Goal: Task Accomplishment & Management: Complete application form

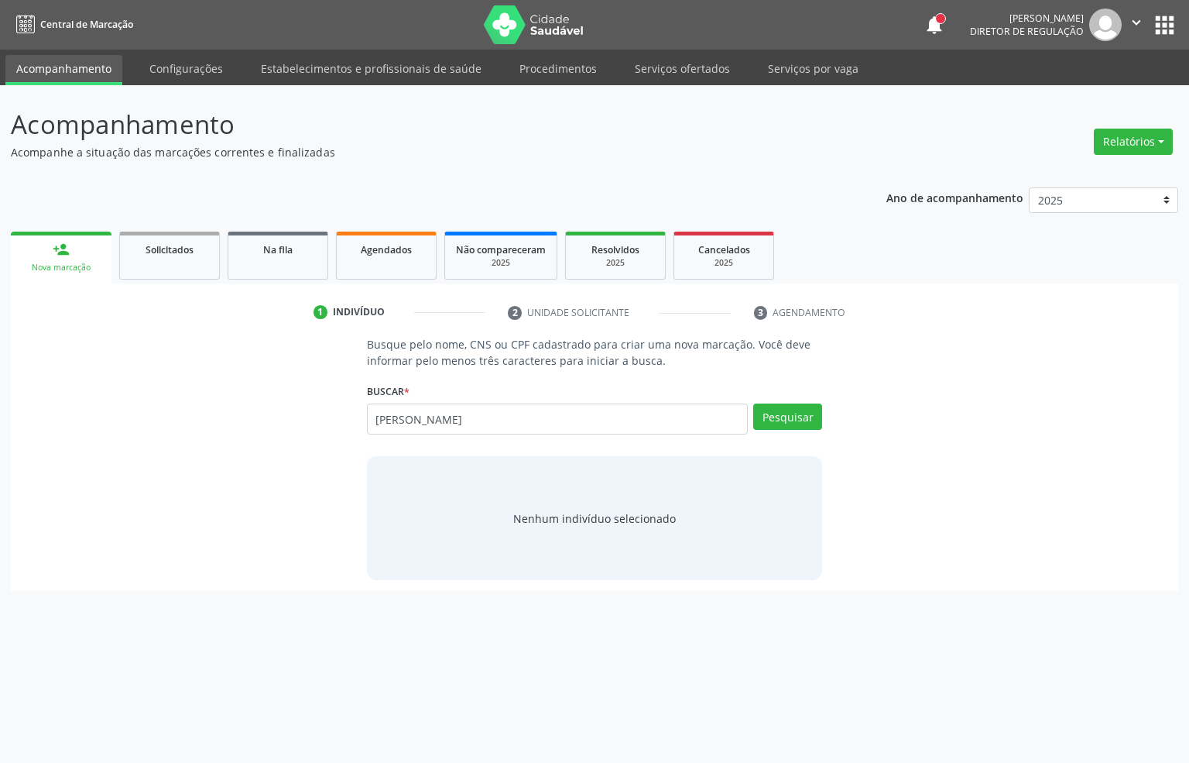
type input "[PERSON_NAME]"
type input "danielle alves dos santos"
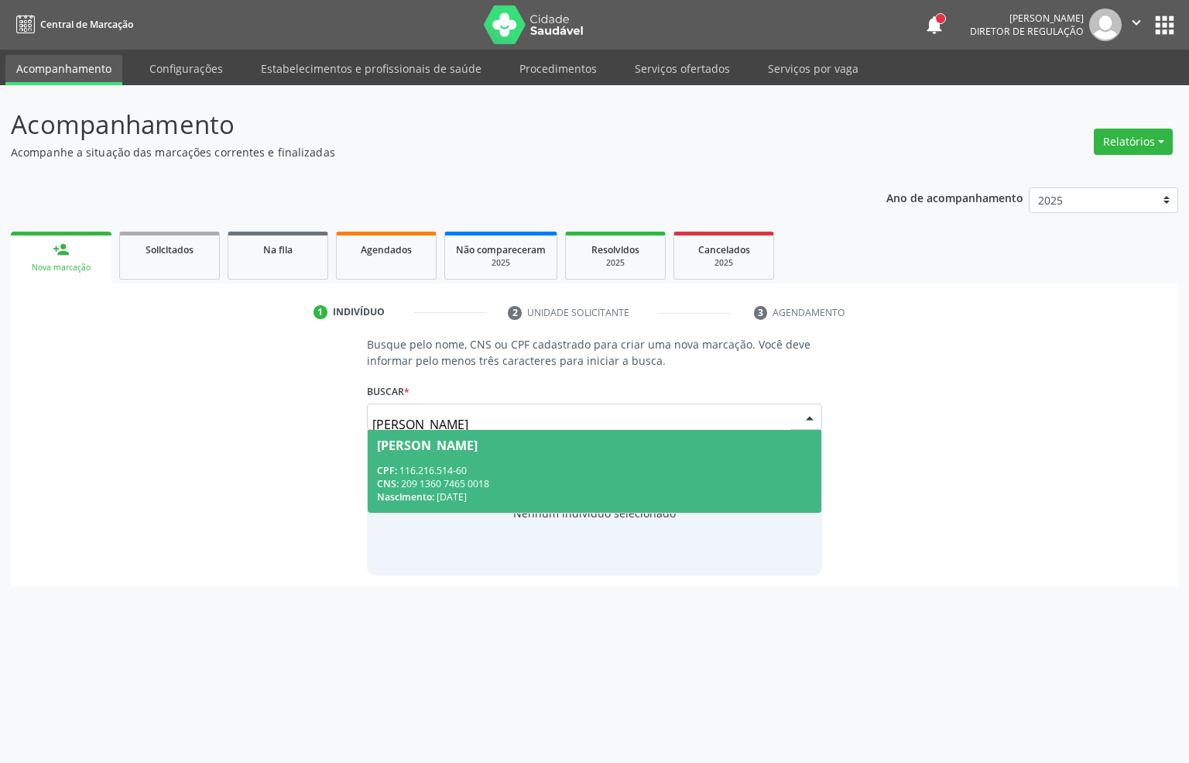
click at [597, 470] on div "CPF: 116.216.514-60" at bounding box center [595, 470] width 436 height 13
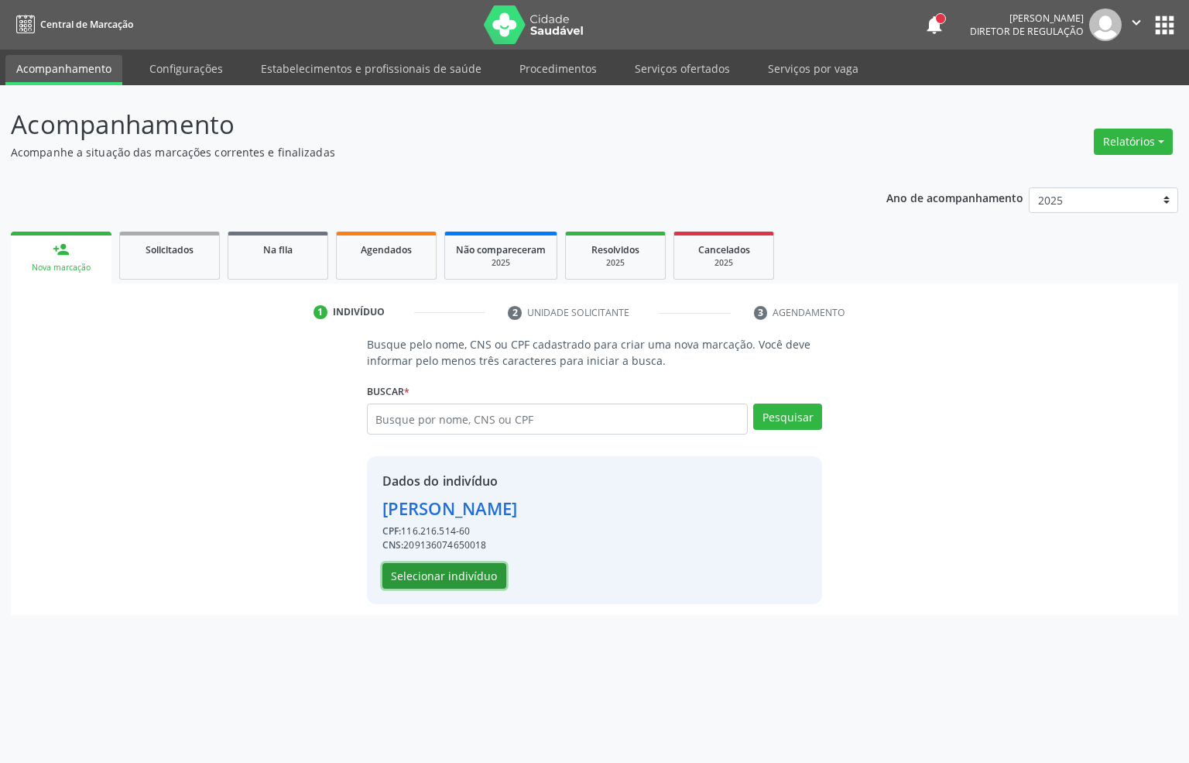
click at [444, 575] on button "Selecionar indivíduo" at bounding box center [445, 576] width 124 height 26
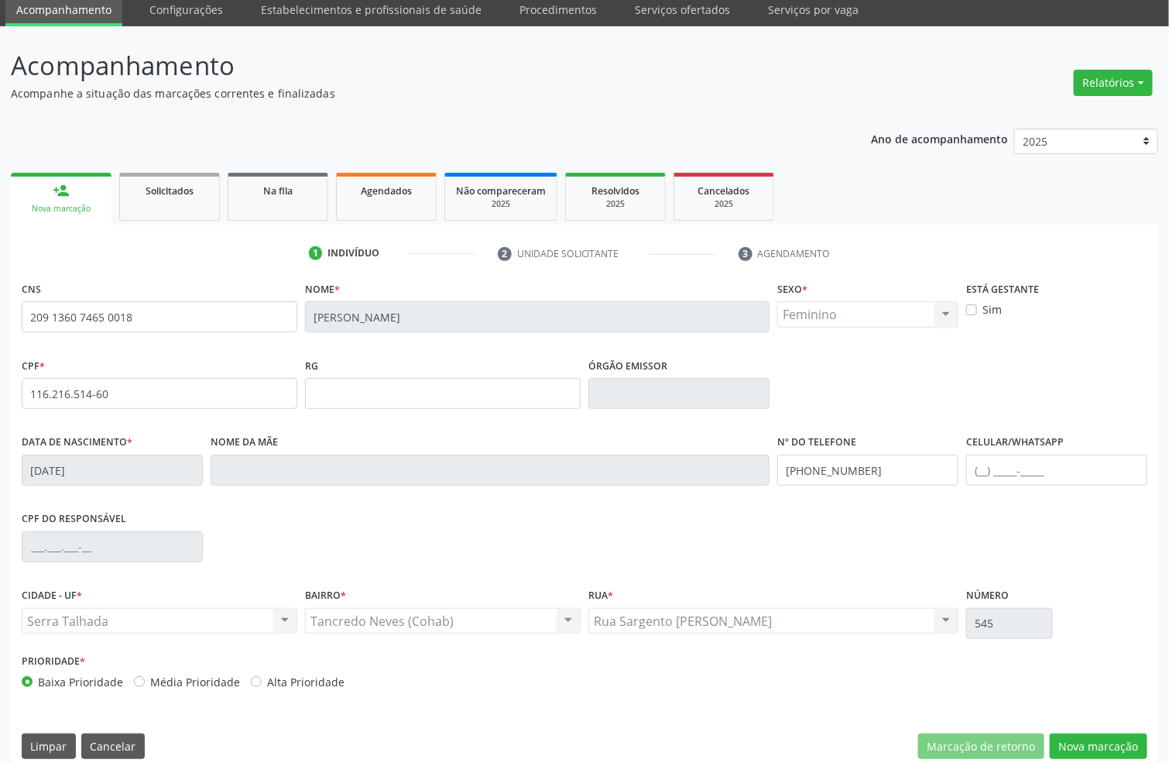
scroll to position [77, 0]
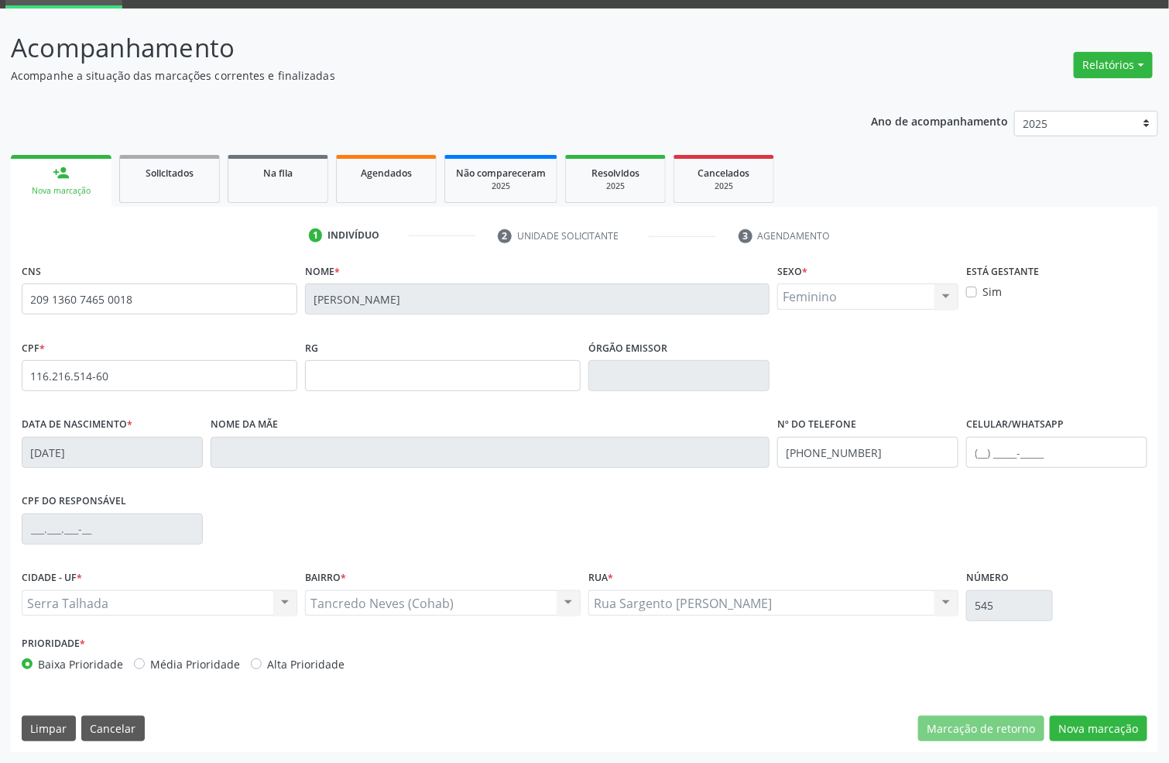
click at [1110, 746] on div "CNS 209 1360 7465 0018 Nome * Danielle Alves dos Santos Sexo * Feminino Masculi…" at bounding box center [585, 505] width 1148 height 492
click at [1106, 723] on button "Nova marcação" at bounding box center [1099, 728] width 98 height 26
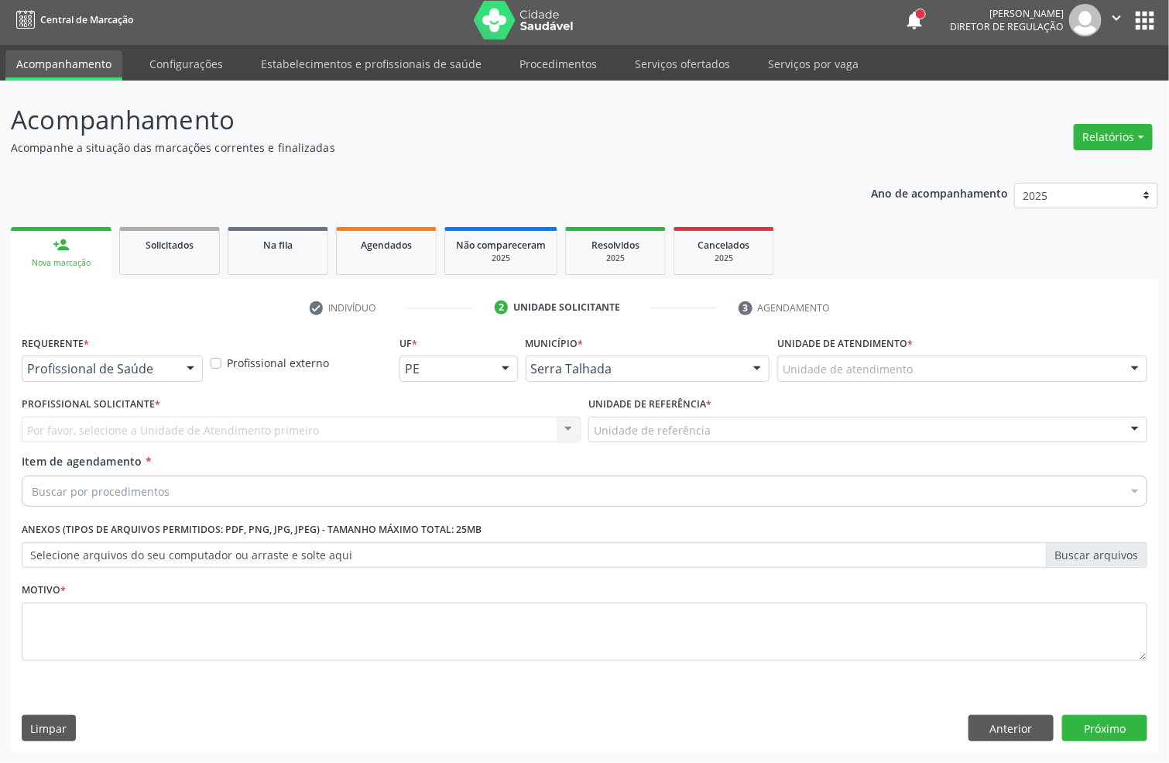
scroll to position [5, 0]
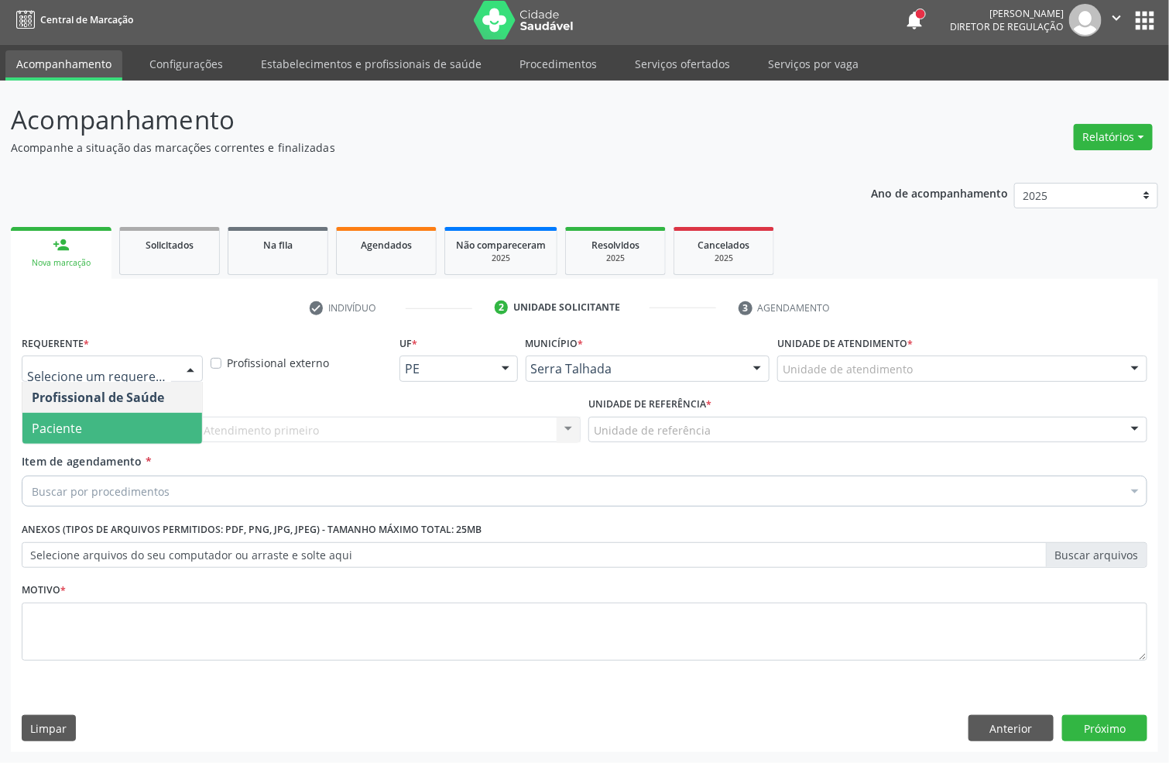
click at [80, 427] on span "Paciente" at bounding box center [57, 428] width 50 height 17
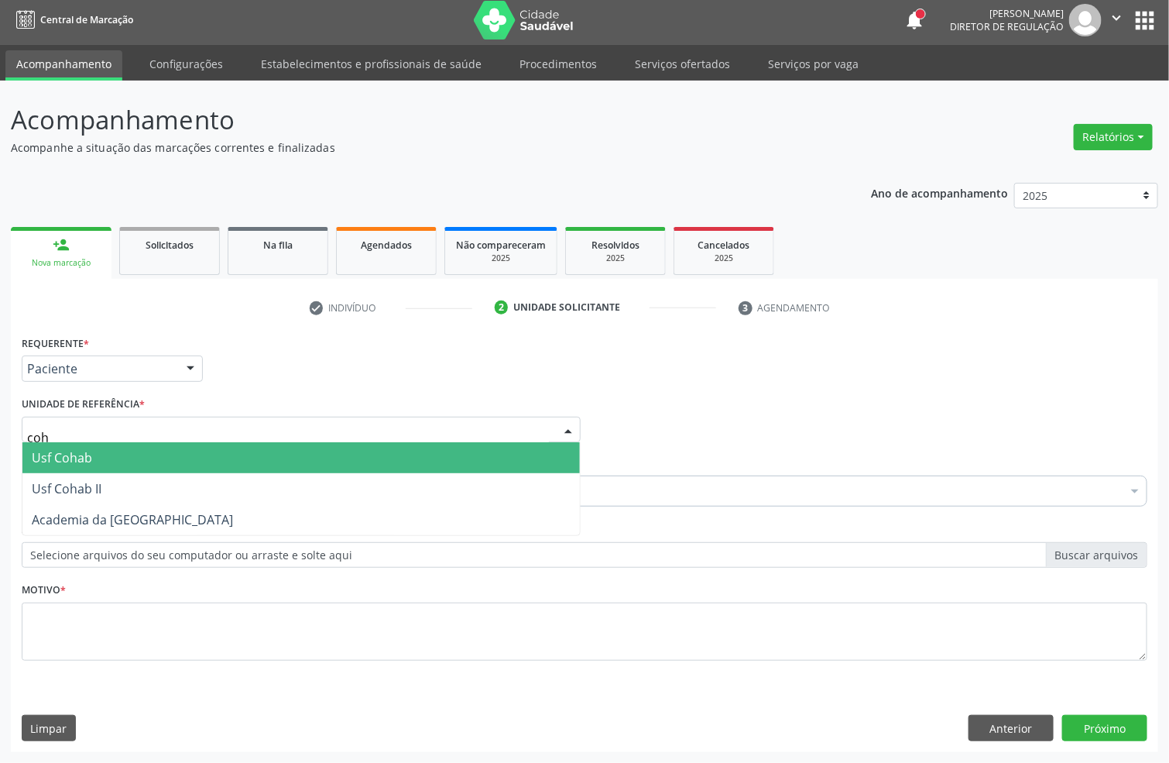
type input "coha"
click at [228, 448] on span "Usf Cohab" at bounding box center [300, 457] width 557 height 31
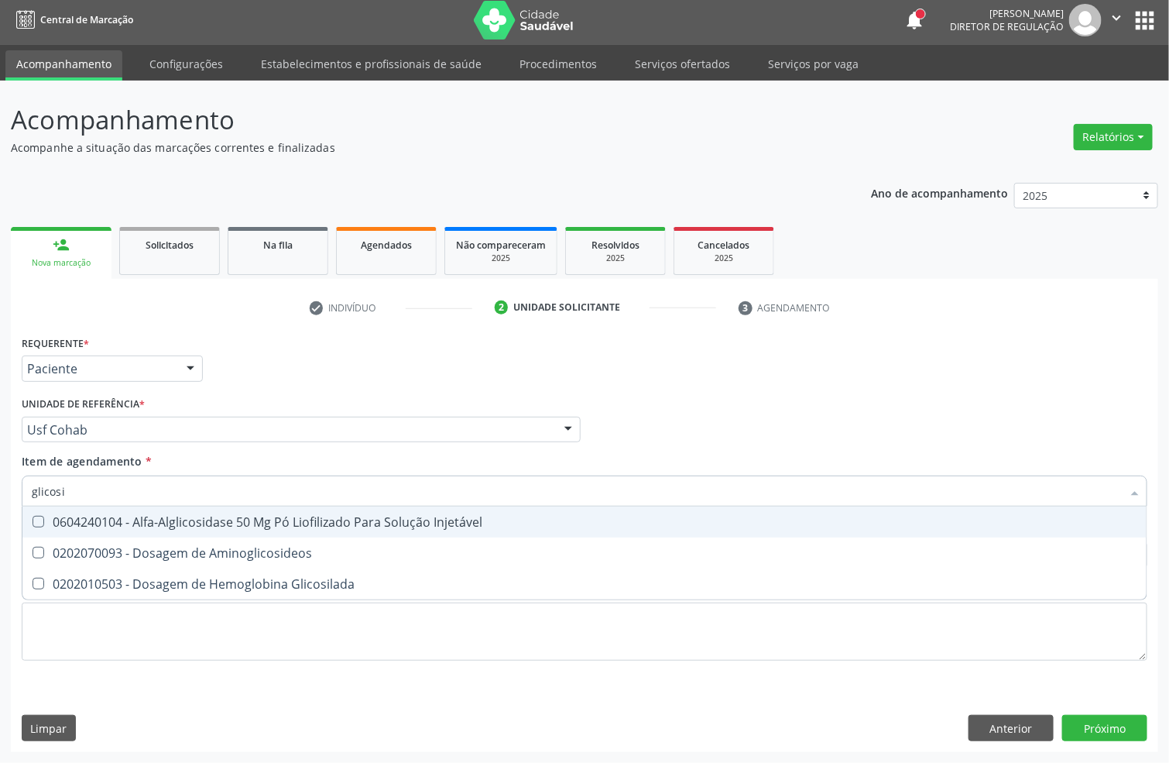
type input "glicosil"
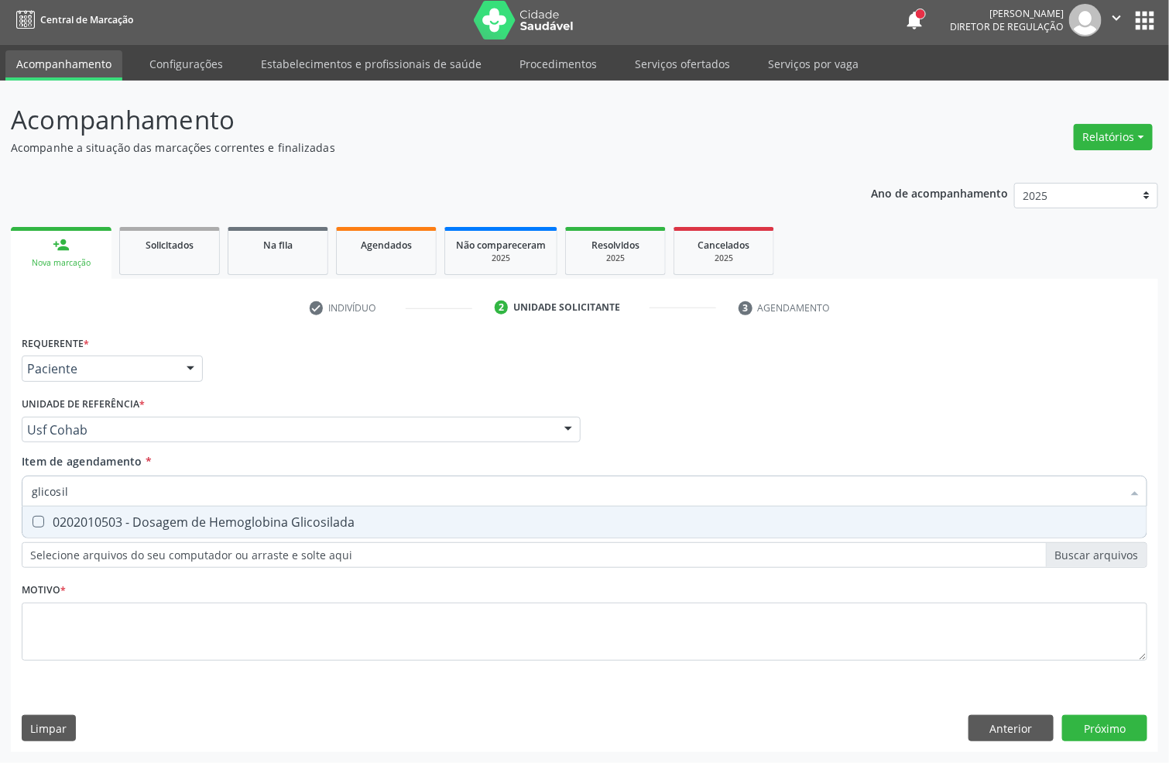
click at [86, 516] on div "0202010503 - Dosagem de Hemoglobina Glicosilada" at bounding box center [585, 522] width 1106 height 12
checkbox Glicosilada "true"
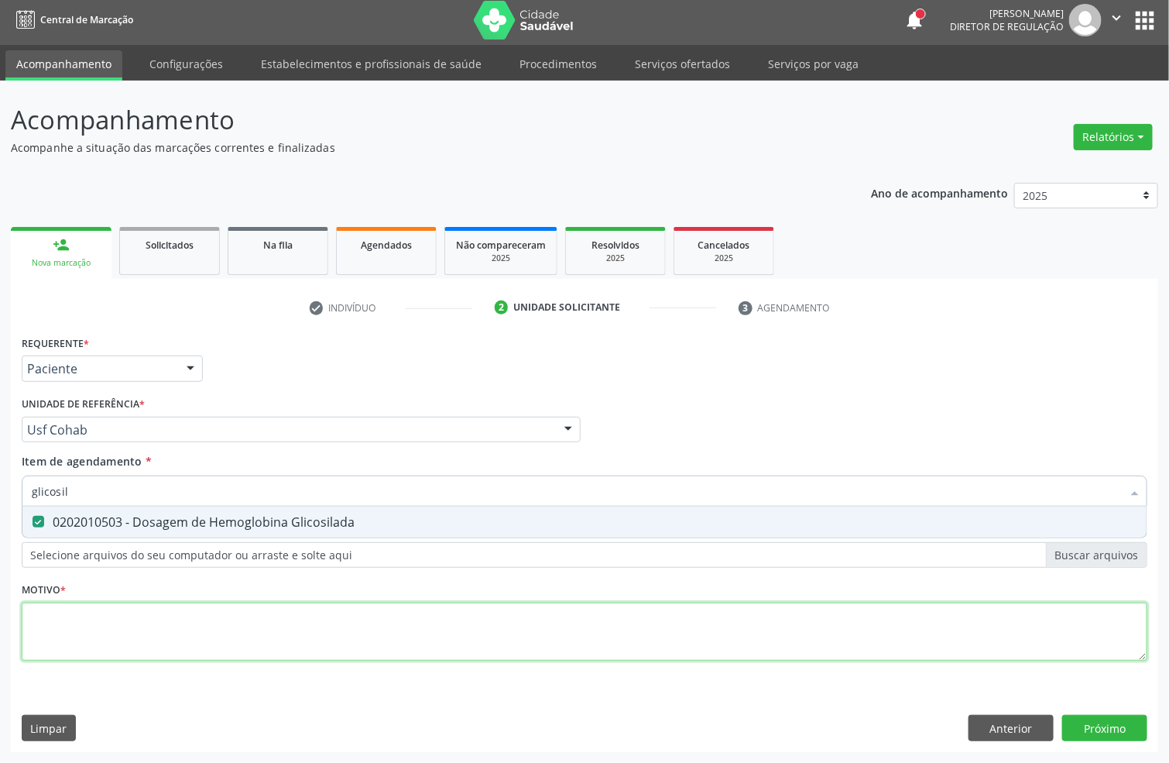
click at [44, 636] on div "Requerente * Paciente Profissional de Saúde Paciente Nenhum resultado encontrad…" at bounding box center [585, 506] width 1126 height 351
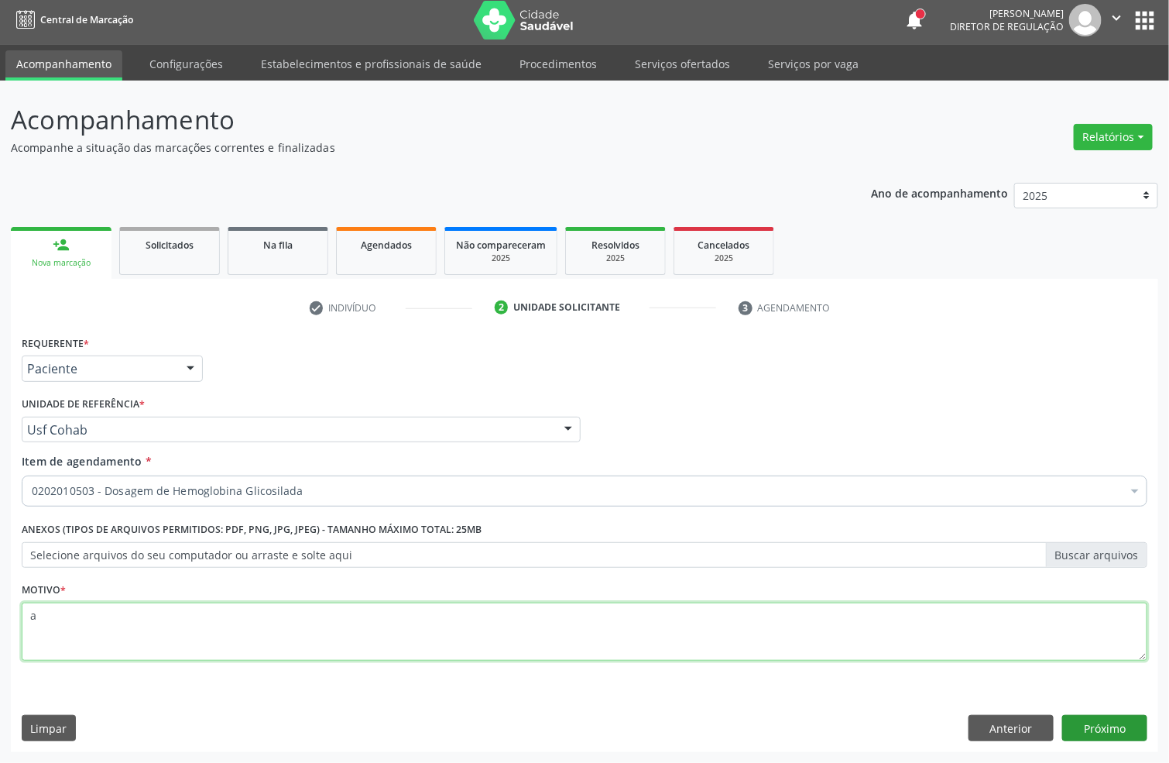
type textarea "a"
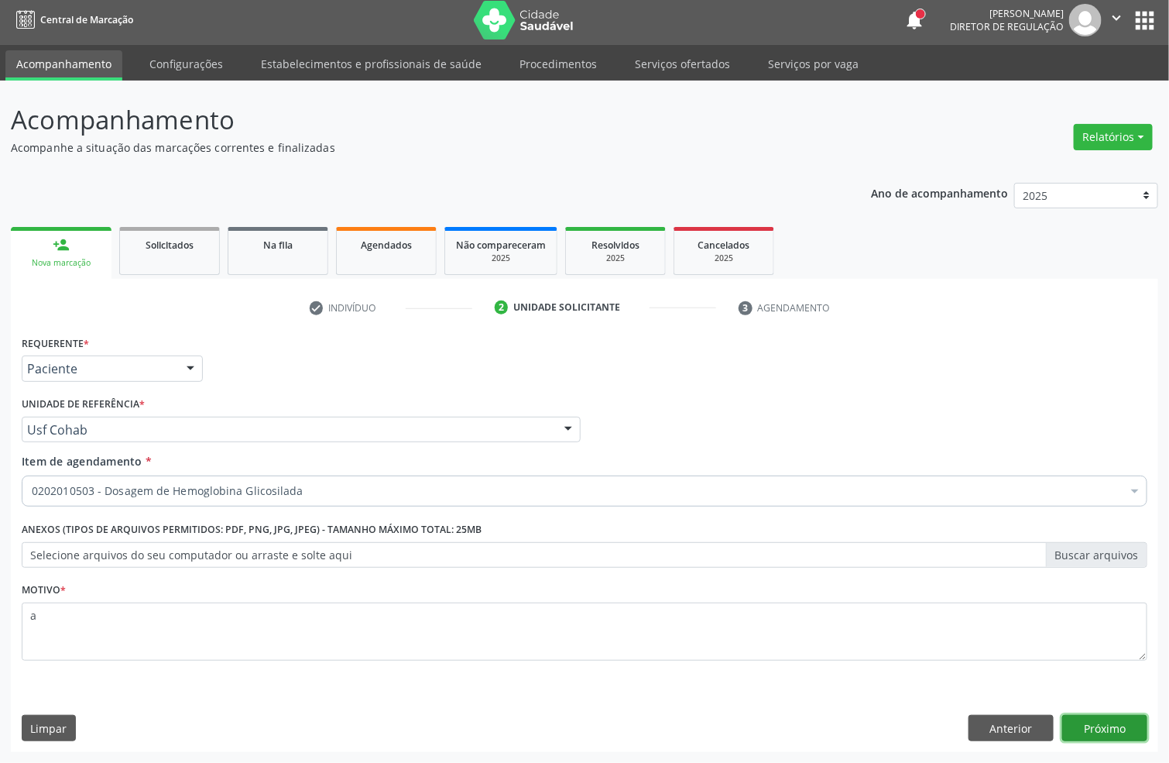
click at [1103, 736] on button "Próximo" at bounding box center [1104, 728] width 85 height 26
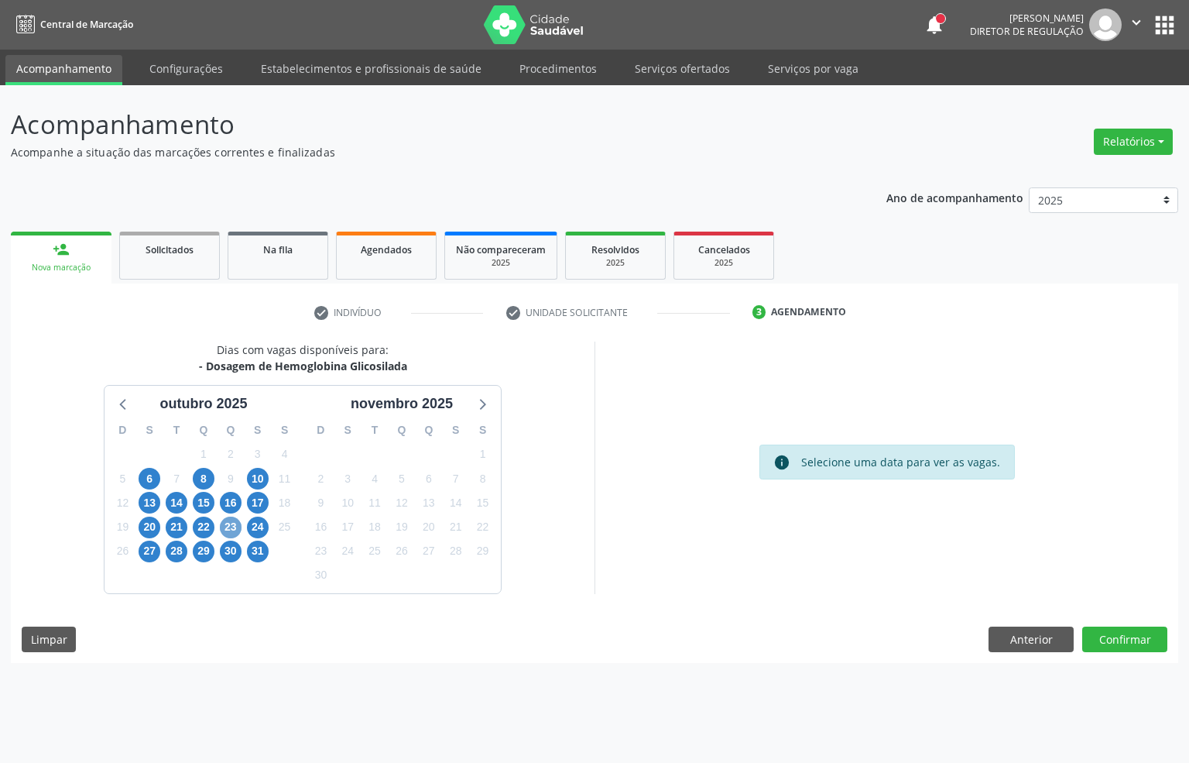
click at [226, 530] on span "23" at bounding box center [231, 527] width 22 height 22
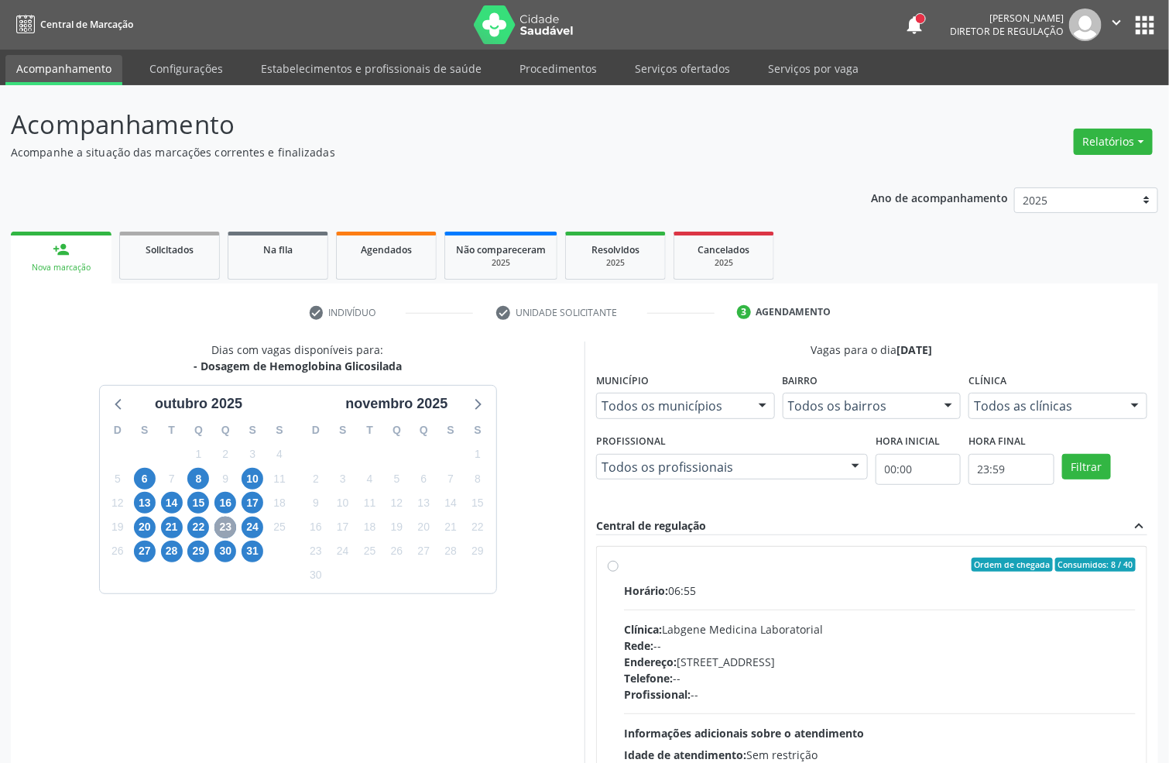
scroll to position [116, 0]
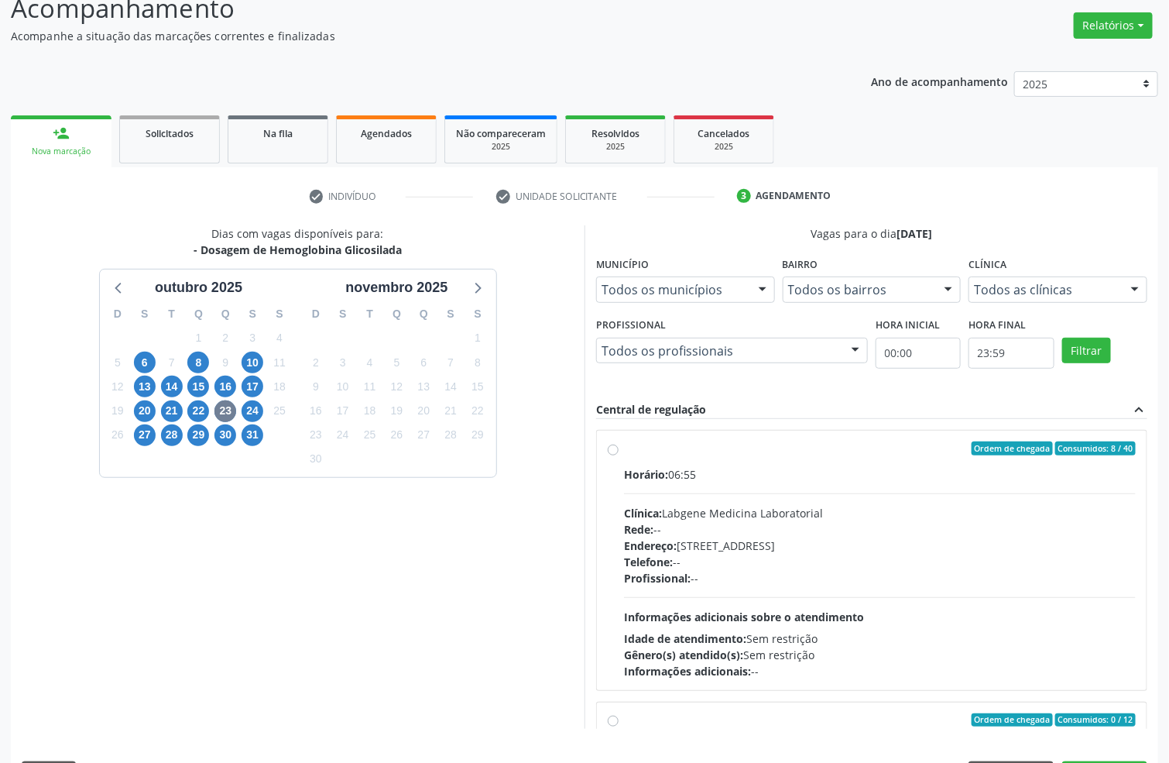
click at [716, 503] on div "Horário: 06:55 Clínica: Labgene Medicina Laboratorial Rede: -- Endereço: nº 531…" at bounding box center [880, 572] width 512 height 213
click at [619, 455] on input "Ordem de chegada Consumidos: 8 / 40 Horário: 06:55 Clínica: Labgene Medicina La…" at bounding box center [613, 448] width 11 height 14
radio input "true"
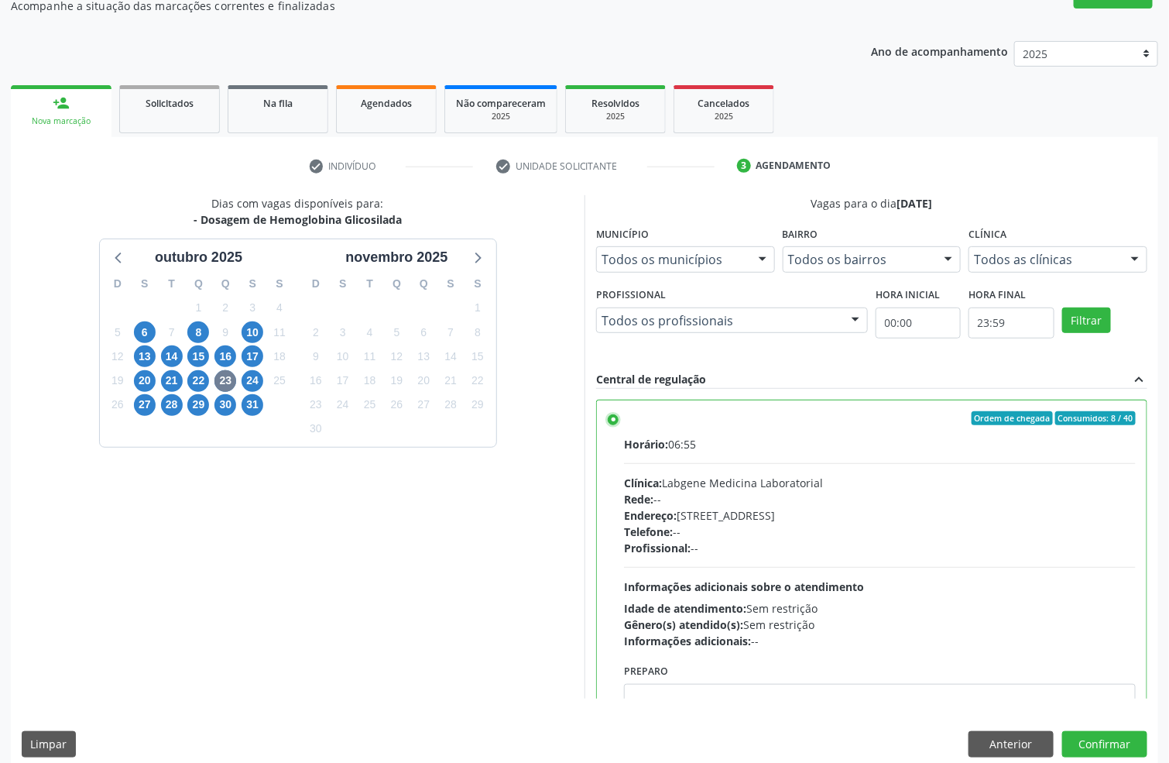
scroll to position [163, 0]
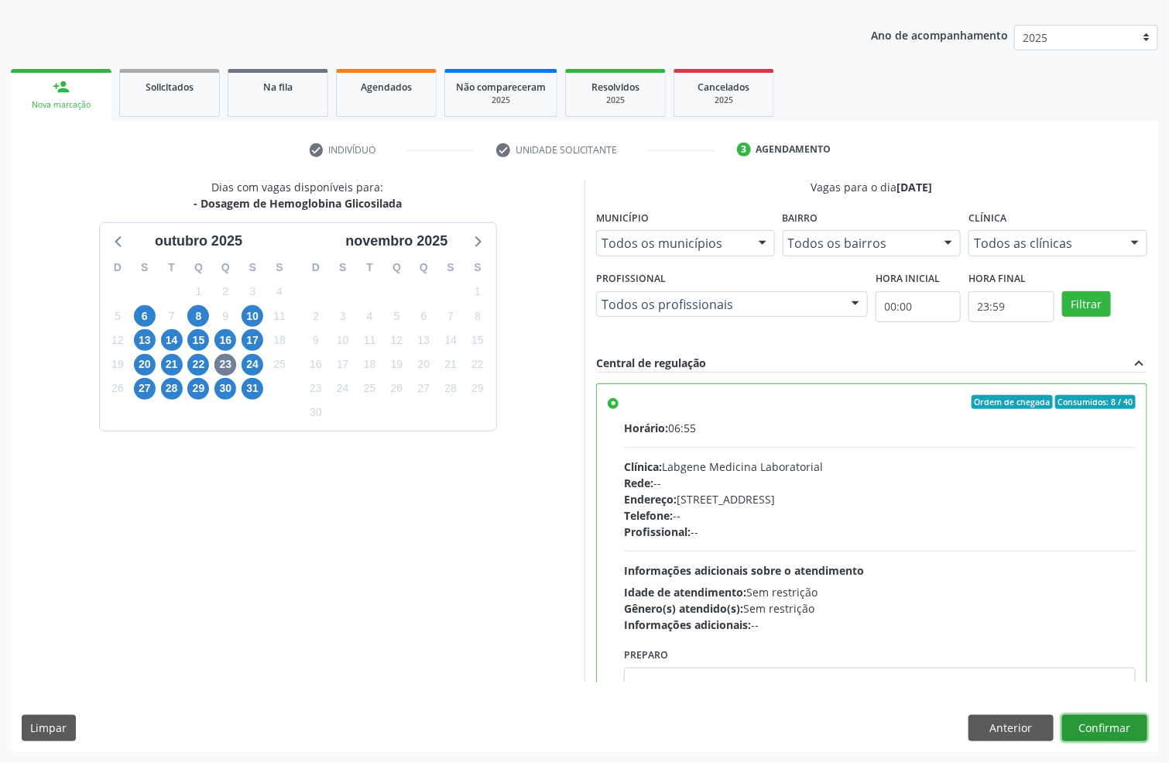
click at [1096, 719] on button "Confirmar" at bounding box center [1104, 728] width 85 height 26
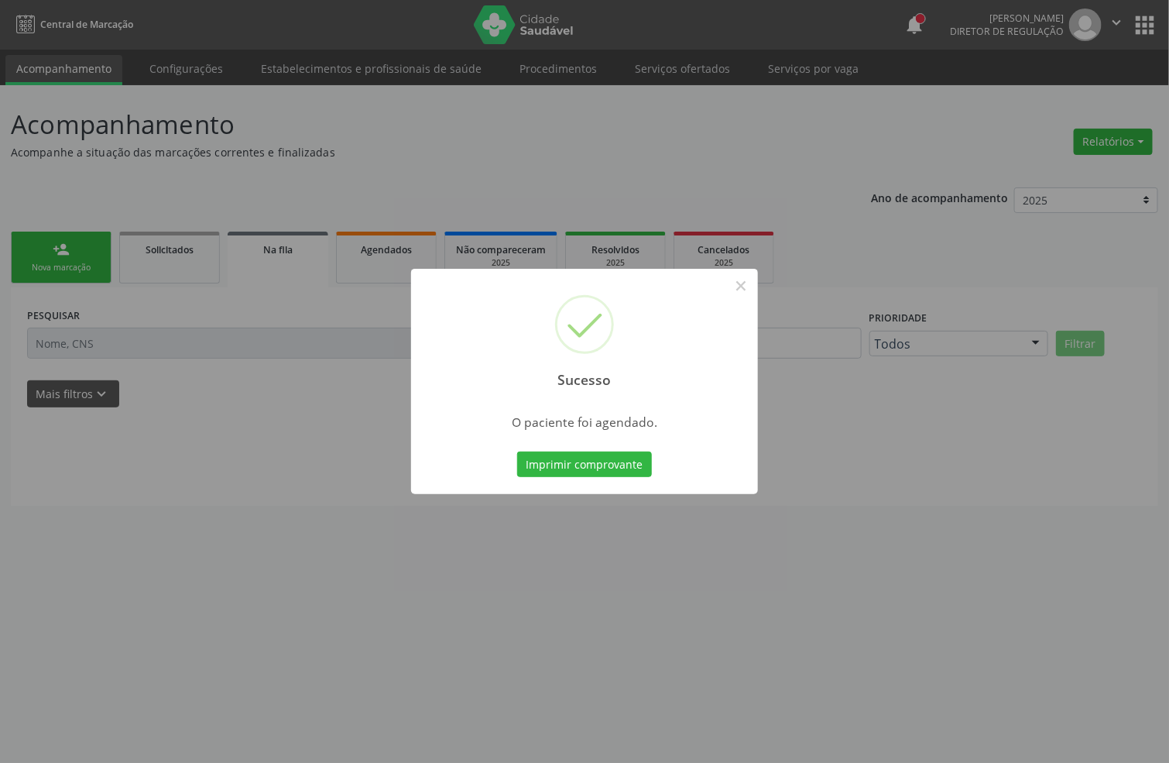
scroll to position [0, 0]
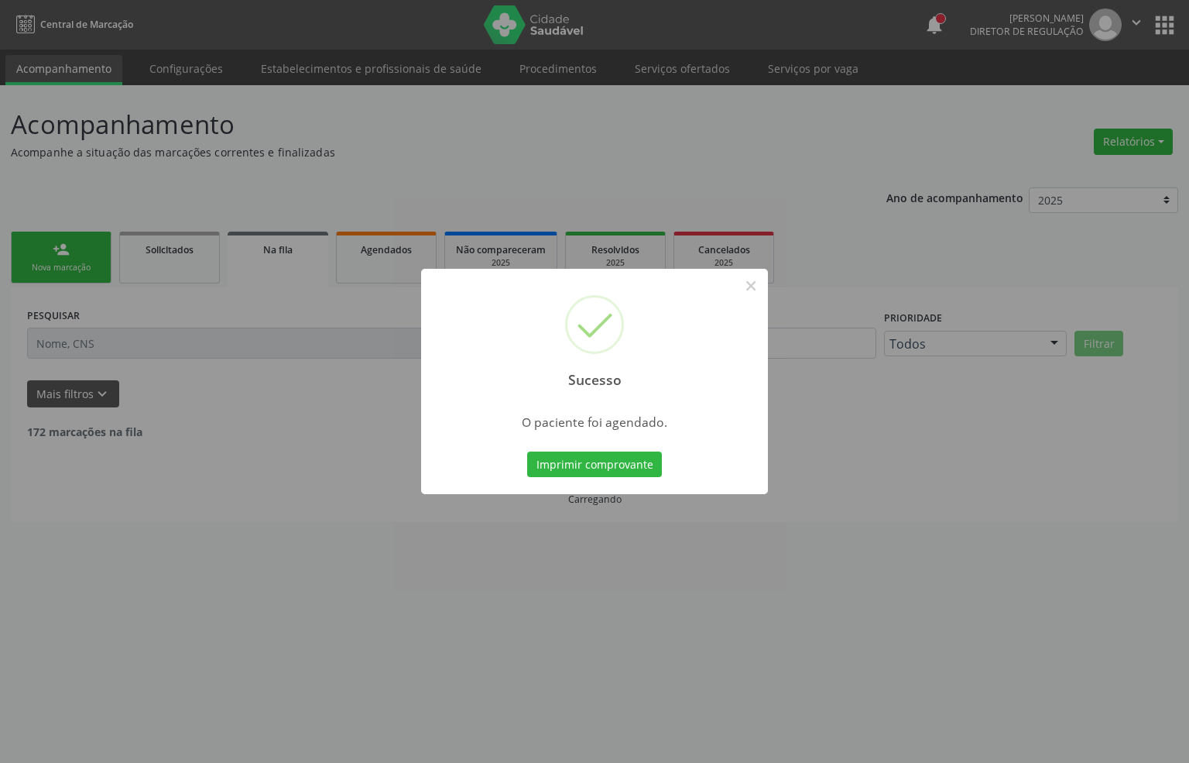
click at [600, 449] on div "Imprimir comprovante Cancel" at bounding box center [595, 464] width 142 height 33
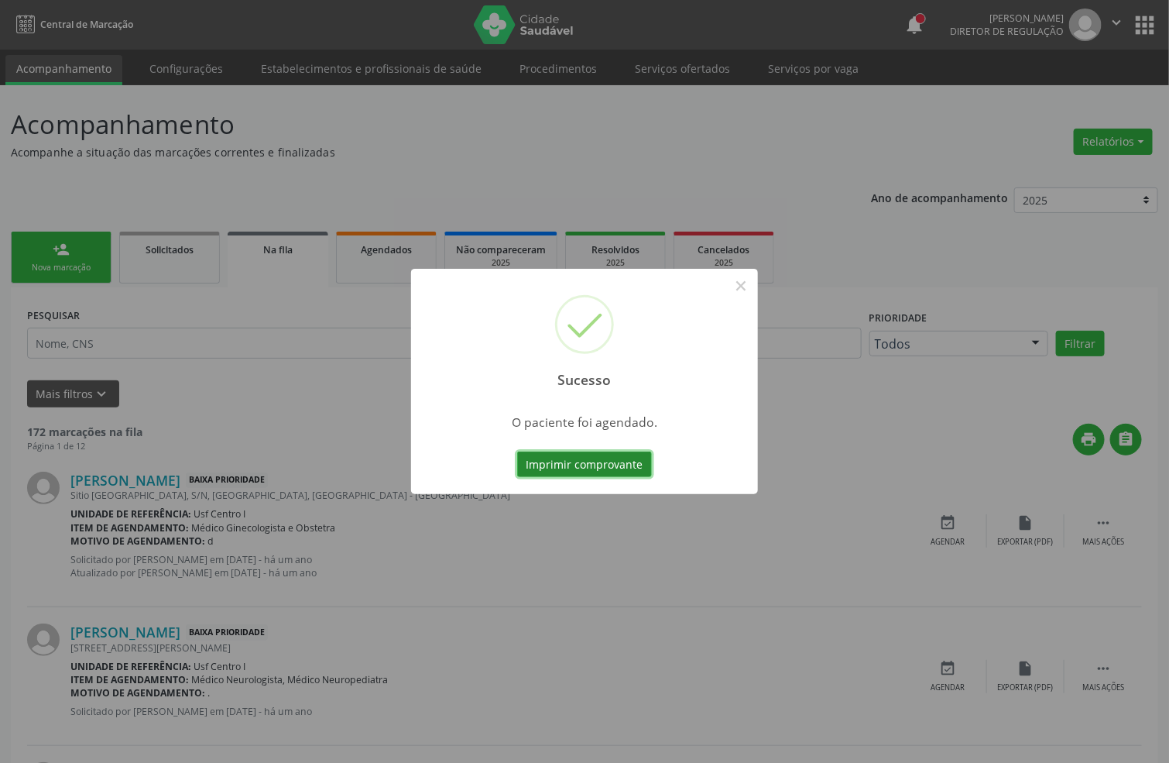
click at [595, 454] on button "Imprimir comprovante" at bounding box center [584, 464] width 135 height 26
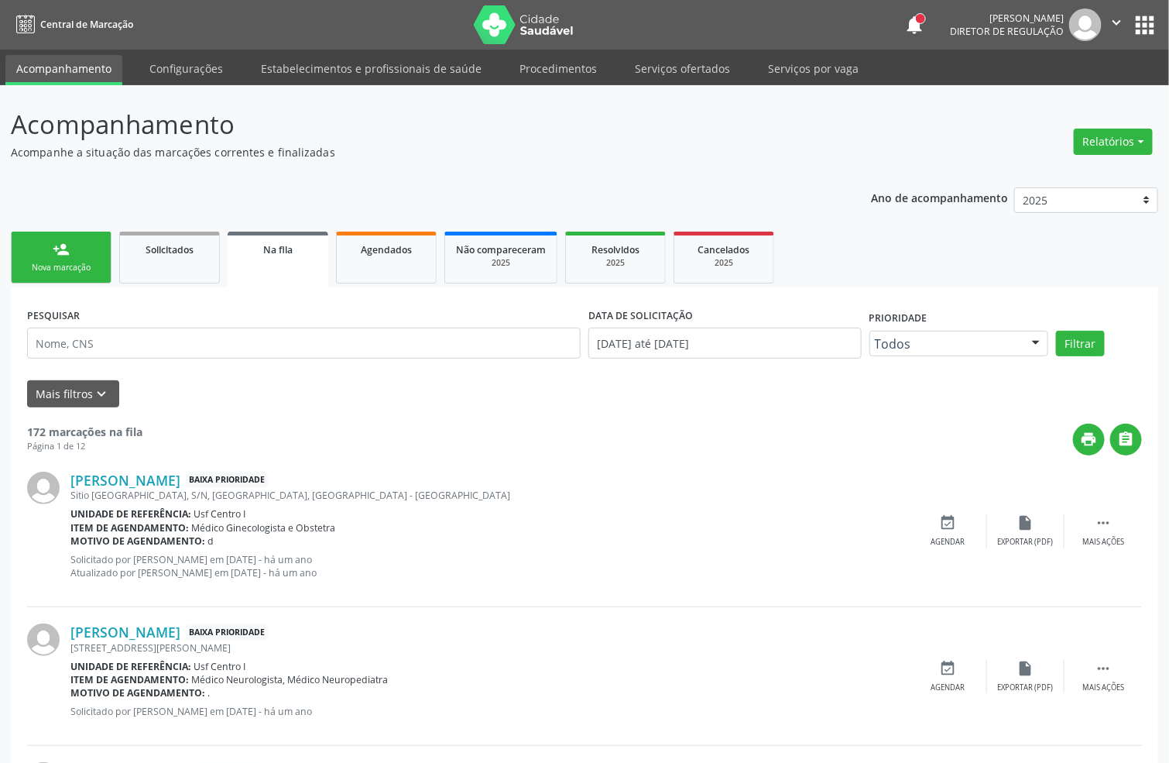
click at [86, 269] on div "Nova marcação" at bounding box center [60, 268] width 77 height 12
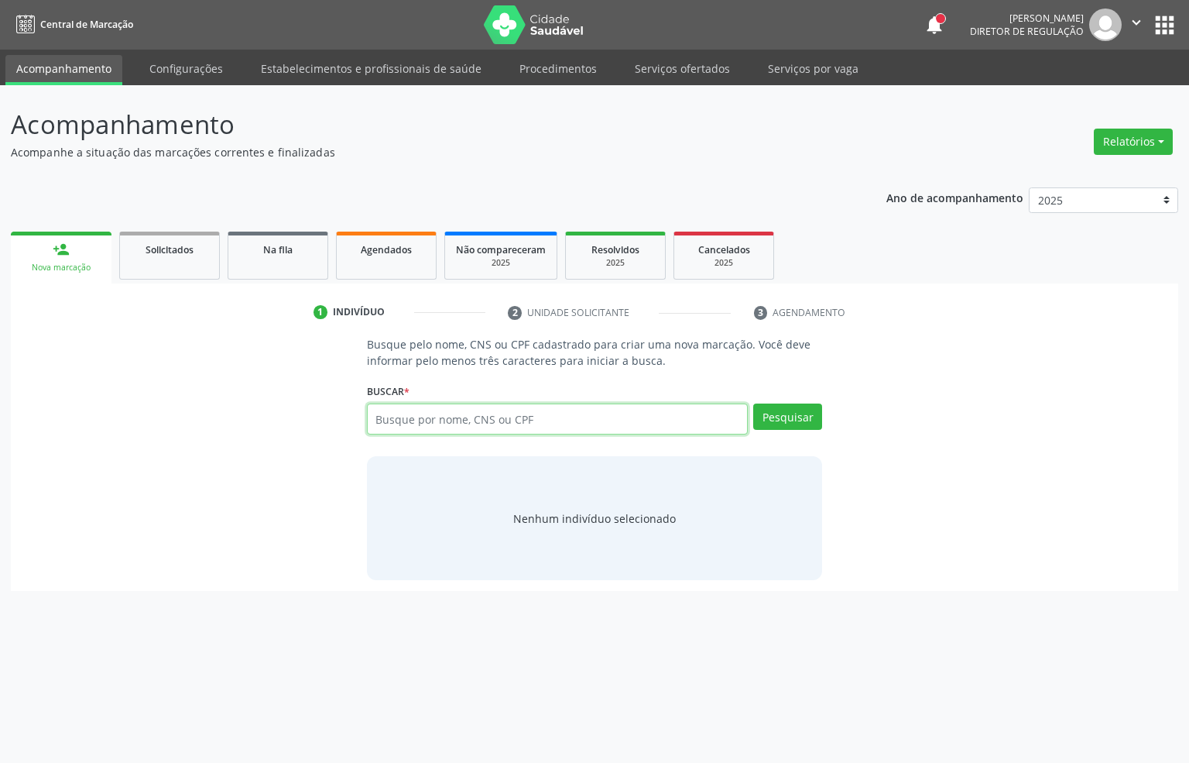
click at [396, 428] on input "text" at bounding box center [558, 418] width 382 height 31
type input "898004633390327"
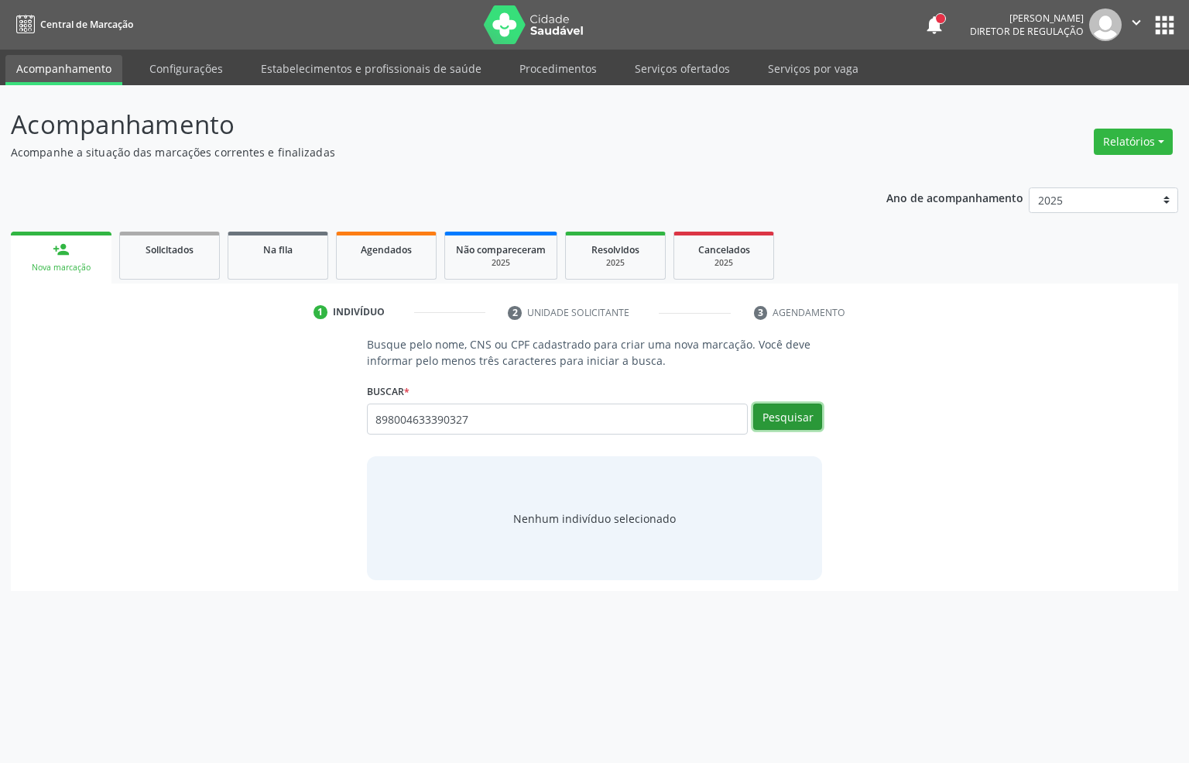
click at [787, 419] on button "Pesquisar" at bounding box center [787, 416] width 69 height 26
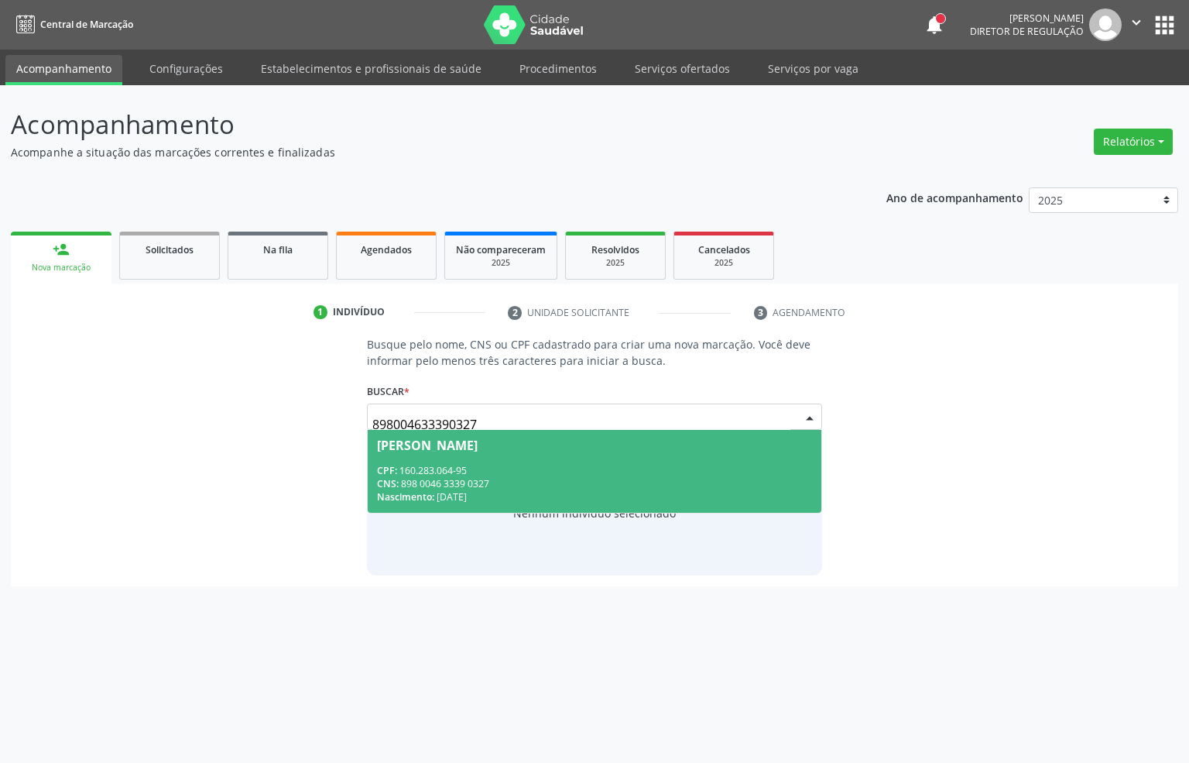
click at [523, 484] on div "CNS: 898 0046 3339 0327" at bounding box center [595, 483] width 436 height 13
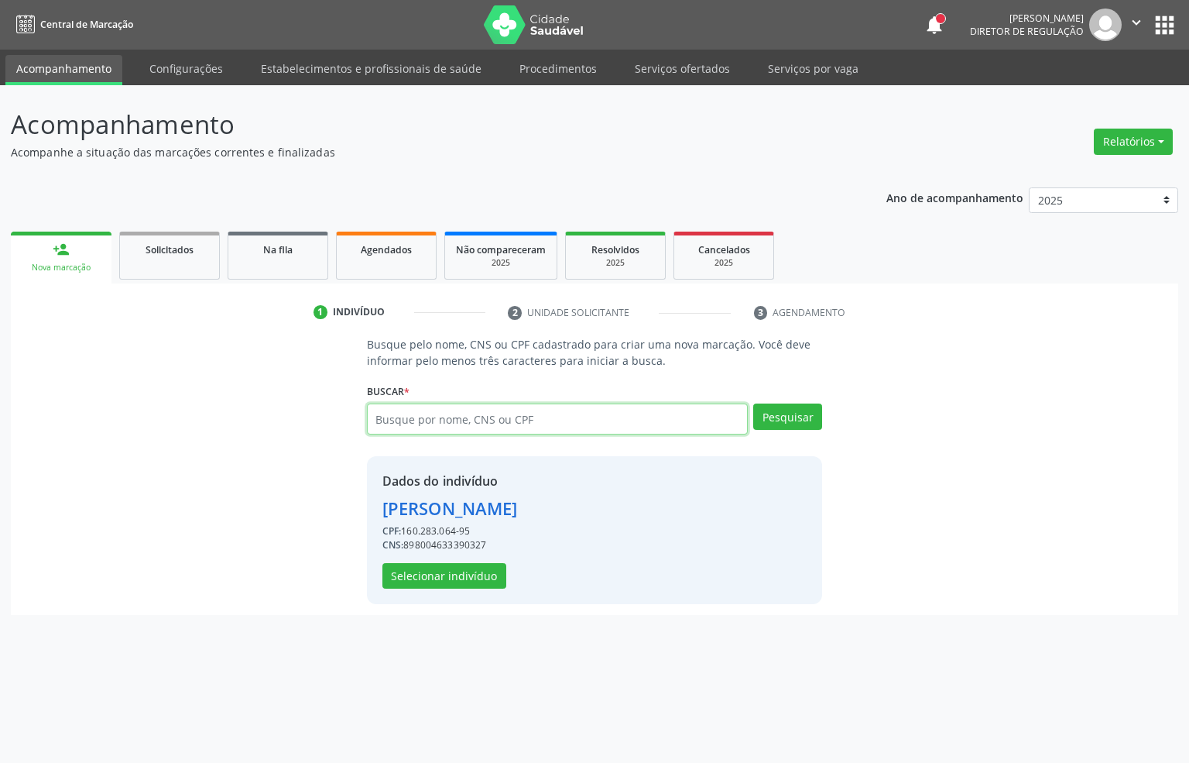
click at [475, 425] on input "text" at bounding box center [558, 418] width 382 height 31
type input "704304573703793"
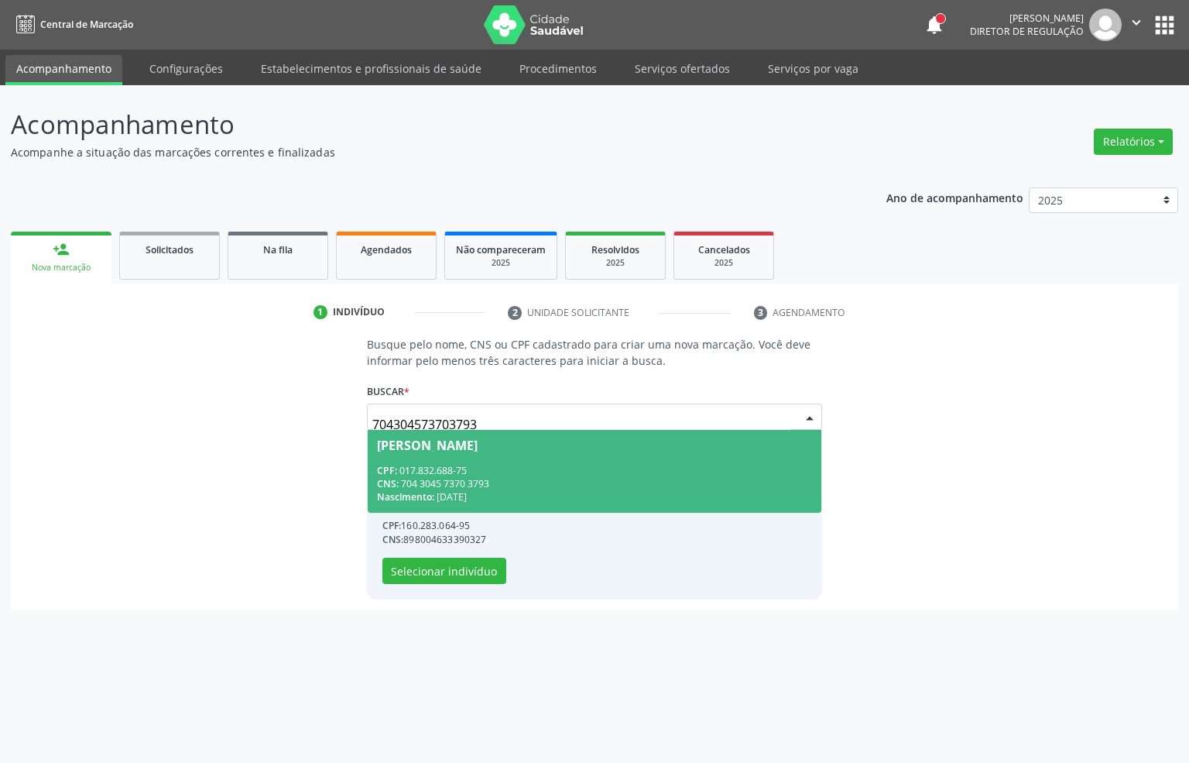
click at [472, 456] on span "Joaquim Pereira Diniz CPF: 017.832.688-75 CNS: 704 3045 7370 3793 Nascimento: 1…" at bounding box center [595, 471] width 455 height 83
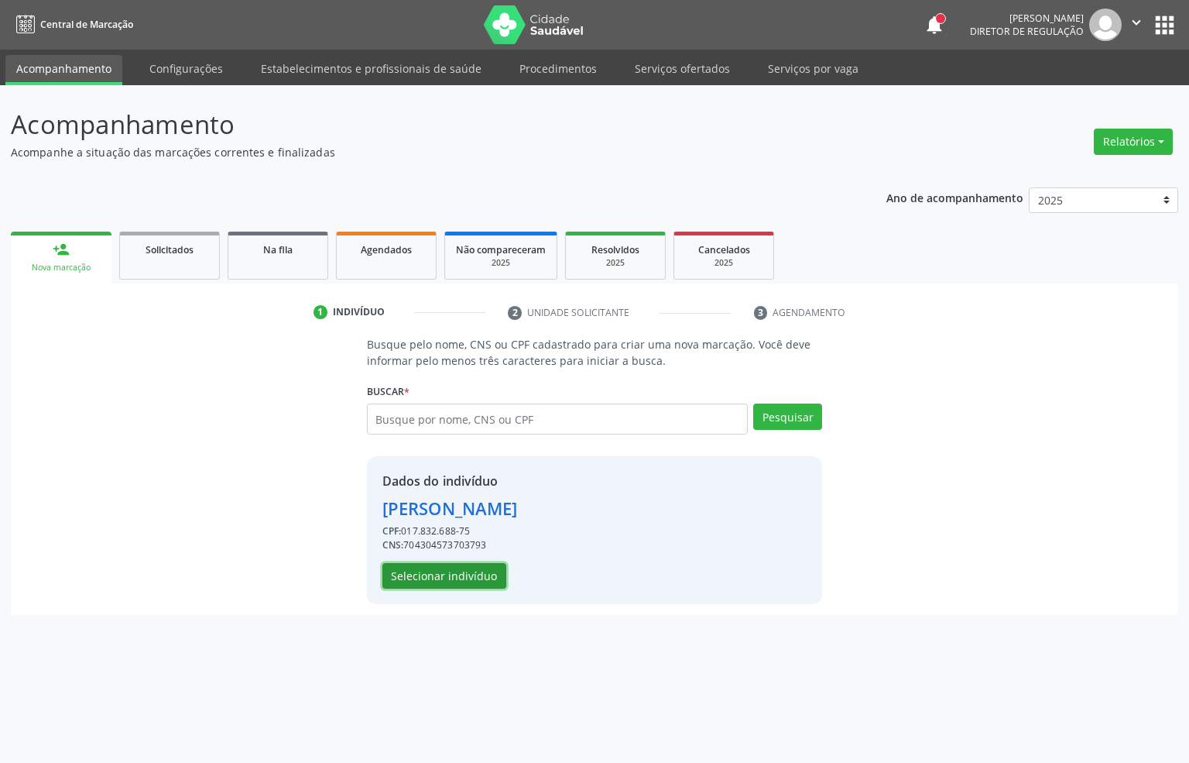
click at [448, 568] on button "Selecionar indivíduo" at bounding box center [445, 576] width 124 height 26
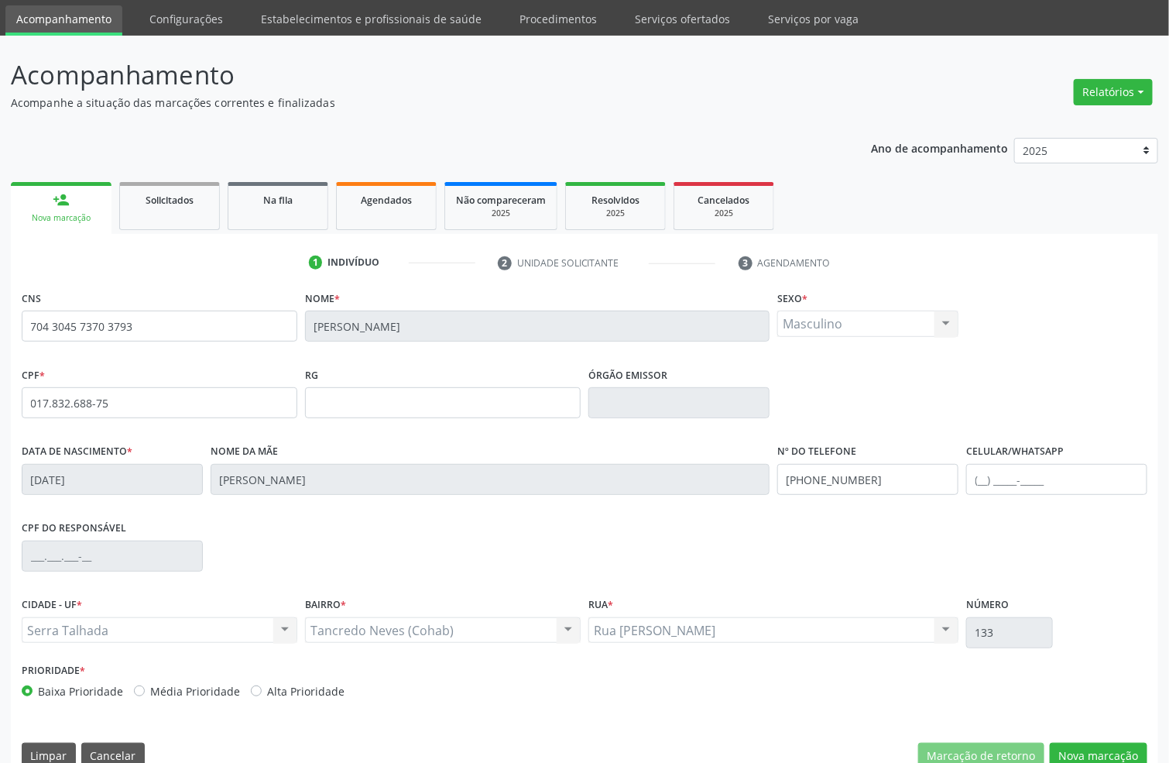
scroll to position [77, 0]
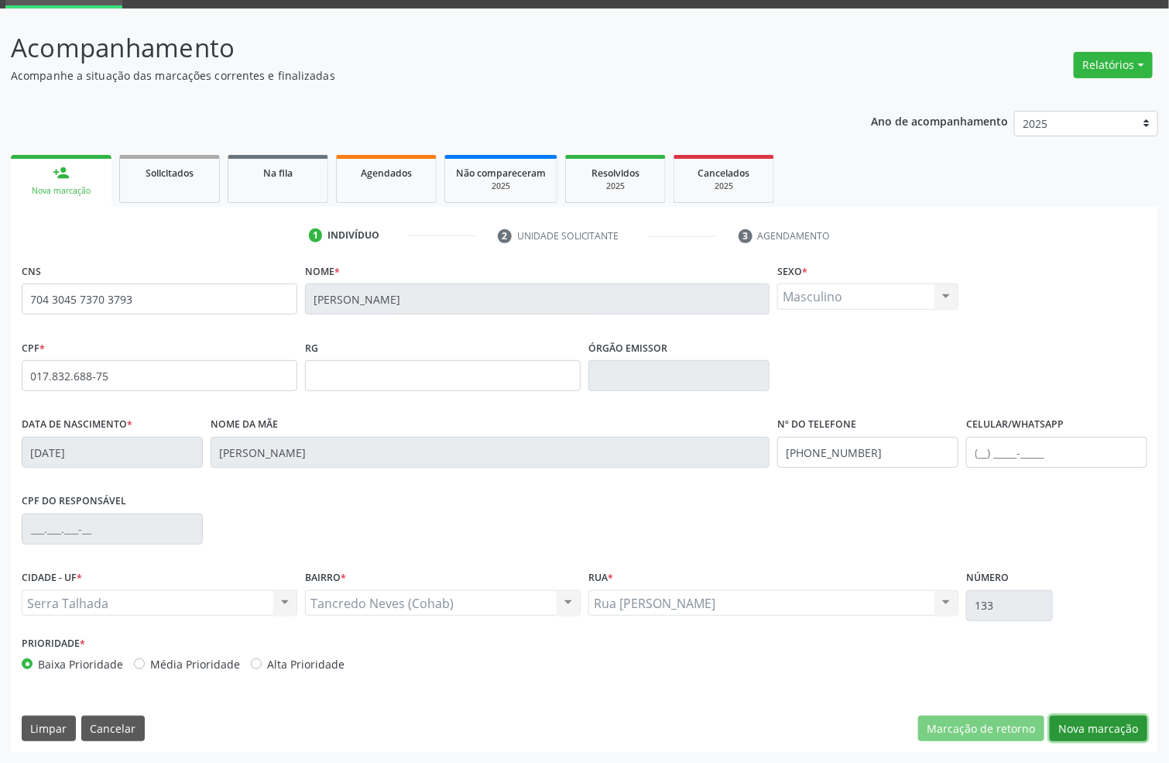
click at [1113, 719] on button "Nova marcação" at bounding box center [1099, 728] width 98 height 26
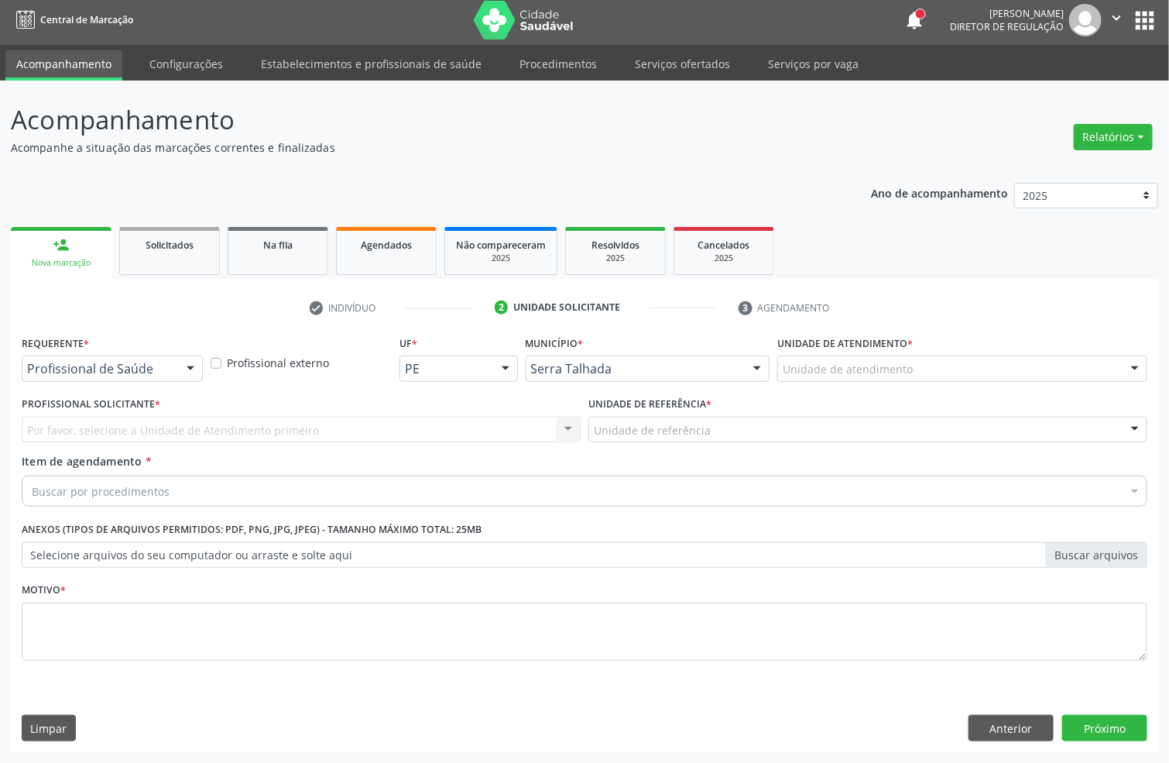
scroll to position [5, 0]
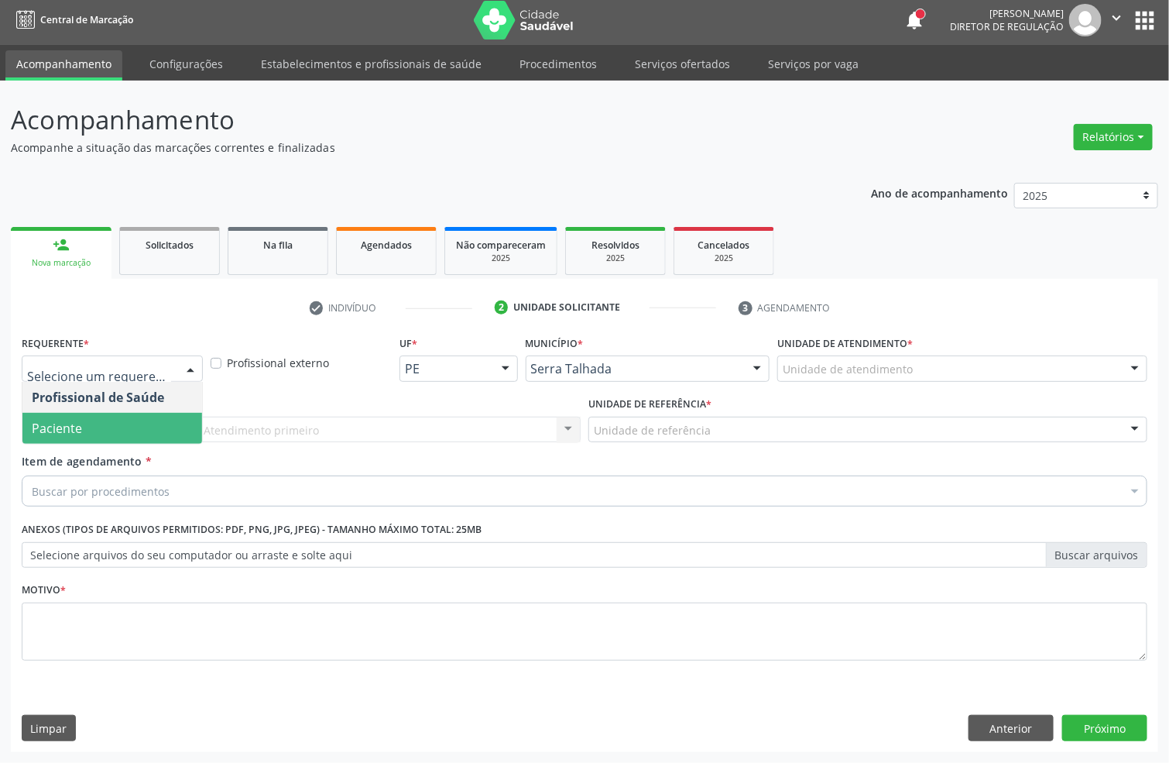
click at [44, 428] on span "Paciente" at bounding box center [57, 428] width 50 height 17
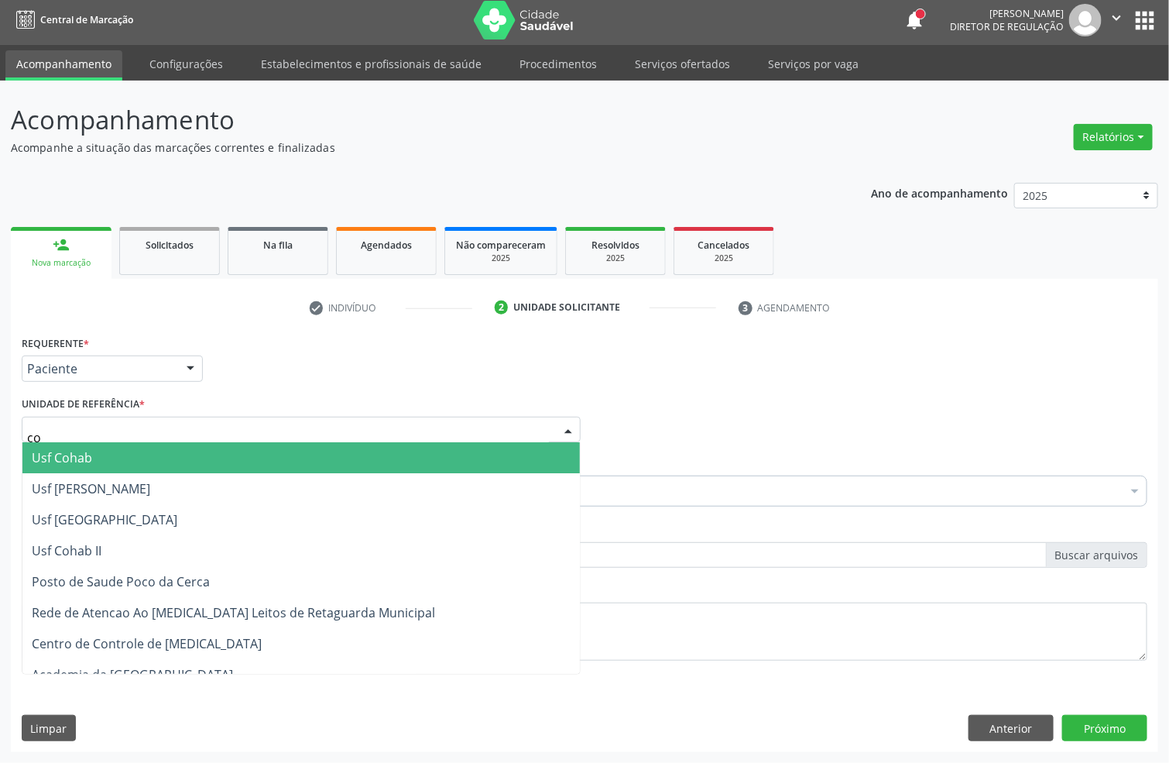
type input "coh"
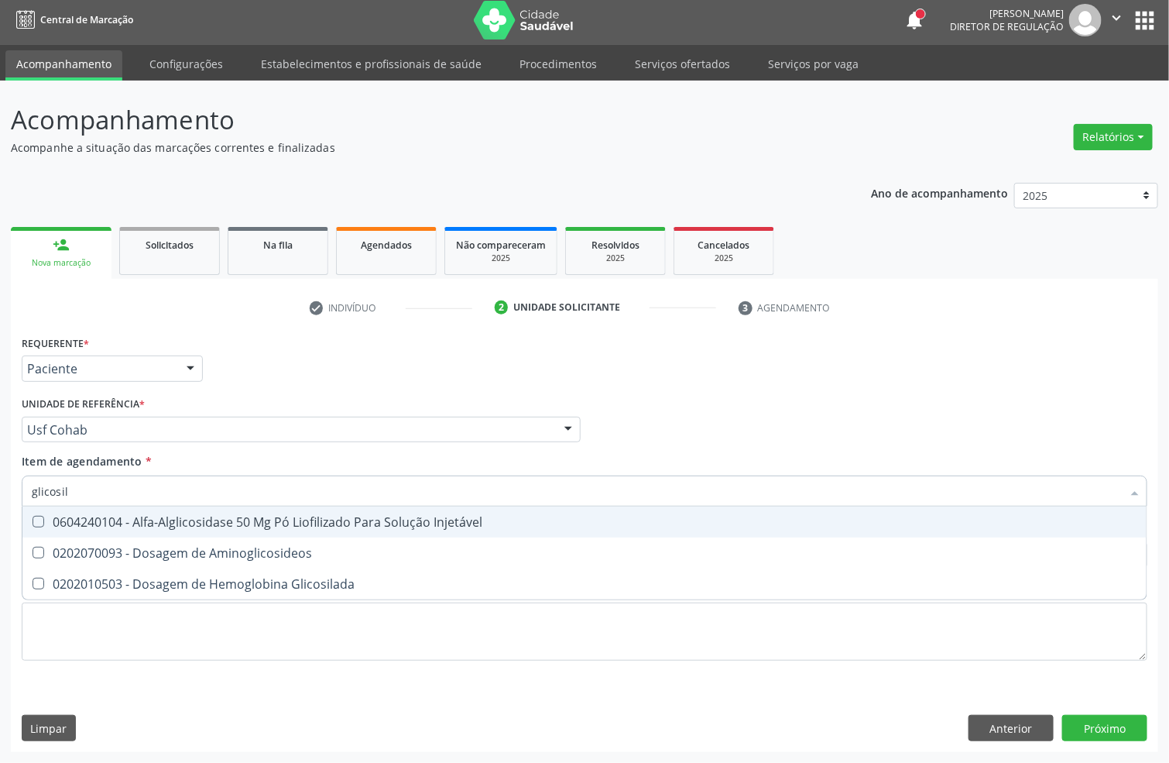
type input "glicosila"
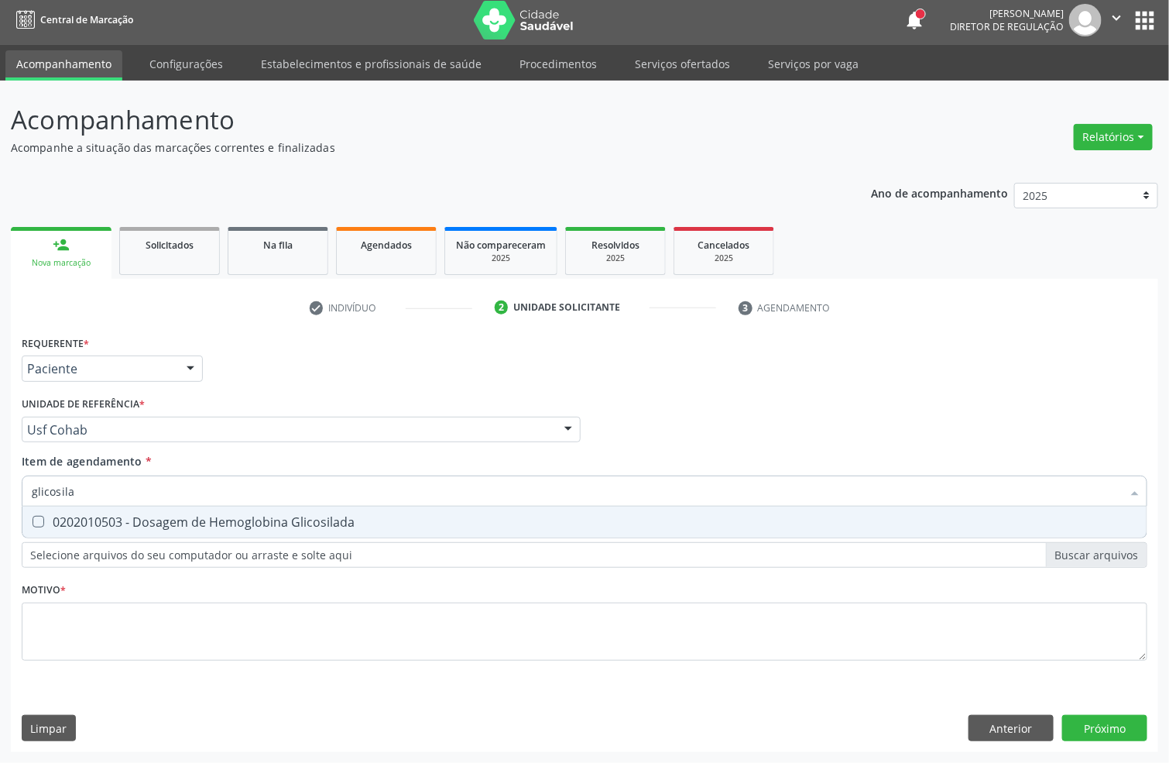
click at [116, 516] on div "0202010503 - Dosagem de Hemoglobina Glicosilada" at bounding box center [585, 522] width 1106 height 12
checkbox Glicosilada "true"
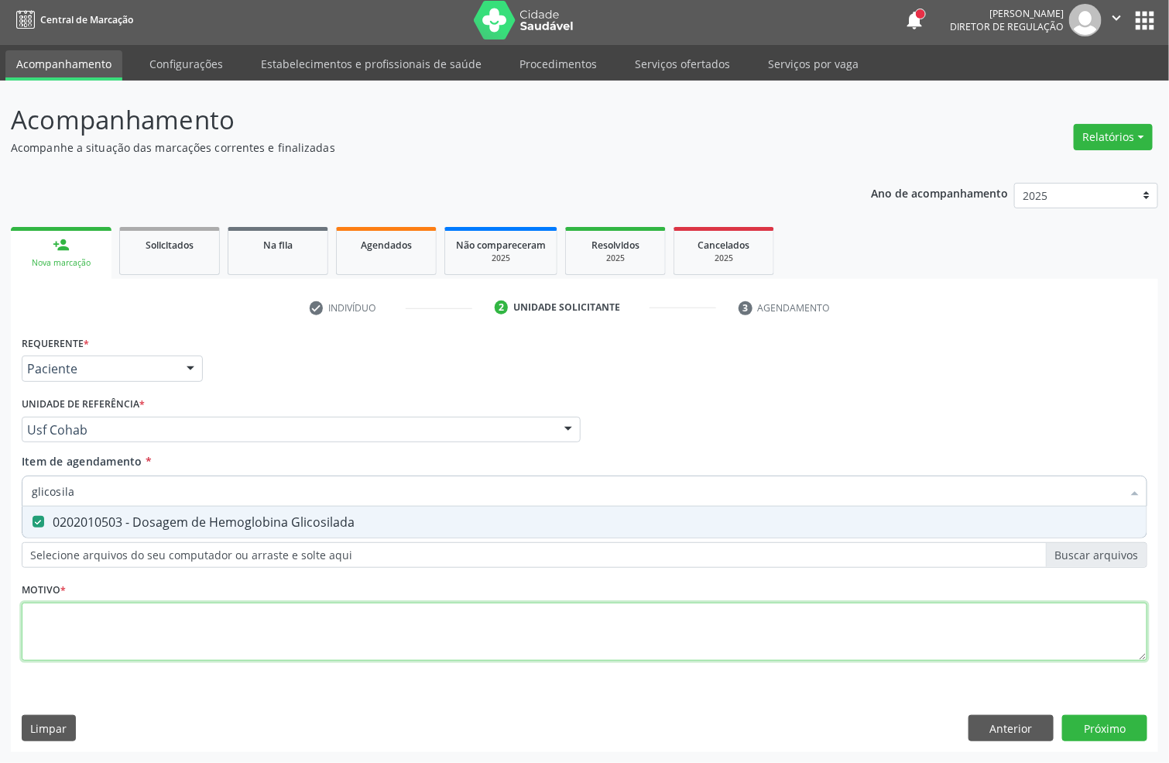
click at [81, 630] on div "Requerente * Paciente Profissional de Saúde Paciente Nenhum resultado encontrad…" at bounding box center [585, 506] width 1126 height 351
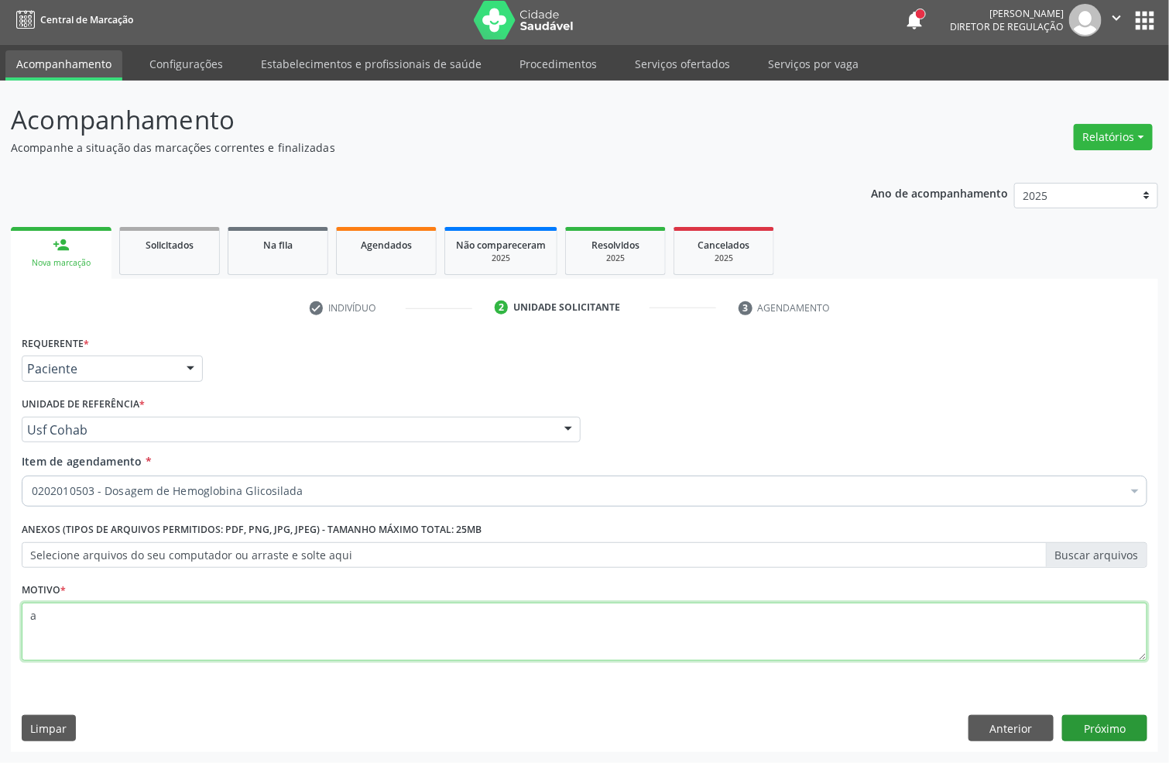
type textarea "a"
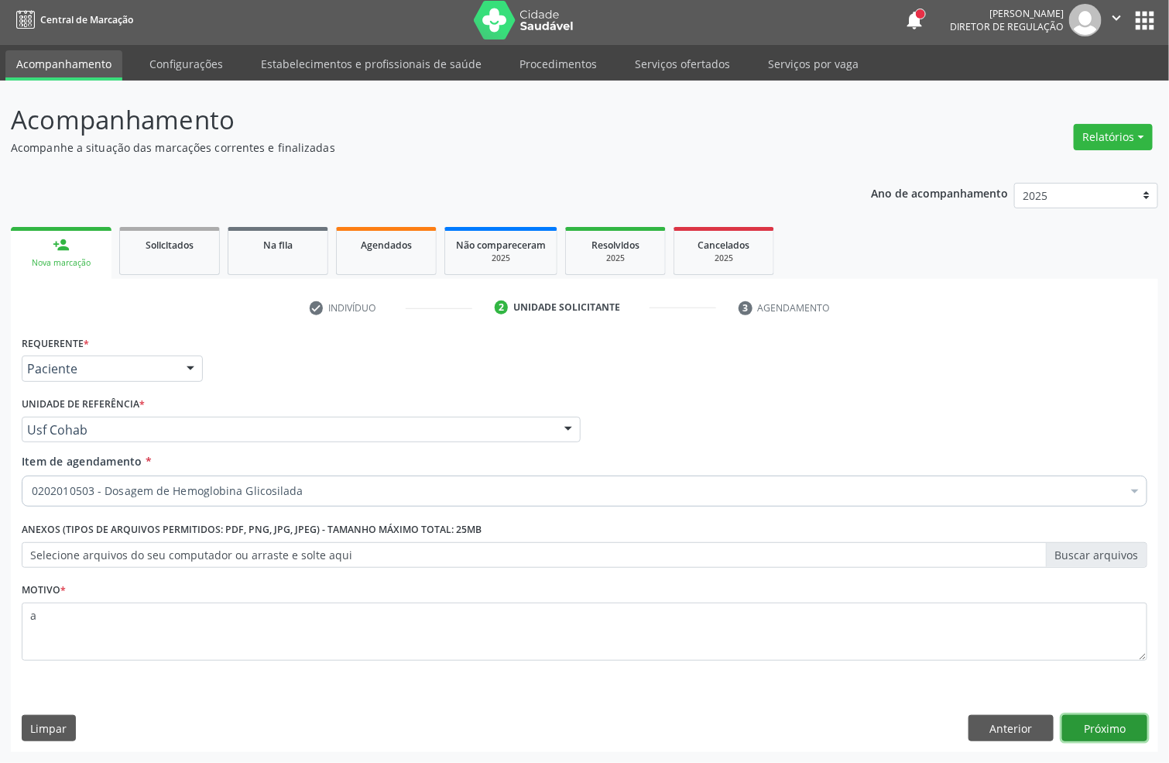
click at [1103, 737] on button "Próximo" at bounding box center [1104, 728] width 85 height 26
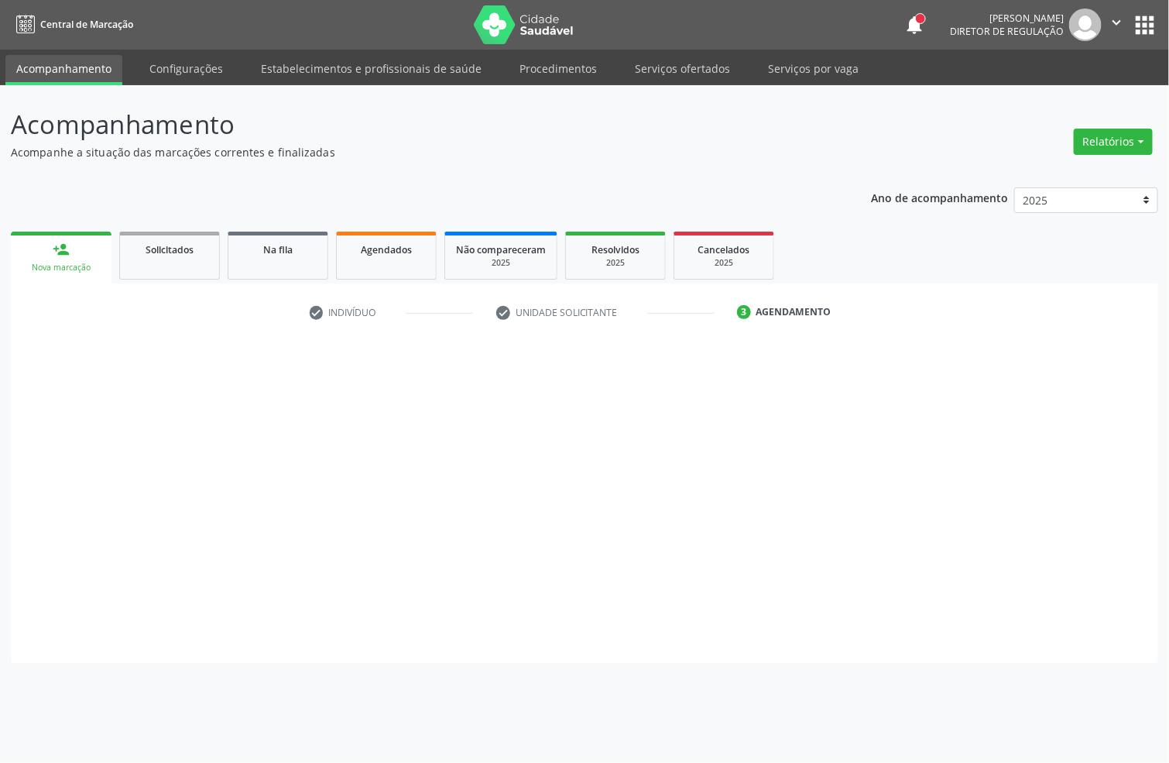
scroll to position [0, 0]
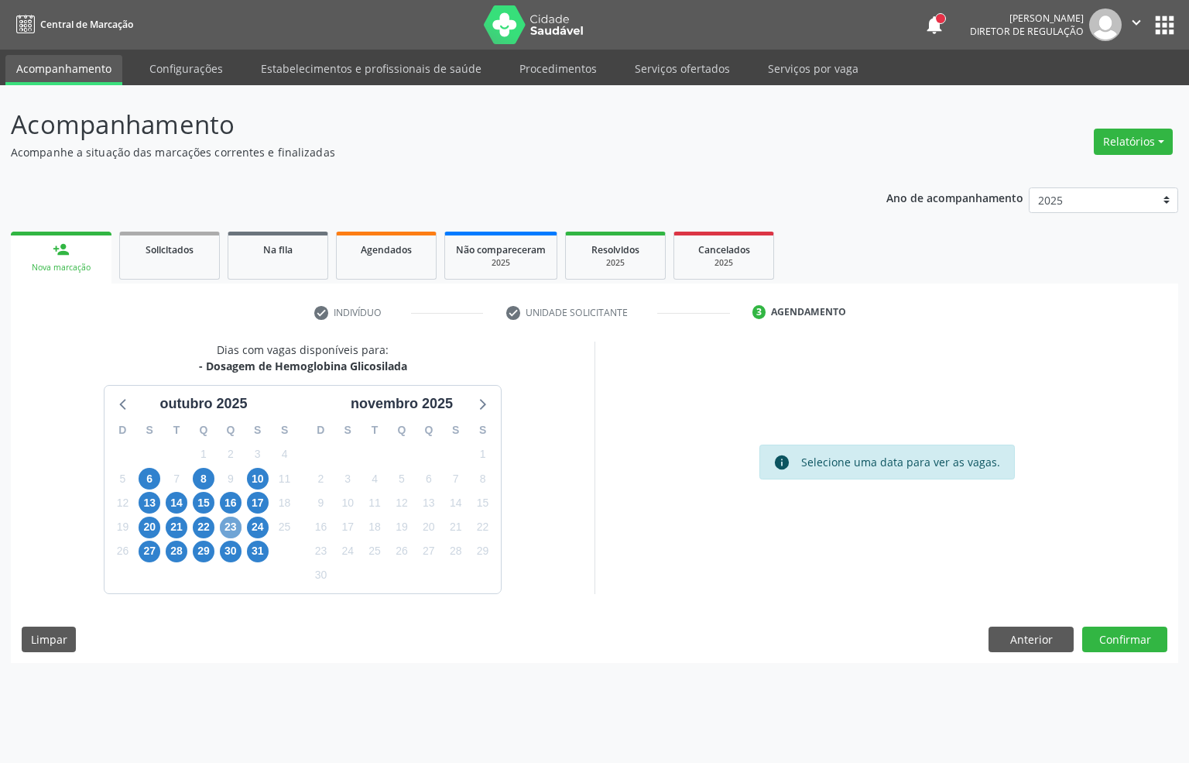
click at [232, 523] on span "23" at bounding box center [231, 527] width 22 height 22
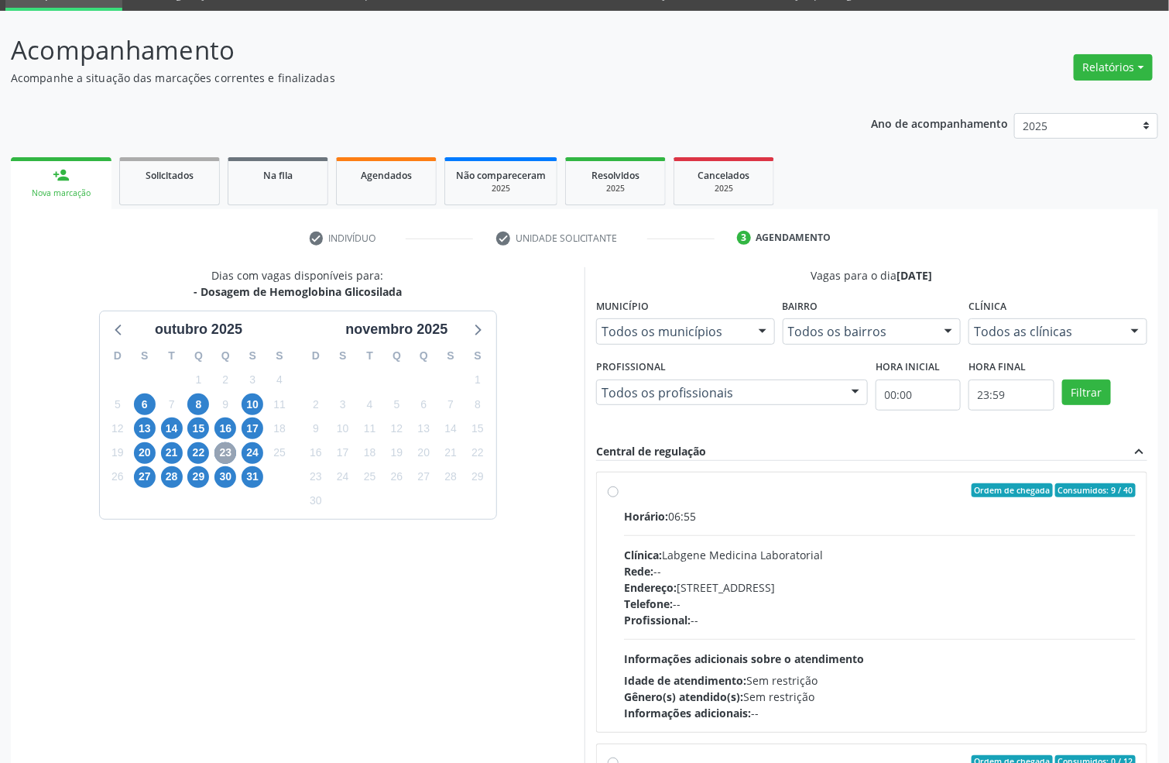
scroll to position [163, 0]
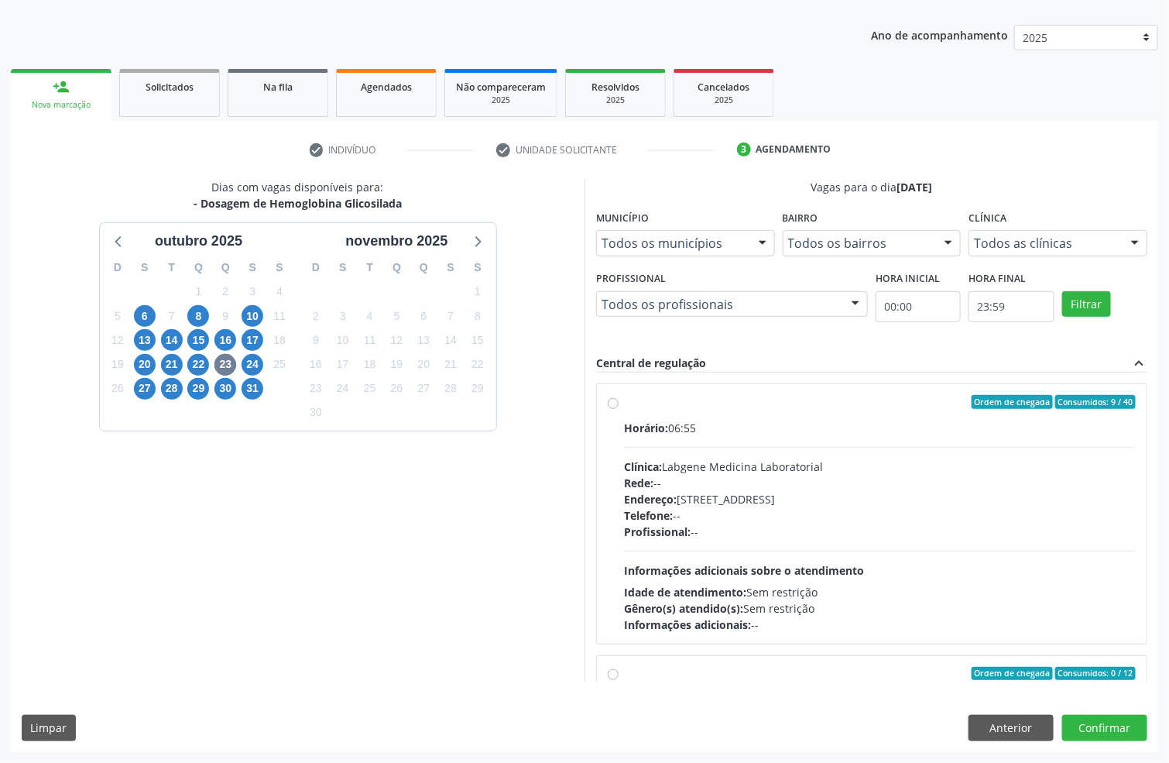
click at [783, 511] on div "Telefone: --" at bounding box center [880, 515] width 512 height 16
click at [619, 409] on input "Ordem de chegada Consumidos: 9 / 40 Horário: 06:55 Clínica: Labgene Medicina La…" at bounding box center [613, 402] width 11 height 14
radio input "true"
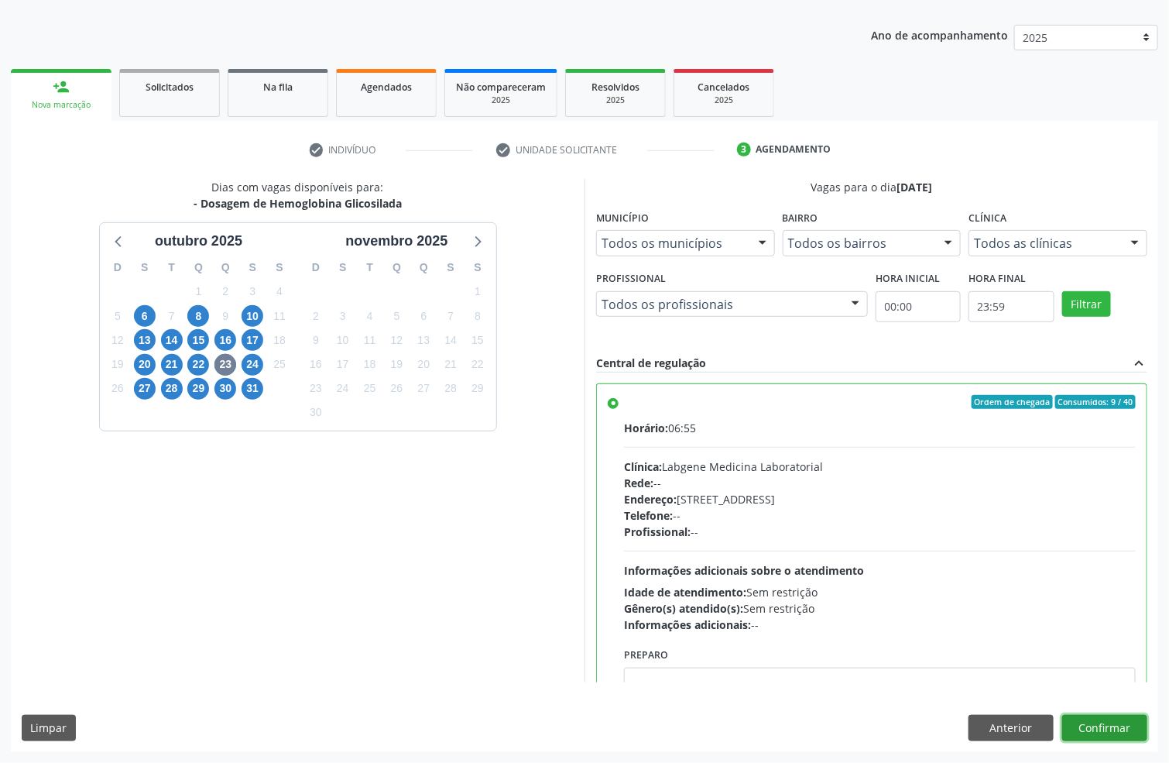
click at [1109, 723] on button "Confirmar" at bounding box center [1104, 728] width 85 height 26
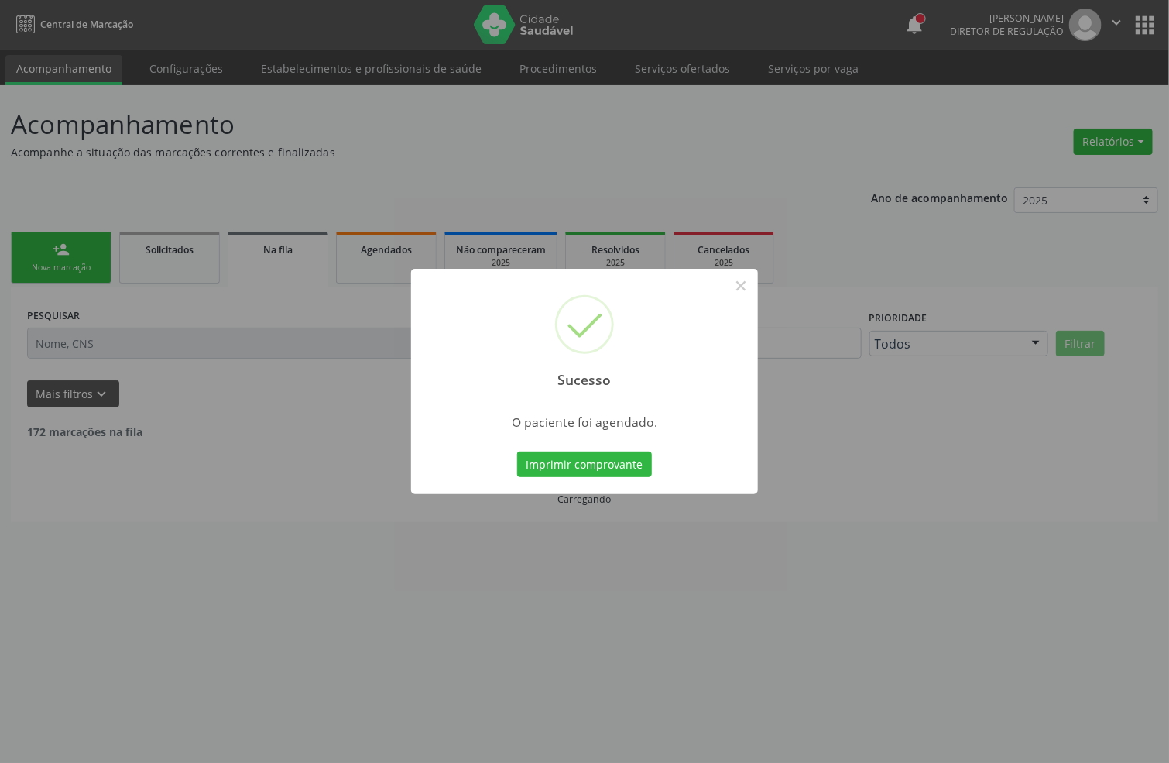
scroll to position [0, 0]
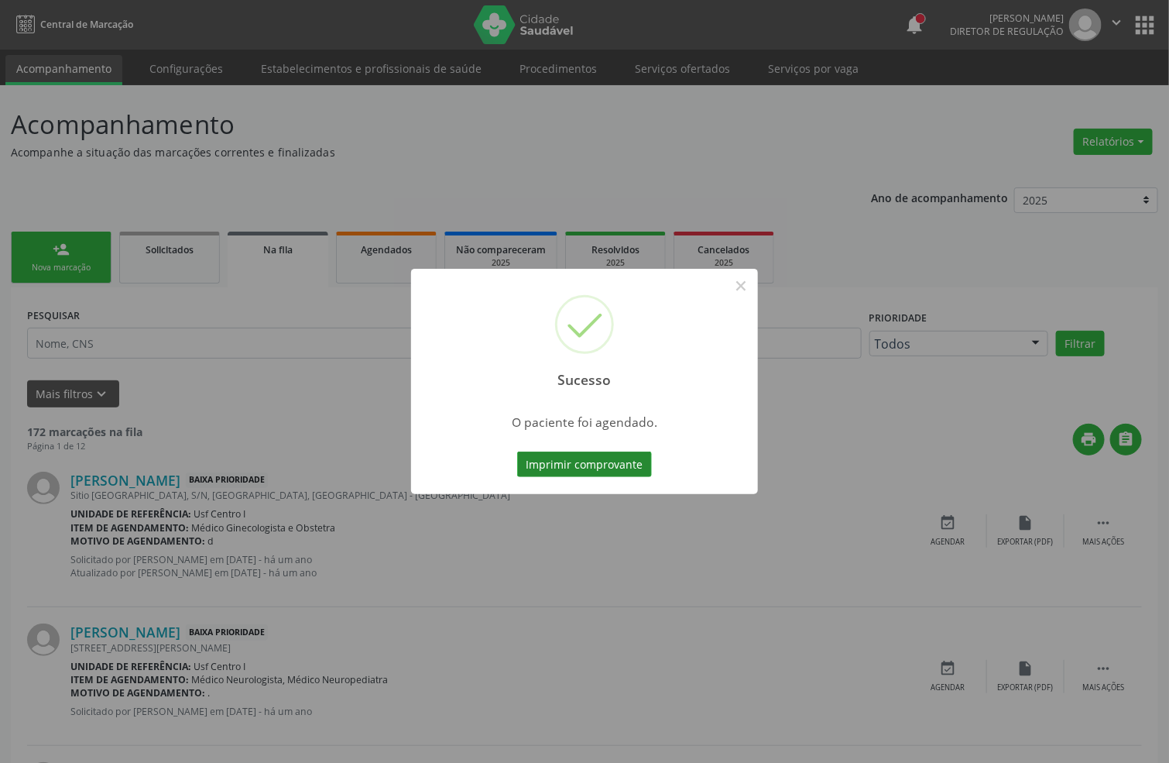
click at [626, 469] on button "Imprimir comprovante" at bounding box center [584, 464] width 135 height 26
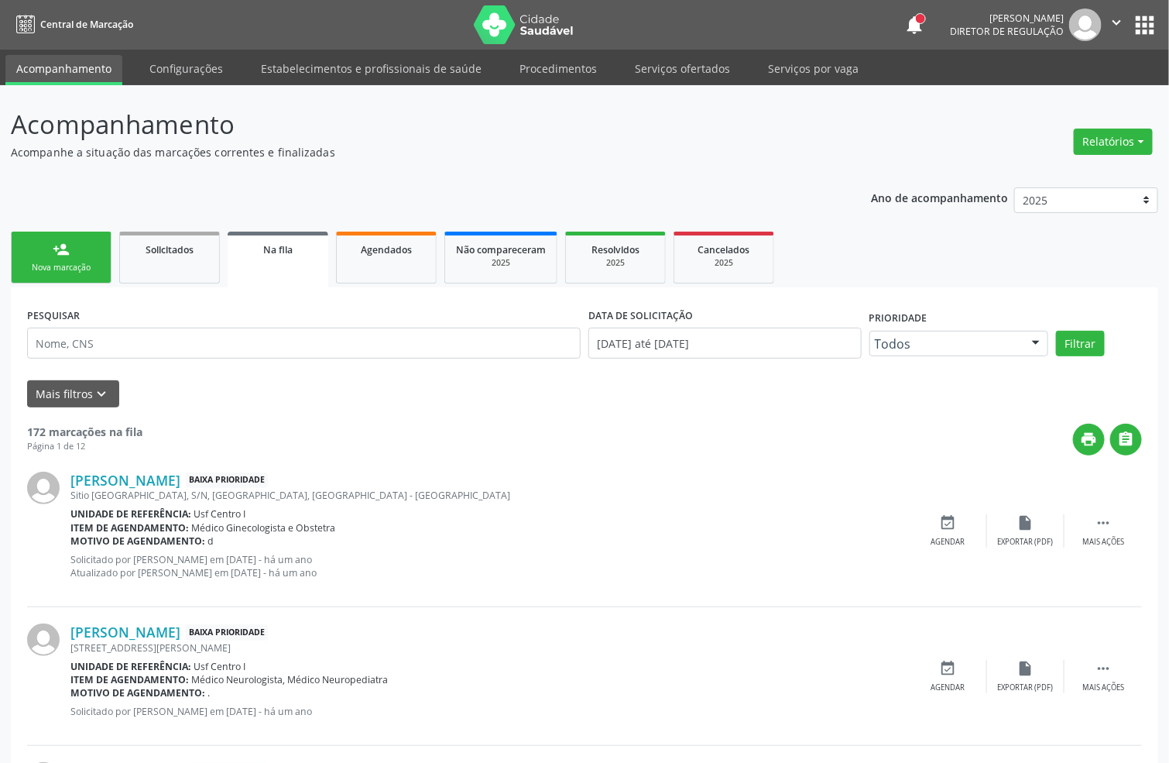
click at [86, 276] on link "person_add Nova marcação" at bounding box center [61, 258] width 101 height 52
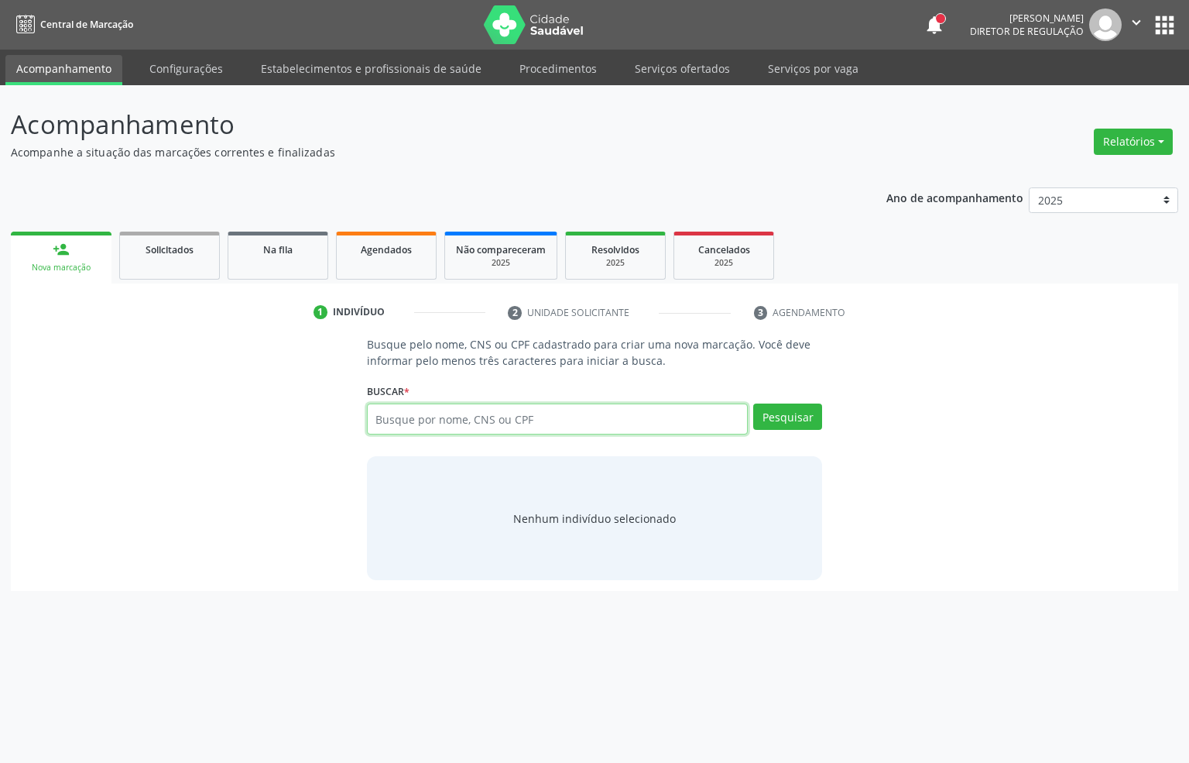
click at [454, 407] on input "text" at bounding box center [558, 418] width 382 height 31
type input "898003418702955"
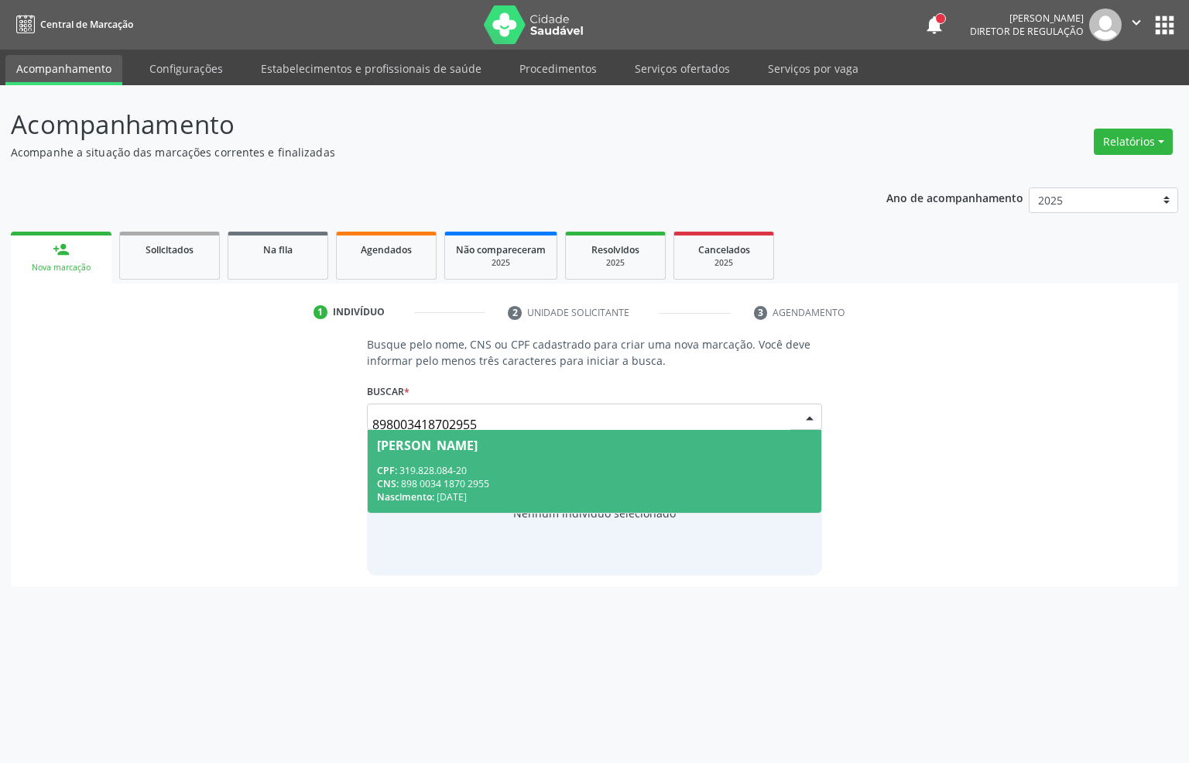
click at [478, 448] on div "Jose Teodosio da Costa" at bounding box center [427, 445] width 101 height 12
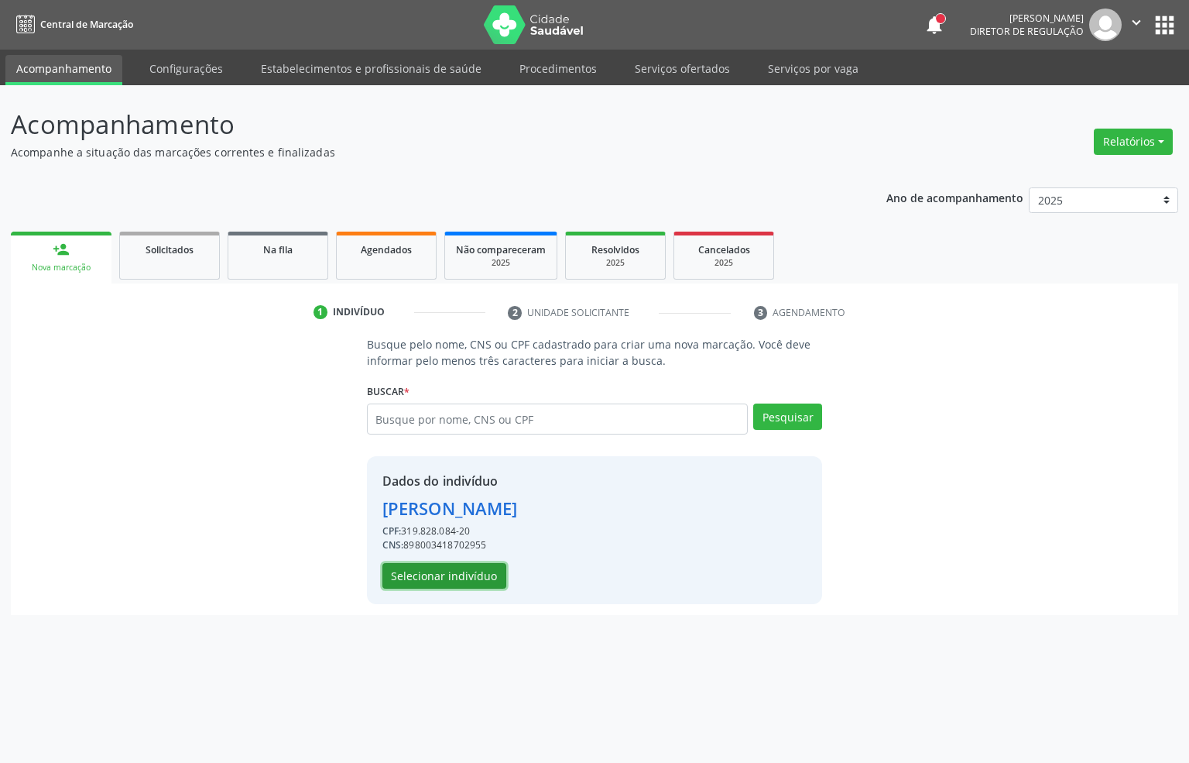
click at [430, 572] on button "Selecionar indivíduo" at bounding box center [445, 576] width 124 height 26
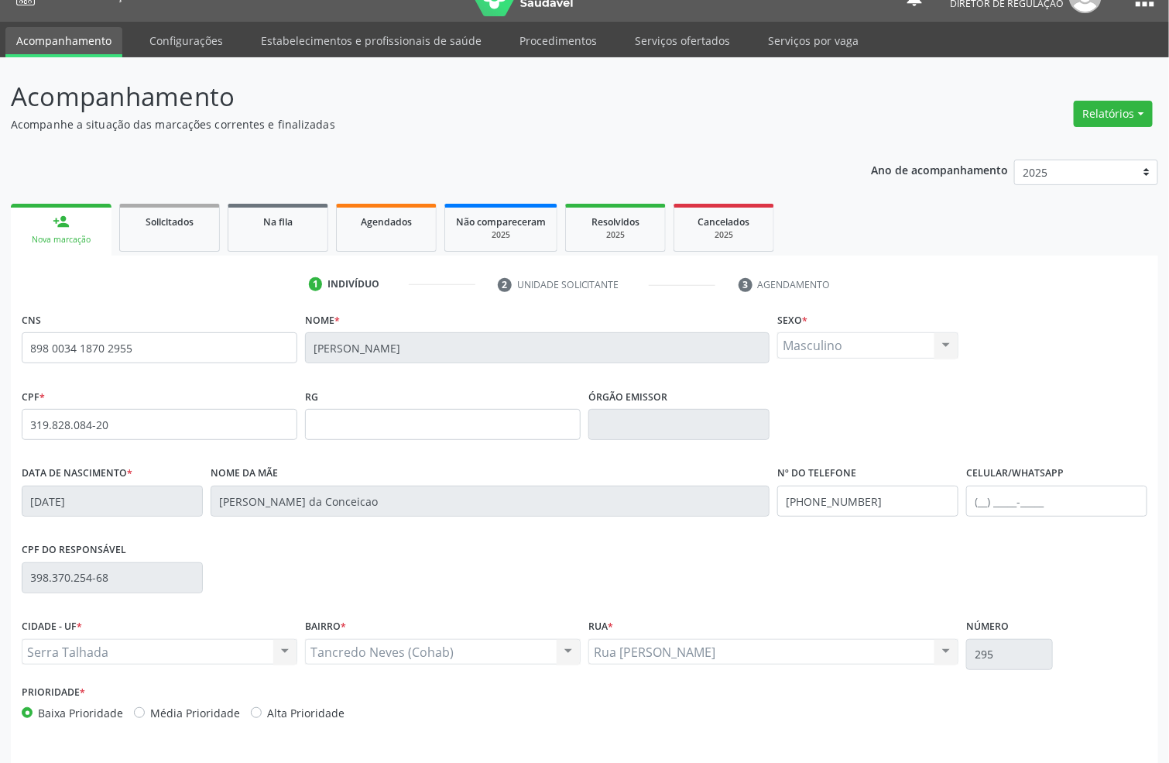
scroll to position [77, 0]
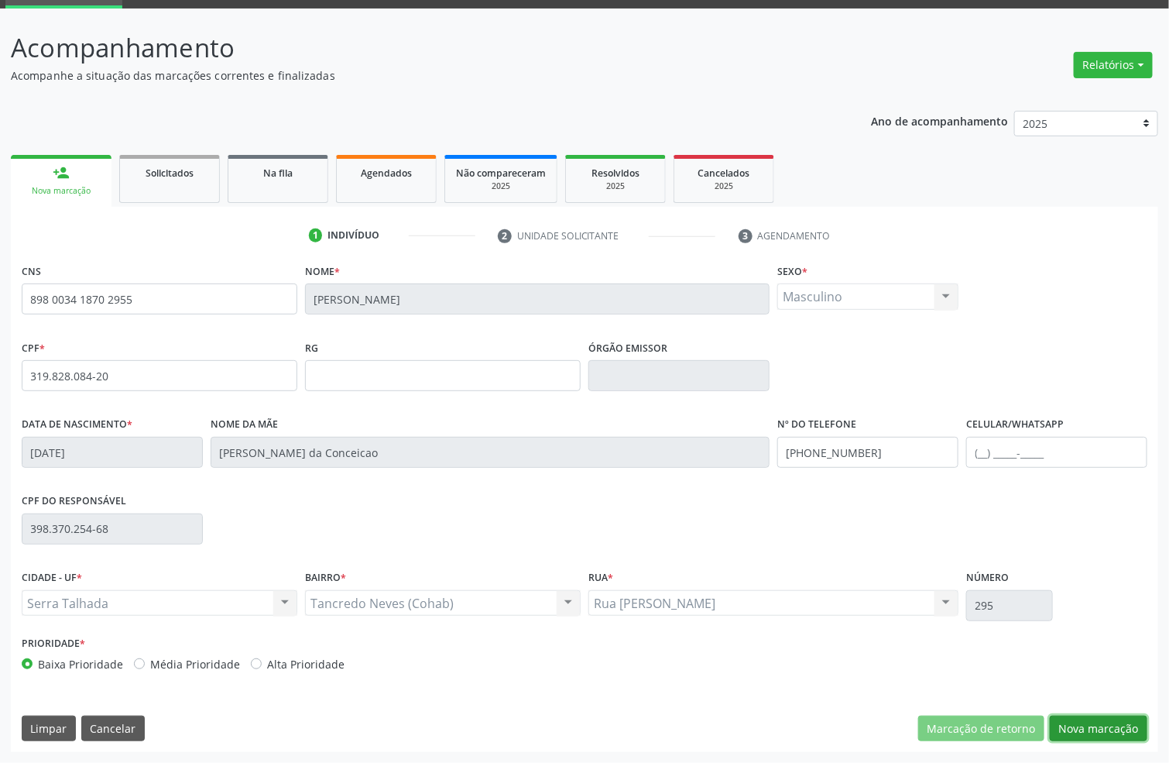
click at [1118, 730] on button "Nova marcação" at bounding box center [1099, 728] width 98 height 26
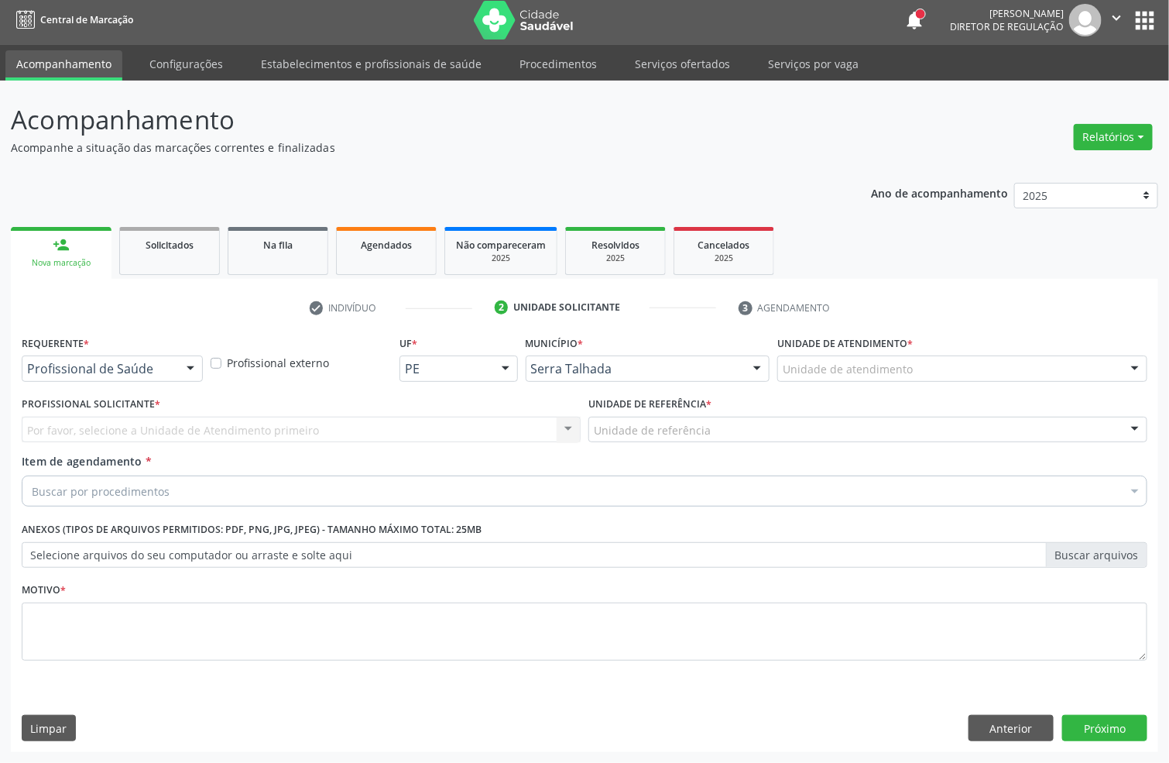
scroll to position [5, 0]
click at [86, 381] on div "Requerente * Profissional de Saúde Profissional de Saúde Paciente Nenhum result…" at bounding box center [112, 361] width 189 height 60
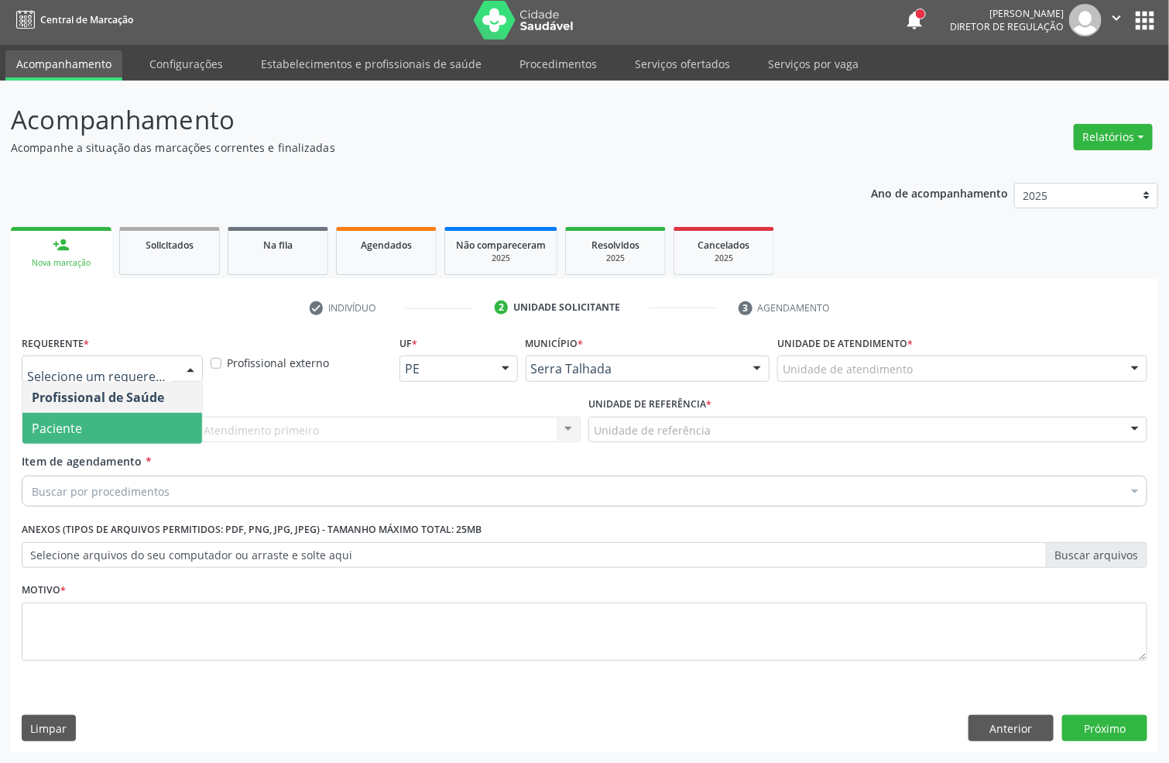
click at [68, 430] on span "Paciente" at bounding box center [57, 428] width 50 height 17
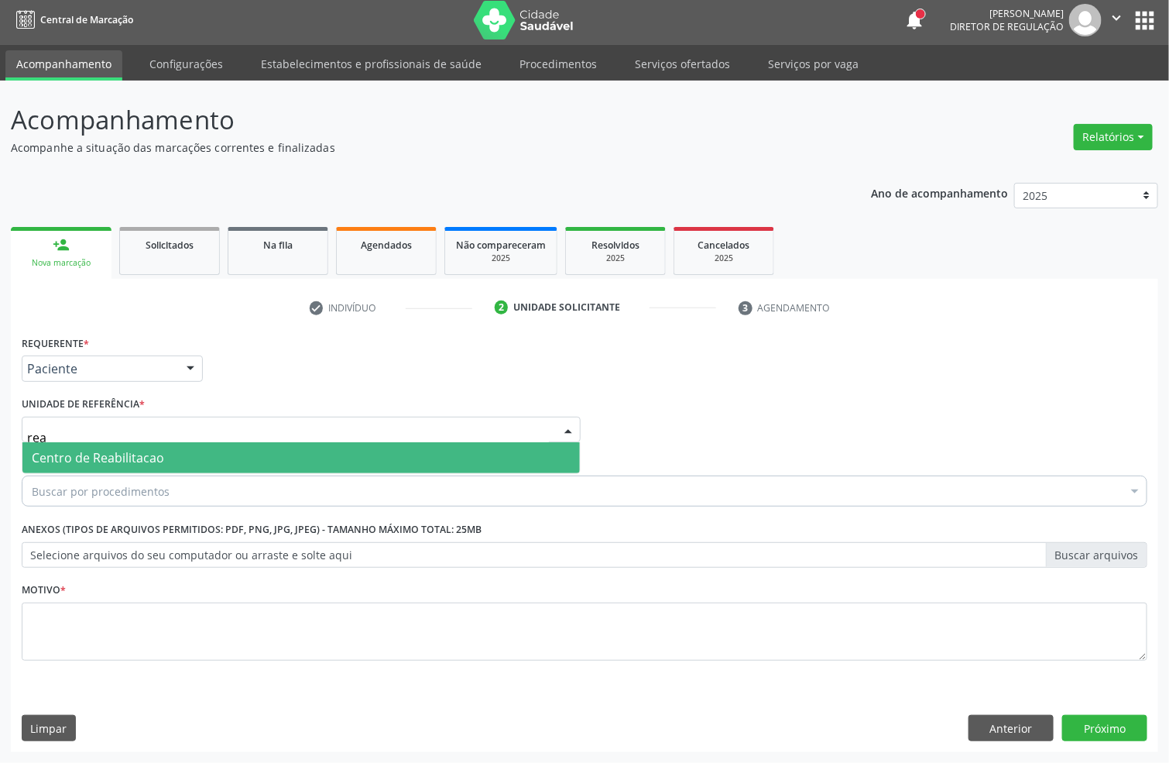
click at [72, 458] on span "Centro de Reabilitacao" at bounding box center [98, 457] width 132 height 17
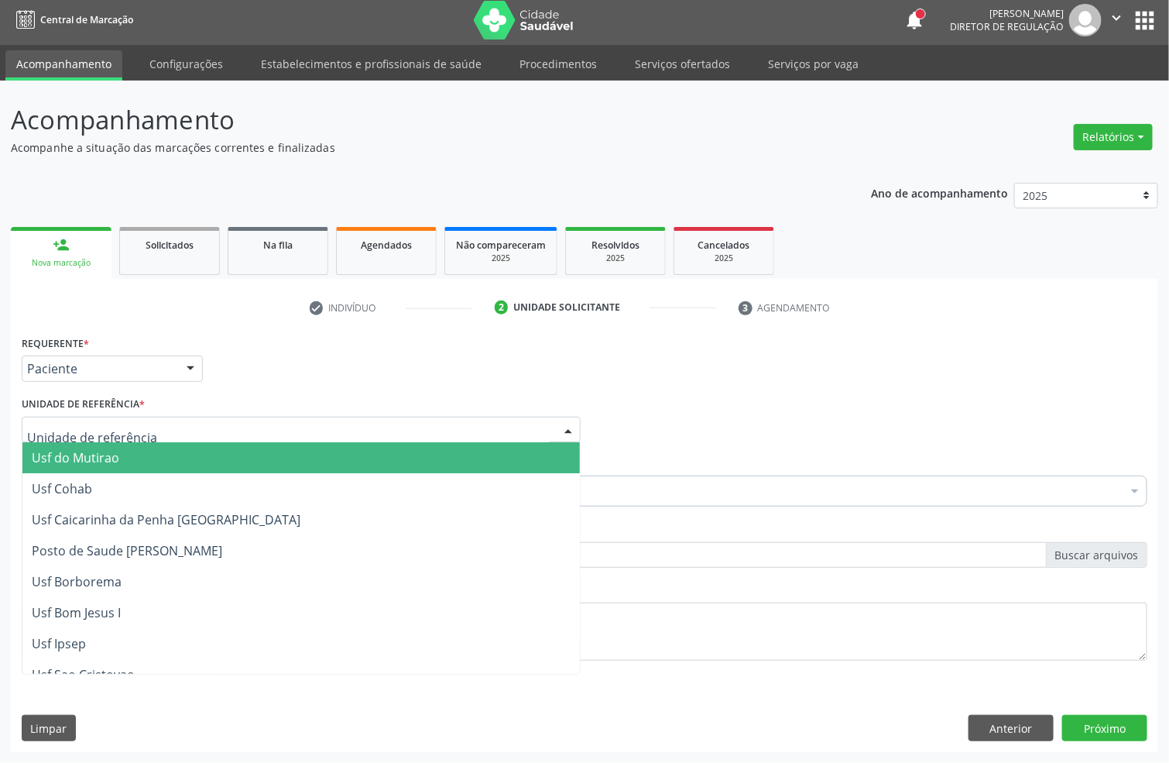
type input "c"
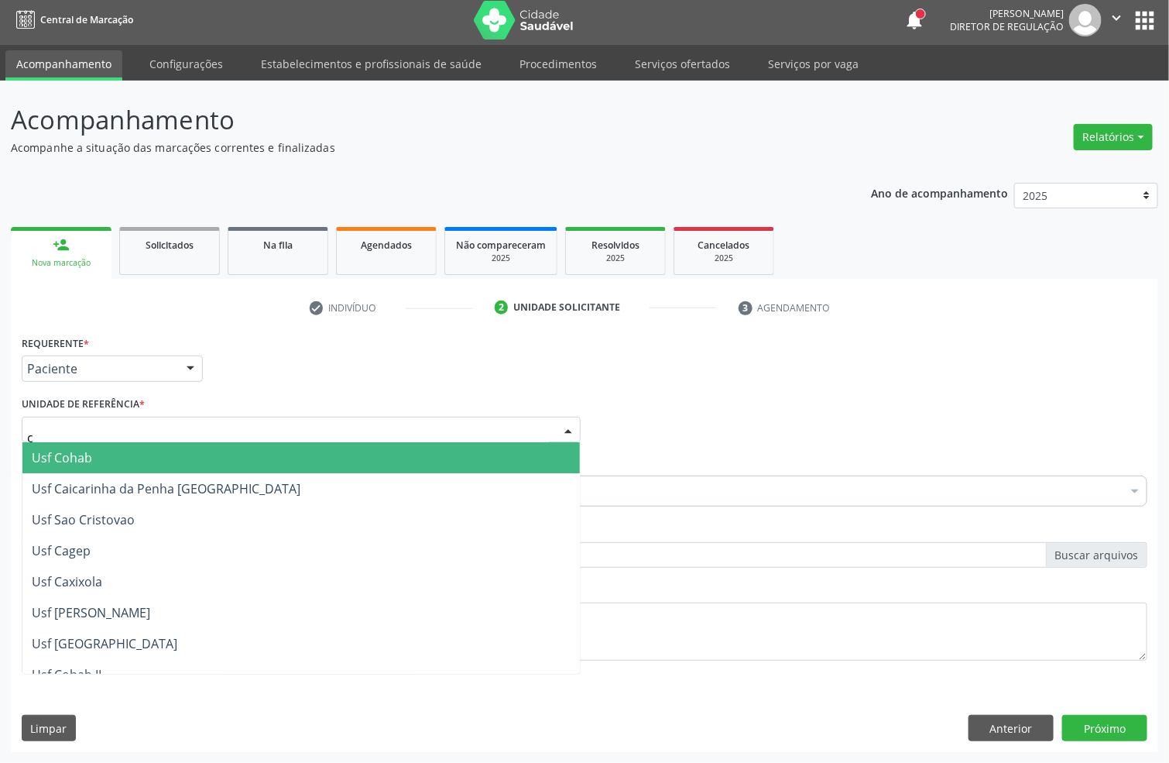
click at [72, 454] on span "Usf Cohab" at bounding box center [62, 457] width 60 height 17
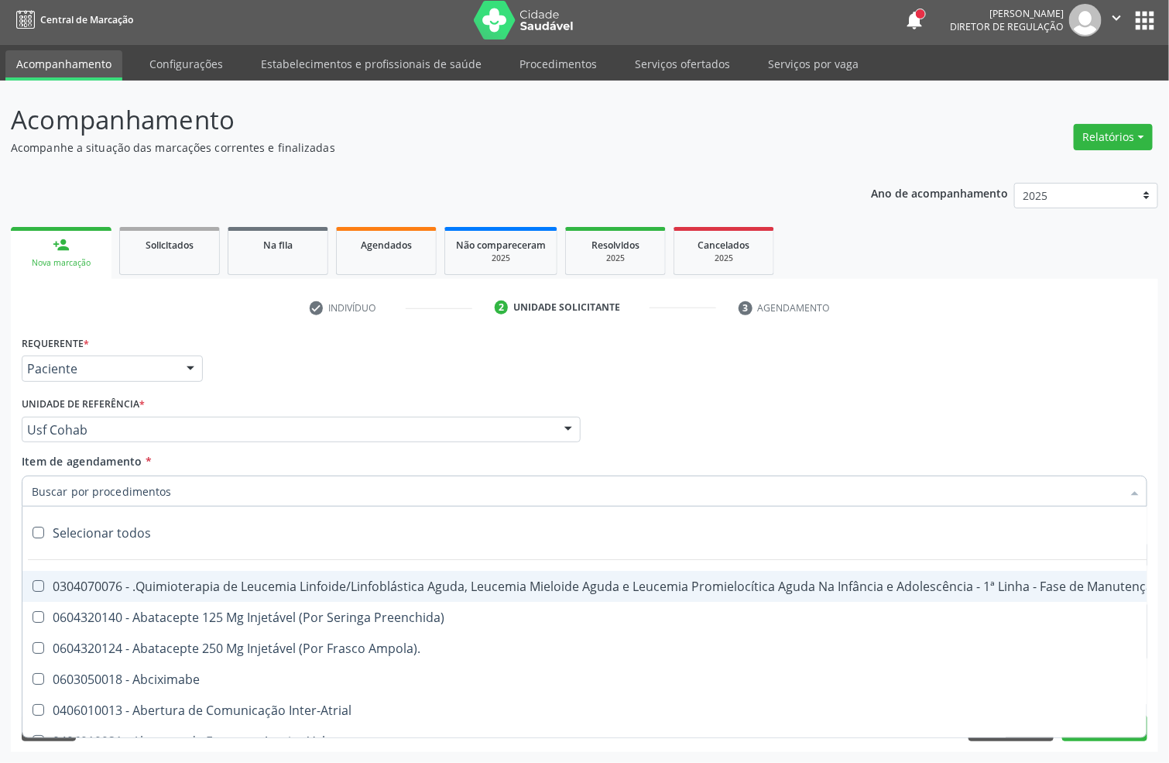
click at [77, 486] on input "Item de agendamento *" at bounding box center [577, 490] width 1090 height 31
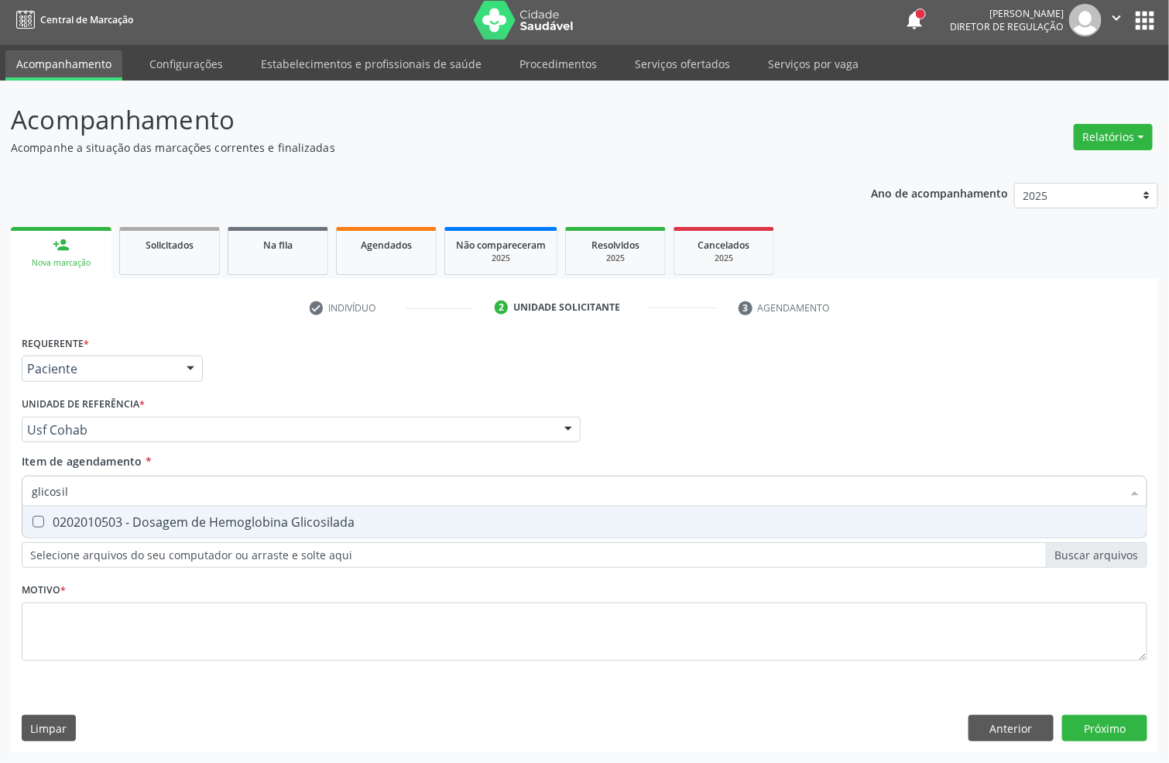
type input "glicosila"
click at [119, 507] on span "0202010503 - Dosagem de Hemoglobina Glicosilada" at bounding box center [584, 521] width 1124 height 31
checkbox Glicosilada "true"
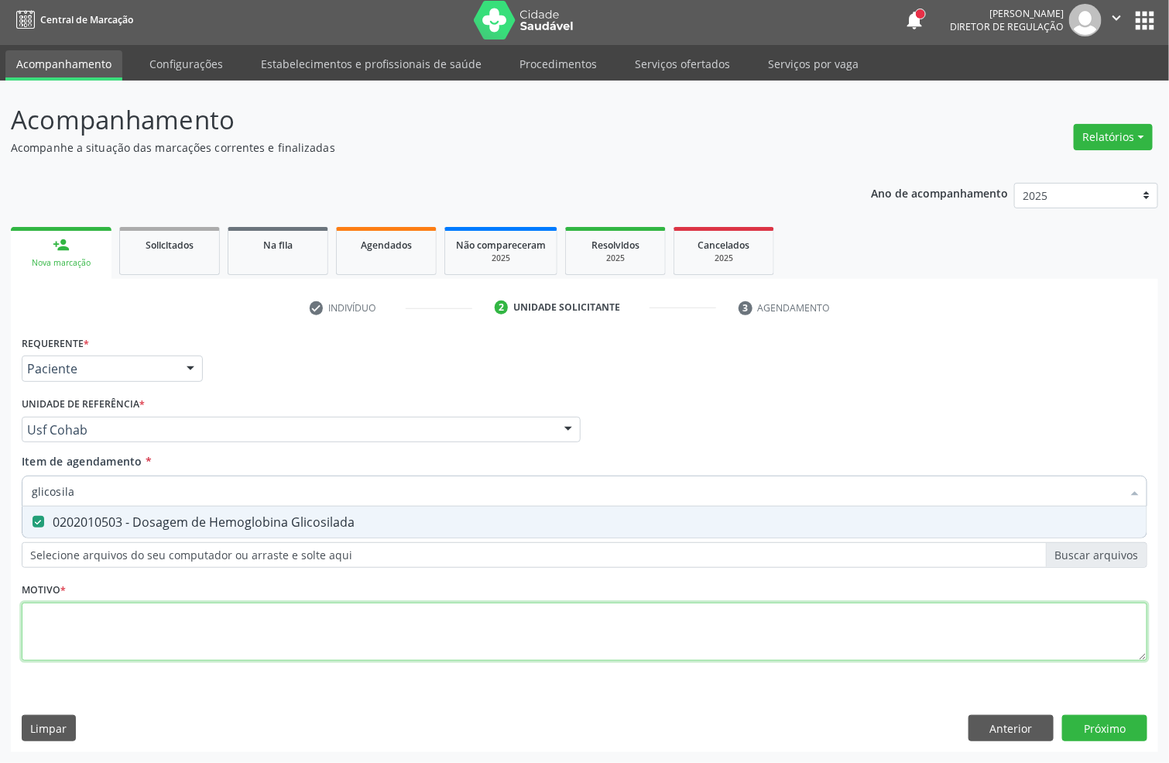
click at [103, 658] on div "Requerente * Paciente Profissional de Saúde Paciente Nenhum resultado encontrad…" at bounding box center [585, 506] width 1126 height 351
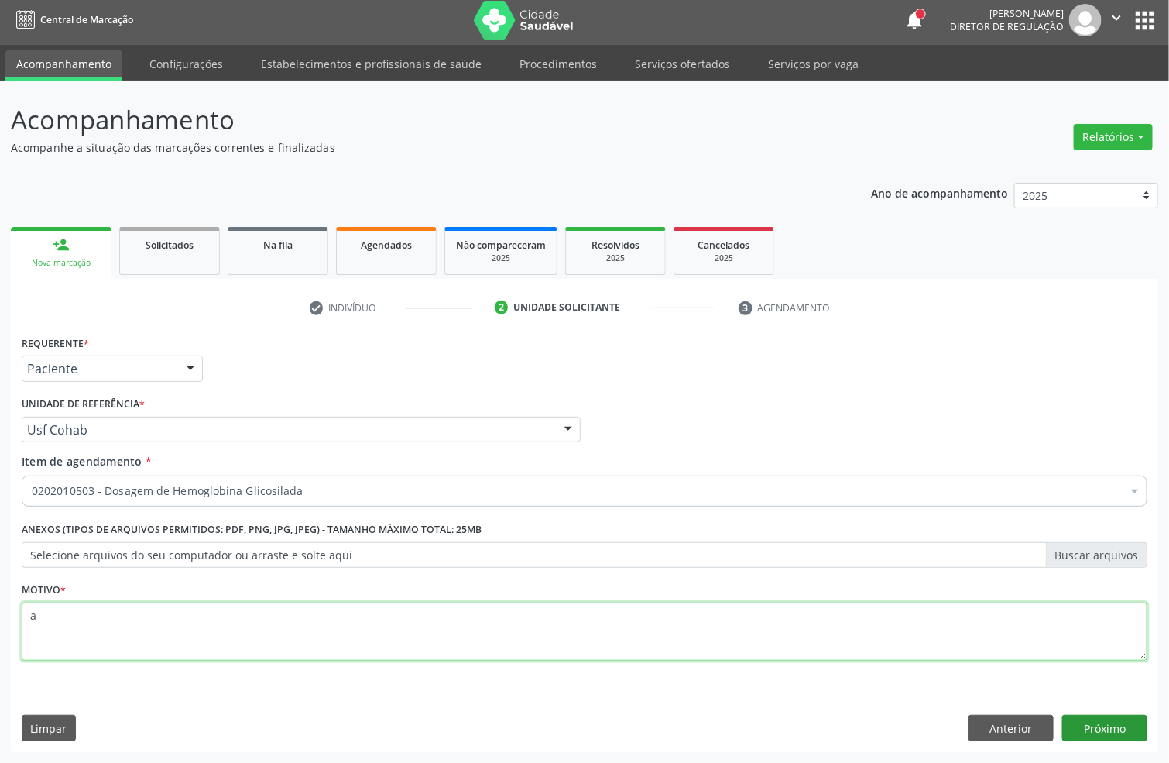
type textarea "a"
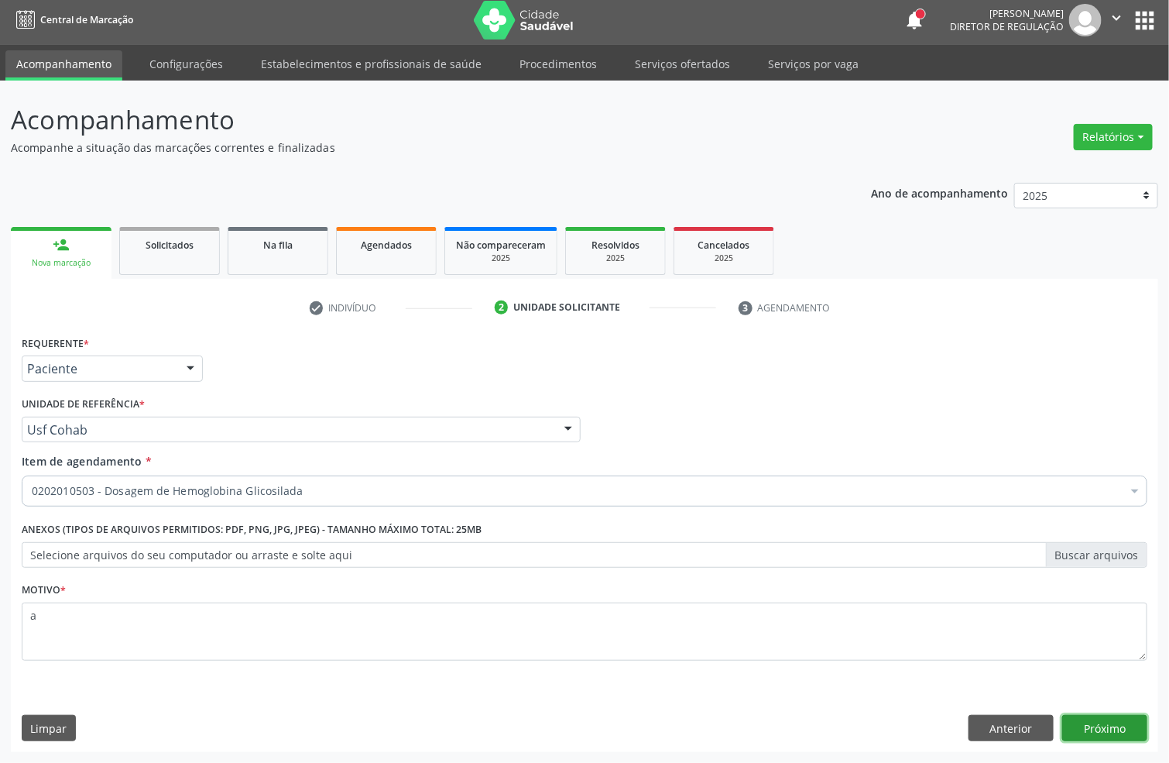
click at [1109, 725] on button "Próximo" at bounding box center [1104, 728] width 85 height 26
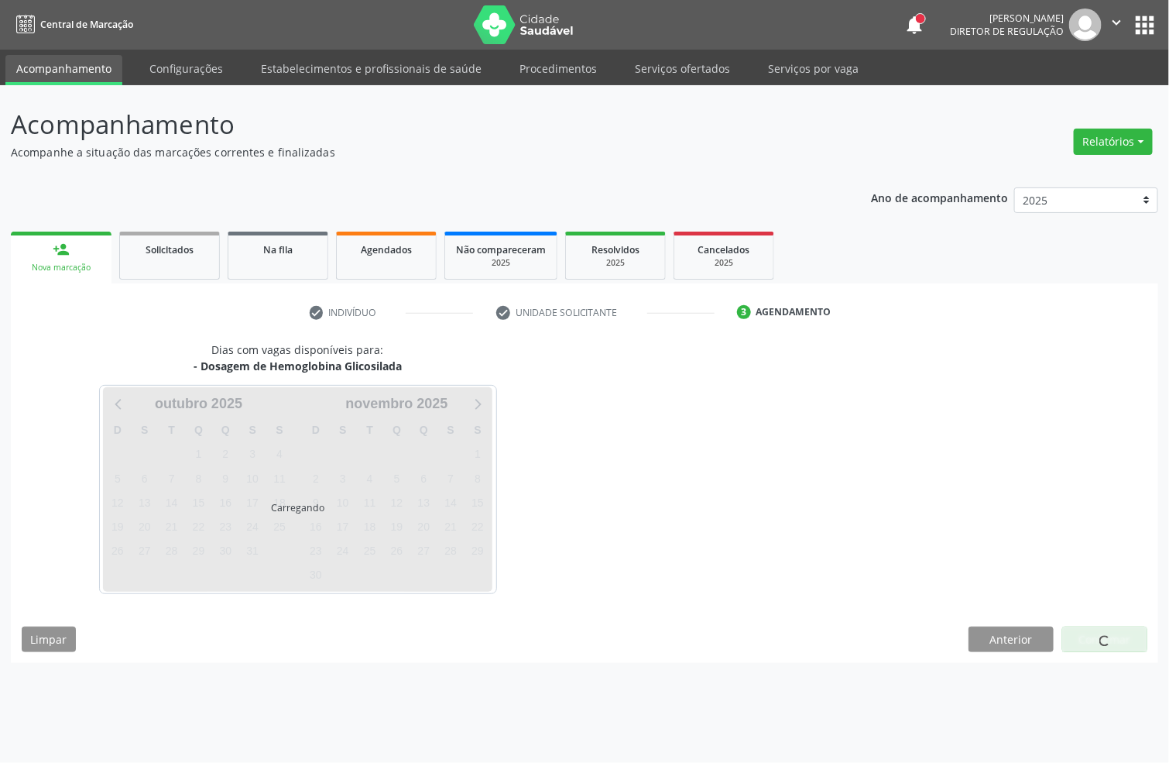
scroll to position [0, 0]
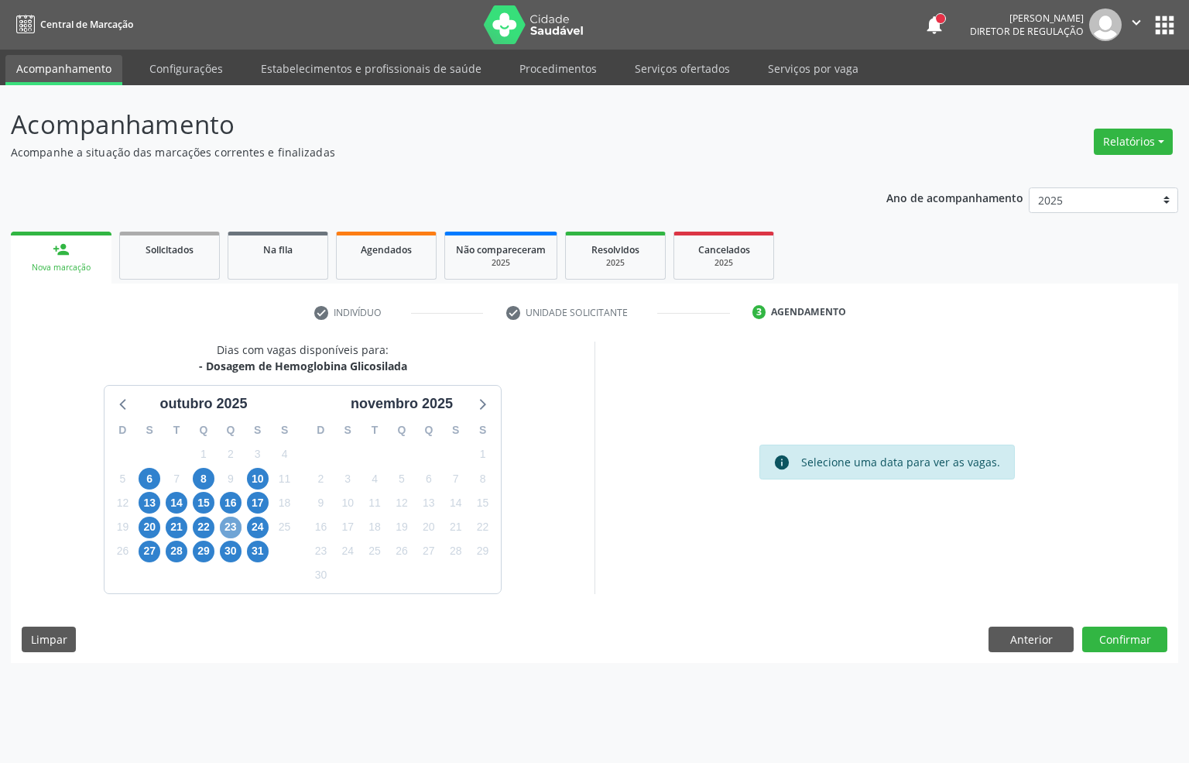
click at [233, 521] on span "23" at bounding box center [231, 527] width 22 height 22
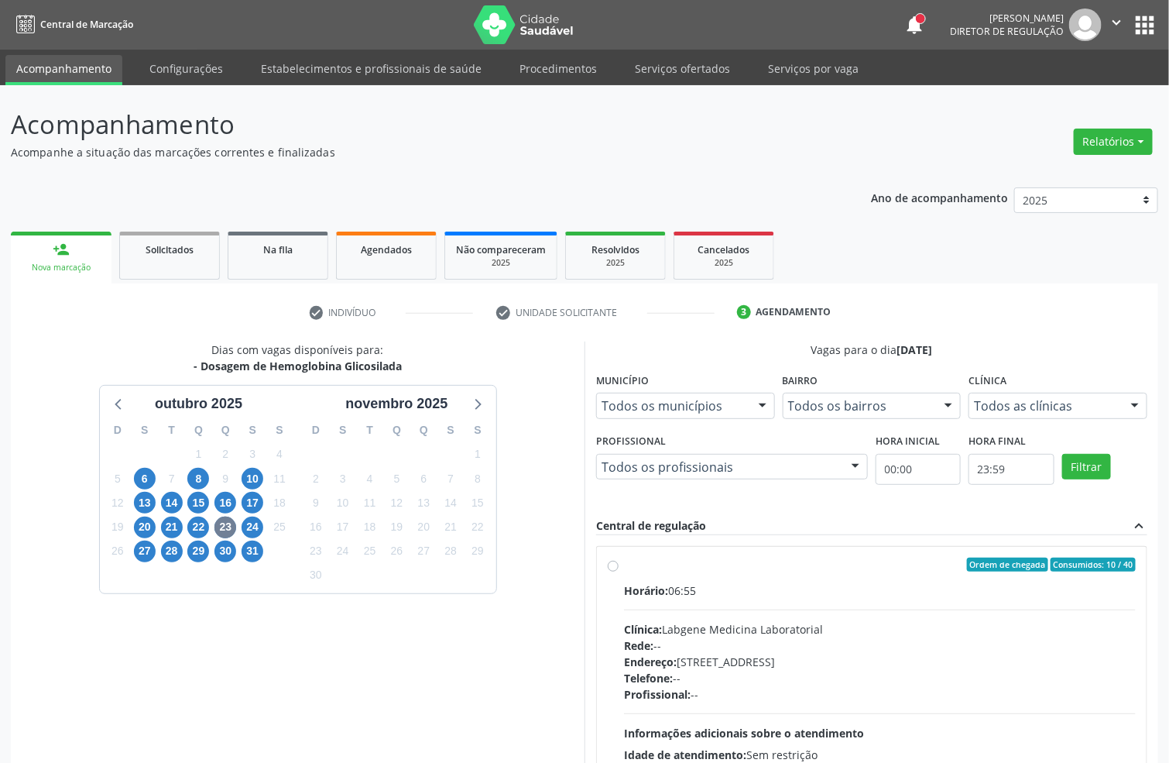
click at [839, 569] on div "Ordem de chegada Consumidos: 10 / 40" at bounding box center [880, 564] width 512 height 14
click at [619, 569] on input "Ordem de chegada Consumidos: 10 / 40 Horário: 06:55 Clínica: Labgene Medicina L…" at bounding box center [613, 564] width 11 height 14
radio input "true"
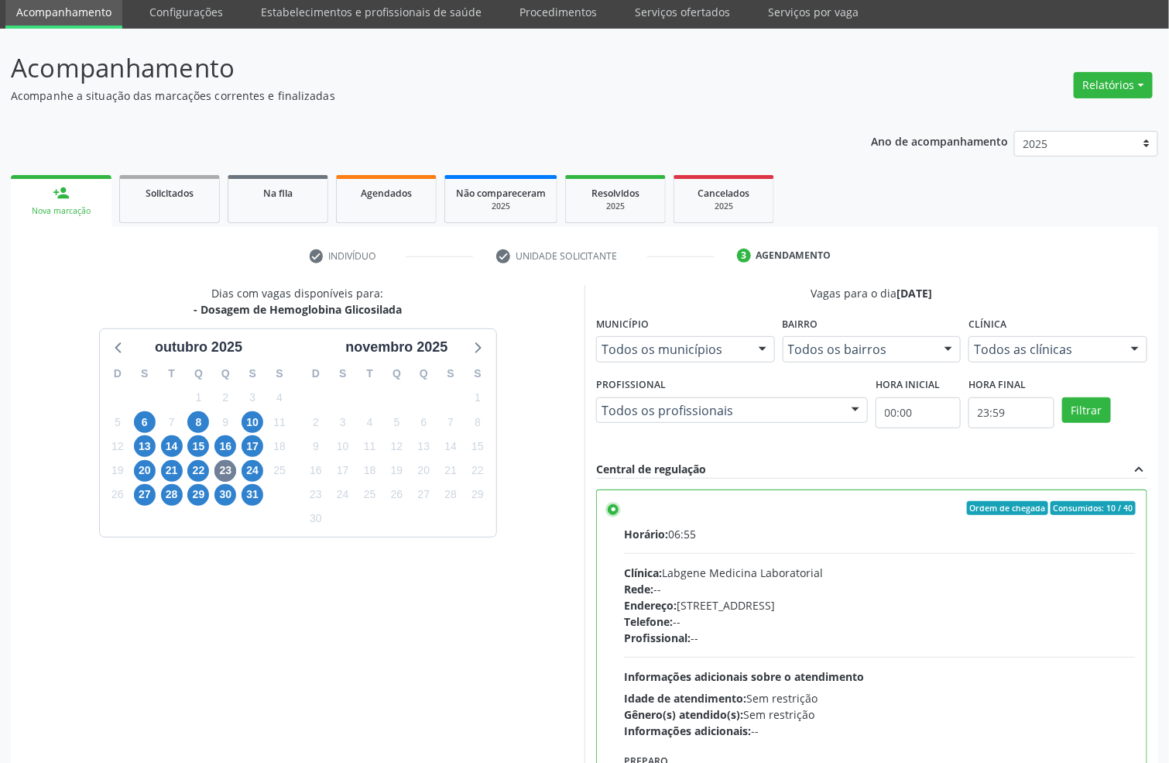
scroll to position [163, 0]
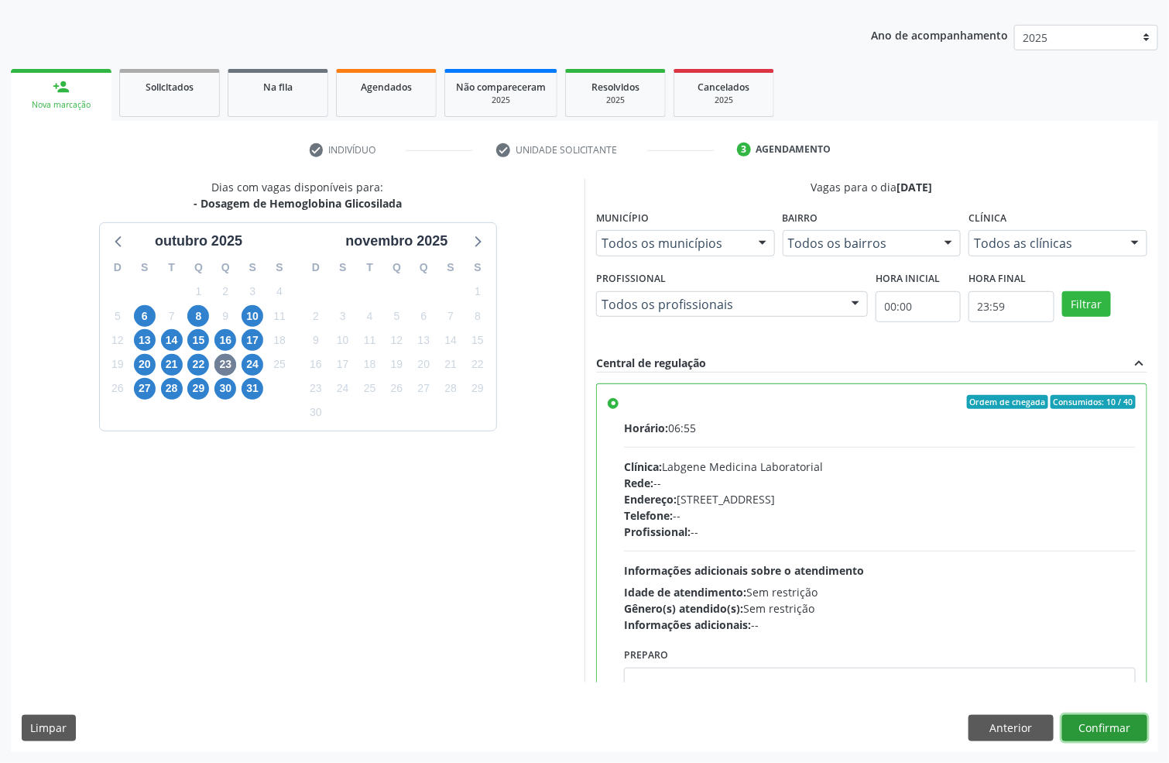
click at [1092, 719] on button "Confirmar" at bounding box center [1104, 728] width 85 height 26
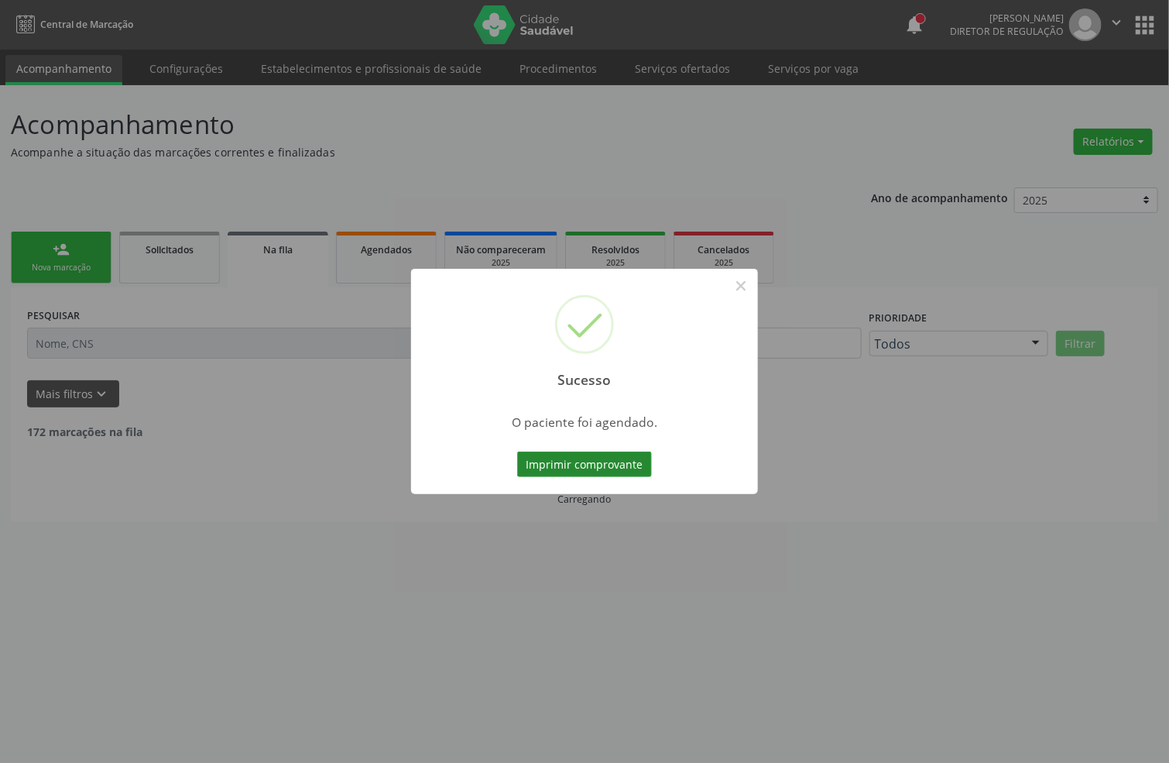
scroll to position [0, 0]
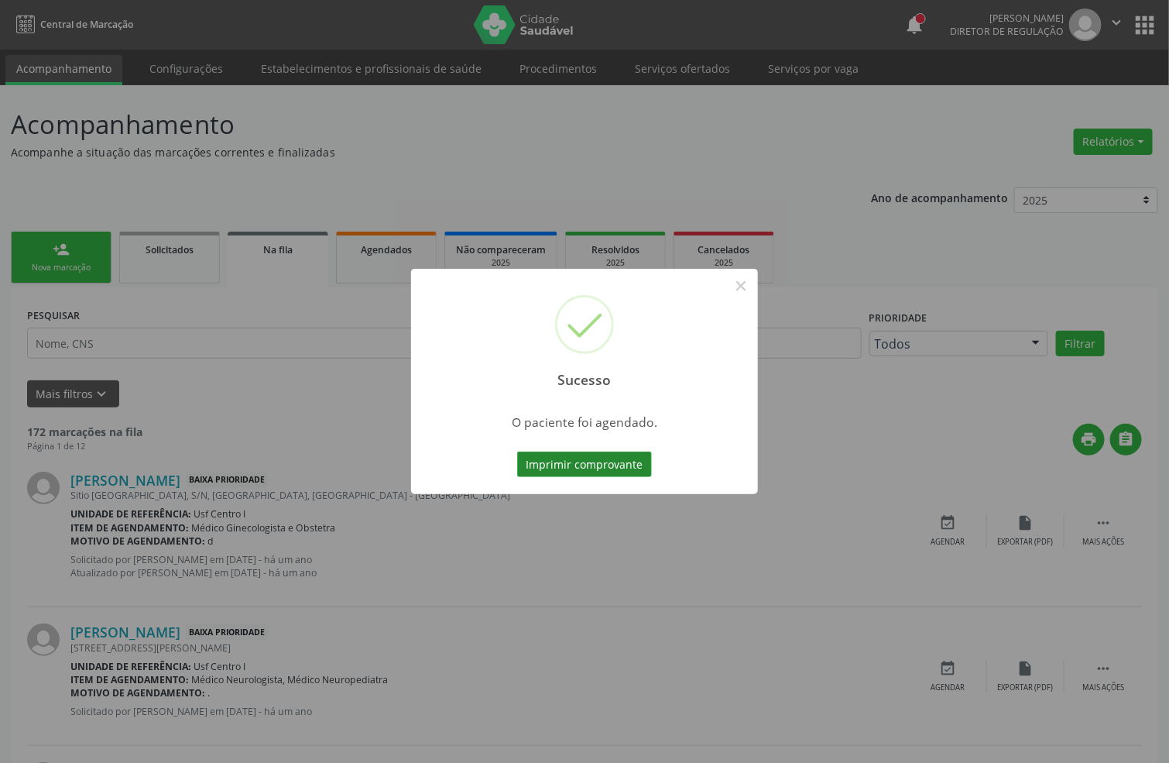
click at [621, 458] on button "Imprimir comprovante" at bounding box center [584, 464] width 135 height 26
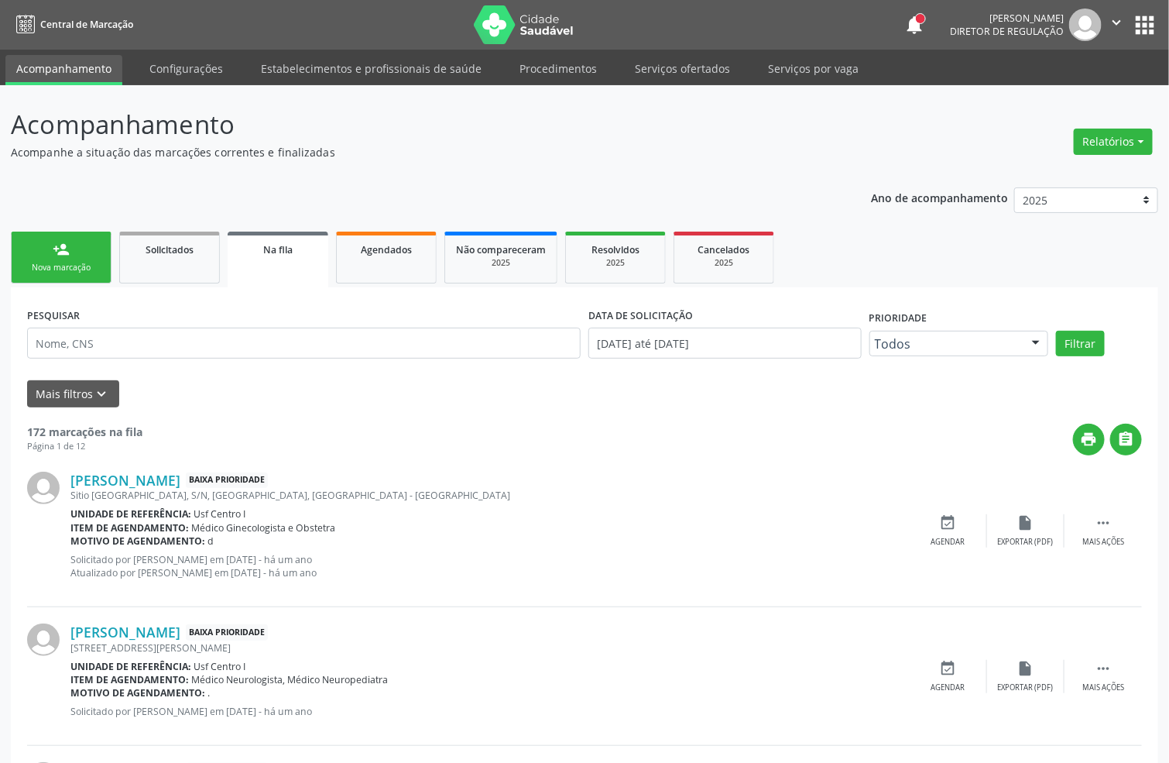
click at [105, 266] on link "person_add Nova marcação" at bounding box center [61, 258] width 101 height 52
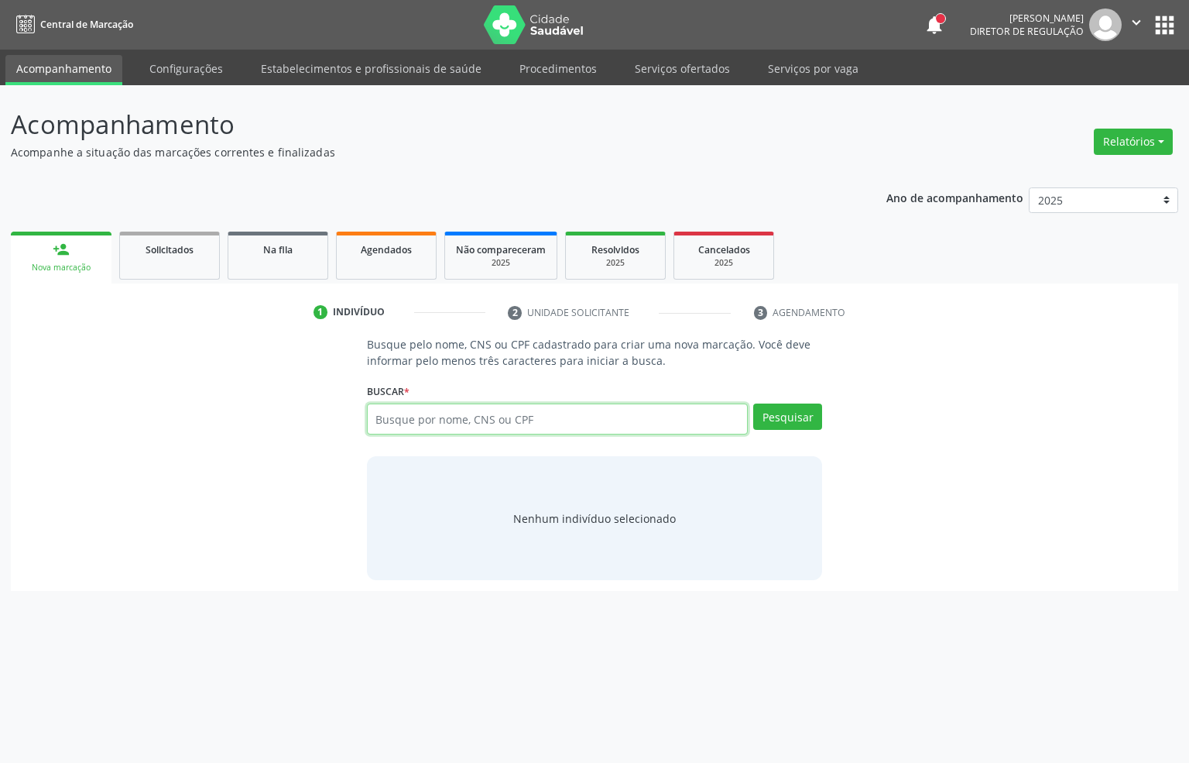
click at [483, 424] on input "text" at bounding box center [558, 418] width 382 height 31
type input "898003722535001"
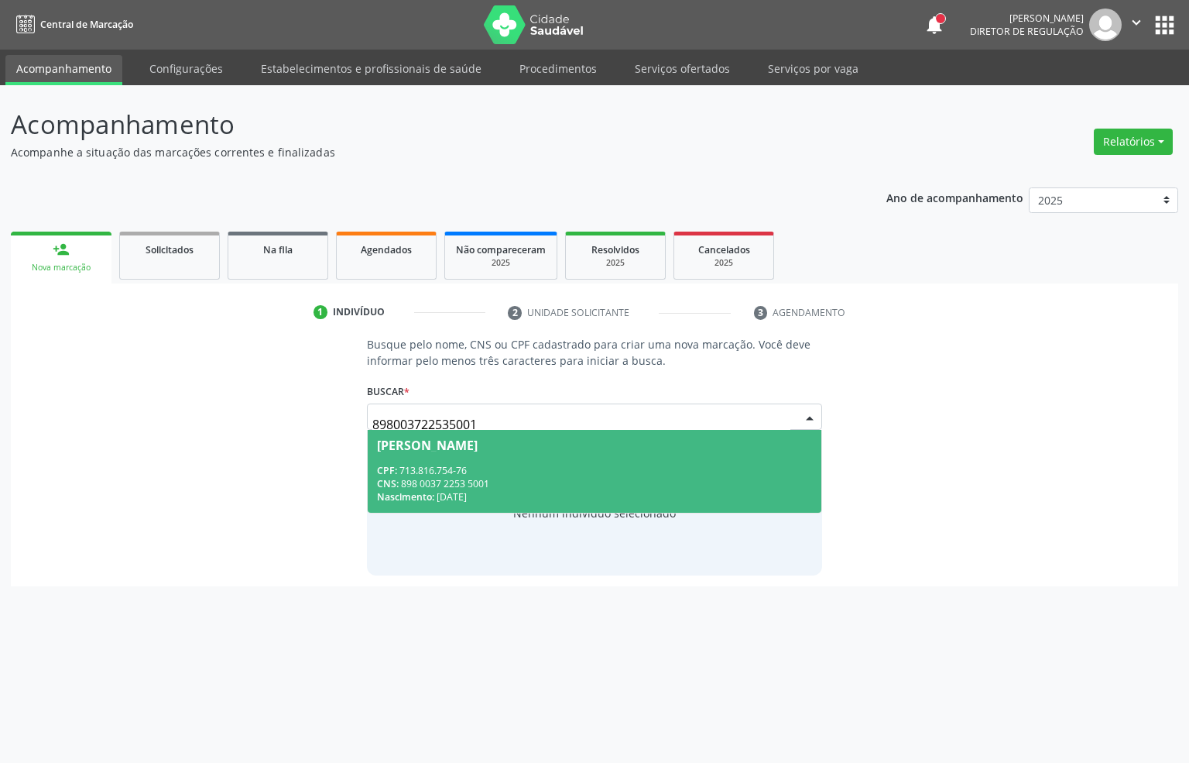
click at [482, 484] on div "CNS: 898 0037 2253 5001" at bounding box center [595, 483] width 436 height 13
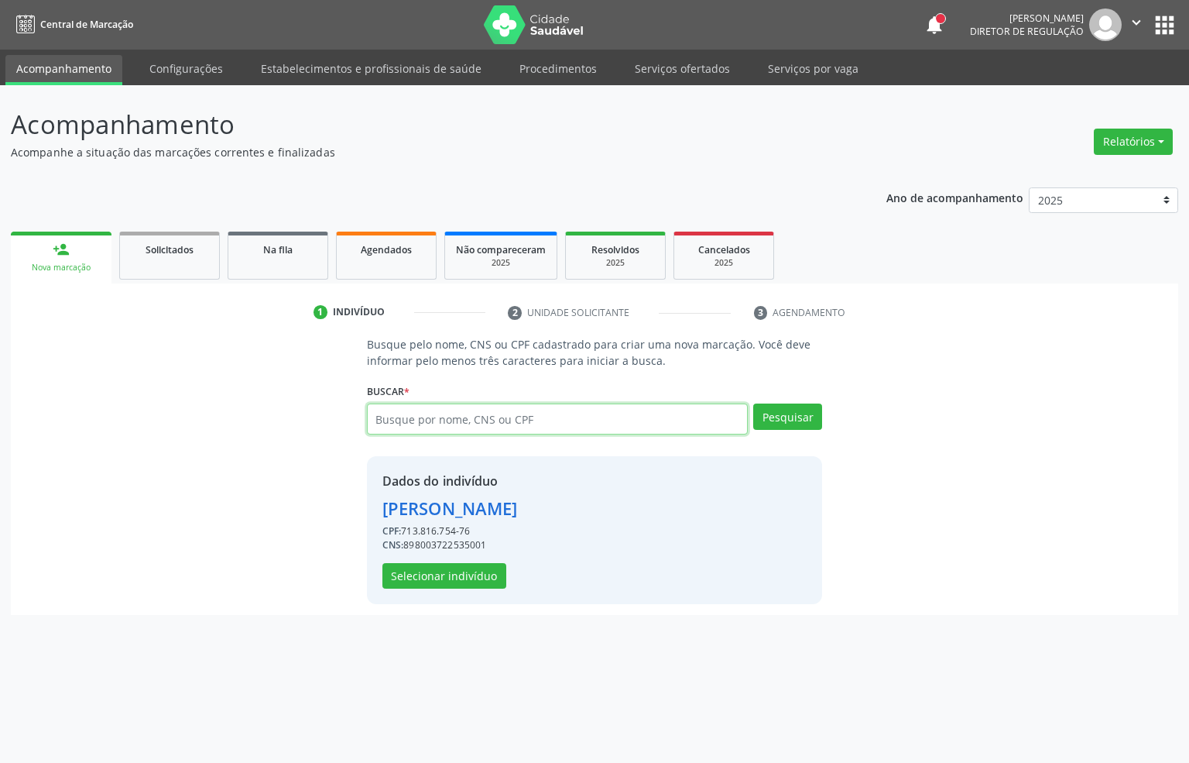
click at [424, 423] on input "text" at bounding box center [558, 418] width 382 height 31
type input "glicosilada"
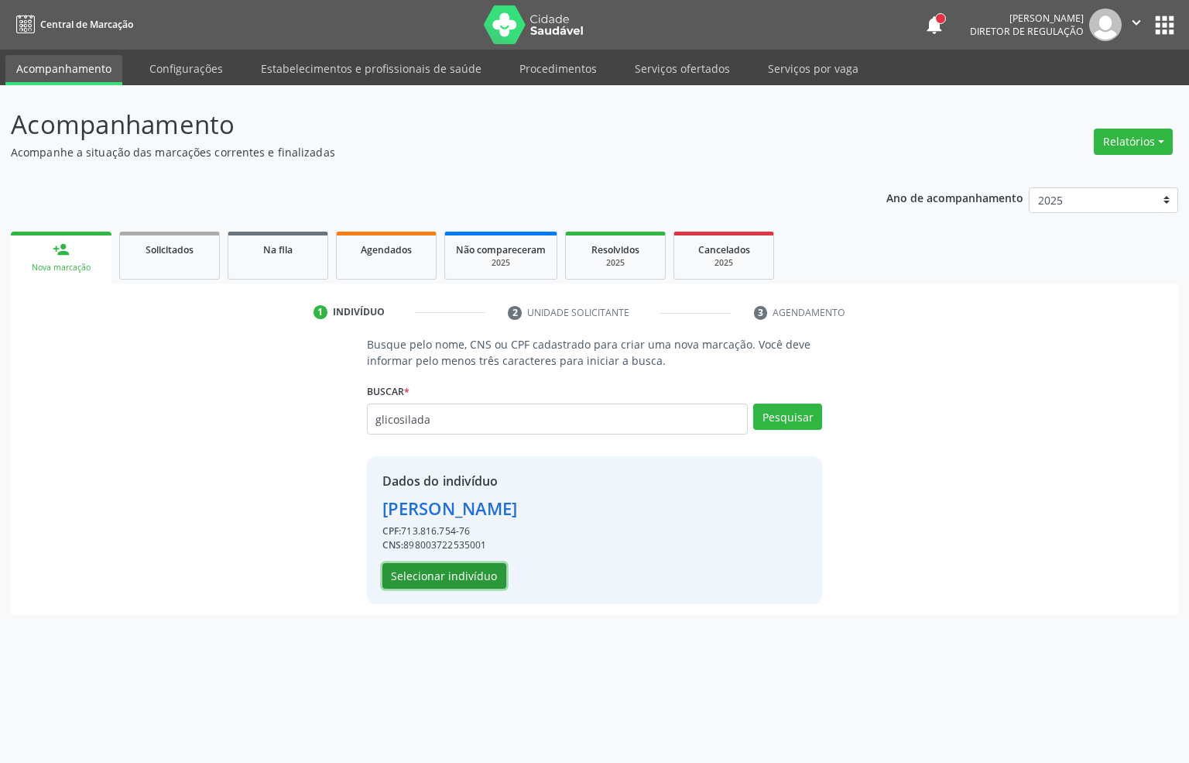
click at [435, 582] on button "Selecionar indivíduo" at bounding box center [445, 576] width 124 height 26
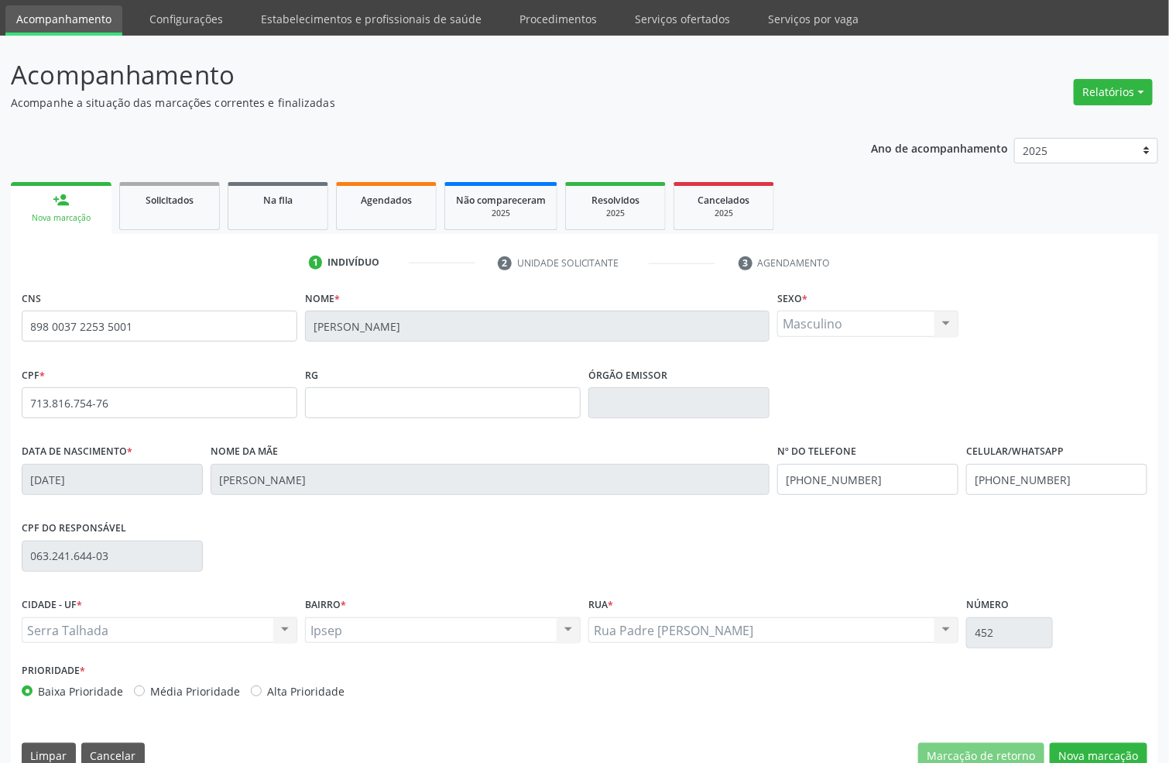
scroll to position [77, 0]
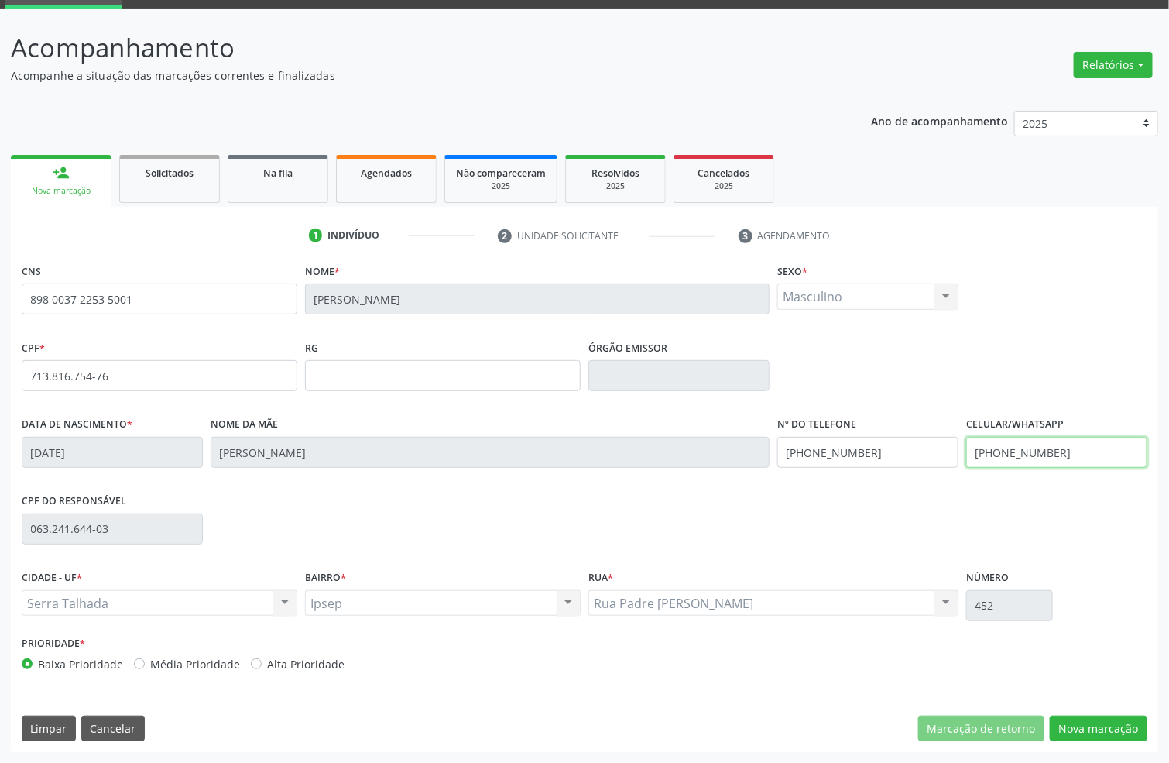
click at [1113, 447] on input "(87) 99999-6999" at bounding box center [1056, 452] width 181 height 31
type input "("
click at [1110, 726] on button "Nova marcação" at bounding box center [1099, 728] width 98 height 26
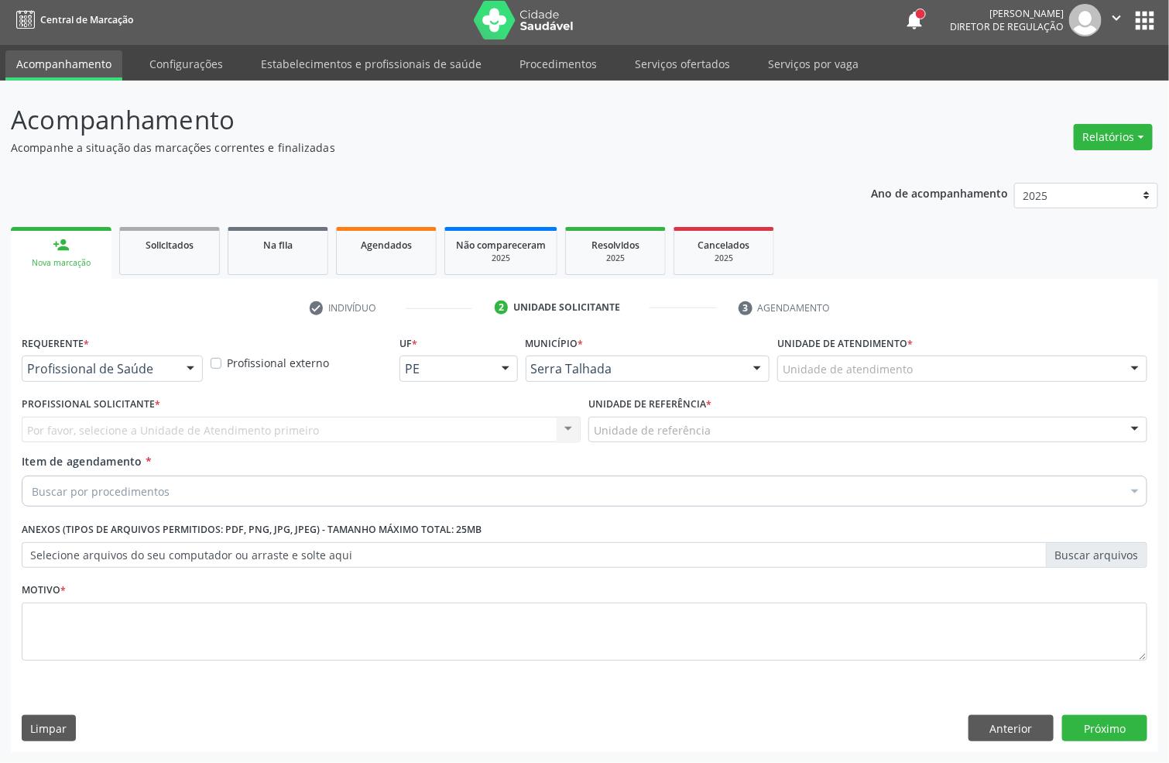
scroll to position [5, 0]
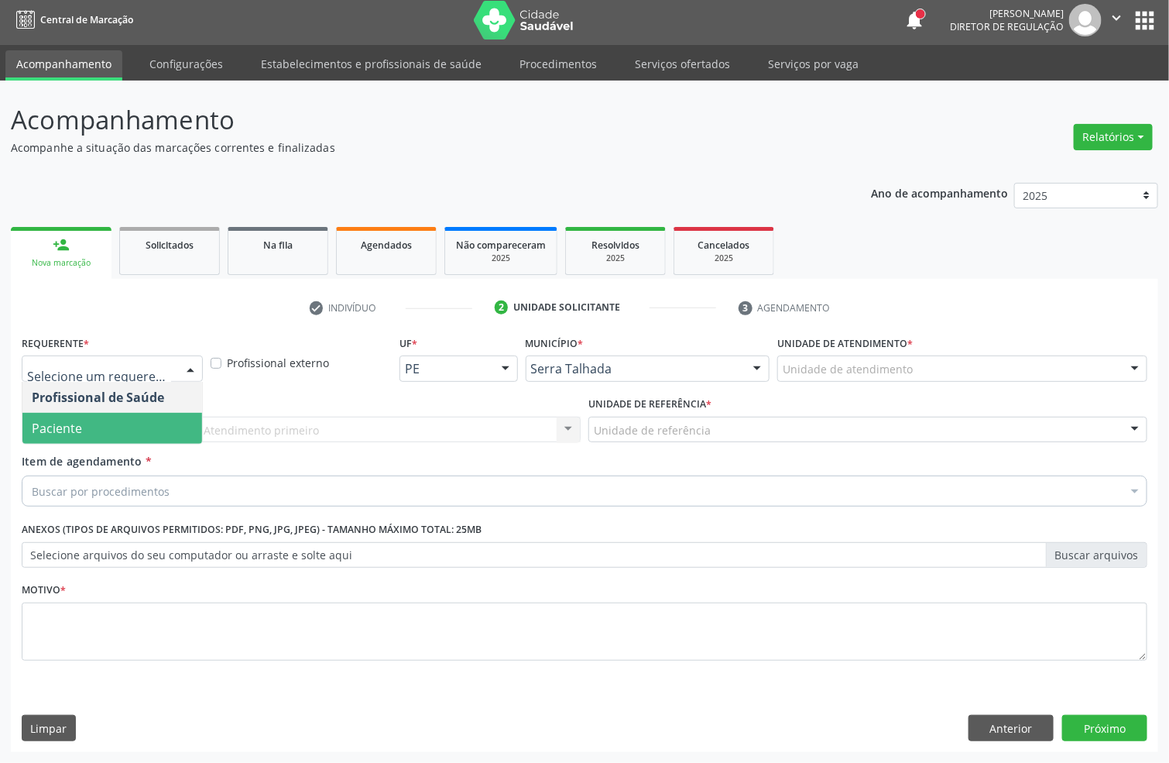
click at [87, 418] on span "Paciente" at bounding box center [112, 428] width 180 height 31
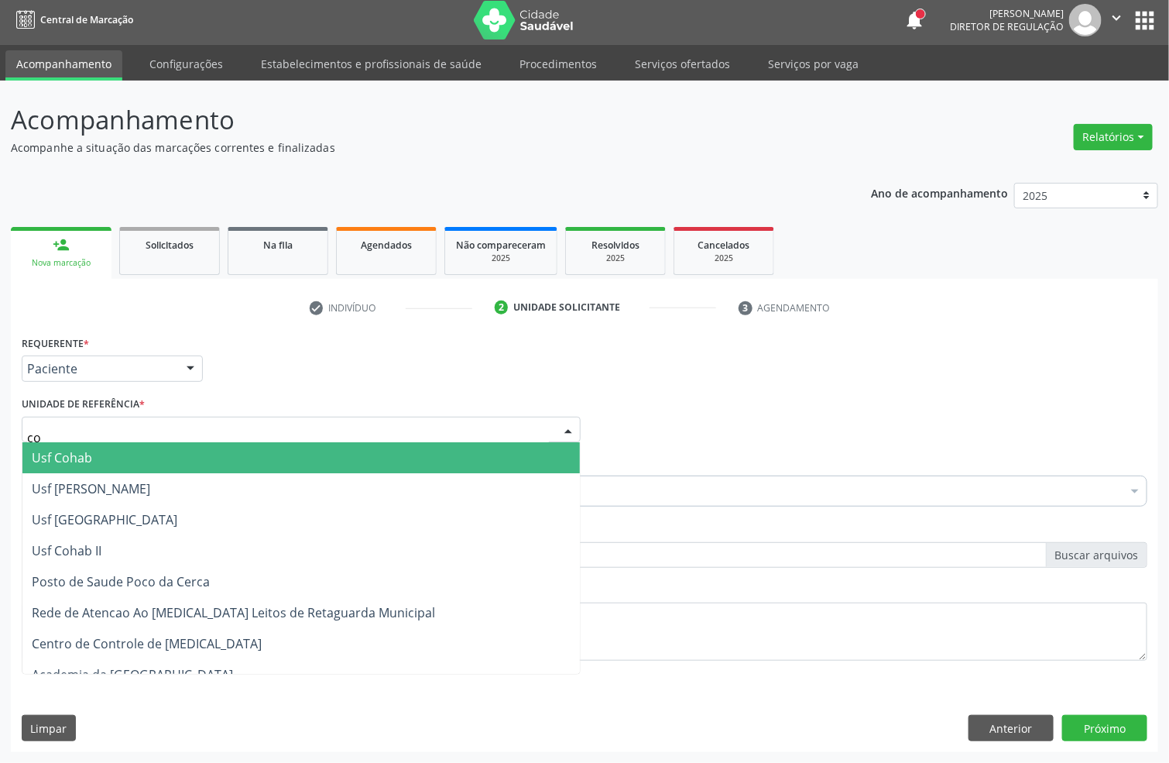
type input "coh"
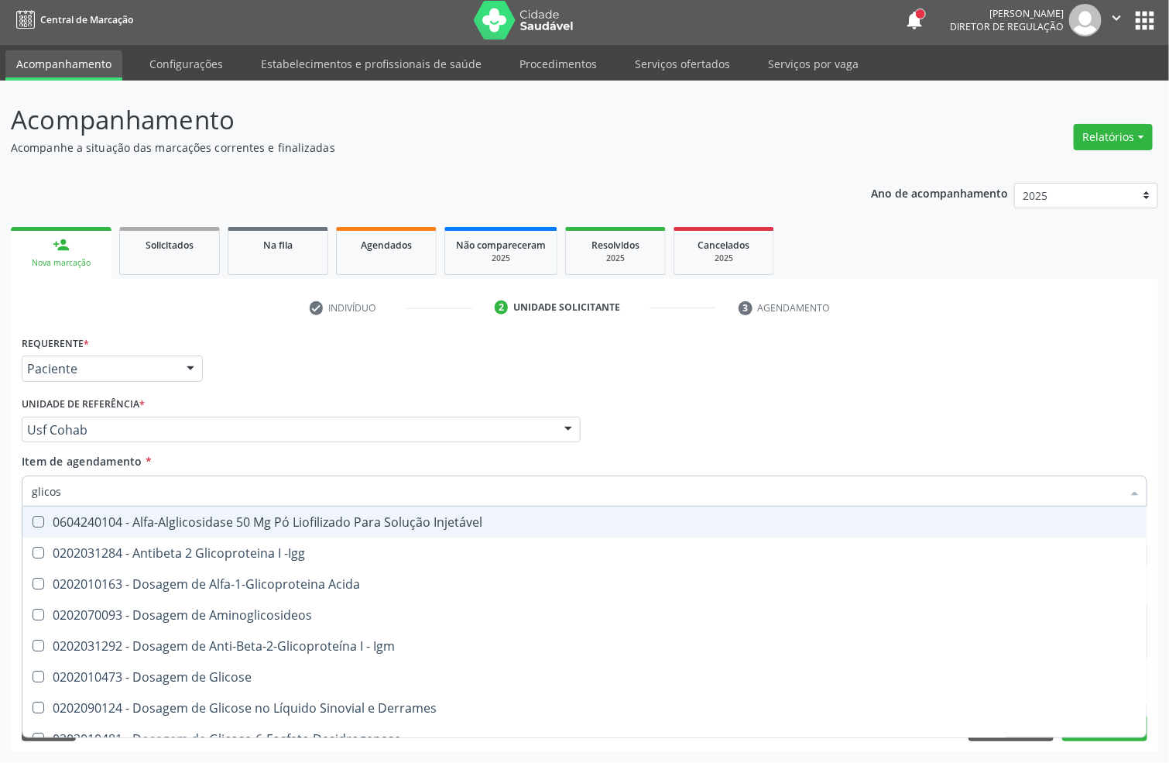
type input "glicosi"
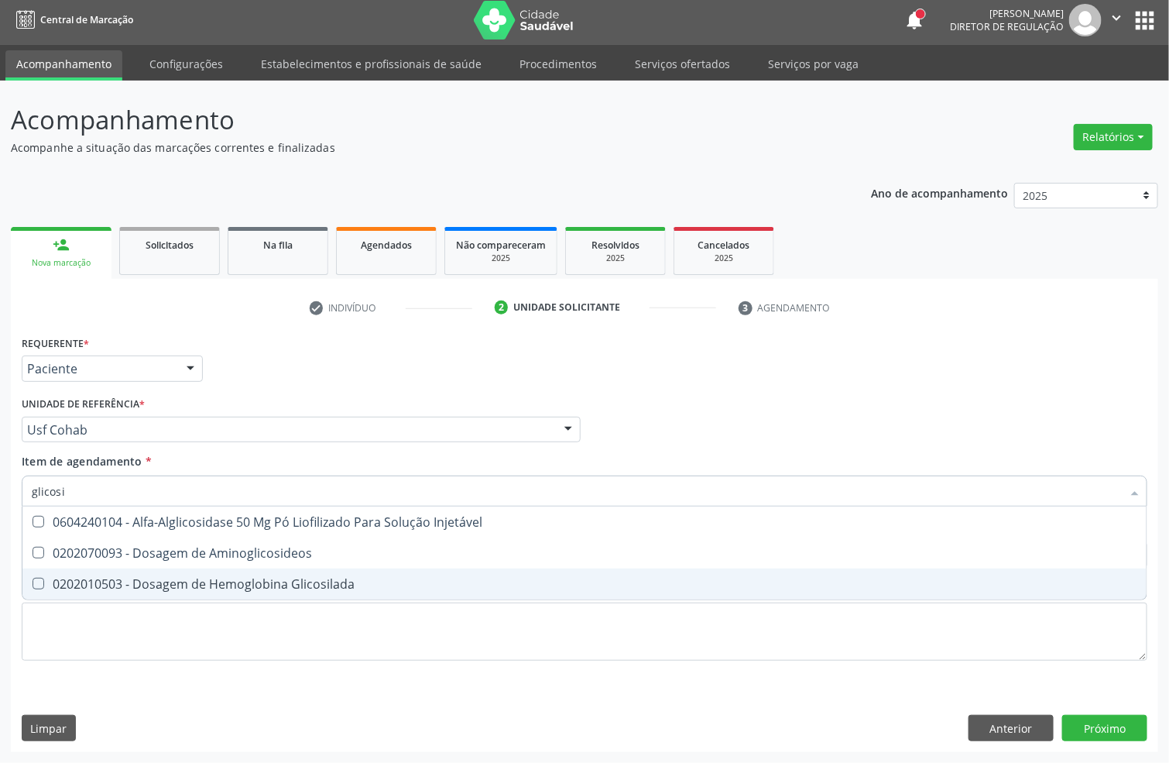
click at [144, 584] on div "0202010503 - Dosagem de Hemoglobina Glicosilada" at bounding box center [585, 584] width 1106 height 12
checkbox Glicosilada "true"
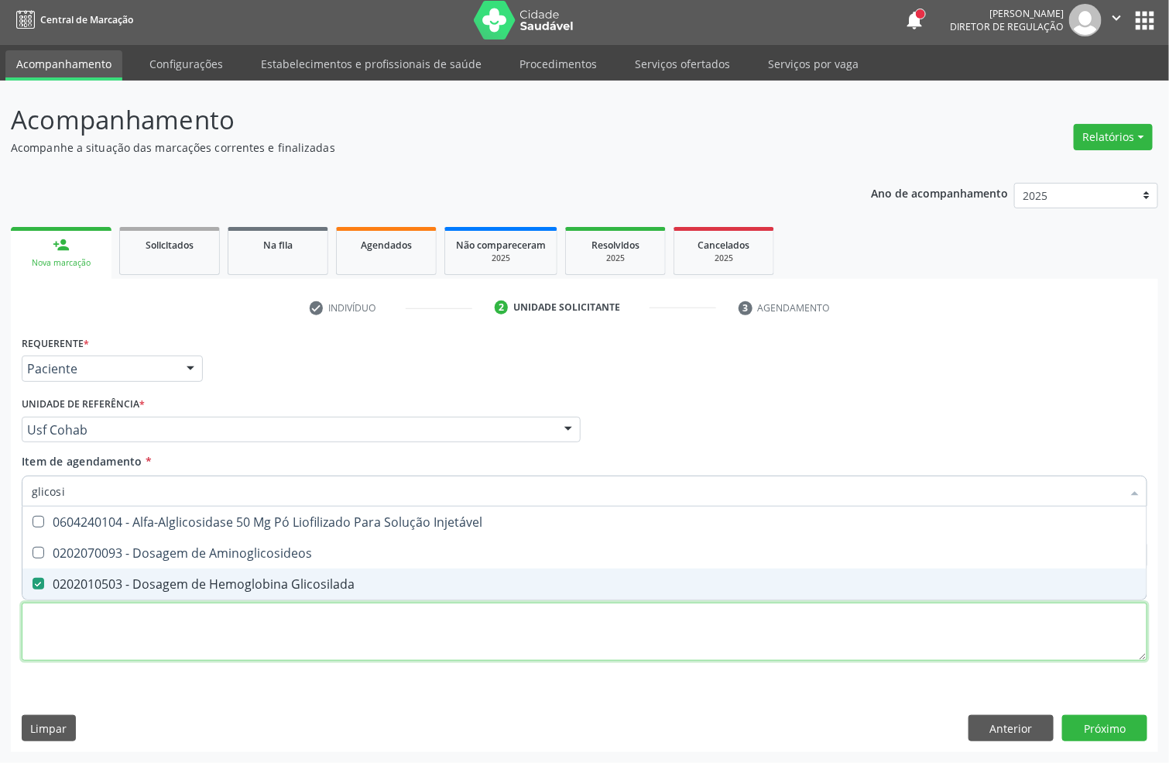
click at [138, 616] on div "Requerente * Paciente Profissional de Saúde Paciente Nenhum resultado encontrad…" at bounding box center [585, 506] width 1126 height 351
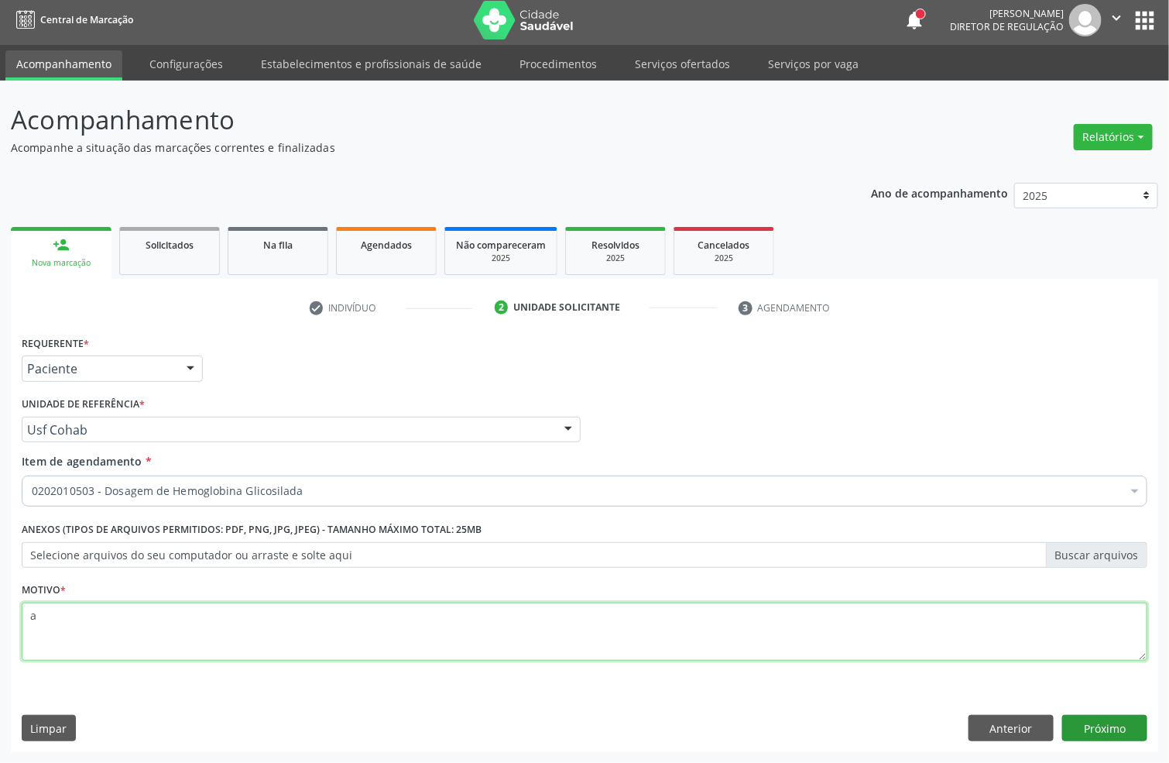
type textarea "a"
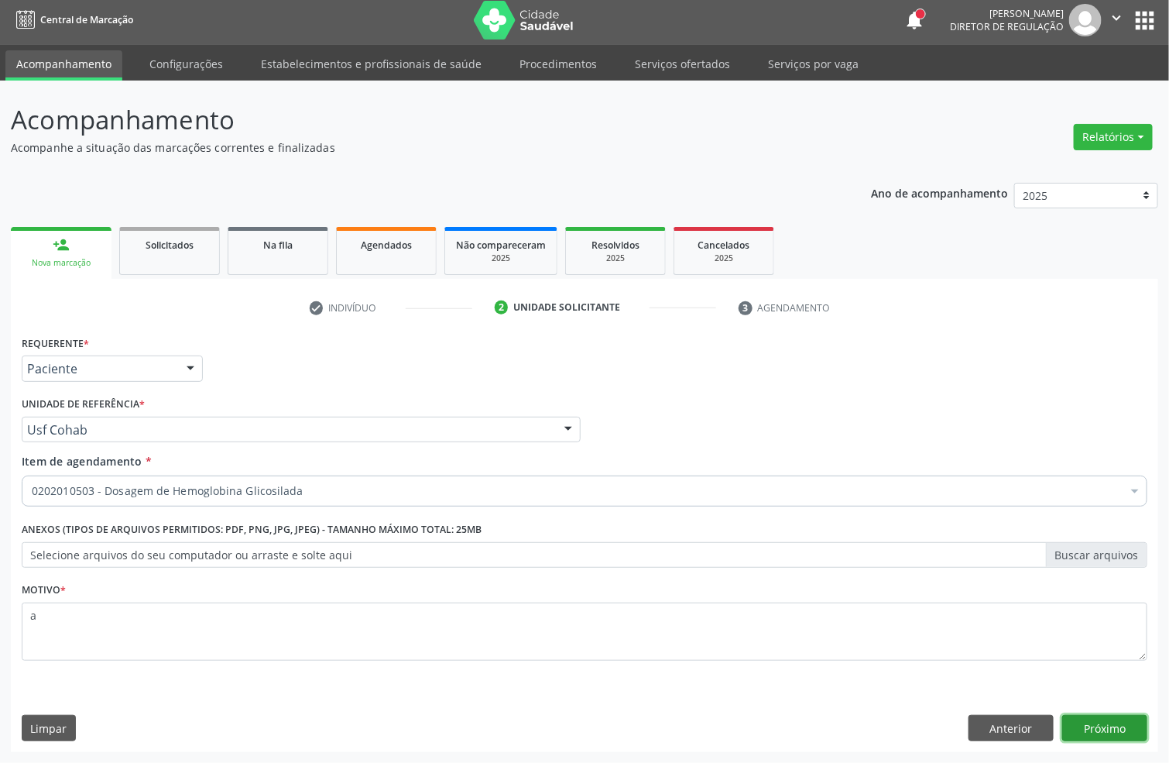
click at [1093, 734] on button "Próximo" at bounding box center [1104, 728] width 85 height 26
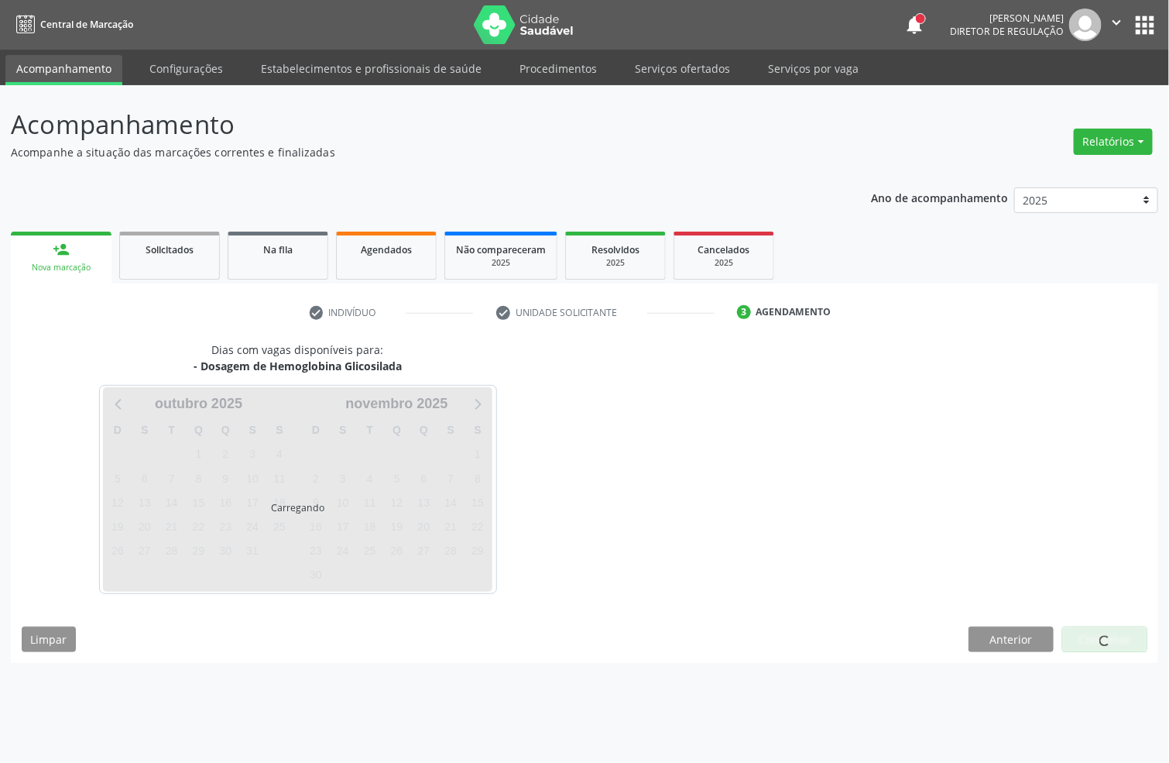
scroll to position [0, 0]
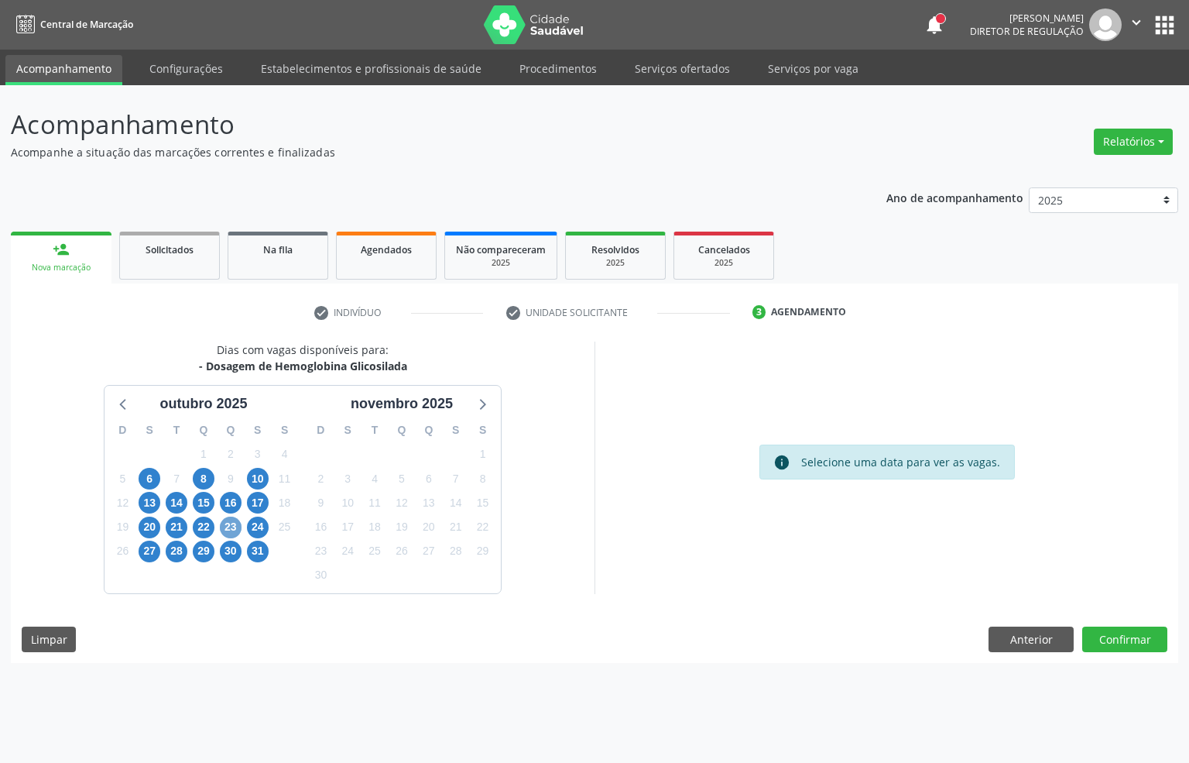
click at [231, 525] on span "23" at bounding box center [231, 527] width 22 height 22
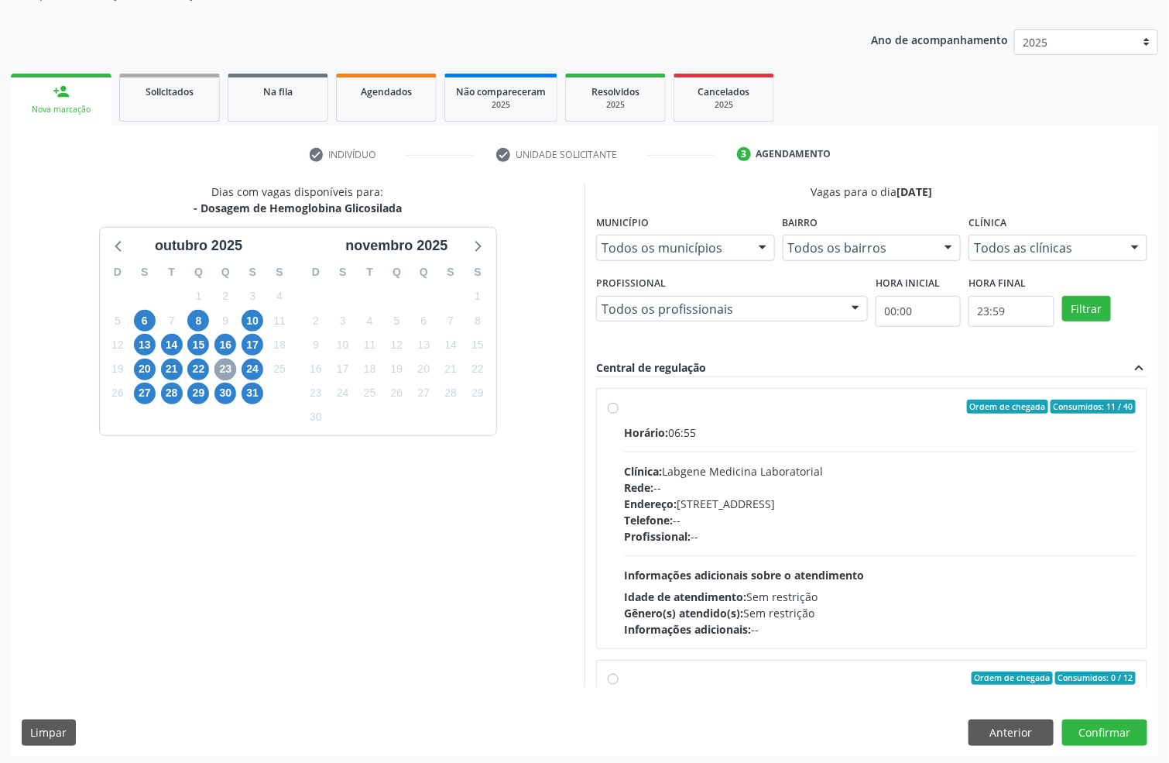
scroll to position [163, 0]
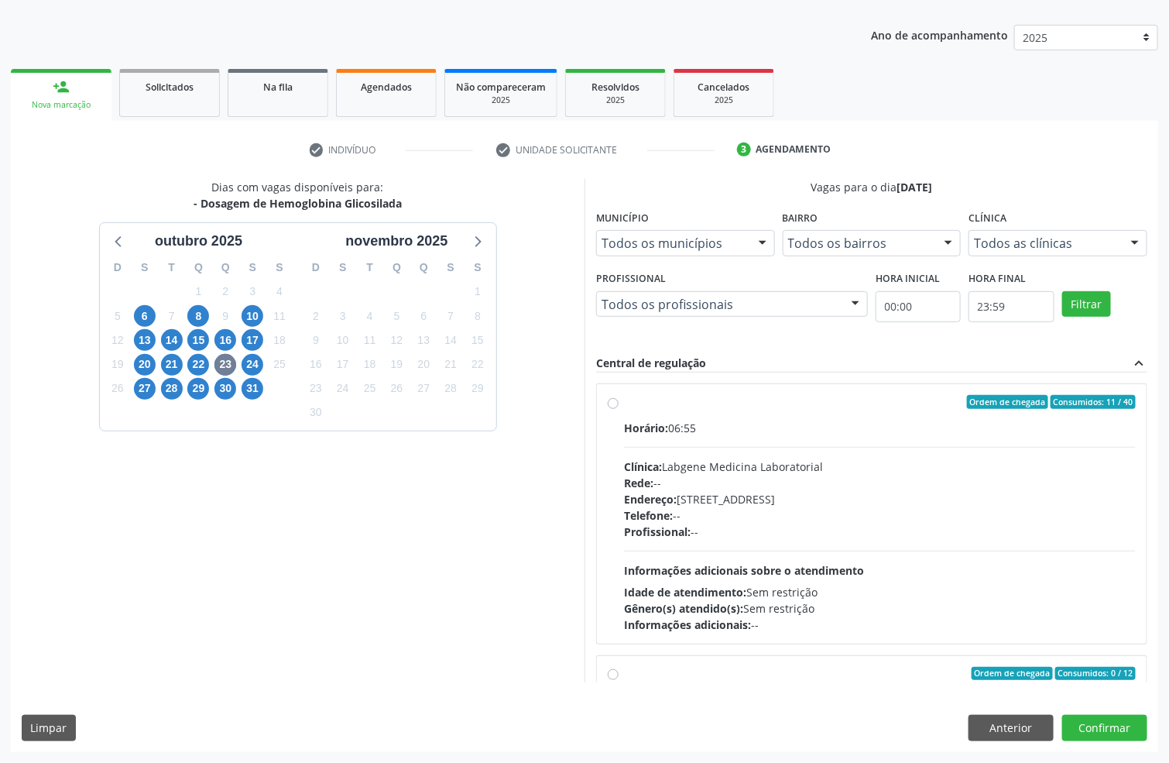
click at [676, 444] on div "Horário: 06:55 Clínica: Labgene Medicina Laboratorial Rede: -- Endereço: nº 531…" at bounding box center [880, 526] width 512 height 213
click at [619, 409] on input "Ordem de chegada Consumidos: 11 / 40 Horário: 06:55 Clínica: Labgene Medicina L…" at bounding box center [613, 402] width 11 height 14
radio input "true"
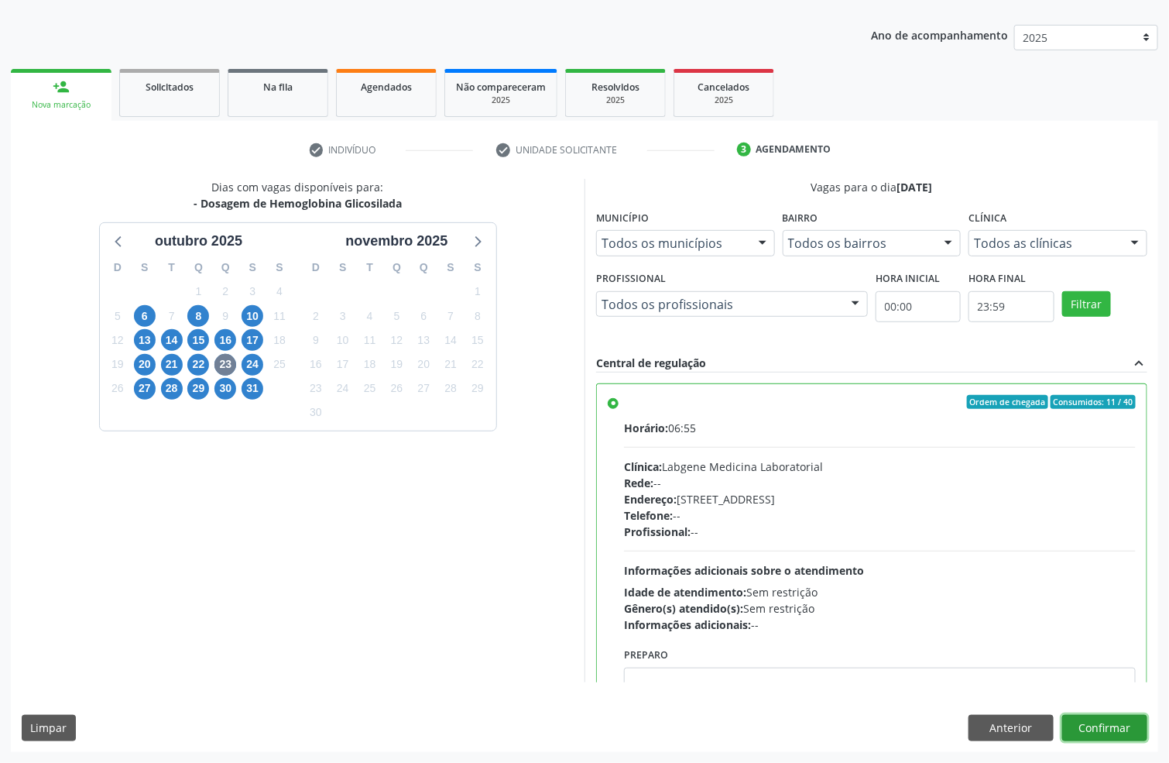
click at [1103, 721] on button "Confirmar" at bounding box center [1104, 728] width 85 height 26
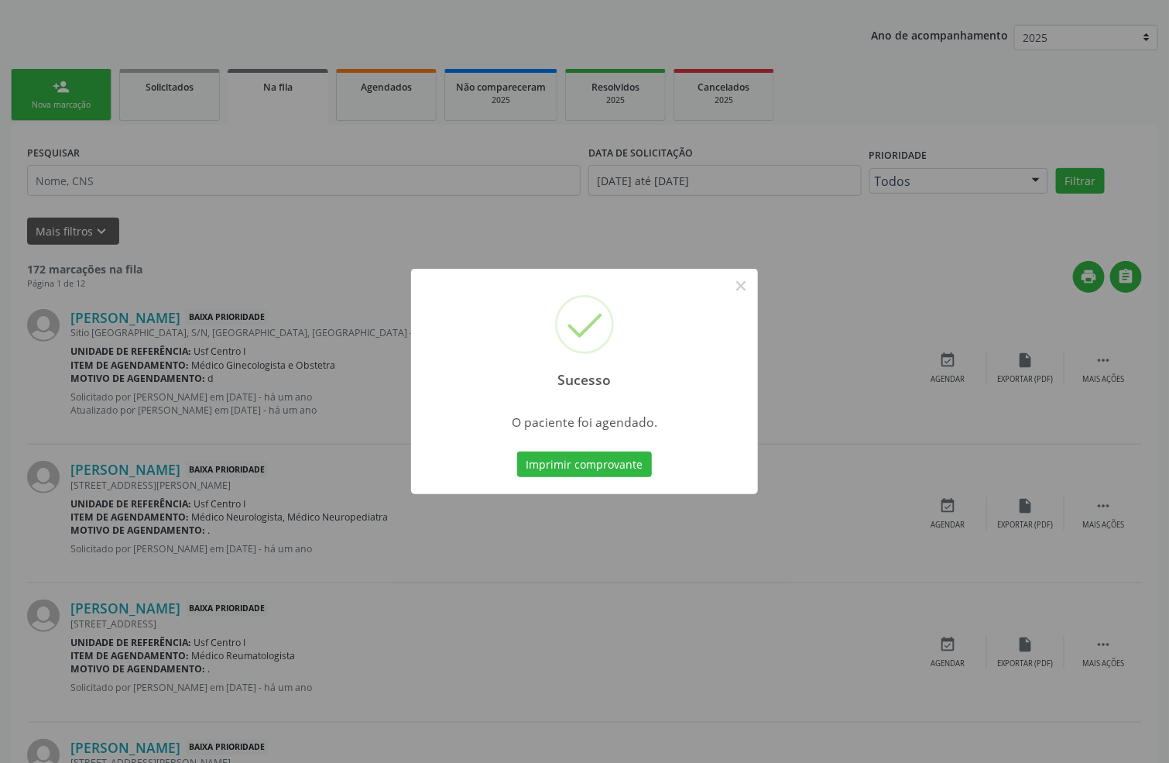
scroll to position [0, 0]
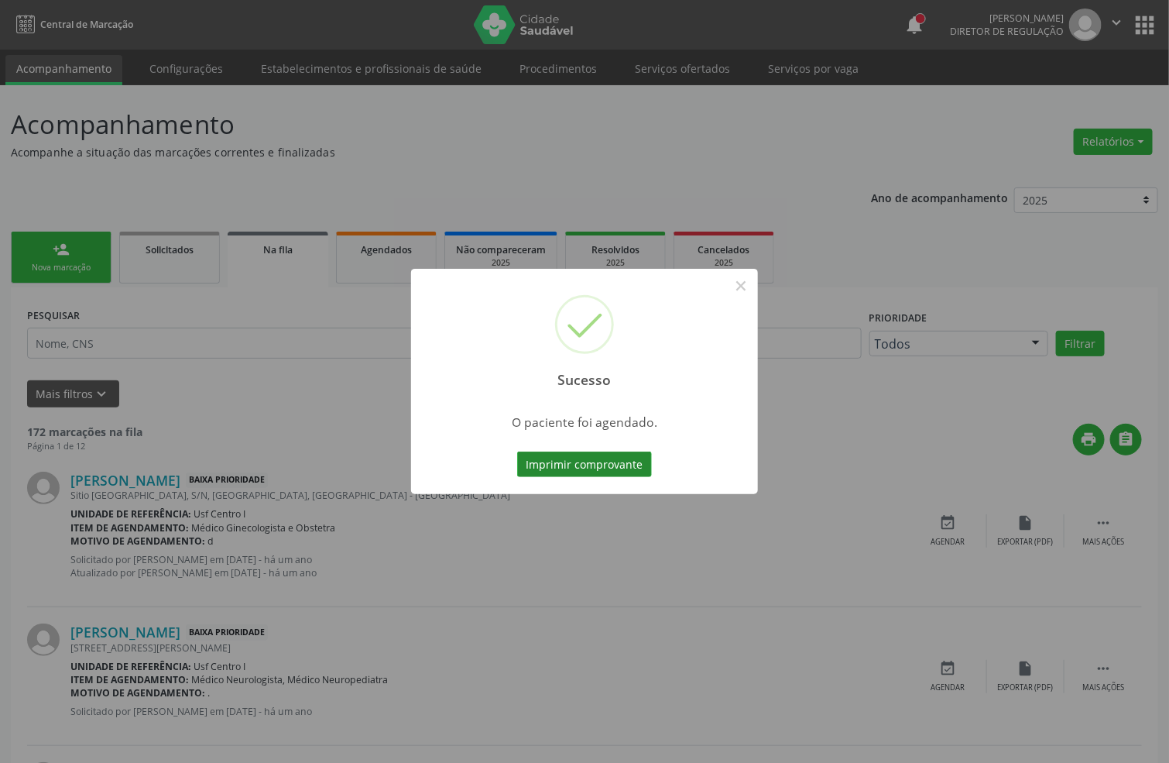
click at [604, 465] on button "Imprimir comprovante" at bounding box center [584, 464] width 135 height 26
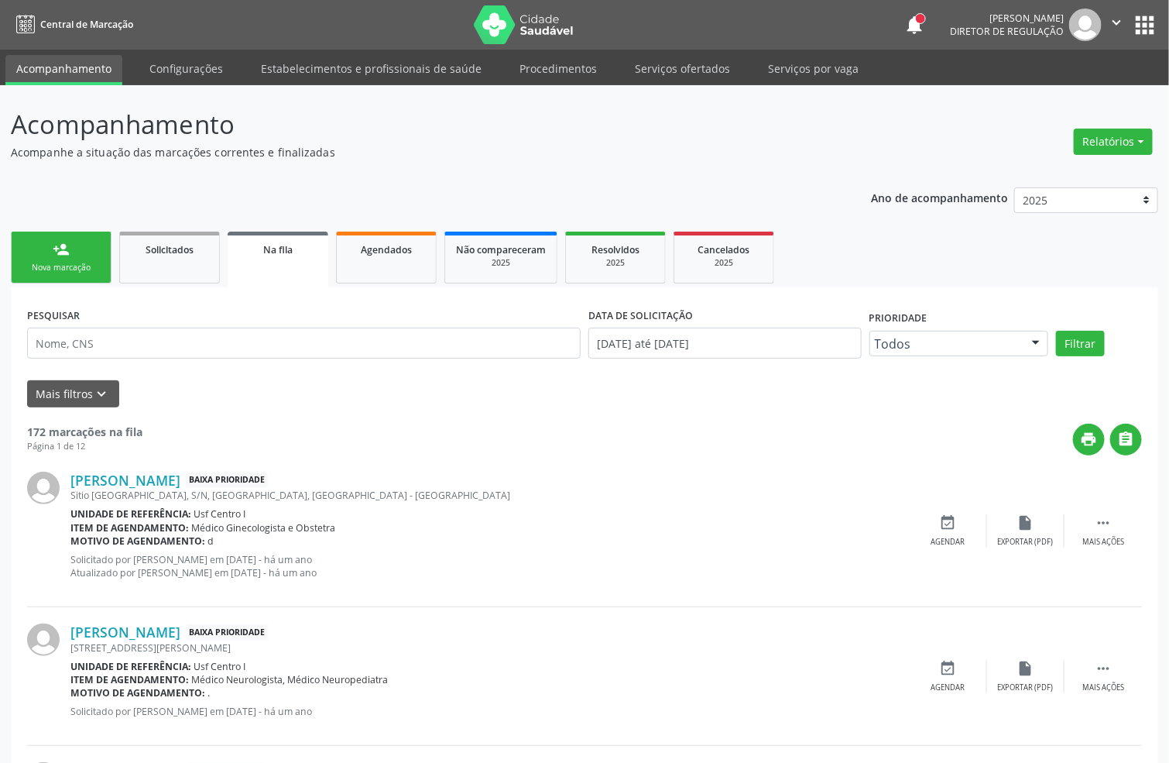
click at [100, 265] on link "person_add Nova marcação" at bounding box center [61, 258] width 101 height 52
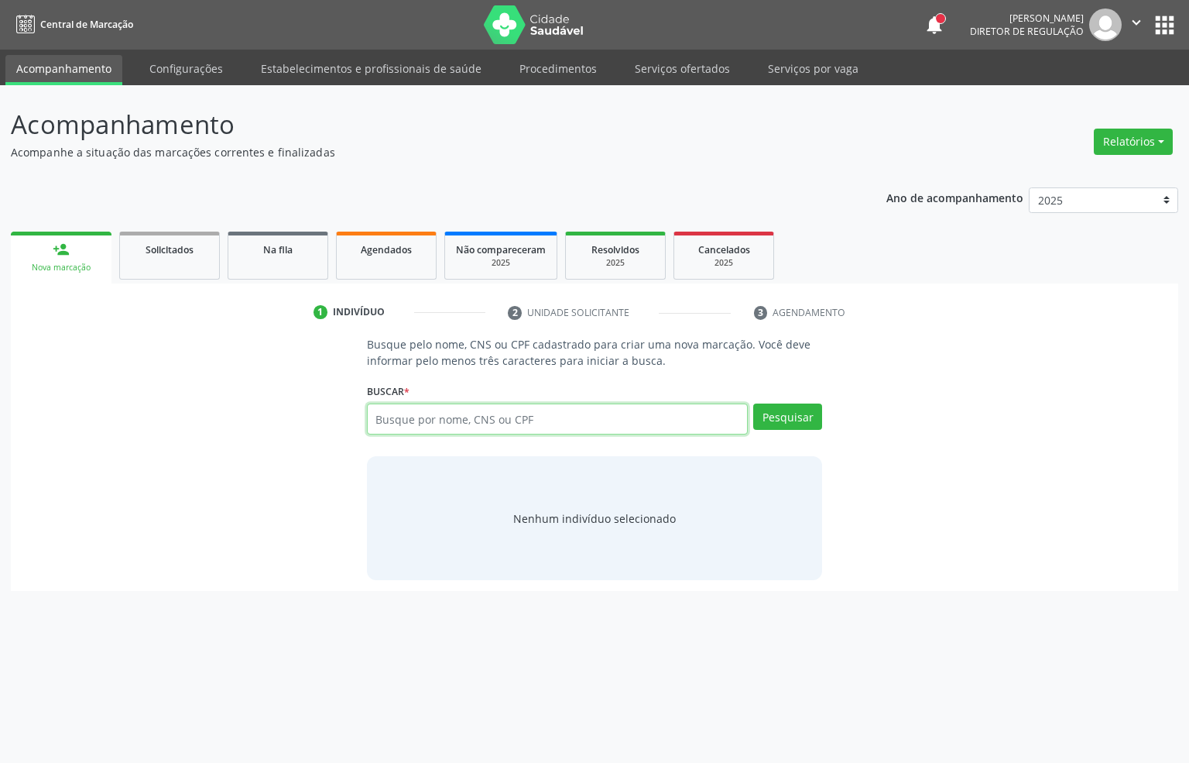
click at [396, 412] on input "text" at bounding box center [558, 418] width 382 height 31
type input "706407642451180"
click at [486, 417] on input "706407642451180" at bounding box center [558, 418] width 382 height 31
click at [486, 416] on input "706407642451180" at bounding box center [558, 418] width 382 height 31
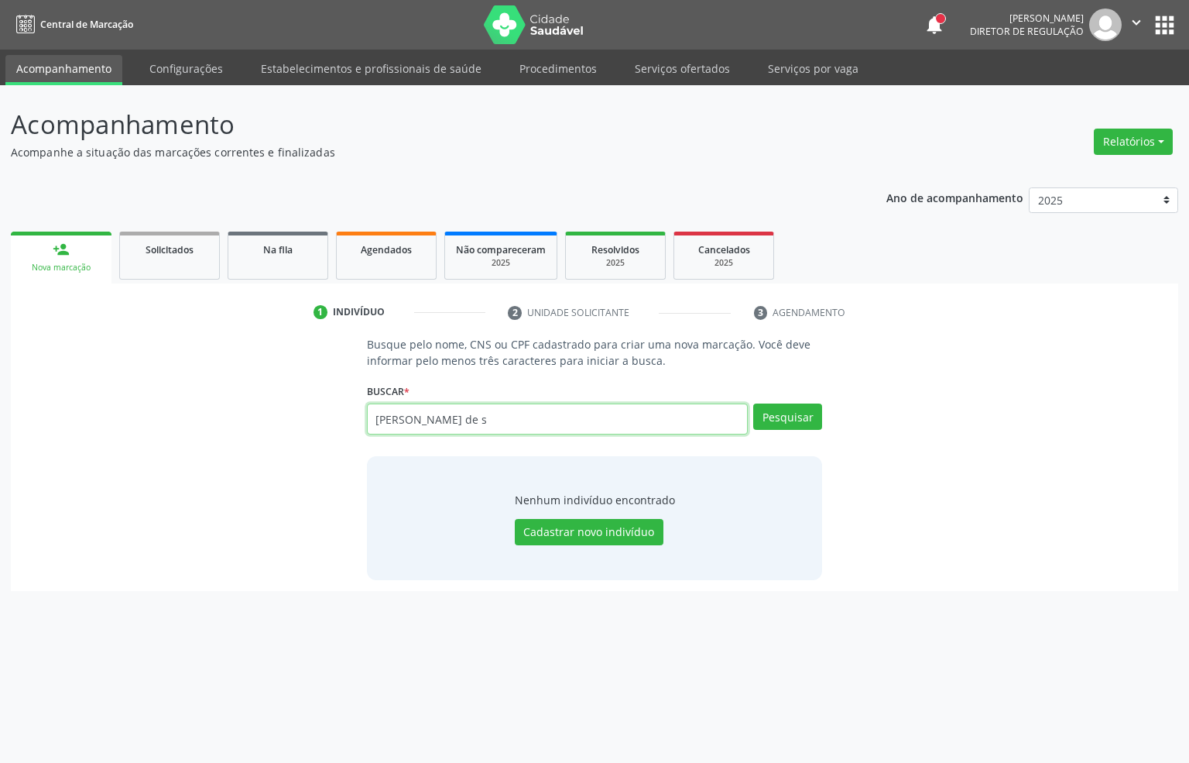
type input "miguel melo de s"
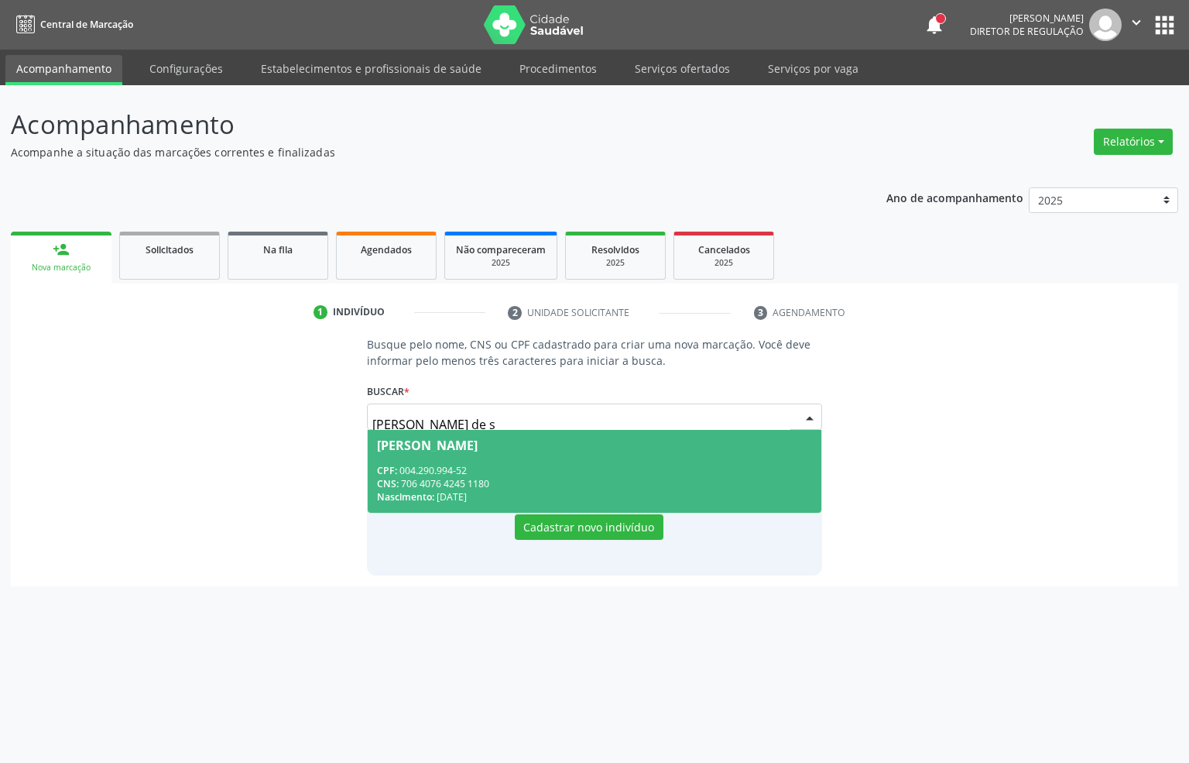
click at [523, 477] on div "CNS: 706 4076 4245 1180" at bounding box center [595, 483] width 436 height 13
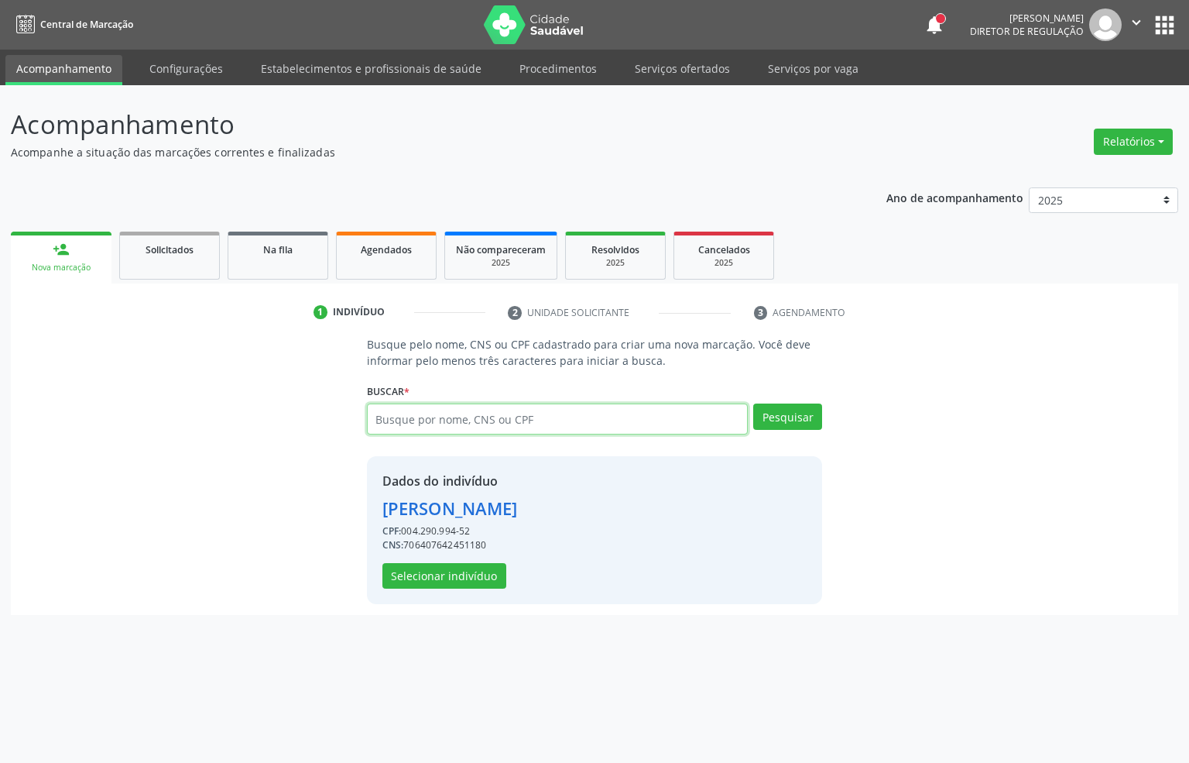
click at [472, 414] on input "text" at bounding box center [558, 418] width 382 height 31
type input "164260675720002"
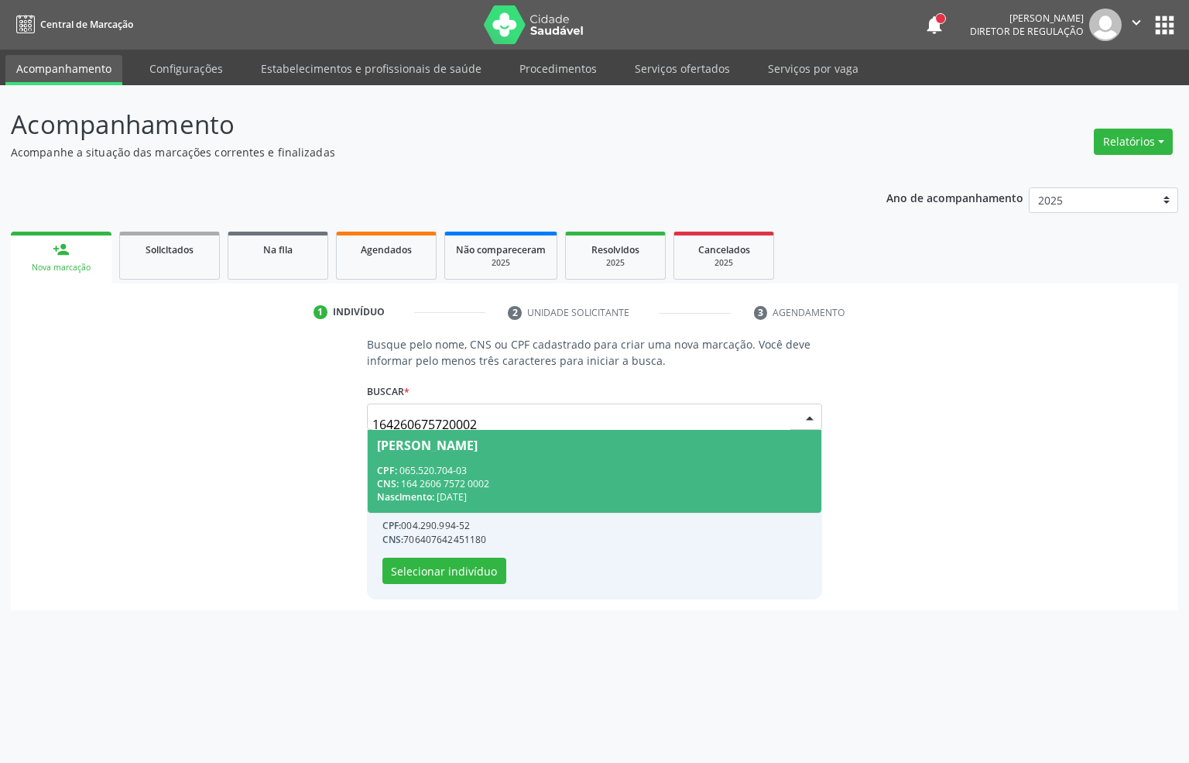
click at [498, 485] on div "CNS: 164 2606 7572 0002" at bounding box center [595, 483] width 436 height 13
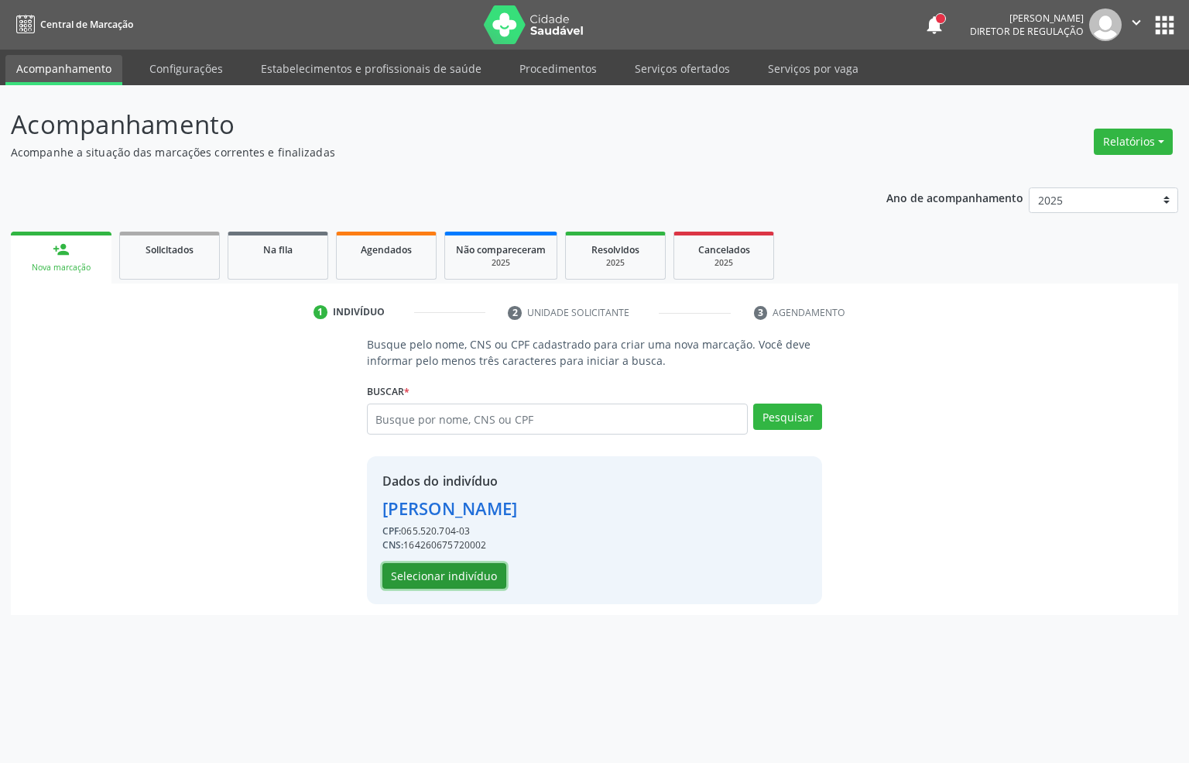
click at [427, 568] on button "Selecionar indivíduo" at bounding box center [445, 576] width 124 height 26
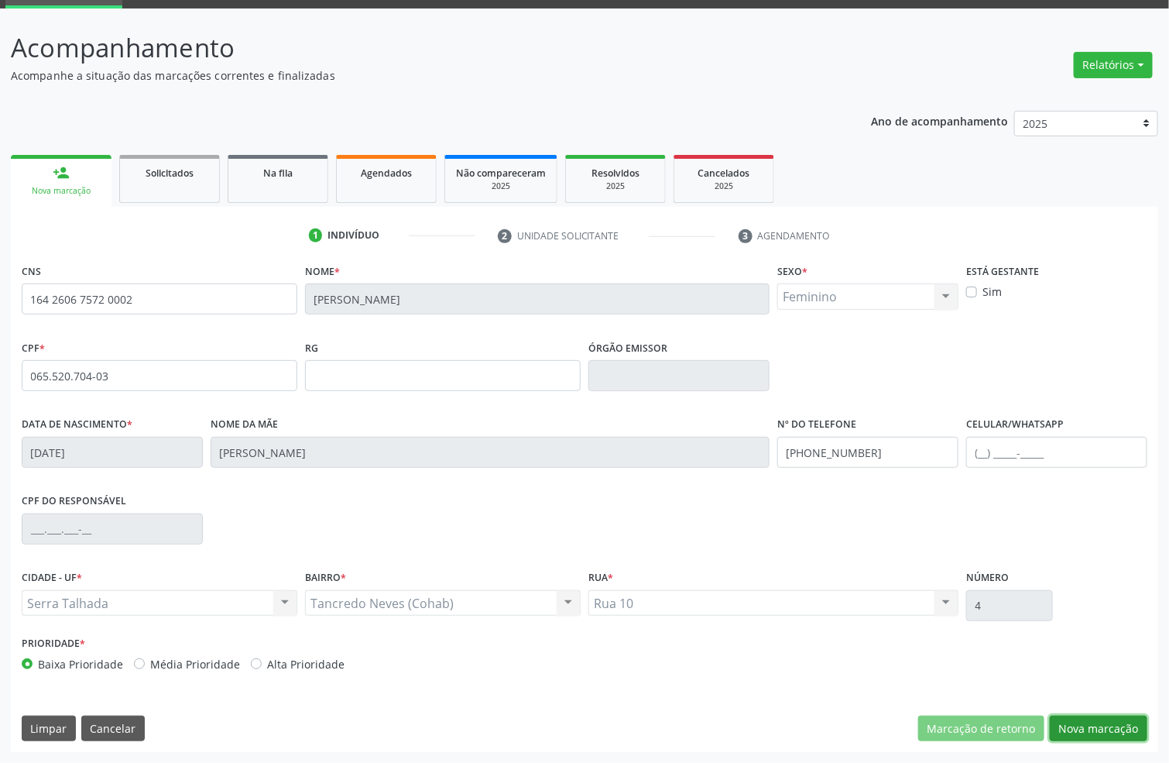
click at [1092, 741] on button "Nova marcação" at bounding box center [1099, 728] width 98 height 26
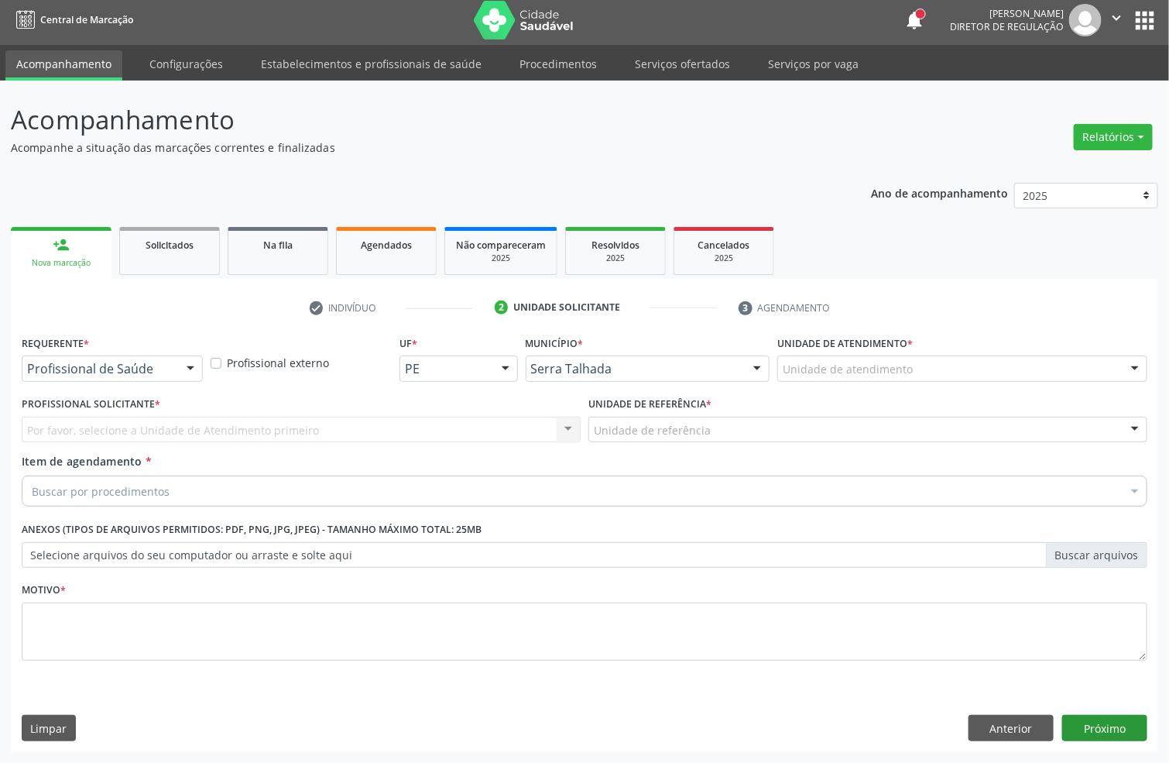
scroll to position [5, 0]
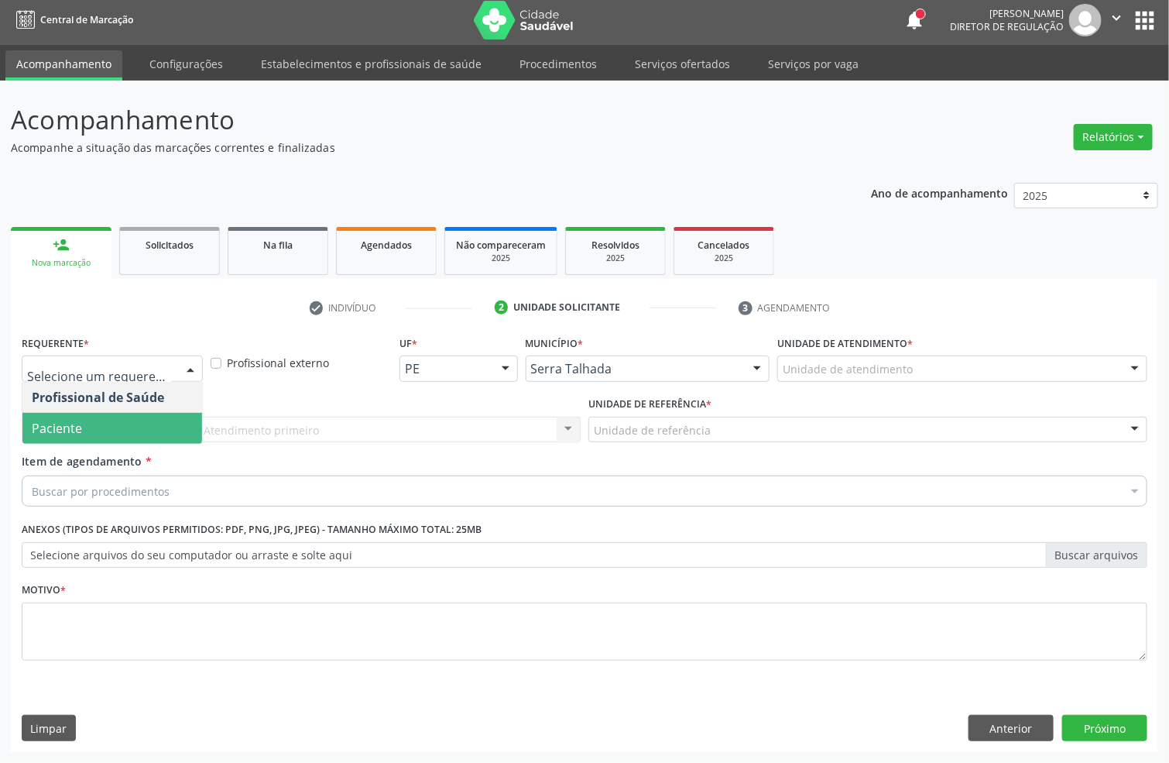
click at [70, 420] on span "Paciente" at bounding box center [57, 428] width 50 height 17
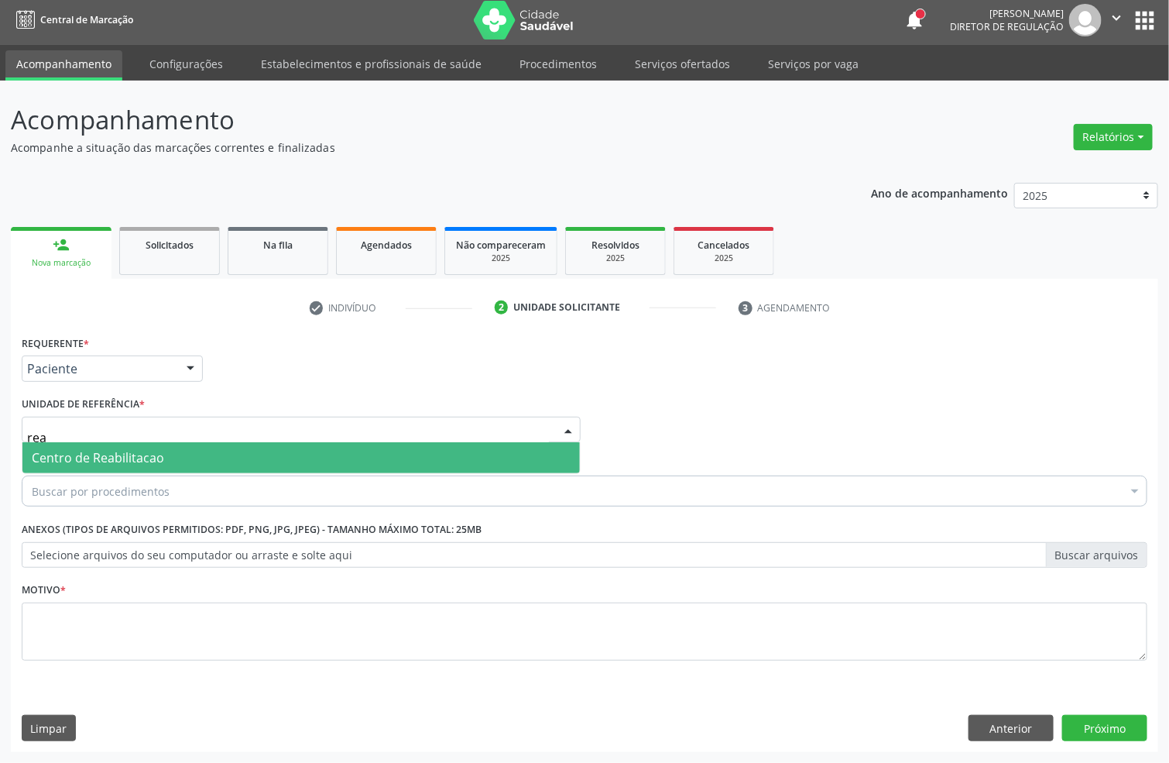
click at [84, 453] on span "Centro de Reabilitacao" at bounding box center [98, 457] width 132 height 17
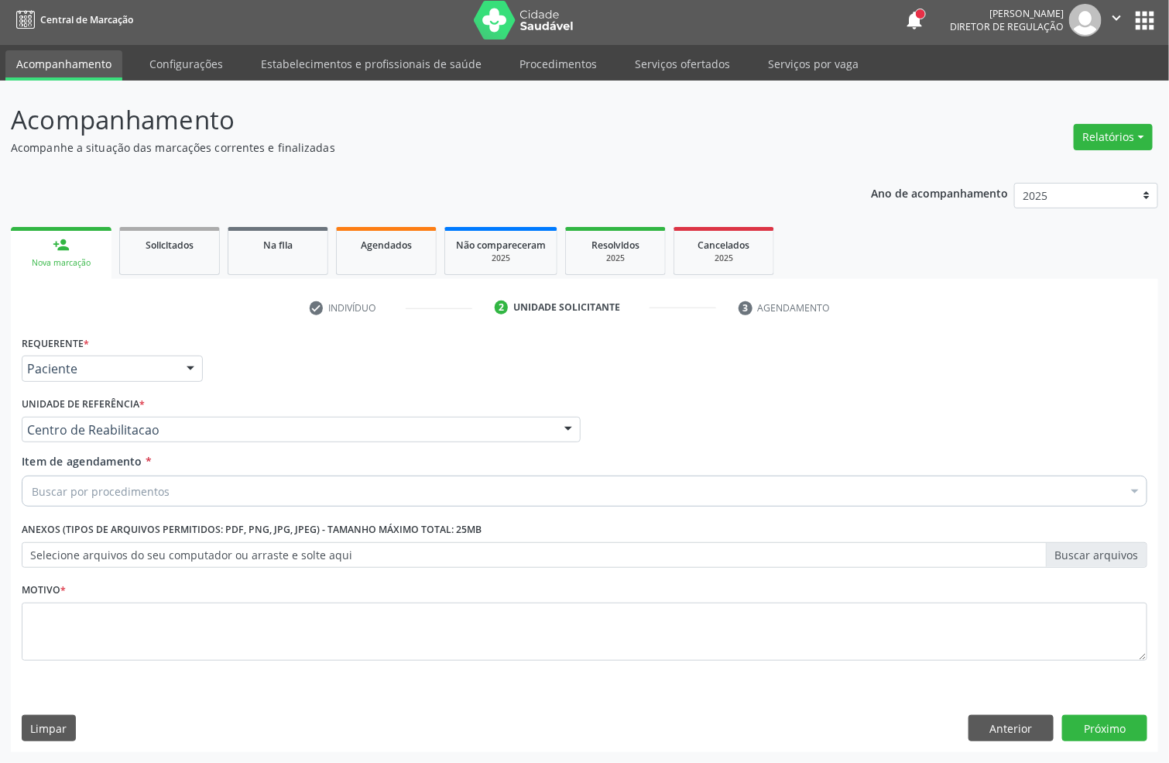
click at [77, 418] on div "Centro de Reabilitacao" at bounding box center [301, 430] width 559 height 26
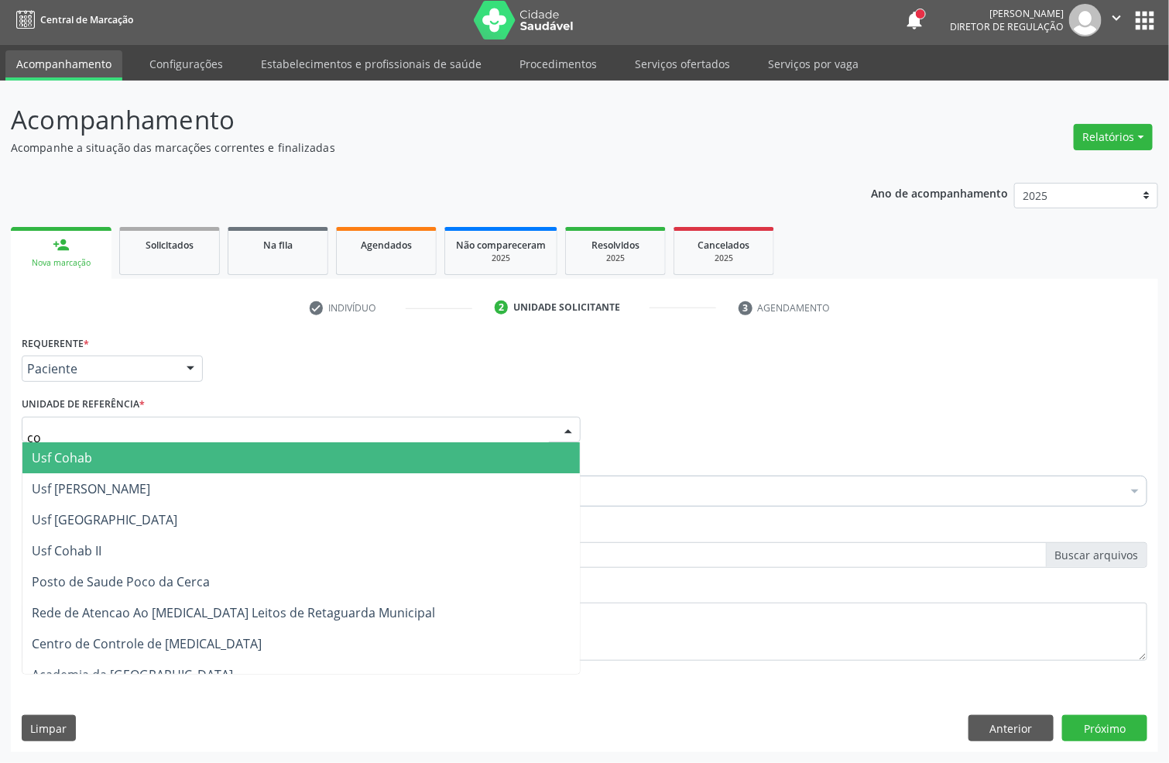
type input "coh"
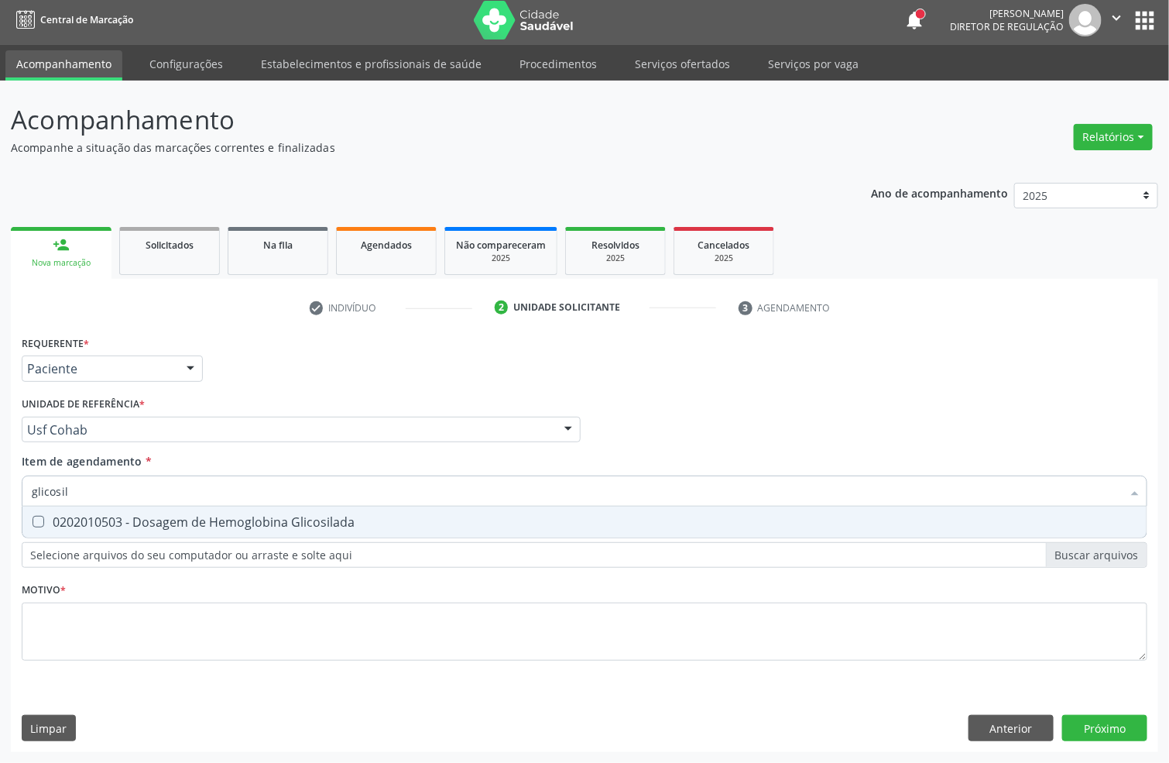
type input "glicosila"
click at [107, 516] on div "0202010503 - Dosagem de Hemoglobina Glicosilada" at bounding box center [585, 522] width 1106 height 12
checkbox Glicosilada "true"
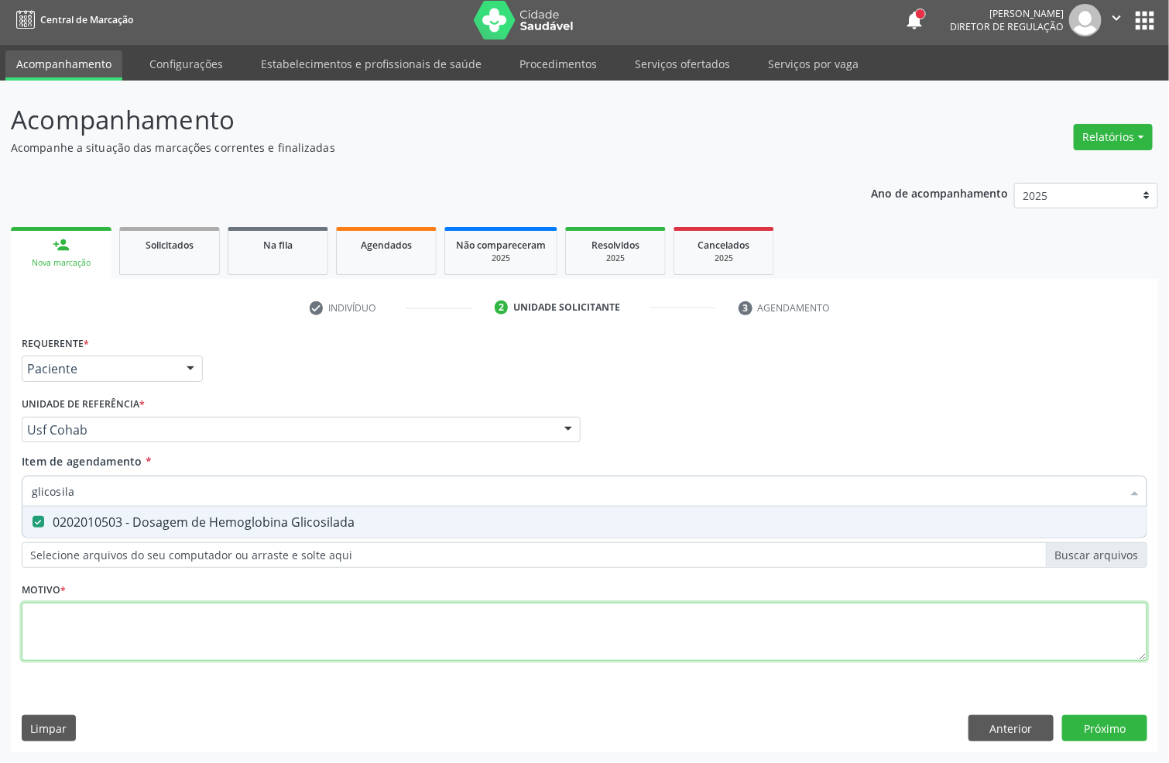
click at [75, 621] on div "Requerente * Paciente Profissional de Saúde Paciente Nenhum resultado encontrad…" at bounding box center [585, 506] width 1126 height 351
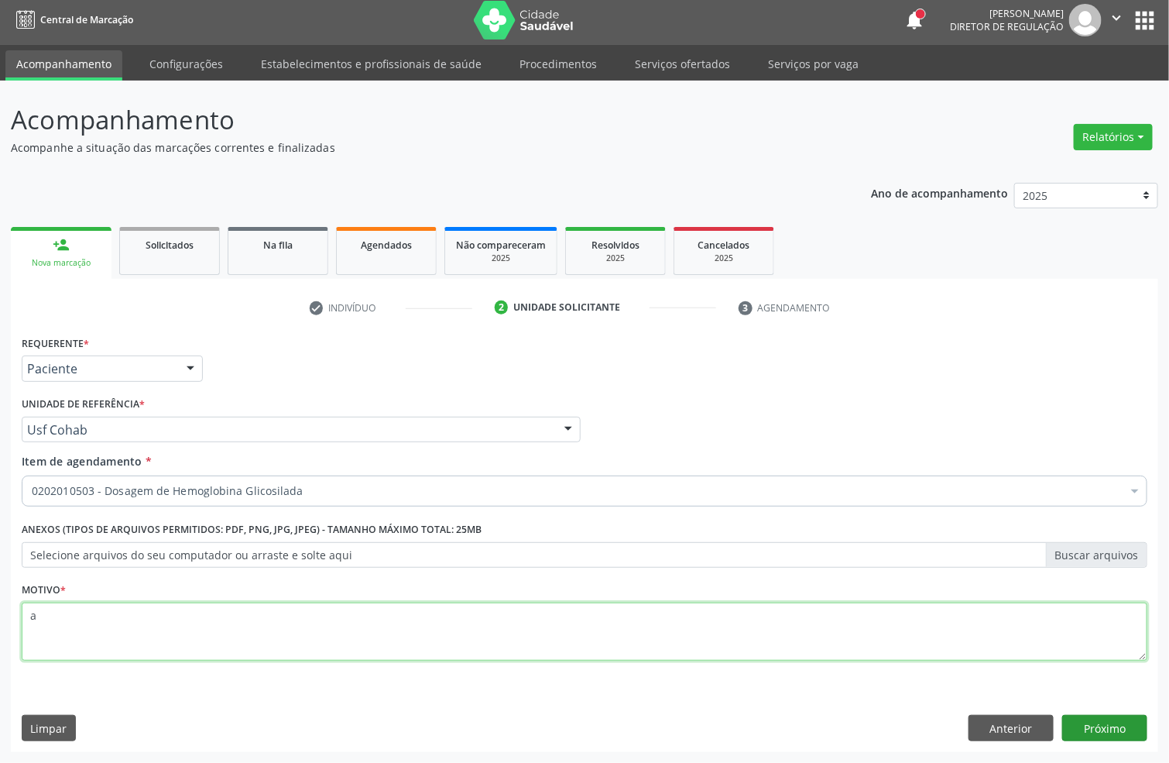
type textarea "a"
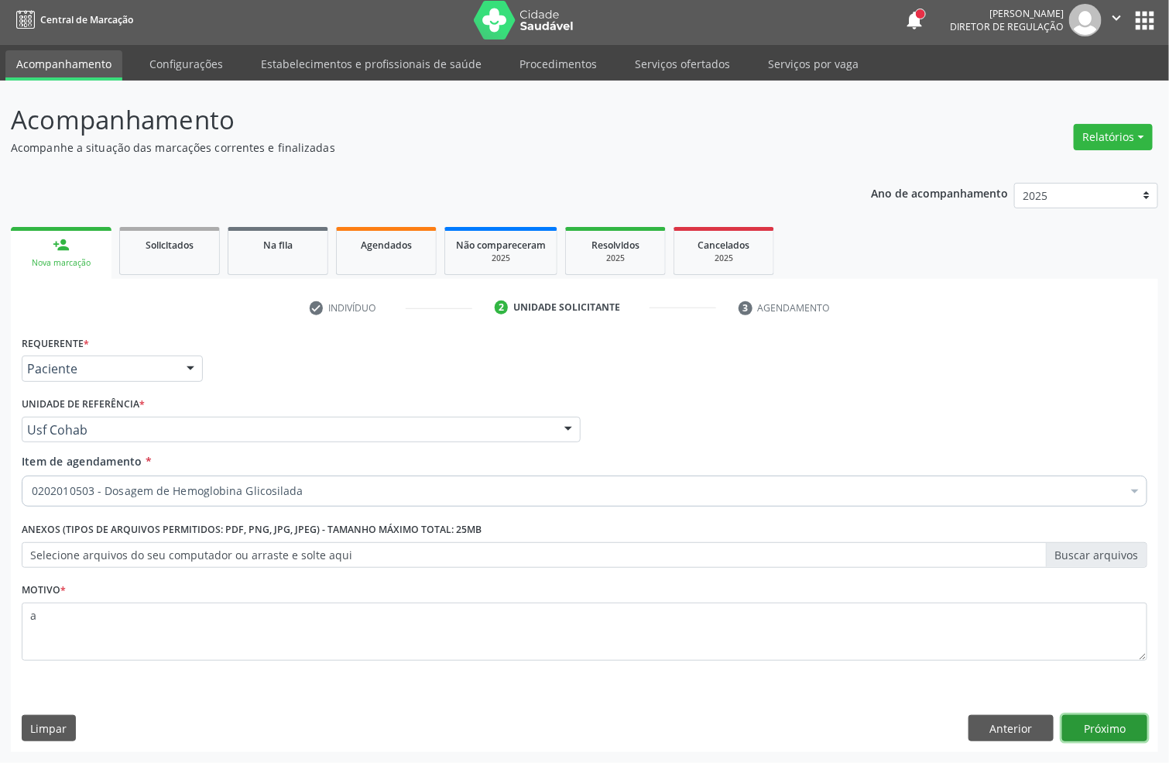
click at [1101, 729] on button "Próximo" at bounding box center [1104, 728] width 85 height 26
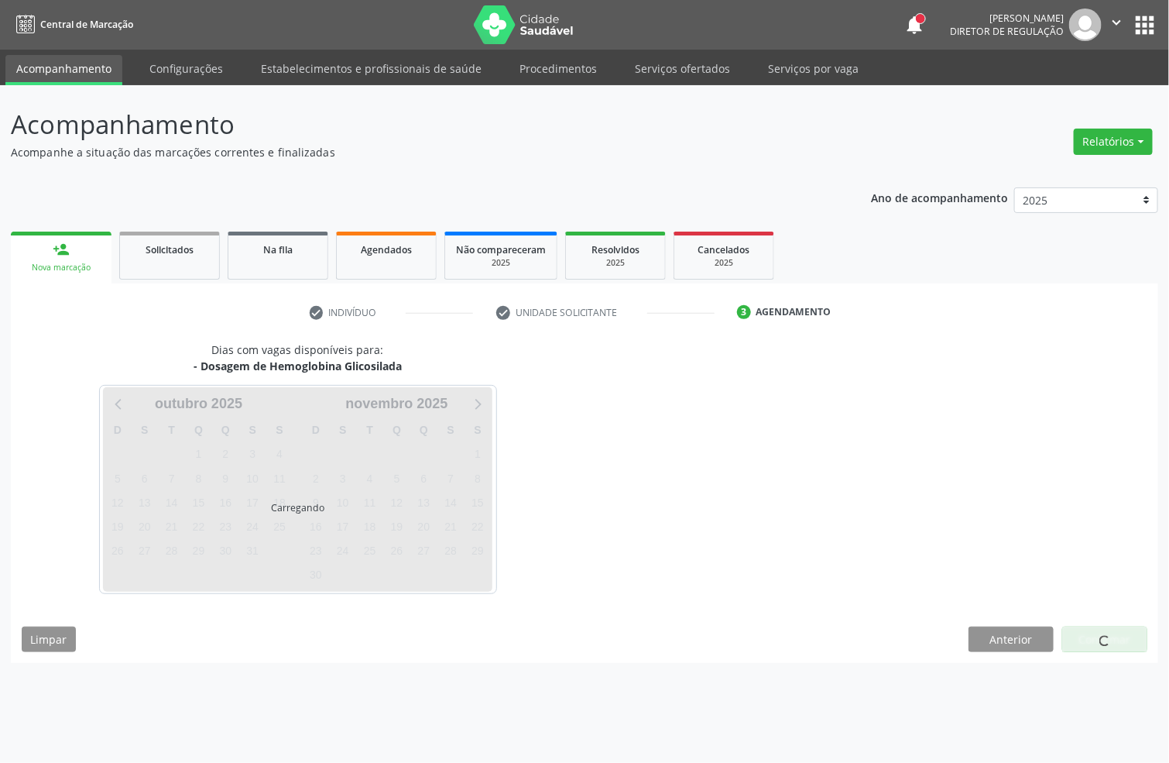
scroll to position [0, 0]
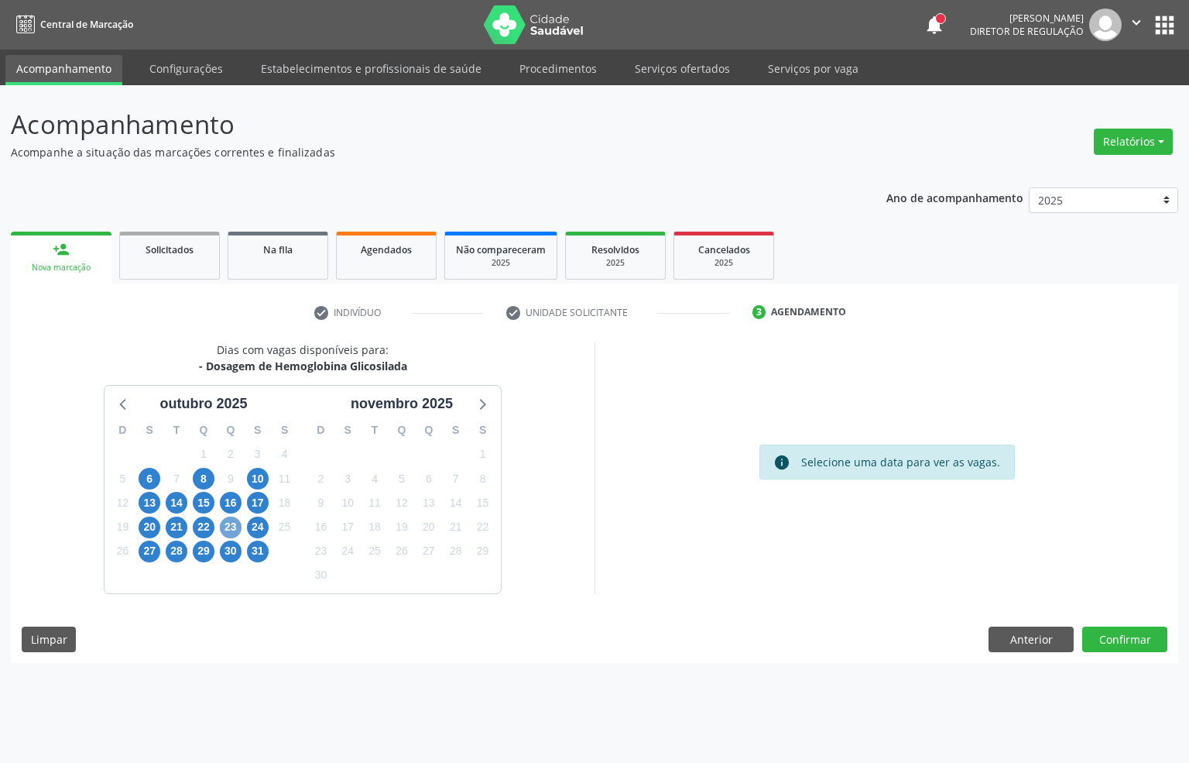
click at [225, 526] on span "23" at bounding box center [231, 527] width 22 height 22
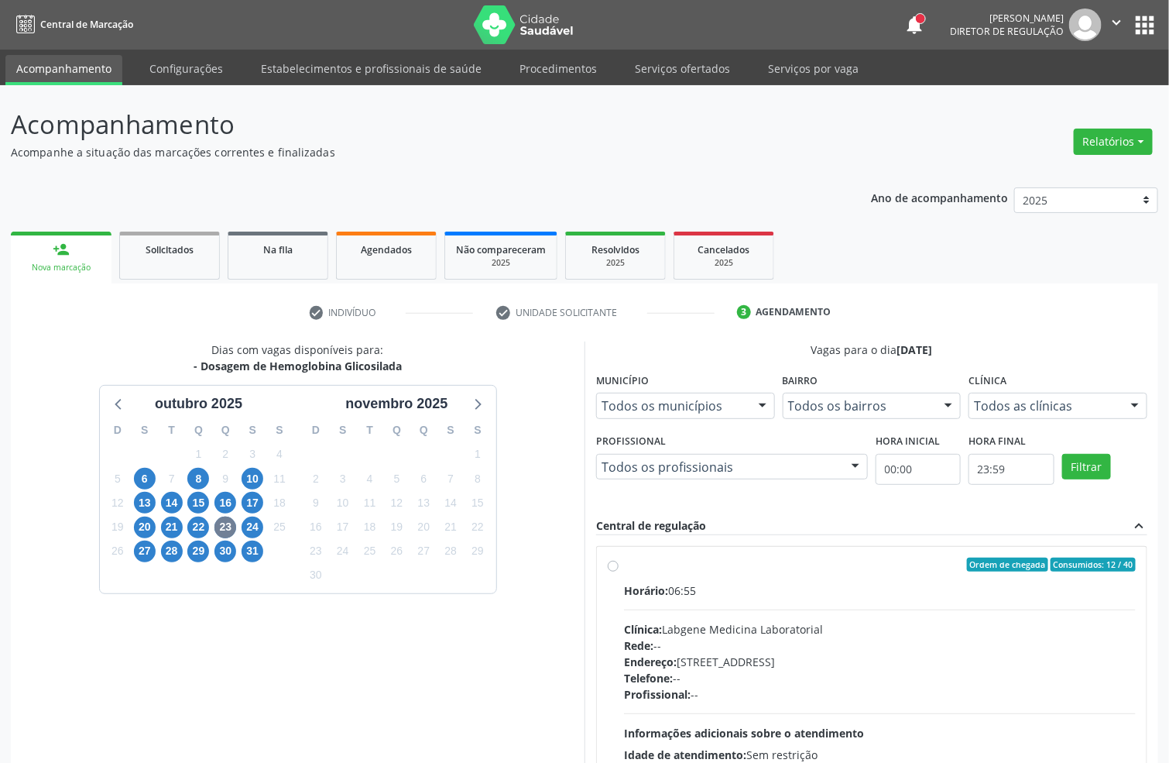
click at [732, 605] on div "Horário: 06:55 Clínica: Labgene Medicina Laboratorial Rede: -- Endereço: nº 531…" at bounding box center [880, 688] width 512 height 213
click at [619, 571] on input "Ordem de chegada Consumidos: 12 / 40 Horário: 06:55 Clínica: Labgene Medicina L…" at bounding box center [613, 564] width 11 height 14
radio input "true"
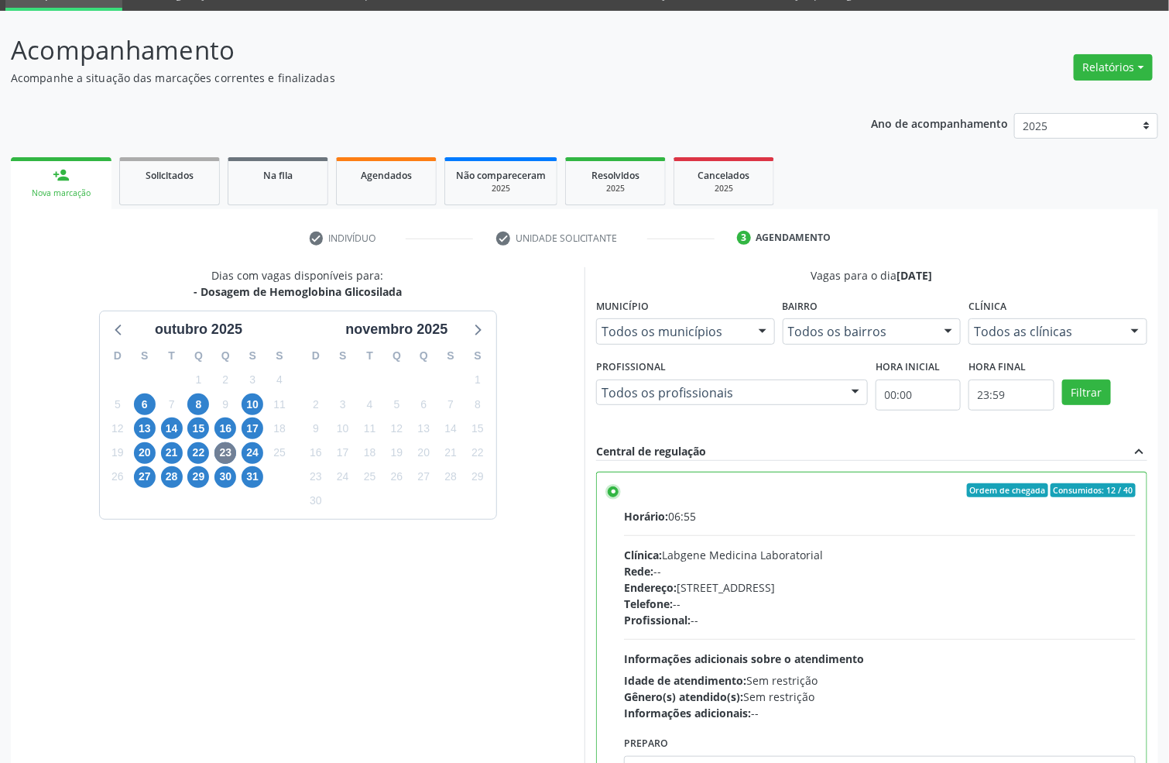
scroll to position [163, 0]
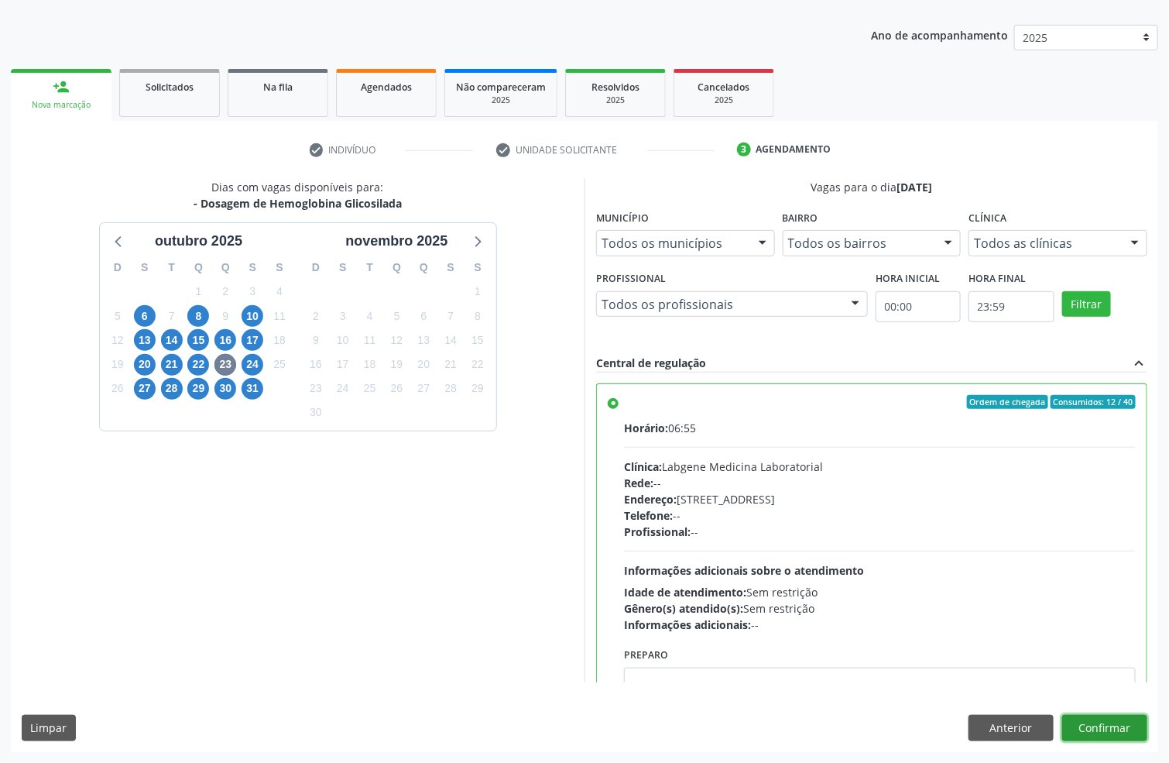
click at [1132, 722] on button "Confirmar" at bounding box center [1104, 728] width 85 height 26
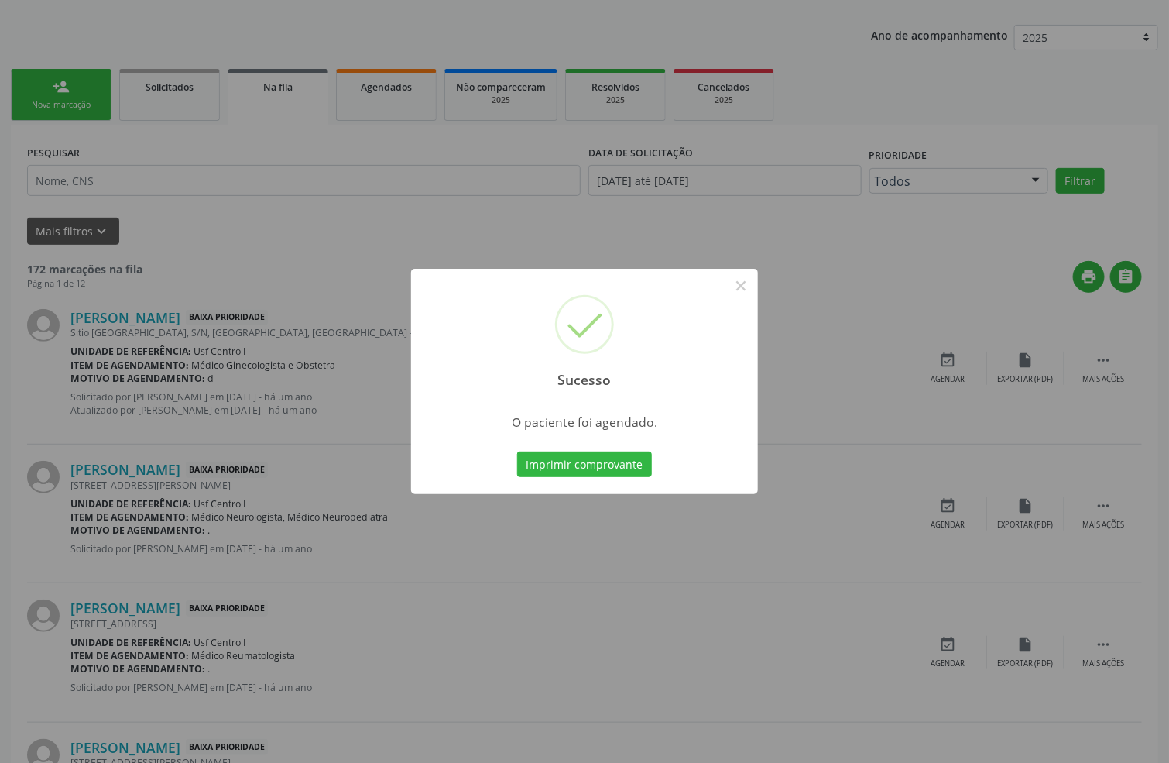
scroll to position [0, 0]
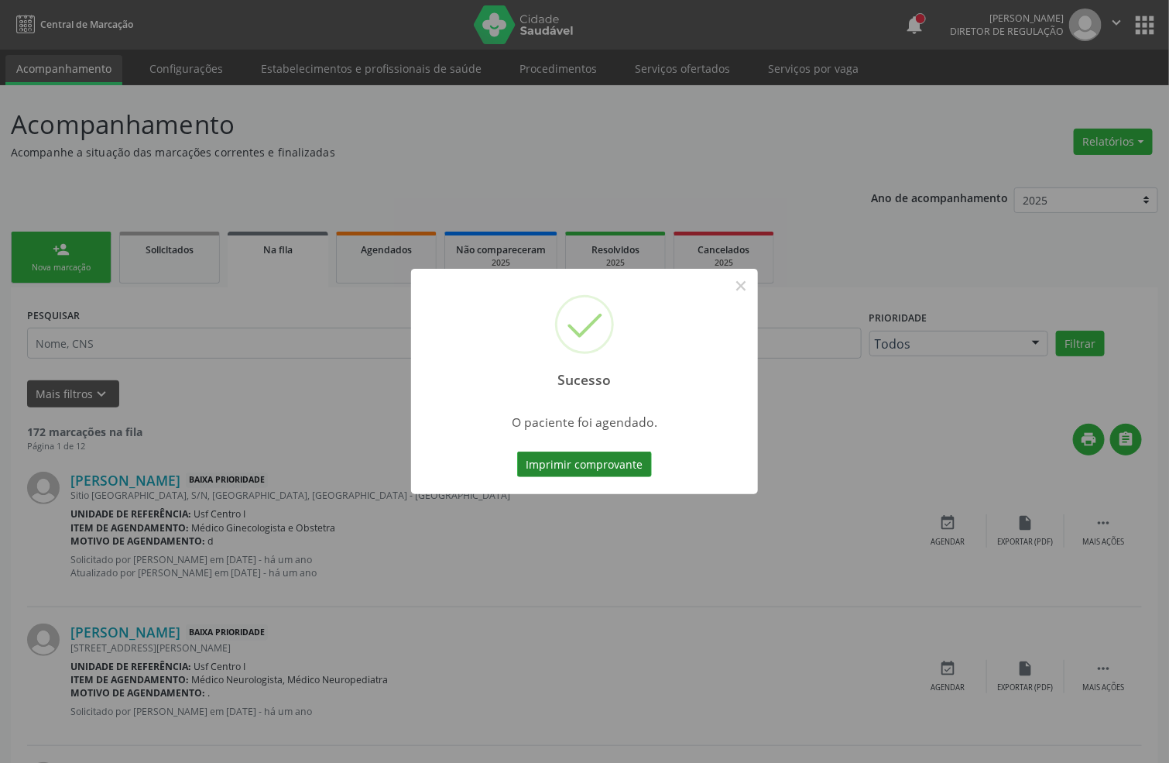
click at [540, 468] on button "Imprimir comprovante" at bounding box center [584, 464] width 135 height 26
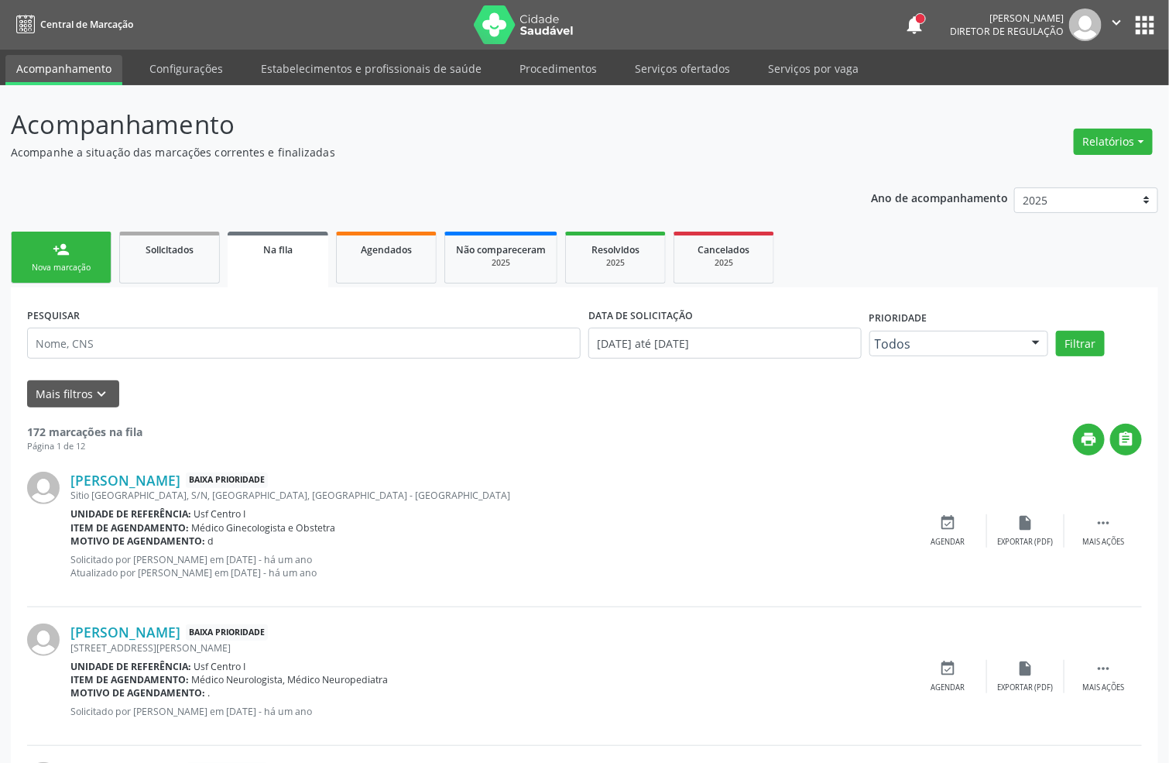
click at [91, 245] on link "person_add Nova marcação" at bounding box center [61, 258] width 101 height 52
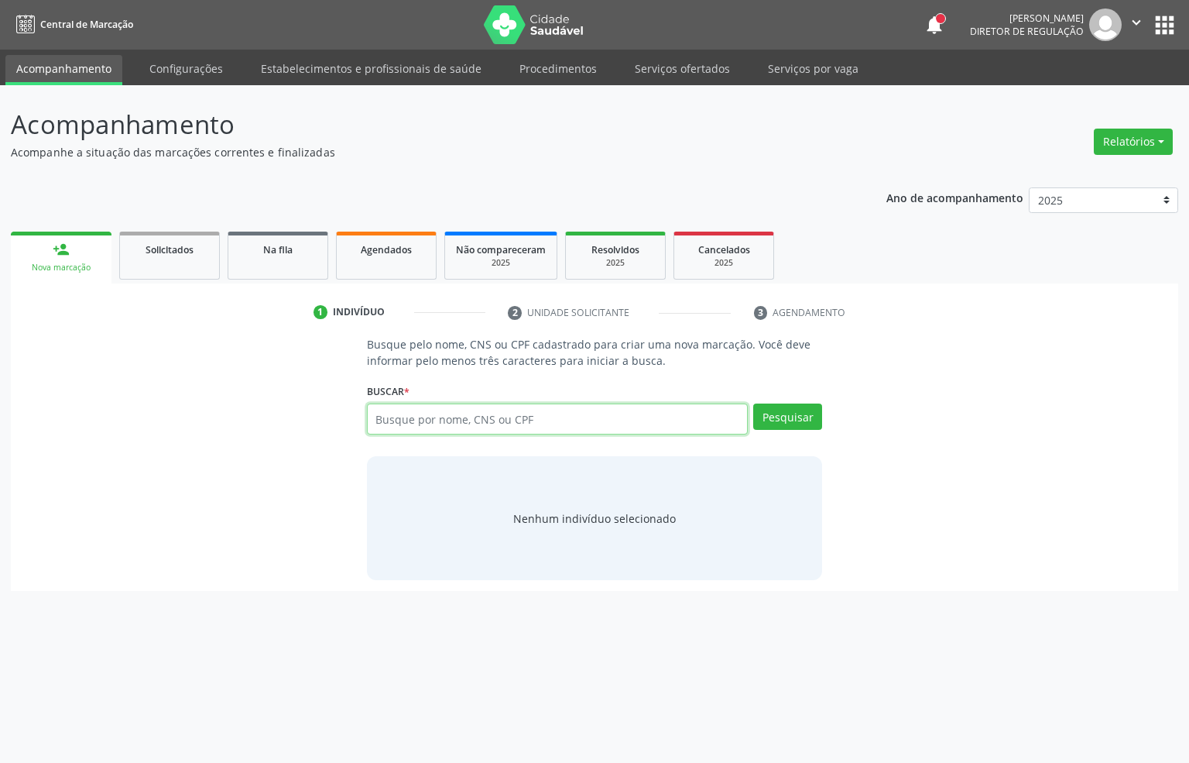
click at [495, 412] on input "text" at bounding box center [558, 418] width 382 height 31
click at [496, 421] on input "8980004241887" at bounding box center [558, 418] width 382 height 31
type input "898000424187541"
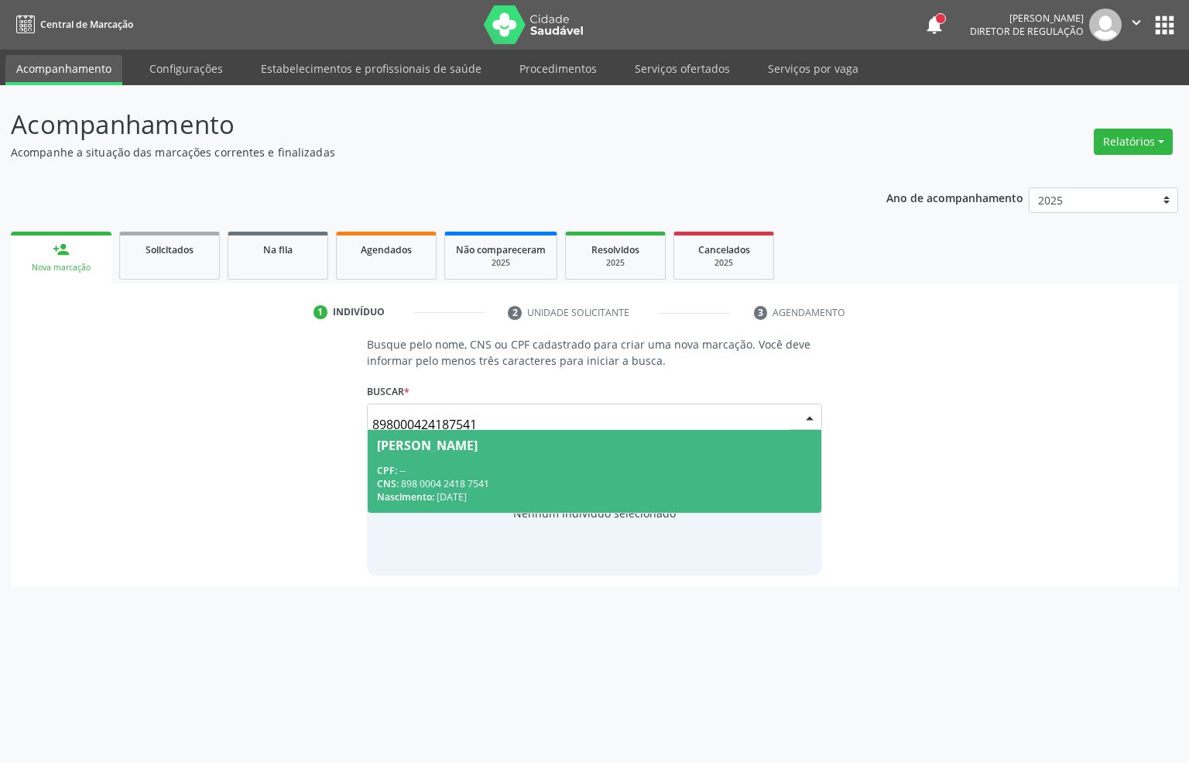
click at [606, 464] on div "CPF: --" at bounding box center [595, 470] width 436 height 13
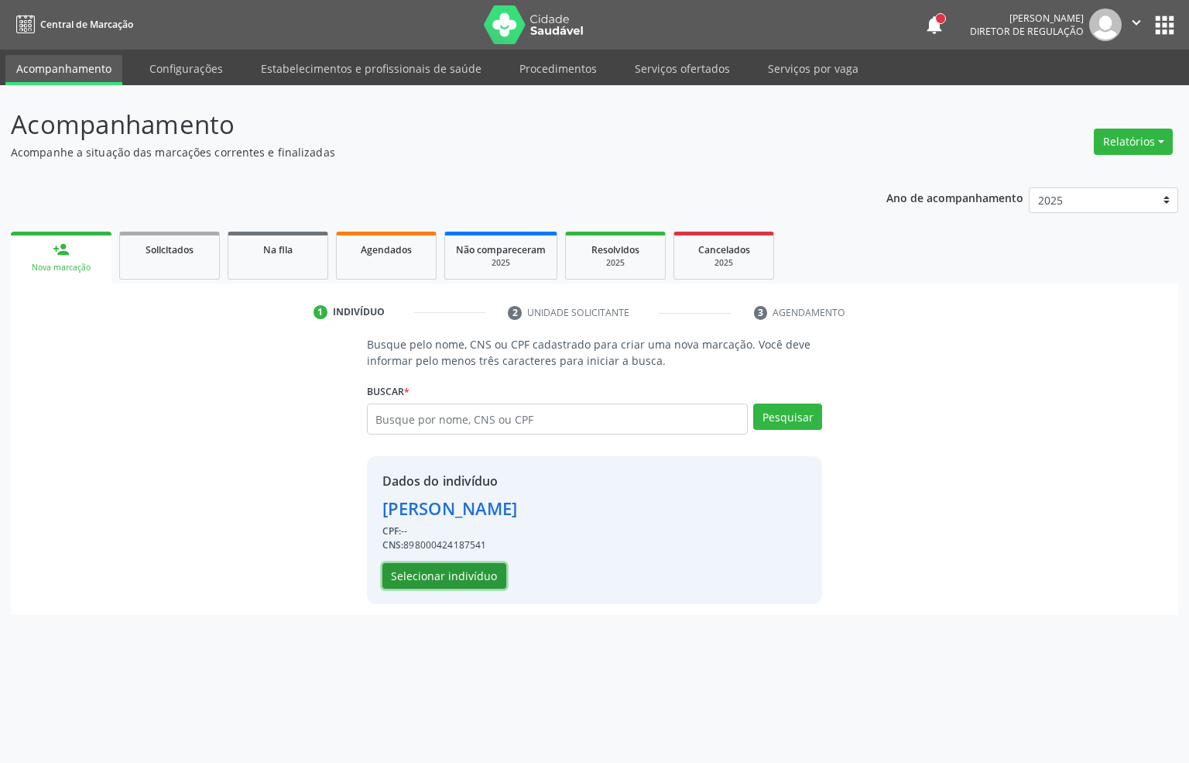
click at [475, 574] on button "Selecionar indivíduo" at bounding box center [445, 576] width 124 height 26
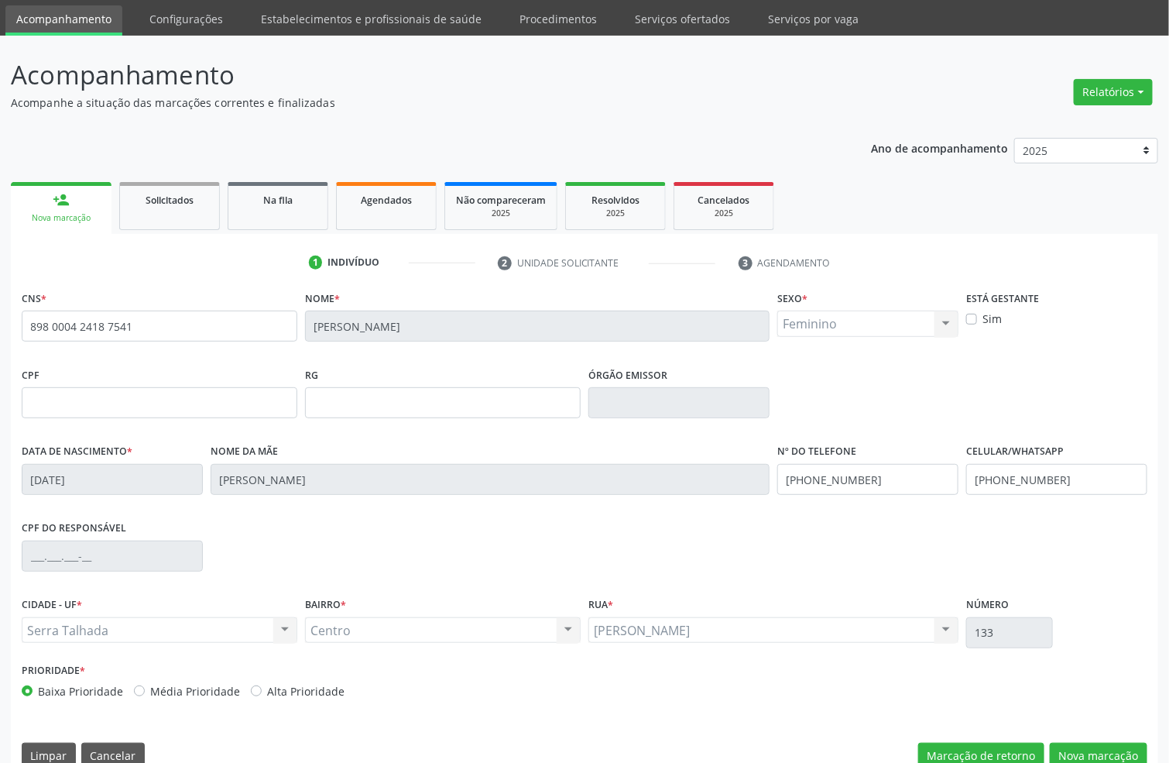
scroll to position [77, 0]
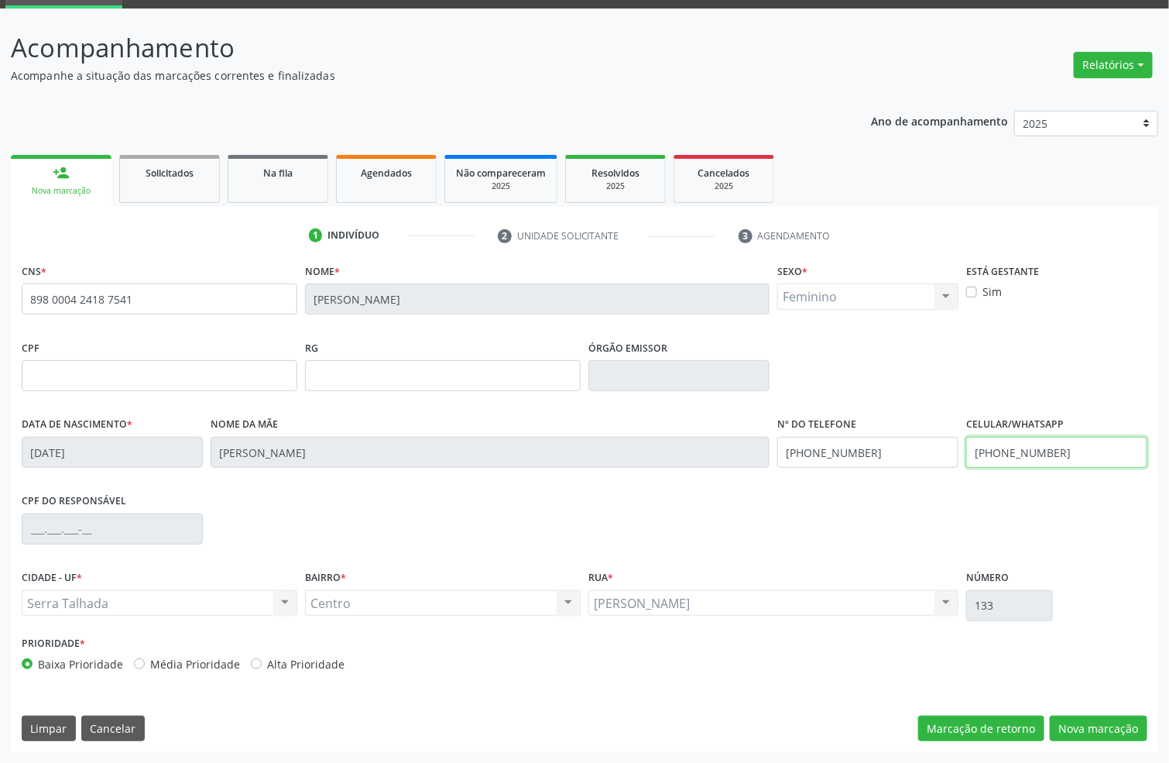
click at [1011, 456] on input "(11) 95825-1138" at bounding box center [1056, 452] width 181 height 31
click at [806, 446] on input "(11) 95825-1138" at bounding box center [867, 452] width 181 height 31
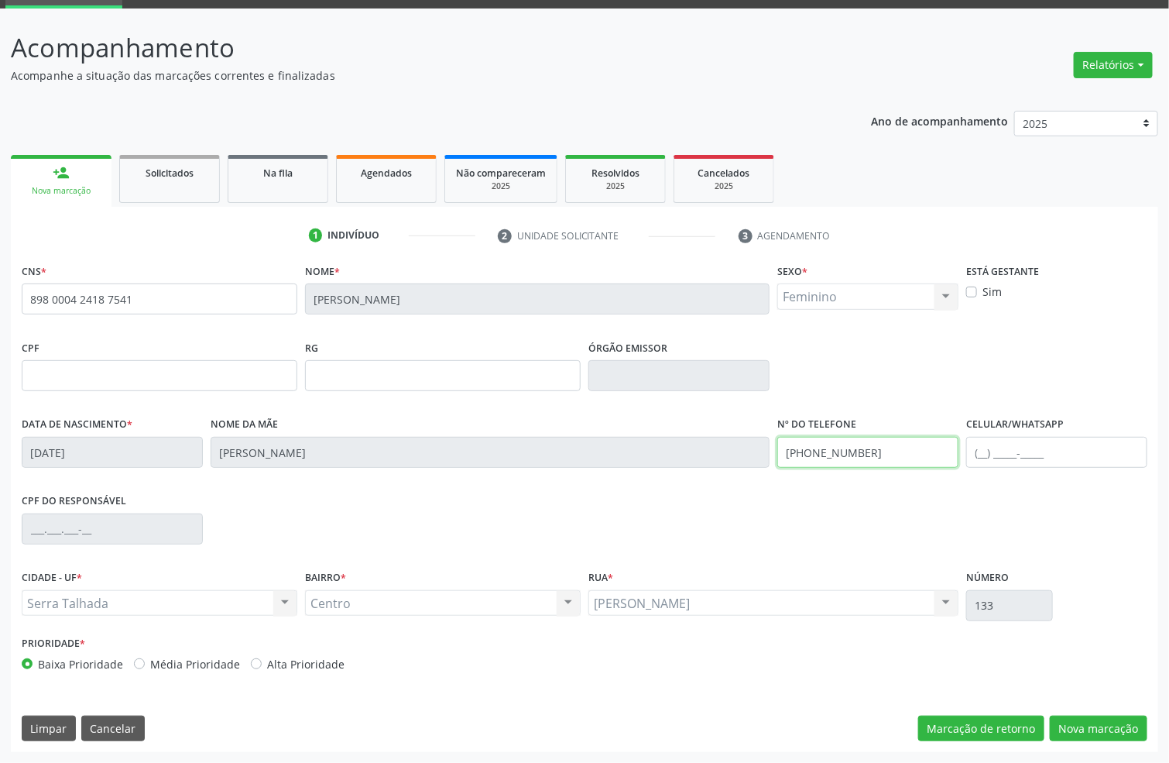
click at [806, 446] on input "(11) 95825-1138" at bounding box center [867, 452] width 181 height 31
click at [971, 505] on div "CPF do responsável" at bounding box center [585, 527] width 1134 height 77
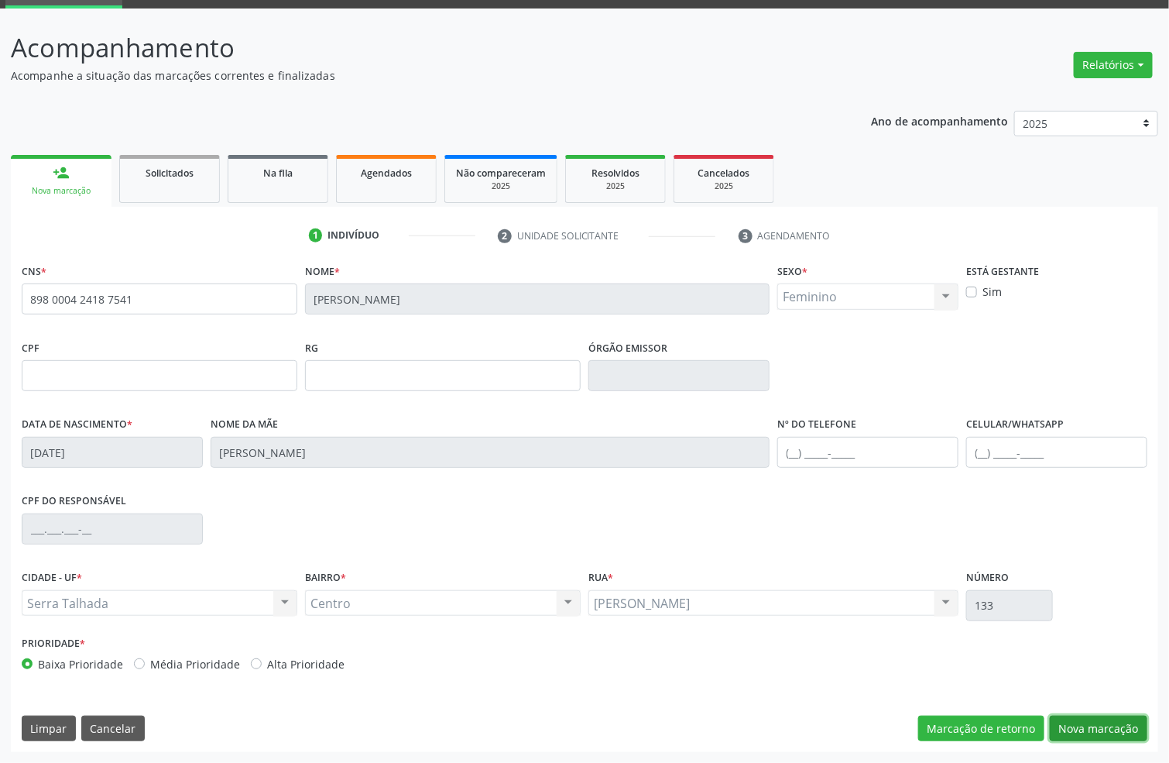
click at [1111, 726] on button "Nova marcação" at bounding box center [1099, 728] width 98 height 26
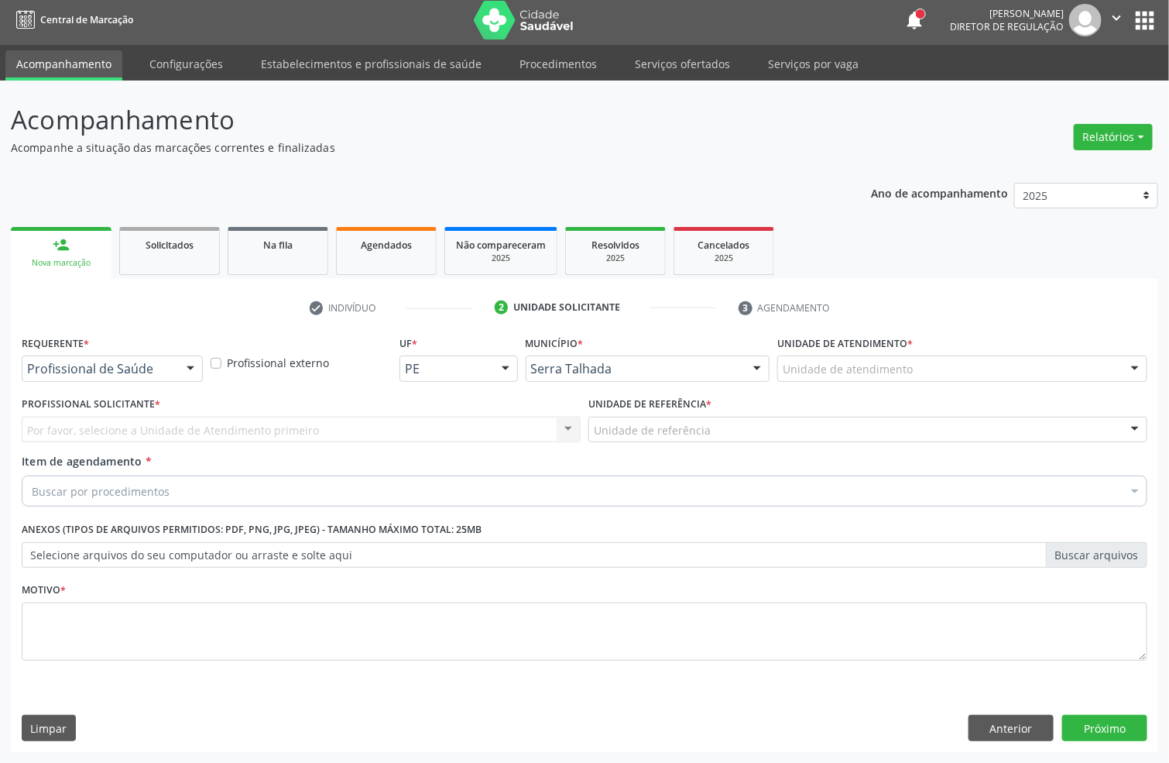
scroll to position [5, 0]
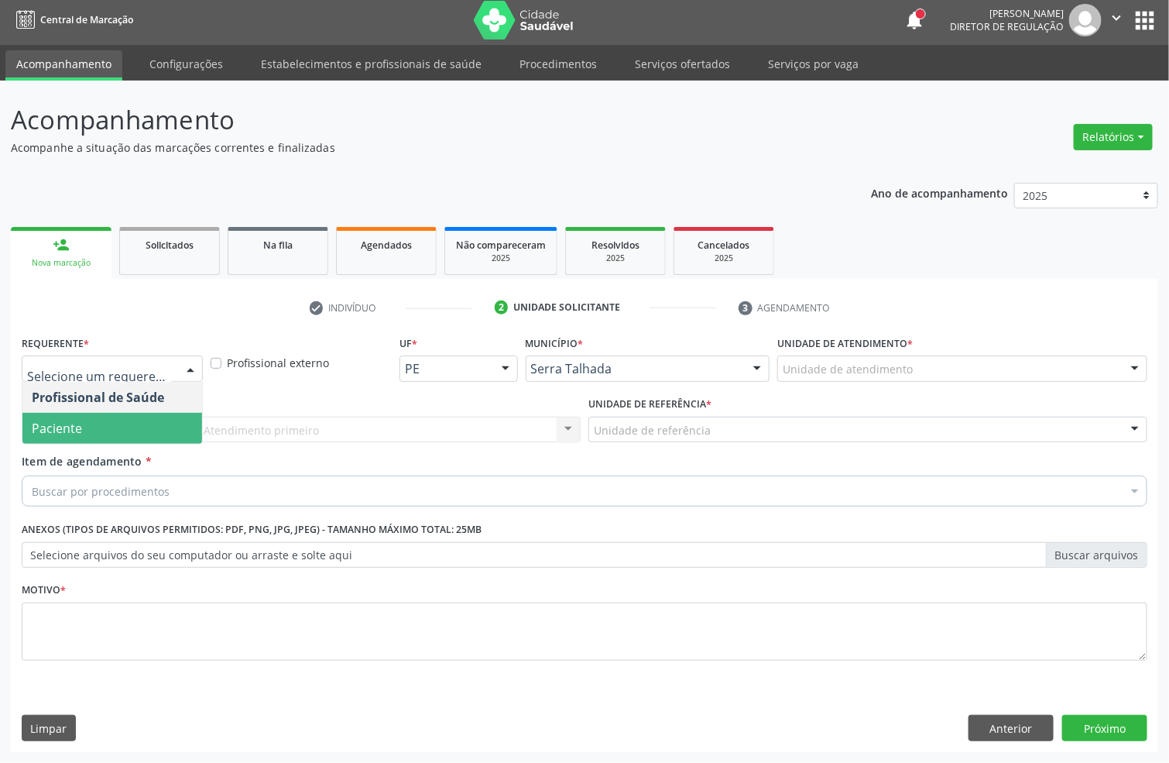
click at [96, 427] on span "Paciente" at bounding box center [112, 428] width 180 height 31
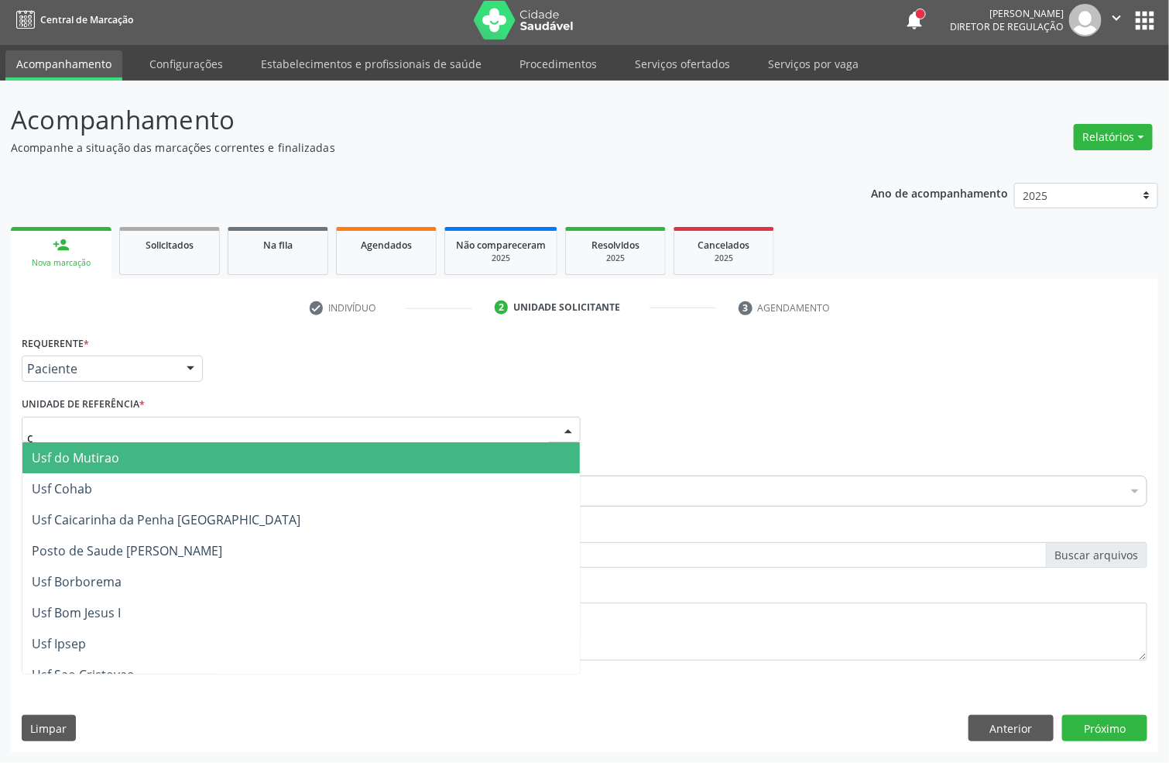
type input "co"
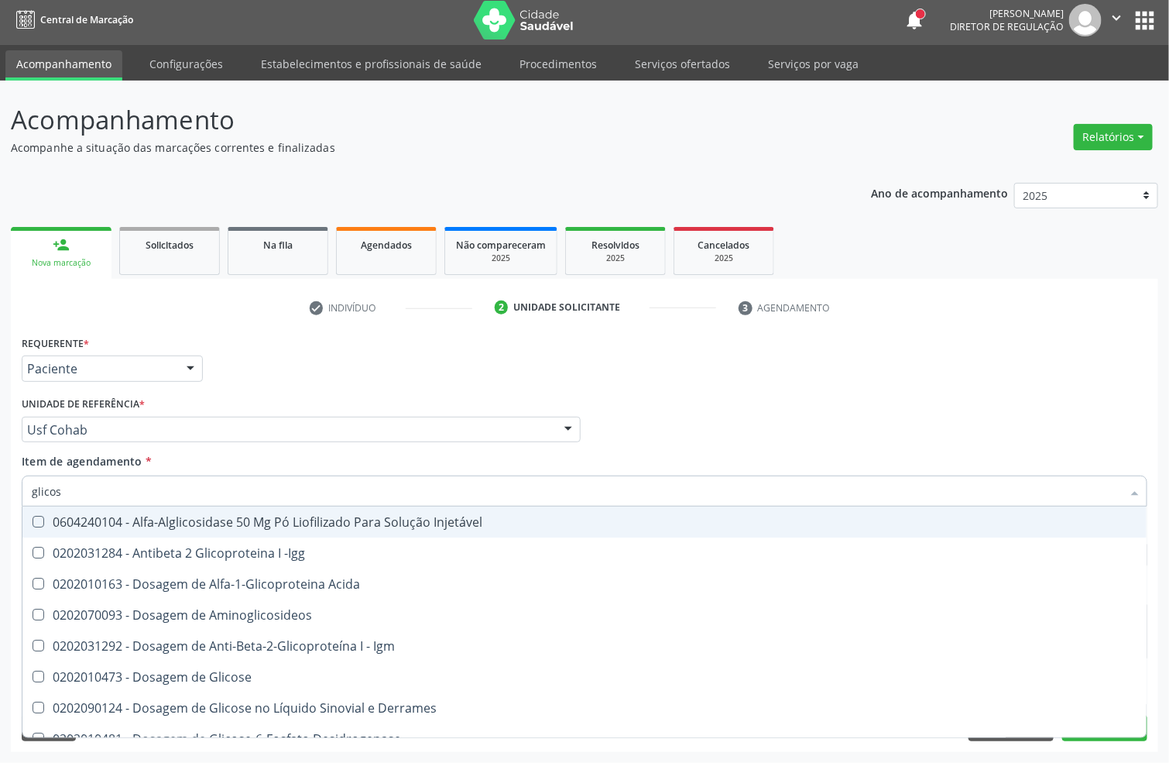
type input "glicosi"
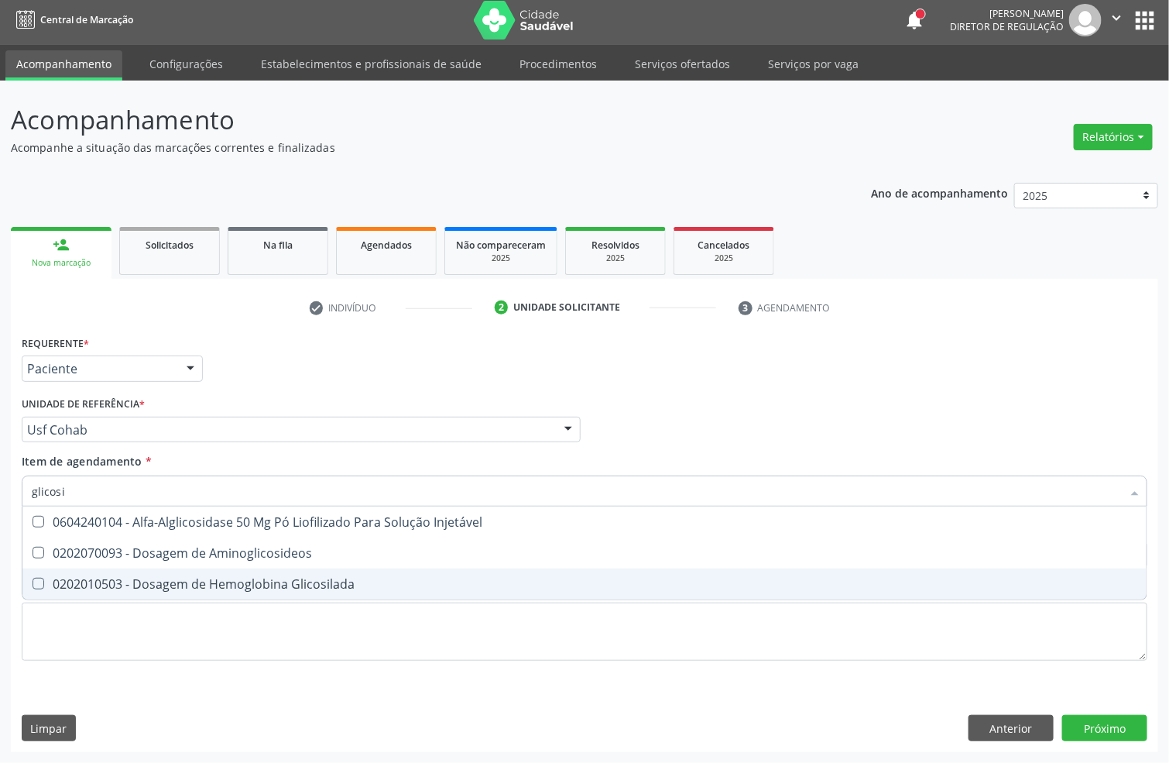
click at [195, 590] on span "0202010503 - Dosagem de Hemoglobina Glicosilada" at bounding box center [584, 583] width 1124 height 31
checkbox Glicosilada "true"
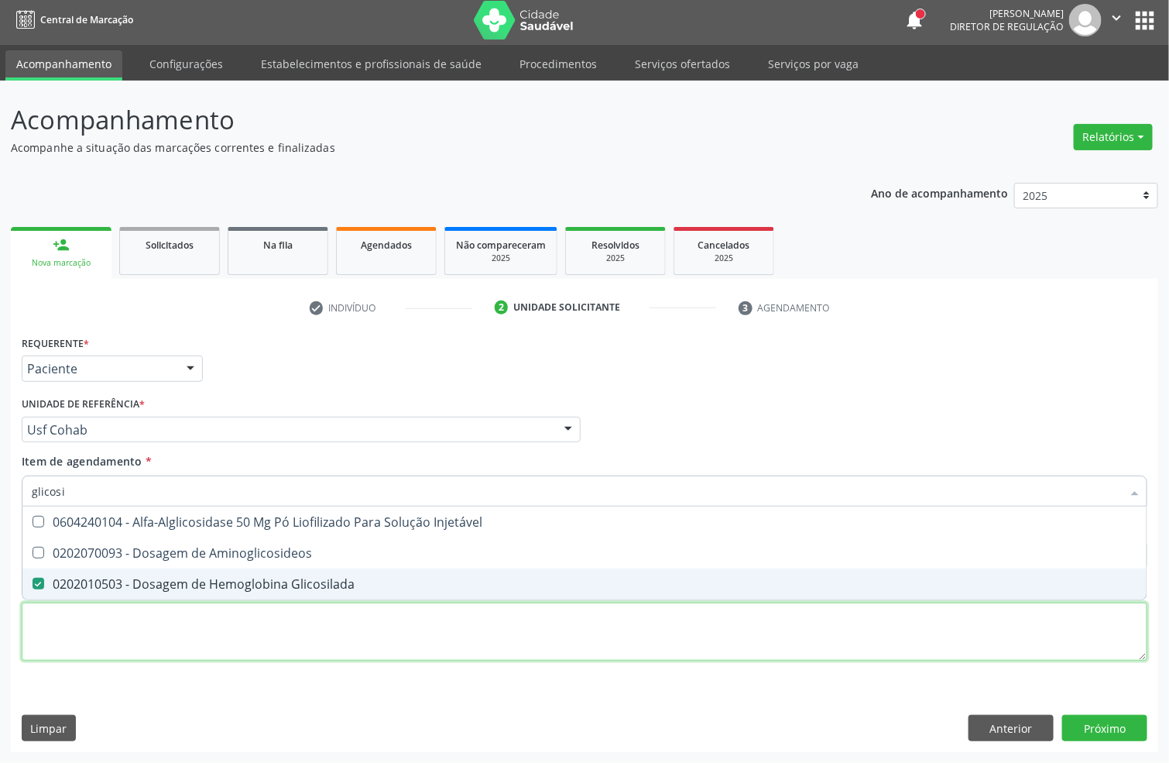
click at [160, 616] on div "Requerente * Paciente Profissional de Saúde Paciente Nenhum resultado encontrad…" at bounding box center [585, 506] width 1126 height 351
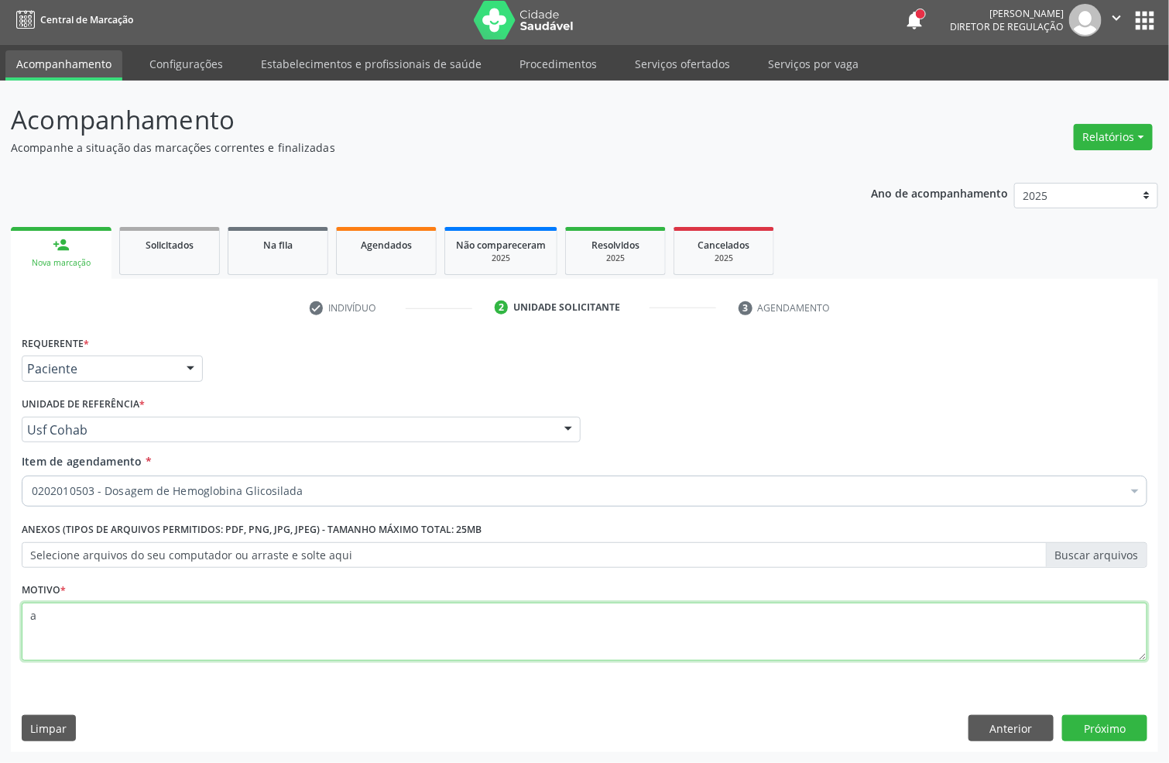
type textarea "a"
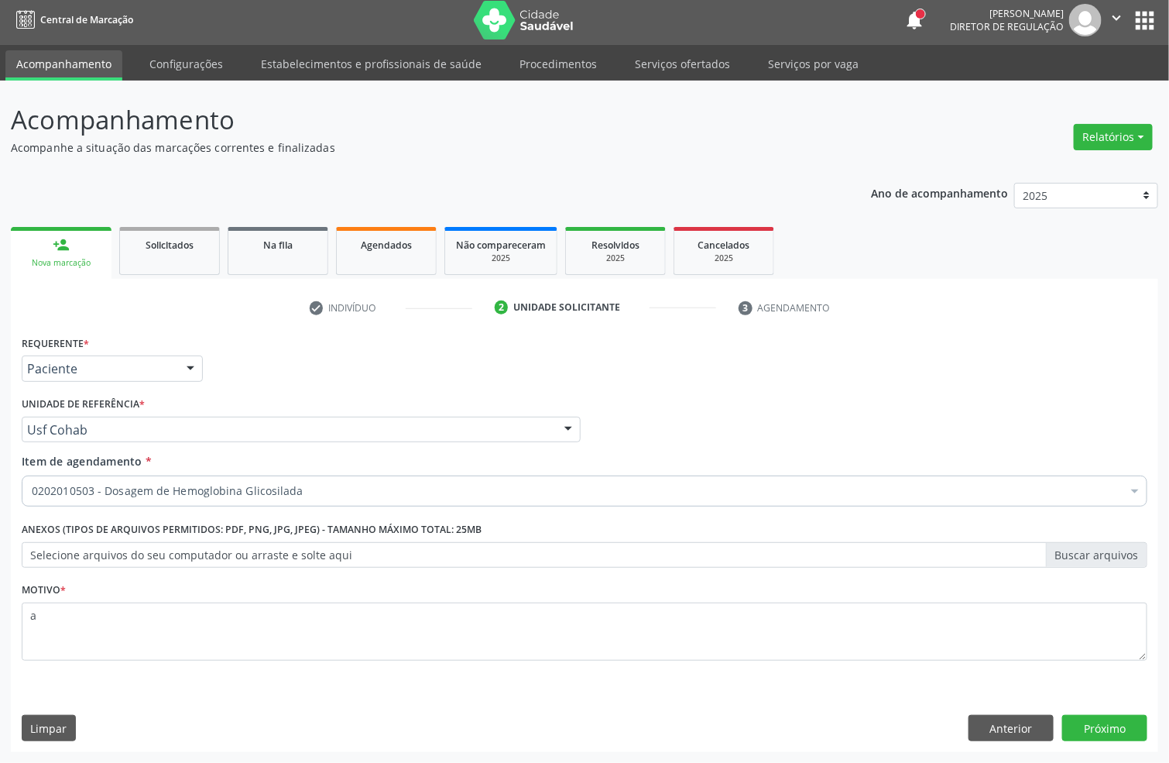
click at [983, 335] on div "Requerente * Paciente Profissional de Saúde Paciente Nenhum resultado encontrad…" at bounding box center [585, 361] width 1134 height 60
click at [1115, 715] on button "Próximo" at bounding box center [1104, 728] width 85 height 26
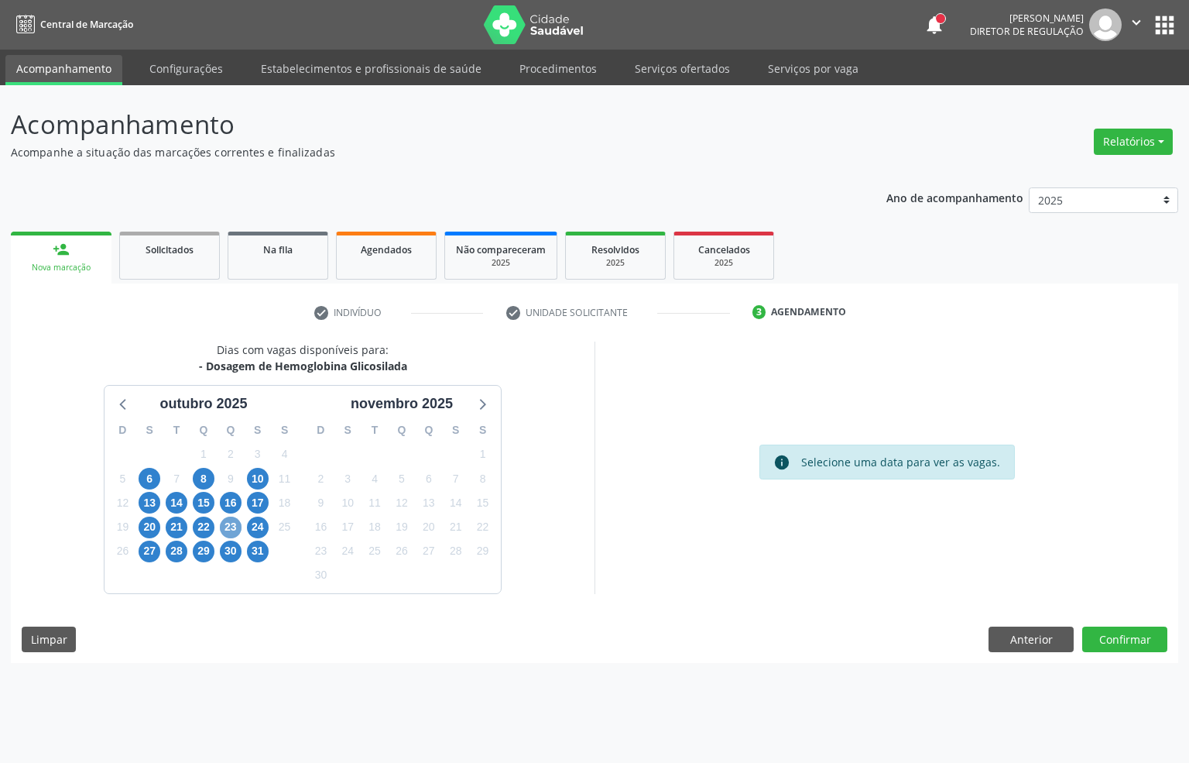
click at [231, 527] on span "23" at bounding box center [231, 527] width 22 height 22
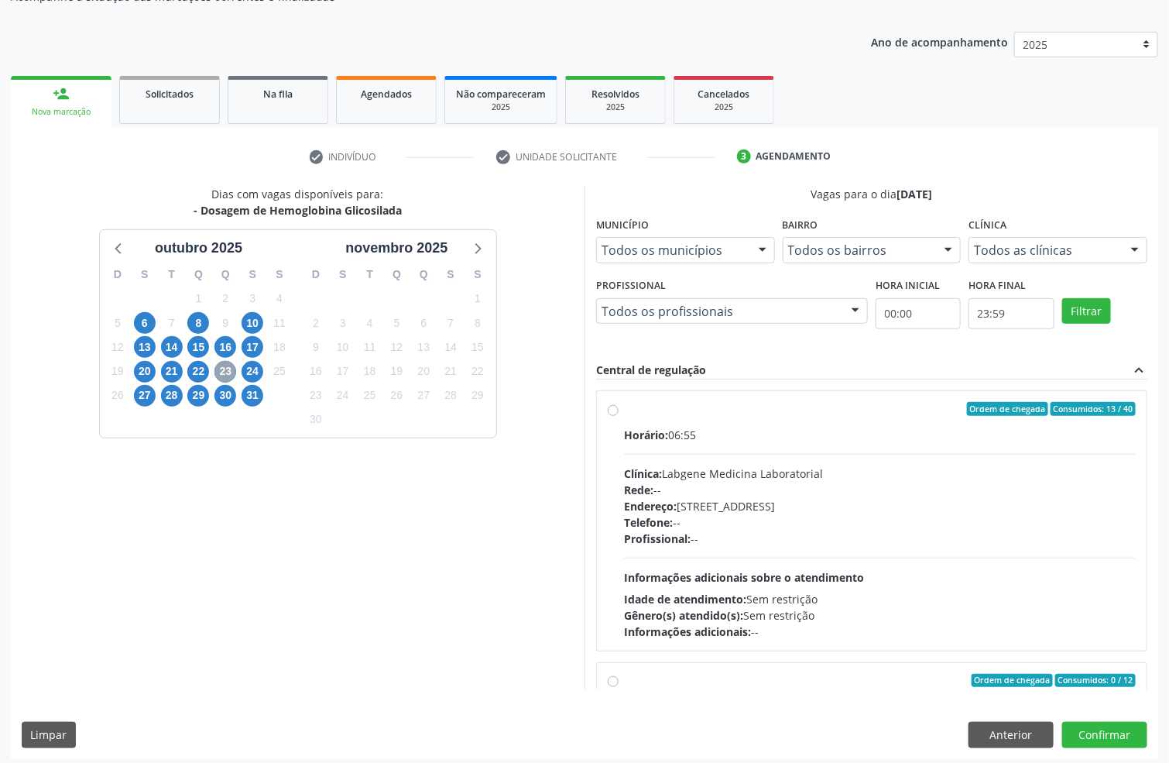
scroll to position [163, 0]
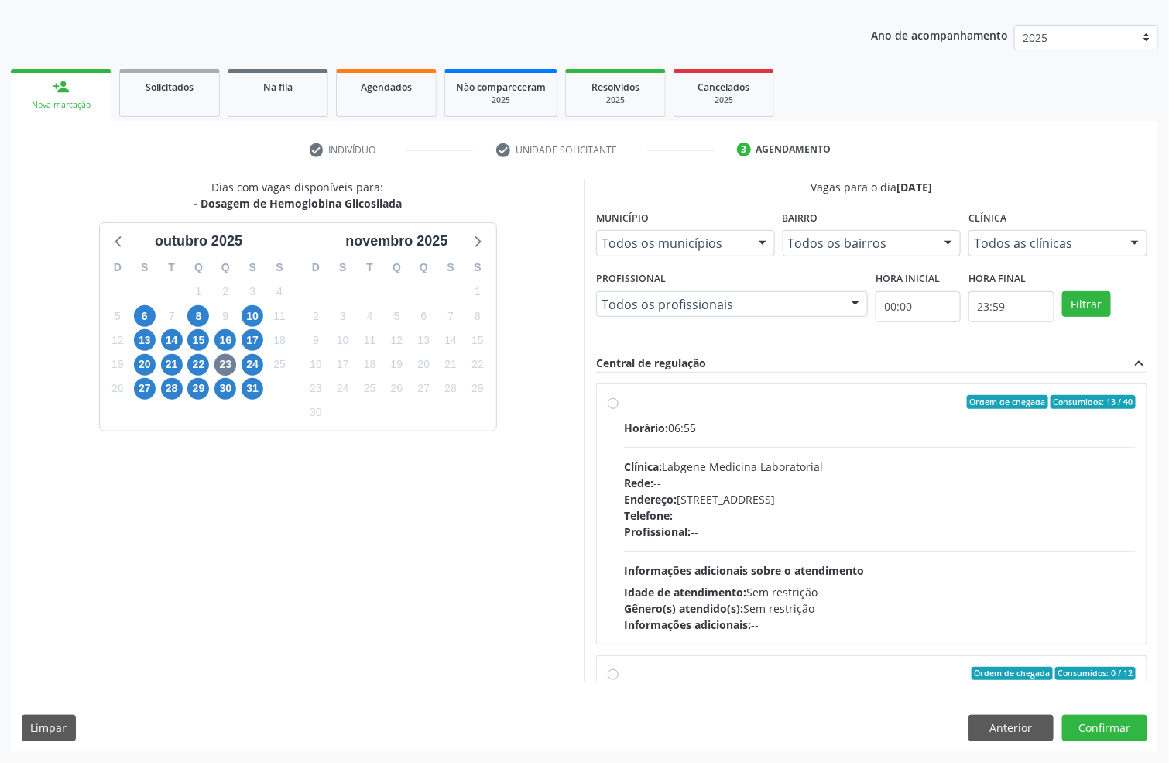
drag, startPoint x: 781, startPoint y: 453, endPoint x: 767, endPoint y: 407, distance: 47.8
click at [780, 453] on div "Horário: 06:55 Clínica: Labgene Medicina Laboratorial Rede: -- Endereço: nº 531…" at bounding box center [880, 526] width 512 height 213
click at [619, 409] on input "Ordem de chegada Consumidos: 13 / 40 Horário: 06:55 Clínica: Labgene Medicina L…" at bounding box center [613, 402] width 11 height 14
radio input "true"
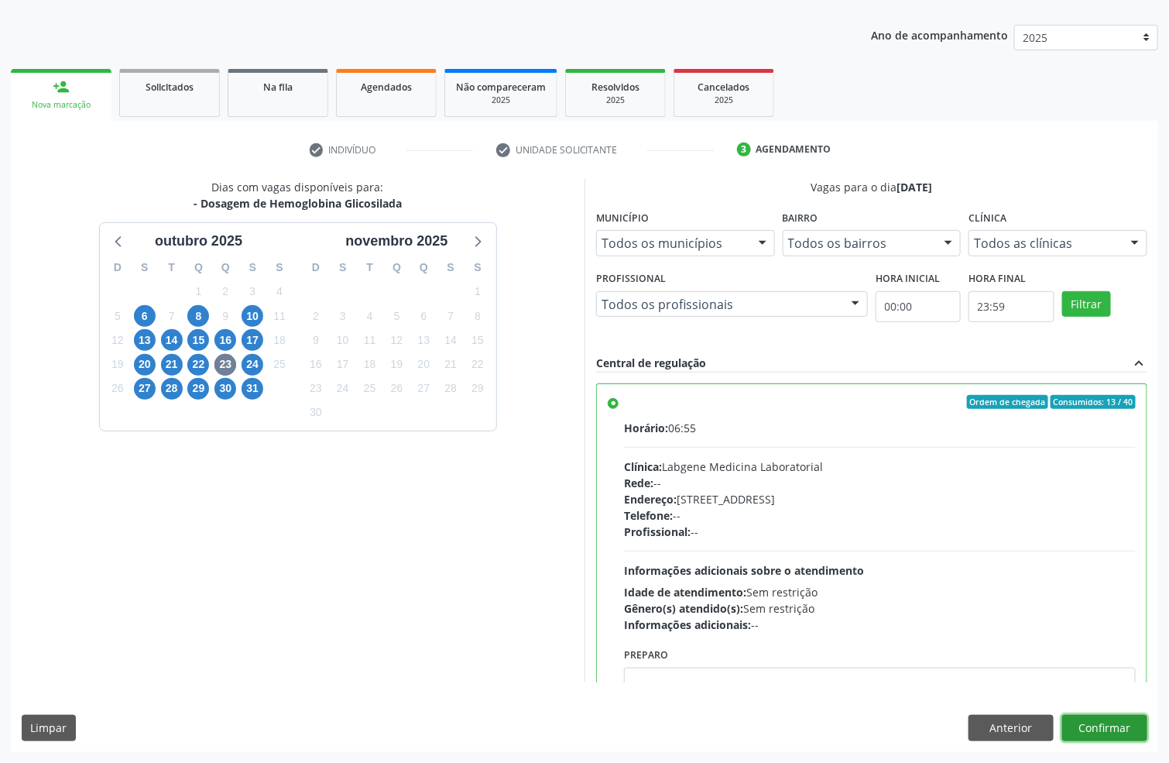
click at [1120, 727] on button "Confirmar" at bounding box center [1104, 728] width 85 height 26
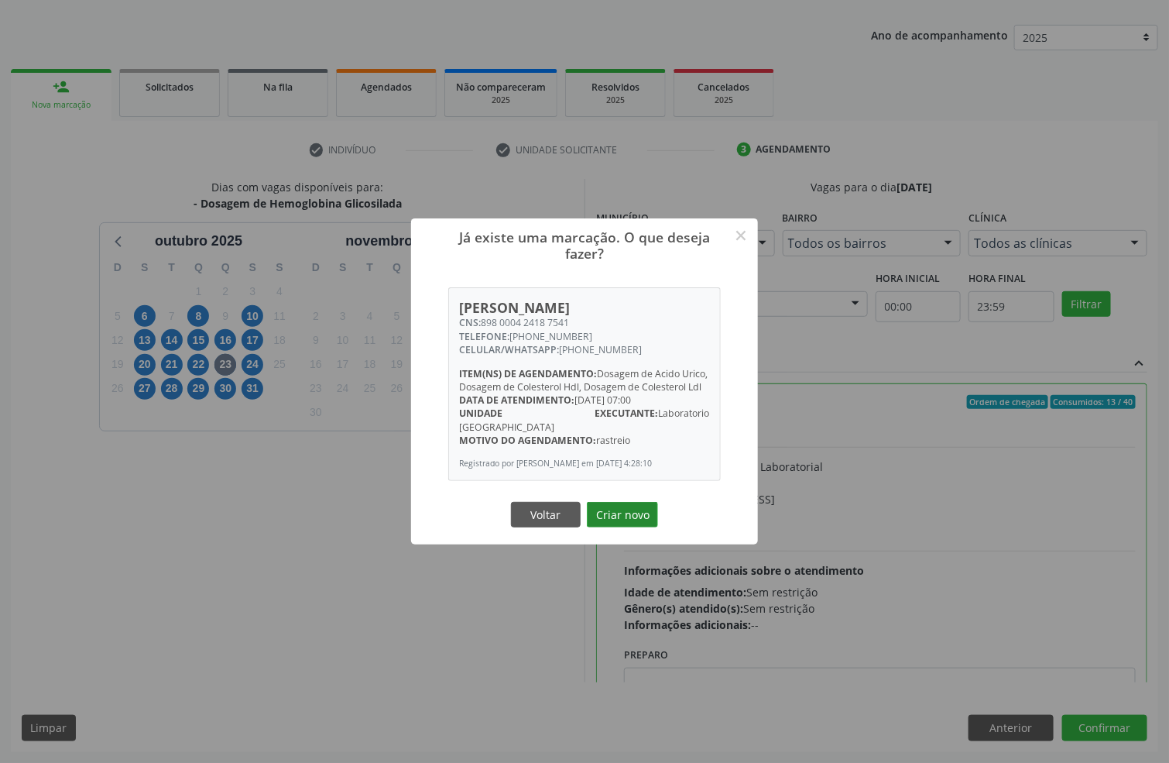
click at [620, 516] on button "Criar novo" at bounding box center [622, 515] width 71 height 26
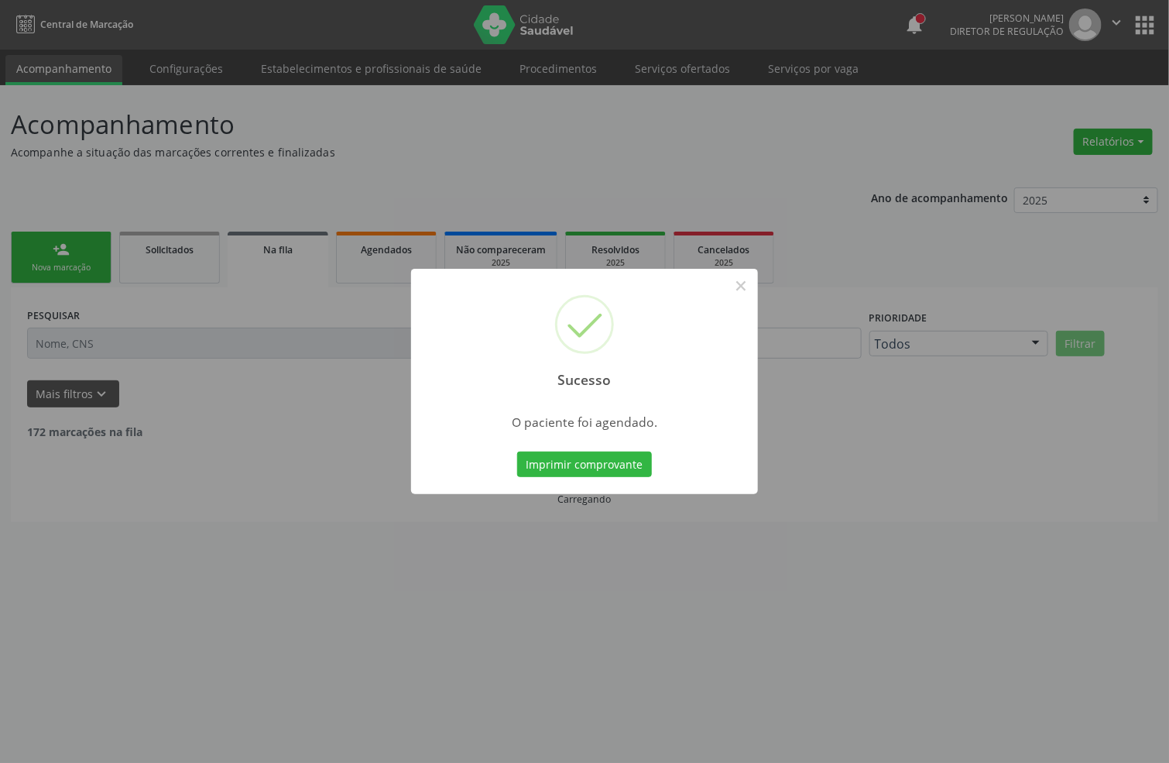
scroll to position [0, 0]
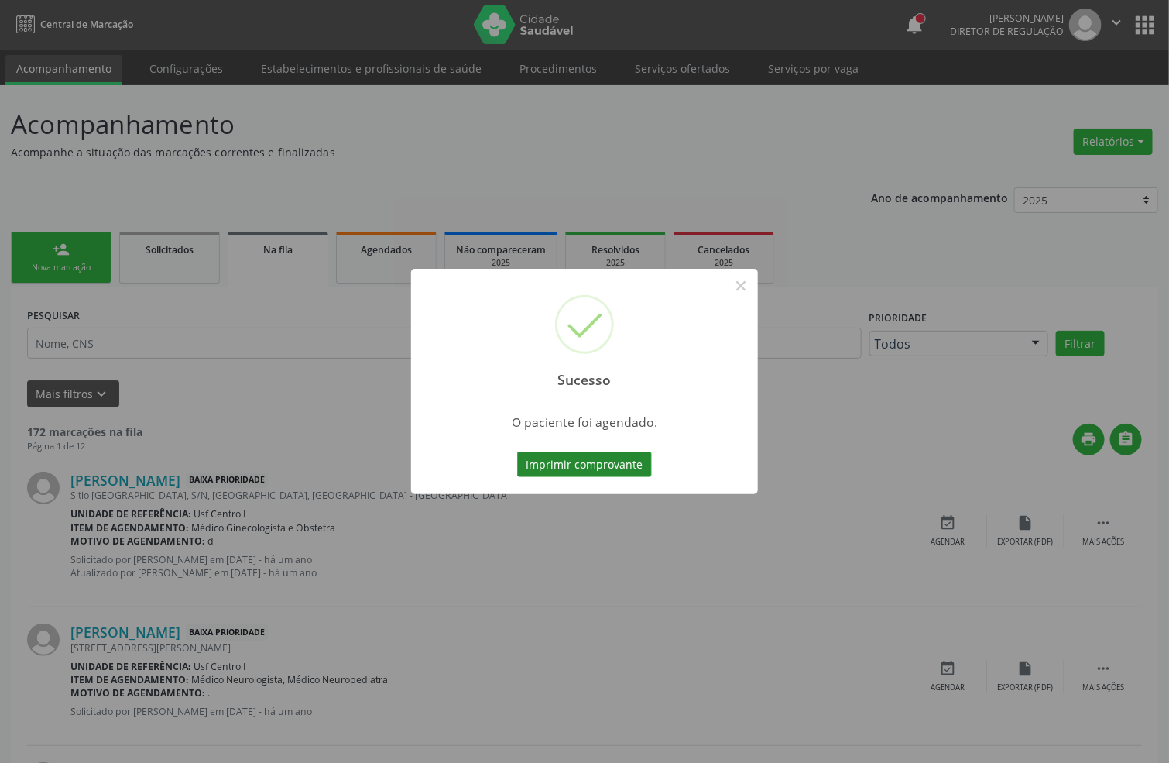
click at [609, 461] on button "Imprimir comprovante" at bounding box center [584, 464] width 135 height 26
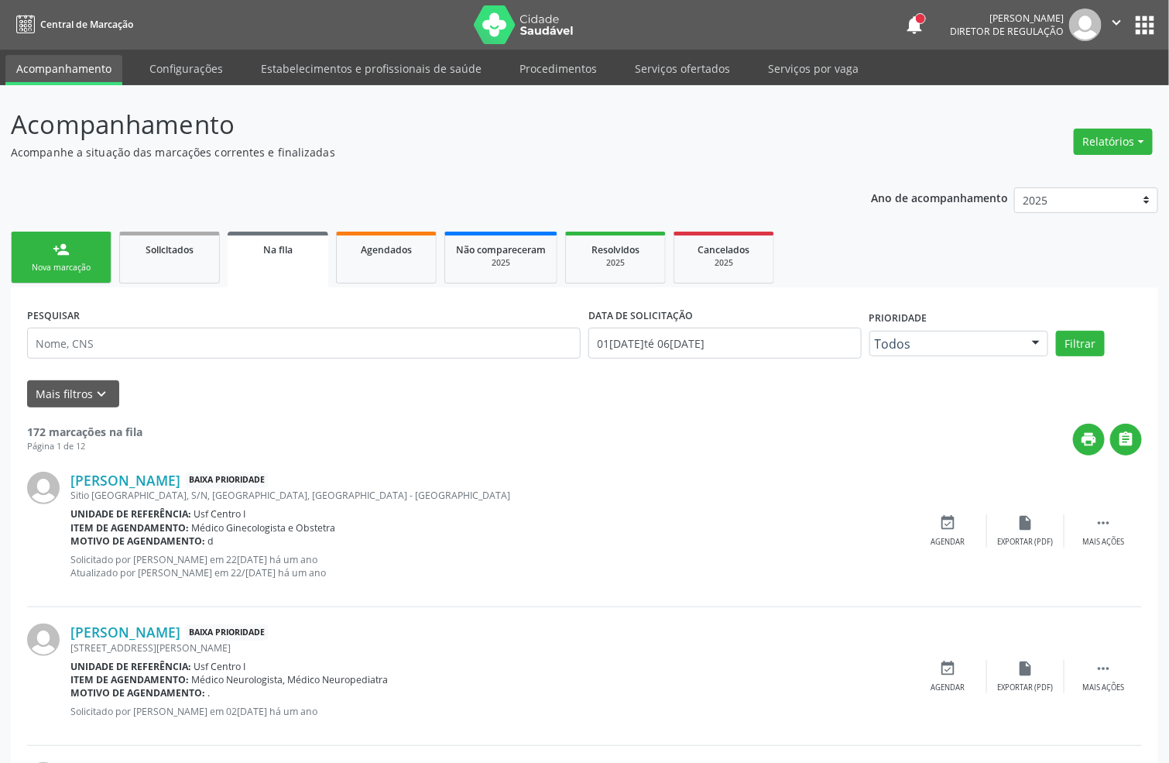
click at [45, 259] on link "person_add Nova marcação" at bounding box center [61, 258] width 101 height 52
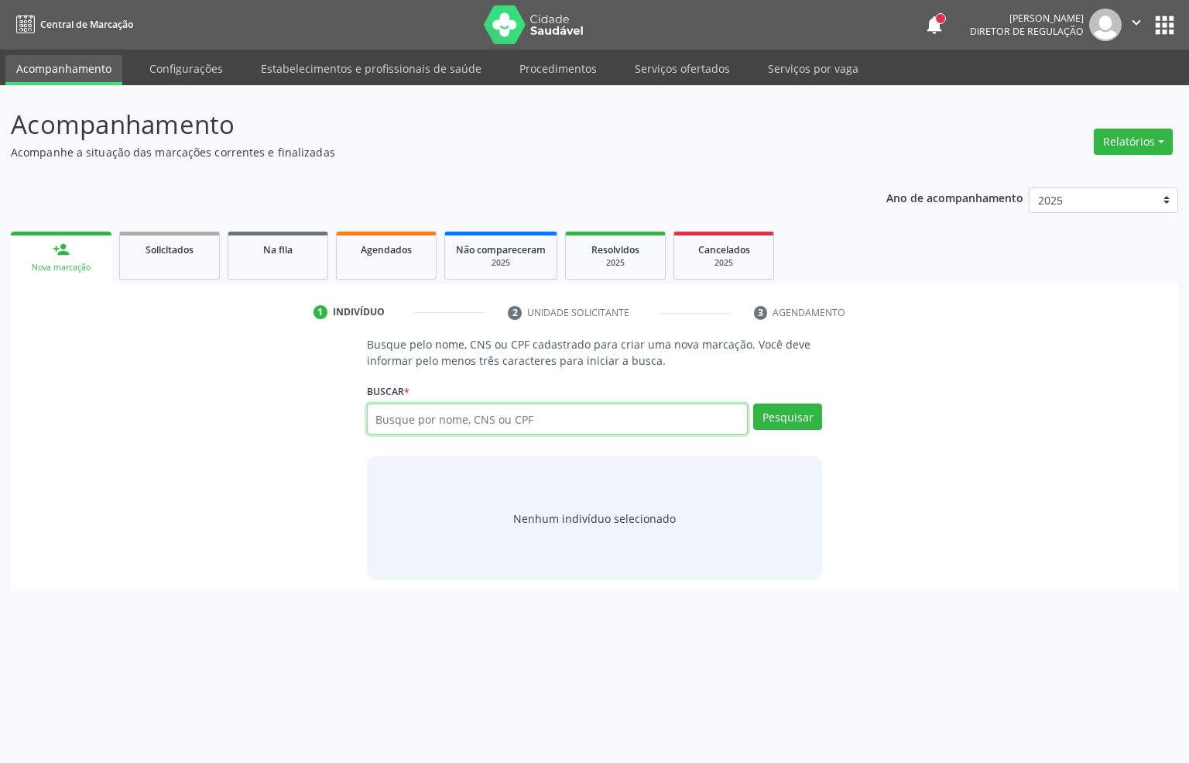
click at [375, 412] on input "text" at bounding box center [558, 418] width 382 height 31
type input "700009380099600"
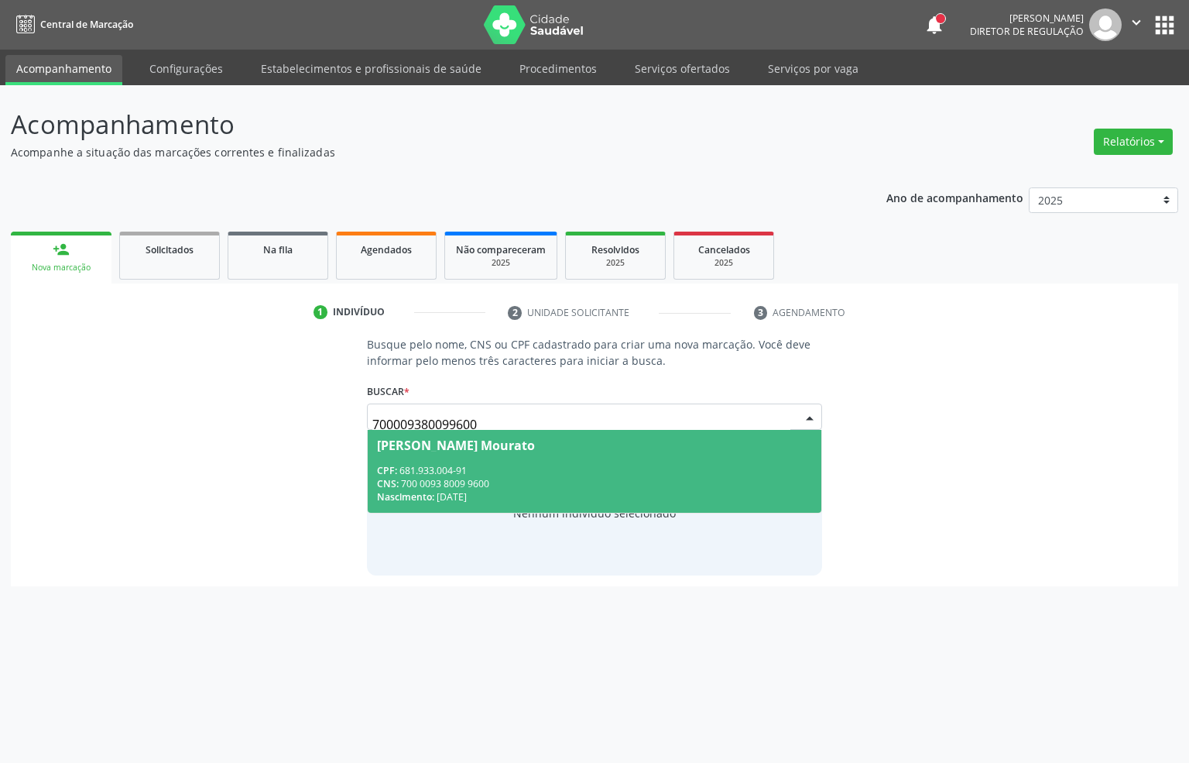
click at [412, 475] on div "CPF: 681.933.004-91" at bounding box center [595, 470] width 436 height 13
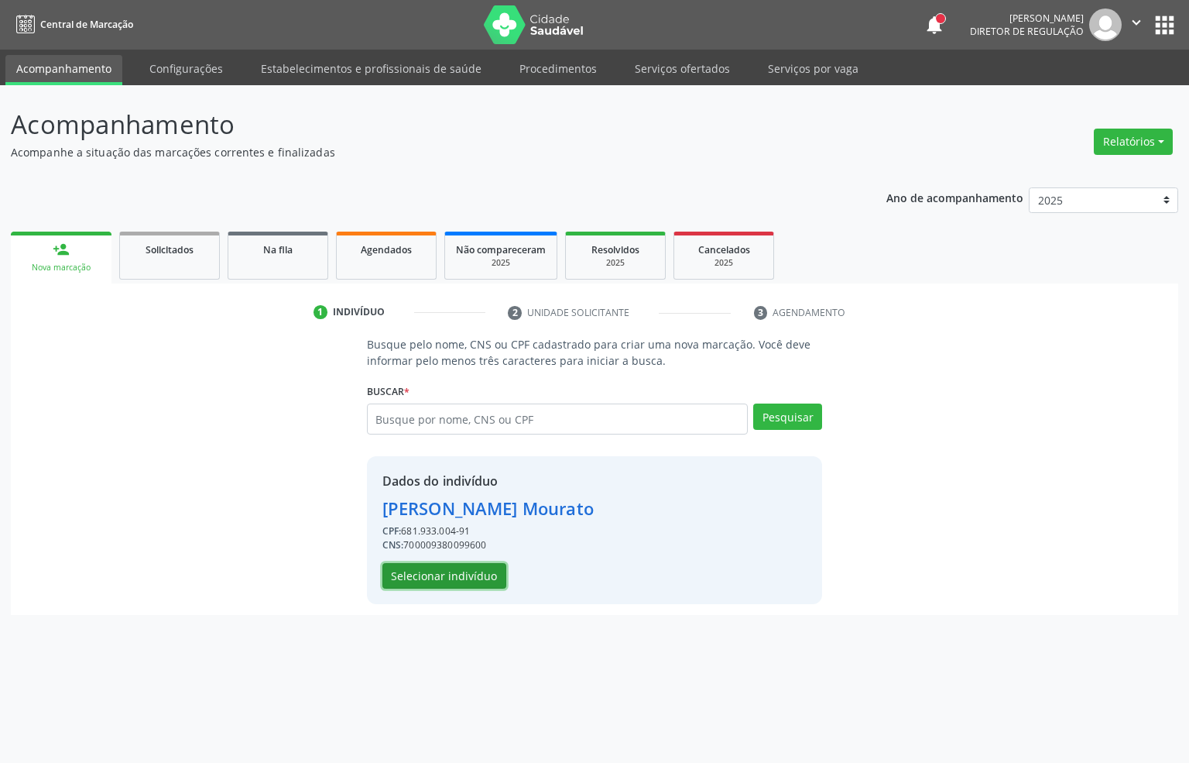
click at [433, 569] on button "Selecionar indivíduo" at bounding box center [445, 576] width 124 height 26
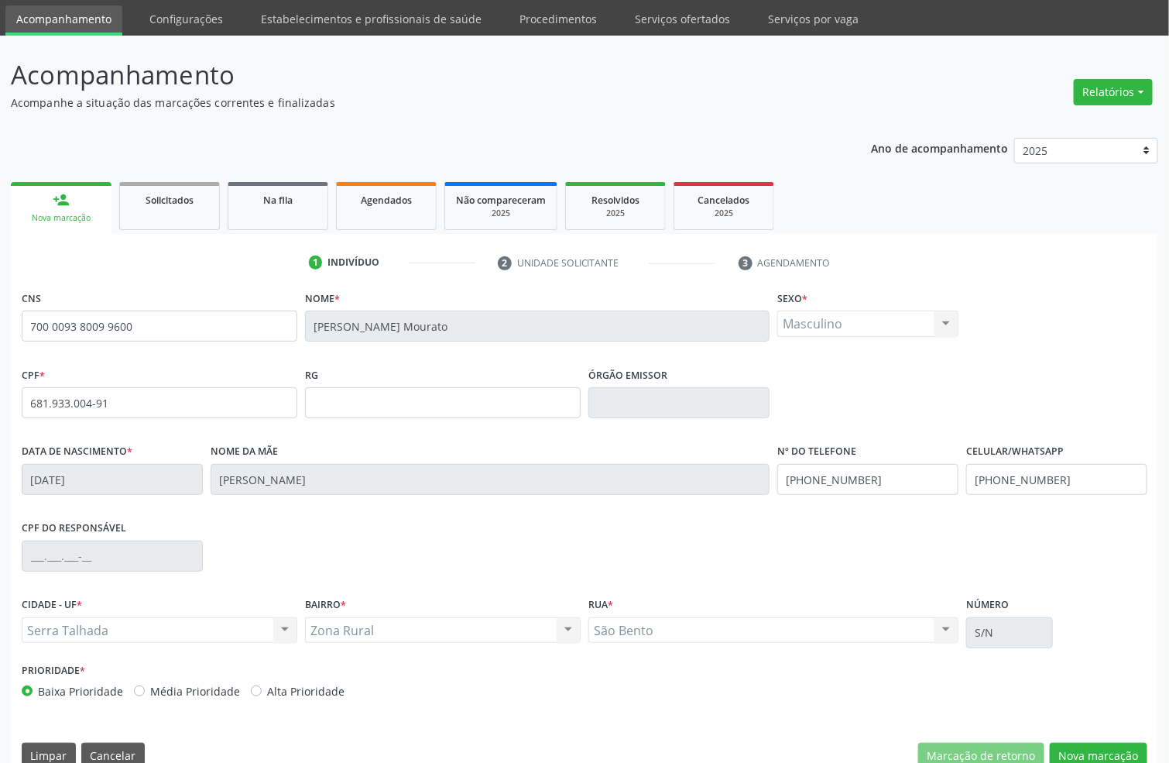
scroll to position [77, 0]
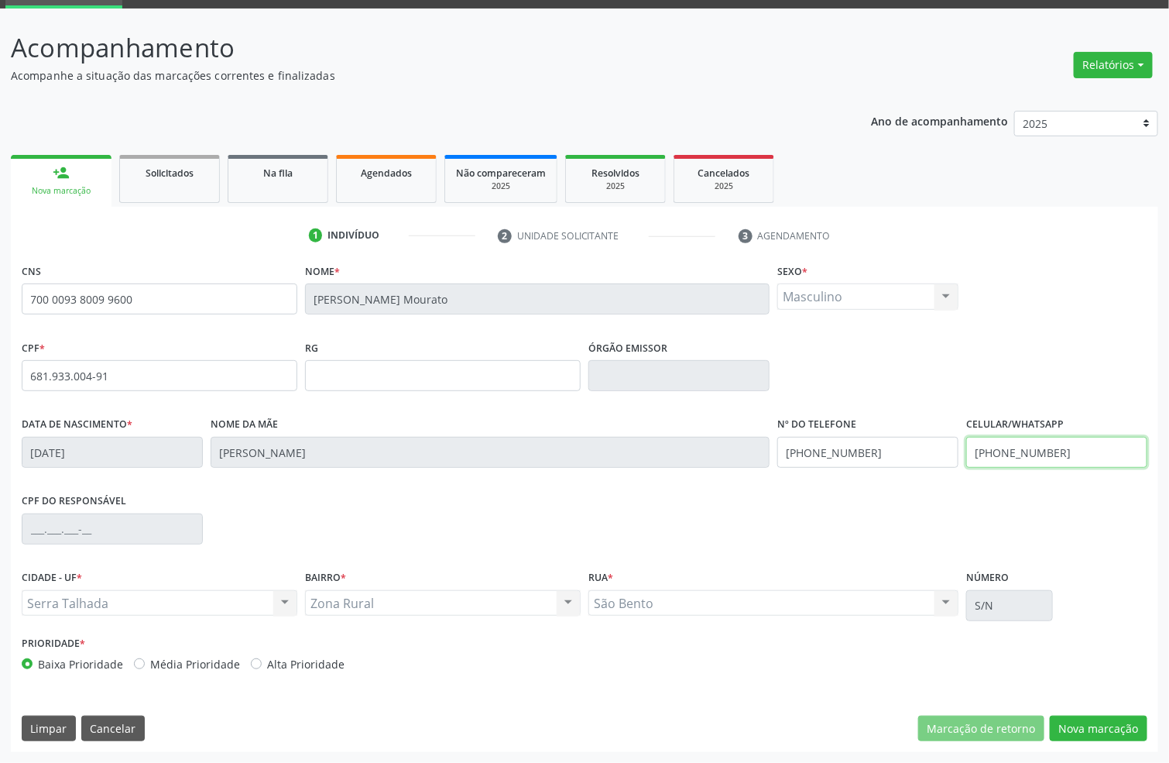
click at [1050, 455] on input "(87) 99998-9765" at bounding box center [1056, 452] width 181 height 31
click at [863, 441] on input "(87) 99998-9765" at bounding box center [867, 452] width 181 height 31
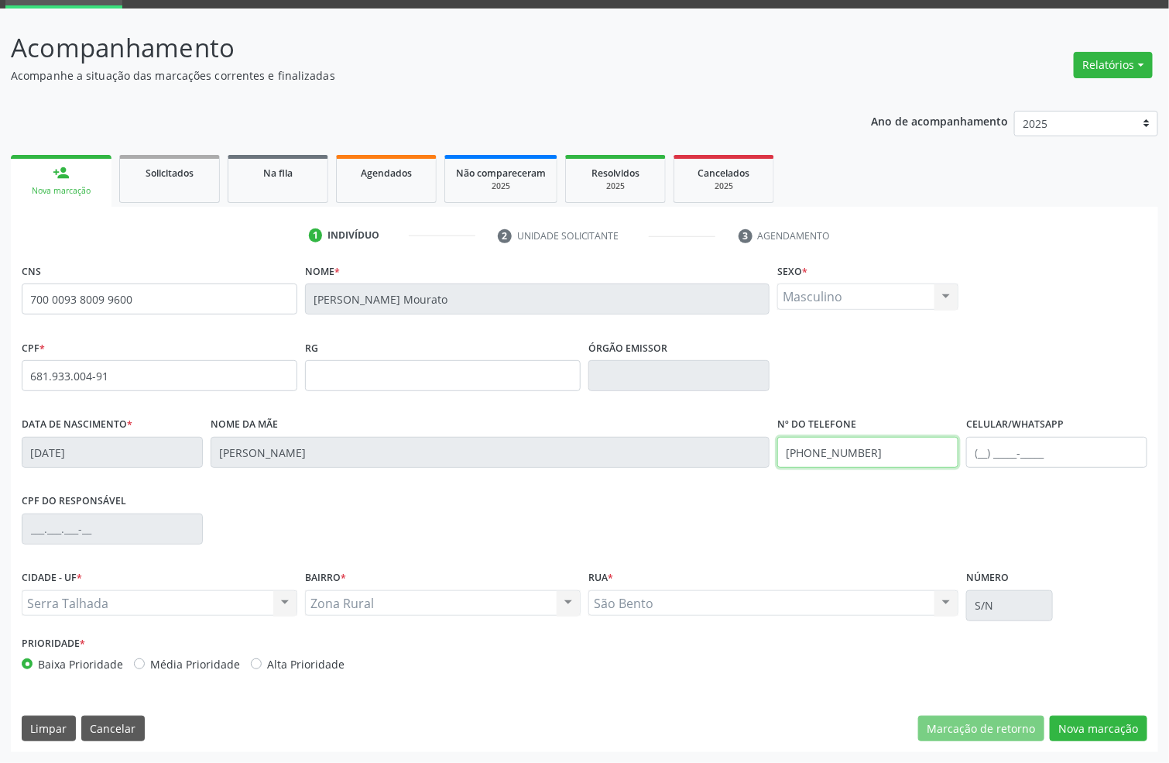
click at [863, 441] on input "(87) 99998-9765" at bounding box center [867, 452] width 181 height 31
click at [1124, 735] on button "Nova marcação" at bounding box center [1099, 728] width 98 height 26
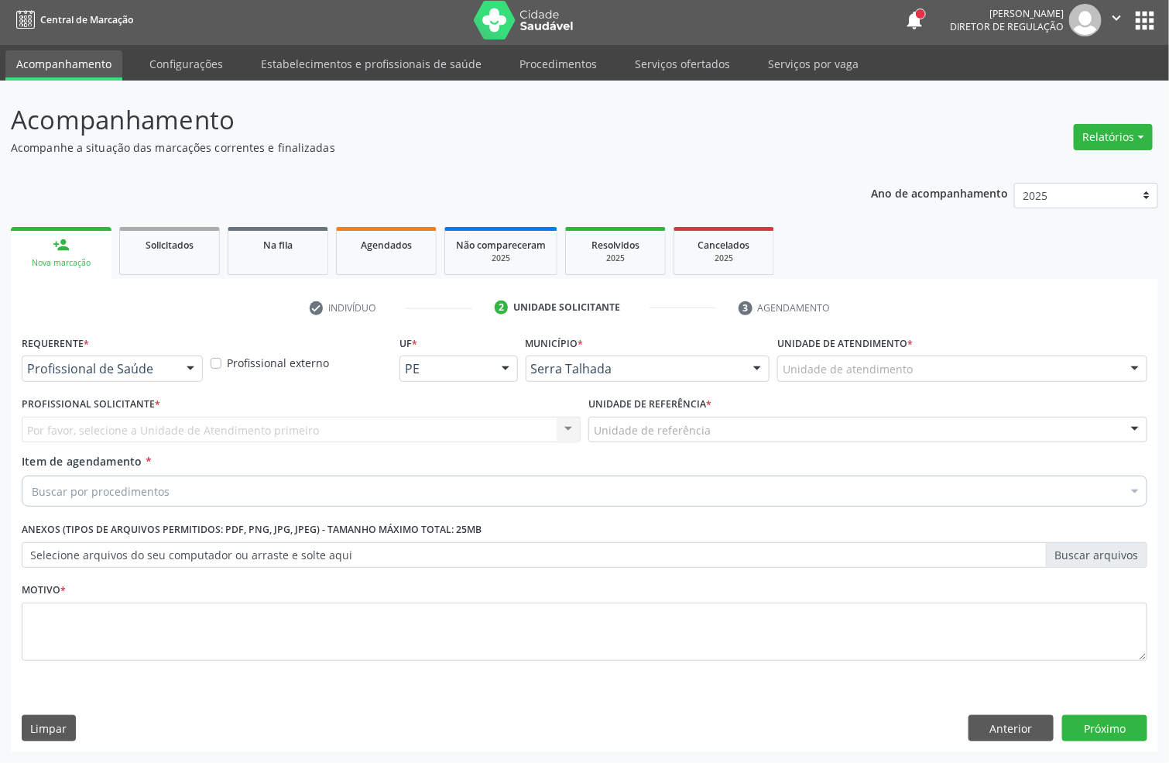
scroll to position [5, 0]
click at [108, 379] on div "Profissional de Saúde" at bounding box center [112, 368] width 181 height 26
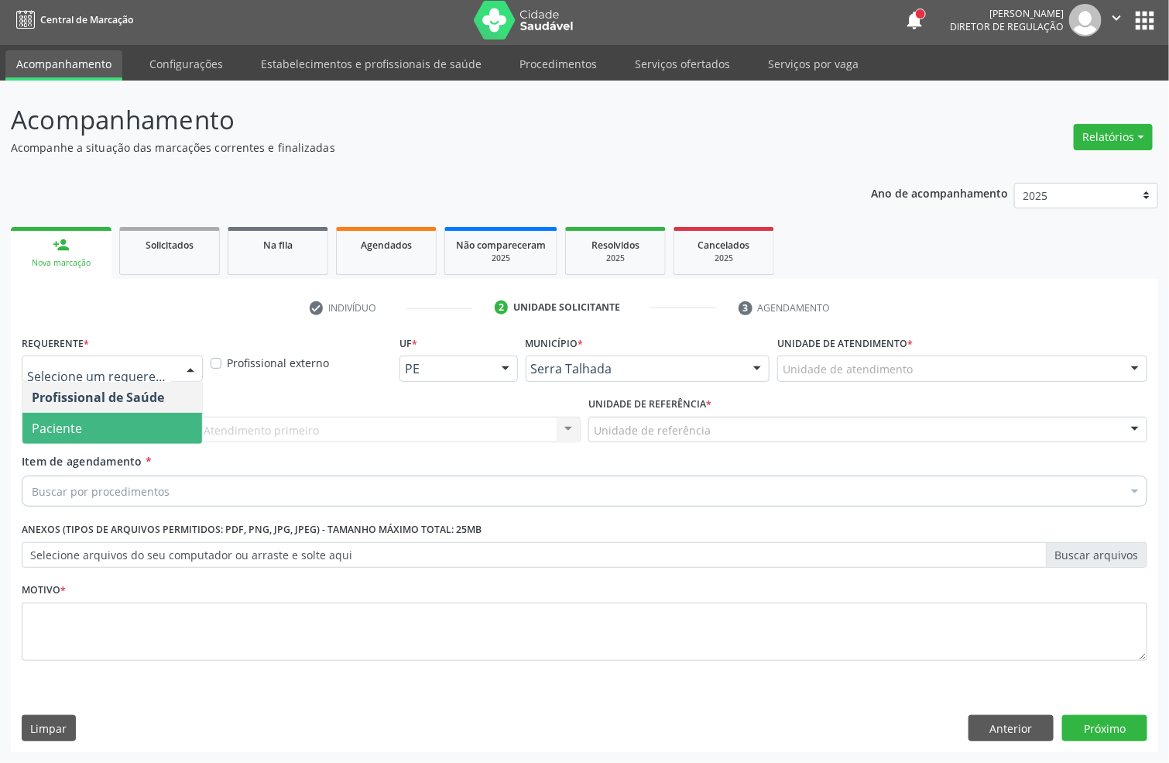
click at [87, 423] on span "Paciente" at bounding box center [112, 428] width 180 height 31
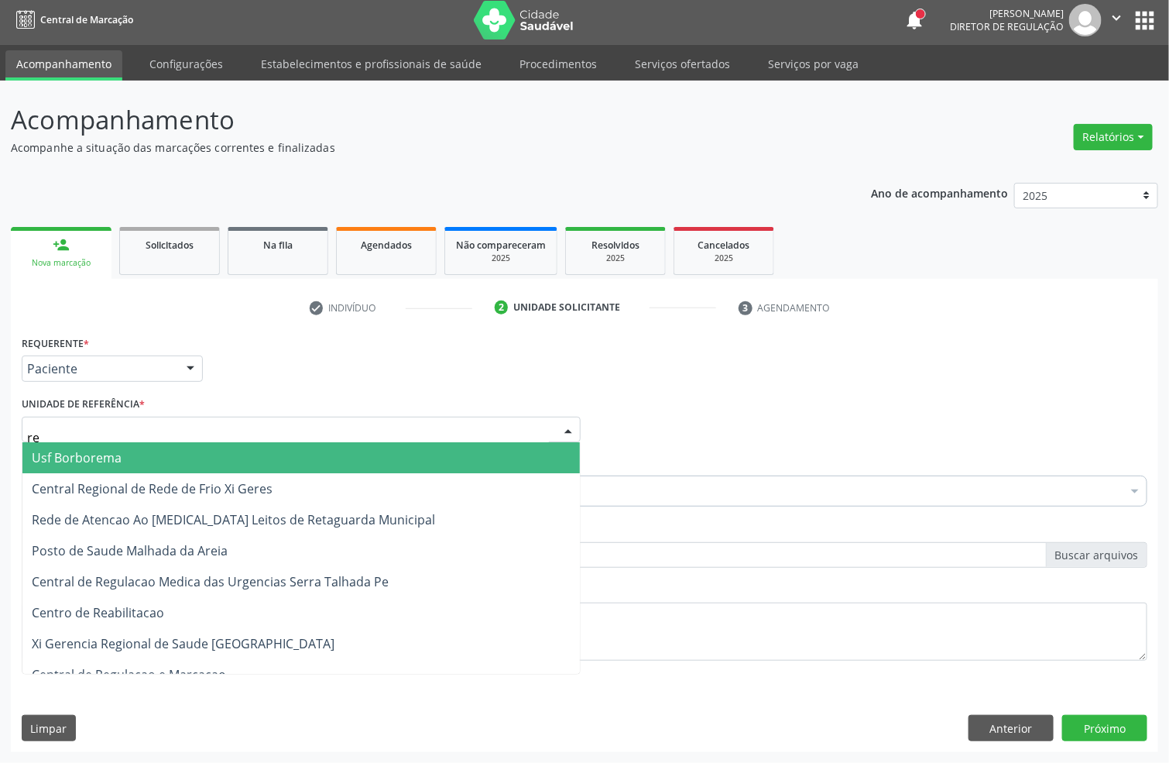
type input "rea"
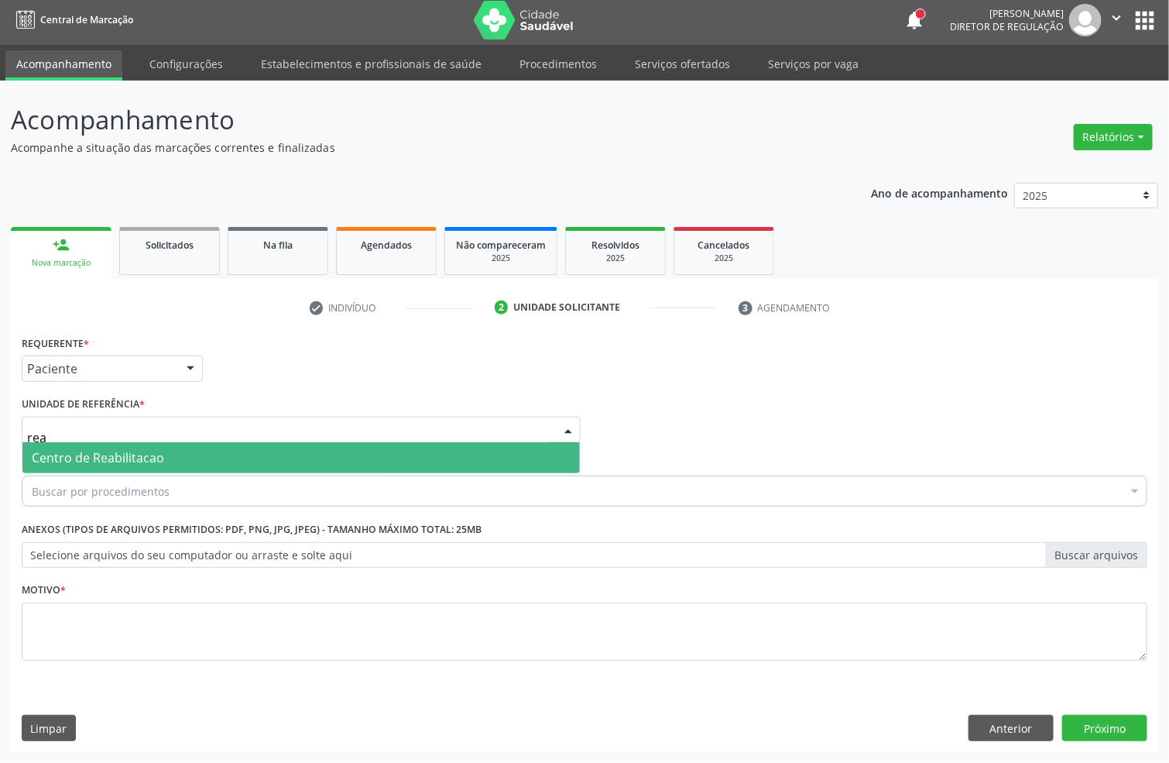
click at [91, 456] on span "Centro de Reabilitacao" at bounding box center [98, 457] width 132 height 17
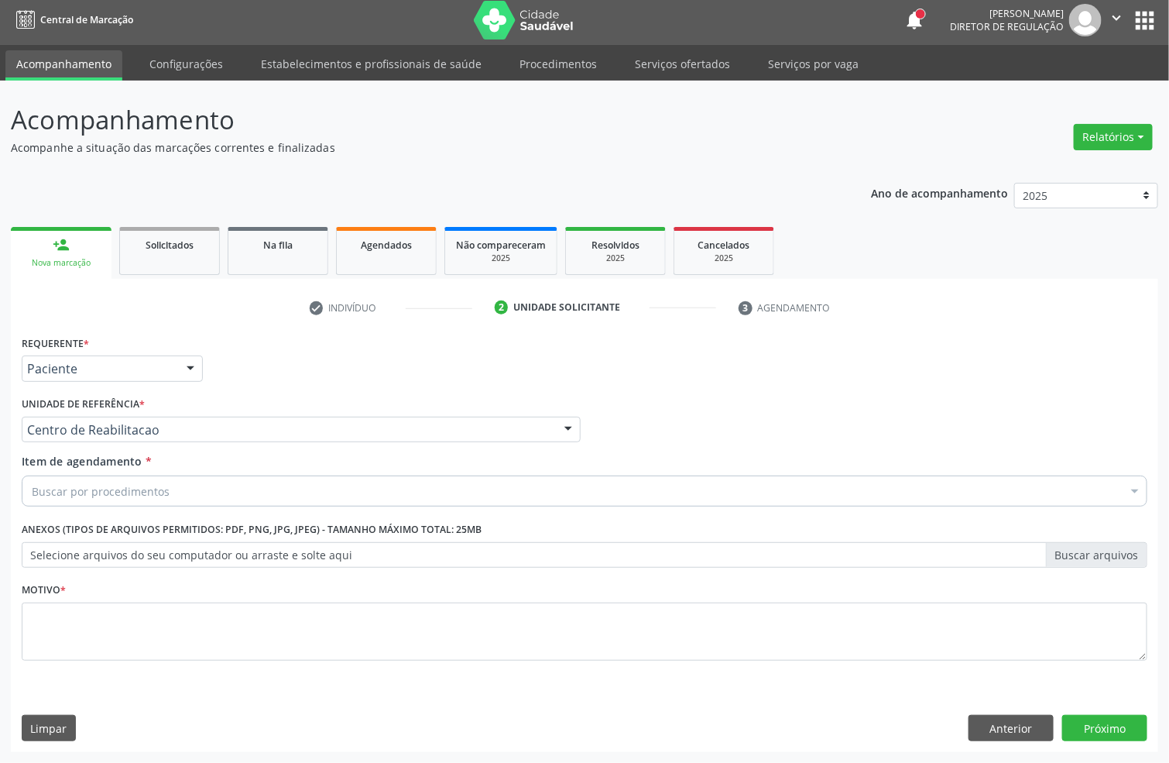
click at [98, 479] on div "Buscar por procedimentos" at bounding box center [585, 490] width 1126 height 31
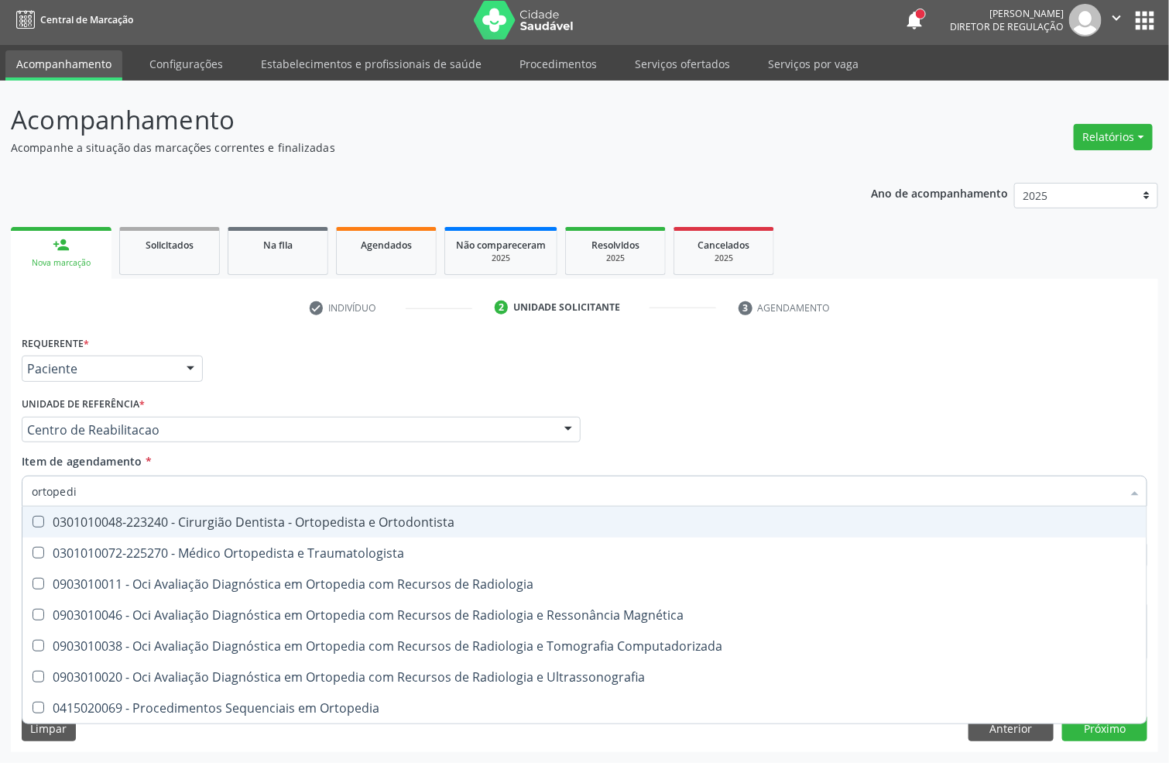
type input "ortopedis"
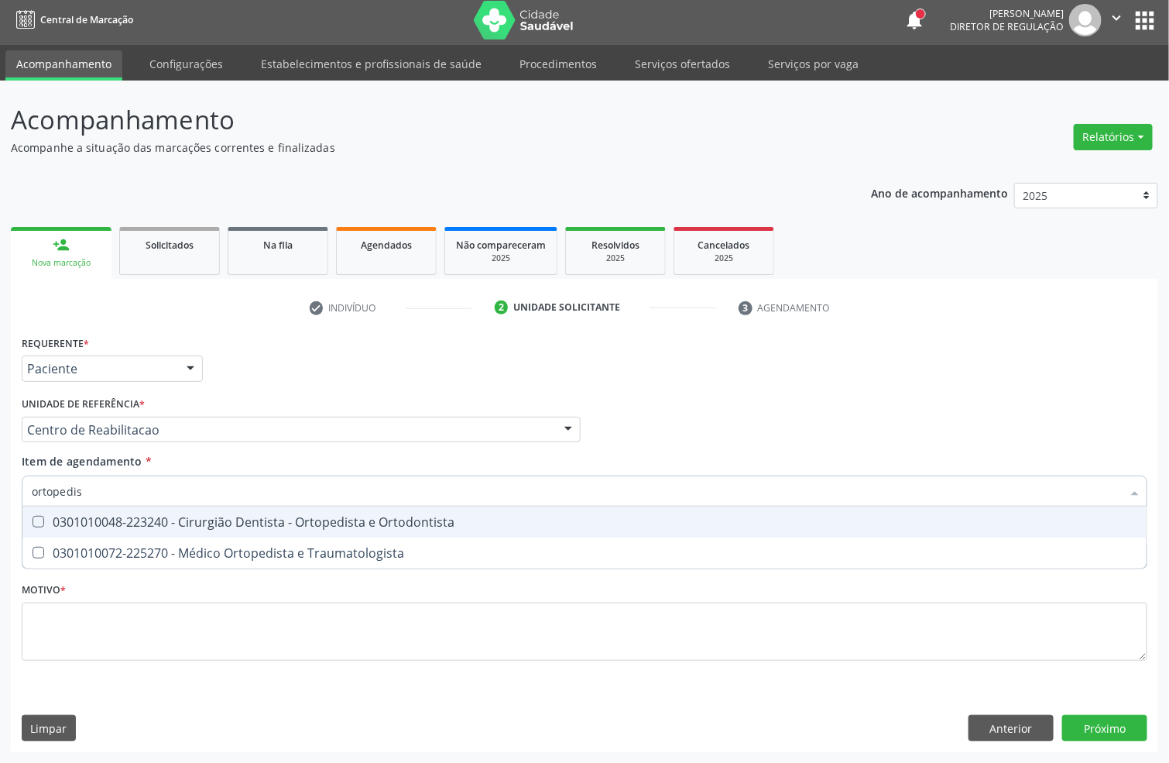
click at [91, 520] on div "0301010048-223240 - Cirurgião Dentista - Ortopedista e Ortodontista" at bounding box center [585, 522] width 1106 height 12
checkbox Ortodontista "true"
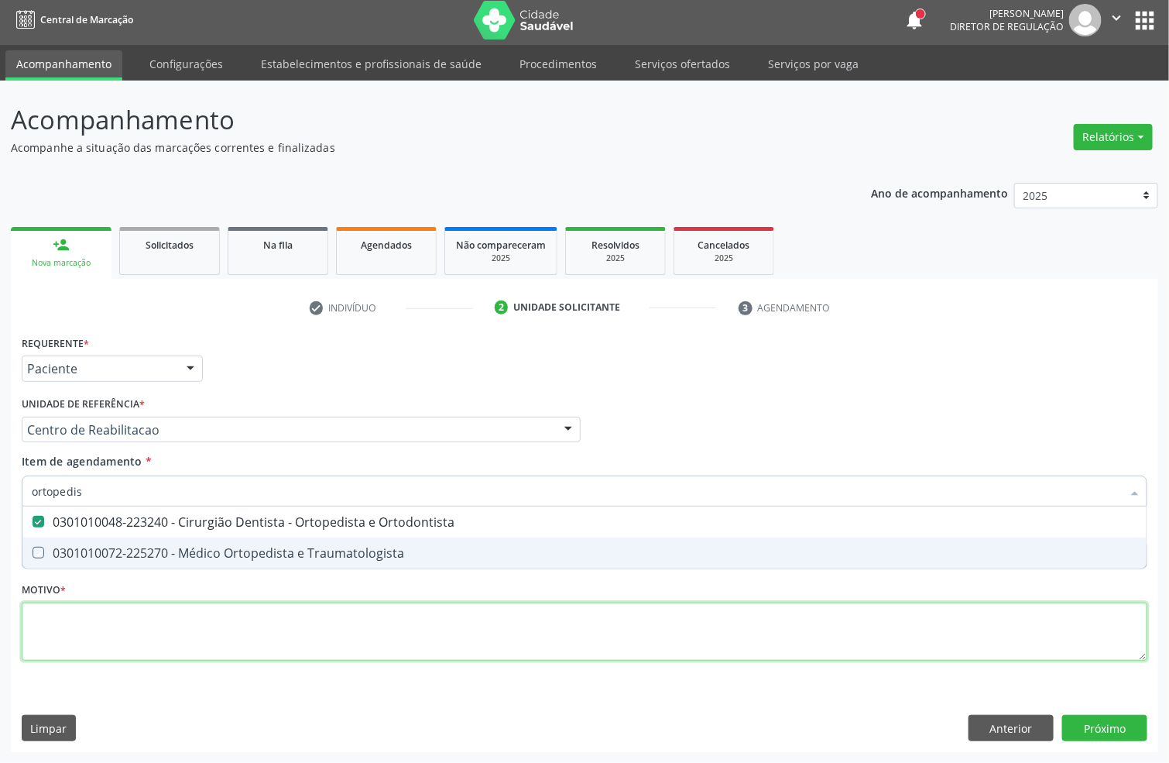
click at [81, 620] on div "Requerente * Paciente Profissional de Saúde Paciente Nenhum resultado encontrad…" at bounding box center [585, 506] width 1126 height 351
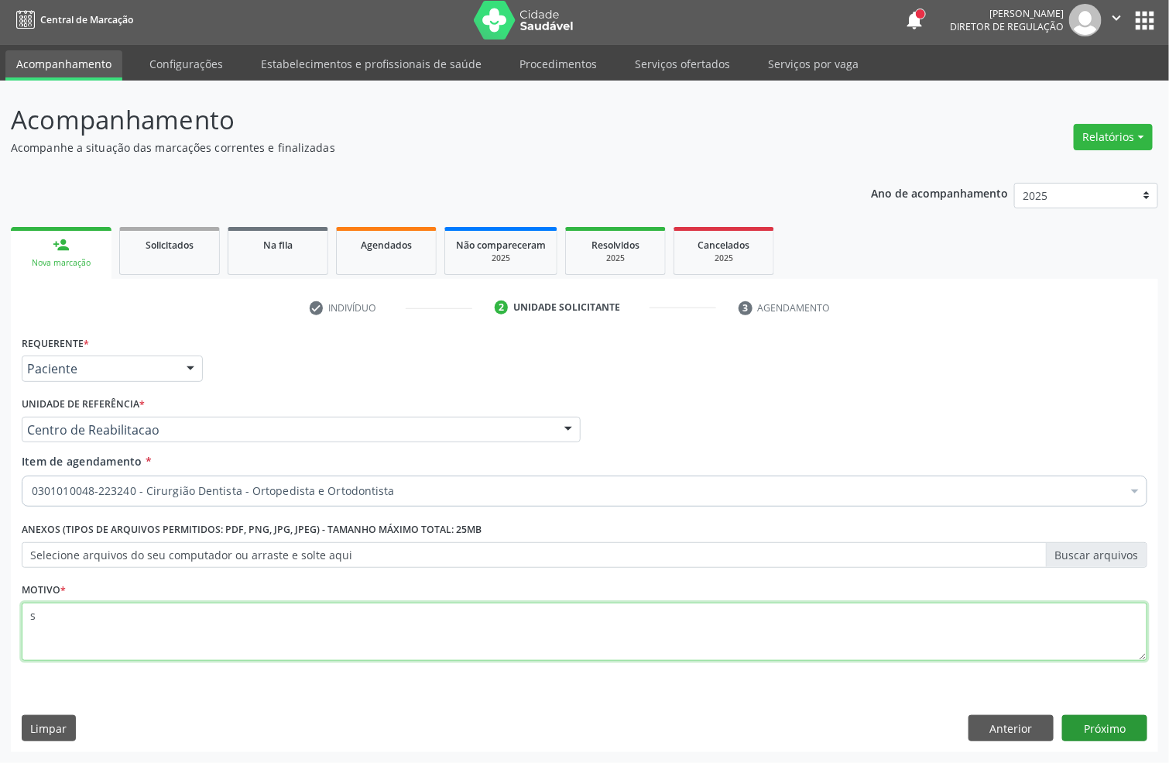
type textarea "s"
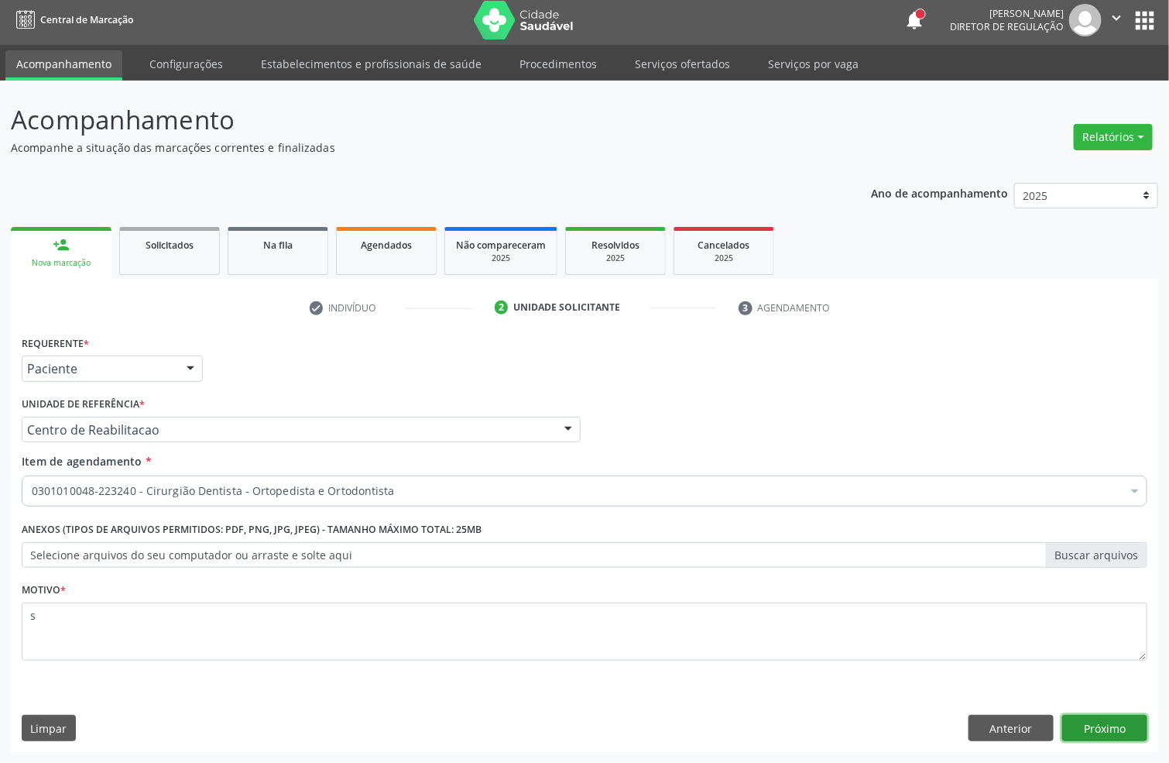
click at [1117, 723] on button "Próximo" at bounding box center [1104, 728] width 85 height 26
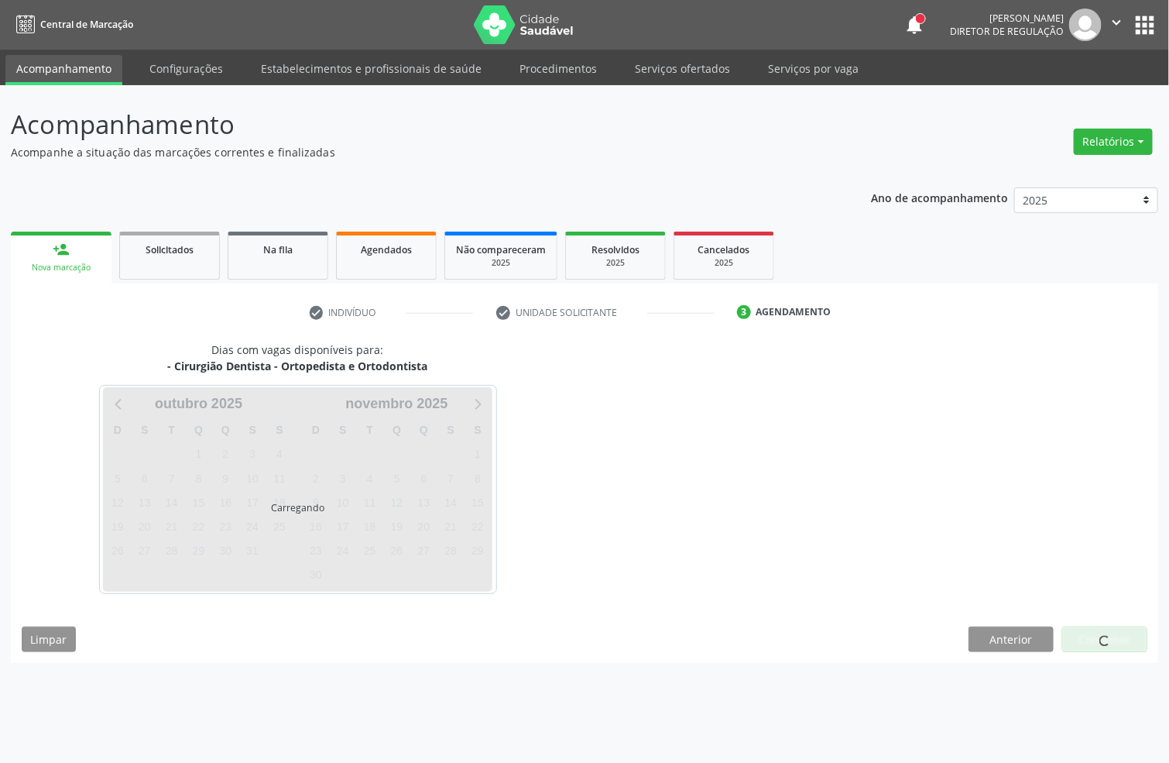
scroll to position [0, 0]
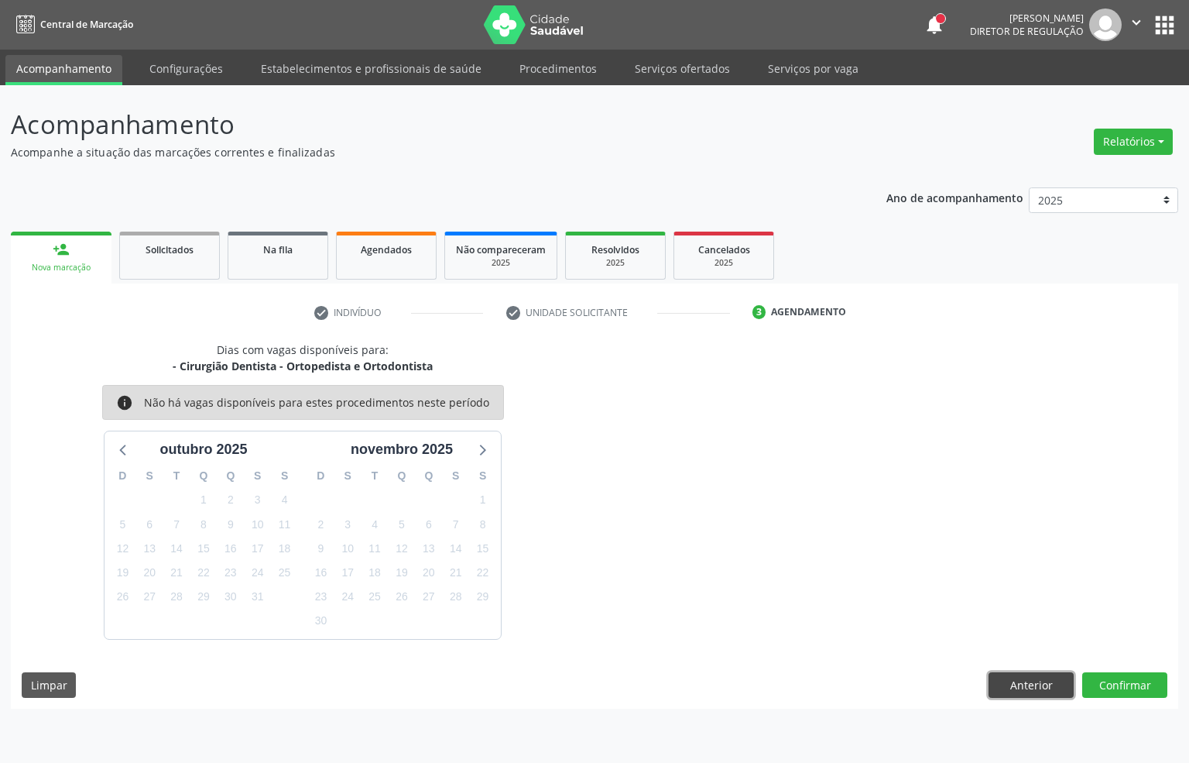
click at [1025, 681] on button "Anterior" at bounding box center [1031, 685] width 85 height 26
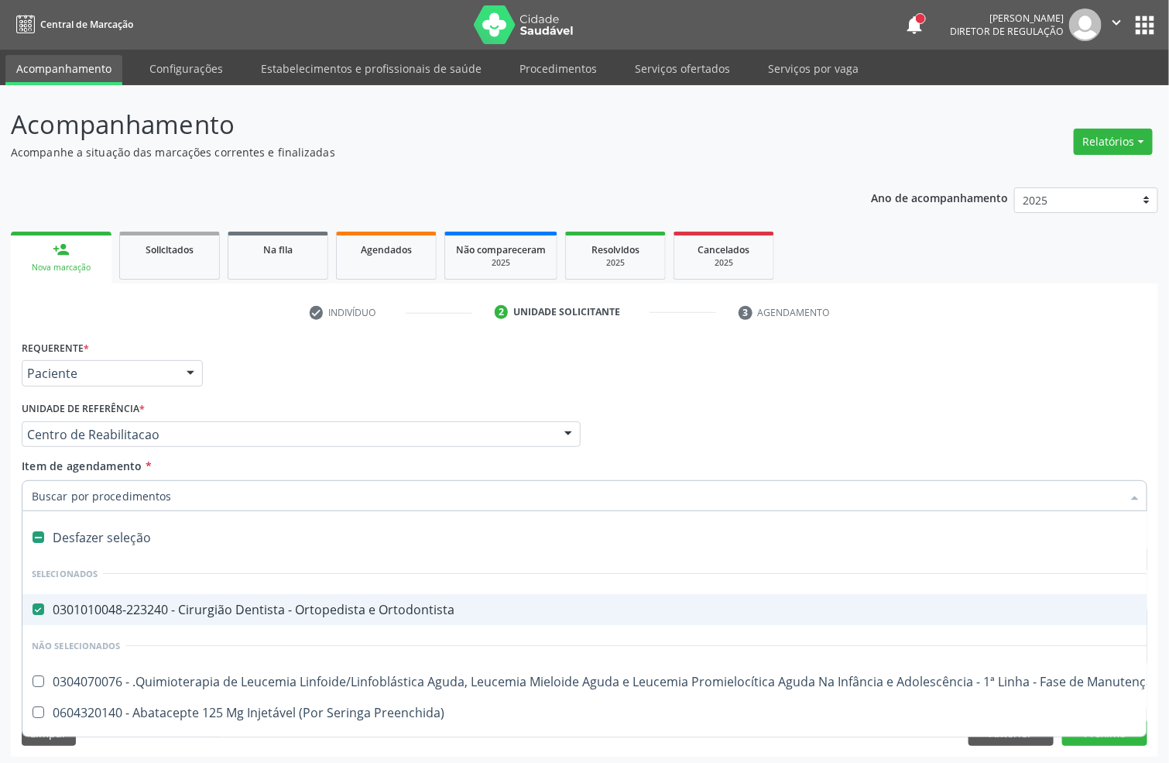
click at [101, 599] on span "0301010048-223240 - Cirurgião Dentista - Ortopedista e Ortodontista" at bounding box center [634, 609] width 1224 height 31
checkbox Ortodontista "false"
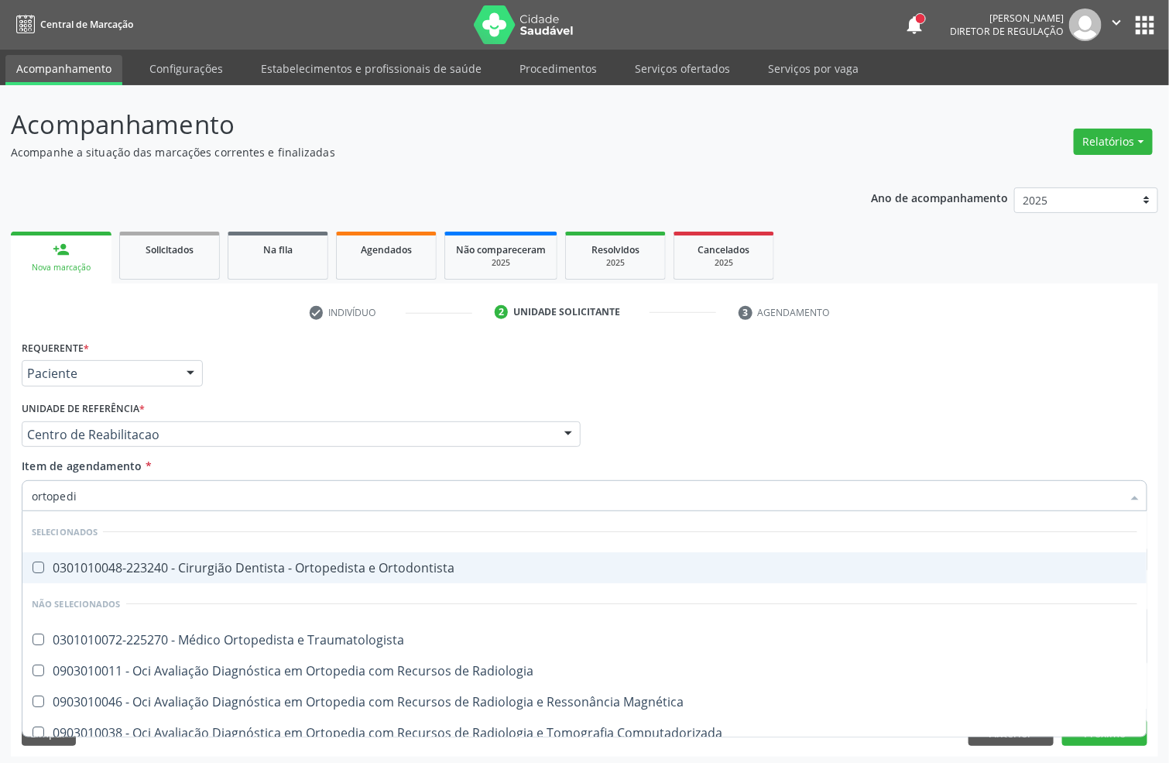
type input "ortopedis"
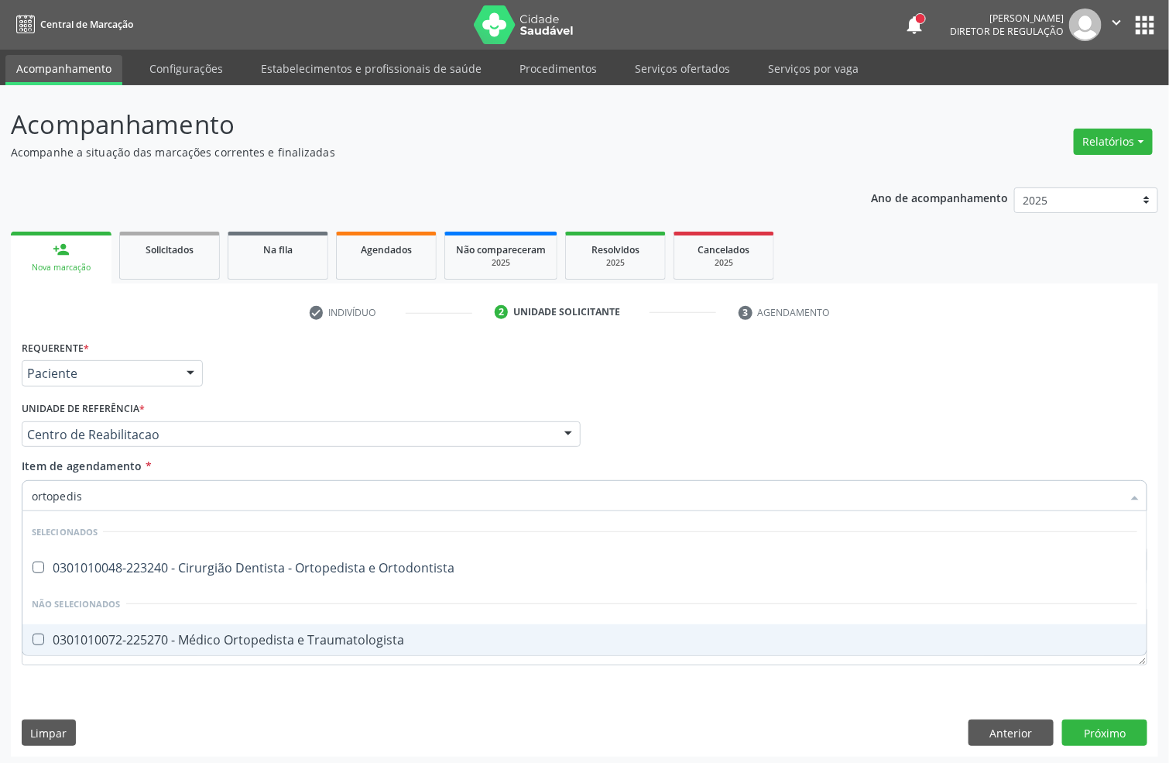
click at [93, 630] on span "0301010072-225270 - Médico Ortopedista e Traumatologista" at bounding box center [584, 639] width 1124 height 31
checkbox Traumatologista "true"
click at [118, 699] on div "Requerente * Paciente Profissional de Saúde Paciente Nenhum resultado encontrad…" at bounding box center [585, 546] width 1148 height 420
checkbox Ortodontista "true"
checkbox Traumatologista "false"
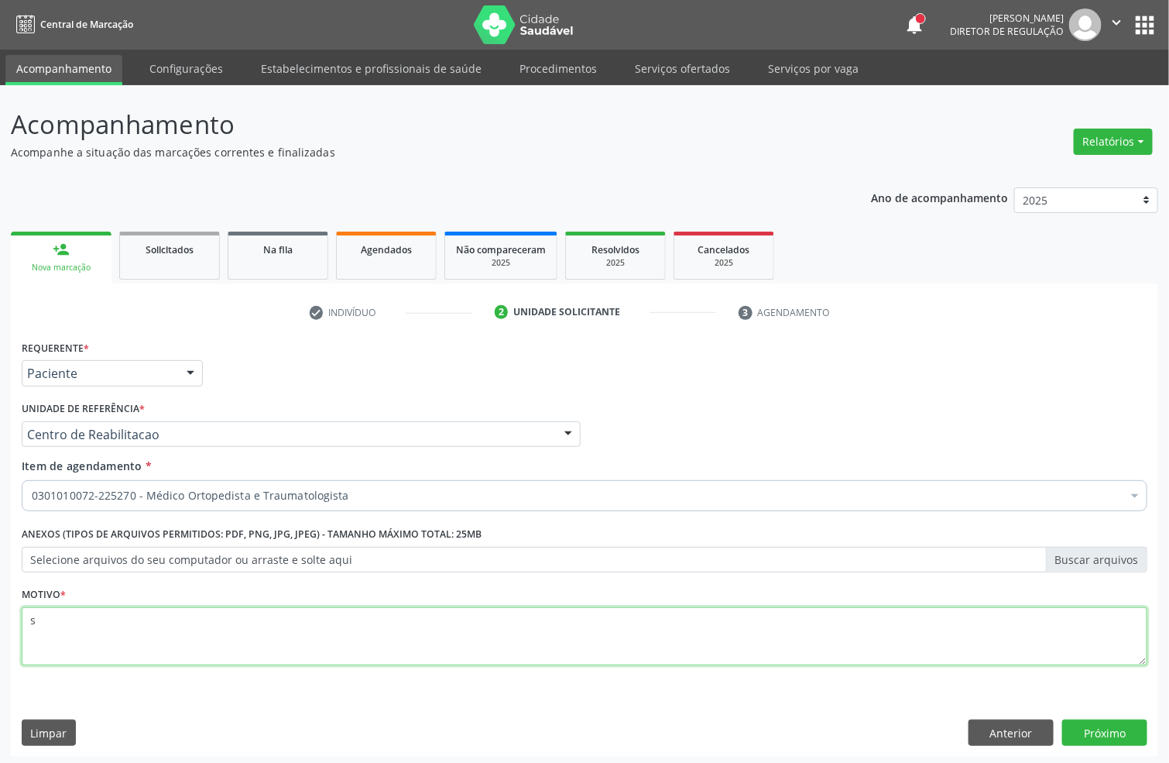
click at [110, 657] on textarea "s" at bounding box center [585, 636] width 1126 height 59
click at [1085, 743] on button "Próximo" at bounding box center [1104, 732] width 85 height 26
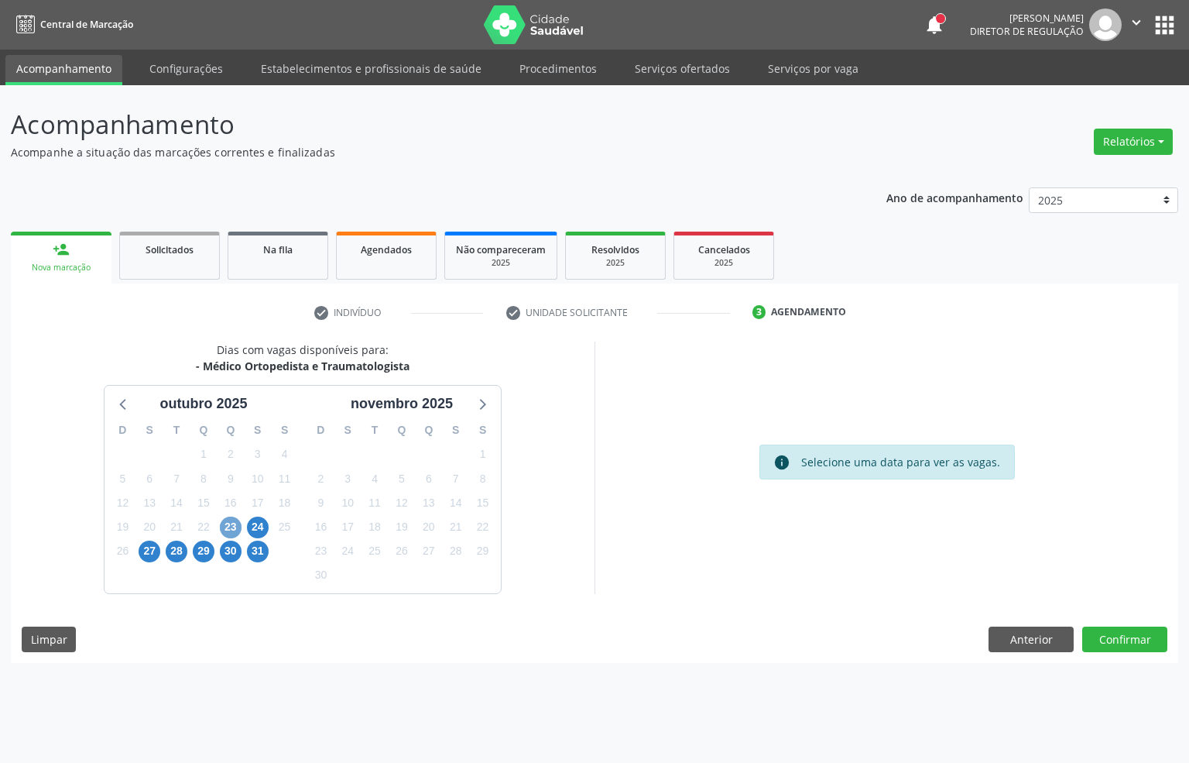
click at [228, 530] on span "23" at bounding box center [231, 527] width 22 height 22
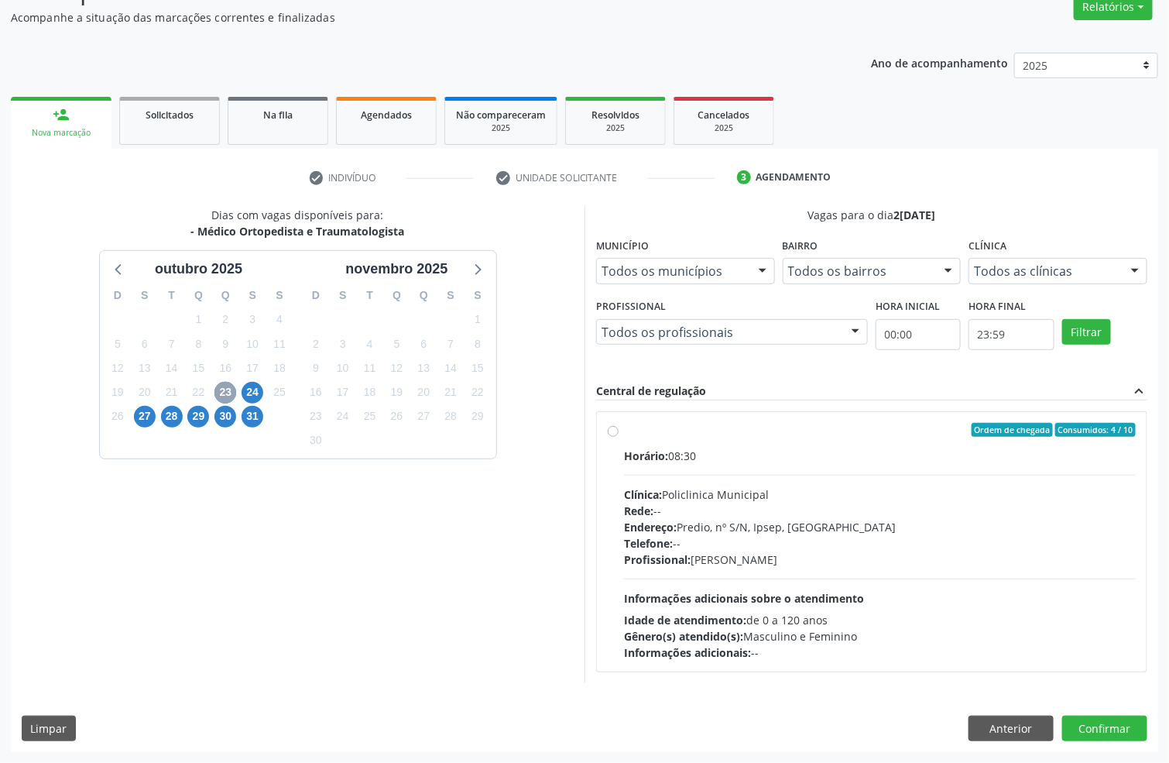
scroll to position [137, 0]
click at [837, 491] on div "Clínica: Policlinica Municipal" at bounding box center [880, 494] width 512 height 16
click at [619, 437] on input "Ordem de chegada Consumidos: 4 / 10 Horário: 08:30 Clínica: Policlinica Municip…" at bounding box center [613, 430] width 11 height 14
radio input "true"
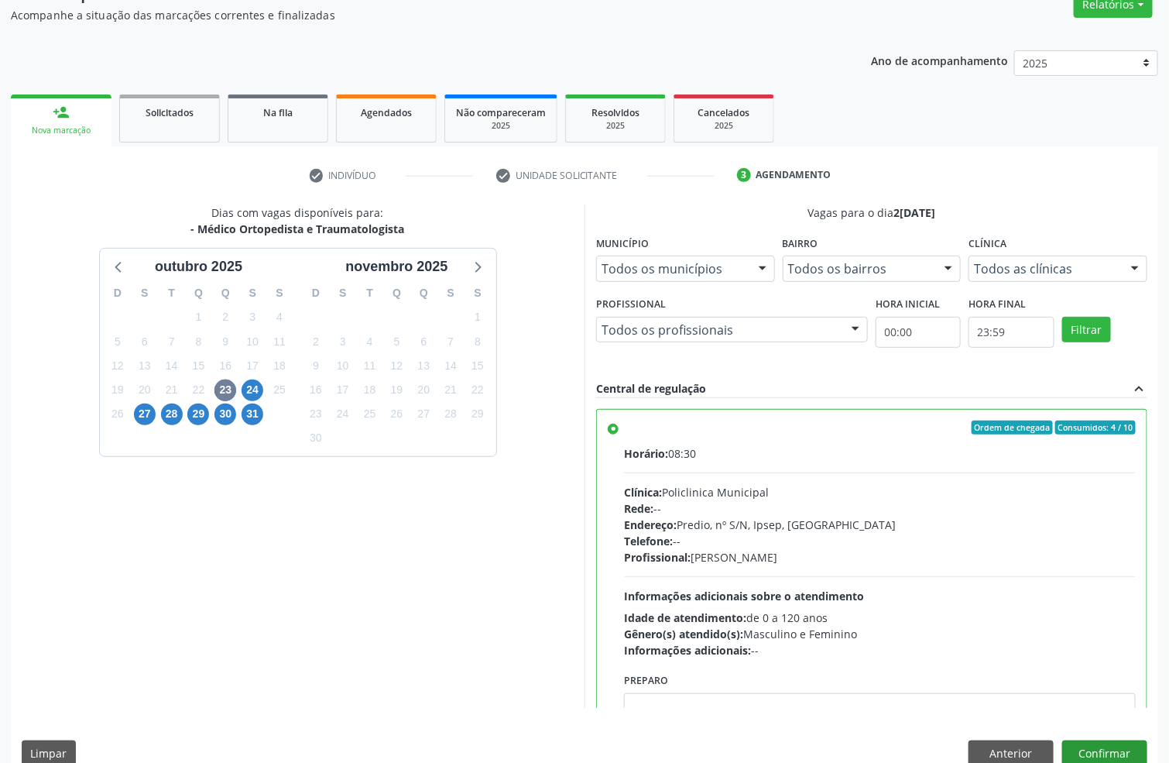
click at [1088, 737] on div "Dias com vagas disponíveis para: - Médico Ortopedista e Traumatologista outubro…" at bounding box center [585, 490] width 1148 height 572
click at [1097, 744] on button "Confirmar" at bounding box center [1104, 753] width 85 height 26
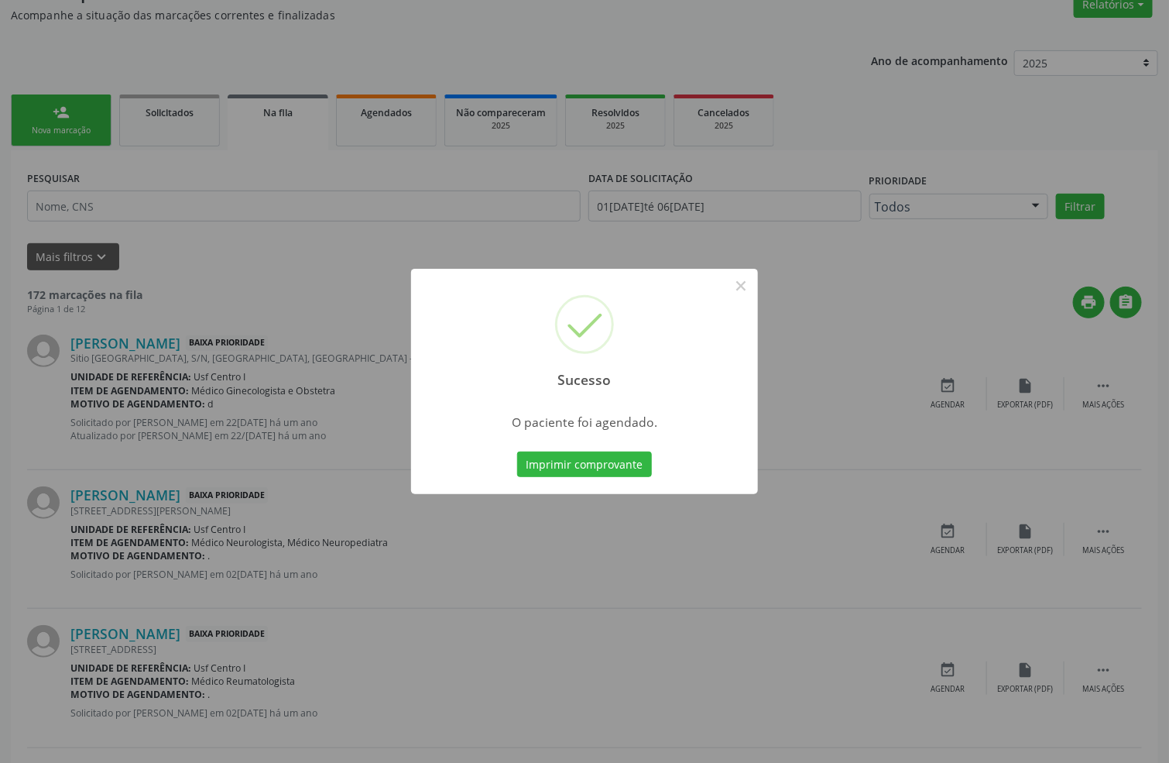
scroll to position [0, 0]
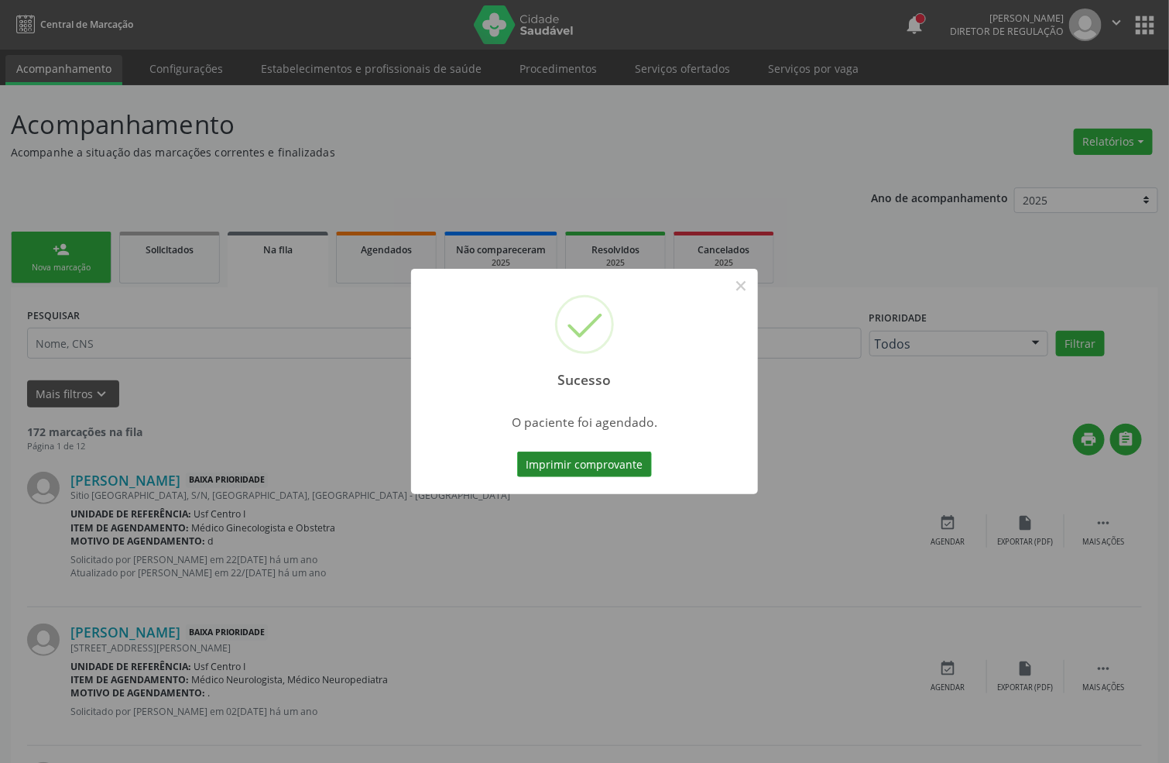
click at [564, 468] on button "Imprimir comprovante" at bounding box center [584, 464] width 135 height 26
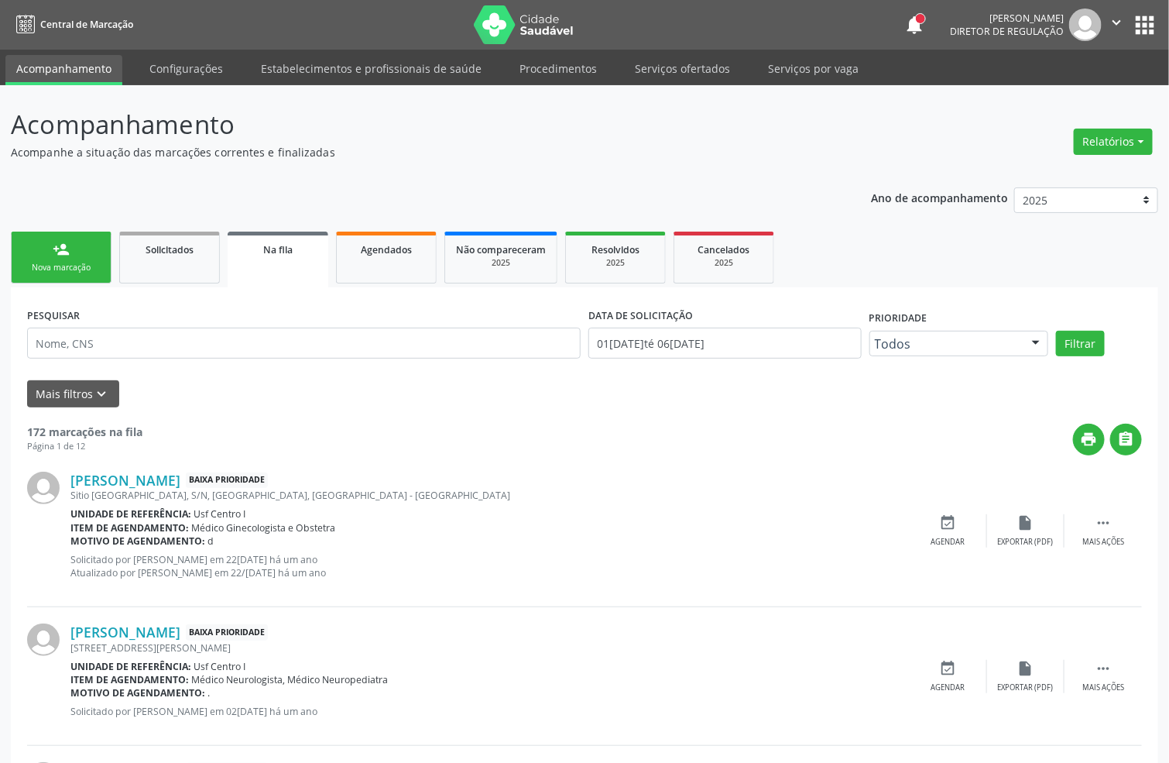
click at [77, 259] on link "person_add Nova marcação" at bounding box center [61, 258] width 101 height 52
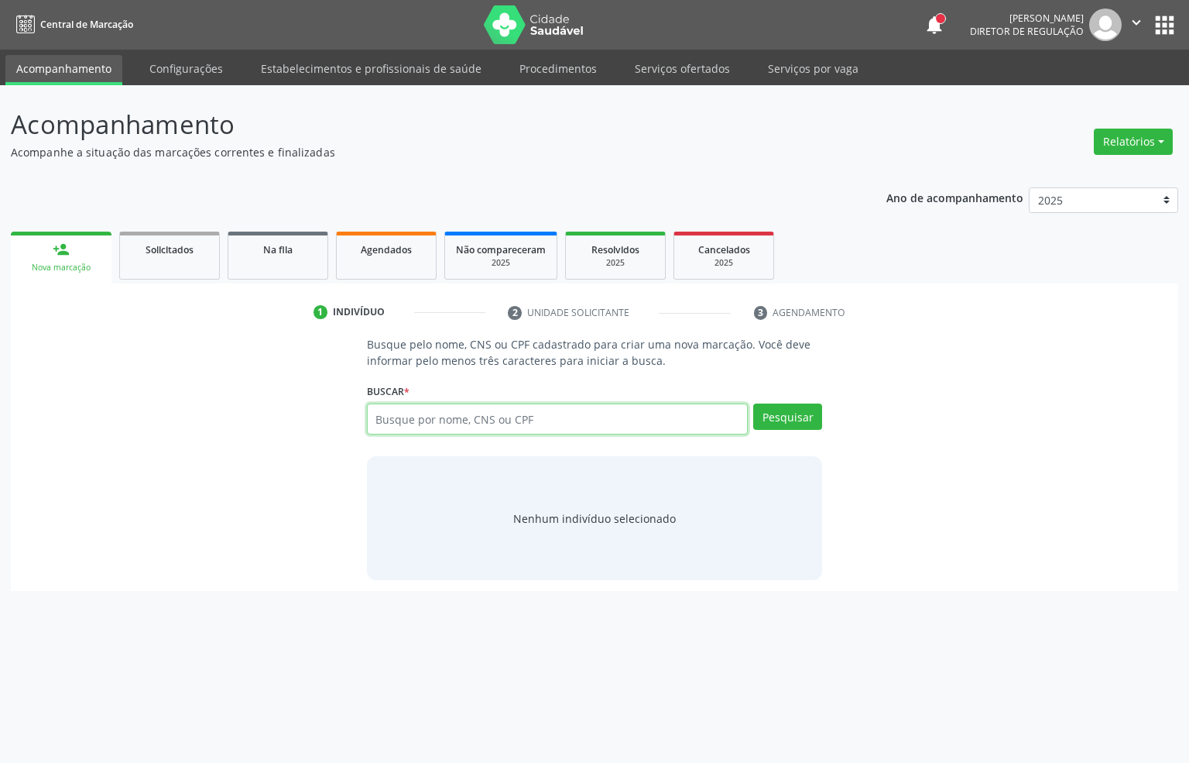
click at [509, 416] on input "text" at bounding box center [558, 418] width 382 height 31
type input "thaynara gomes"
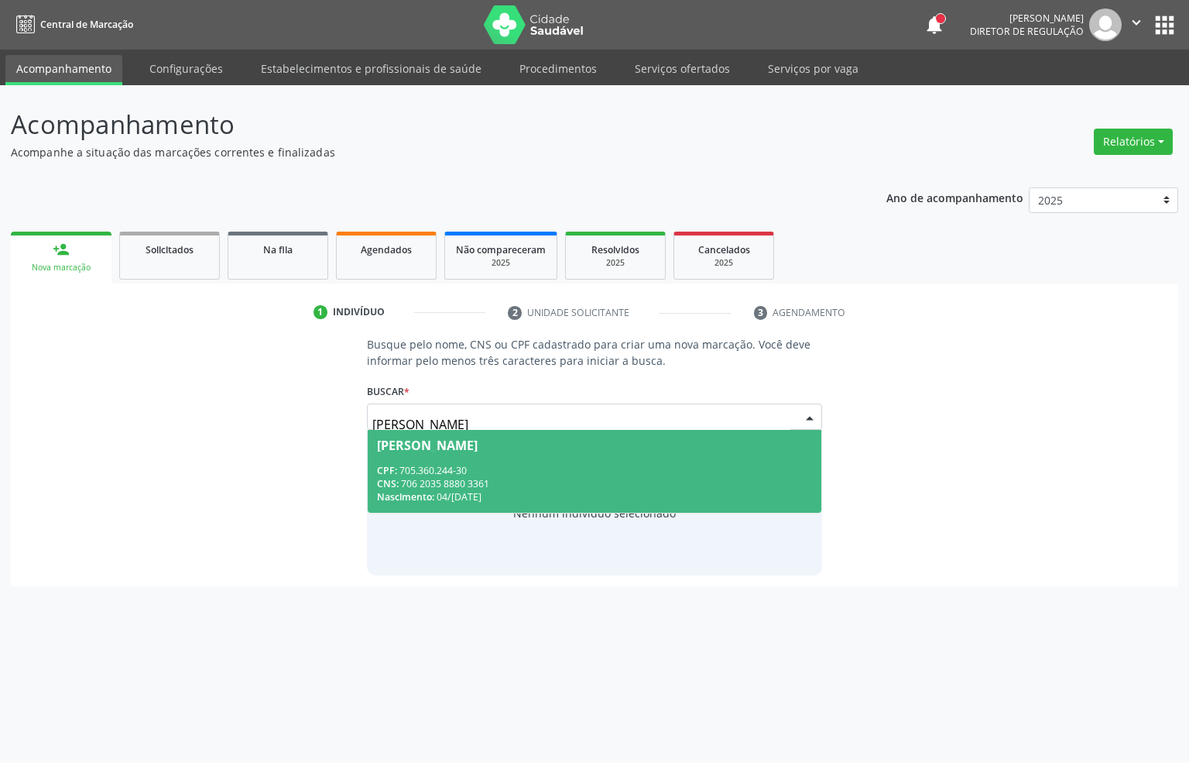
click at [467, 467] on div "CPF: 705.360.244-30" at bounding box center [595, 470] width 436 height 13
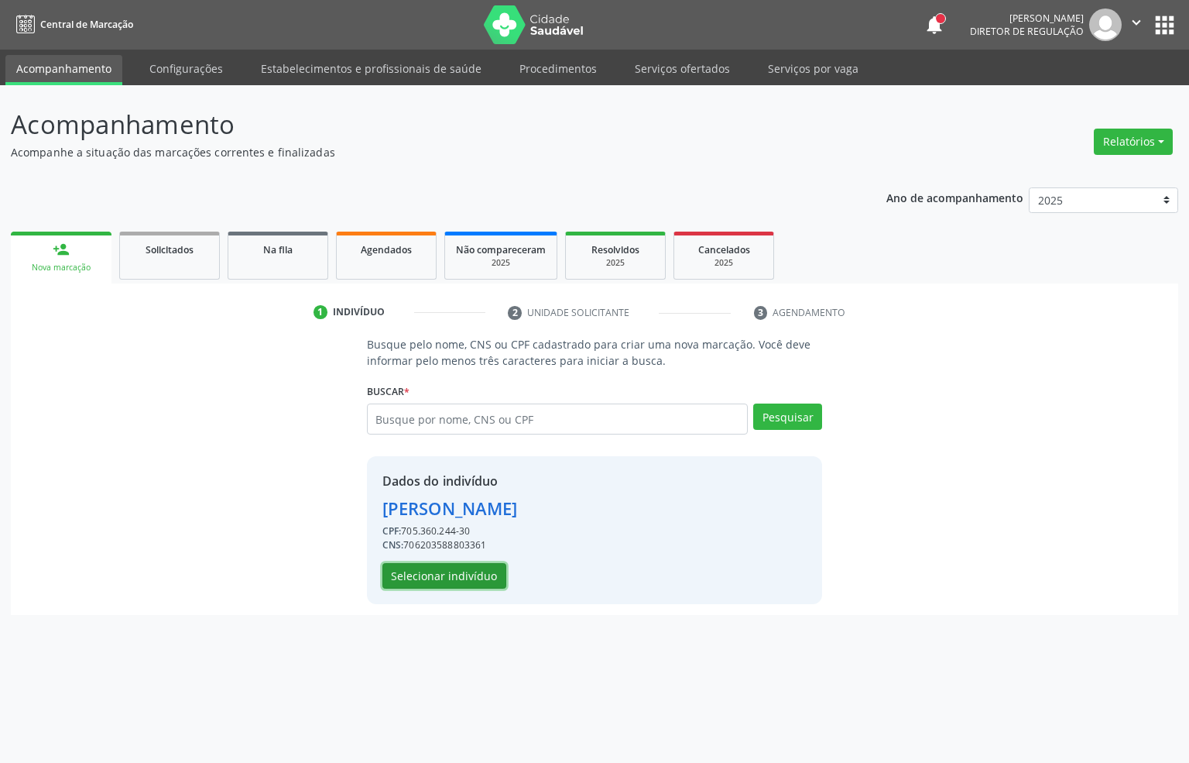
click at [434, 572] on button "Selecionar indivíduo" at bounding box center [445, 576] width 124 height 26
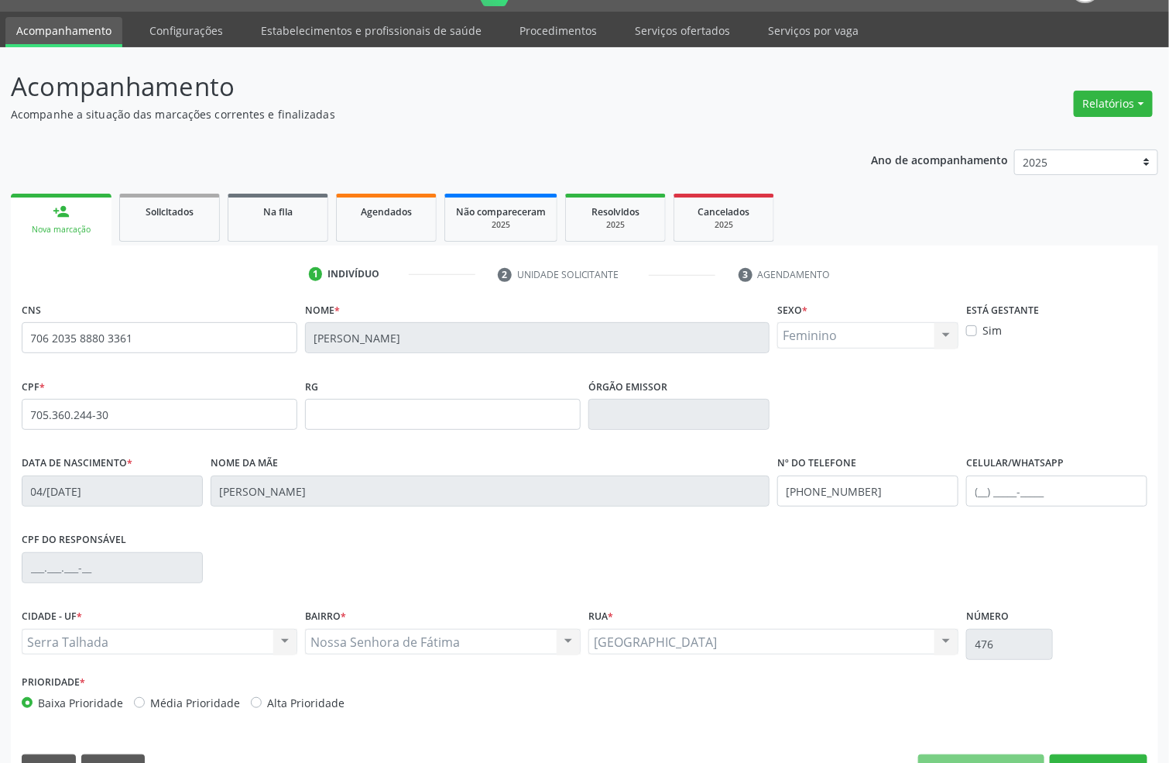
scroll to position [77, 0]
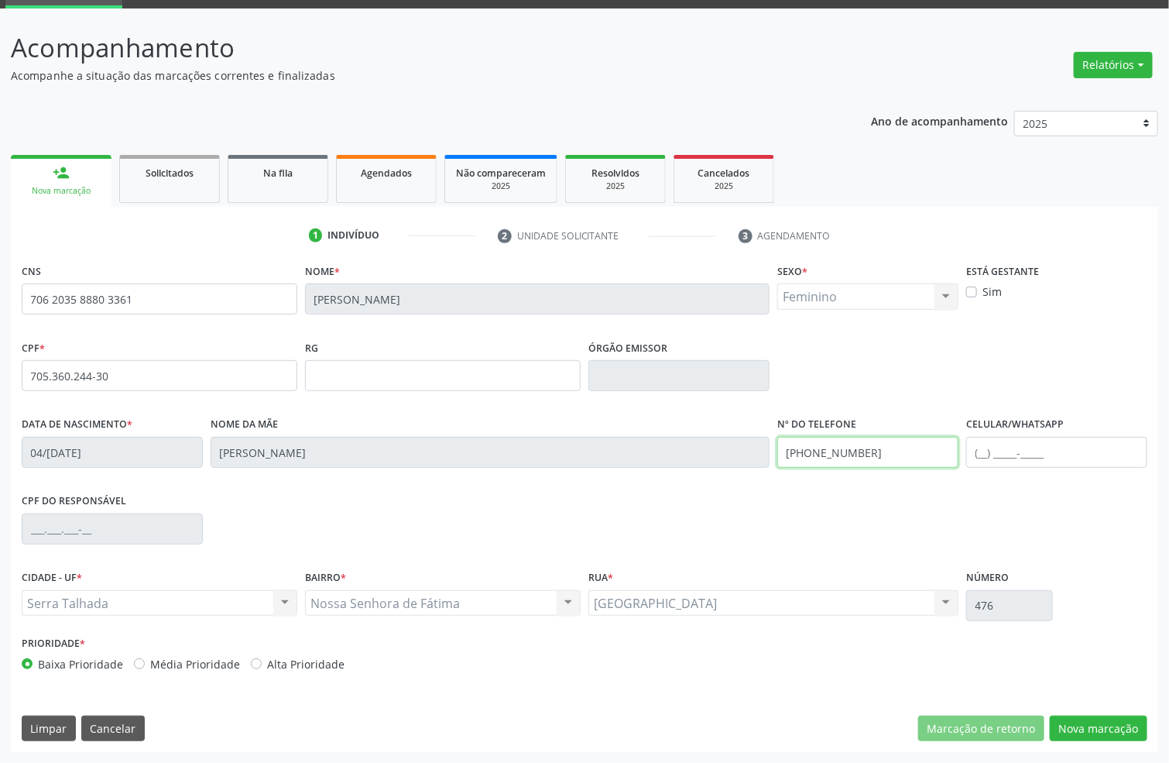
click at [855, 458] on input "(87) 99243-9609" at bounding box center [867, 452] width 181 height 31
click at [858, 458] on input "(87) 99243-9609" at bounding box center [867, 452] width 181 height 31
click at [1099, 727] on button "Nova marcação" at bounding box center [1099, 728] width 98 height 26
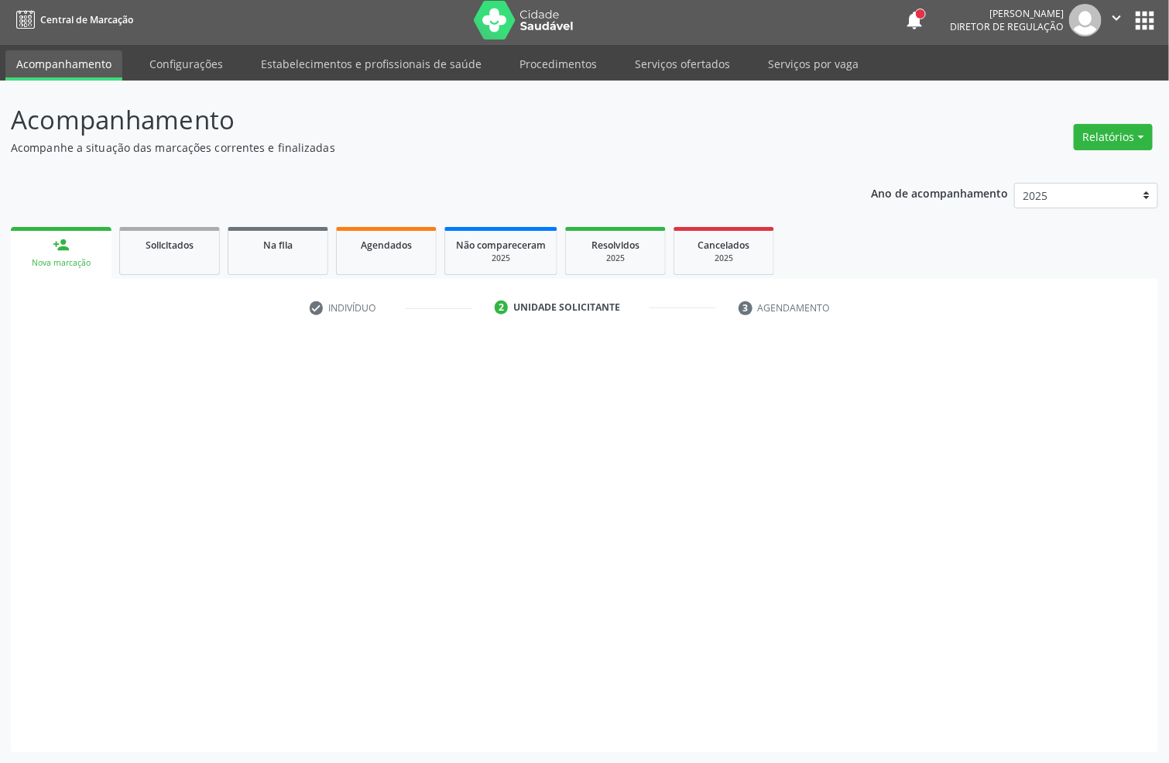
scroll to position [5, 0]
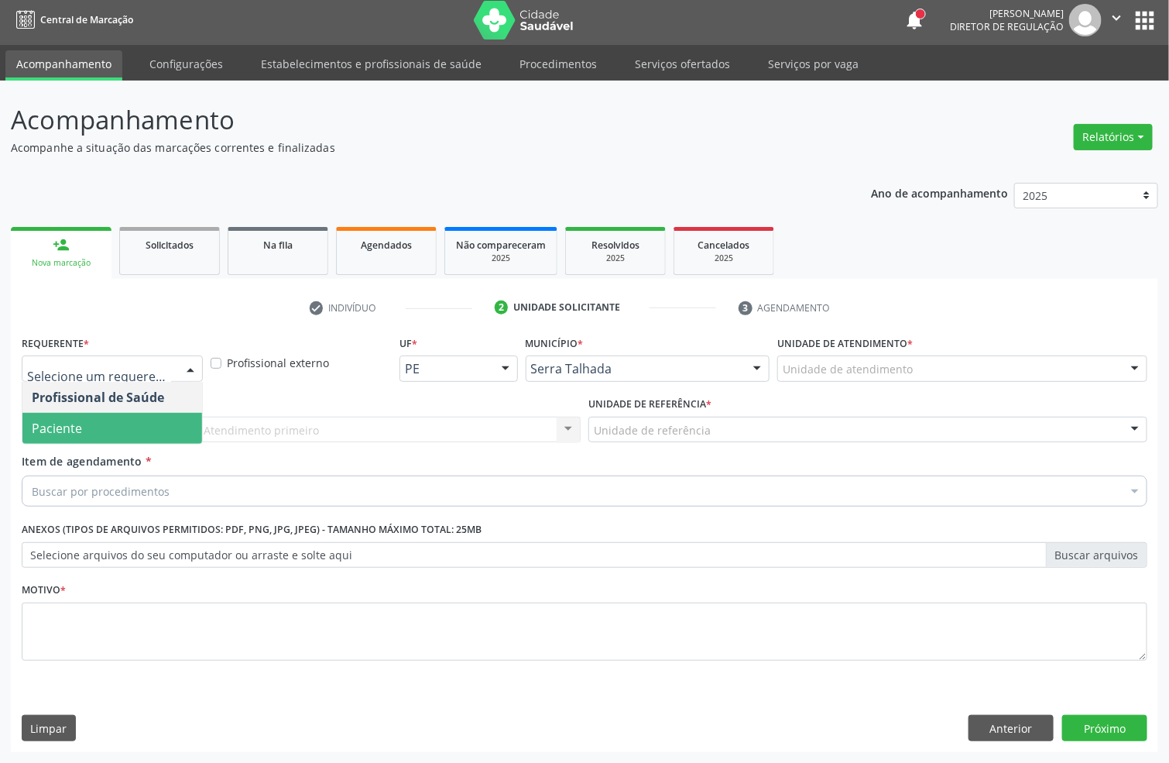
click at [111, 425] on span "Paciente" at bounding box center [112, 428] width 180 height 31
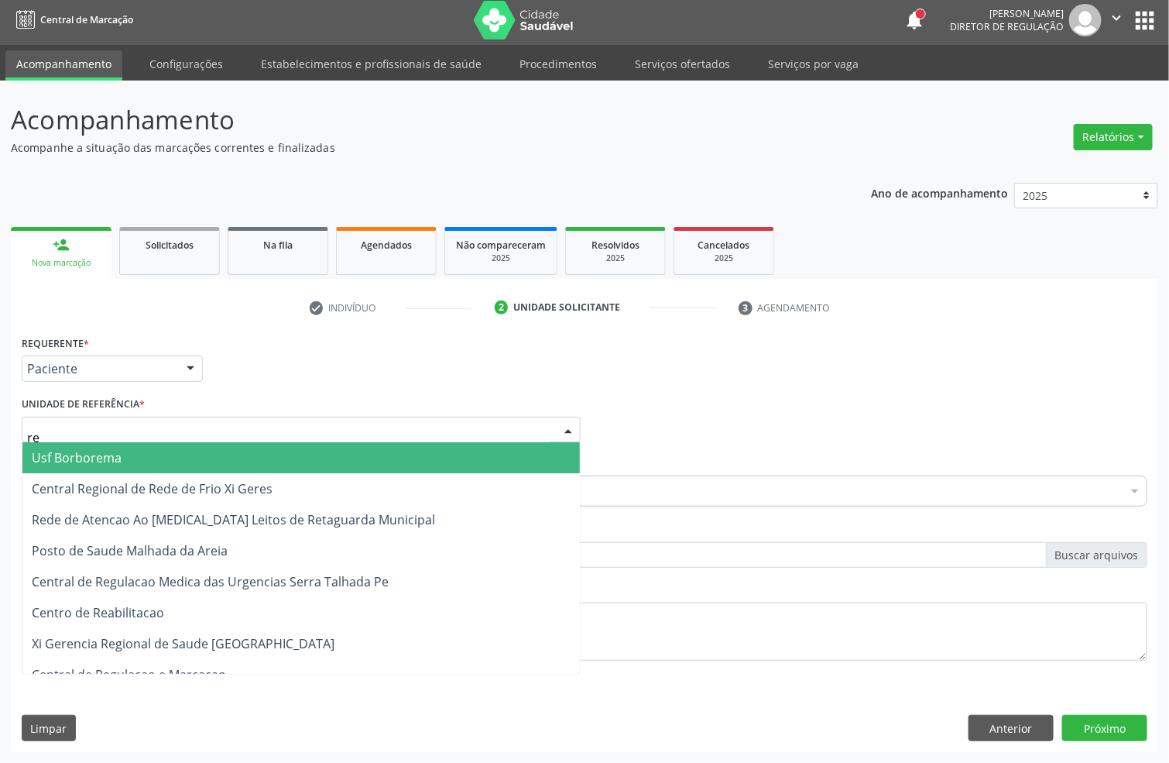
type input "rea"
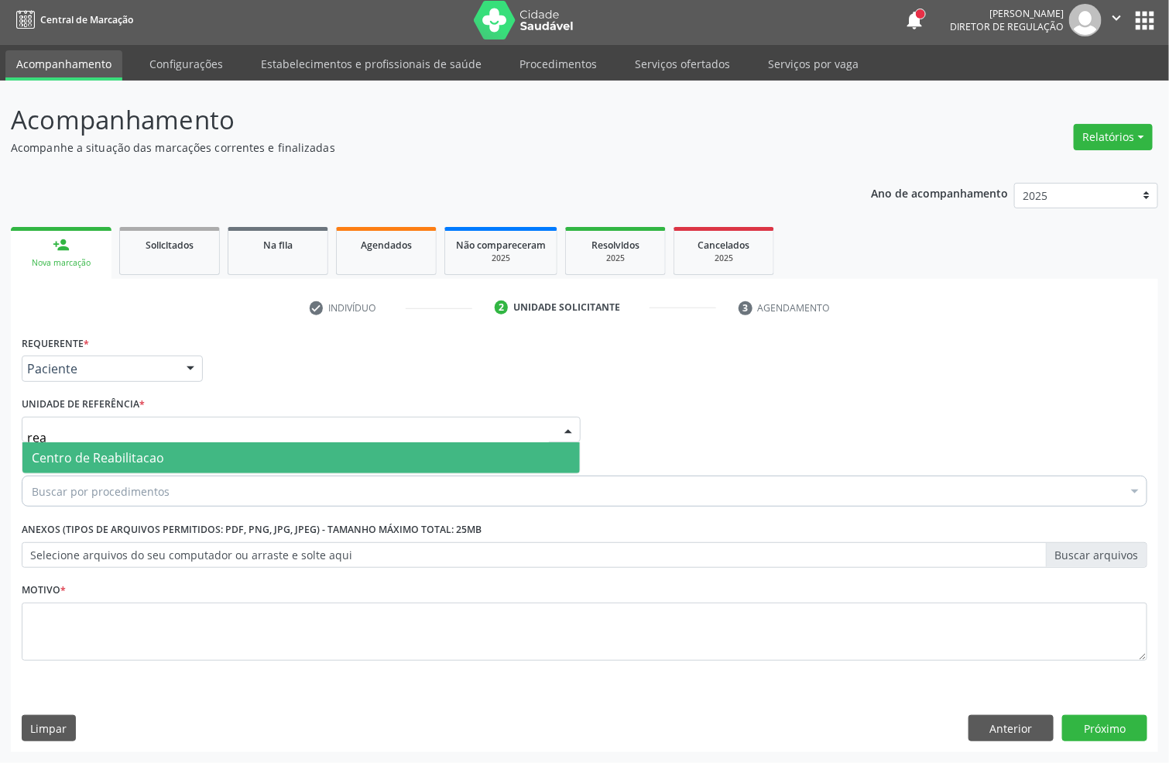
click at [108, 456] on span "Centro de Reabilitacao" at bounding box center [98, 457] width 132 height 17
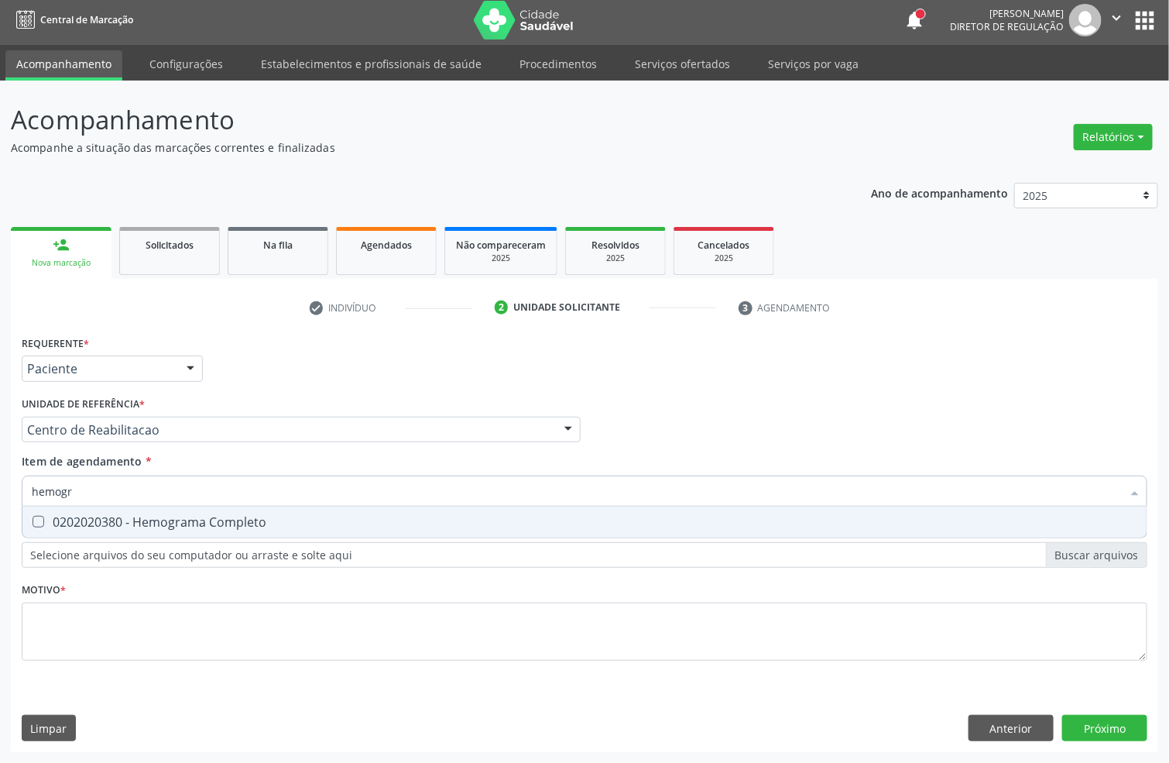
type input "hemogra"
click at [91, 516] on div "0202020380 - Hemograma Completo" at bounding box center [585, 522] width 1106 height 12
checkbox Completo "true"
click at [91, 497] on input "hemogra" at bounding box center [577, 490] width 1090 height 31
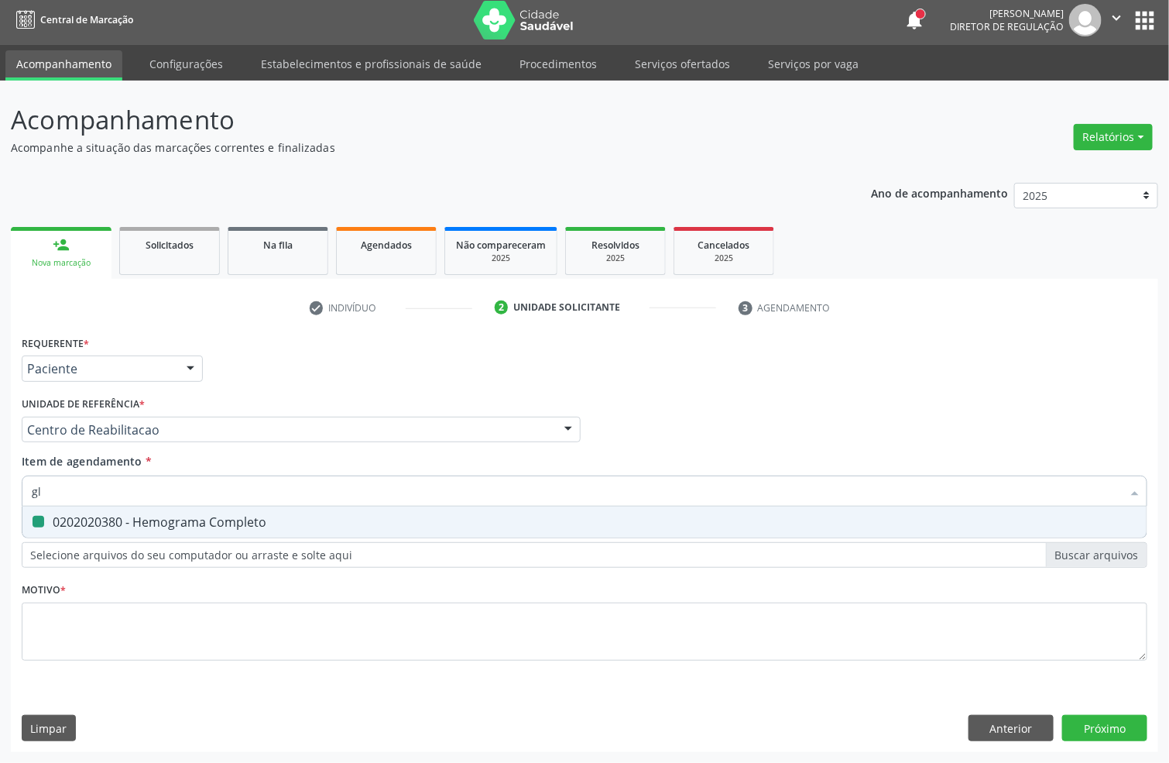
type input "gli"
checkbox Completo "false"
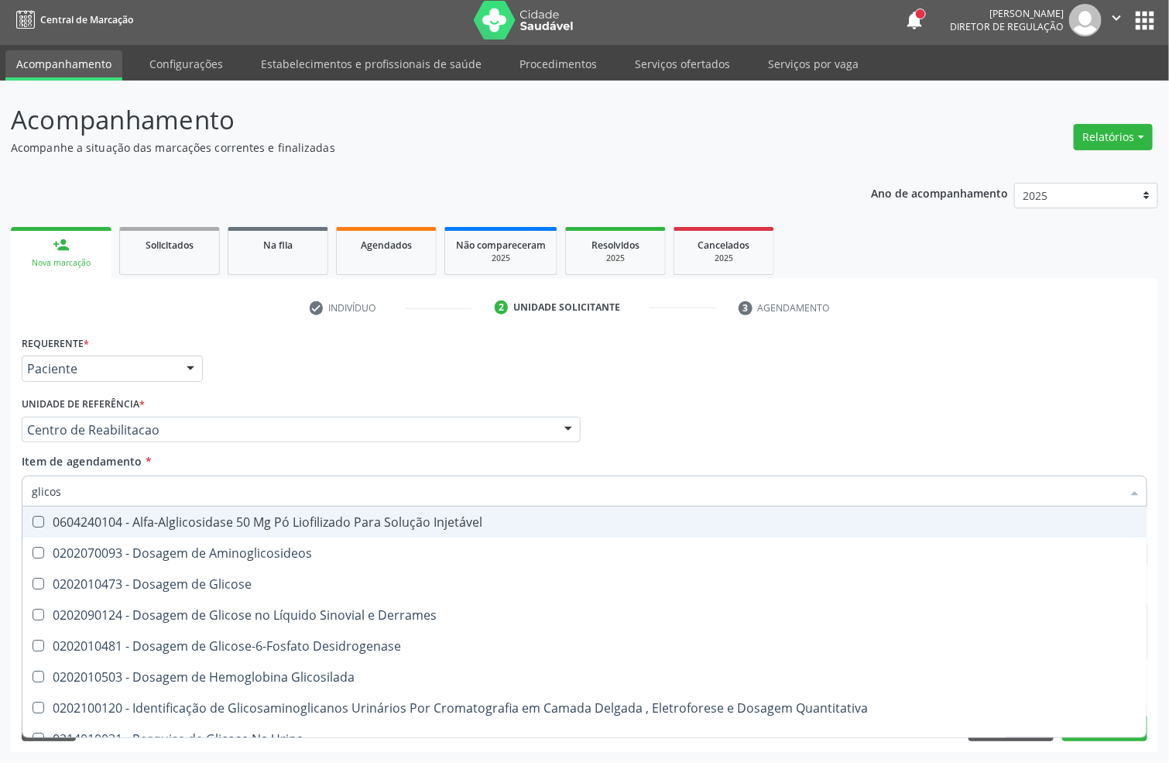
type input "glicose"
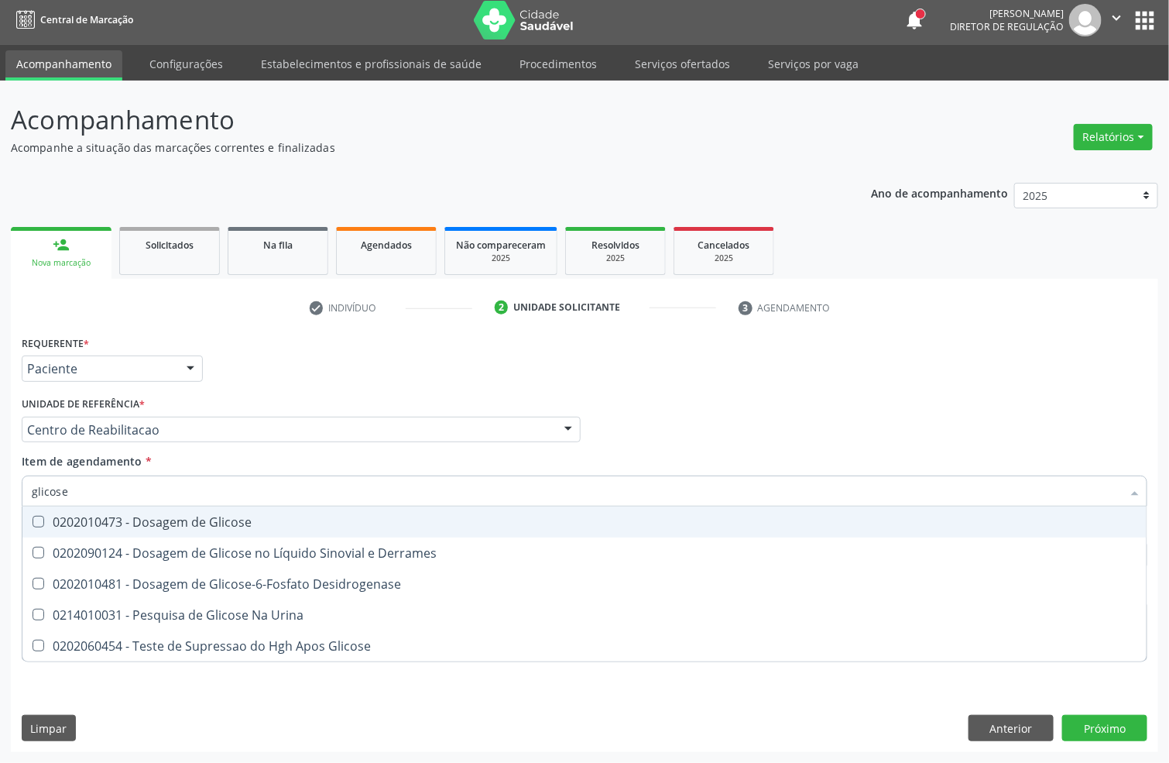
click at [121, 519] on div "0202010473 - Dosagem de Glicose" at bounding box center [585, 522] width 1106 height 12
checkbox Glicose "true"
click at [103, 493] on input "glicose" at bounding box center [577, 490] width 1090 height 31
type input "gli"
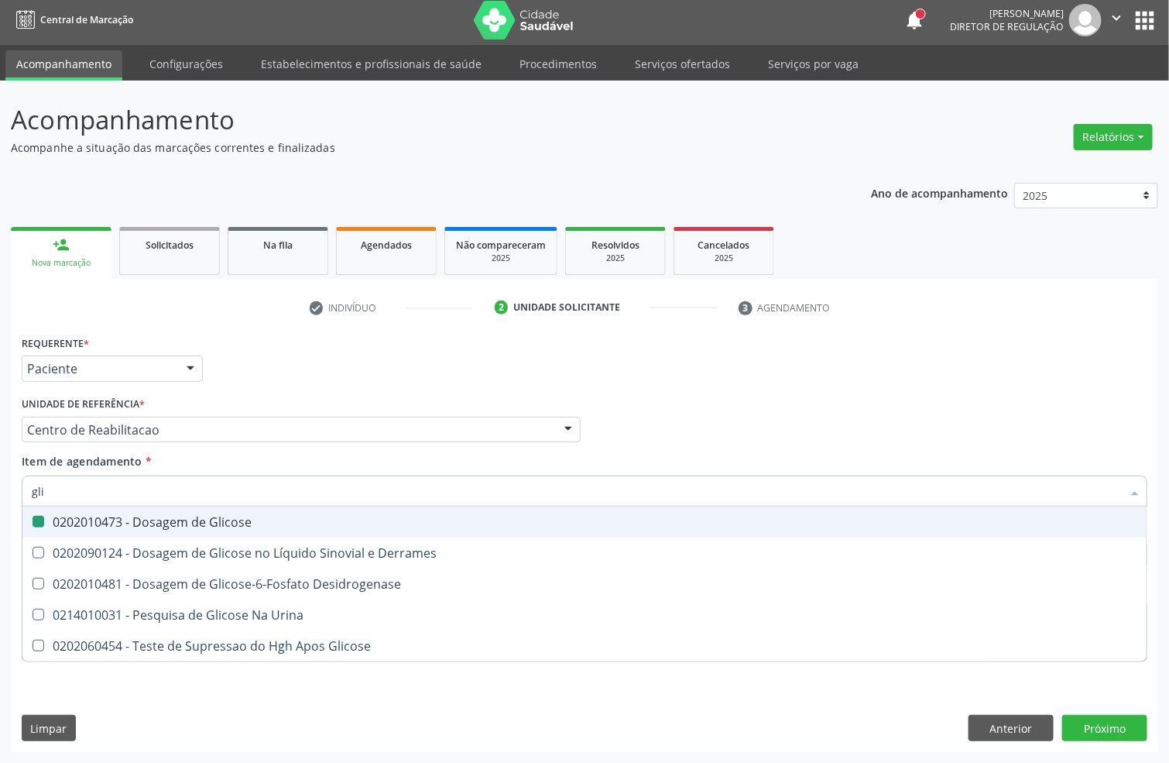
checkbox Glicose "false"
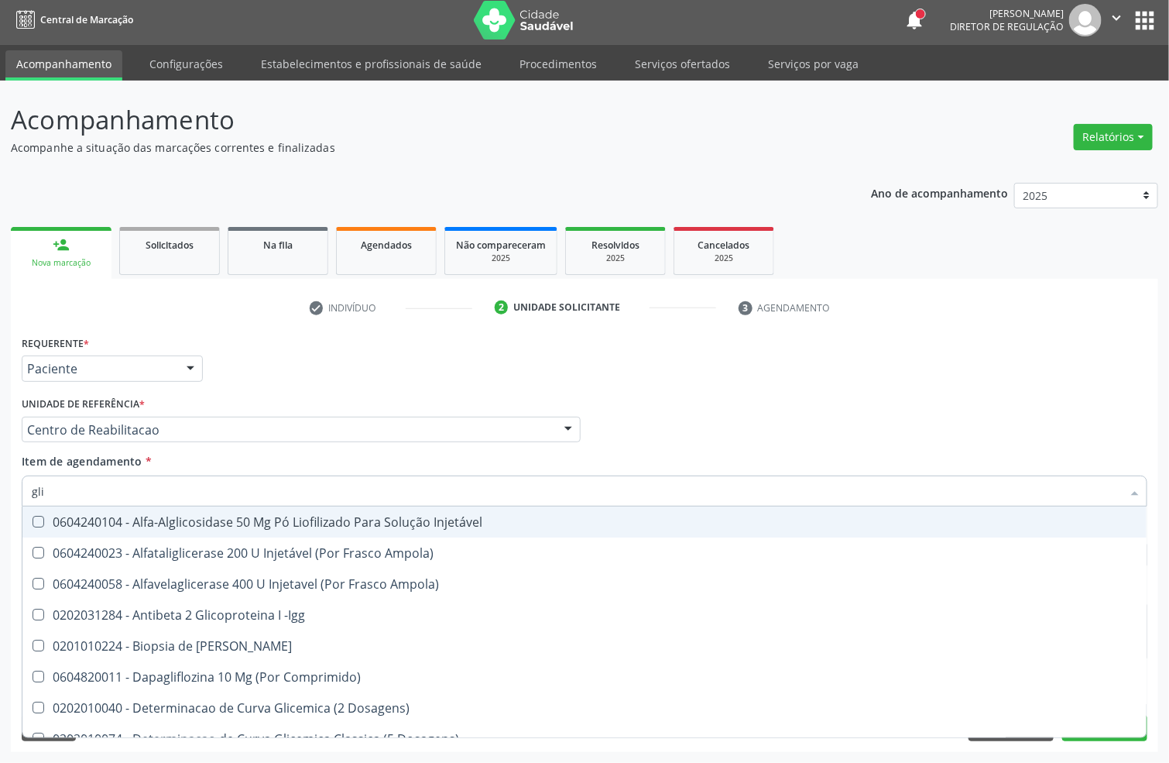
type input "glic"
checkbox Aminoglicosideos "true"
checkbox Glicose "false"
type input "glico"
checkbox Dosagens\) "true"
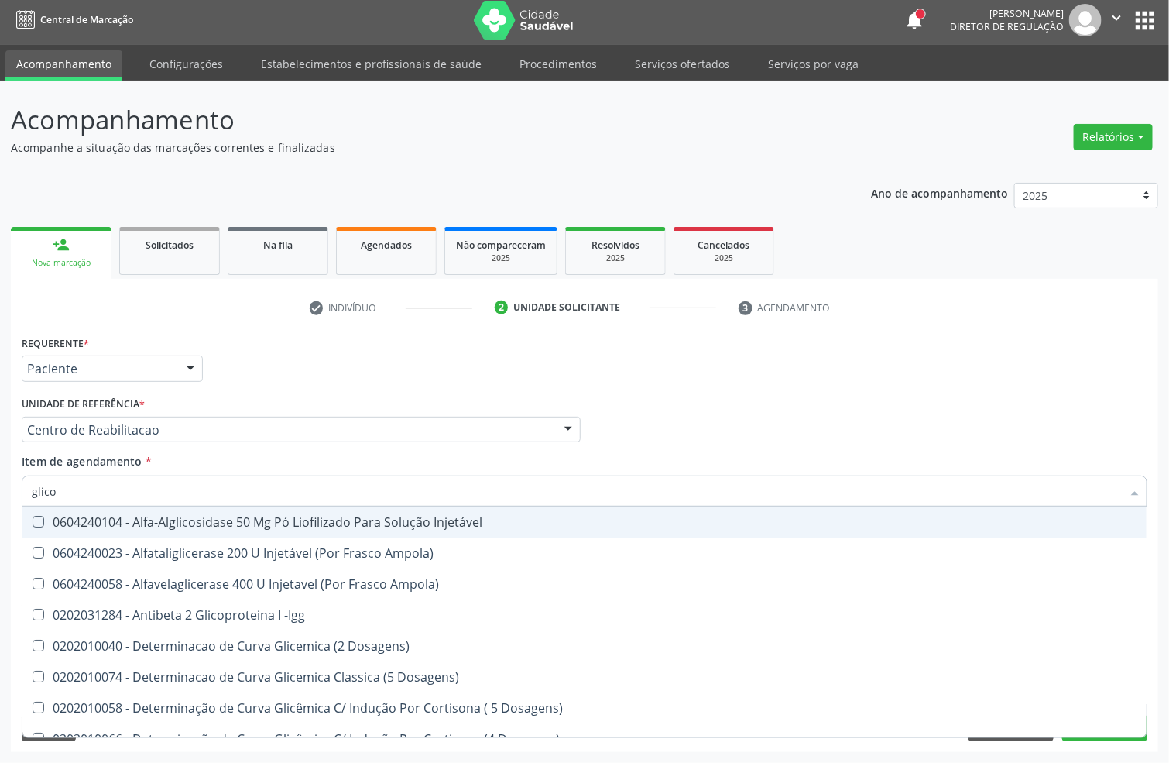
checkbox Glicose "false"
type input "glicos"
checkbox Ampola\) "true"
checkbox Dosagens\) "false"
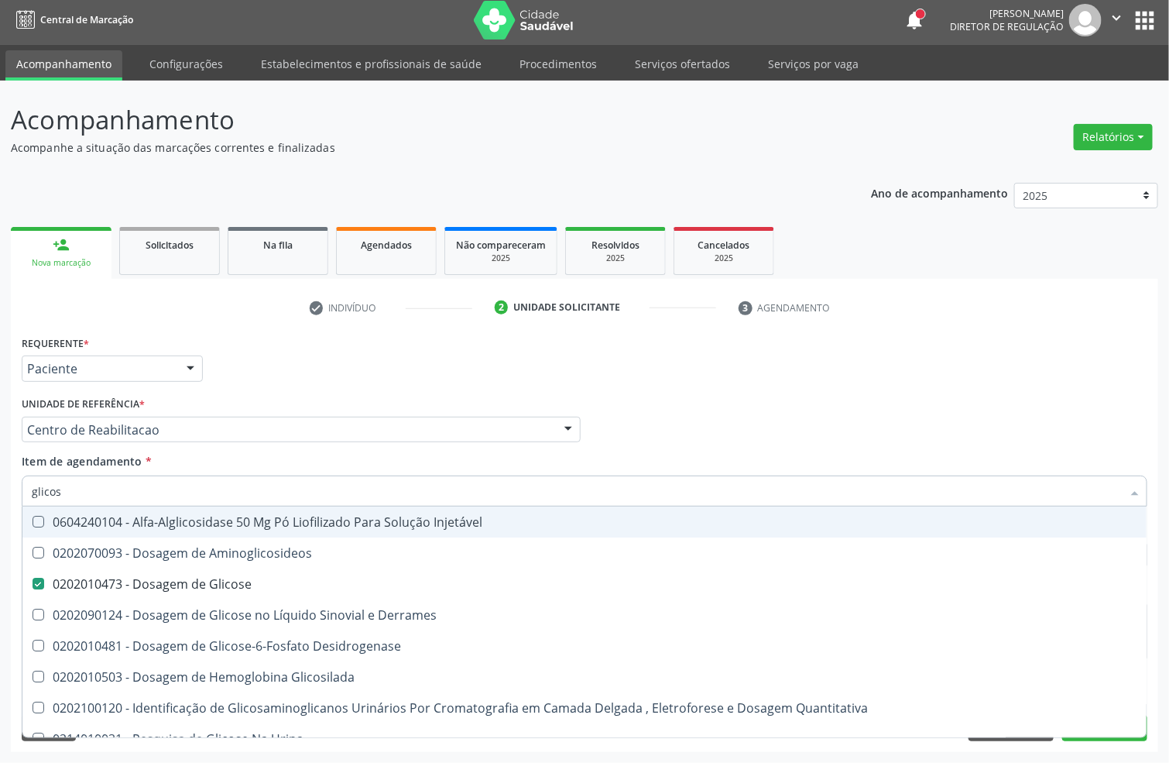
type input "glicosi"
checkbox Glicose "false"
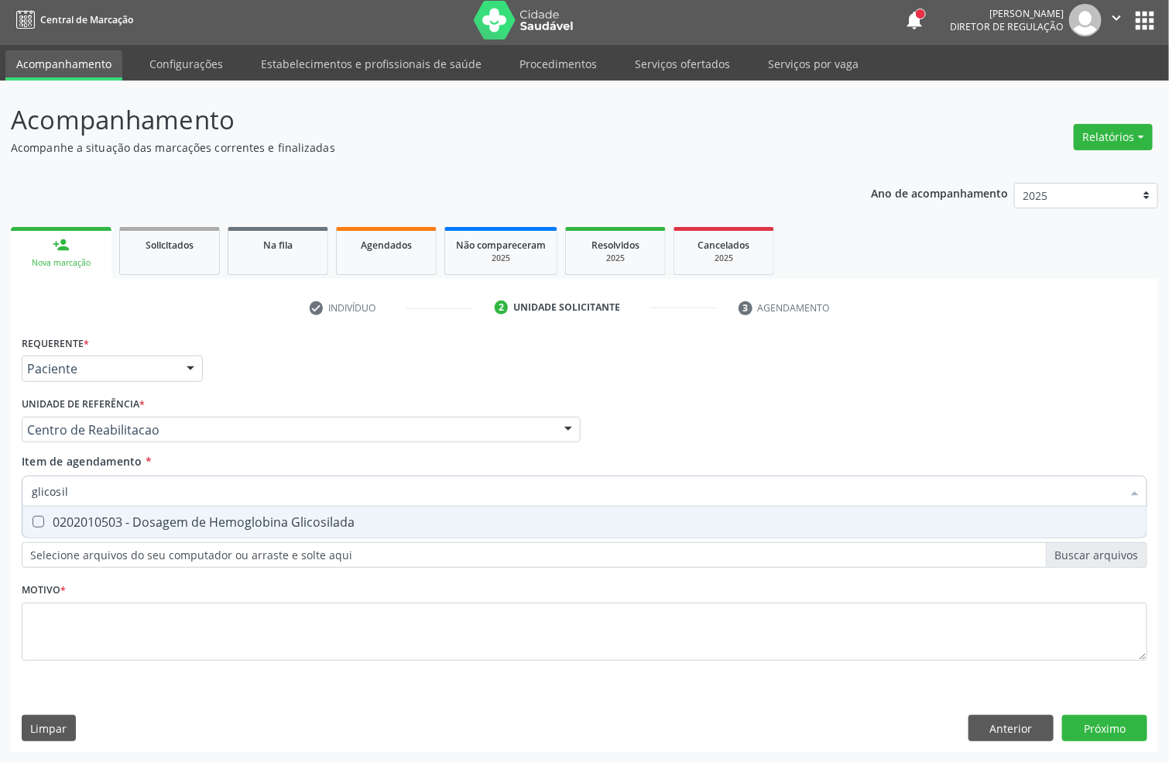
type input "glicosila"
click at [86, 516] on div "0202010503 - Dosagem de Hemoglobina Glicosilada" at bounding box center [585, 522] width 1106 height 12
checkbox Glicosilada "true"
click at [91, 484] on input "glicosila" at bounding box center [577, 490] width 1090 height 31
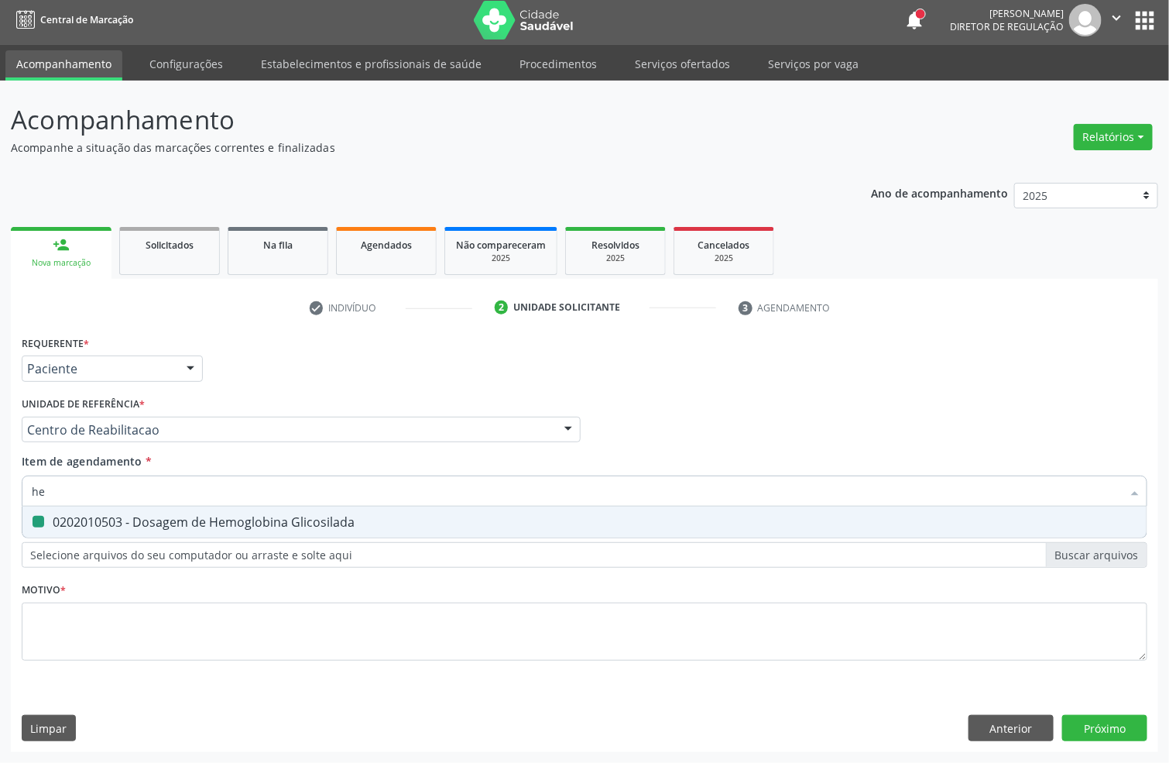
type input "hem"
checkbox Glicosilada "false"
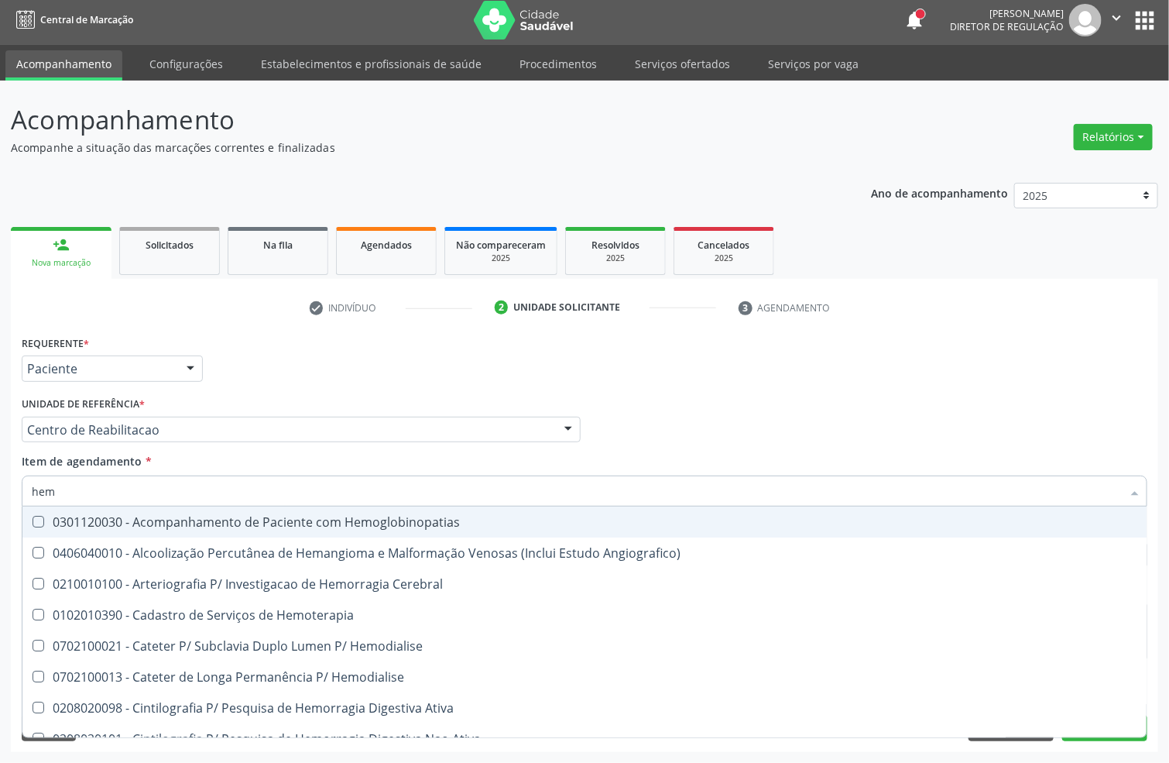
type input "hemo"
checkbox Hemacias "true"
checkbox Glicosilada "false"
checkbox Retro-Retal "true"
checkbox Completo "false"
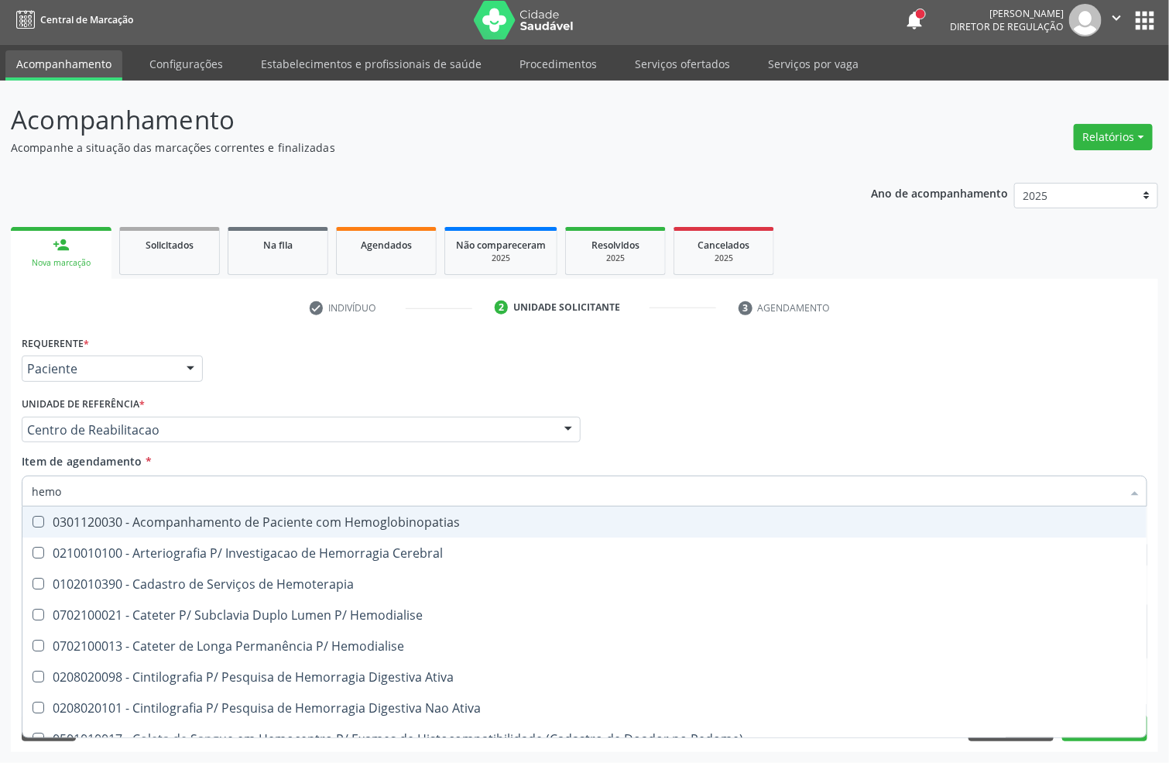
type input "hemog"
checkbox Tardio\) "true"
checkbox Carboxi-Hemoglobina "true"
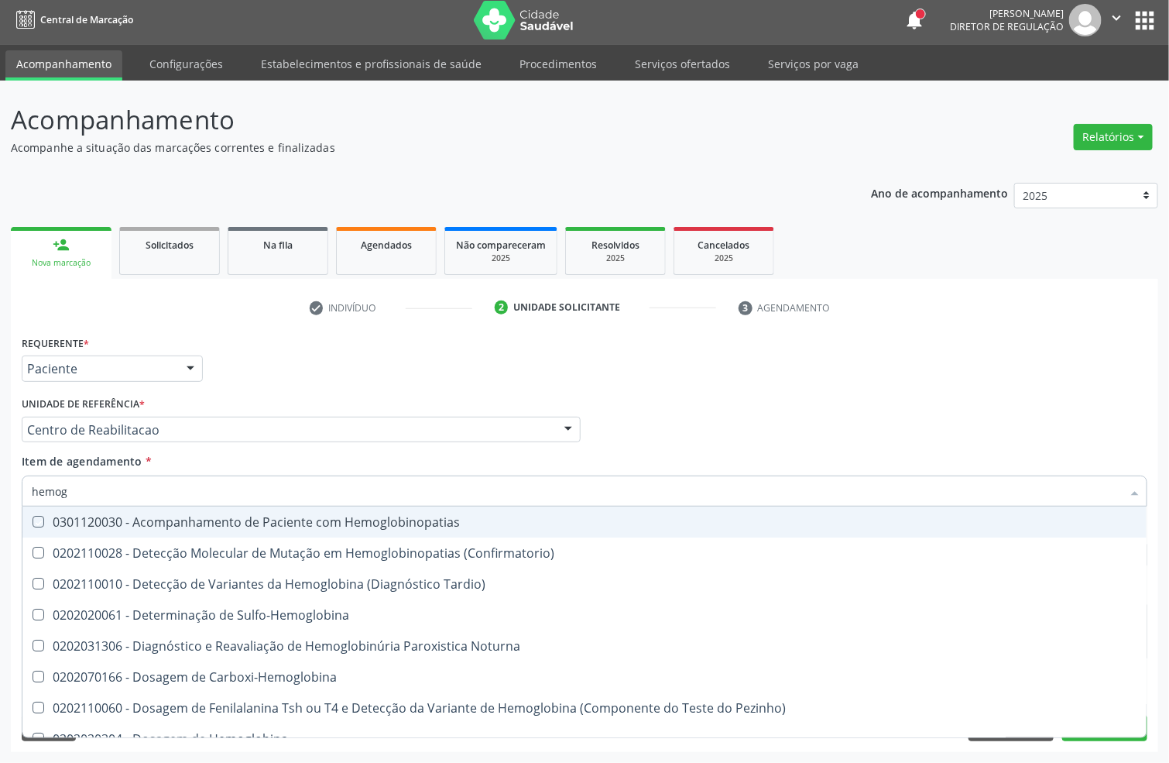
type input "hemogr"
checkbox Hemoglobinopatias "true"
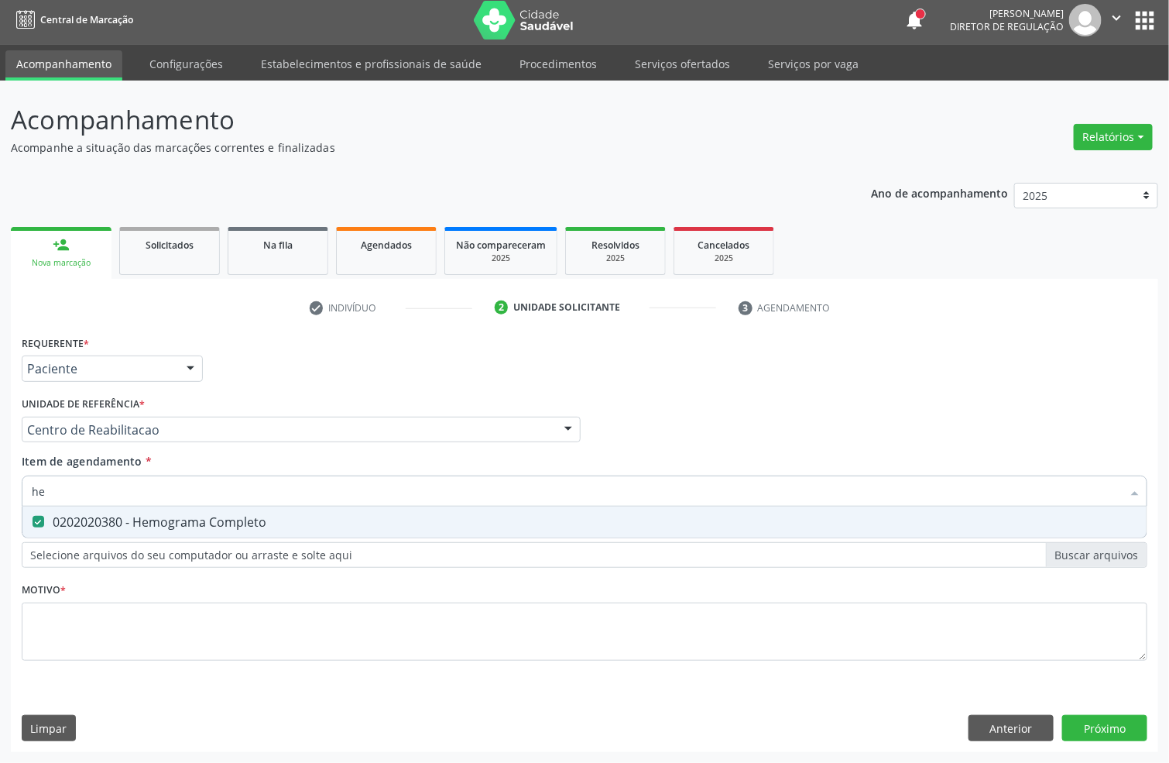
type input "h"
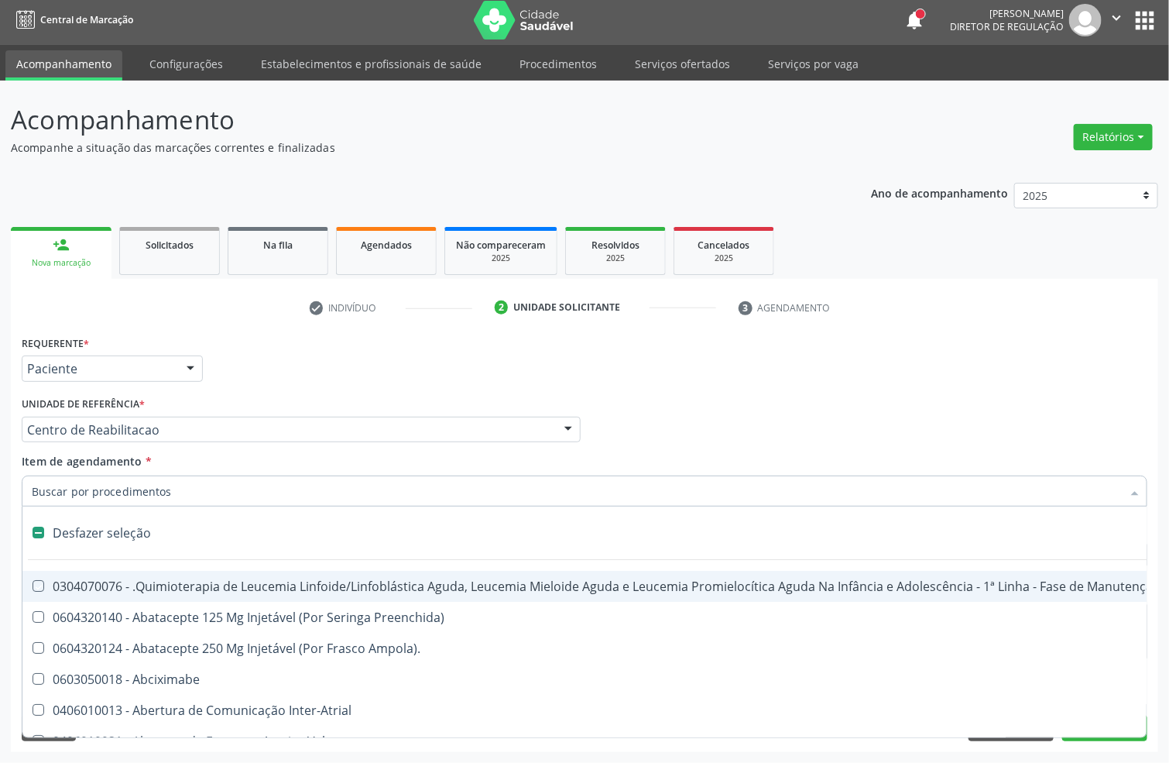
checkbox Manutenção "false"
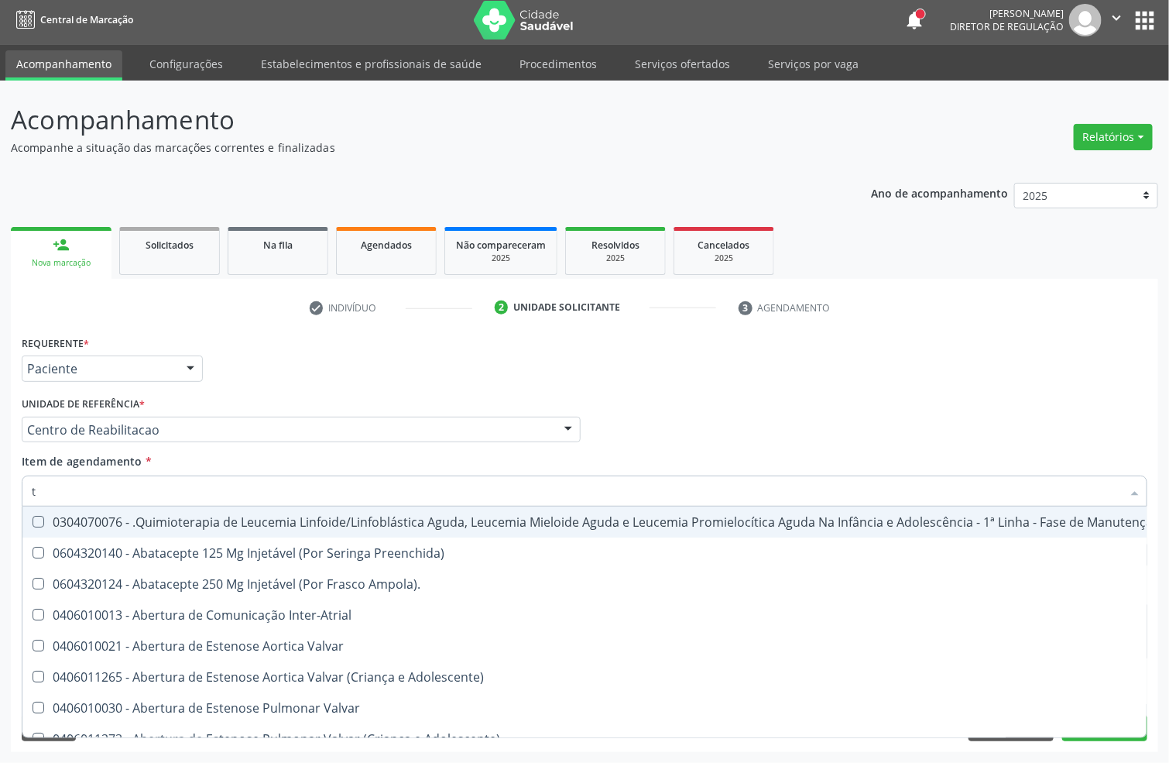
type input "t3"
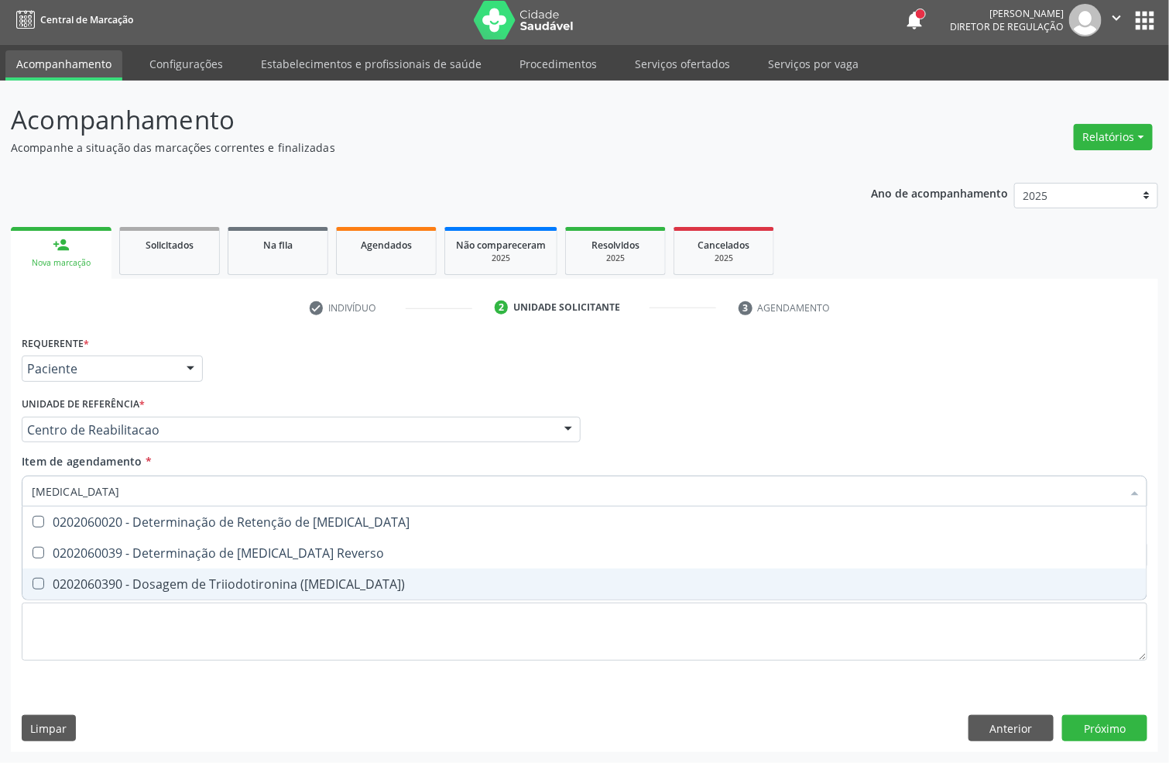
click at [144, 583] on div "0202060390 - Dosagem de Triiodotironina ([MEDICAL_DATA])" at bounding box center [585, 584] width 1106 height 12
checkbox \(T3\) "true"
type input "t4"
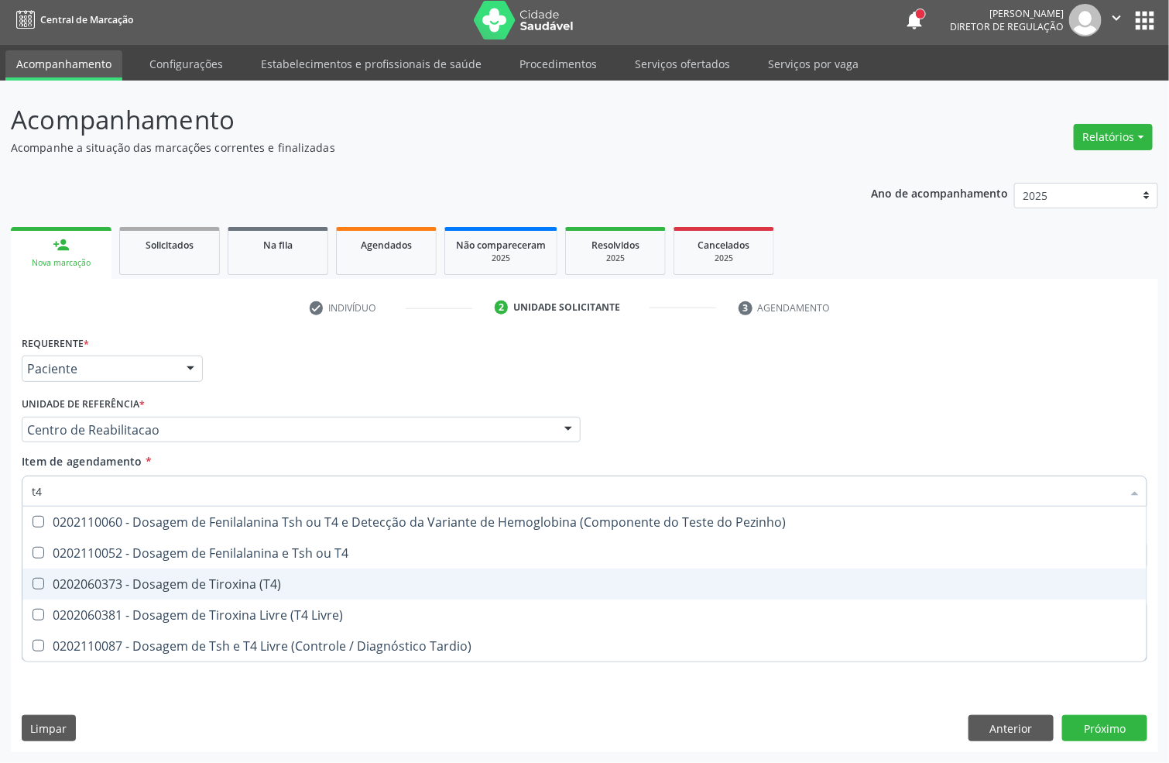
click at [147, 581] on div "0202060373 - Dosagem de Tiroxina (T4)" at bounding box center [585, 584] width 1106 height 12
checkbox \(T4\) "true"
type input "t"
checkbox \(T4\) "false"
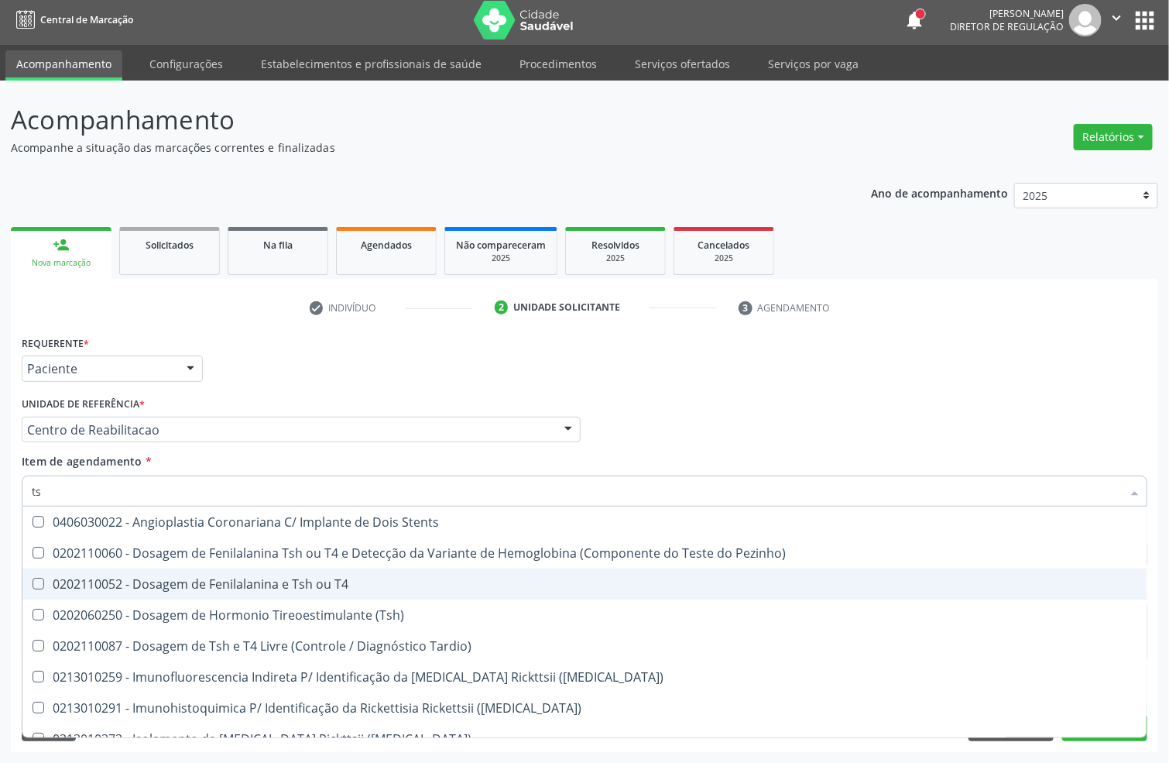
type input "tsh"
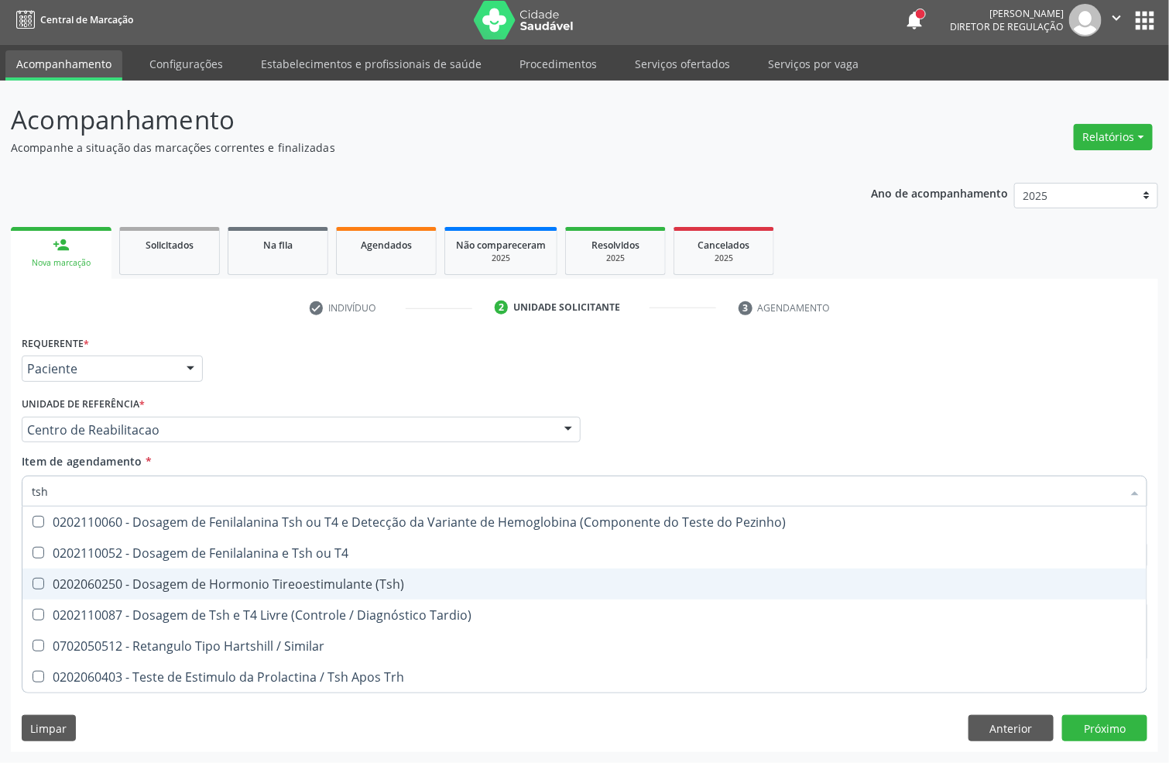
click at [187, 578] on div "0202060250 - Dosagem de Hormonio Tireoestimulante (Tsh)" at bounding box center [585, 584] width 1106 height 12
checkbox \(Tsh\) "true"
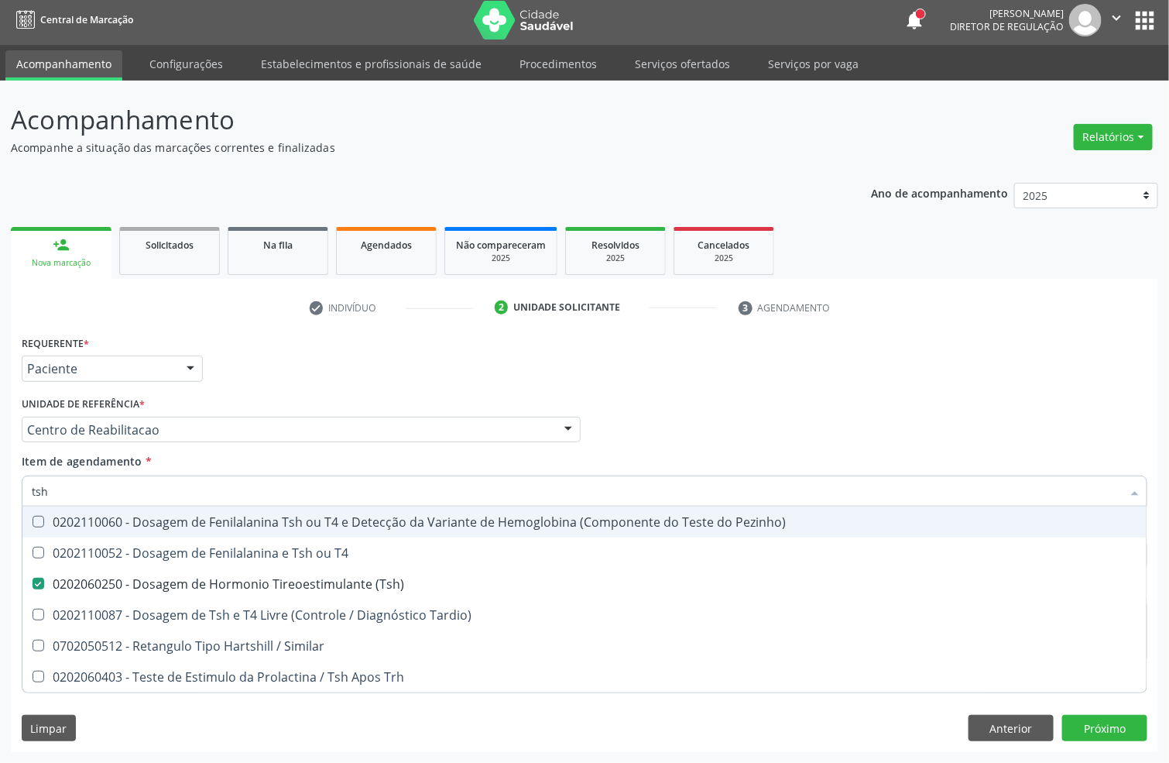
click at [230, 367] on div "Requerente * Paciente Profissional de Saúde Paciente Nenhum resultado encontrad…" at bounding box center [585, 361] width 1134 height 60
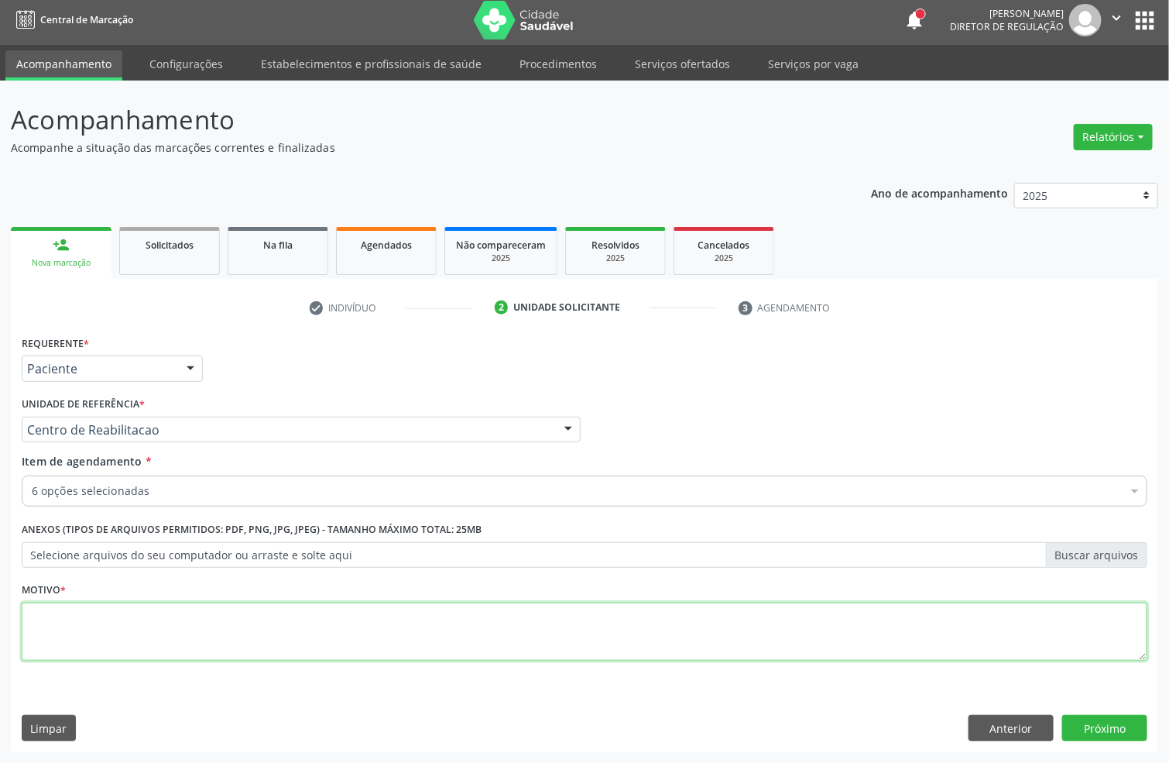
click at [65, 632] on textarea at bounding box center [585, 631] width 1126 height 59
type textarea "s"
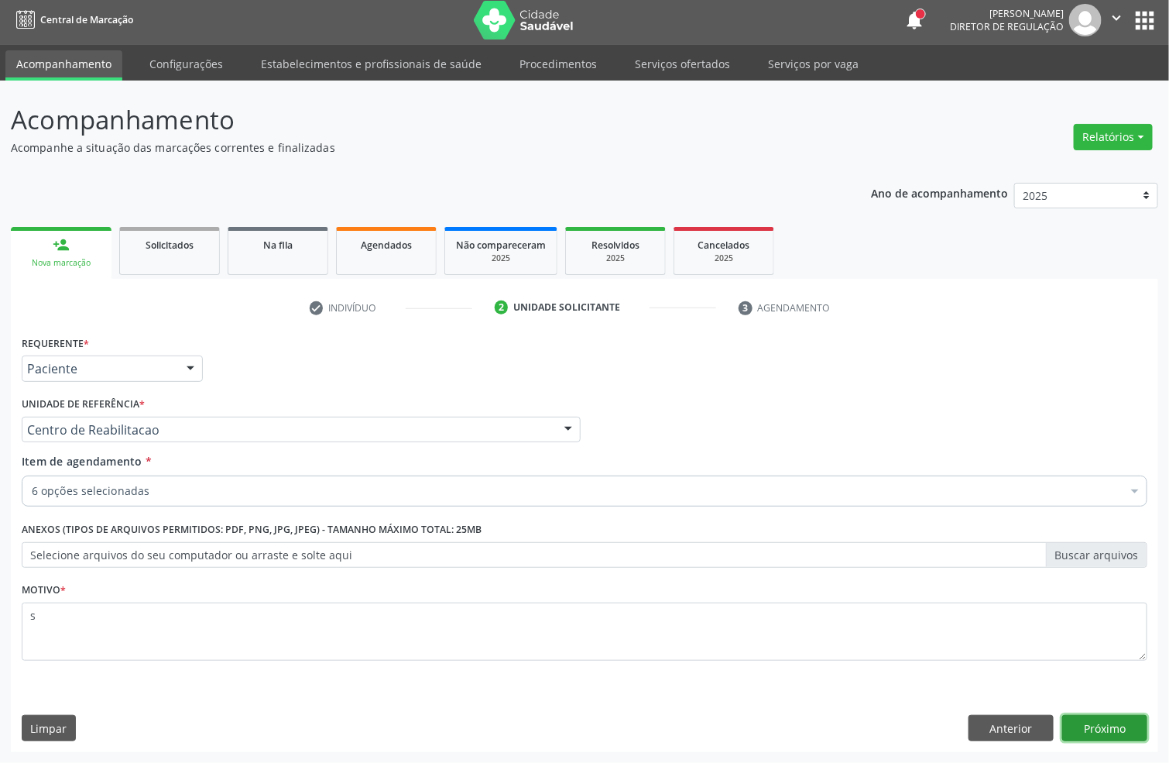
click at [1134, 732] on button "Próximo" at bounding box center [1104, 728] width 85 height 26
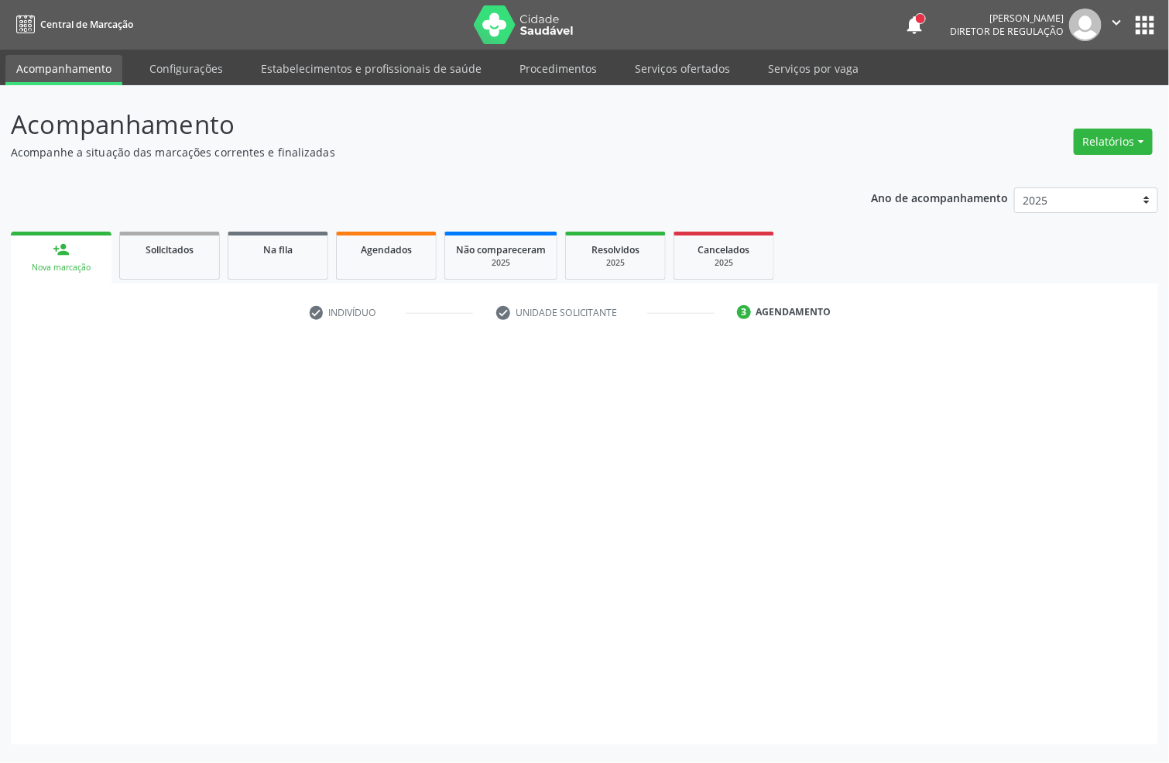
scroll to position [0, 0]
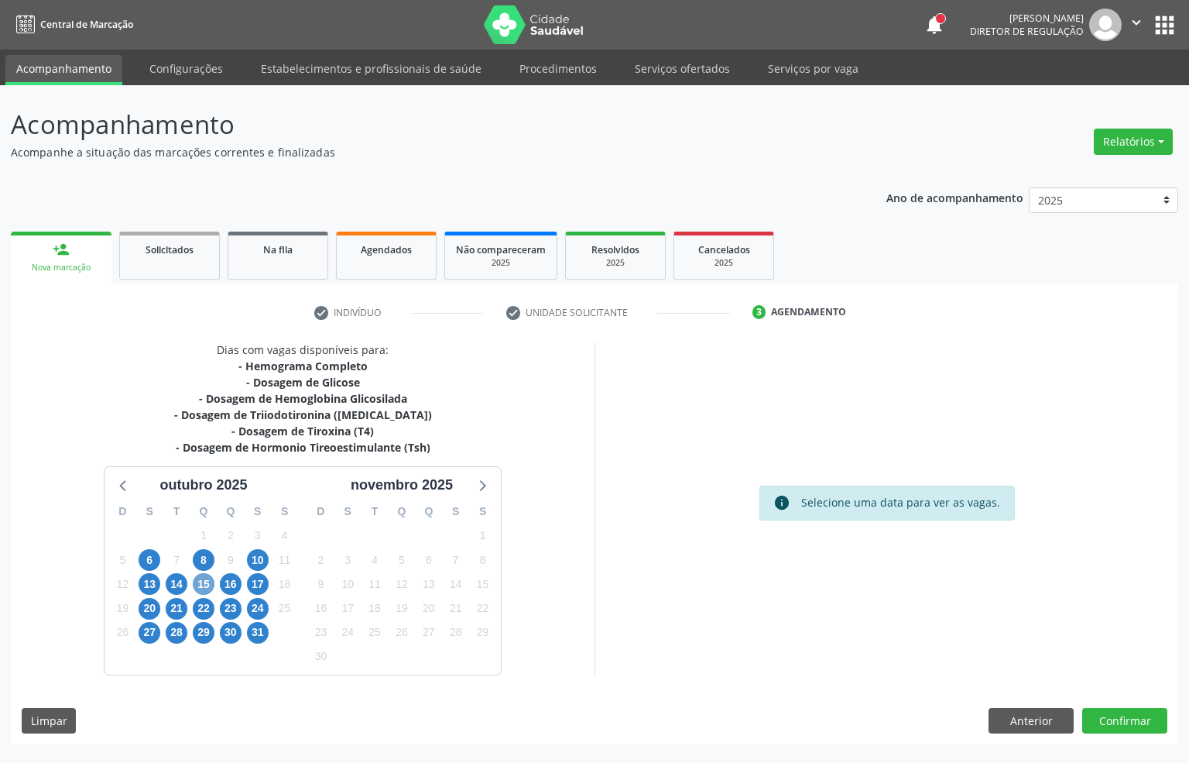
click at [198, 585] on span "15" at bounding box center [204, 584] width 22 height 22
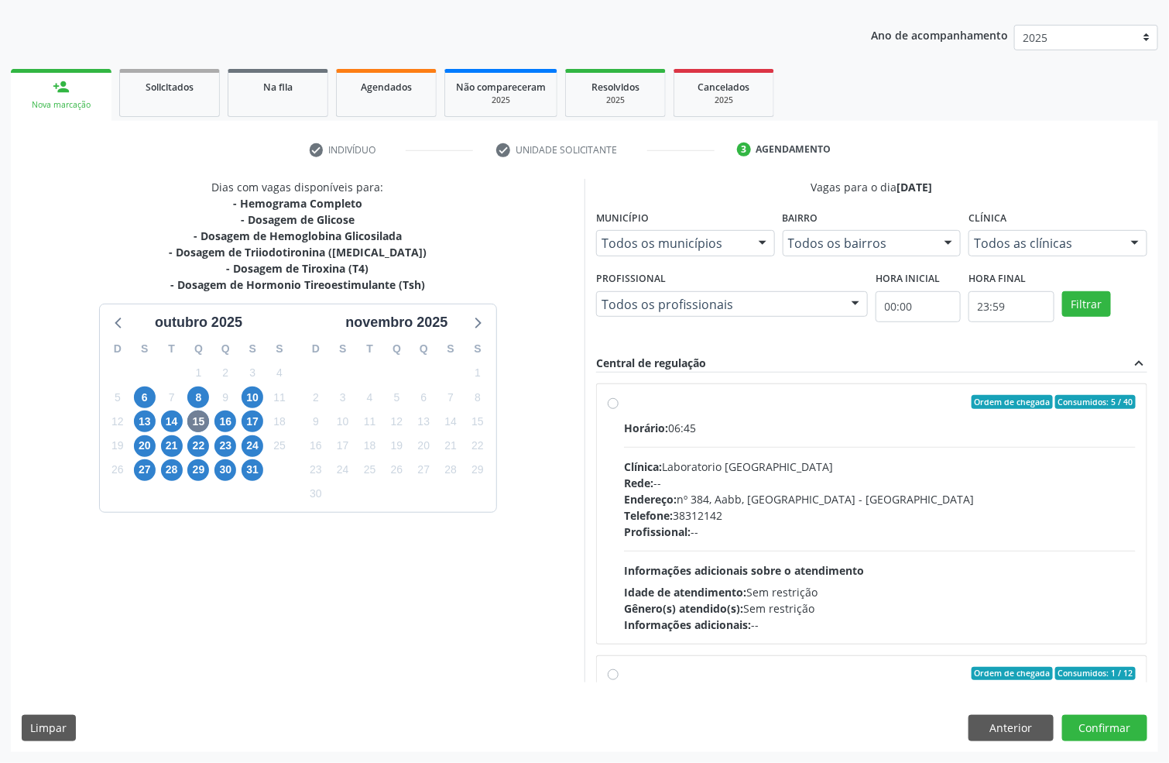
click at [746, 472] on div "Clínica: Laboratorio Sao Francisco" at bounding box center [880, 466] width 512 height 16
click at [619, 409] on input "Ordem de chegada Consumidos: 5 / 40 Horário: 06:45 Clínica: Laboratorio Sao Fra…" at bounding box center [613, 402] width 11 height 14
radio input "true"
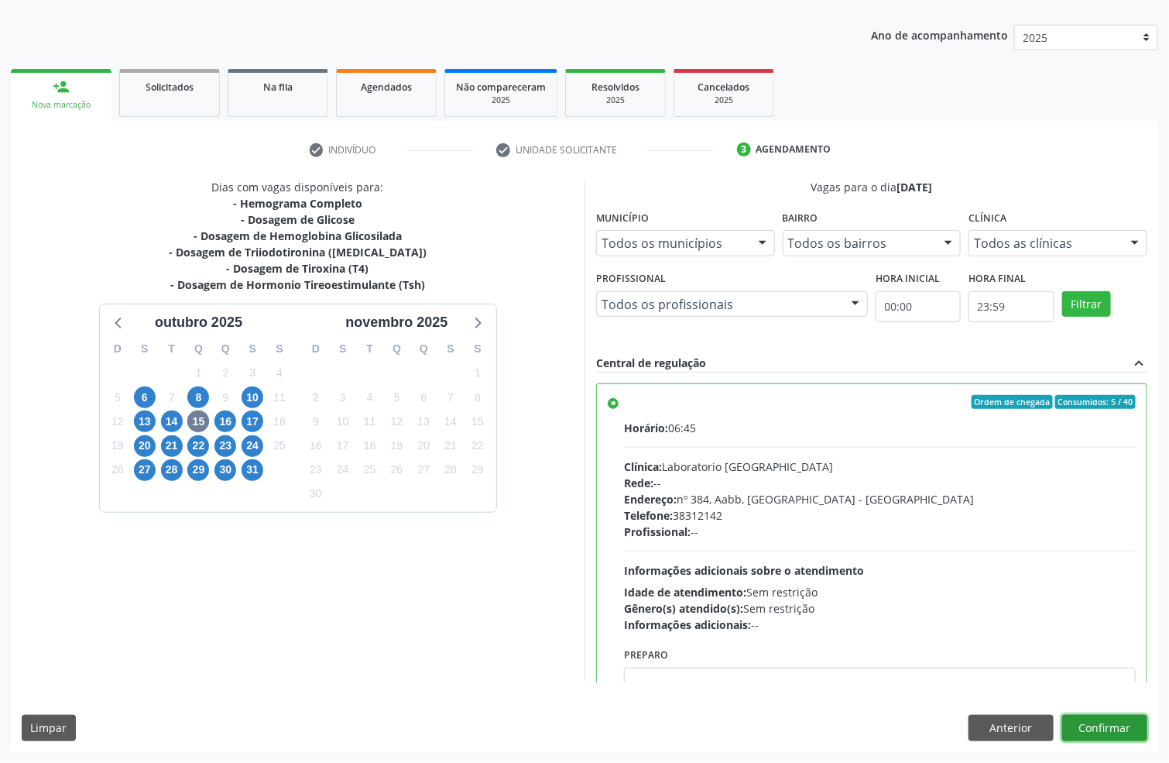
click at [1111, 735] on button "Confirmar" at bounding box center [1104, 728] width 85 height 26
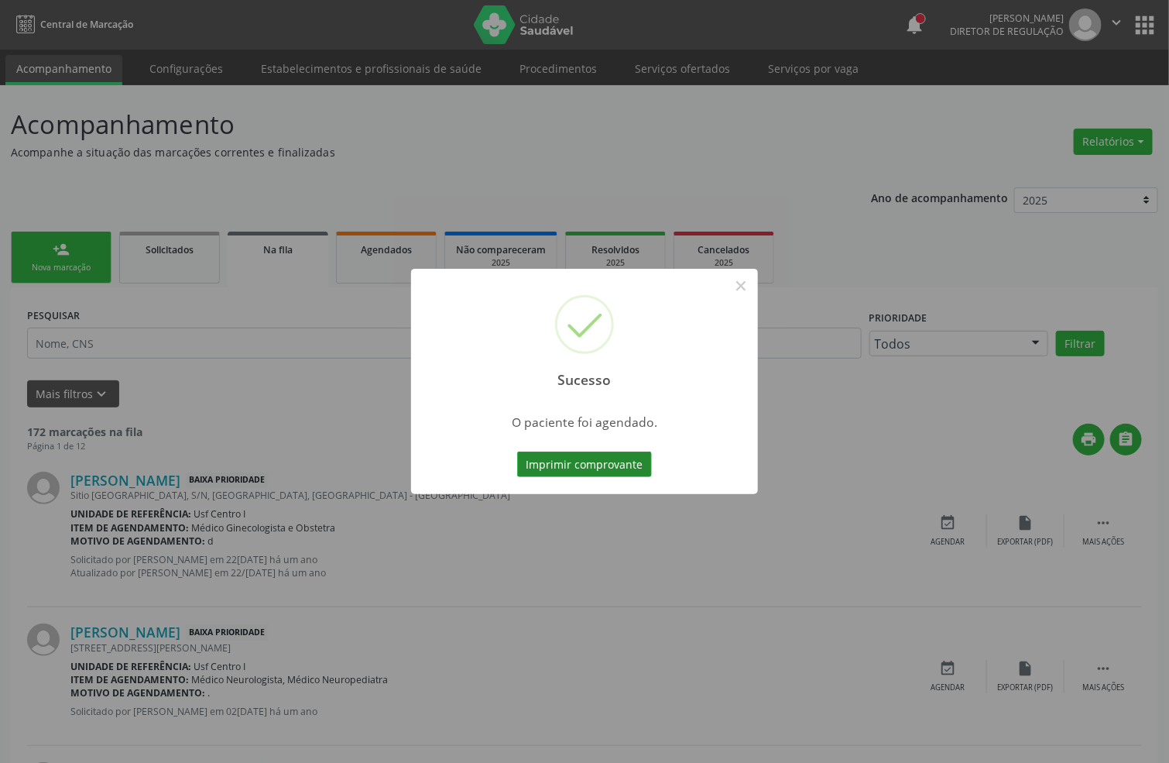
click at [599, 469] on button "Imprimir comprovante" at bounding box center [584, 464] width 135 height 26
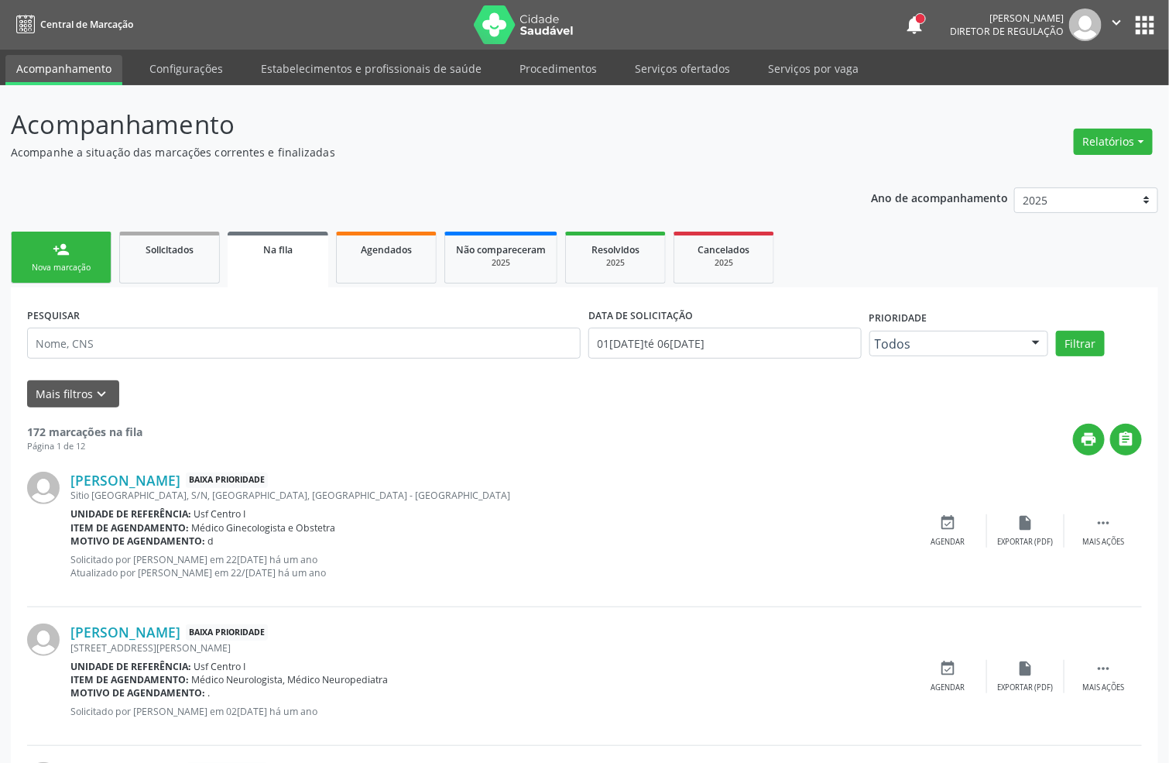
click at [86, 256] on div "Sucesso × O paciente foi agendado. Imprimir comprovante Cancel" at bounding box center [584, 381] width 1169 height 763
click at [102, 277] on div "Sucesso × O paciente foi agendado. Imprimir comprovante Cancel" at bounding box center [584, 381] width 1169 height 763
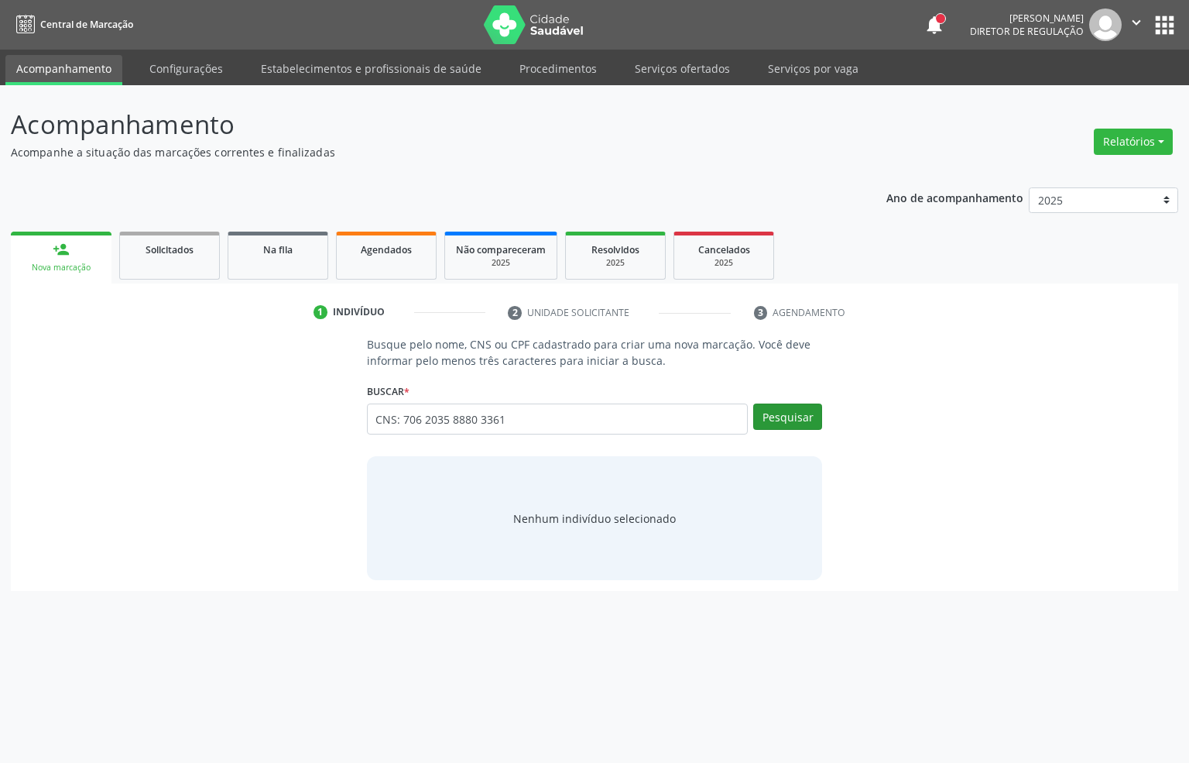
type input "CNS: 706 2035 8880 3361"
click at [799, 419] on button "Pesquisar" at bounding box center [787, 416] width 69 height 26
type input "CNS: 706 2035 8880 3361"
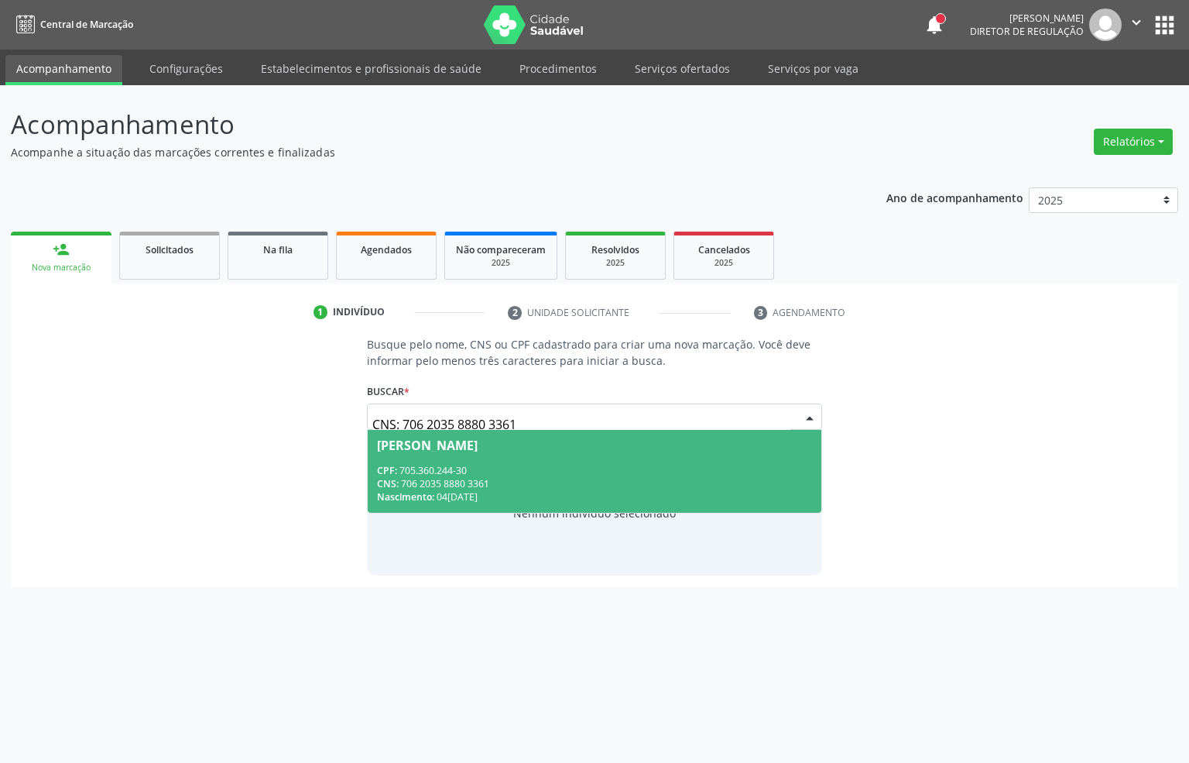
click at [498, 468] on div "CPF: 705.360.244-30" at bounding box center [595, 470] width 436 height 13
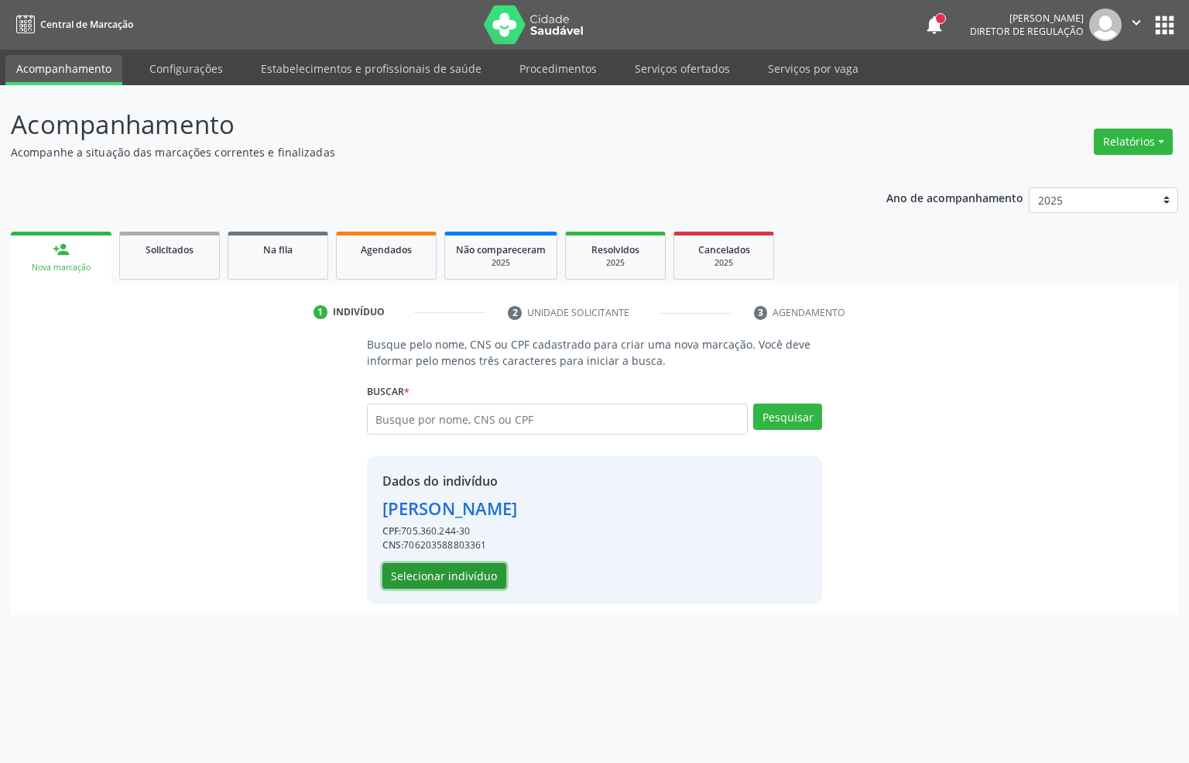
click at [449, 575] on button "Selecionar indivíduo" at bounding box center [445, 576] width 124 height 26
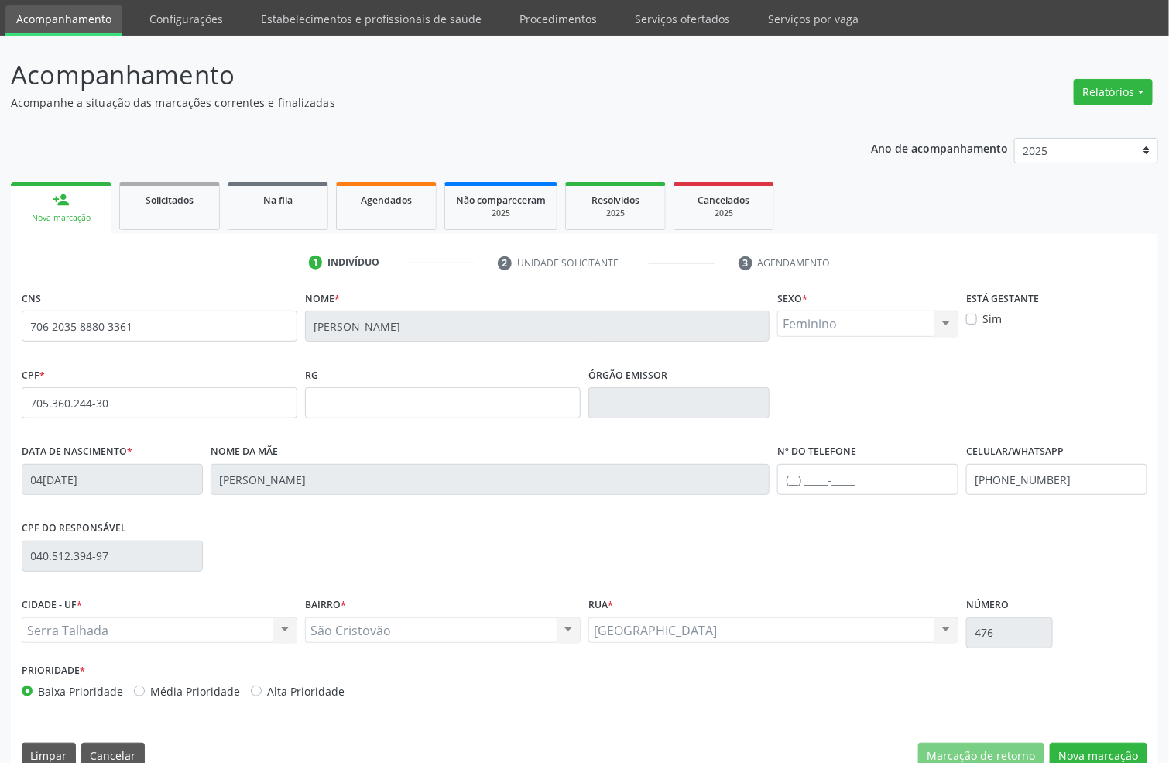
scroll to position [77, 0]
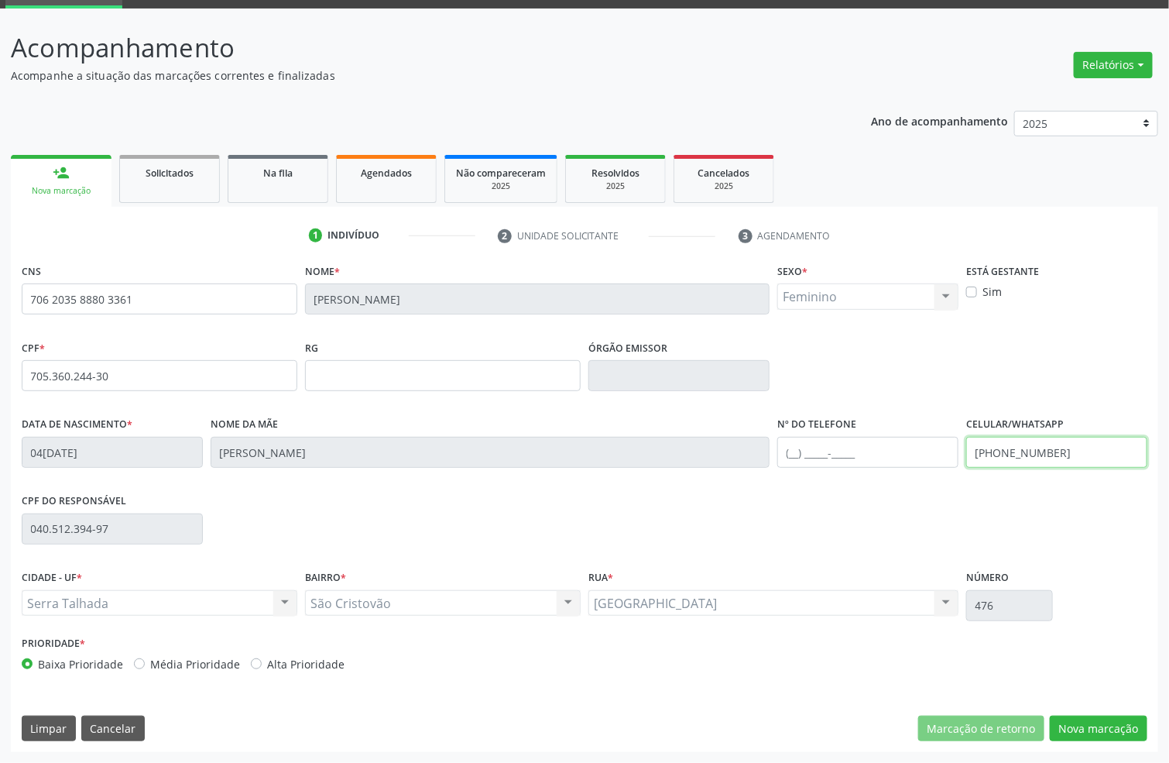
click at [1016, 458] on input "(87) 99243-9609" at bounding box center [1056, 452] width 181 height 31
click at [1095, 726] on button "Nova marcação" at bounding box center [1099, 728] width 98 height 26
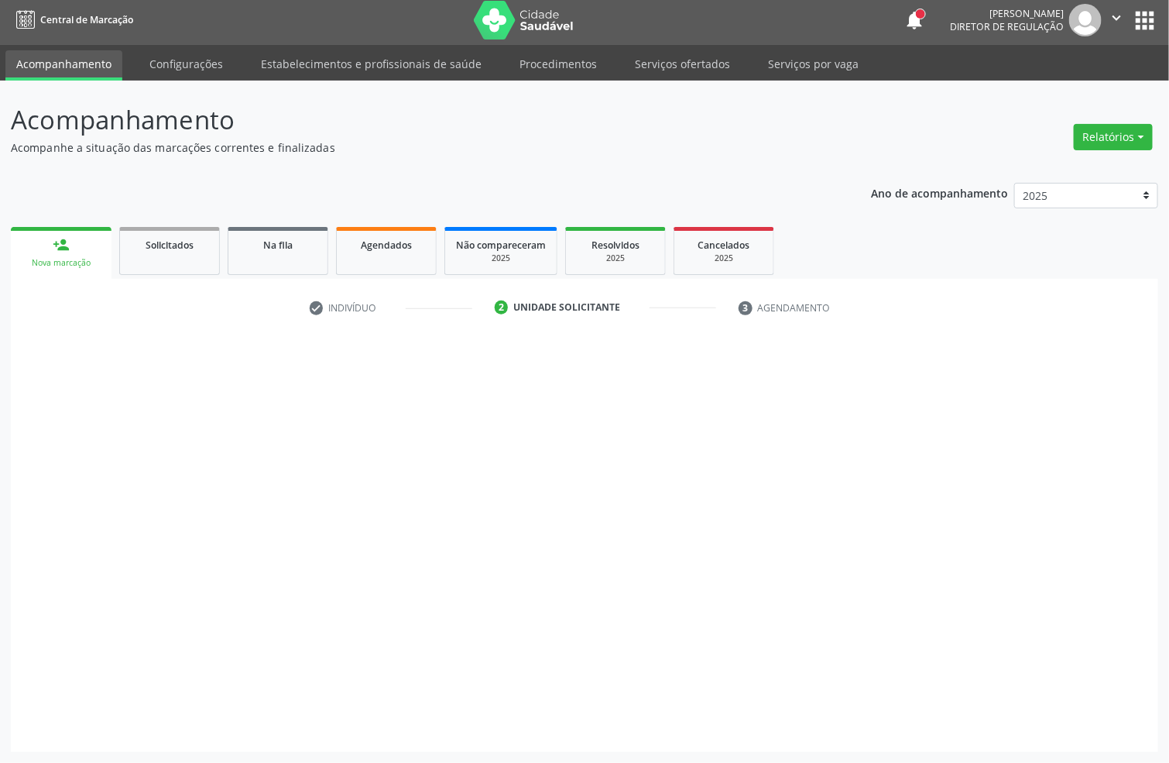
scroll to position [5, 0]
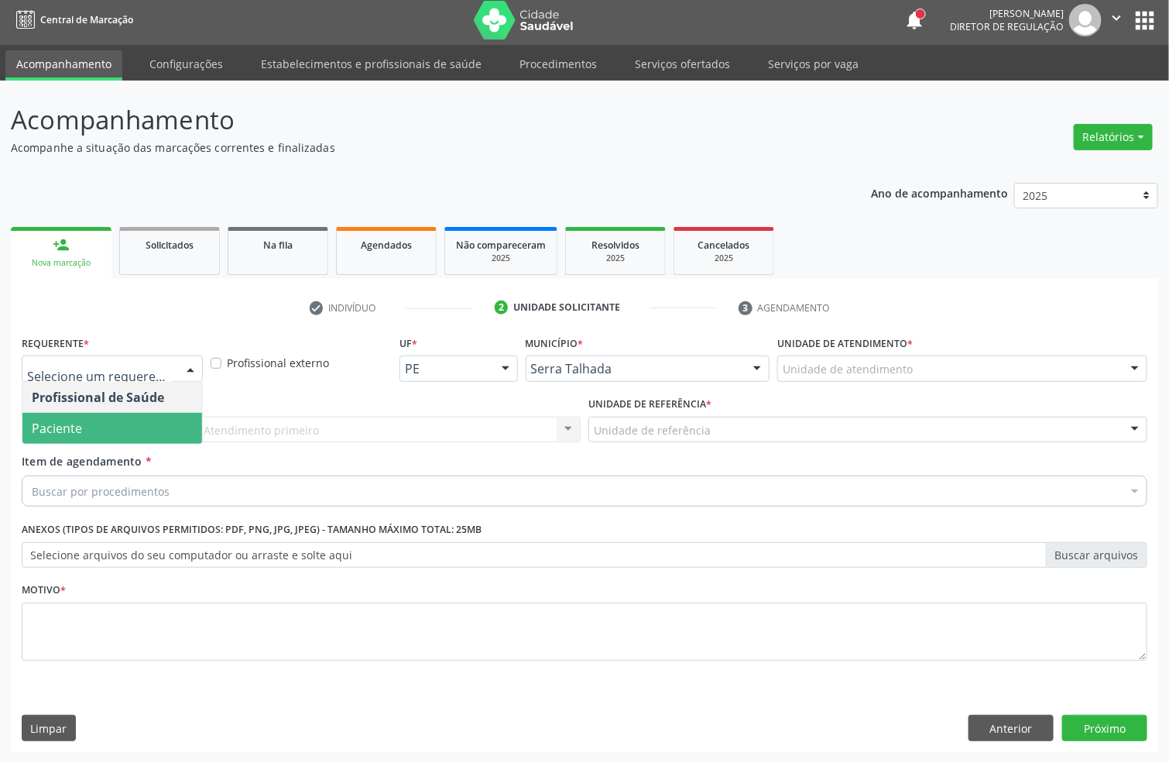
click at [86, 421] on span "Paciente" at bounding box center [112, 428] width 180 height 31
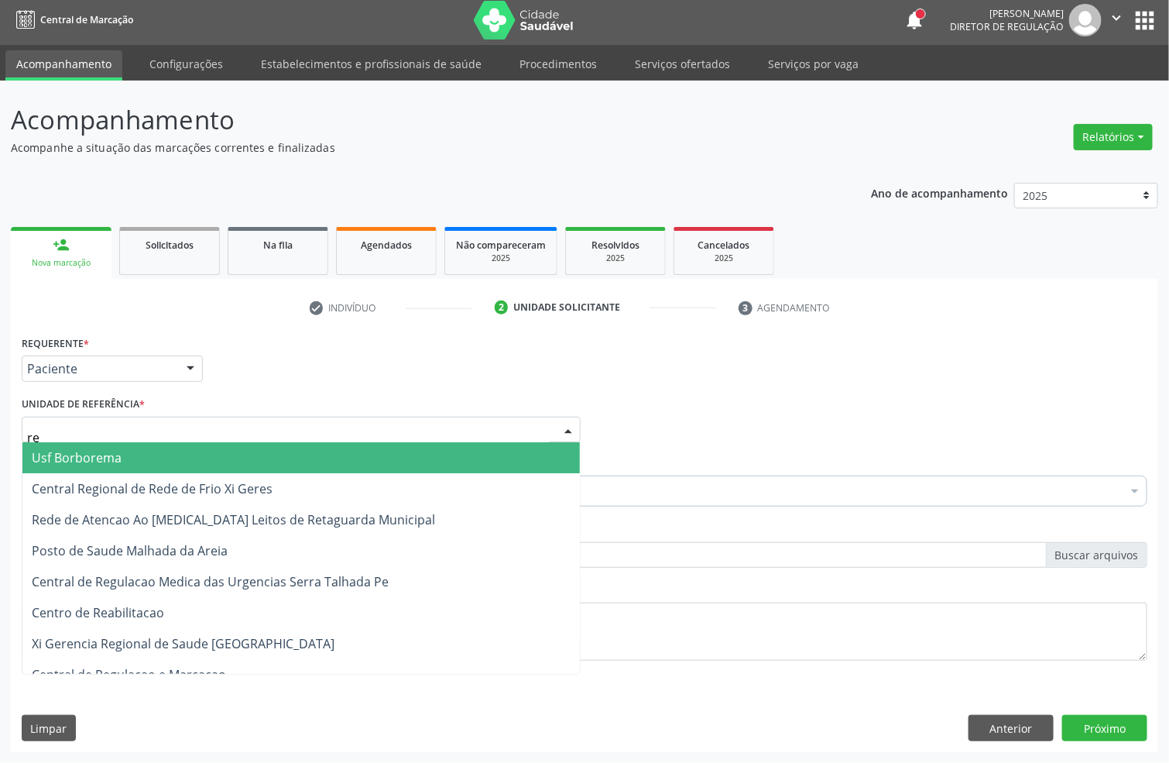
type input "rea"
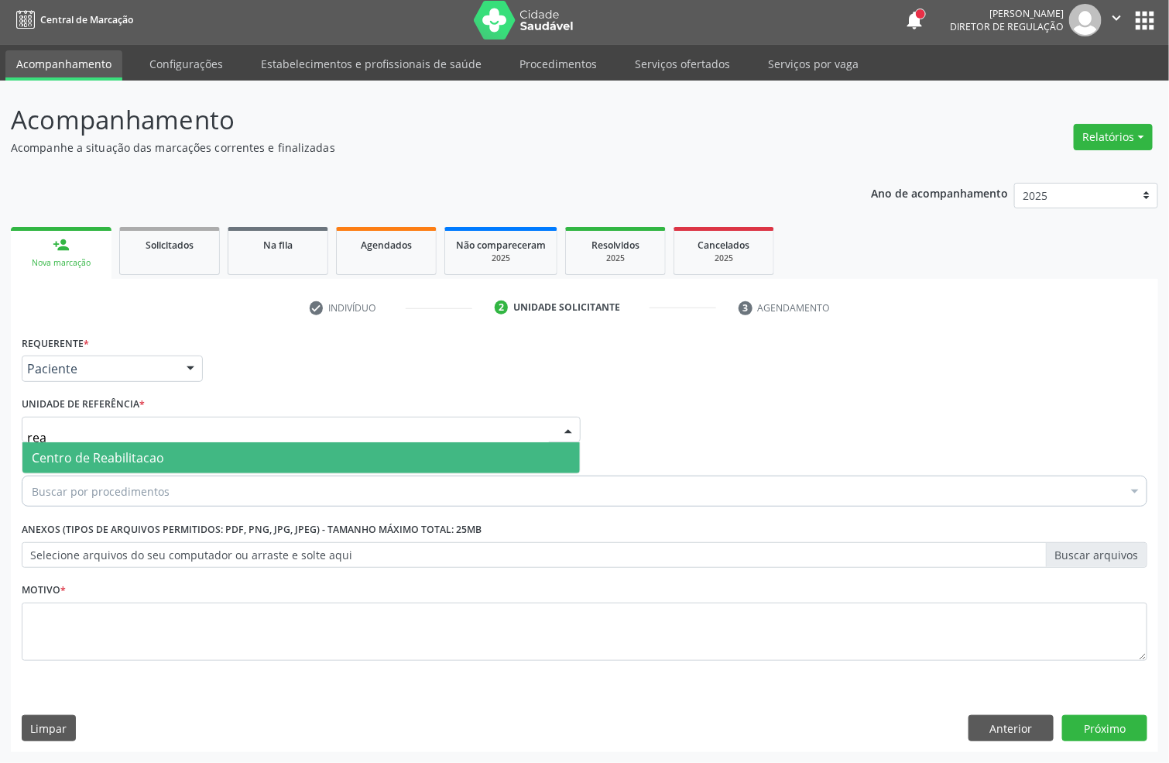
click at [86, 451] on span "Centro de Reabilitacao" at bounding box center [98, 457] width 132 height 17
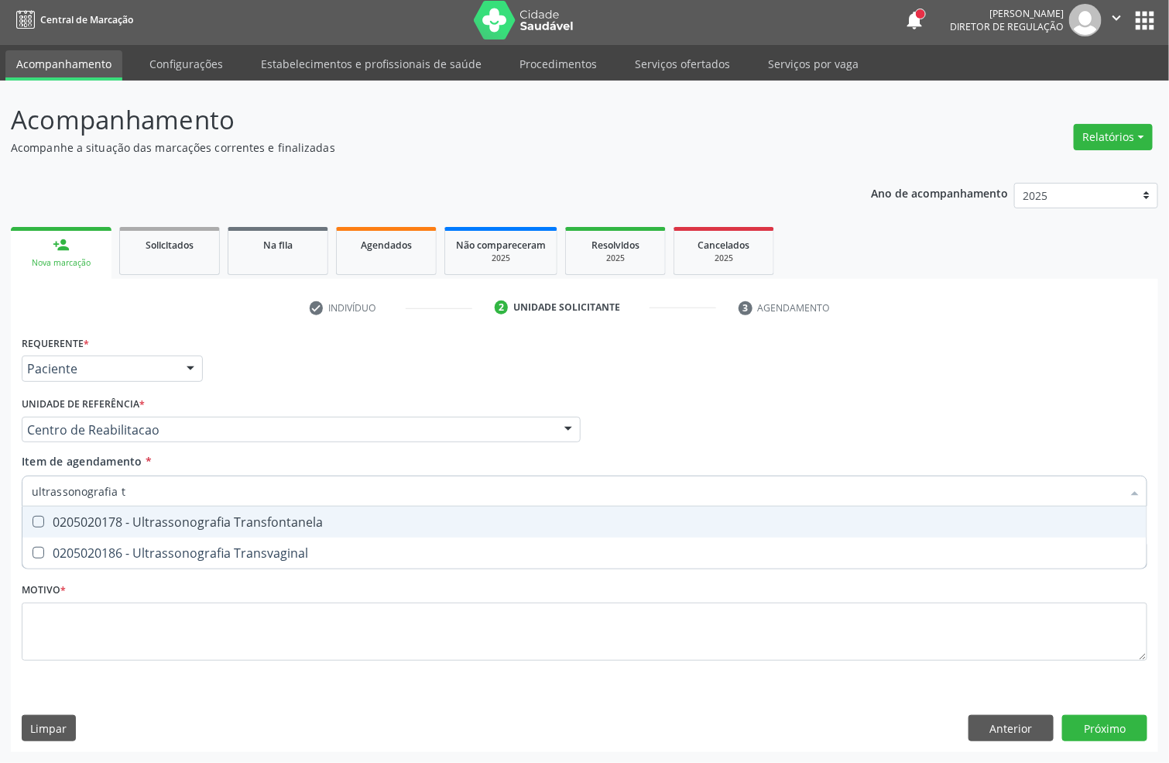
type input "ultrassonografia tr"
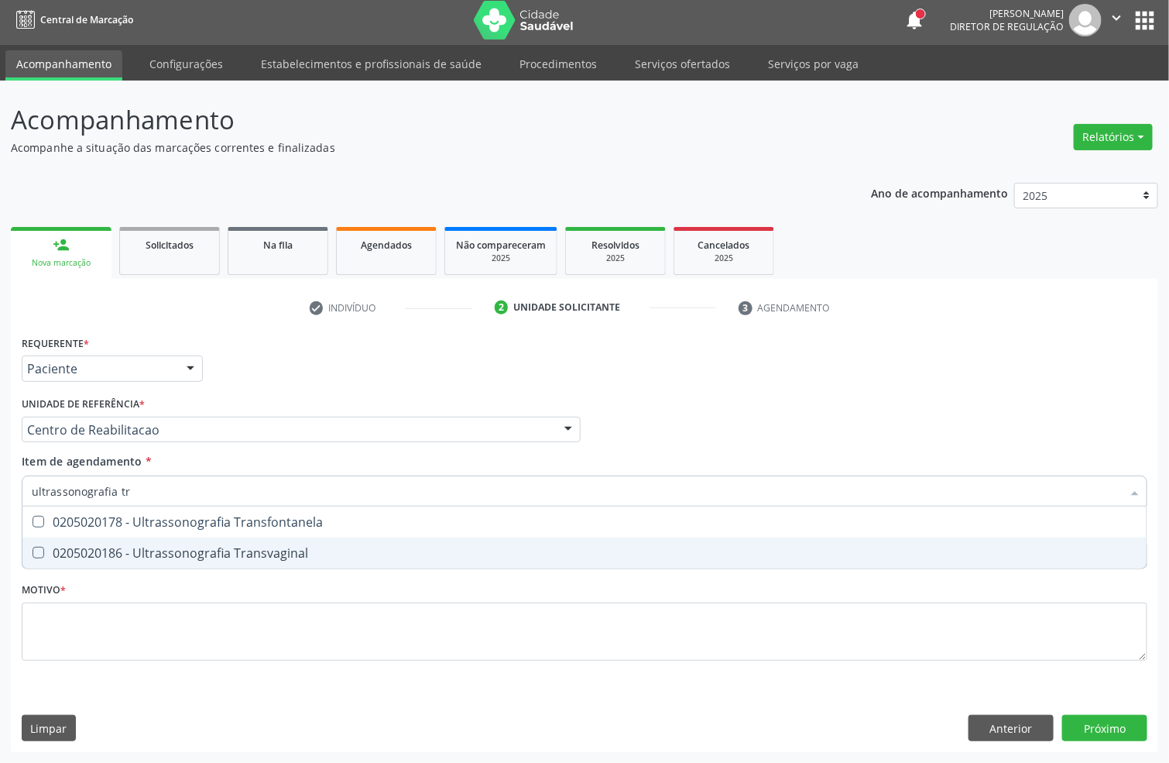
click at [160, 554] on div "0205020186 - Ultrassonografia Transvaginal" at bounding box center [585, 553] width 1106 height 12
checkbox Transvaginal "true"
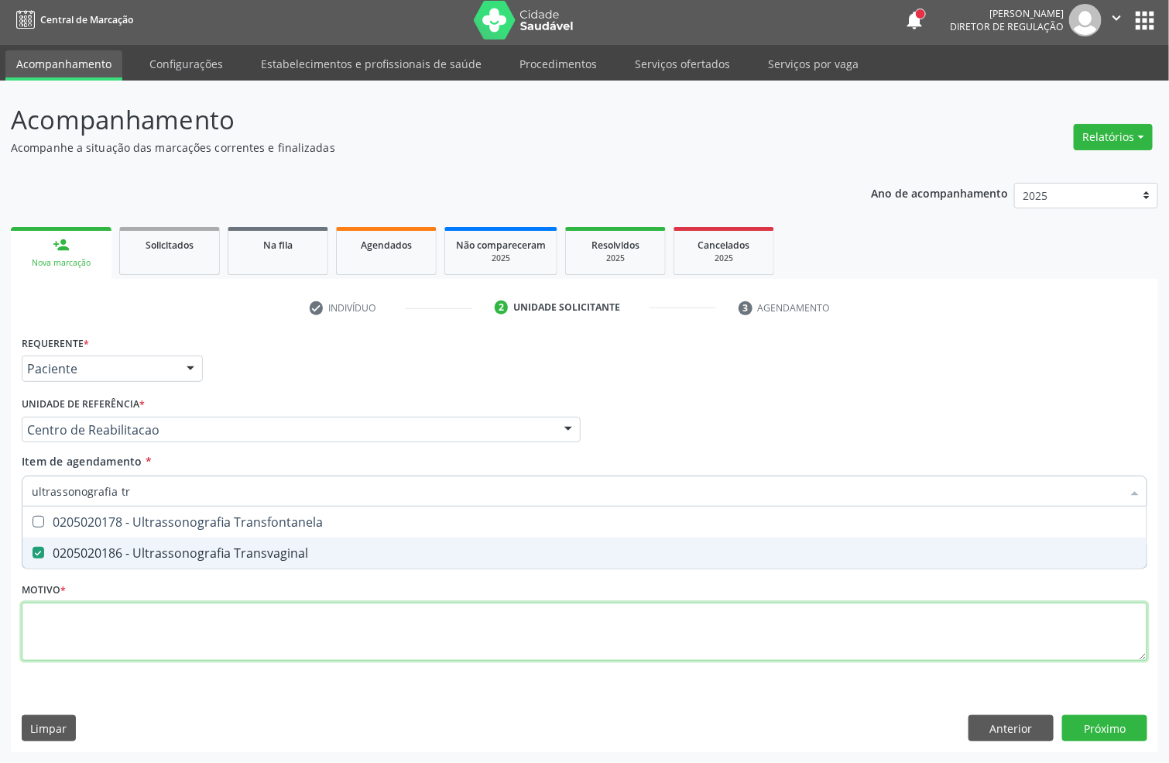
click at [149, 630] on div "Requerente * Paciente Profissional de Saúde Paciente Nenhum resultado encontrad…" at bounding box center [585, 506] width 1126 height 351
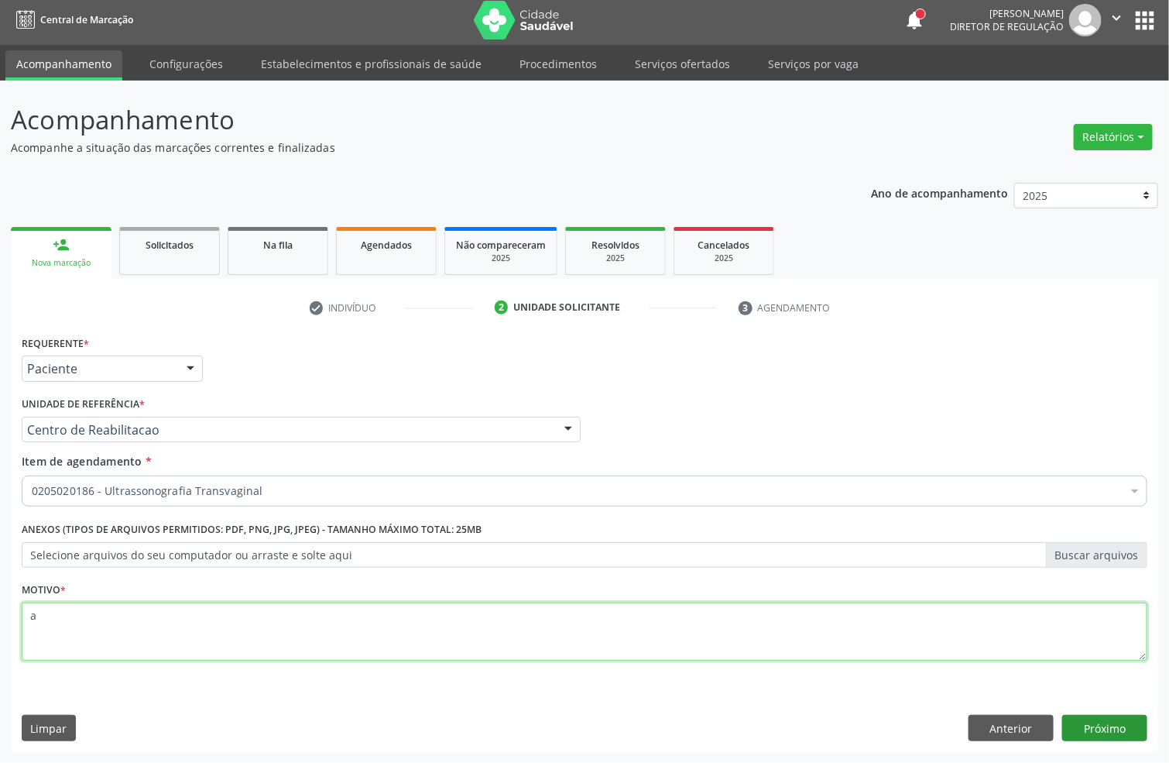
type textarea "a"
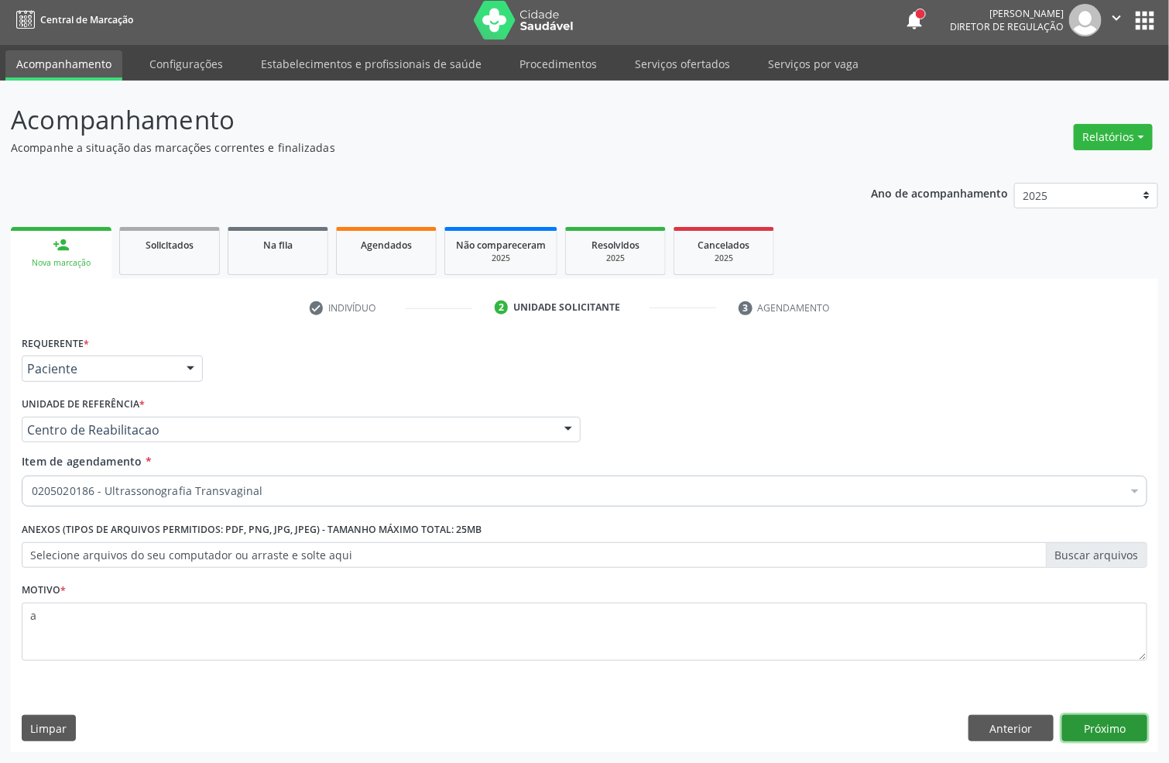
click at [1072, 730] on button "Próximo" at bounding box center [1104, 728] width 85 height 26
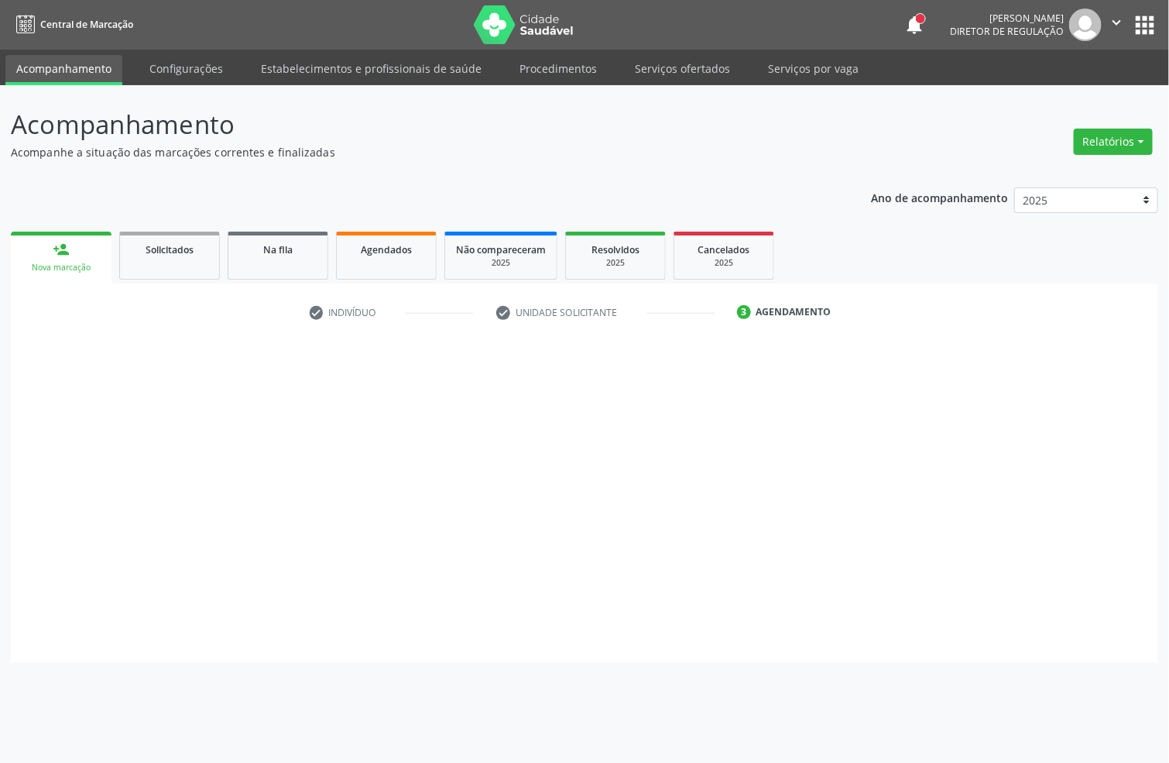
scroll to position [0, 0]
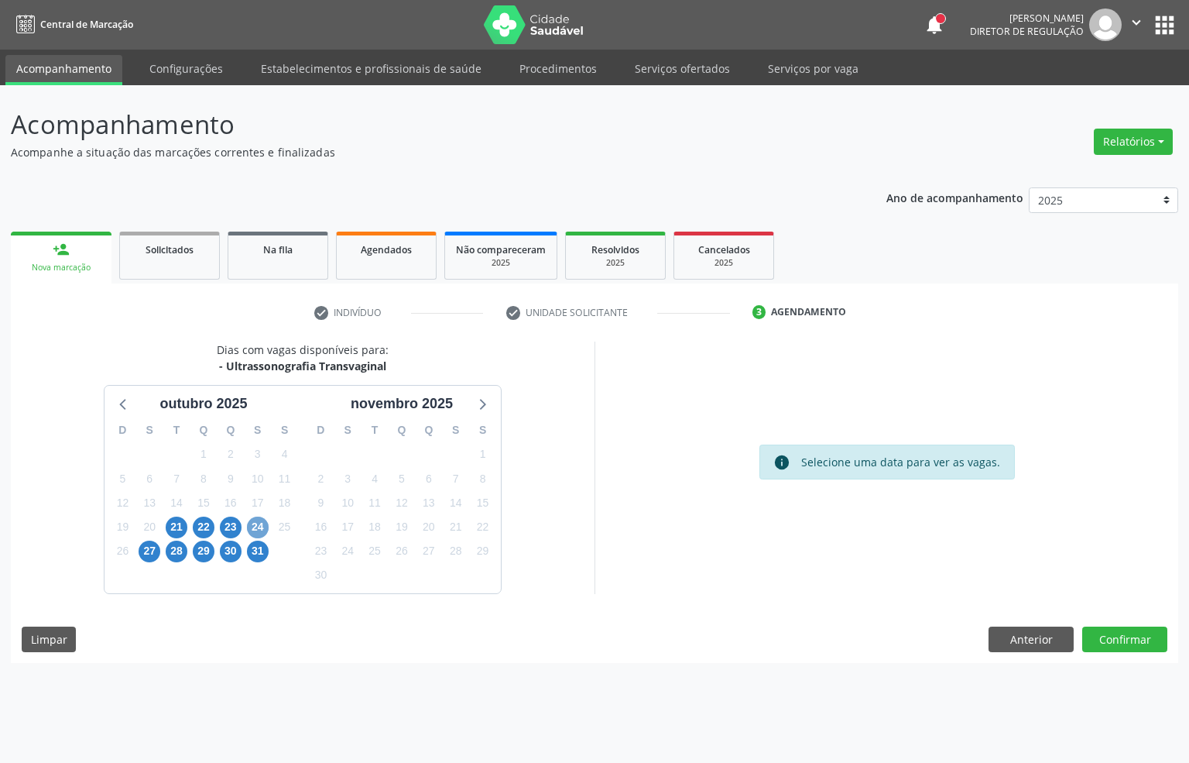
click at [252, 523] on span "24" at bounding box center [258, 527] width 22 height 22
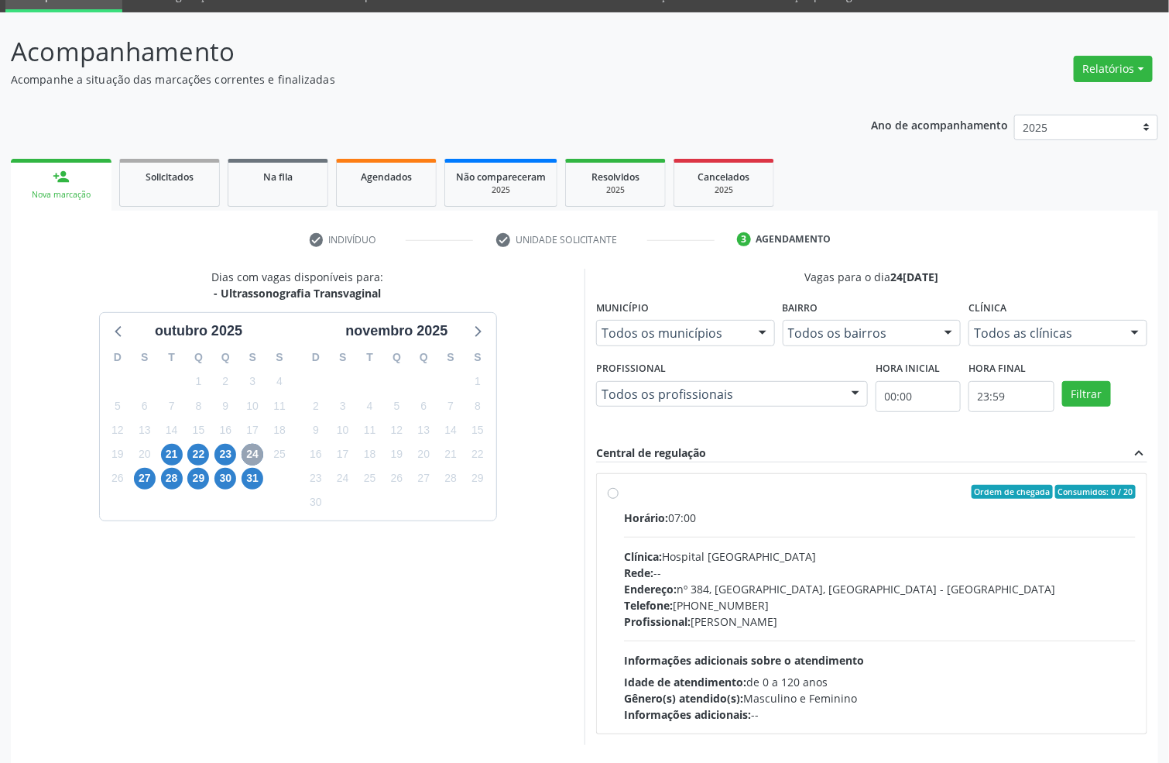
scroll to position [137, 0]
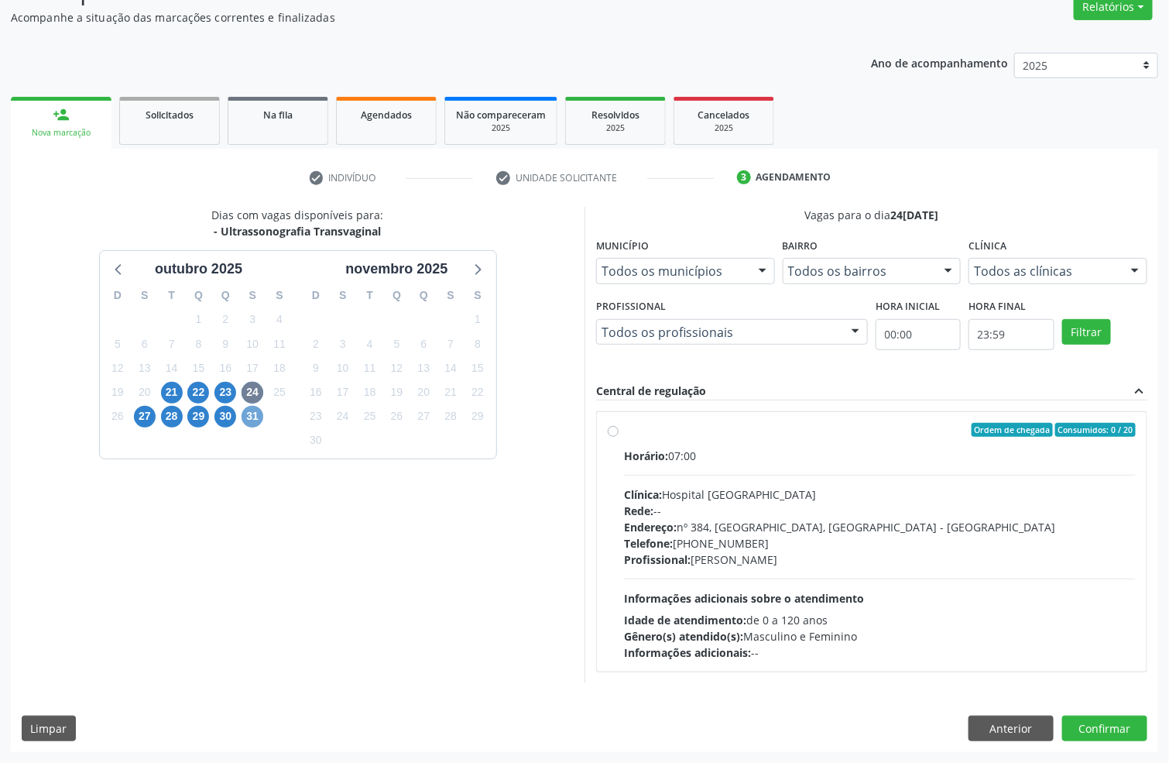
click at [245, 411] on span "31" at bounding box center [253, 417] width 22 height 22
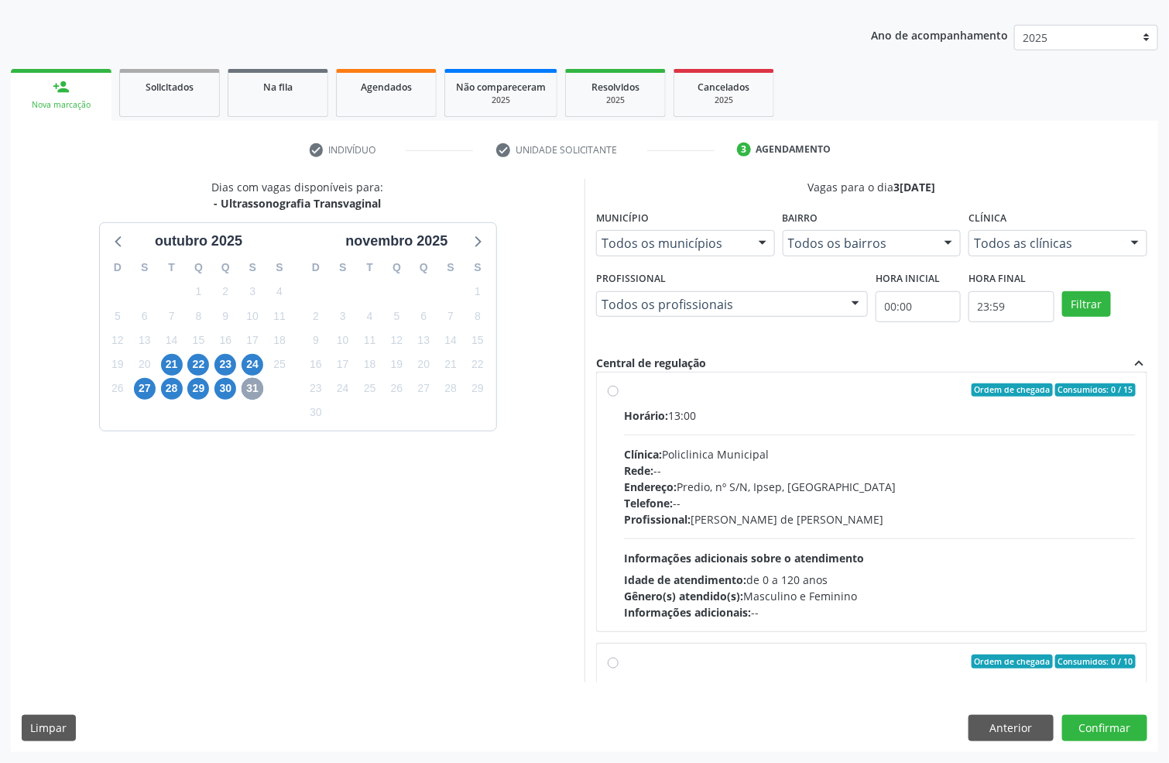
scroll to position [348, 0]
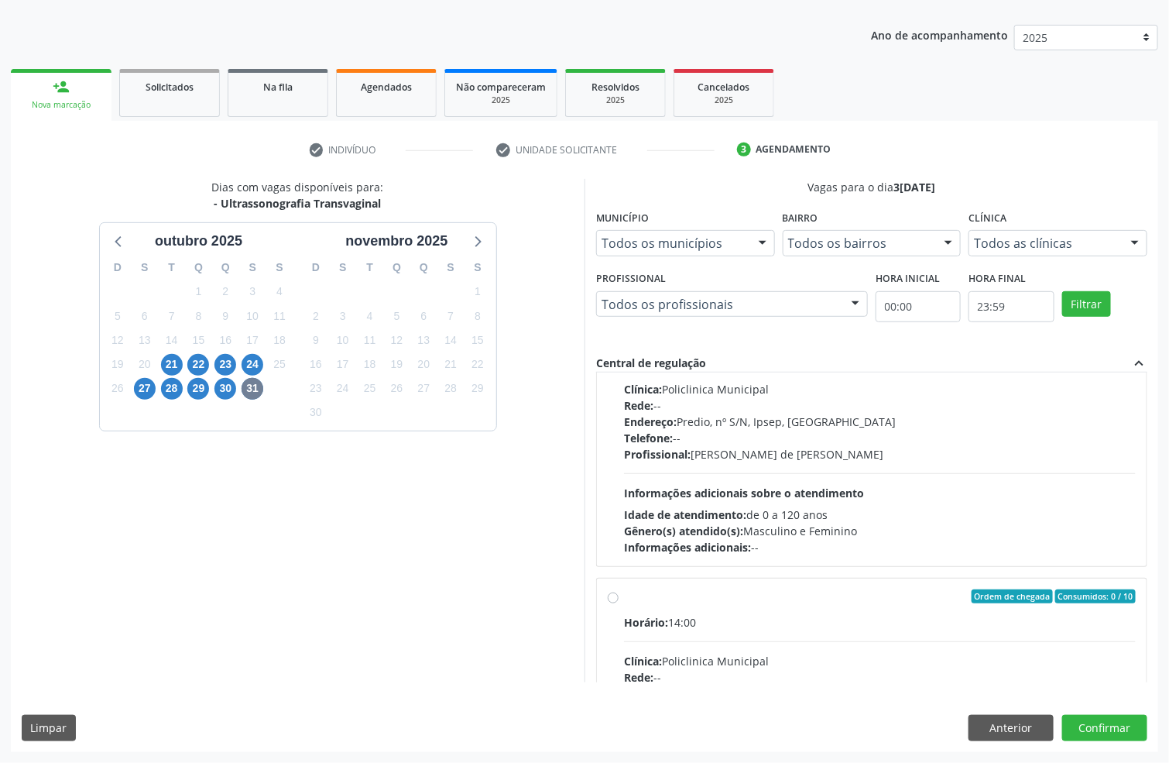
click at [801, 444] on div "Telefone: --" at bounding box center [880, 438] width 512 height 16
click at [619, 332] on input "Ordem de chegada Consumidos: 0 / 15 Horário: 13:00 Clínica: Policlinica Municip…" at bounding box center [613, 325] width 11 height 14
radio input "true"
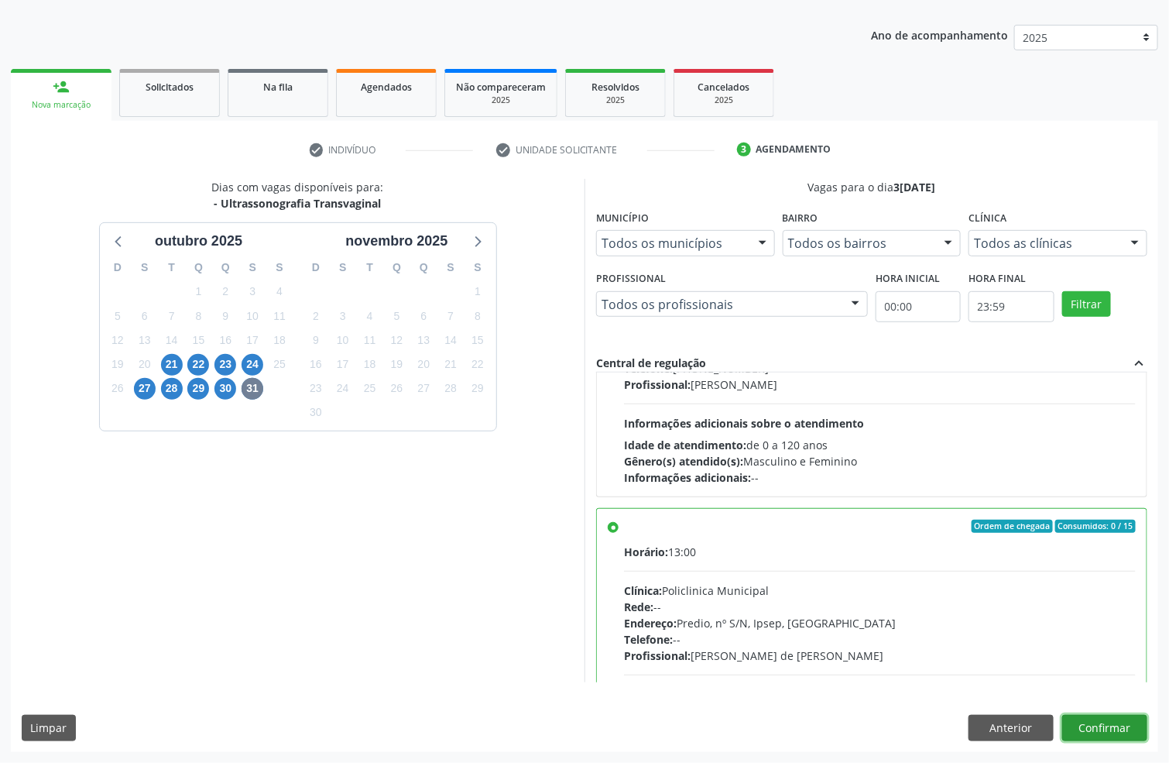
click at [1100, 723] on button "Confirmar" at bounding box center [1104, 728] width 85 height 26
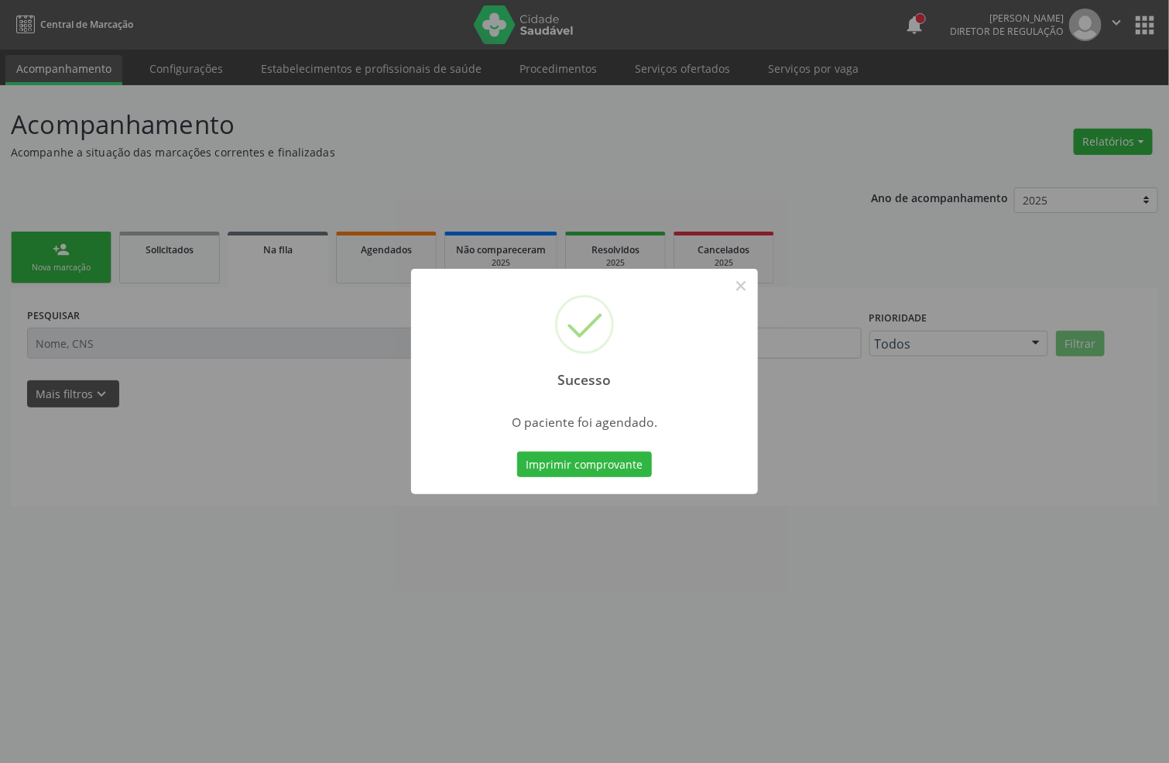
scroll to position [0, 0]
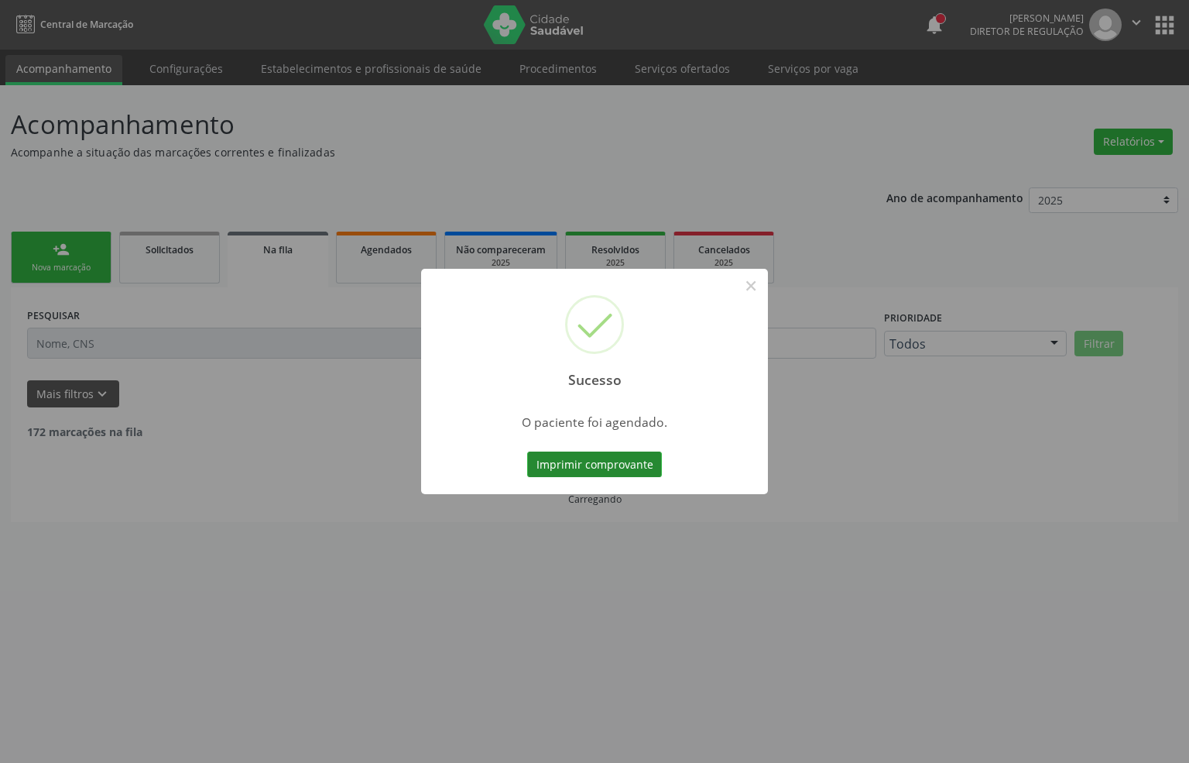
click at [570, 454] on button "Imprimir comprovante" at bounding box center [594, 464] width 135 height 26
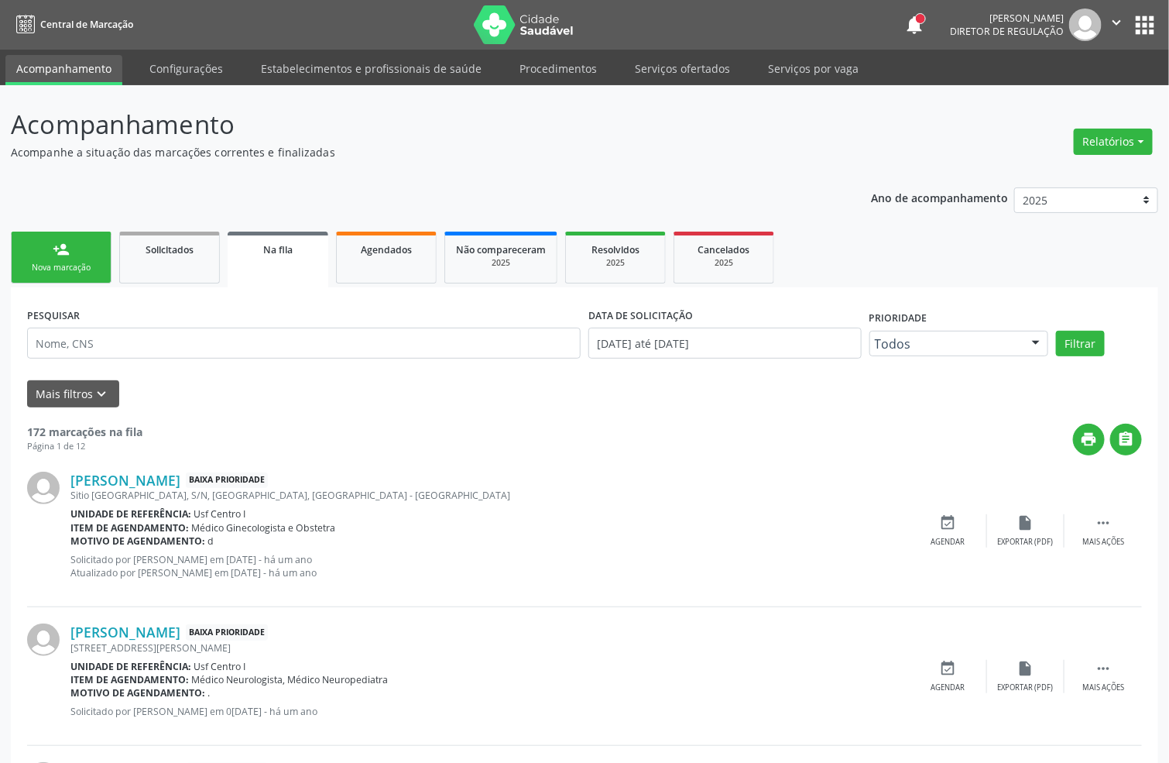
click at [89, 244] on link "person_add Nova marcação" at bounding box center [61, 258] width 101 height 52
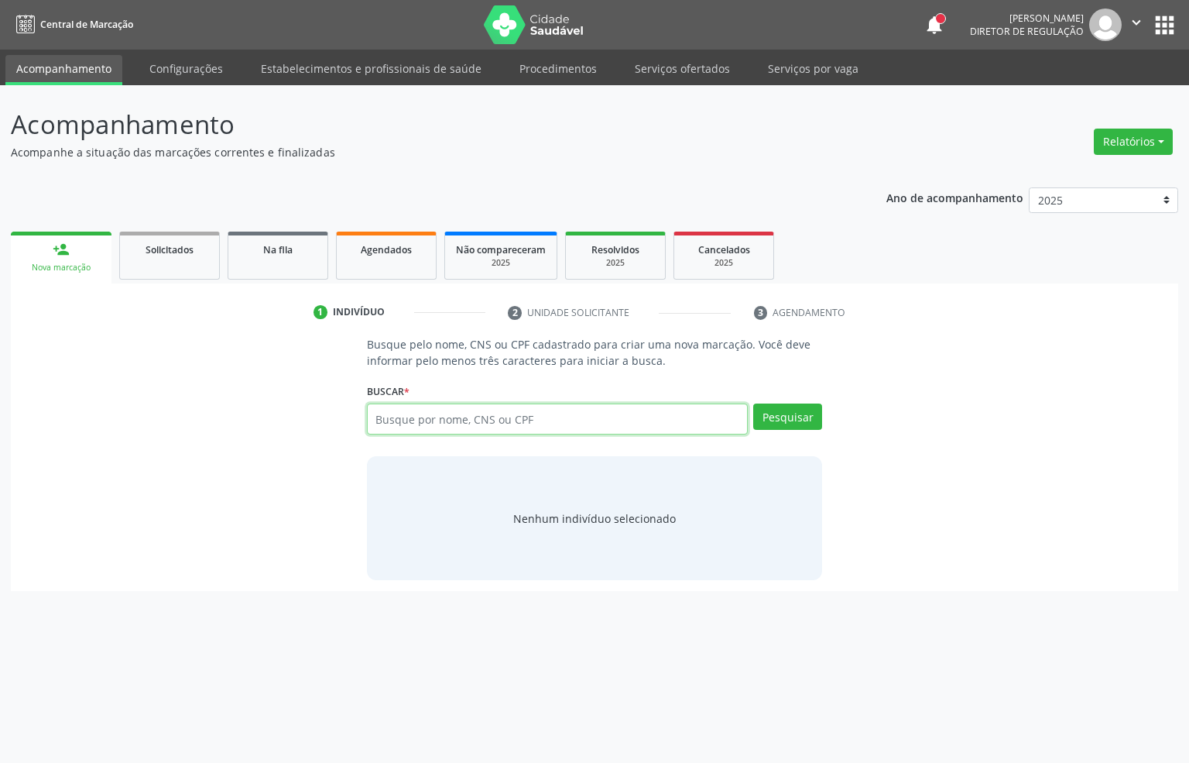
click at [420, 428] on input "text" at bounding box center [558, 418] width 382 height 31
type input "vitoria martins"
type input "vitoria martins da s"
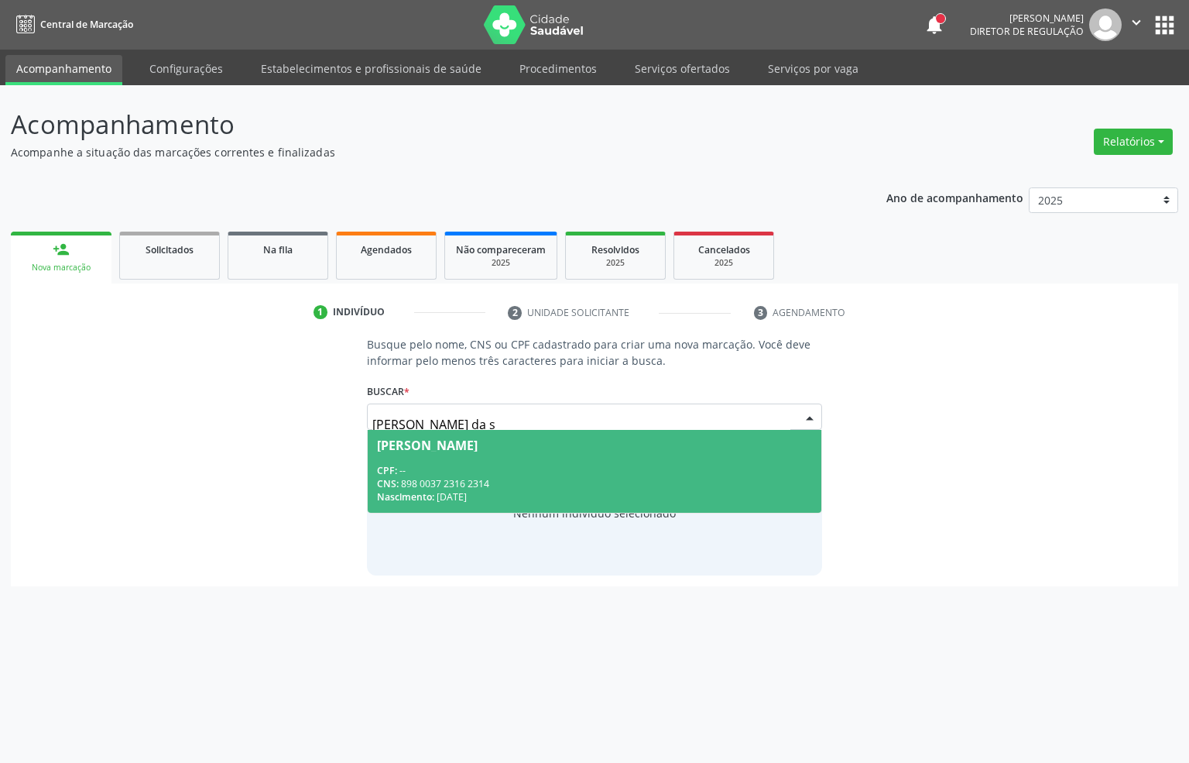
click at [567, 490] on div "Nascimento: 20/02/2005" at bounding box center [595, 496] width 436 height 13
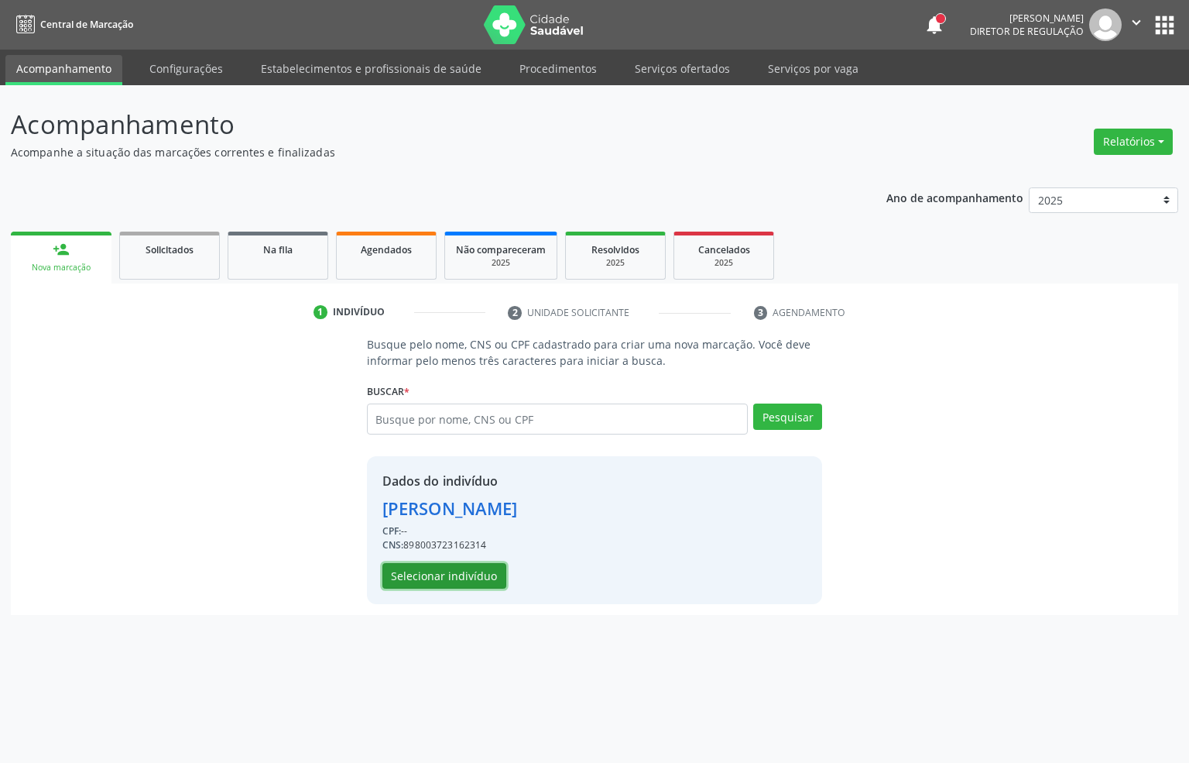
click at [427, 577] on button "Selecionar indivíduo" at bounding box center [445, 576] width 124 height 26
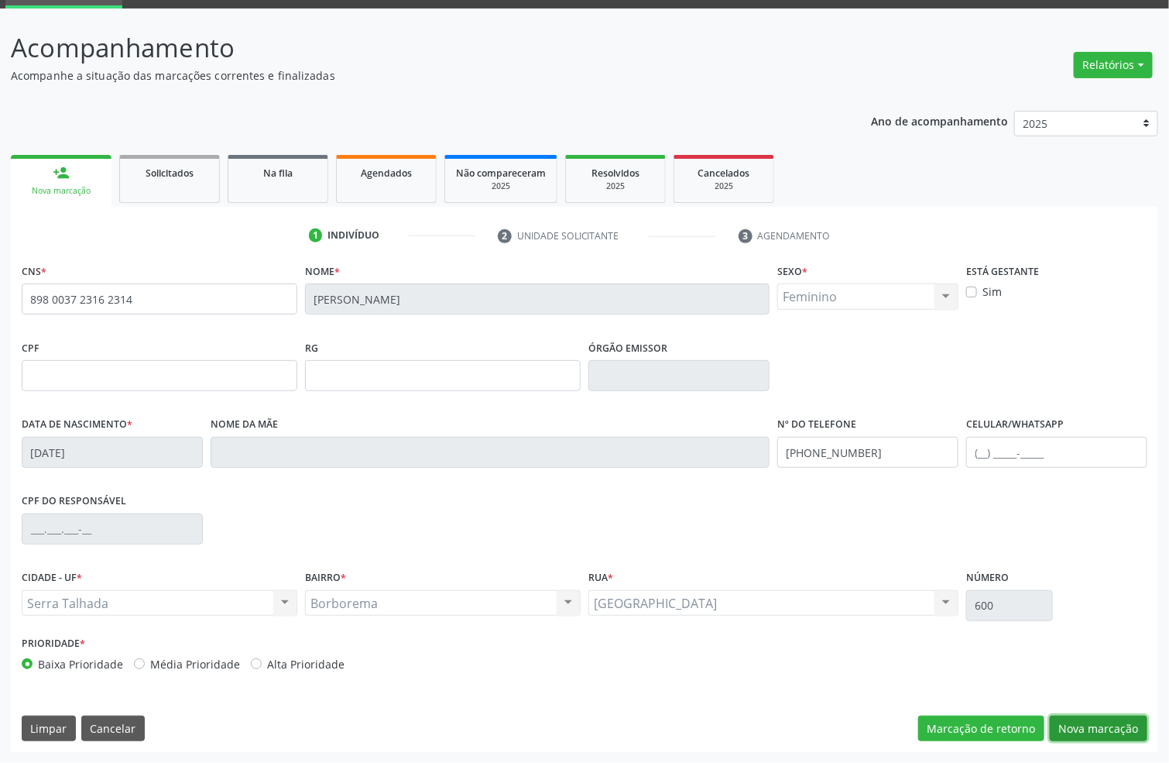
click at [1076, 729] on button "Nova marcação" at bounding box center [1099, 728] width 98 height 26
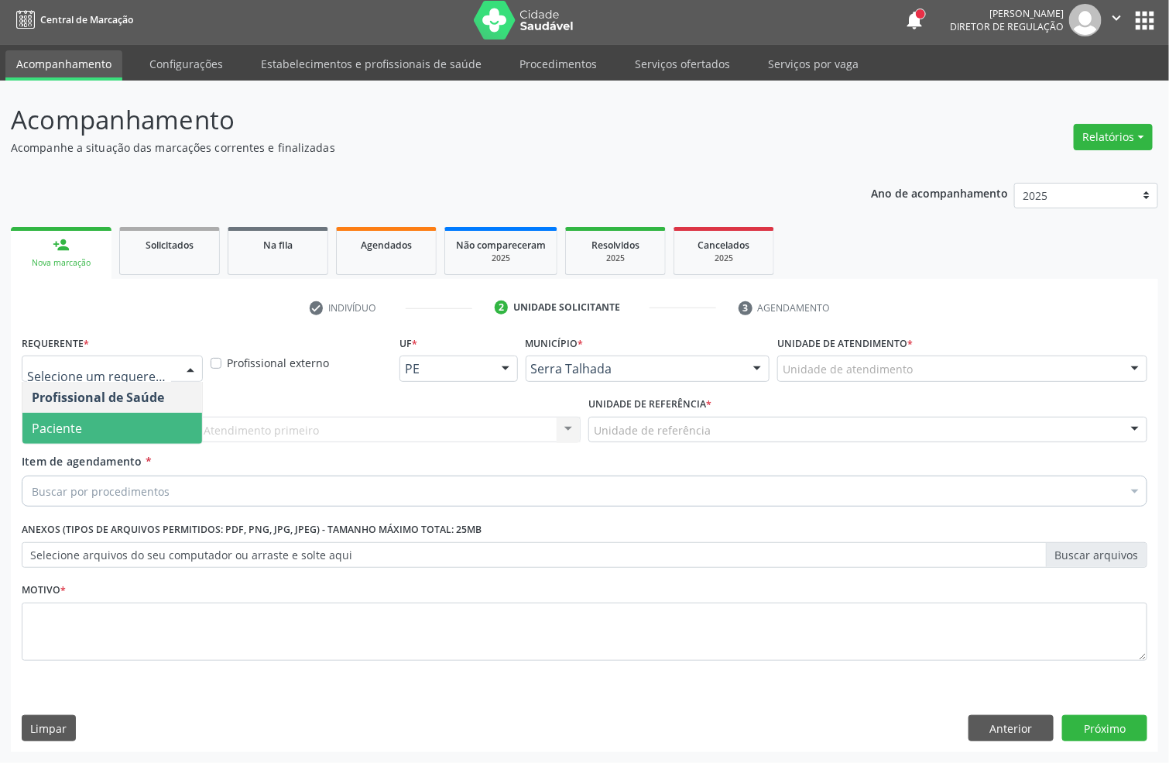
click at [93, 425] on span "Paciente" at bounding box center [112, 428] width 180 height 31
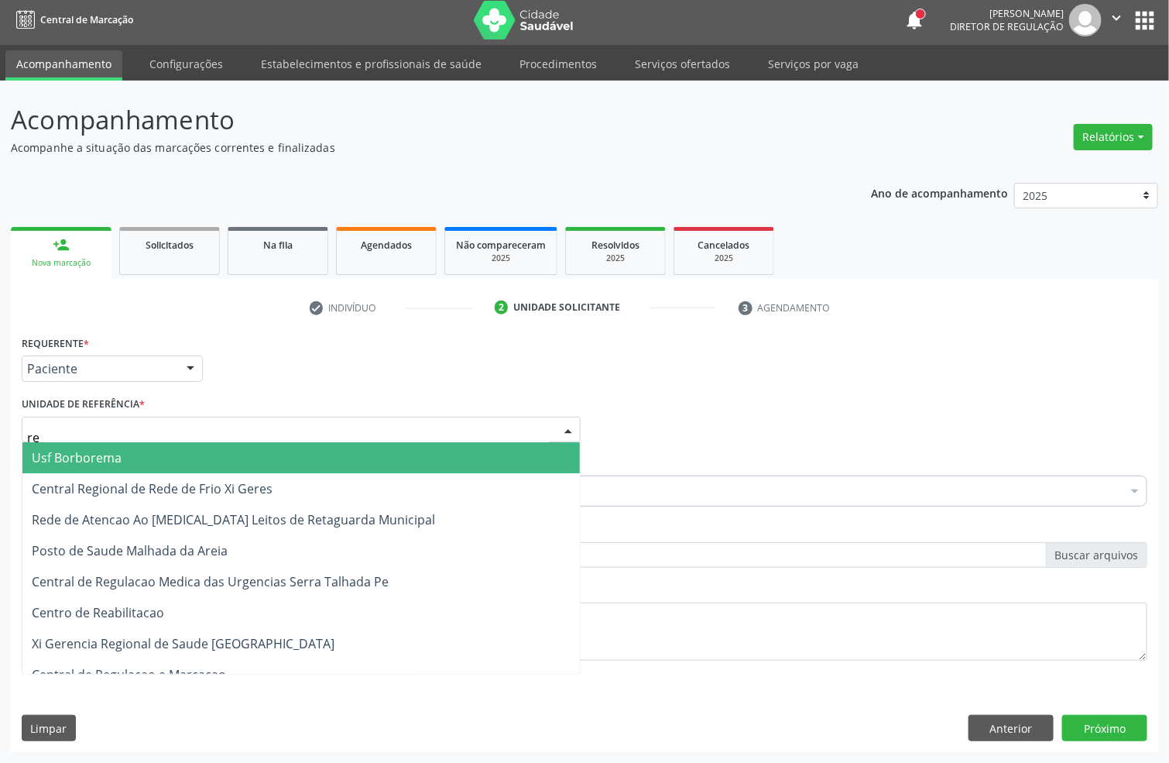
type input "rea"
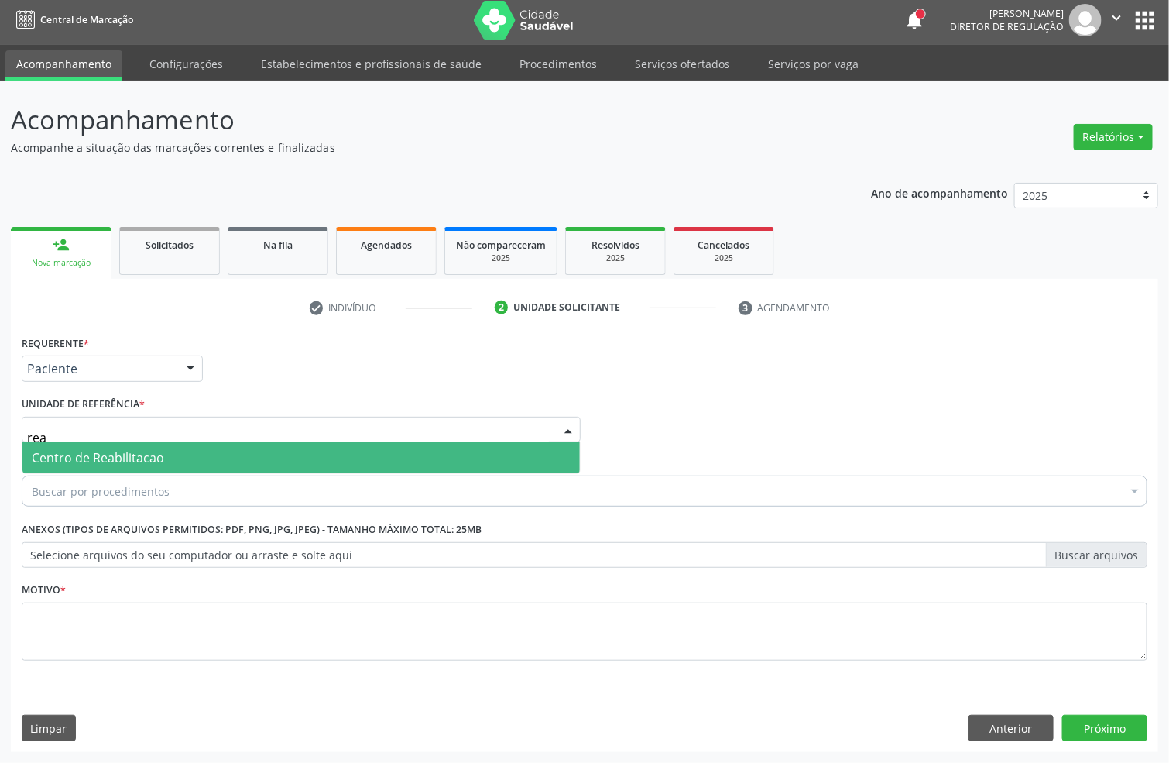
click at [91, 454] on span "Centro de Reabilitacao" at bounding box center [98, 457] width 132 height 17
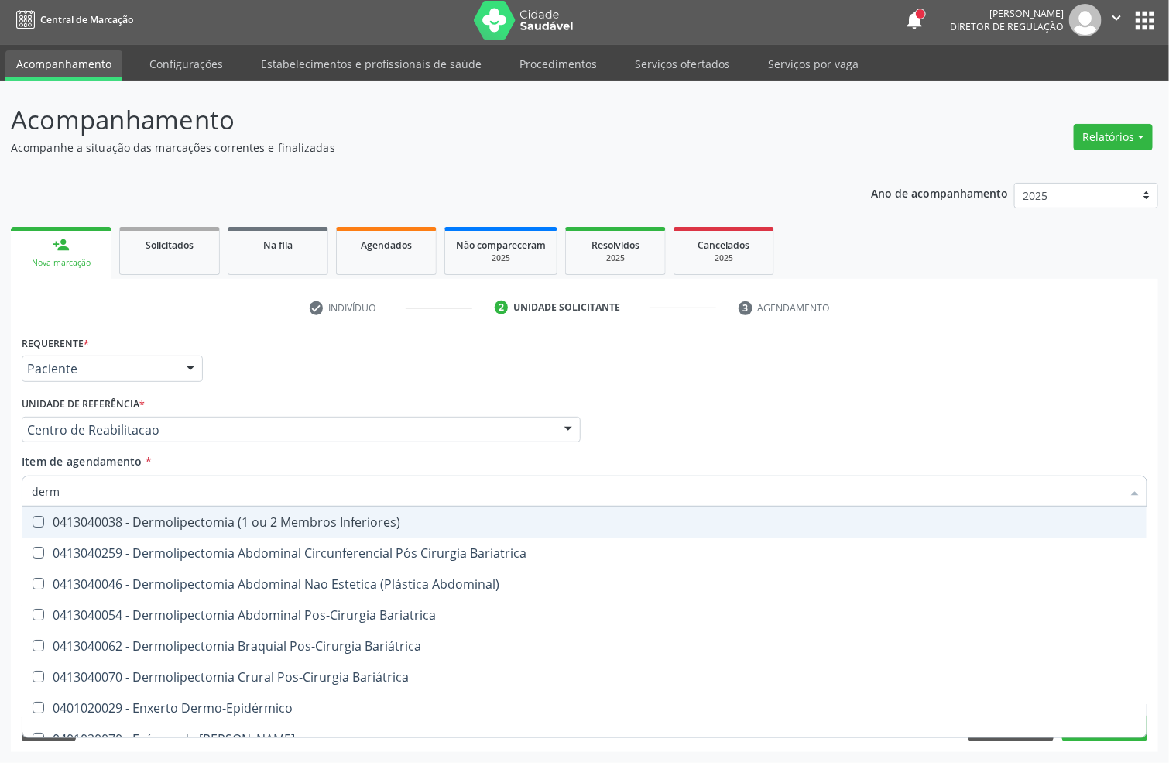
type input "derma"
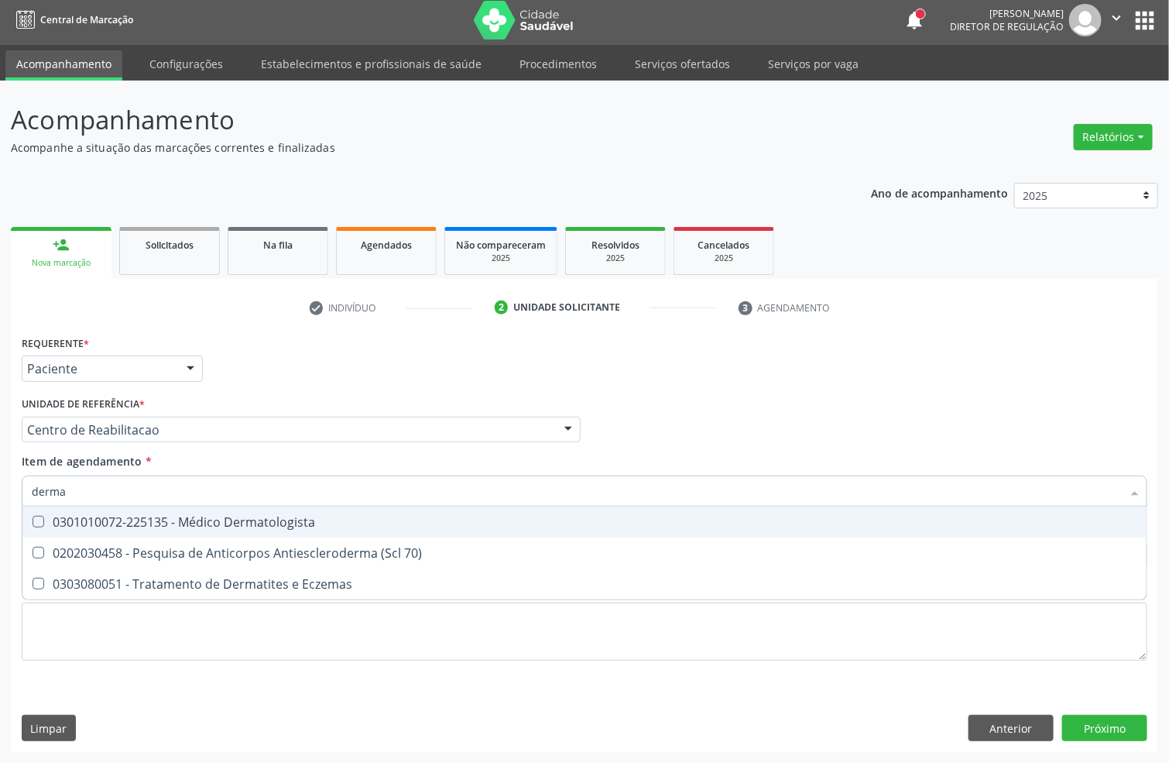
click at [139, 521] on div "0301010072-225135 - Médico Dermatologista" at bounding box center [585, 522] width 1106 height 12
checkbox Dermatologista "true"
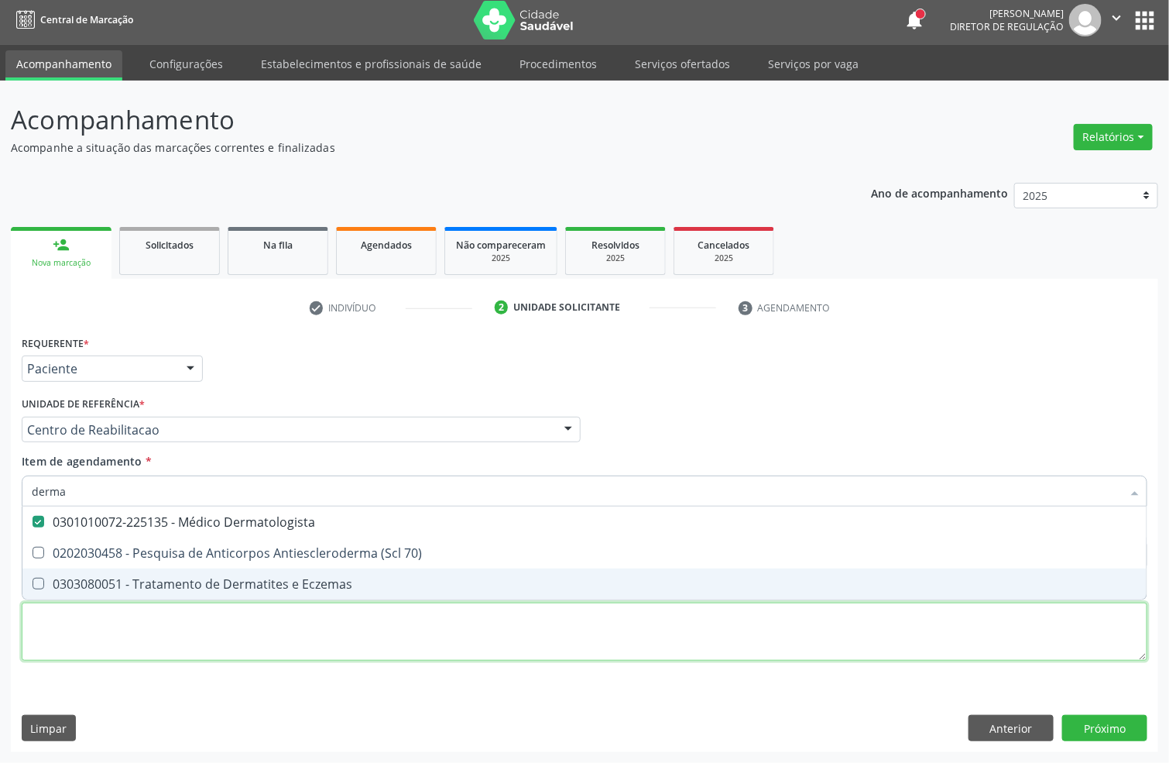
click at [114, 647] on div "Requerente * Paciente Profissional de Saúde Paciente Nenhum resultado encontrad…" at bounding box center [585, 506] width 1126 height 351
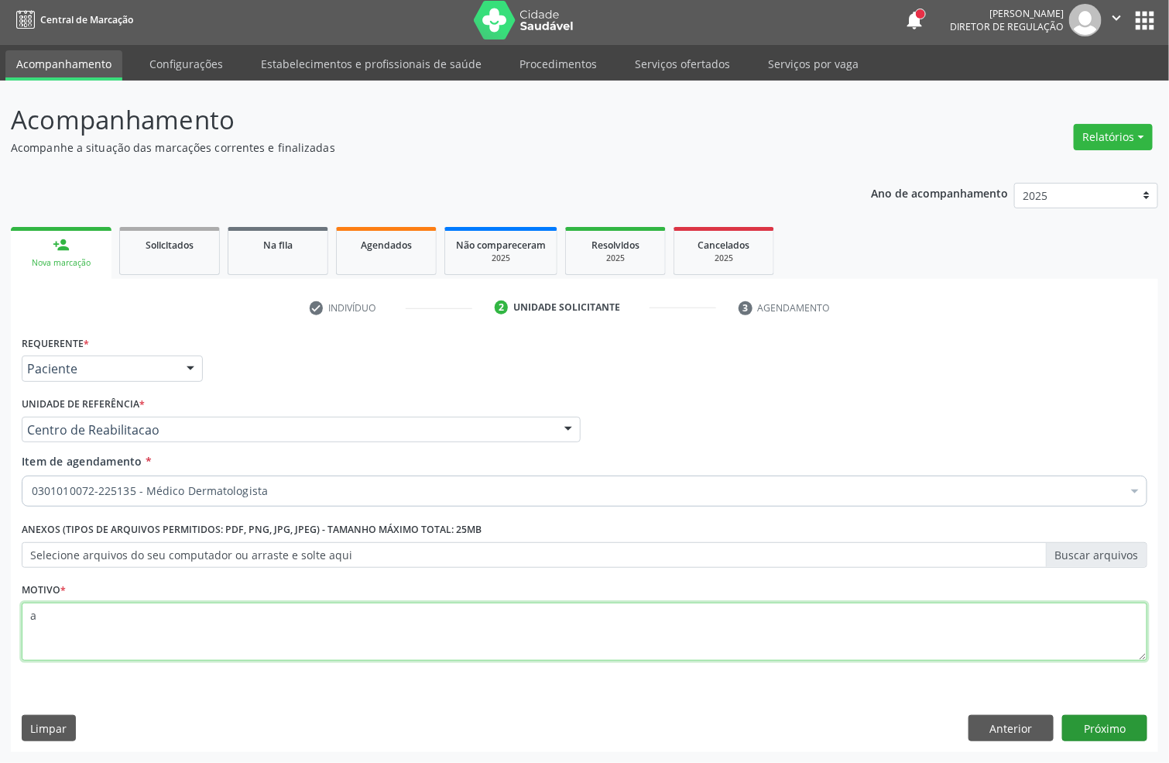
type textarea "a"
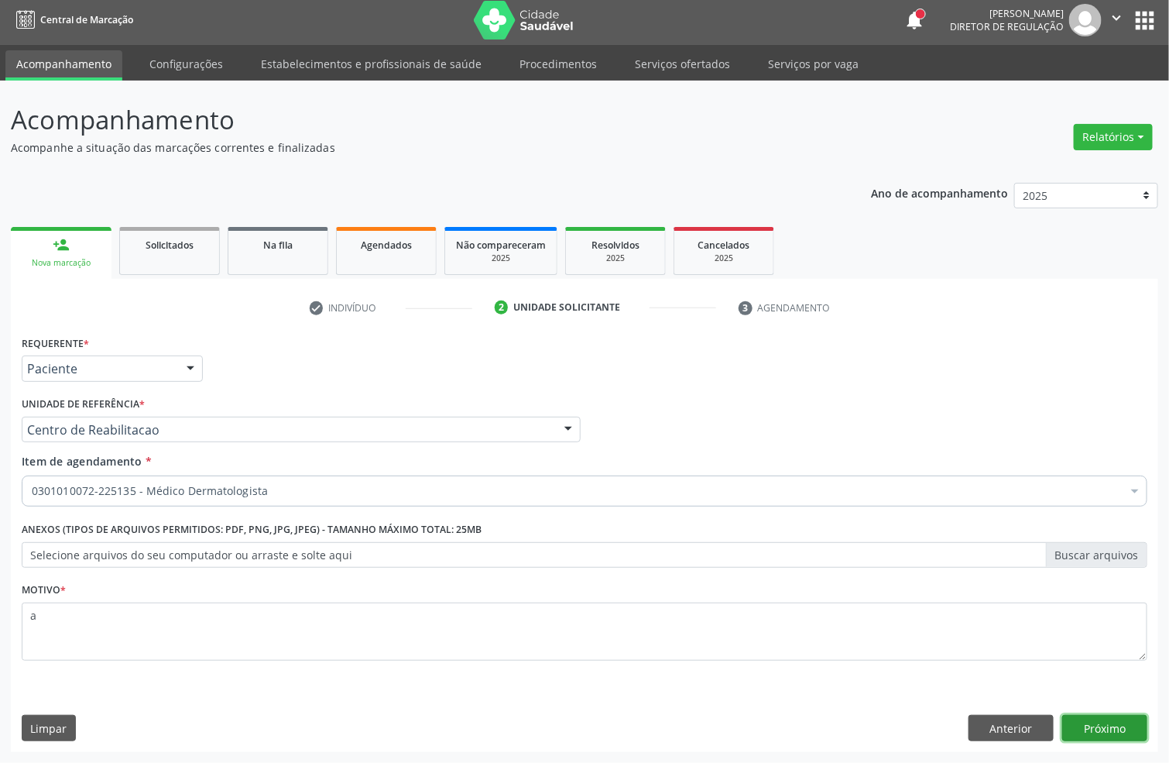
click at [1086, 727] on button "Próximo" at bounding box center [1104, 728] width 85 height 26
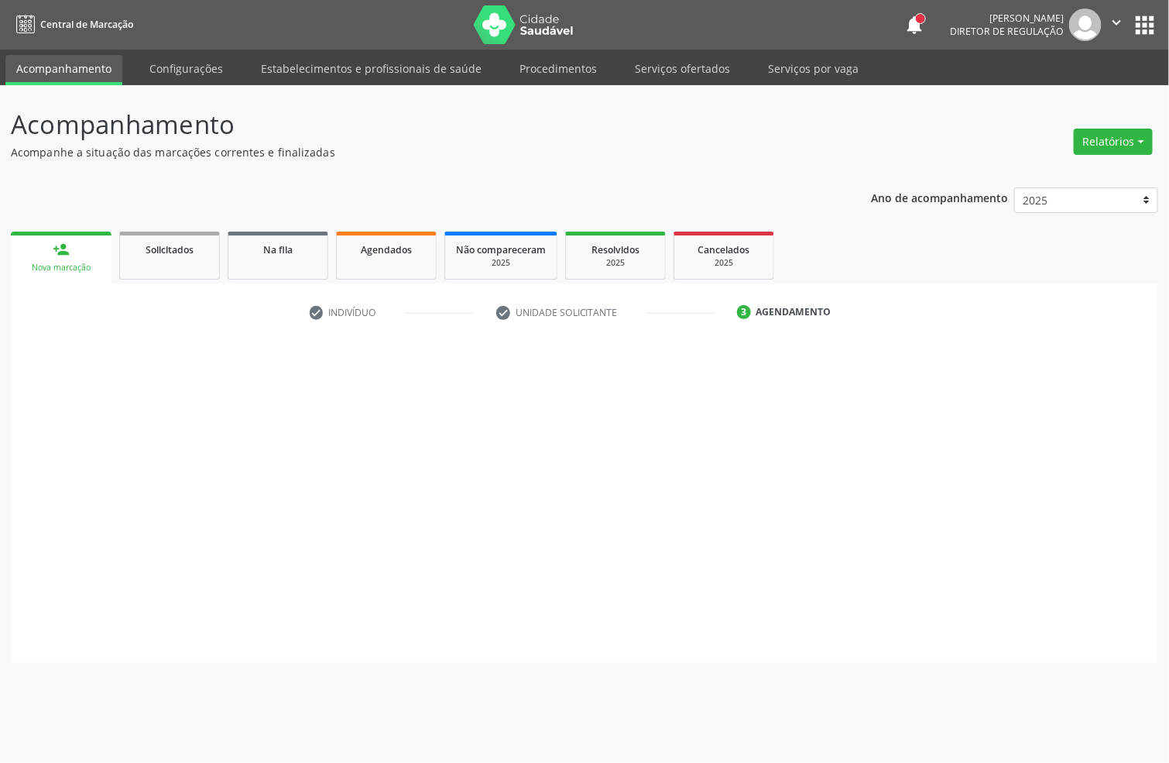
scroll to position [0, 0]
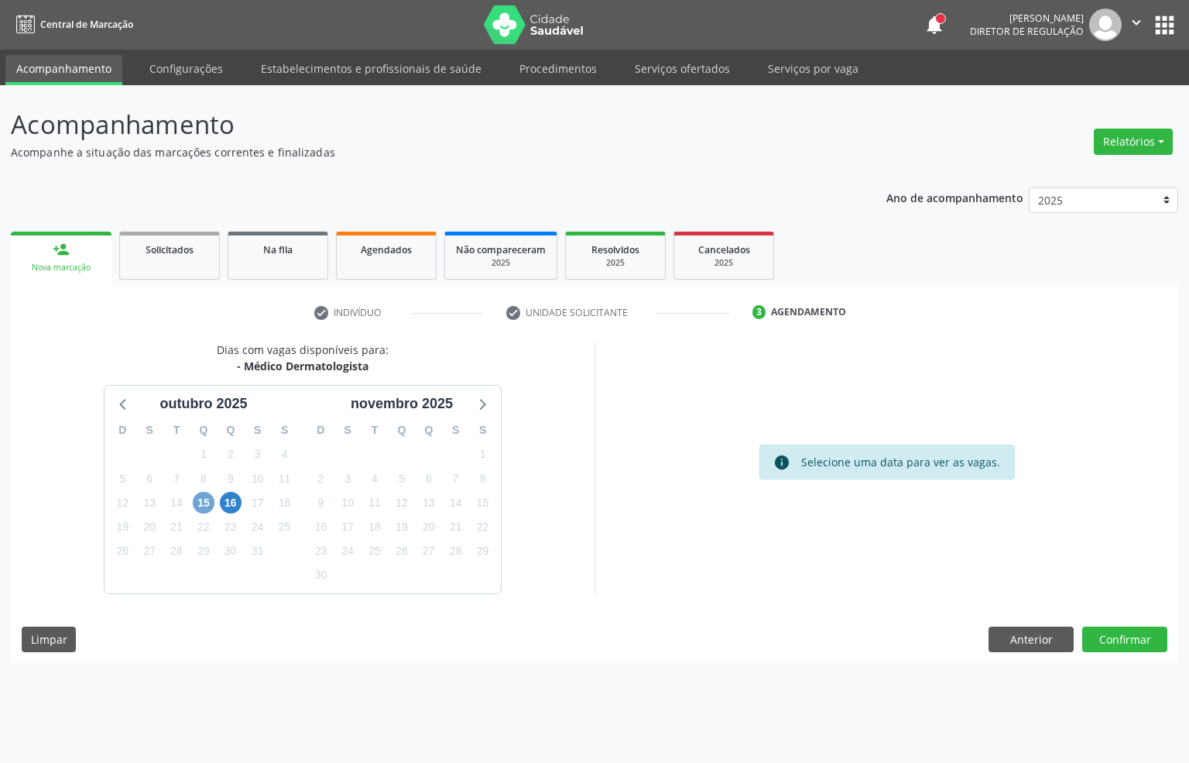
click at [196, 499] on span "15" at bounding box center [204, 503] width 22 height 22
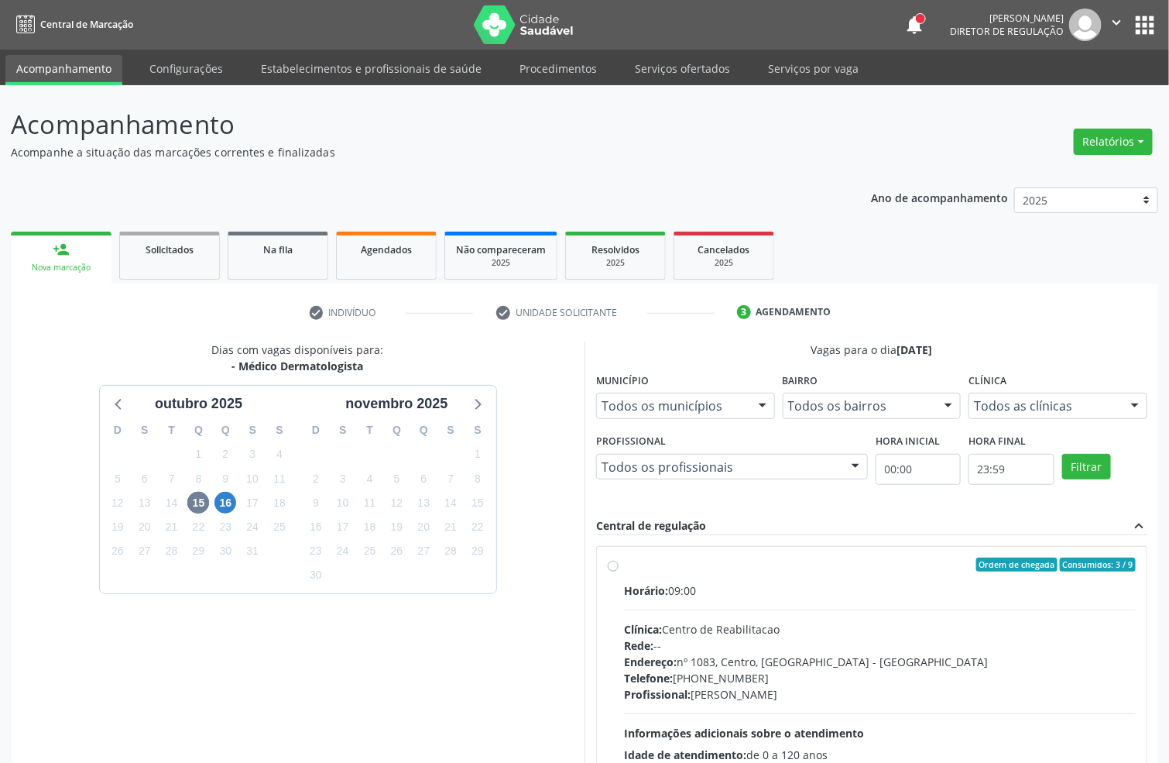
click at [751, 604] on div "Horário: 09:00 Clínica: Centro de Reabilitacao Rede: -- Endereço: nº 1083, Cent…" at bounding box center [880, 688] width 512 height 213
click at [619, 571] on input "Ordem de chegada Consumidos: 3 / 9 Horário: 09:00 Clínica: Centro de Reabilitac…" at bounding box center [613, 564] width 11 height 14
radio input "true"
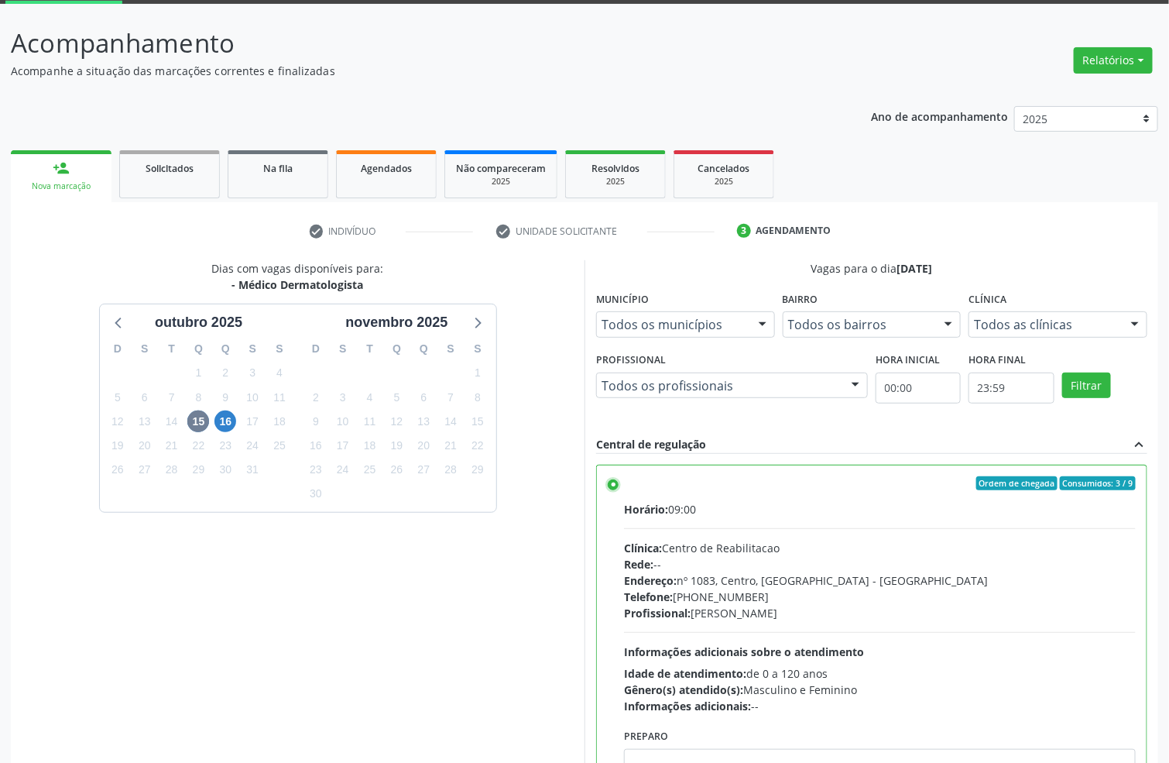
scroll to position [163, 0]
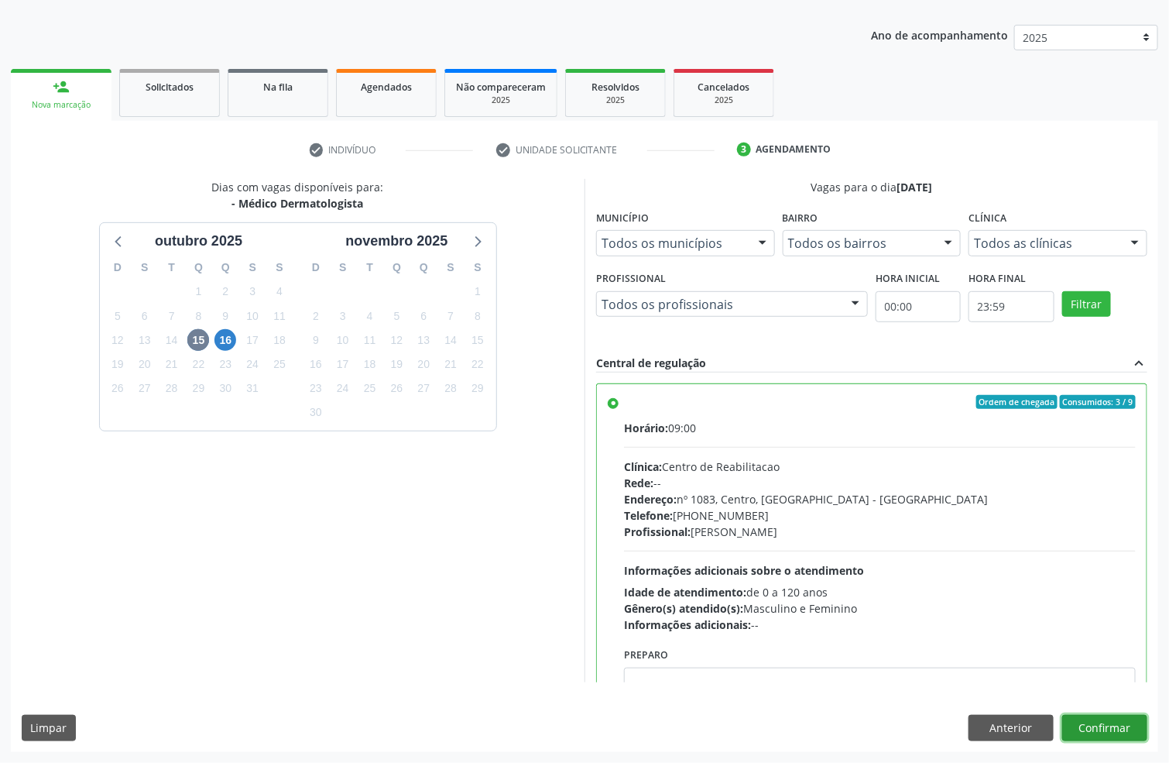
click at [1111, 734] on button "Confirmar" at bounding box center [1104, 728] width 85 height 26
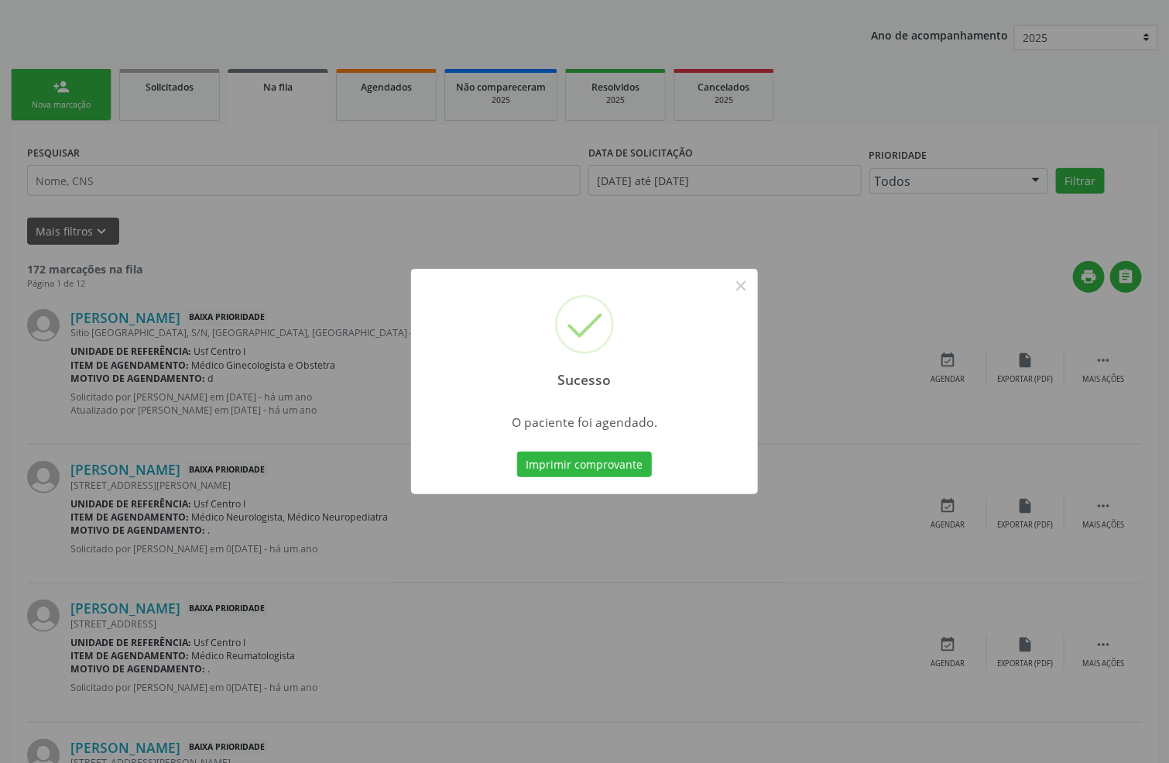
scroll to position [0, 0]
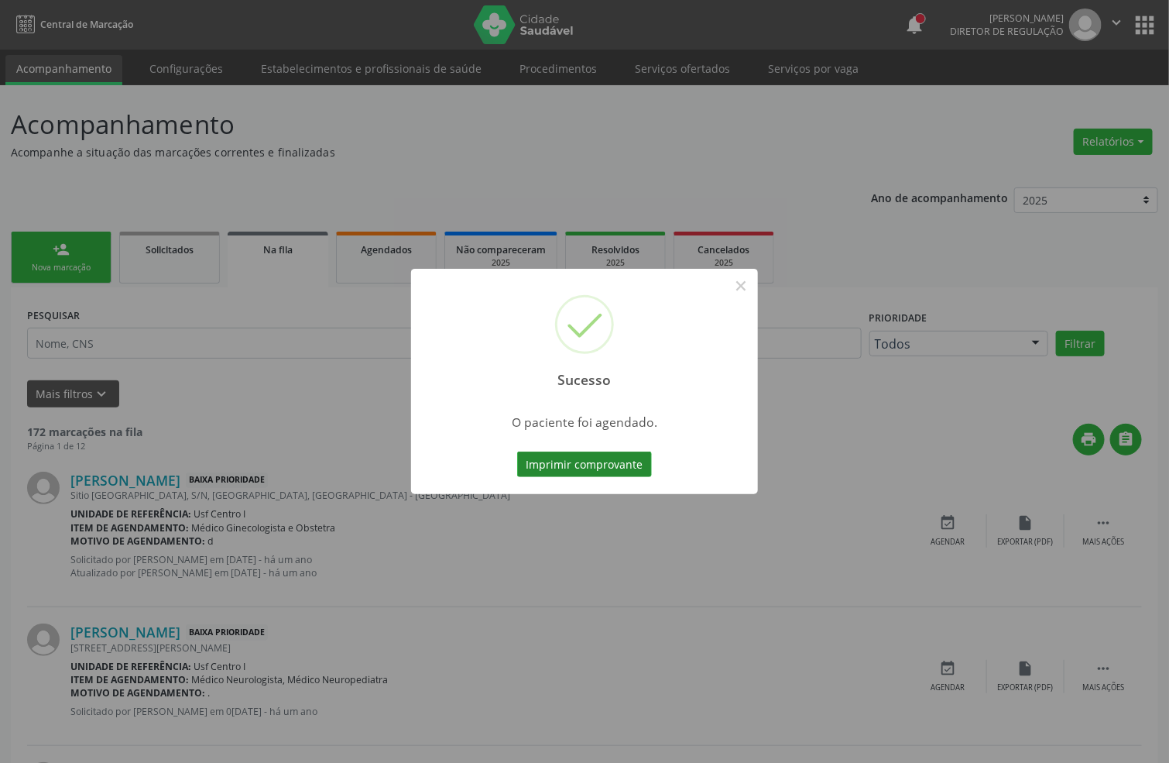
click at [567, 470] on button "Imprimir comprovante" at bounding box center [584, 464] width 135 height 26
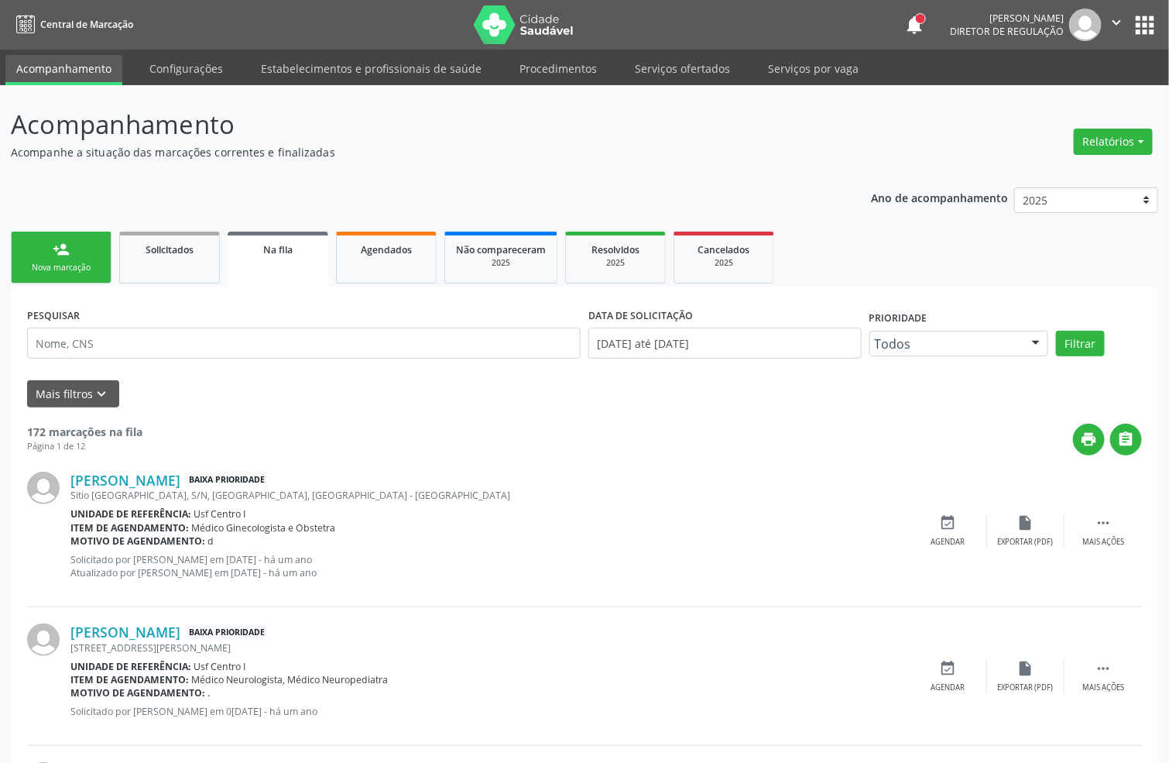
click at [95, 245] on link "person_add Nova marcação" at bounding box center [61, 258] width 101 height 52
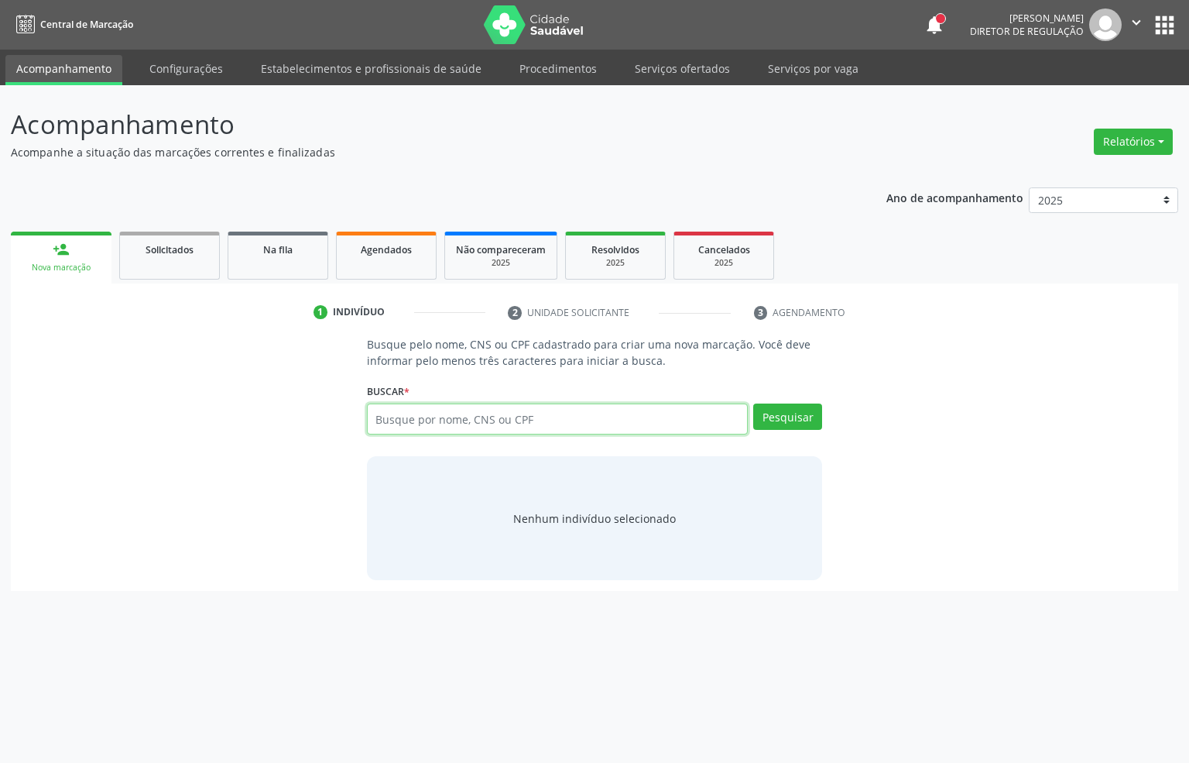
click at [426, 426] on input "text" at bounding box center [558, 418] width 382 height 31
type input "898000424187541"
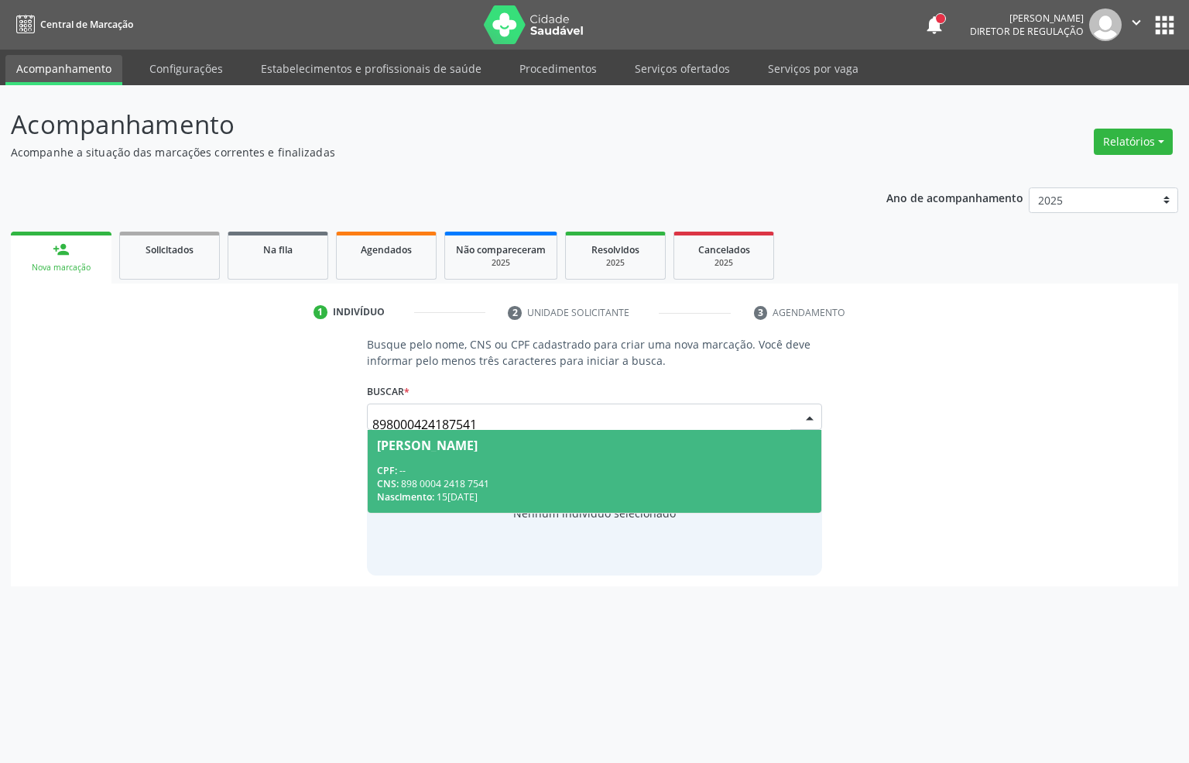
click at [506, 474] on div "CPF: --" at bounding box center [595, 470] width 436 height 13
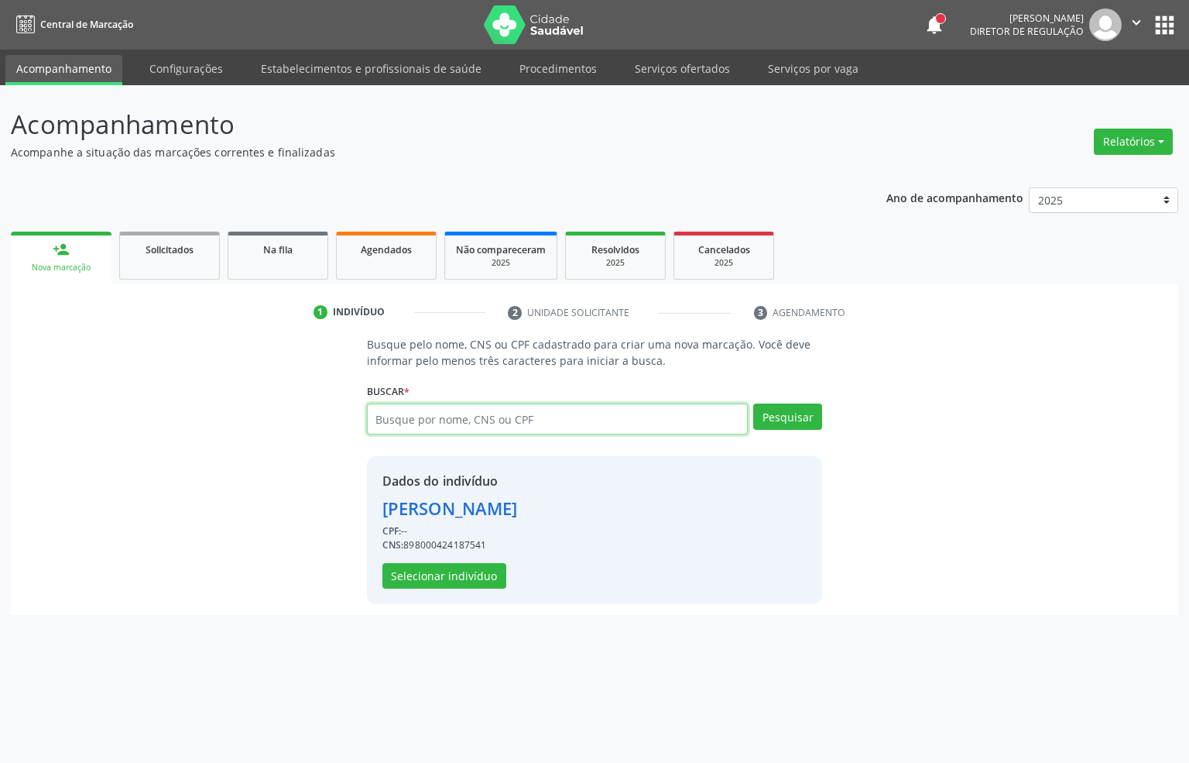
click at [412, 416] on input "text" at bounding box center [558, 418] width 382 height 31
type input "162034364380004"
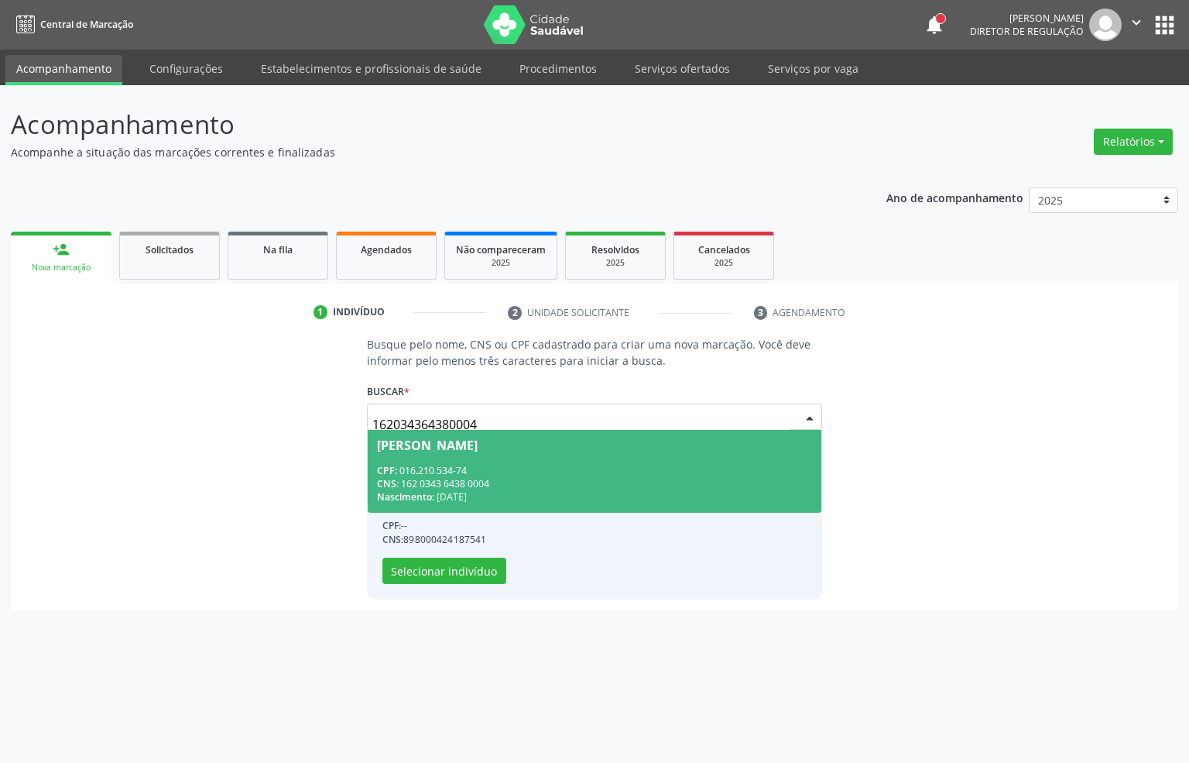
click at [468, 454] on span "Joana Laura Pereira de Souza CPF: 016.210.534-74 CNS: 162 0343 6438 0004 Nascim…" at bounding box center [595, 471] width 455 height 83
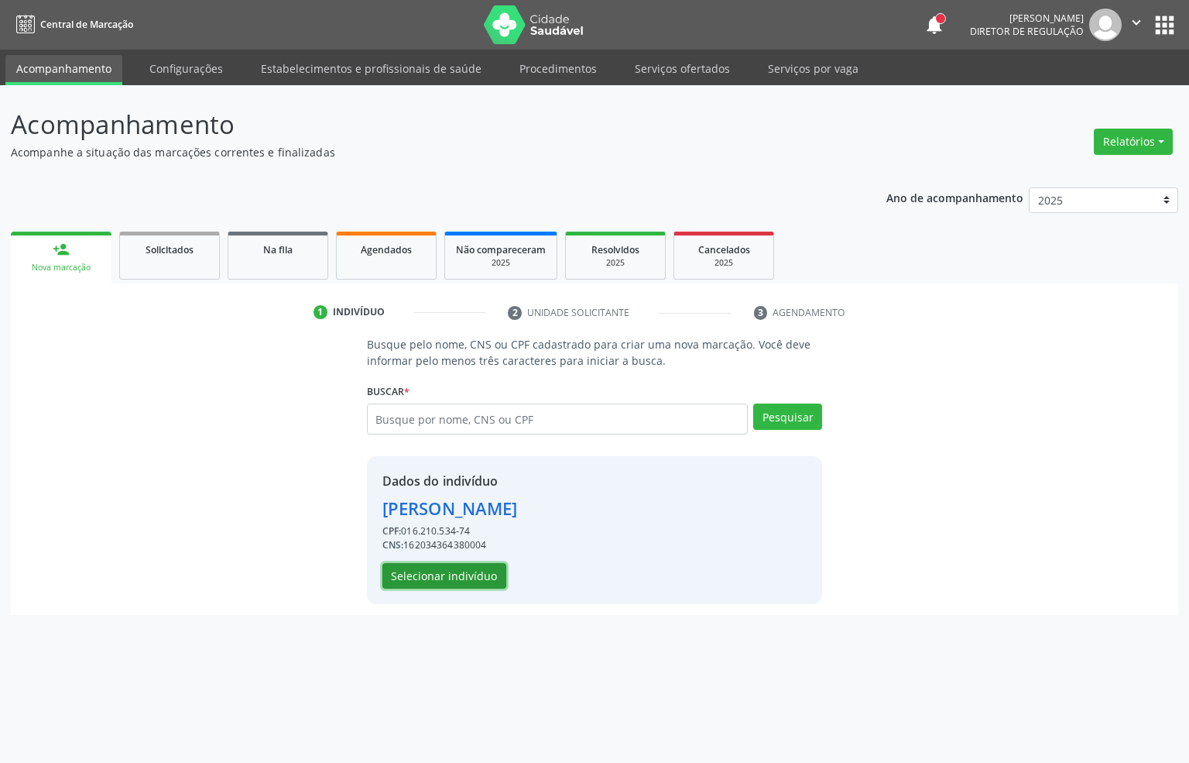
click at [420, 578] on button "Selecionar indivíduo" at bounding box center [445, 576] width 124 height 26
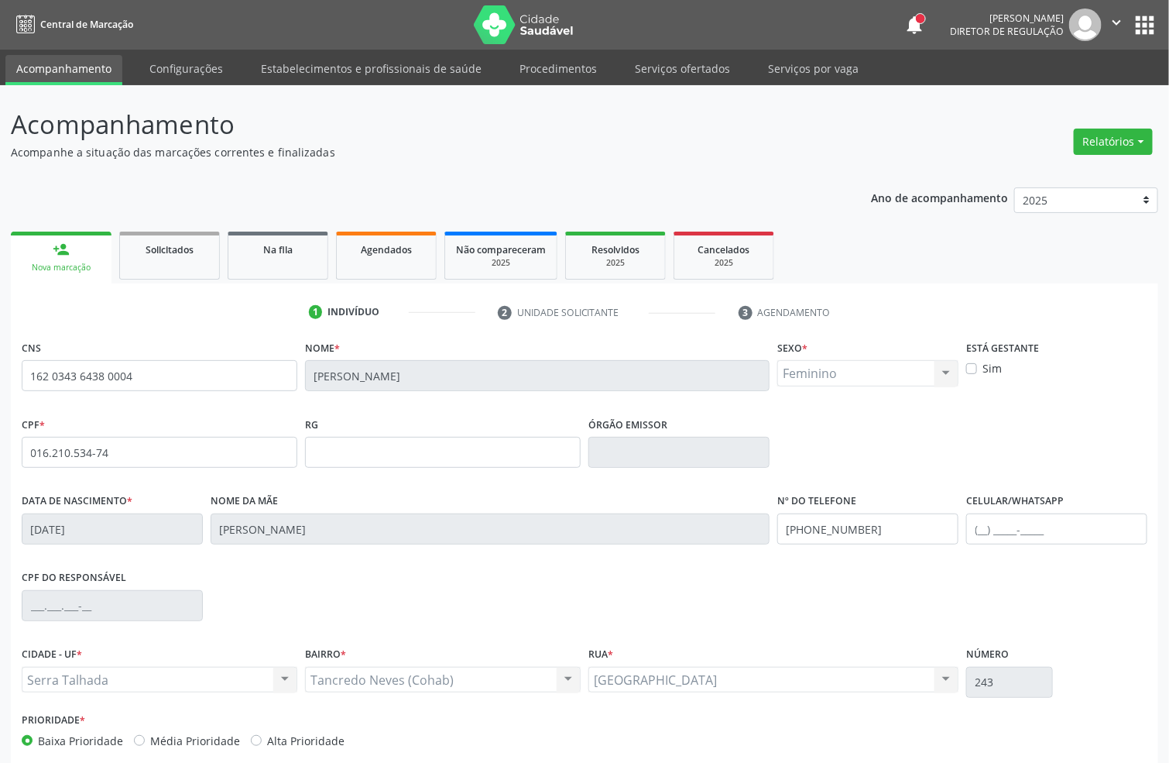
scroll to position [77, 0]
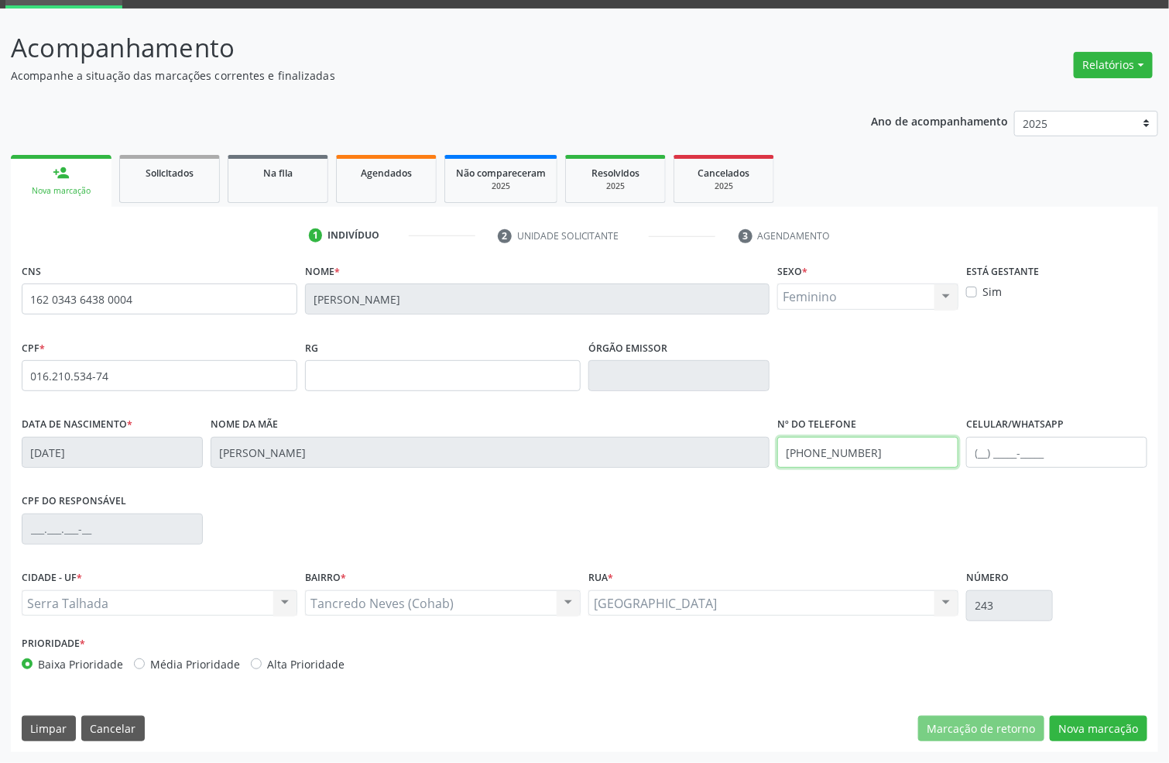
click at [841, 442] on input "(87) 99658-4619" at bounding box center [867, 452] width 181 height 31
click at [1062, 737] on button "Nova marcação" at bounding box center [1099, 728] width 98 height 26
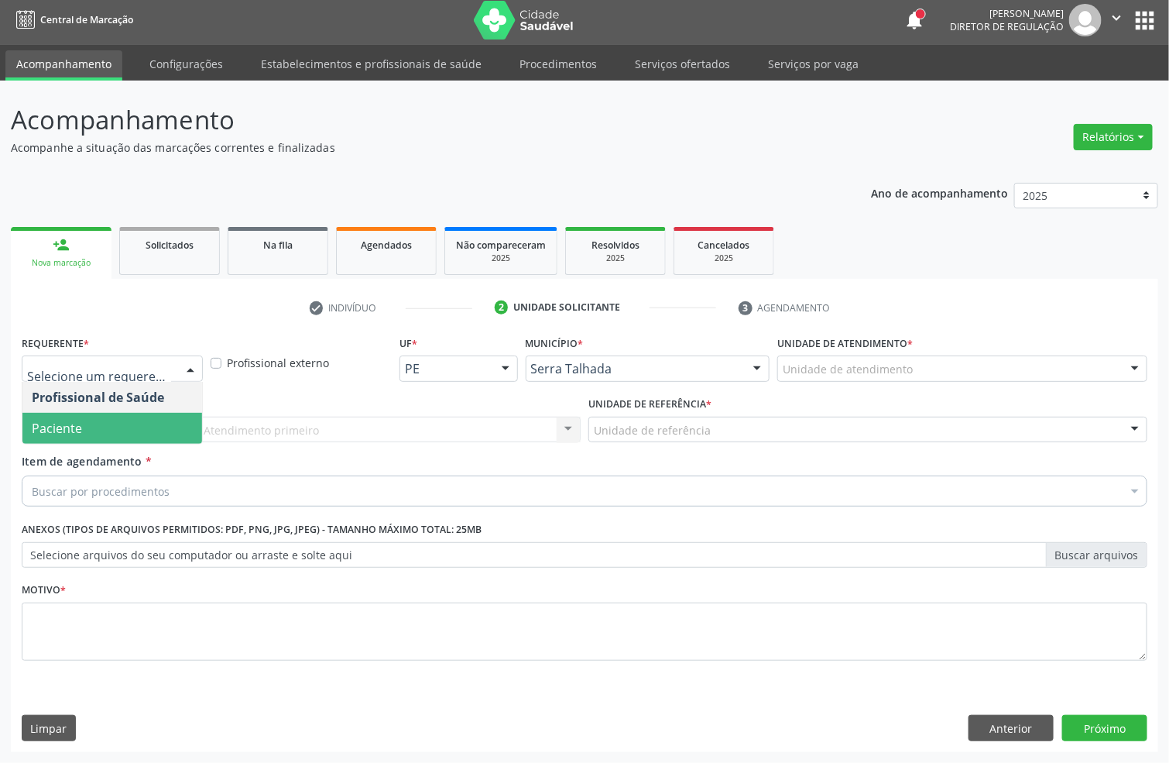
click at [74, 420] on span "Paciente" at bounding box center [57, 428] width 50 height 17
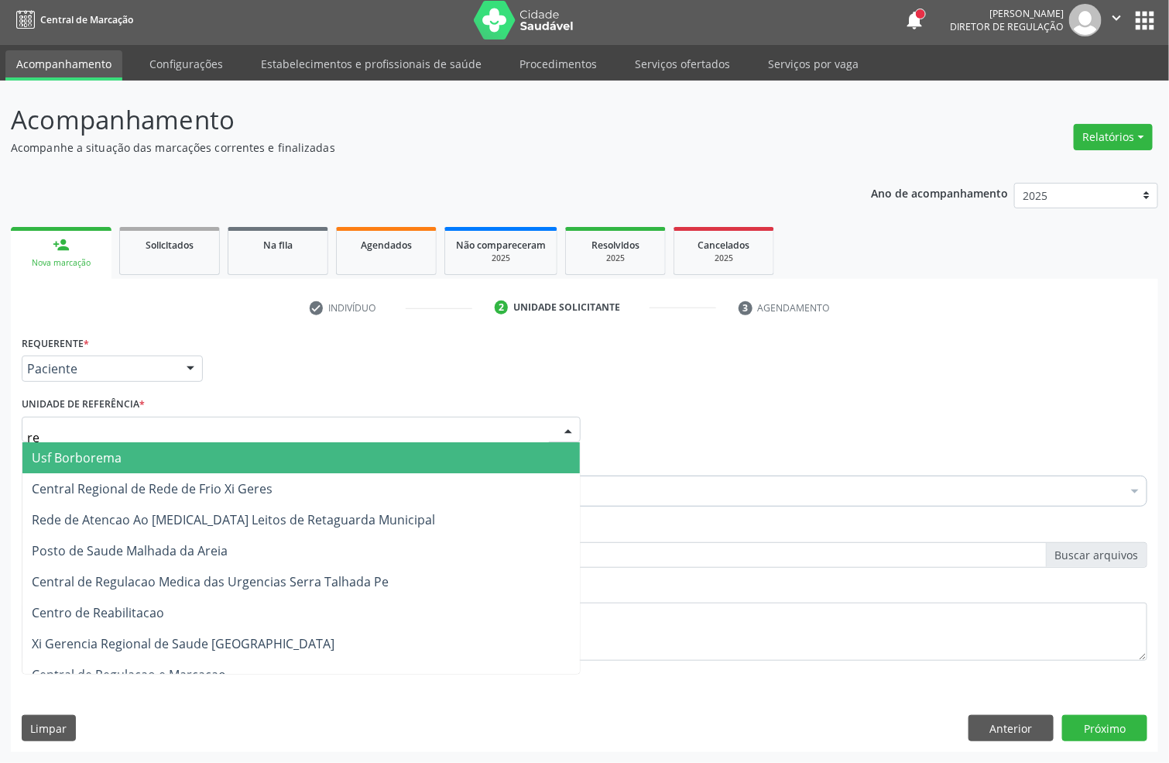
type input "rea"
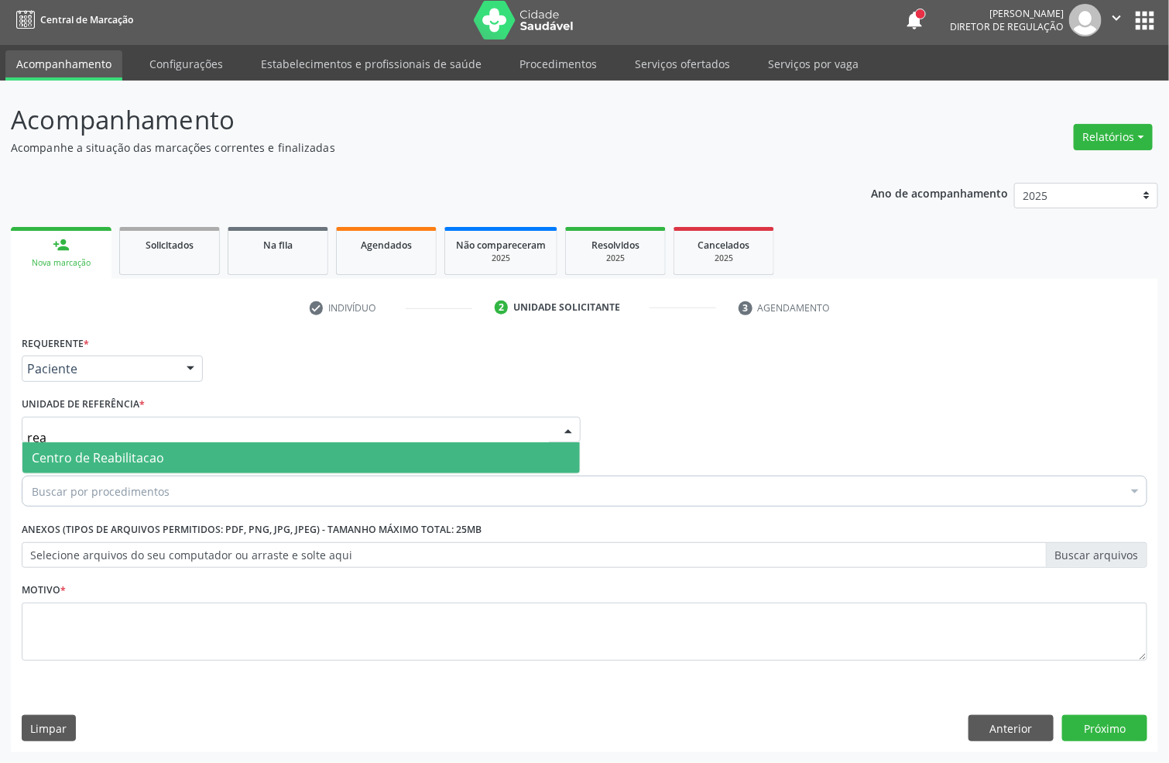
click at [81, 472] on span "Centro de Reabilitacao" at bounding box center [300, 457] width 557 height 31
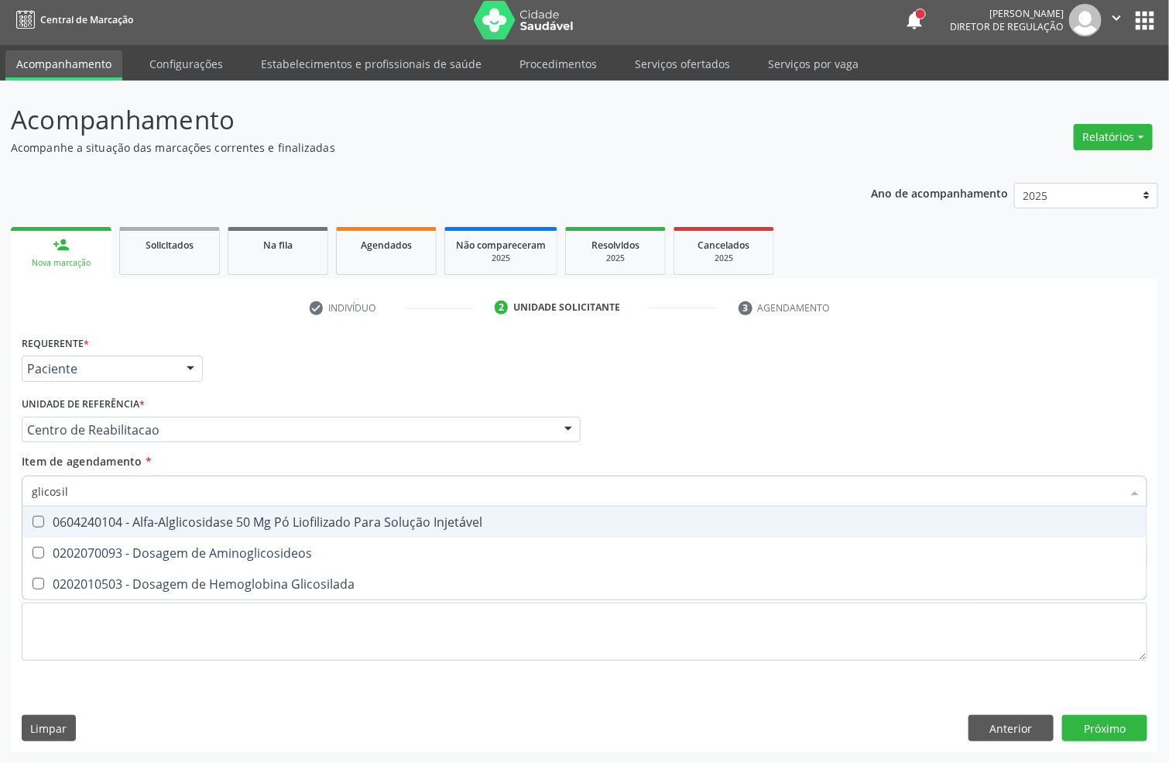
type input "glicosila"
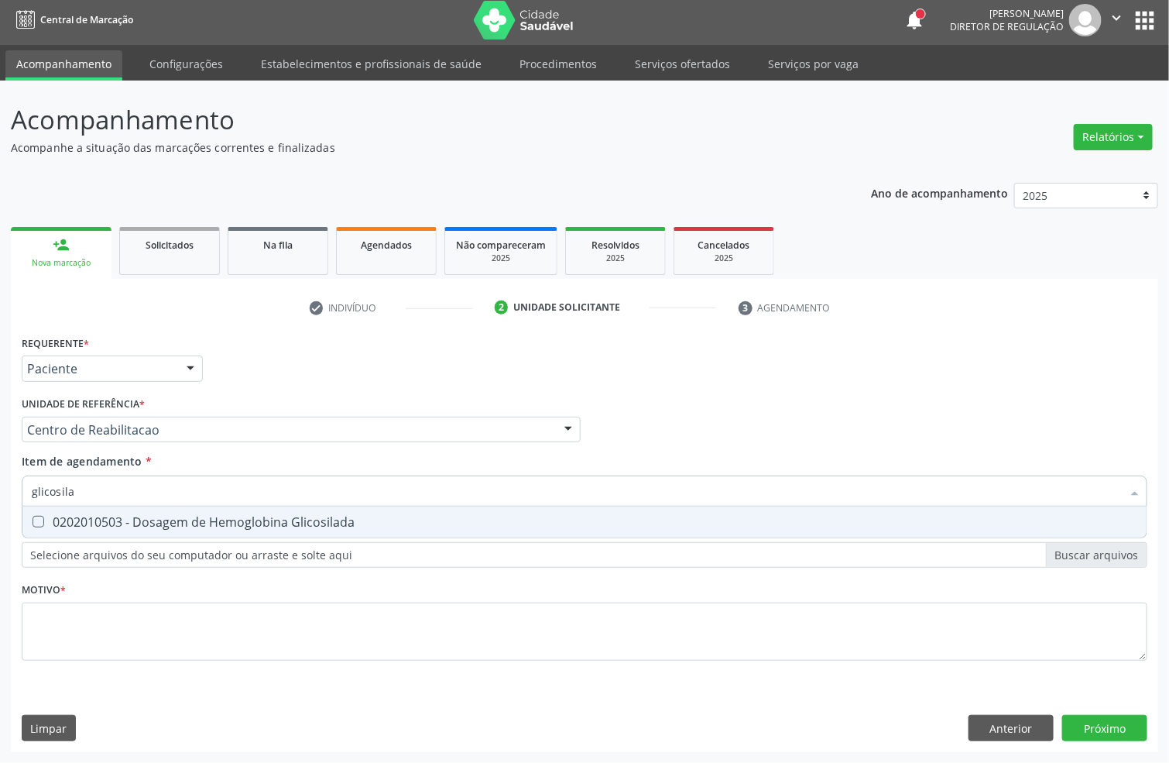
click at [103, 516] on div "0202010503 - Dosagem de Hemoglobina Glicosilada" at bounding box center [585, 522] width 1106 height 12
checkbox Glicosilada "true"
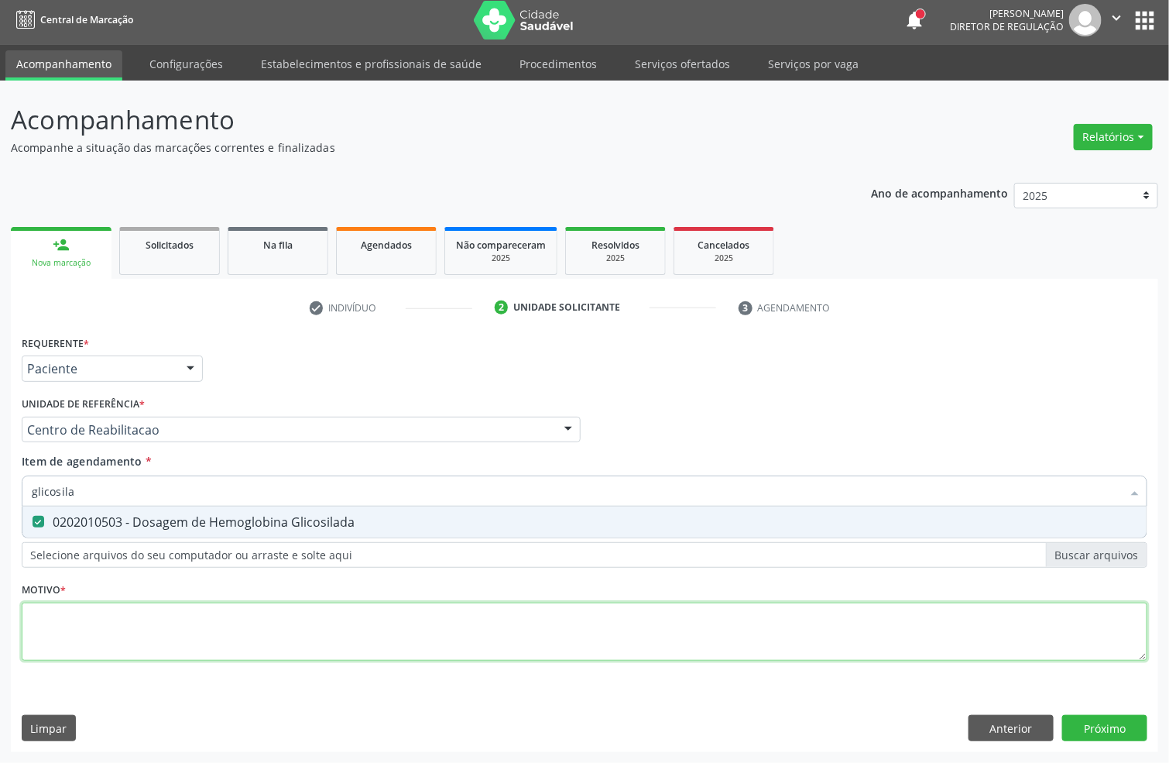
click at [70, 625] on div "Requerente * Paciente Profissional de Saúde Paciente Nenhum resultado encontrad…" at bounding box center [585, 506] width 1126 height 351
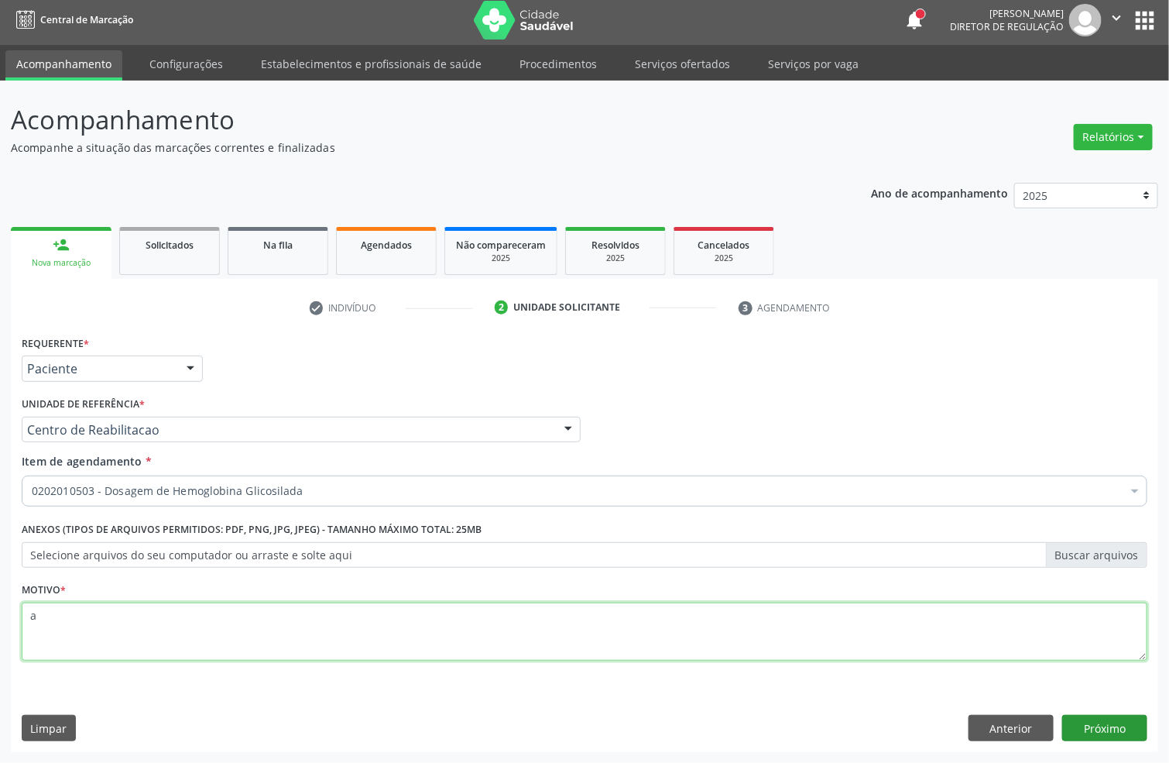
type textarea "a"
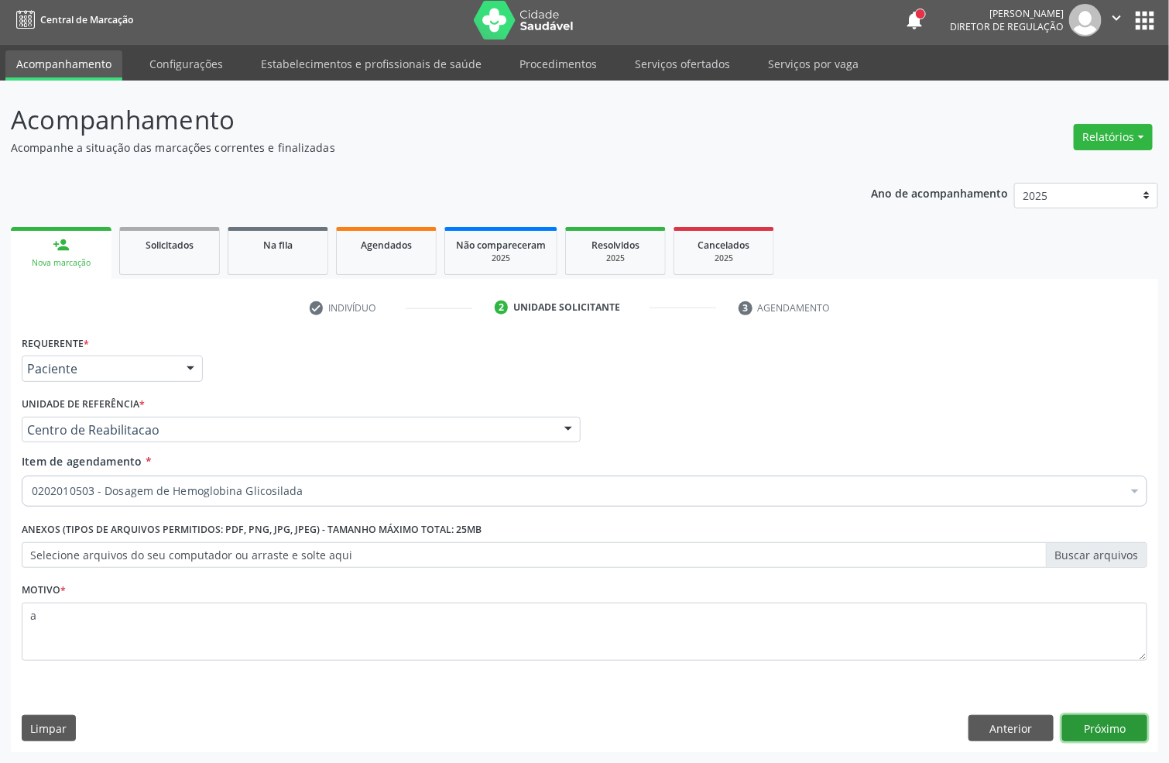
click at [1101, 734] on button "Próximo" at bounding box center [1104, 728] width 85 height 26
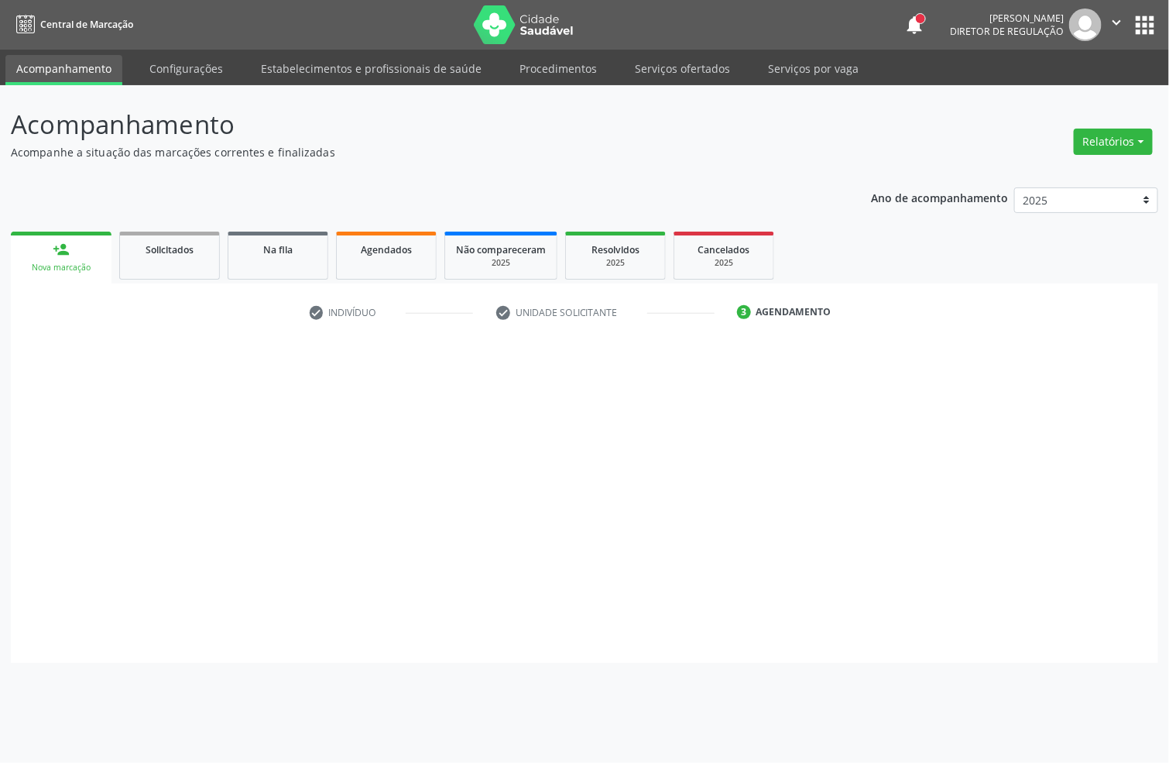
scroll to position [0, 0]
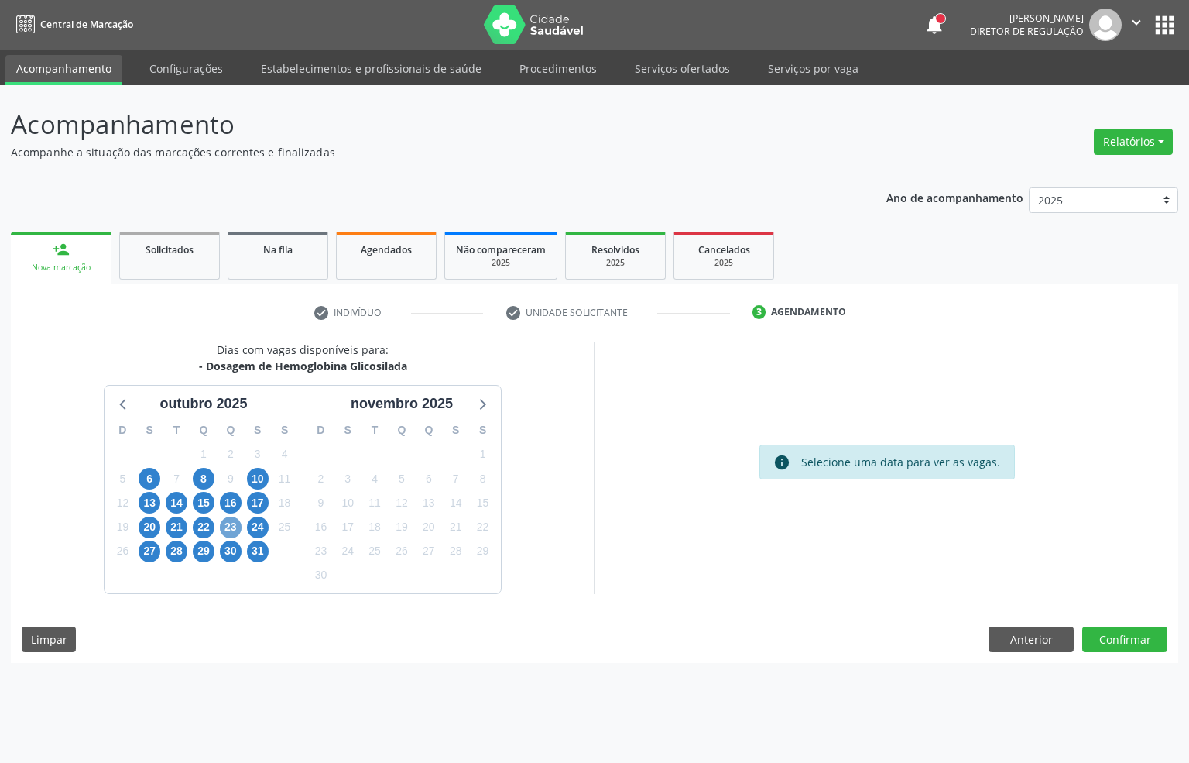
click at [231, 530] on span "23" at bounding box center [231, 527] width 22 height 22
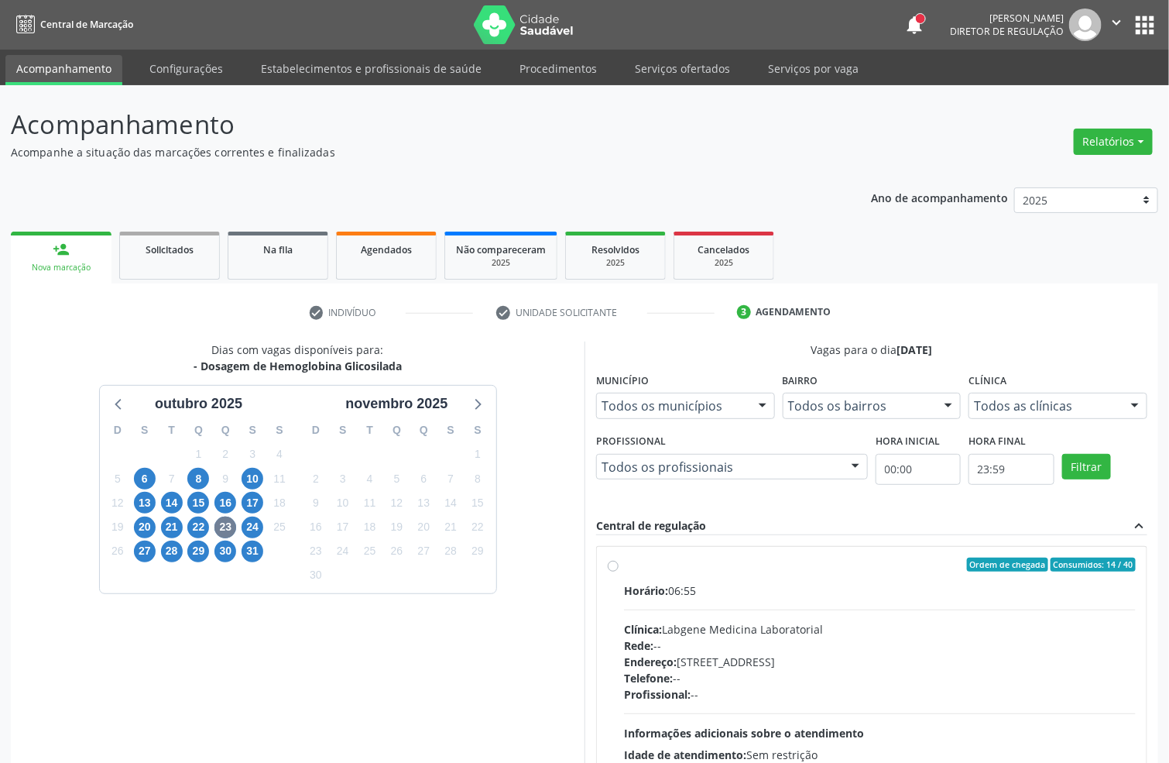
click at [707, 585] on div "Horário: 06:55" at bounding box center [880, 590] width 512 height 16
click at [619, 571] on input "Ordem de chegada Consumidos: 14 / 40 Horário: 06:55 Clínica: Labgene Medicina L…" at bounding box center [613, 564] width 11 height 14
radio input "true"
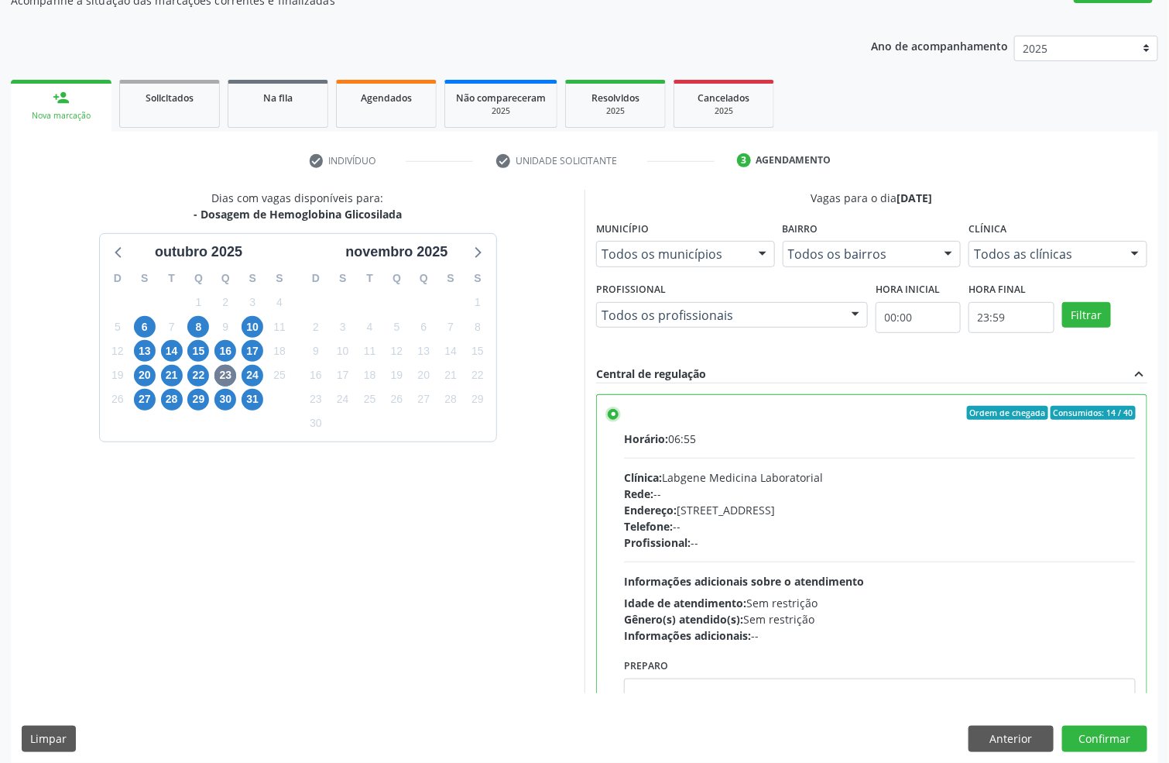
scroll to position [163, 0]
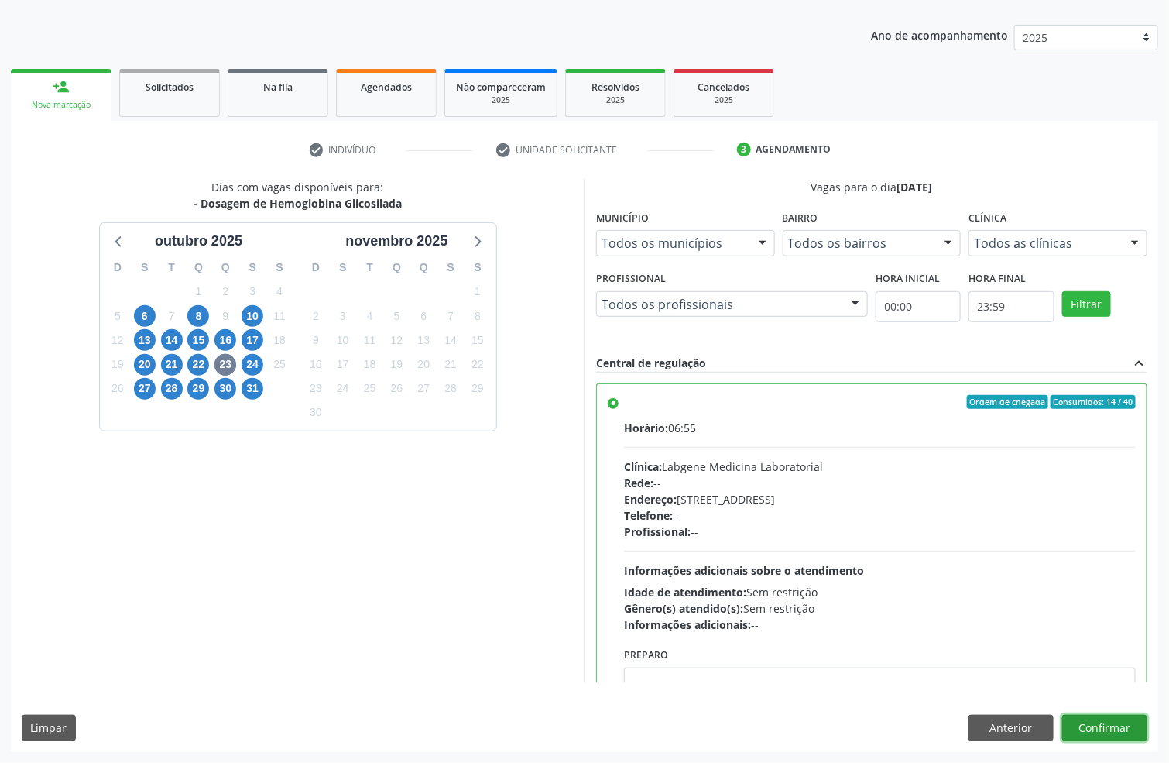
click at [1127, 732] on button "Confirmar" at bounding box center [1104, 728] width 85 height 26
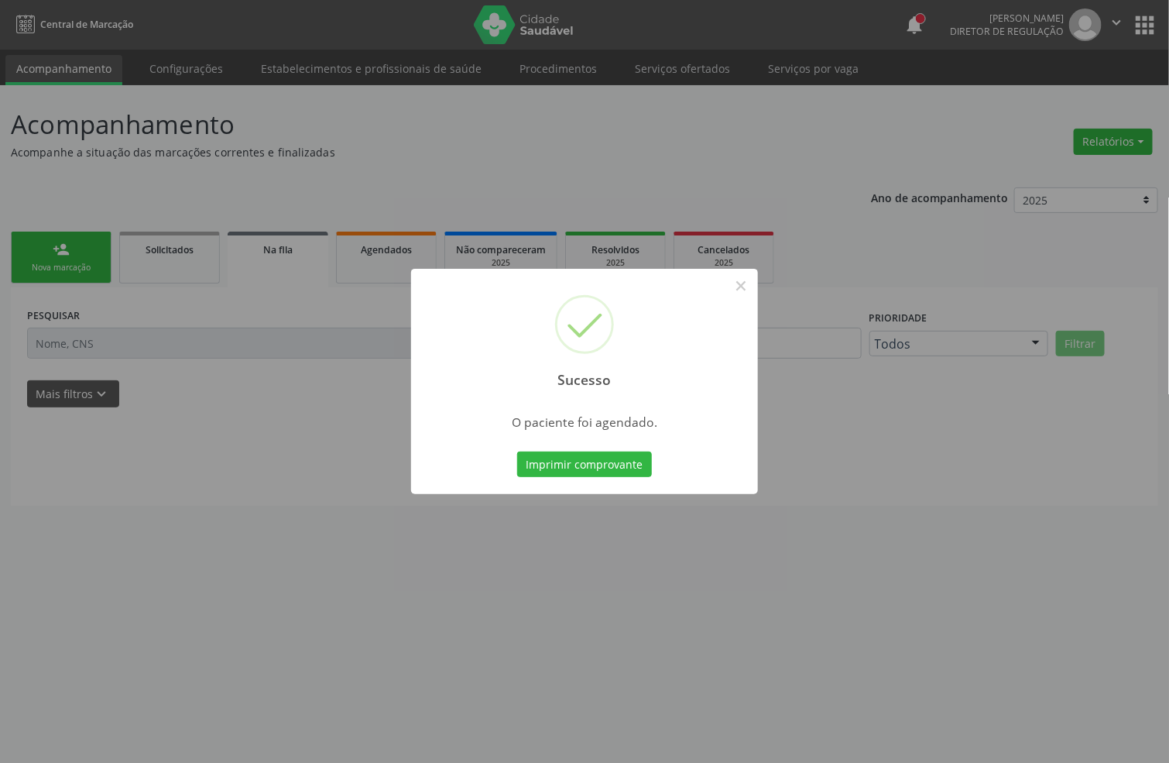
scroll to position [0, 0]
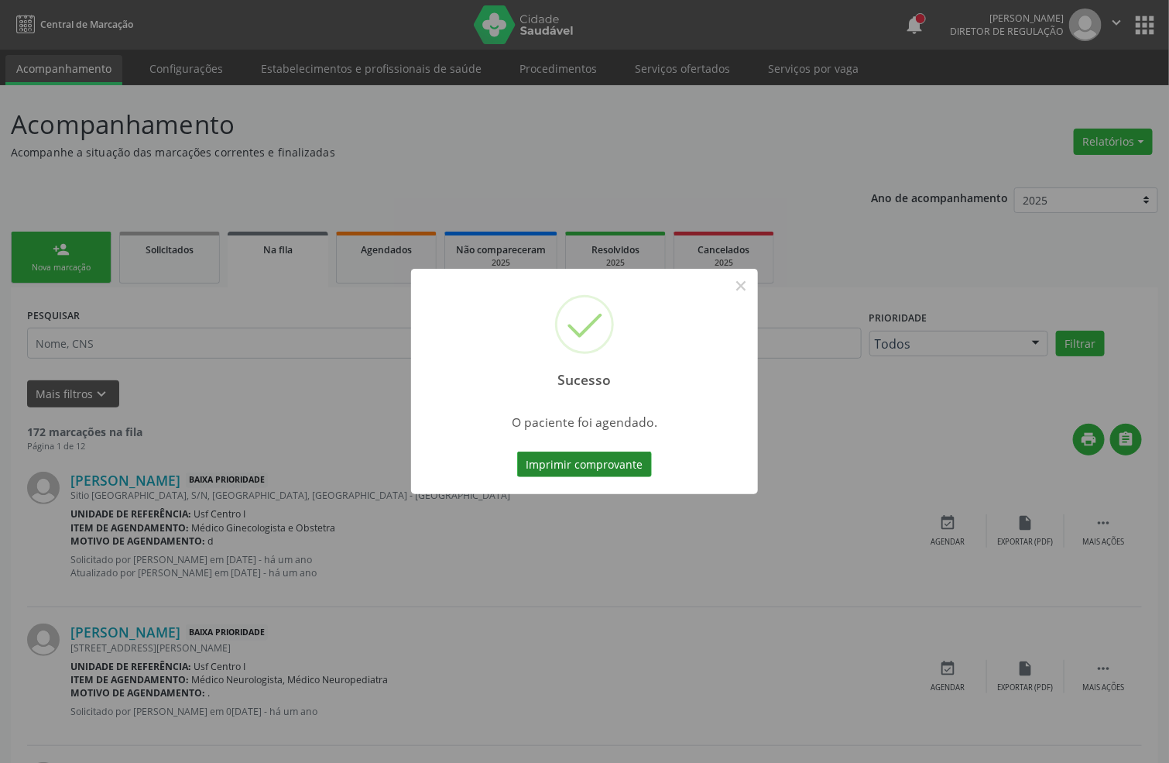
click at [535, 455] on button "Imprimir comprovante" at bounding box center [584, 464] width 135 height 26
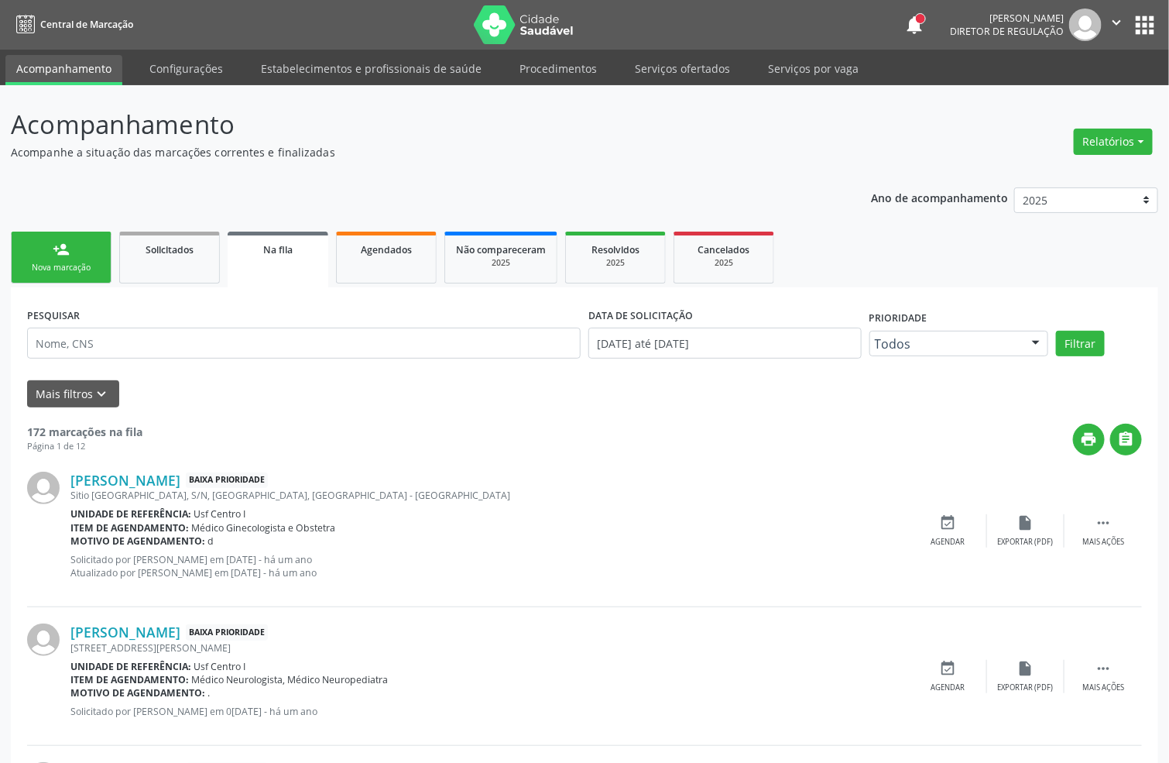
click at [51, 280] on link "person_add Nova marcação" at bounding box center [61, 258] width 101 height 52
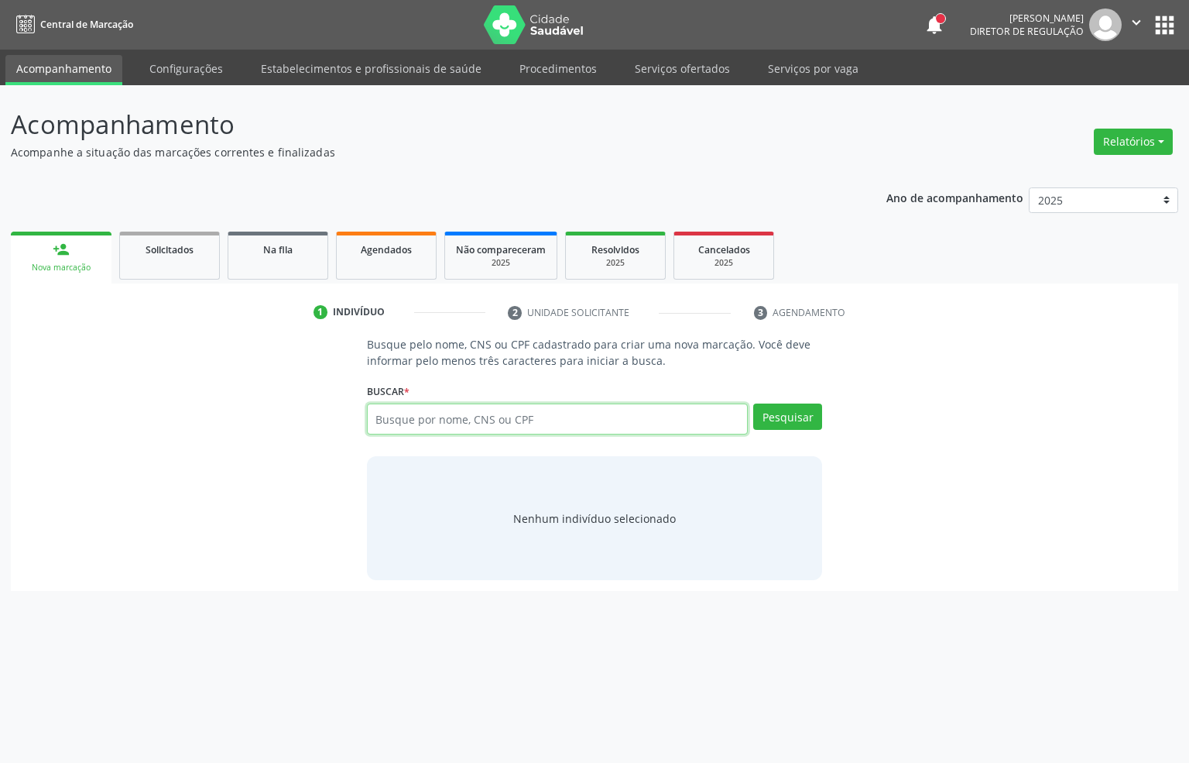
click at [391, 407] on input "text" at bounding box center [558, 418] width 382 height 31
type input "700000725417700"
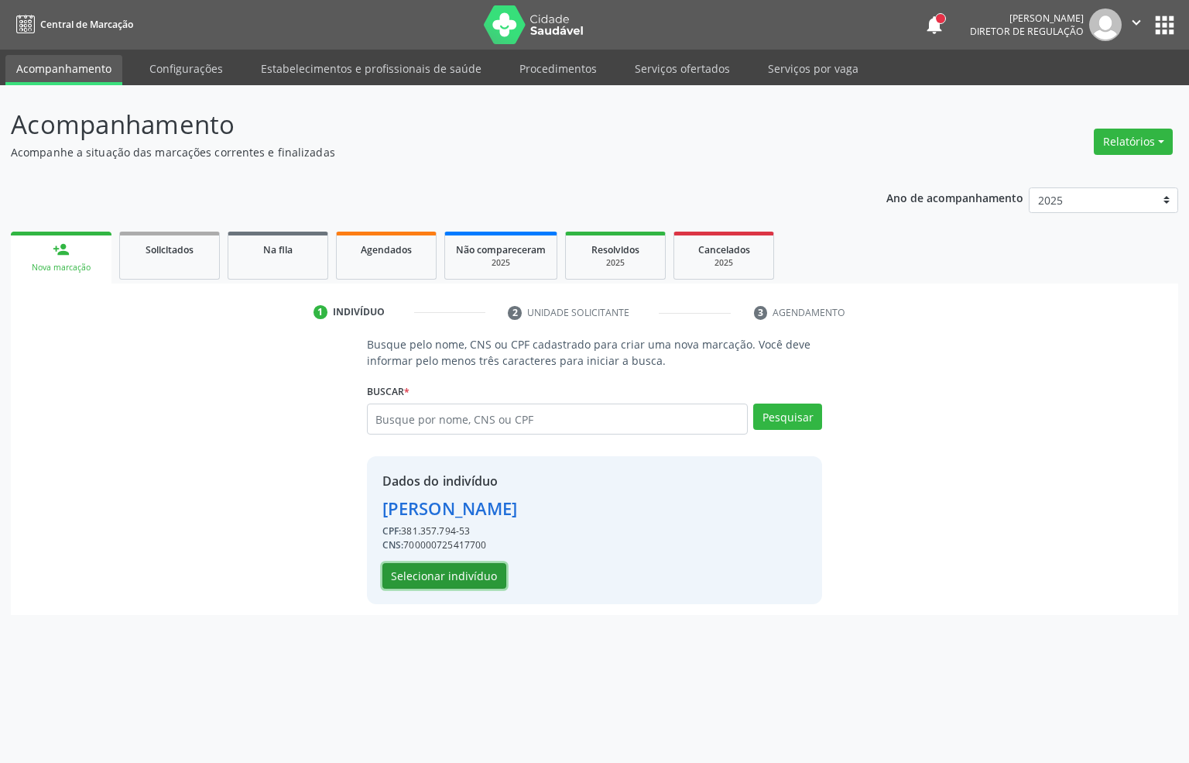
click at [442, 585] on button "Selecionar indivíduo" at bounding box center [445, 576] width 124 height 26
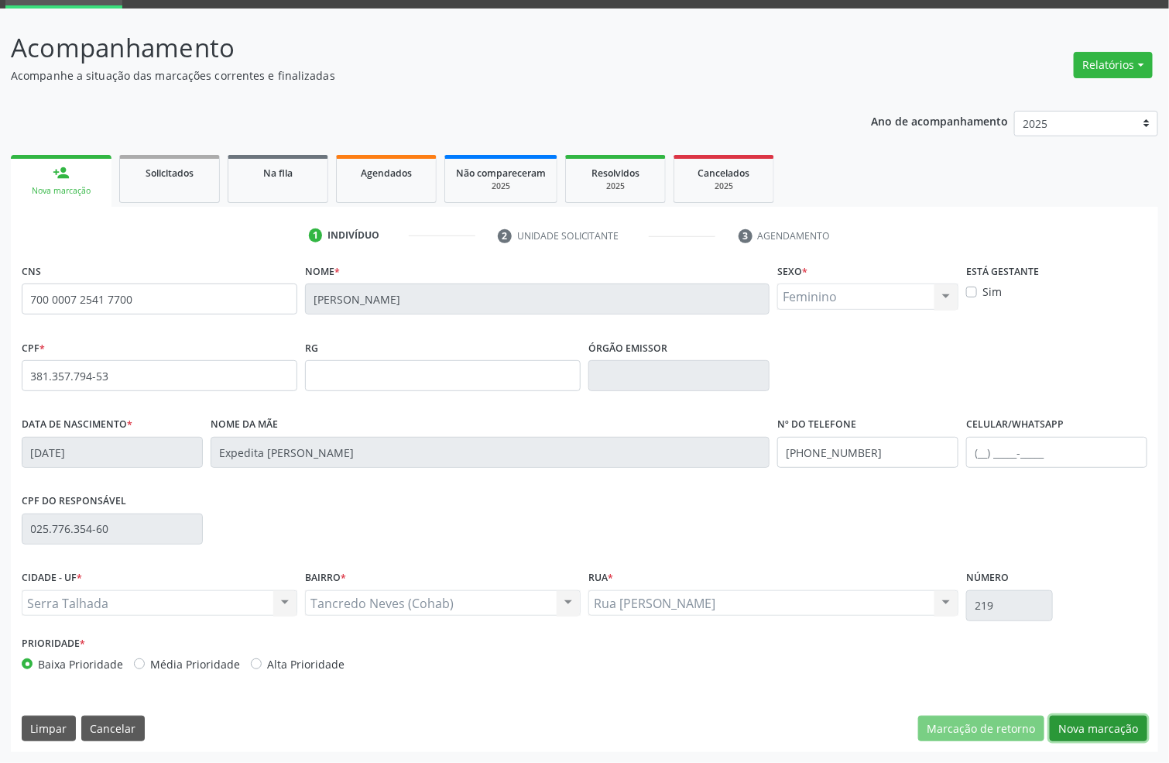
click at [1110, 718] on button "Nova marcação" at bounding box center [1099, 728] width 98 height 26
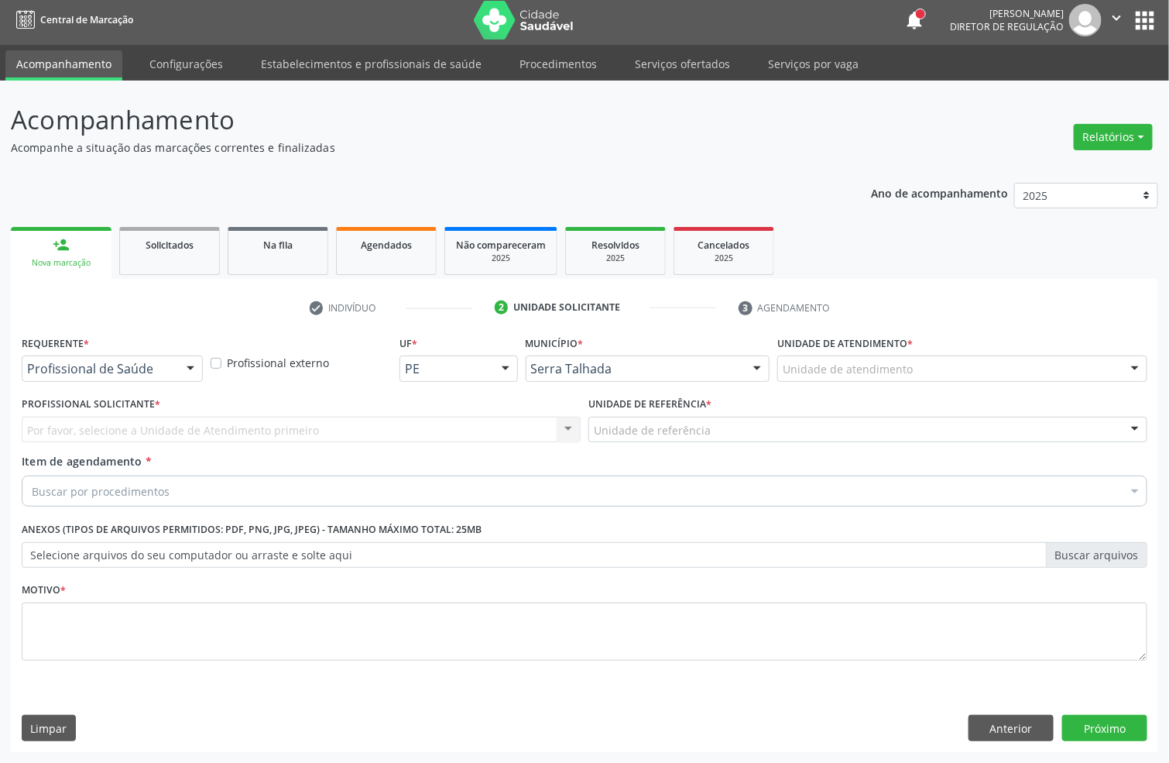
scroll to position [5, 0]
click at [139, 352] on div "Requerente * Profissional de Saúde Profissional de Saúde Paciente Nenhum result…" at bounding box center [112, 356] width 181 height 50
click at [133, 407] on span "Profissional de Saúde" at bounding box center [112, 397] width 180 height 31
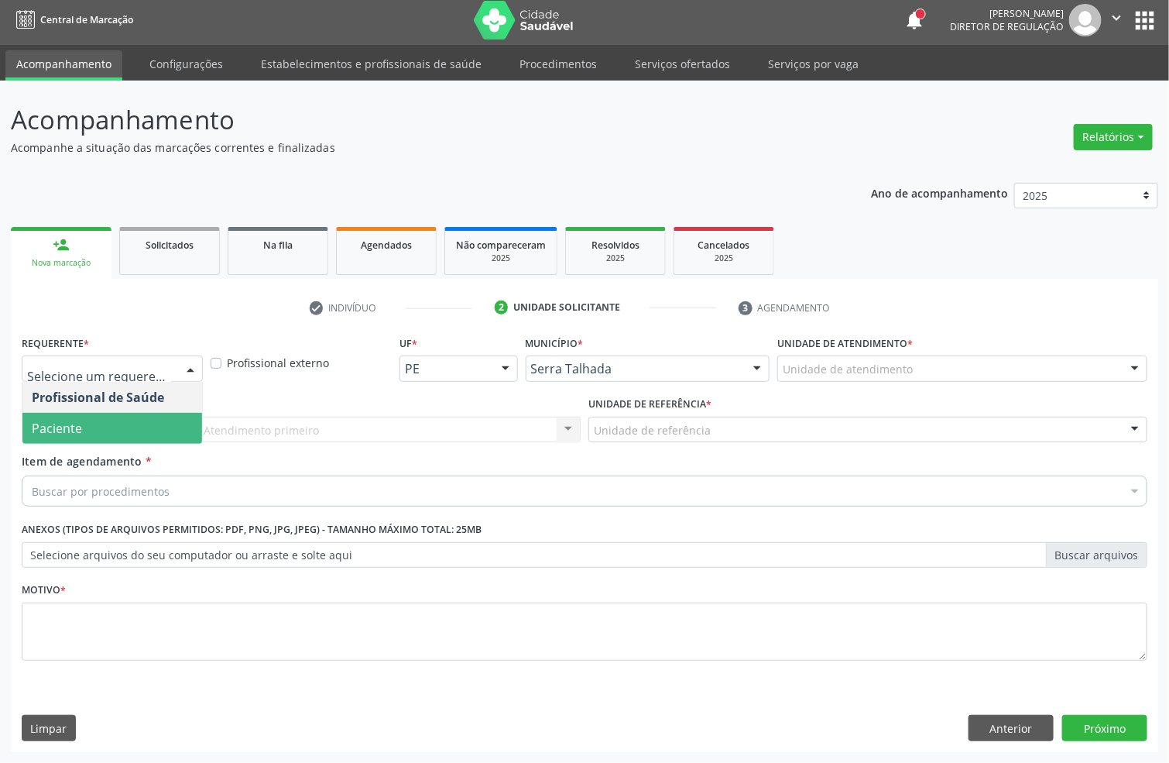
click at [126, 418] on span "Paciente" at bounding box center [112, 428] width 180 height 31
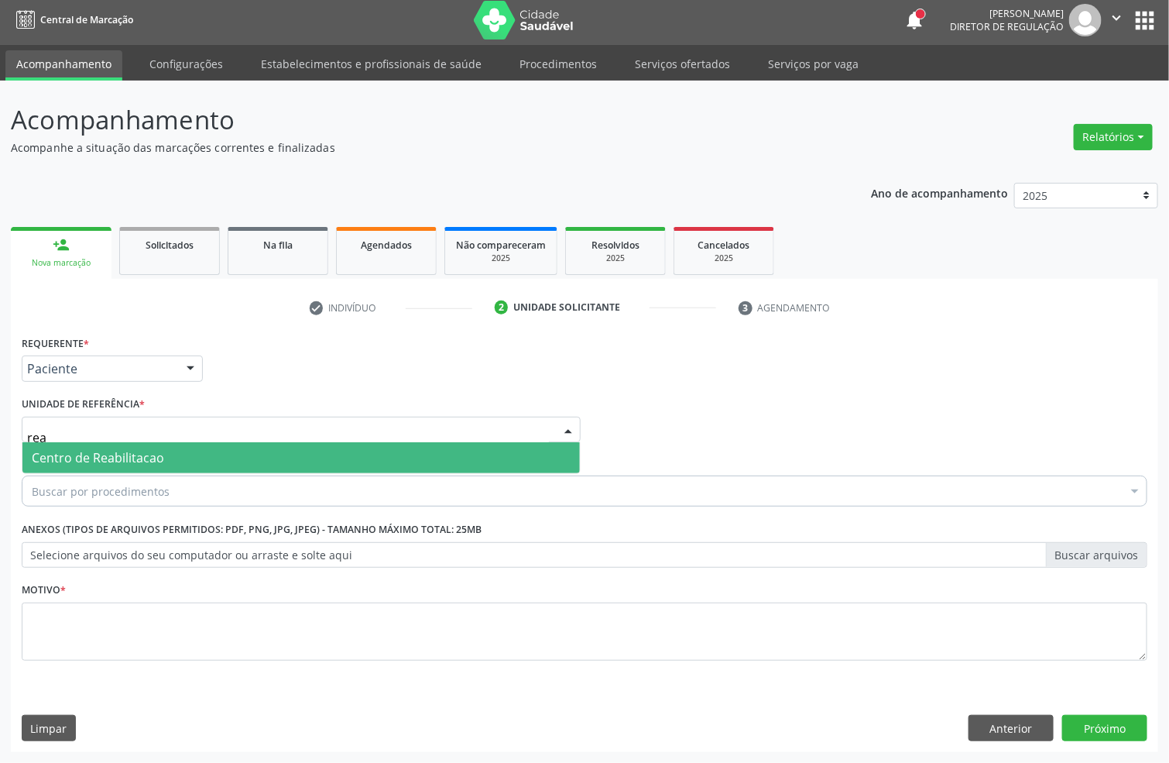
click at [124, 449] on span "Centro de Reabilitacao" at bounding box center [98, 457] width 132 height 17
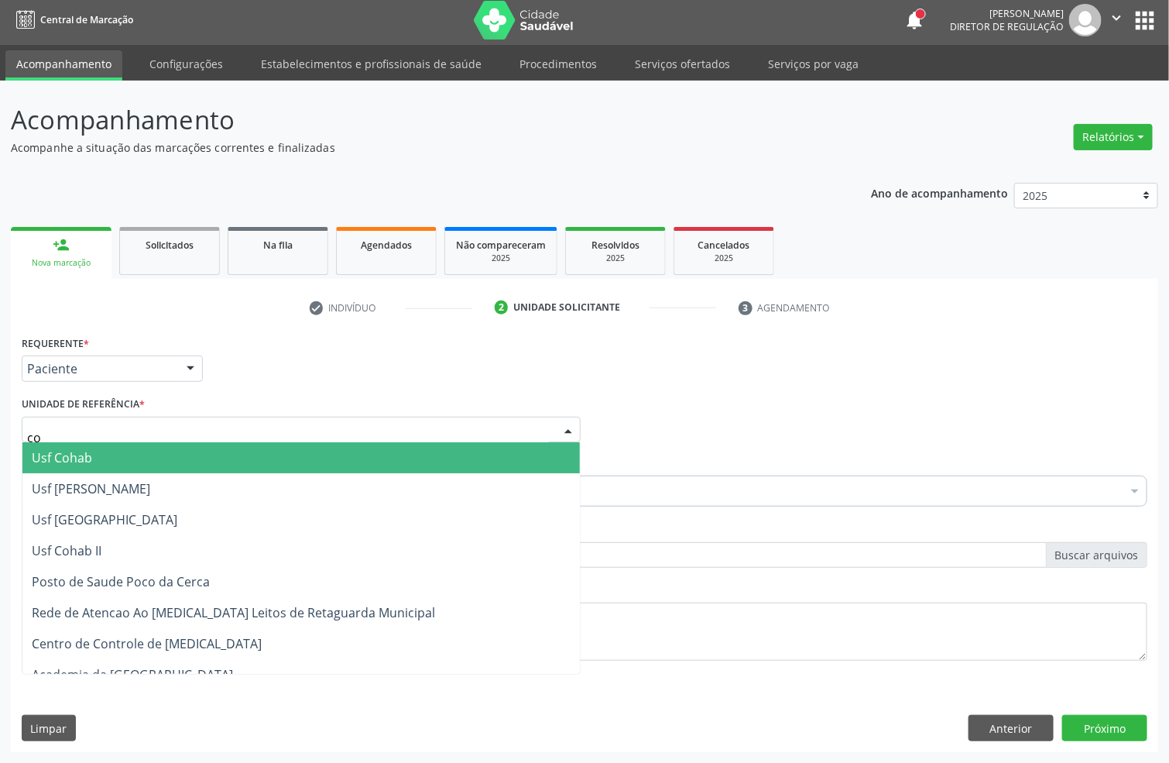
type input "coh"
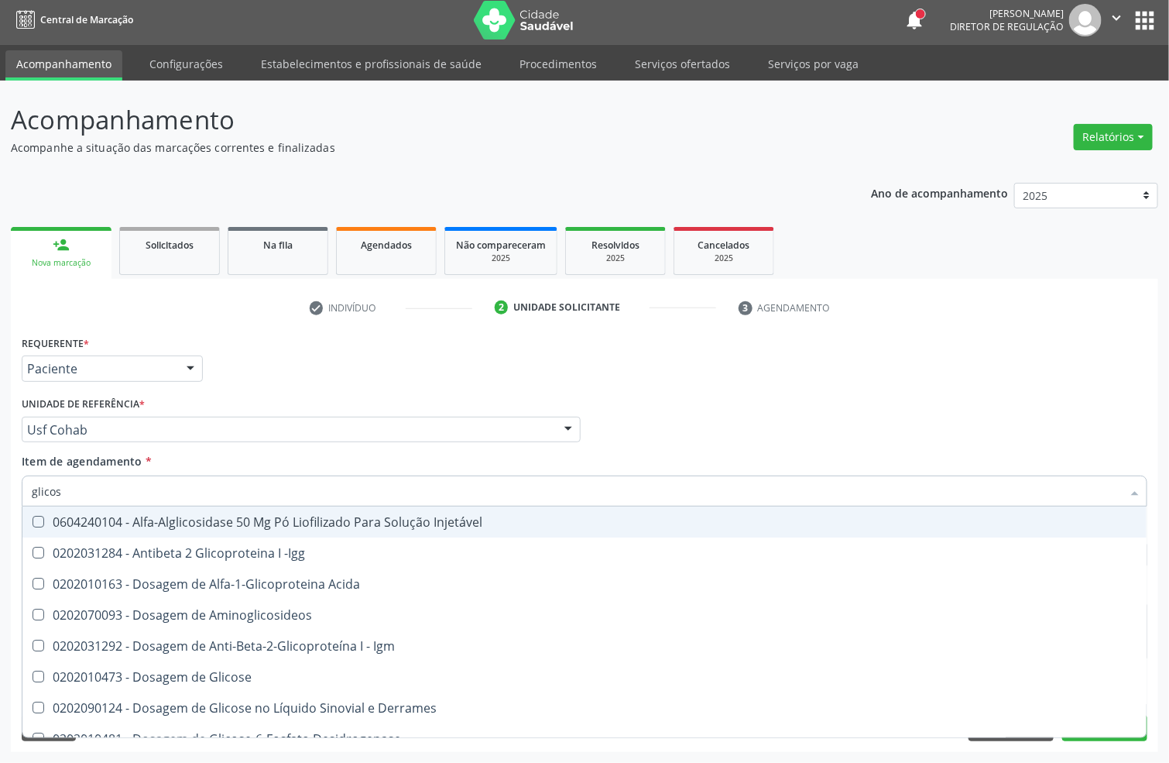
type input "glicosi"
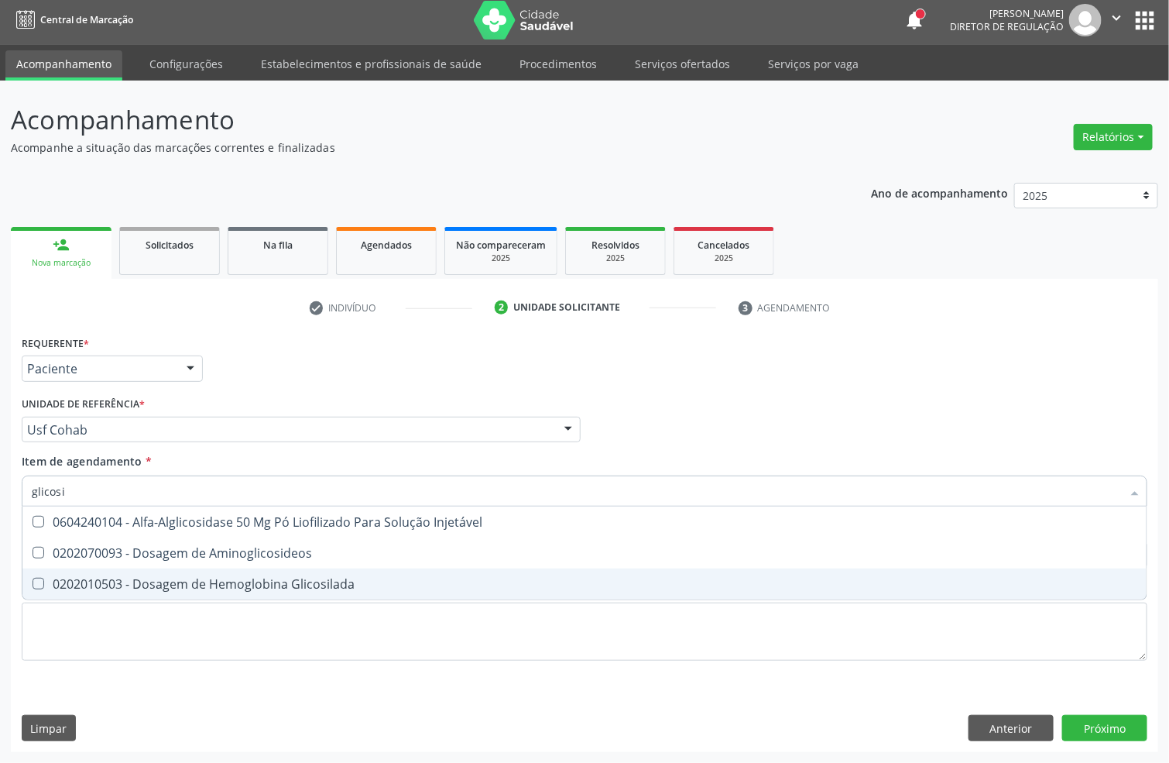
click at [98, 568] on span "0202010503 - Dosagem de Hemoglobina Glicosilada" at bounding box center [584, 583] width 1124 height 31
checkbox Glicosilada "true"
click at [74, 660] on div "Requerente * Paciente Profissional de Saúde Paciente Nenhum resultado encontrad…" at bounding box center [585, 506] width 1126 height 351
click at [74, 599] on li "0202010503 - Dosagem de Hemoglobina Glicosilada" at bounding box center [584, 583] width 1124 height 31
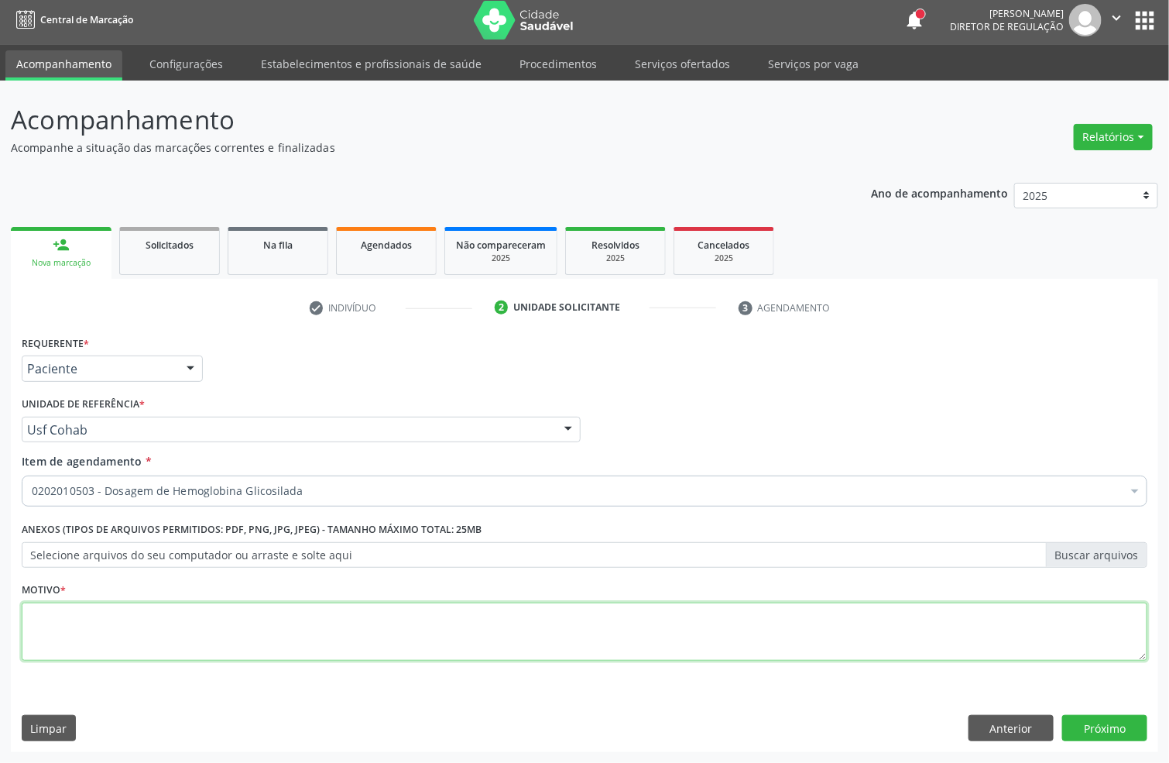
click at [74, 627] on textarea at bounding box center [585, 631] width 1126 height 59
type textarea "a"
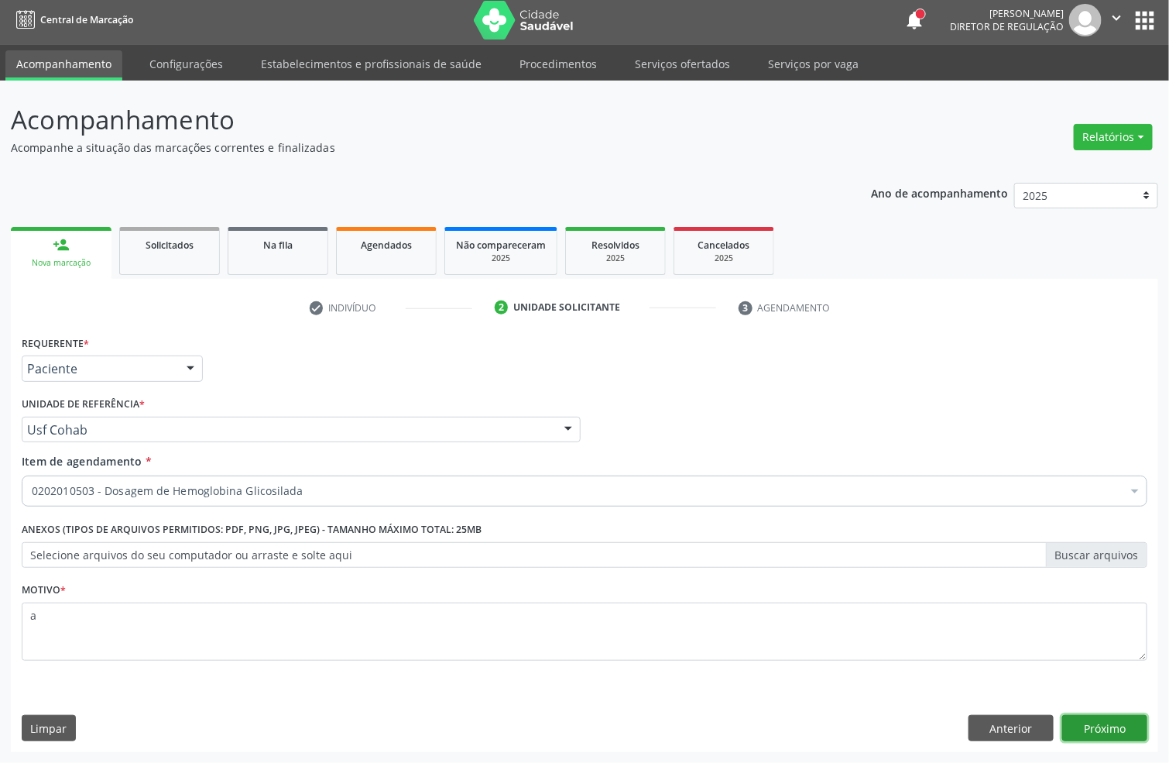
click at [1083, 723] on button "Próximo" at bounding box center [1104, 728] width 85 height 26
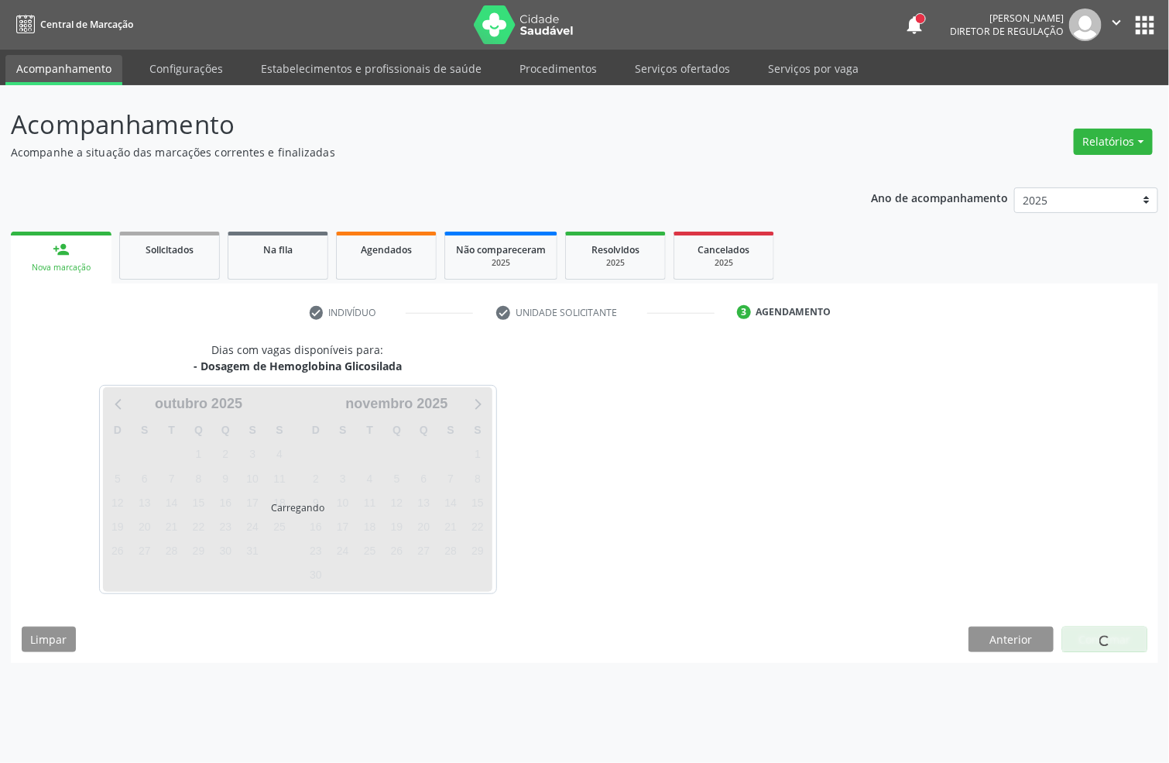
scroll to position [0, 0]
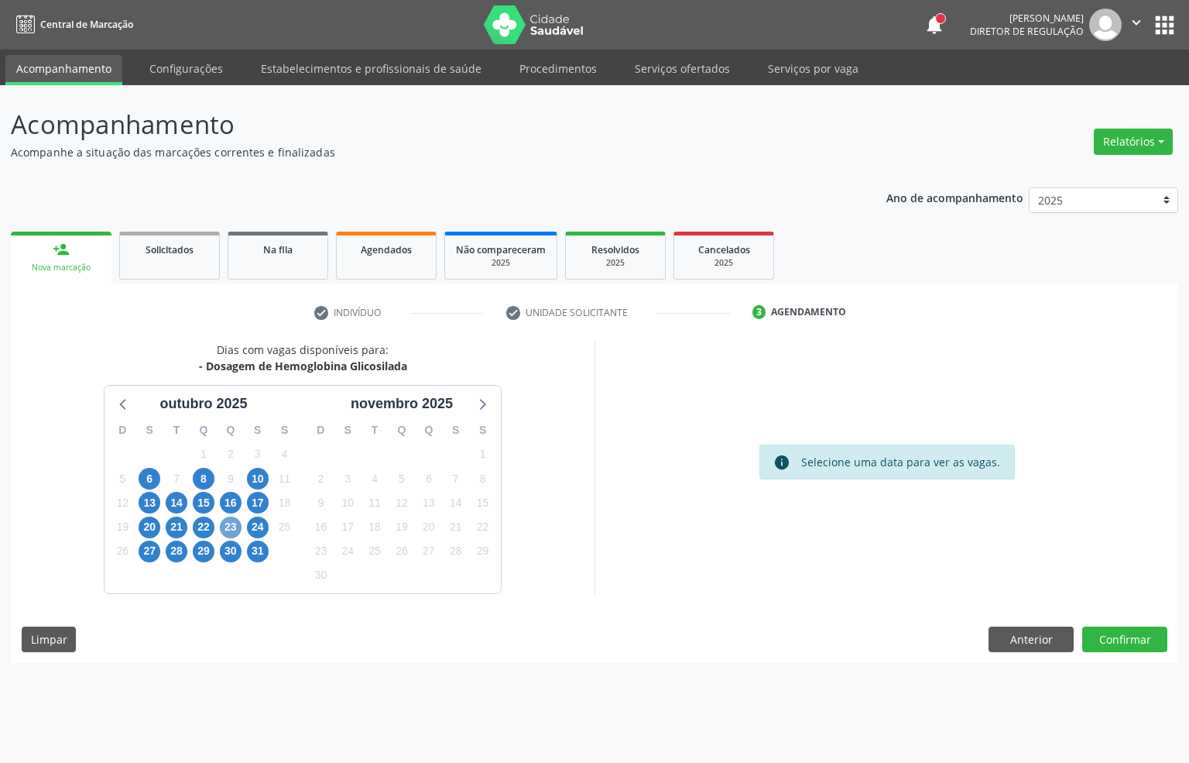
click at [235, 520] on span "23" at bounding box center [231, 527] width 22 height 22
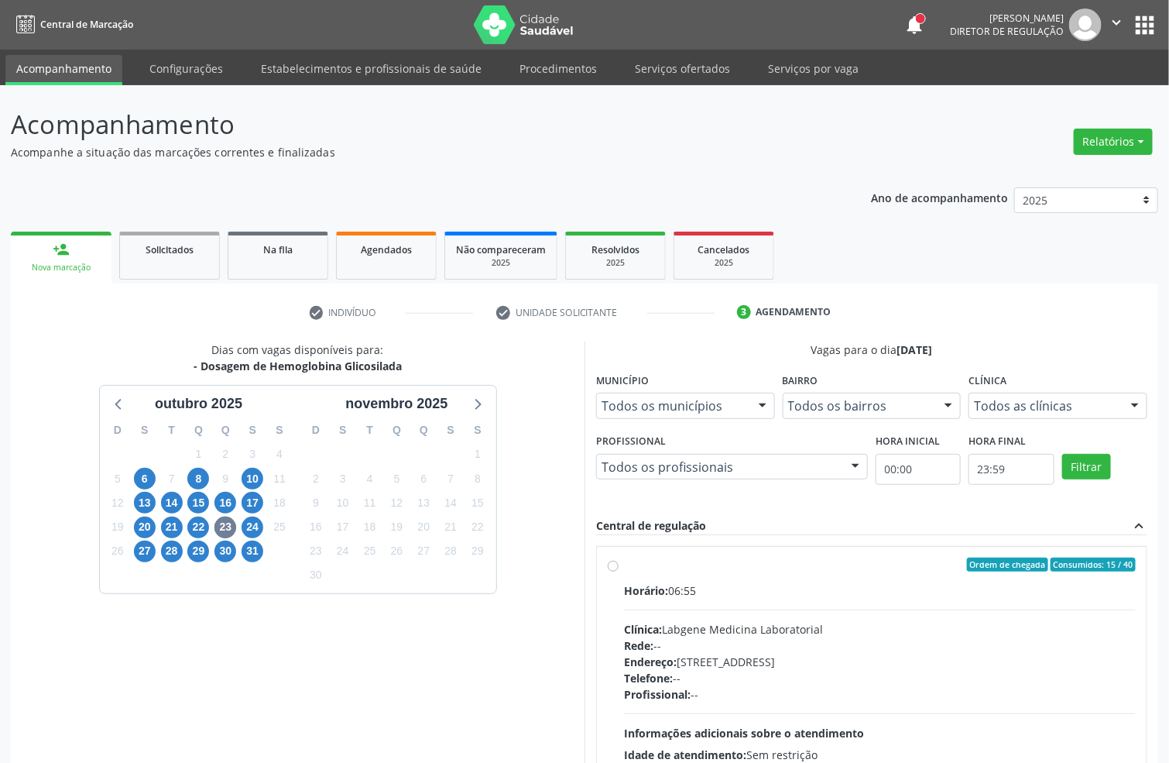
click at [765, 609] on hr at bounding box center [880, 609] width 512 height 1
click at [619, 571] on input "Ordem de chegada Consumidos: 15 / 40 Horário: 06:55 Clínica: Labgene Medicina L…" at bounding box center [613, 564] width 11 height 14
radio input "true"
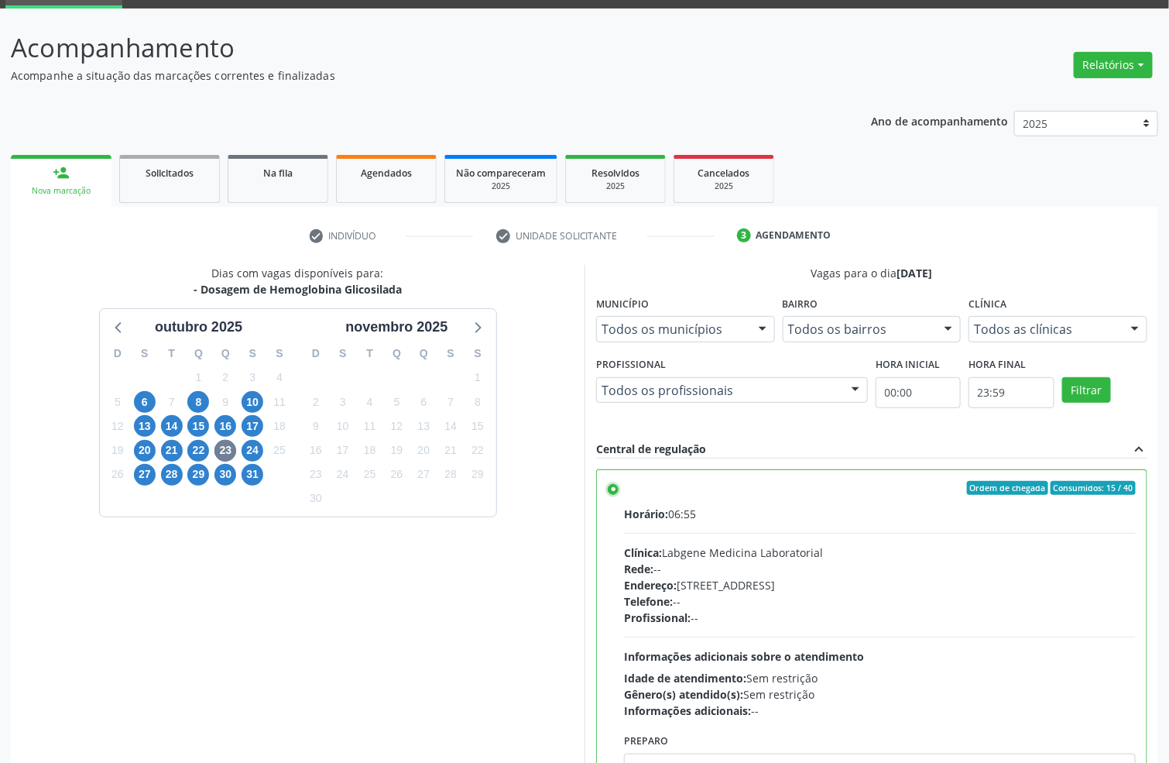
scroll to position [163, 0]
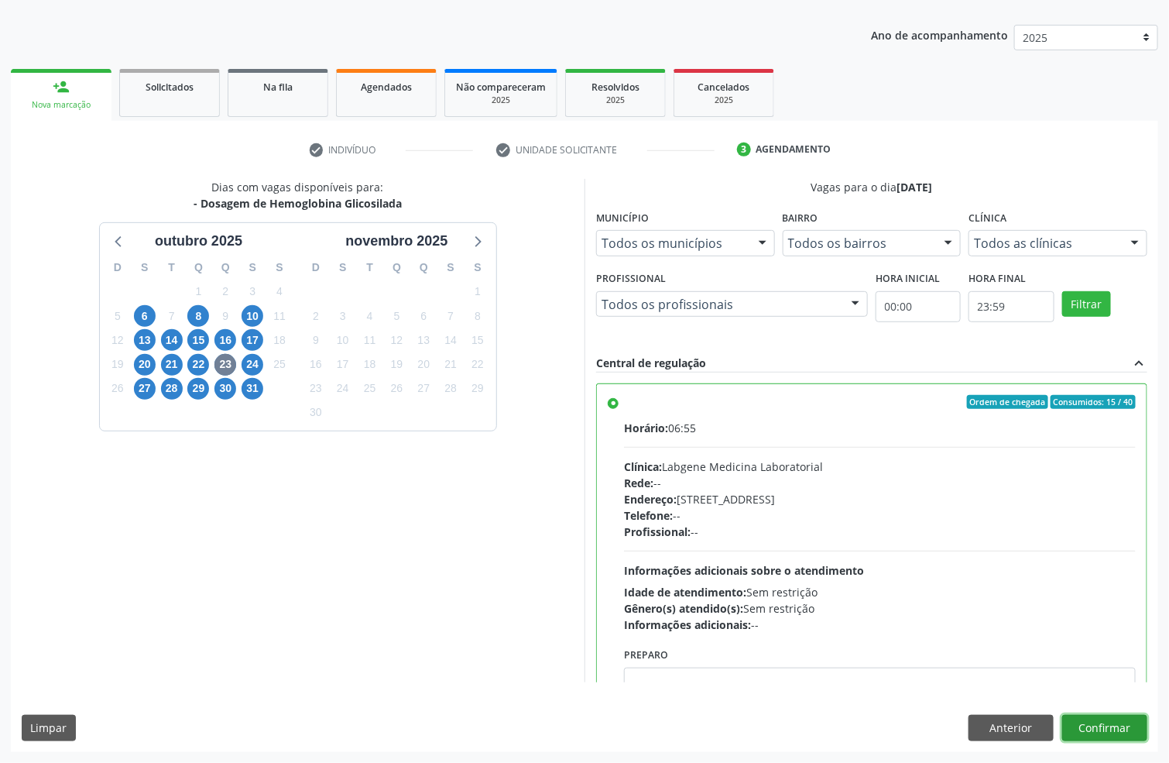
click at [1100, 722] on button "Confirmar" at bounding box center [1104, 728] width 85 height 26
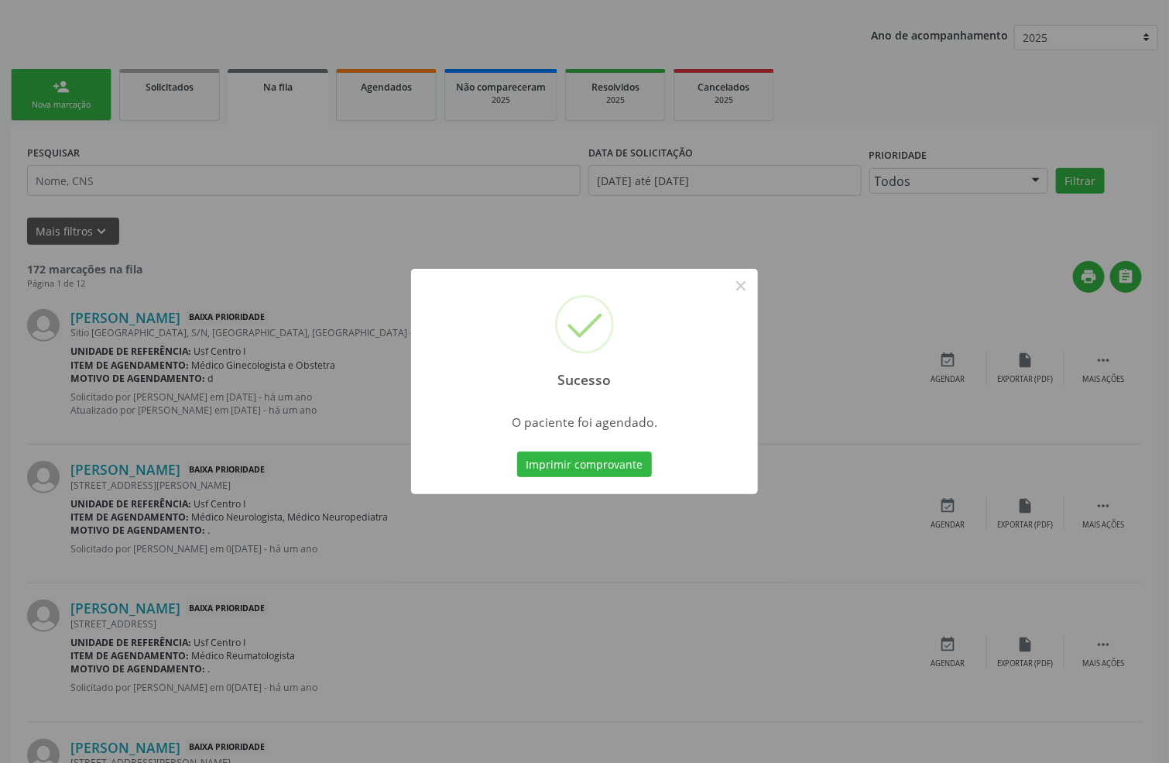
scroll to position [0, 0]
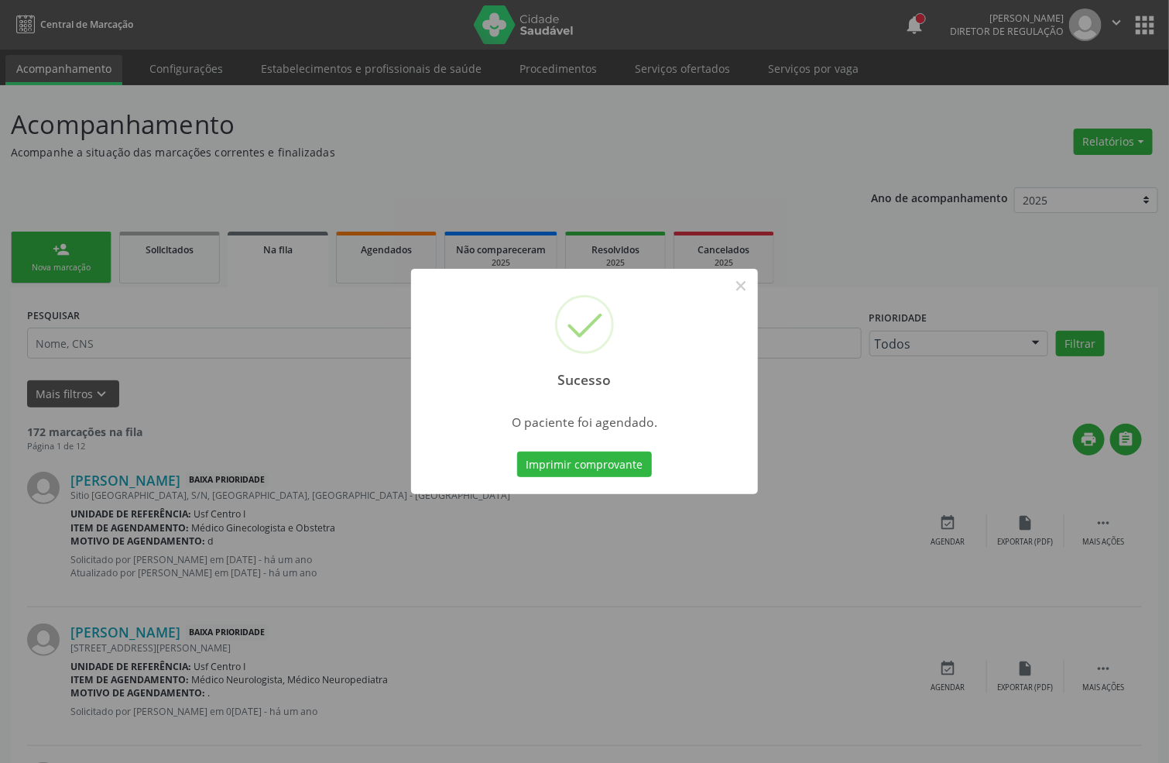
click at [575, 448] on div "Imprimir comprovante Cancel" at bounding box center [585, 464] width 142 height 33
click at [575, 451] on button "Imprimir comprovante" at bounding box center [584, 464] width 135 height 26
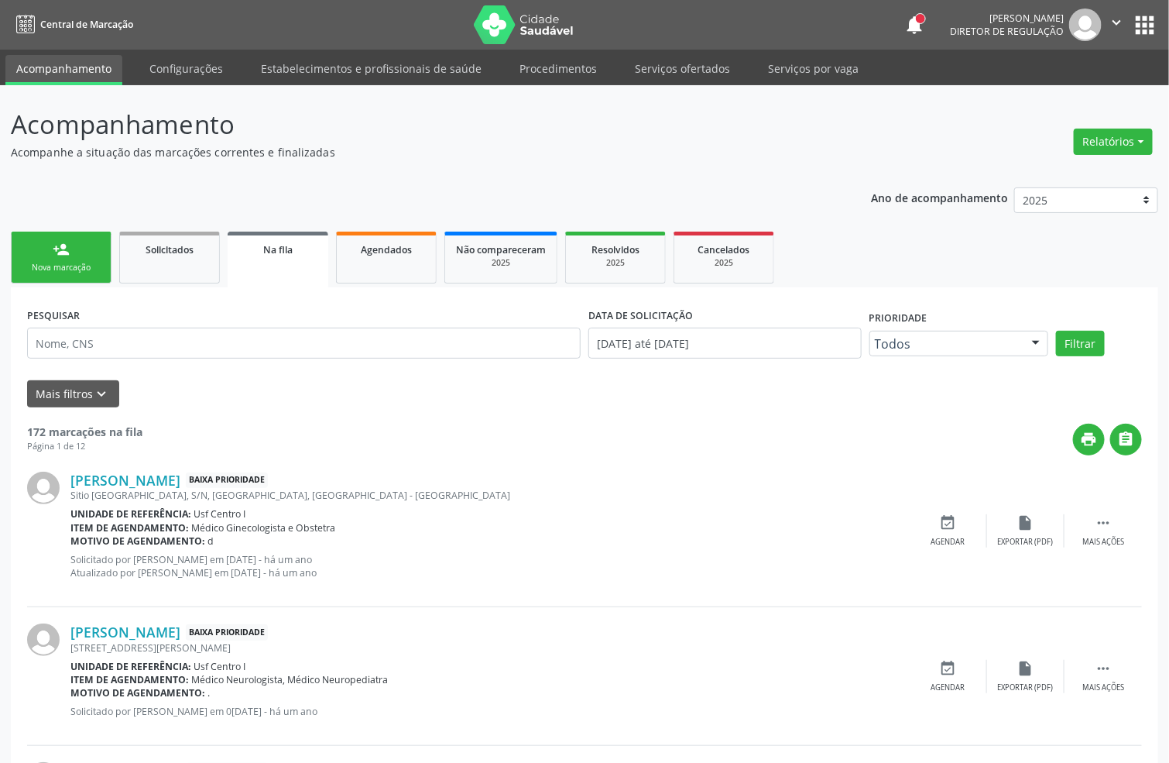
click at [81, 262] on div "Nova marcação" at bounding box center [60, 268] width 77 height 12
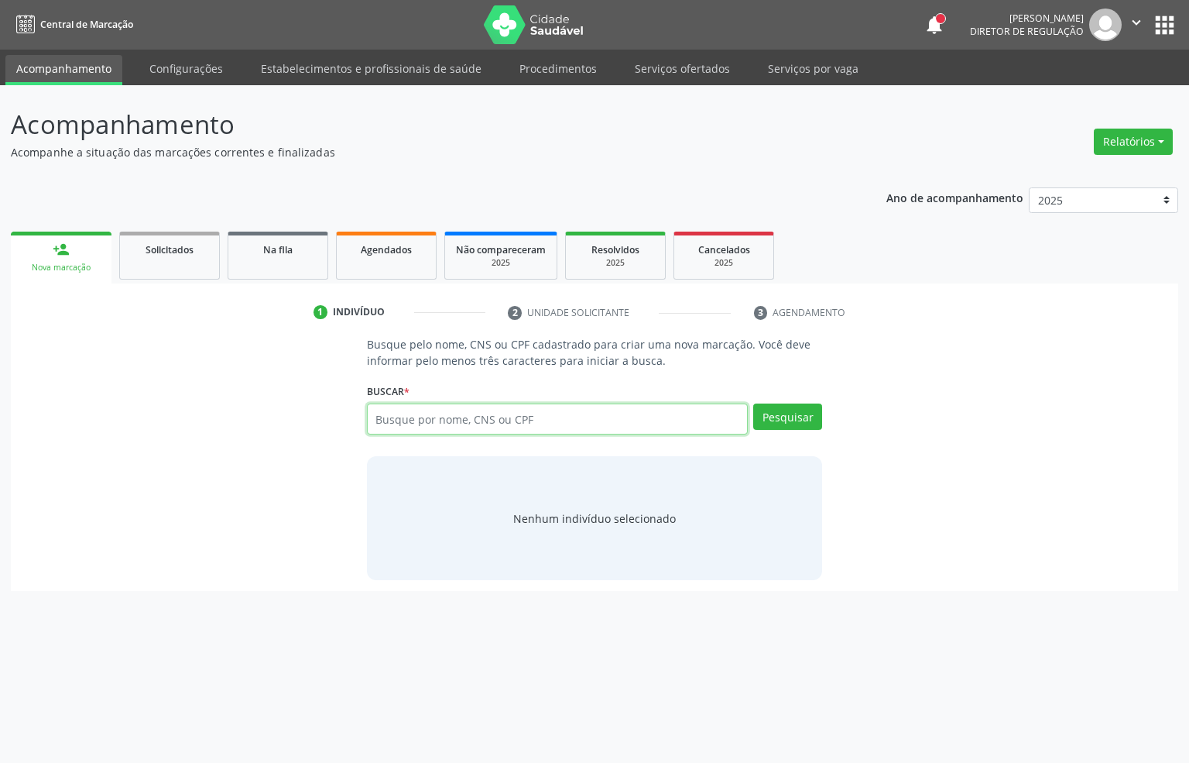
click at [427, 416] on input "text" at bounding box center [558, 418] width 382 height 31
type input "702509383785531"
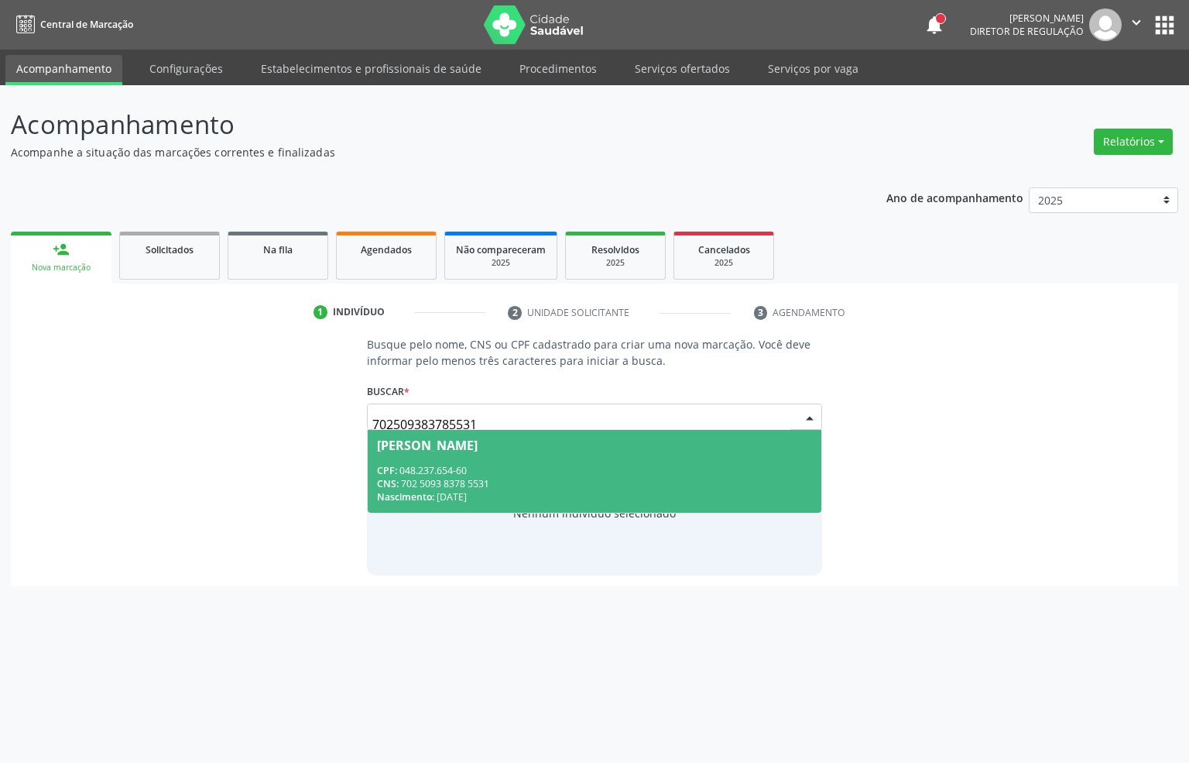
click at [416, 439] on div "Maria do Carmo de Souza" at bounding box center [427, 445] width 101 height 12
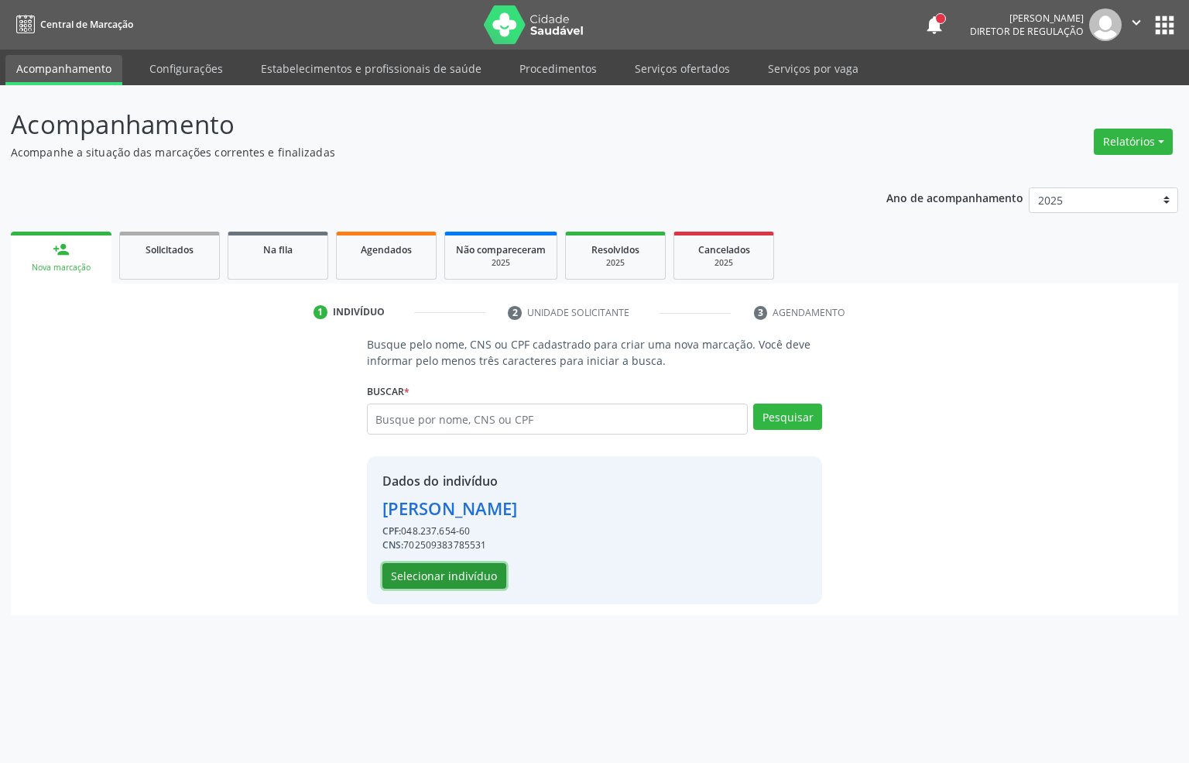
click at [424, 570] on button "Selecionar indivíduo" at bounding box center [445, 576] width 124 height 26
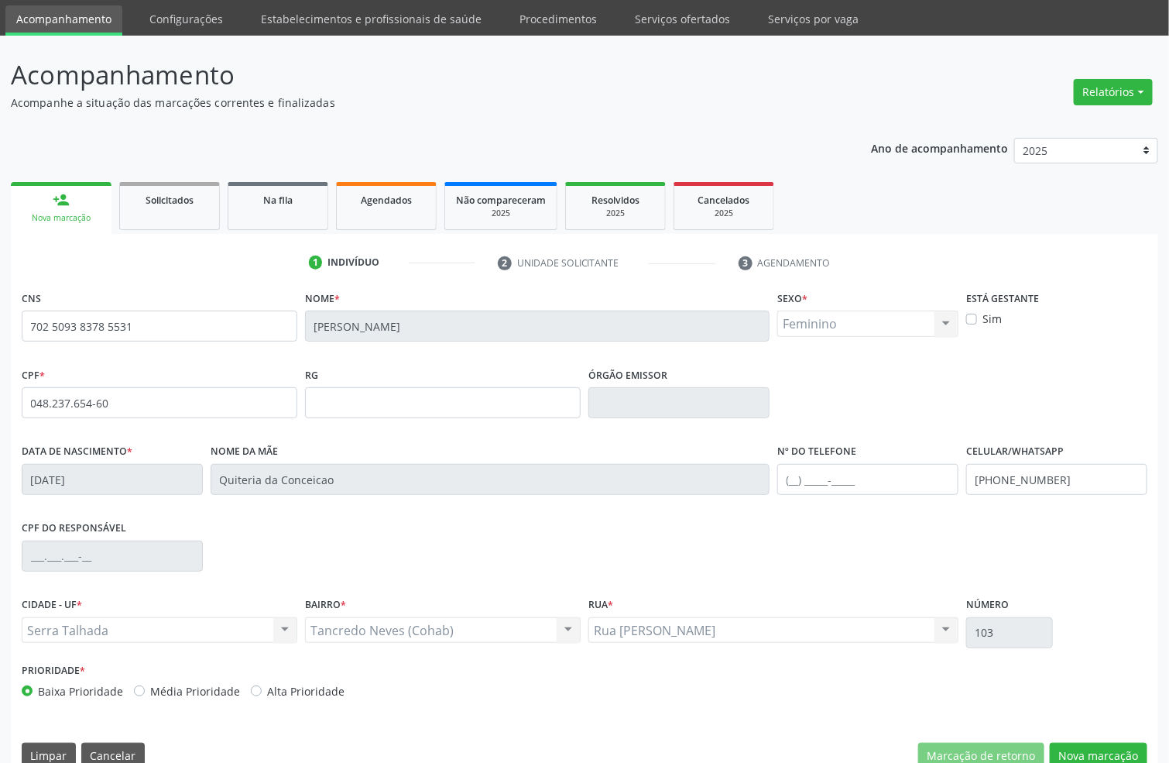
scroll to position [77, 0]
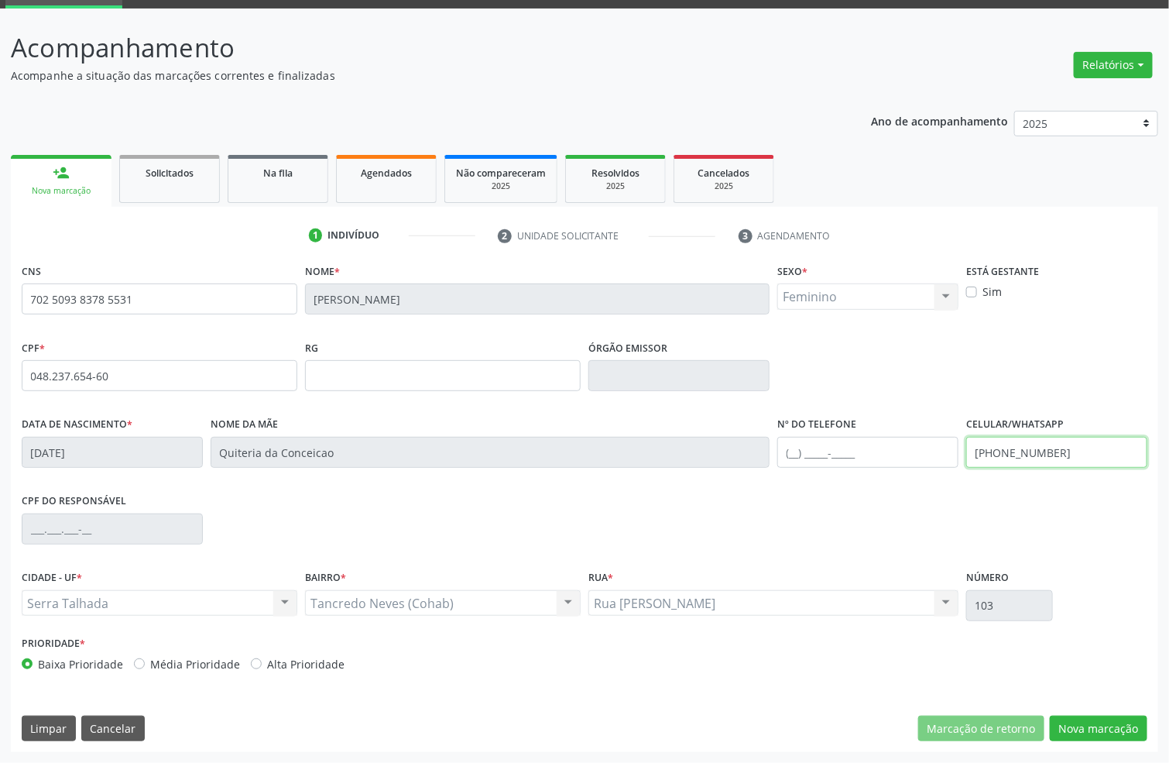
click at [1025, 463] on input "(87) 99928-9841" at bounding box center [1056, 452] width 181 height 31
click at [1082, 511] on div "CPF do responsável" at bounding box center [585, 527] width 1134 height 77
click at [1131, 709] on div "CNS 702 5093 8378 5531 Nome * Maria do Carmo de Souza Sexo * Feminino Masculino…" at bounding box center [585, 505] width 1148 height 492
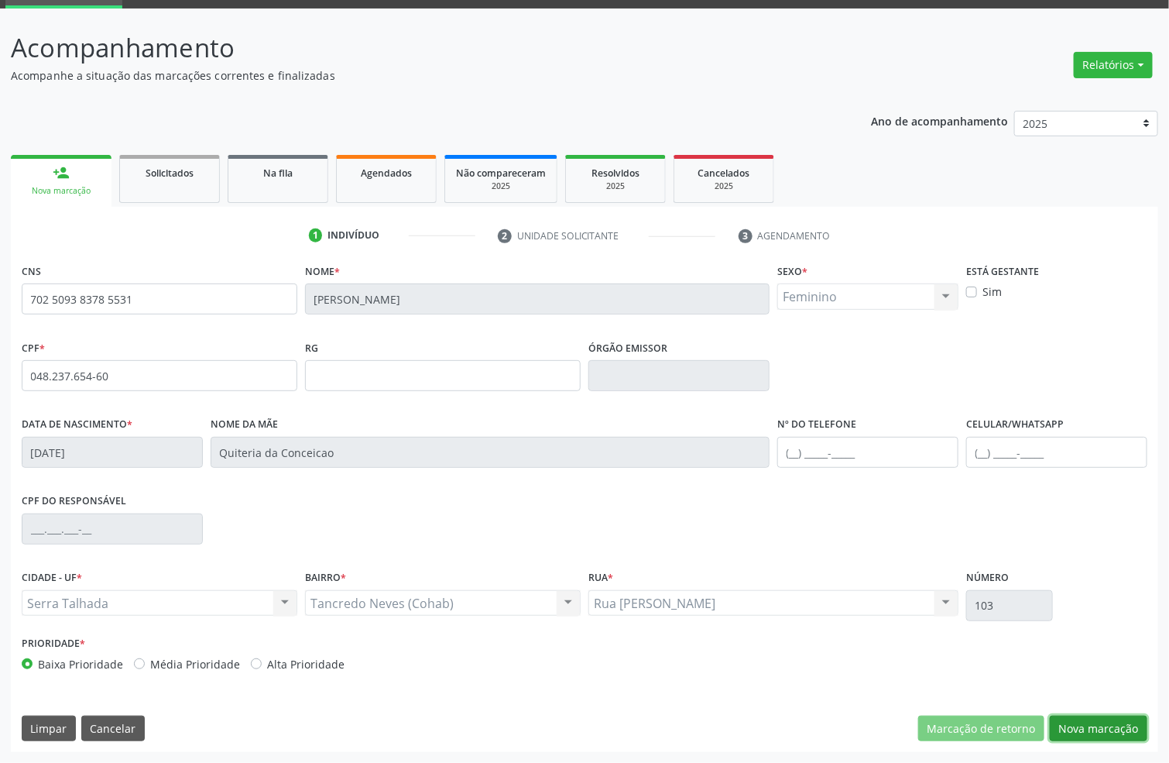
click at [1130, 721] on button "Nova marcação" at bounding box center [1099, 728] width 98 height 26
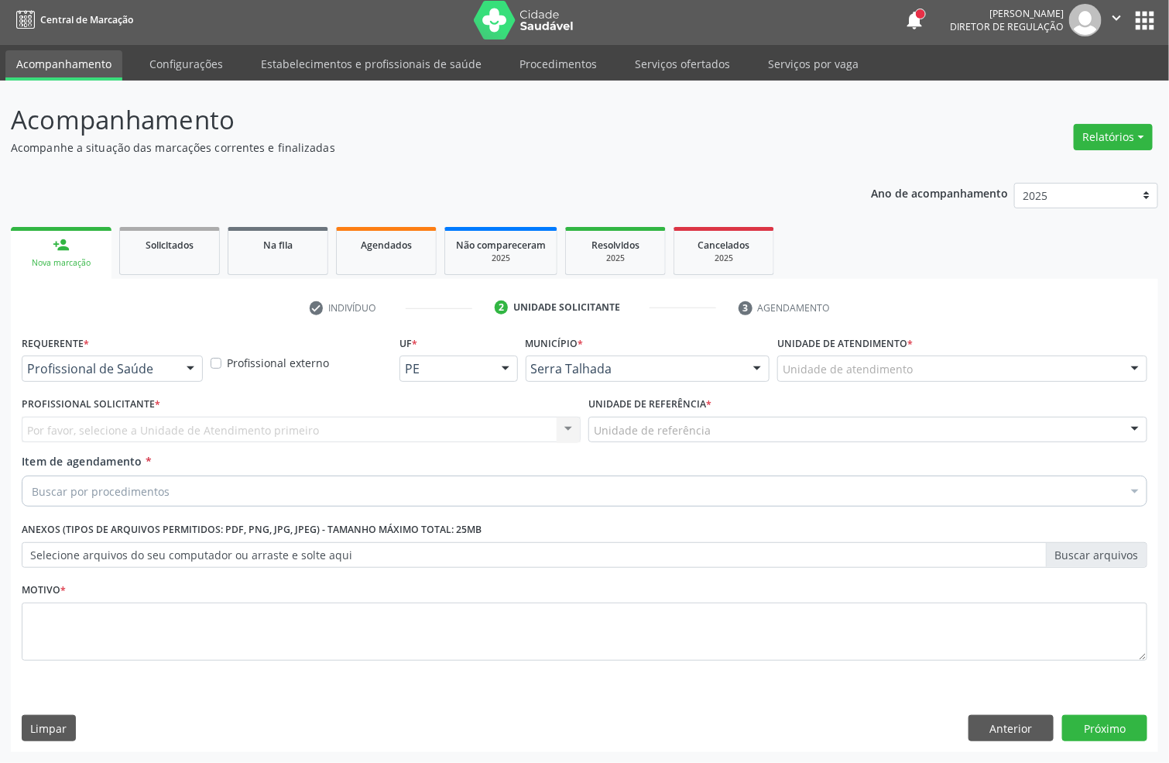
scroll to position [5, 0]
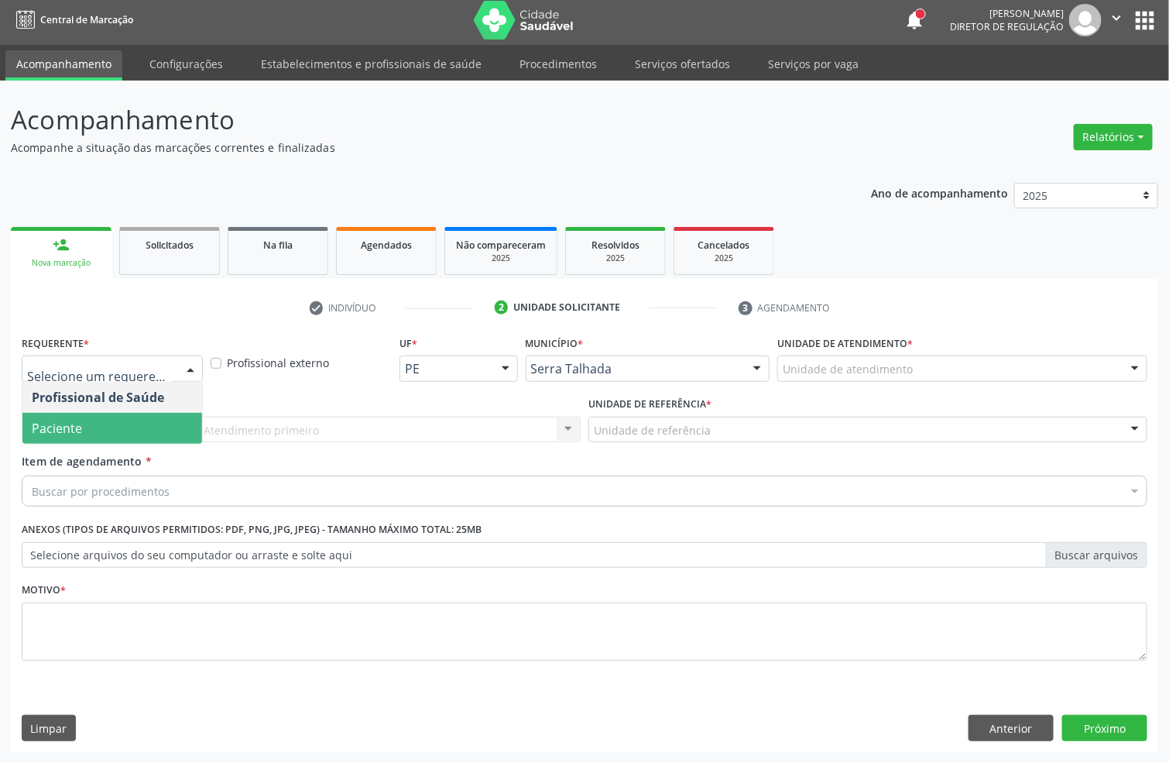
click at [138, 413] on span "Paciente" at bounding box center [112, 428] width 180 height 31
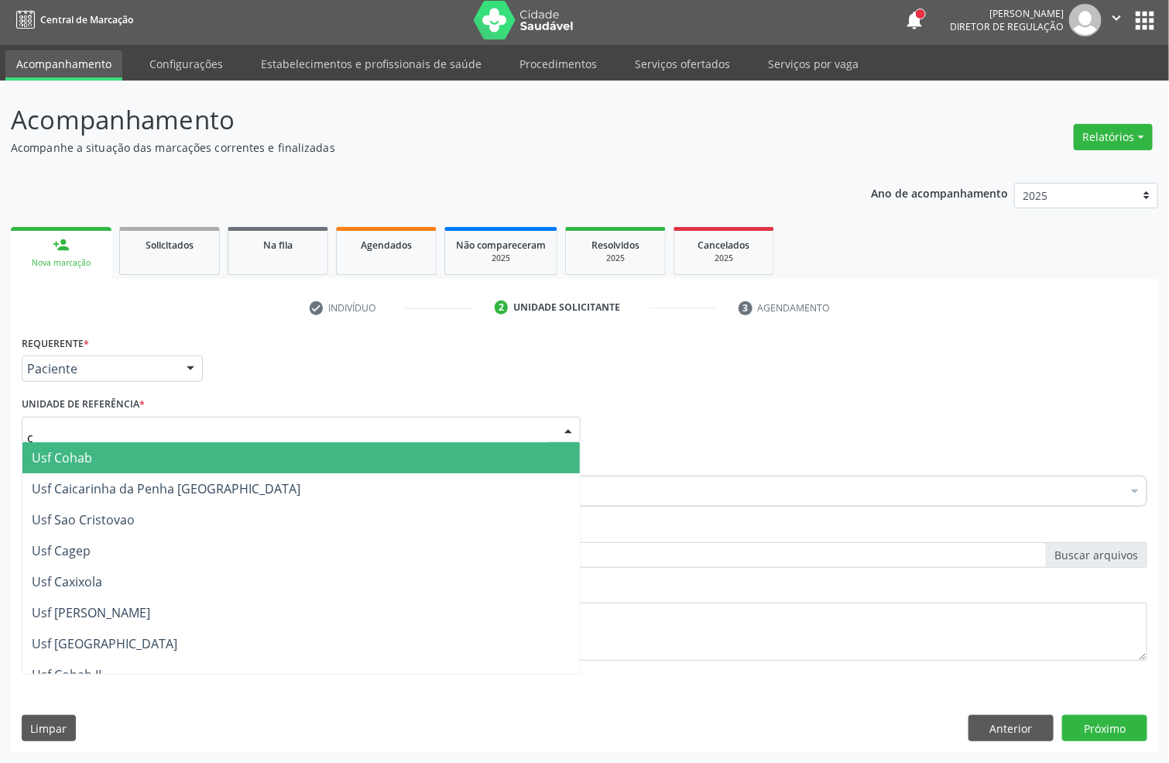
type input "co"
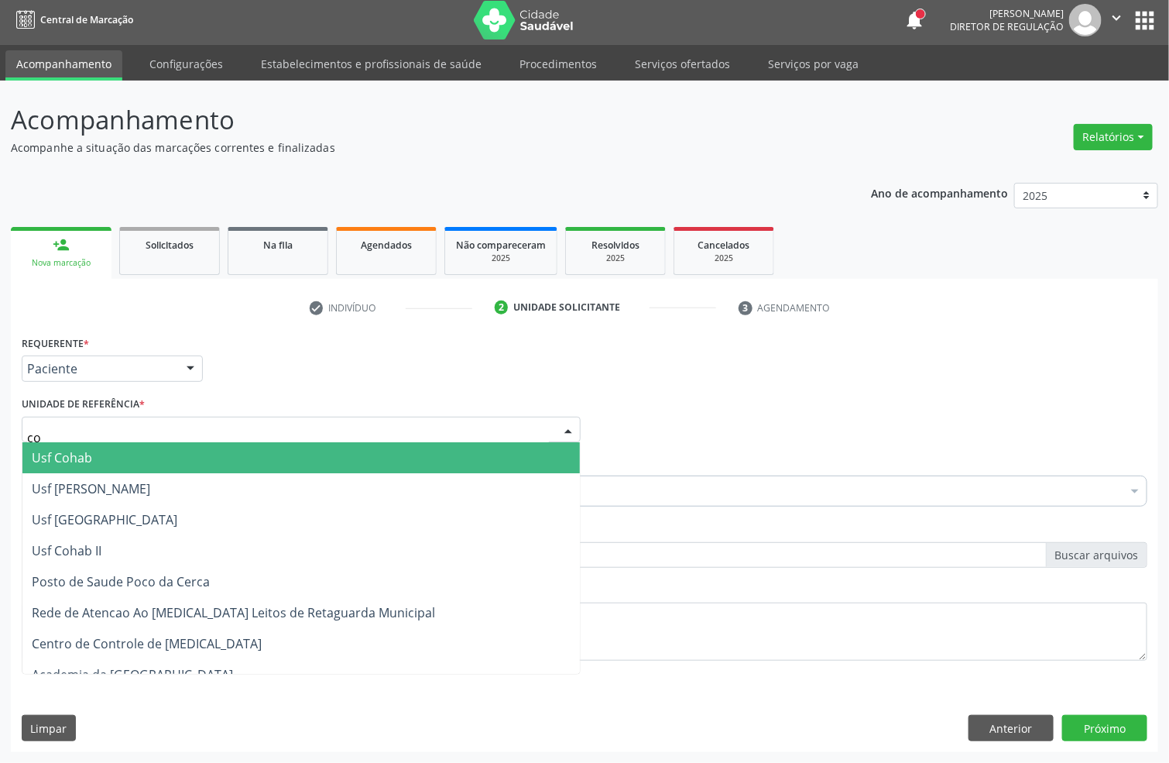
click at [105, 444] on span "Usf Cohab" at bounding box center [300, 457] width 557 height 31
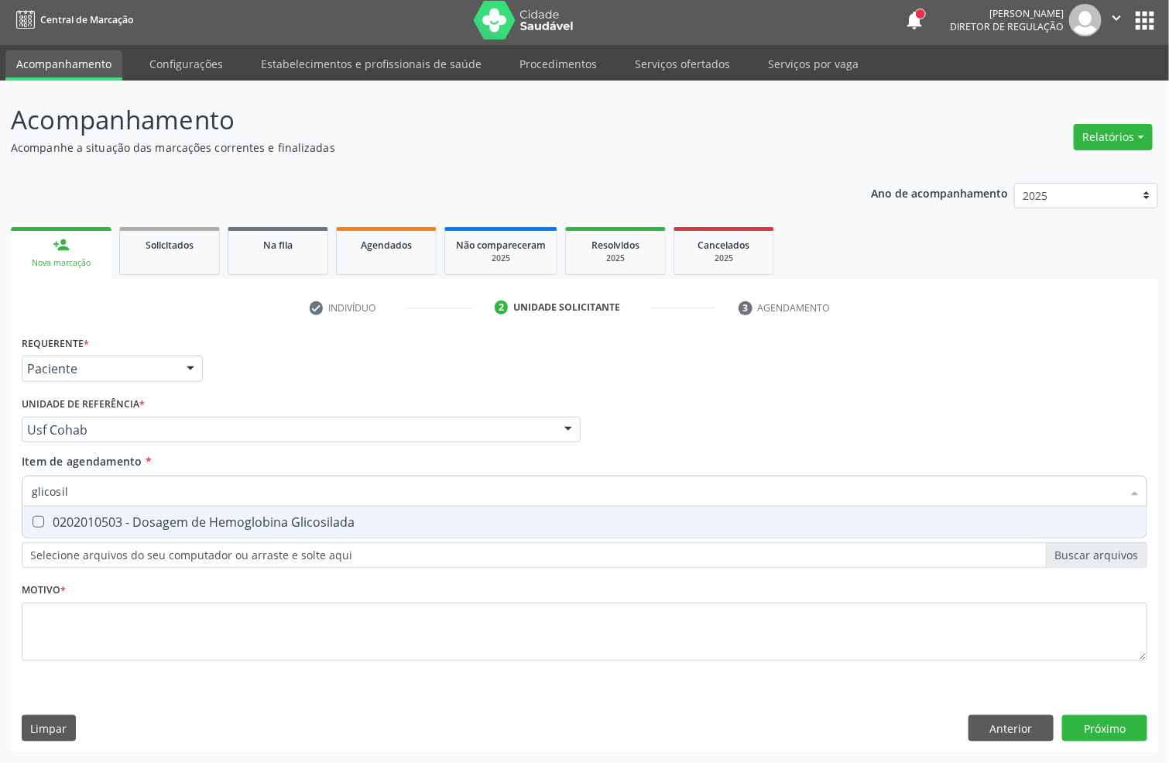
type input "glicosila"
click at [100, 523] on div "0202010503 - Dosagem de Hemoglobina Glicosilada" at bounding box center [585, 522] width 1106 height 12
checkbox Glicosilada "true"
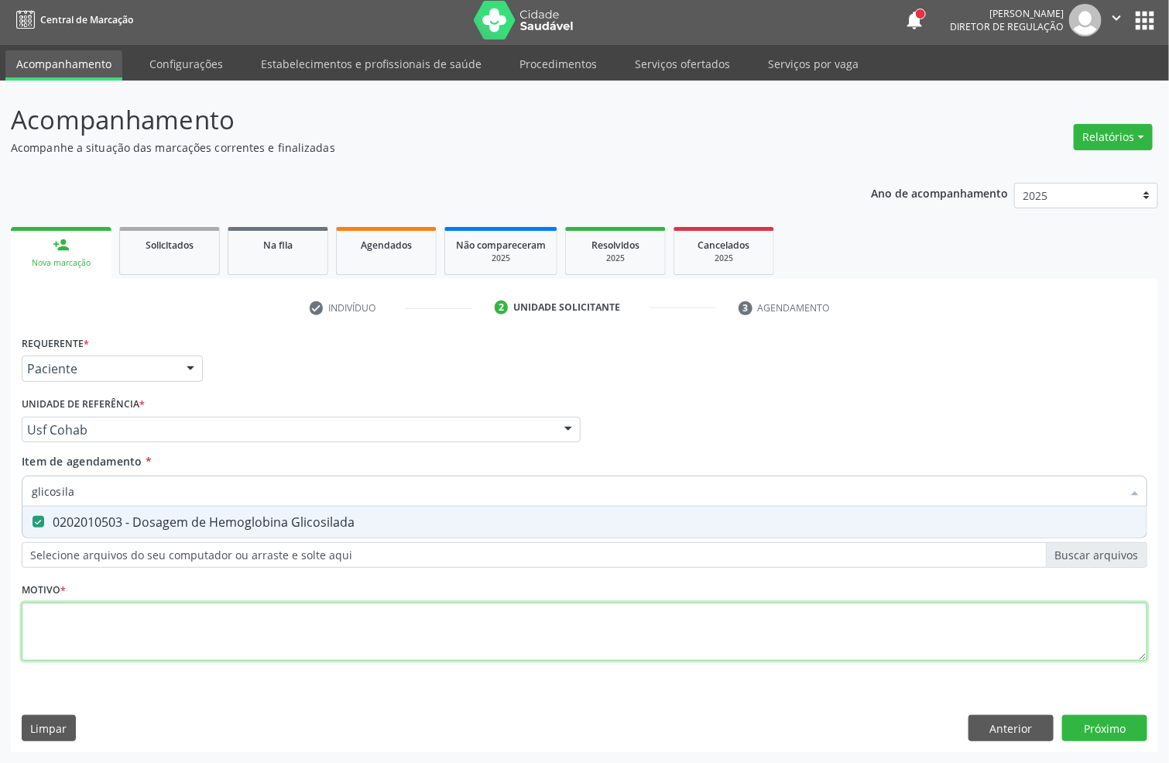
click at [105, 612] on div "Requerente * Paciente Profissional de Saúde Paciente Nenhum resultado encontrad…" at bounding box center [585, 506] width 1126 height 351
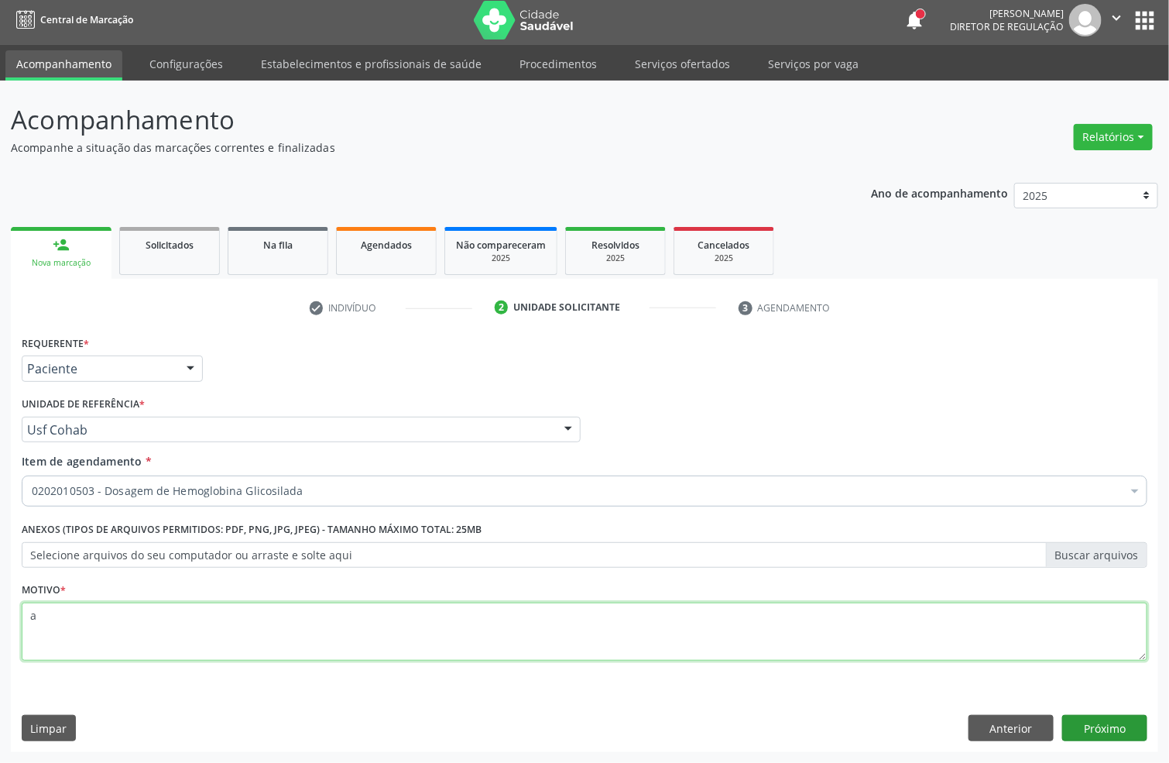
type textarea "a"
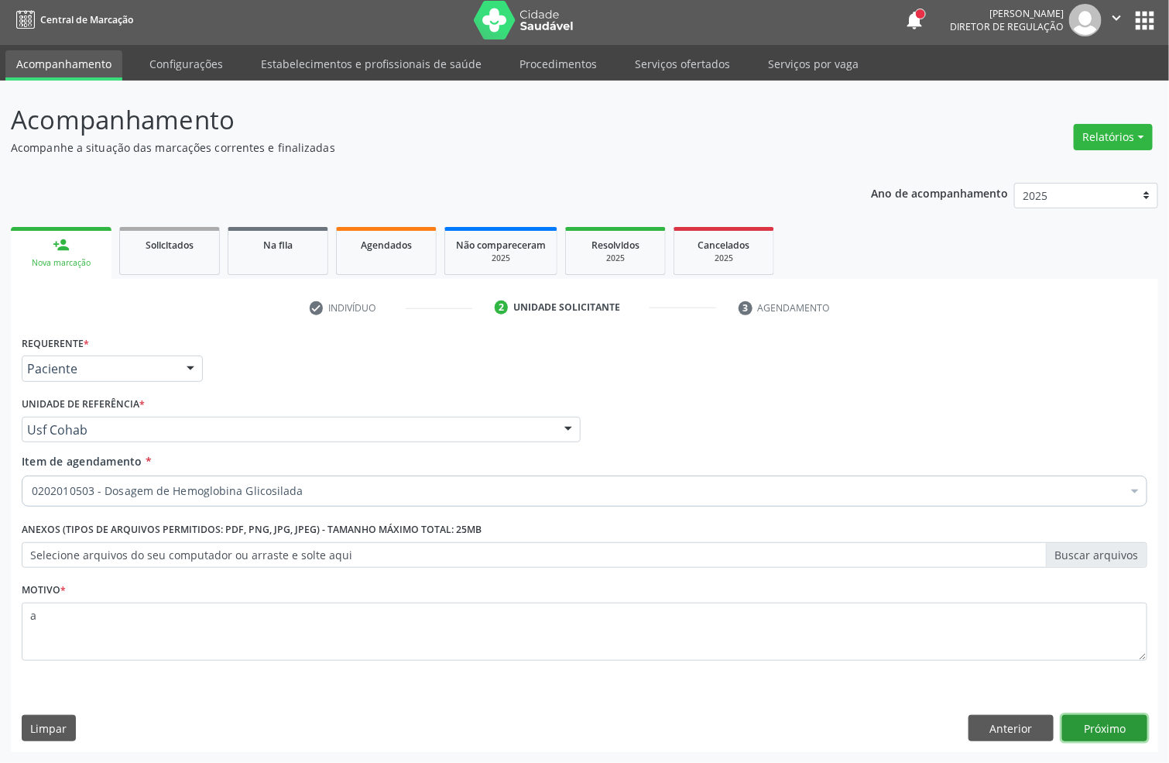
click at [1113, 720] on button "Próximo" at bounding box center [1104, 728] width 85 height 26
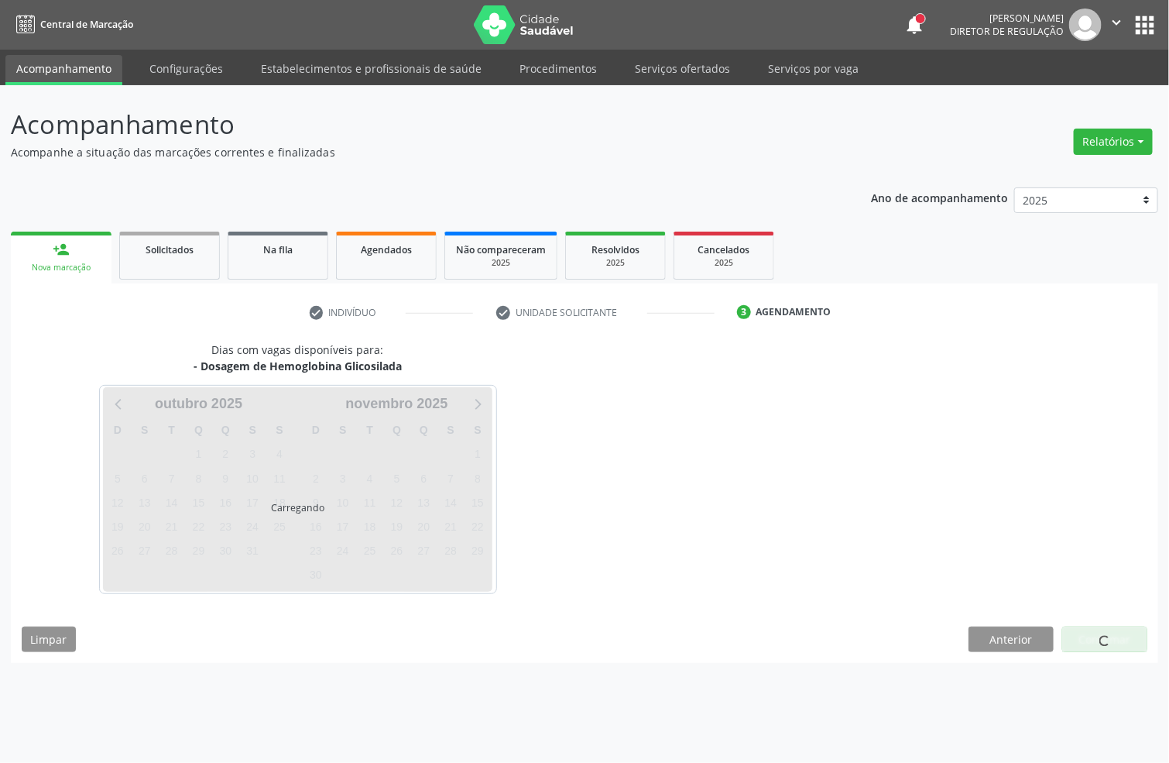
scroll to position [0, 0]
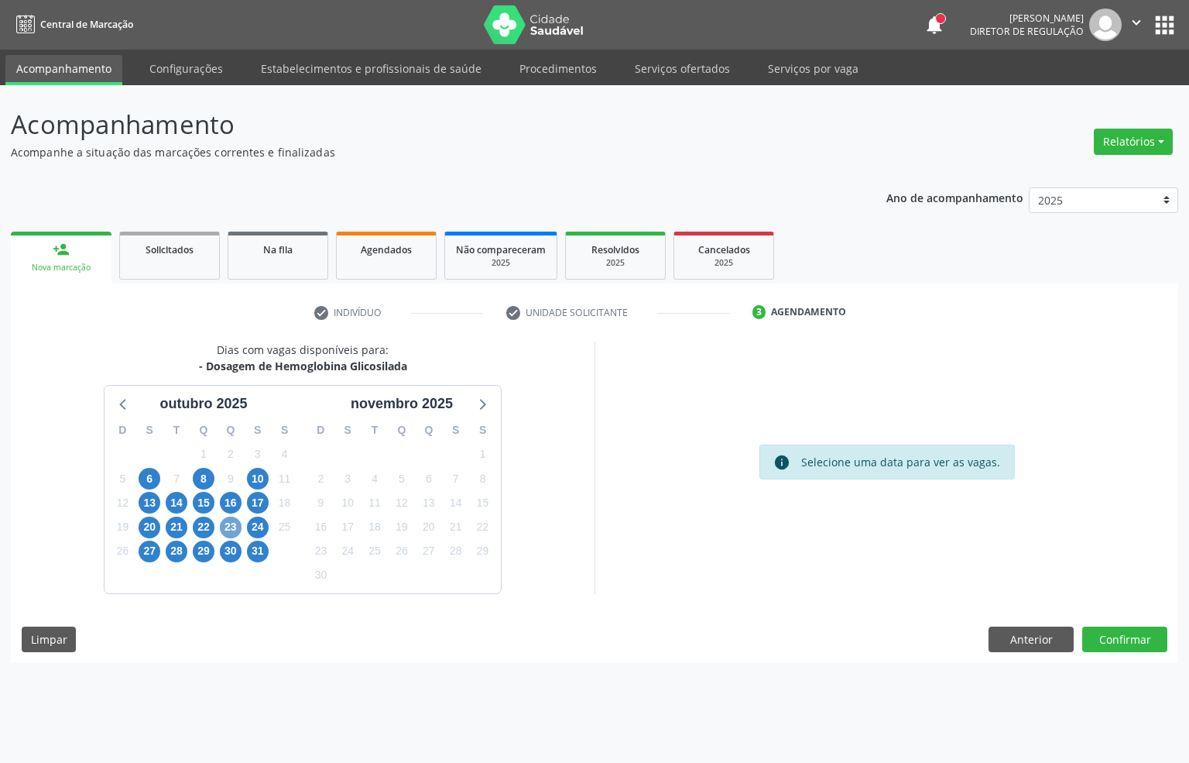
click at [230, 523] on span "23" at bounding box center [231, 527] width 22 height 22
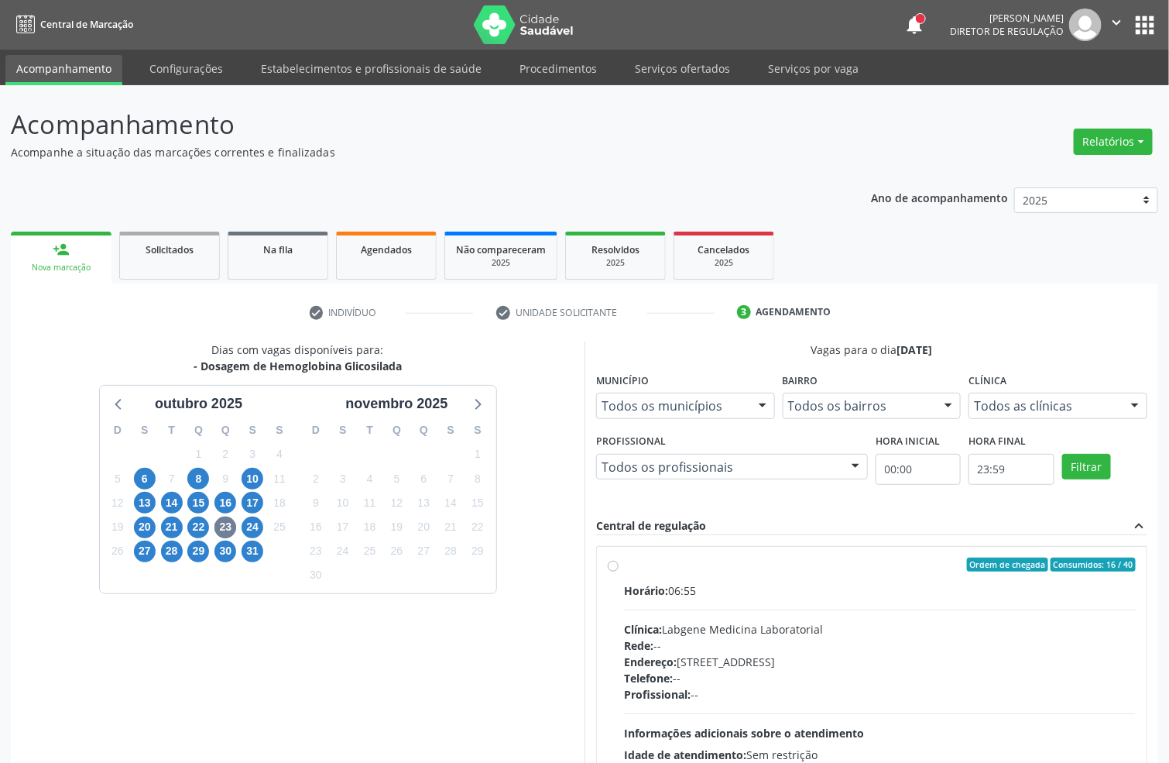
click at [774, 643] on div "Rede: --" at bounding box center [880, 645] width 512 height 16
click at [619, 571] on input "Ordem de chegada Consumidos: 16 / 40 Horário: 06:55 Clínica: Labgene Medicina L…" at bounding box center [613, 564] width 11 height 14
radio input "true"
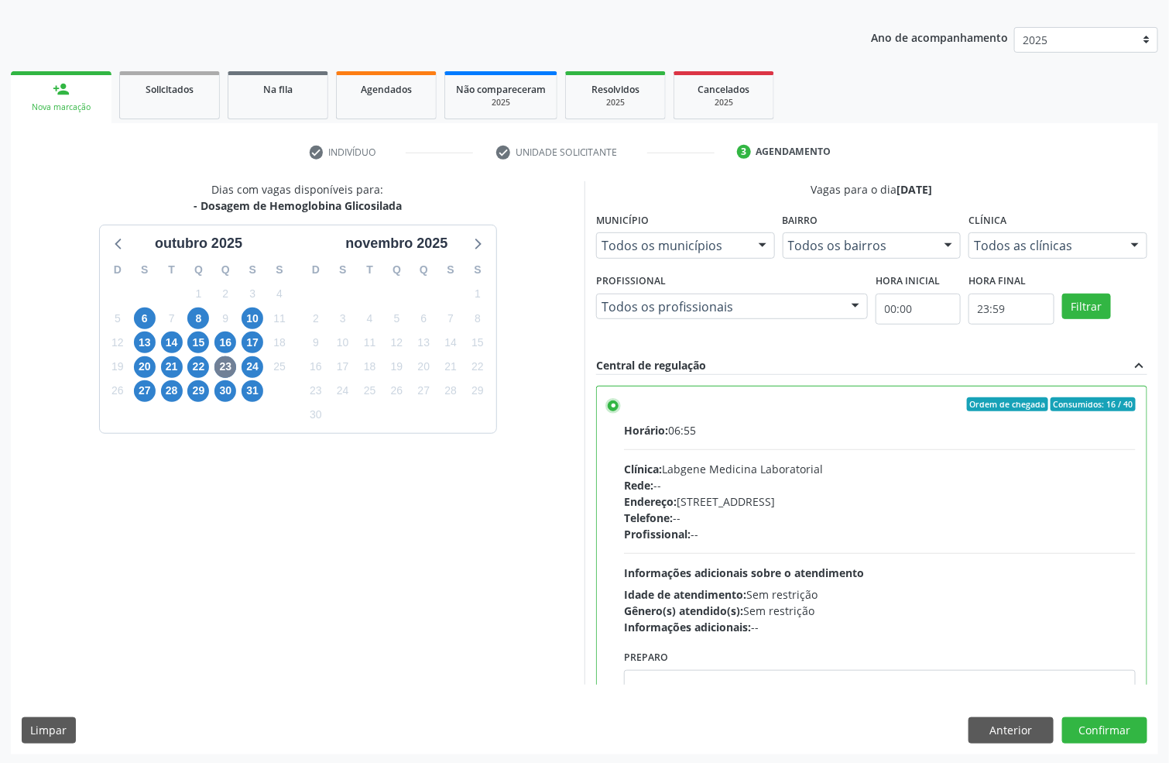
scroll to position [163, 0]
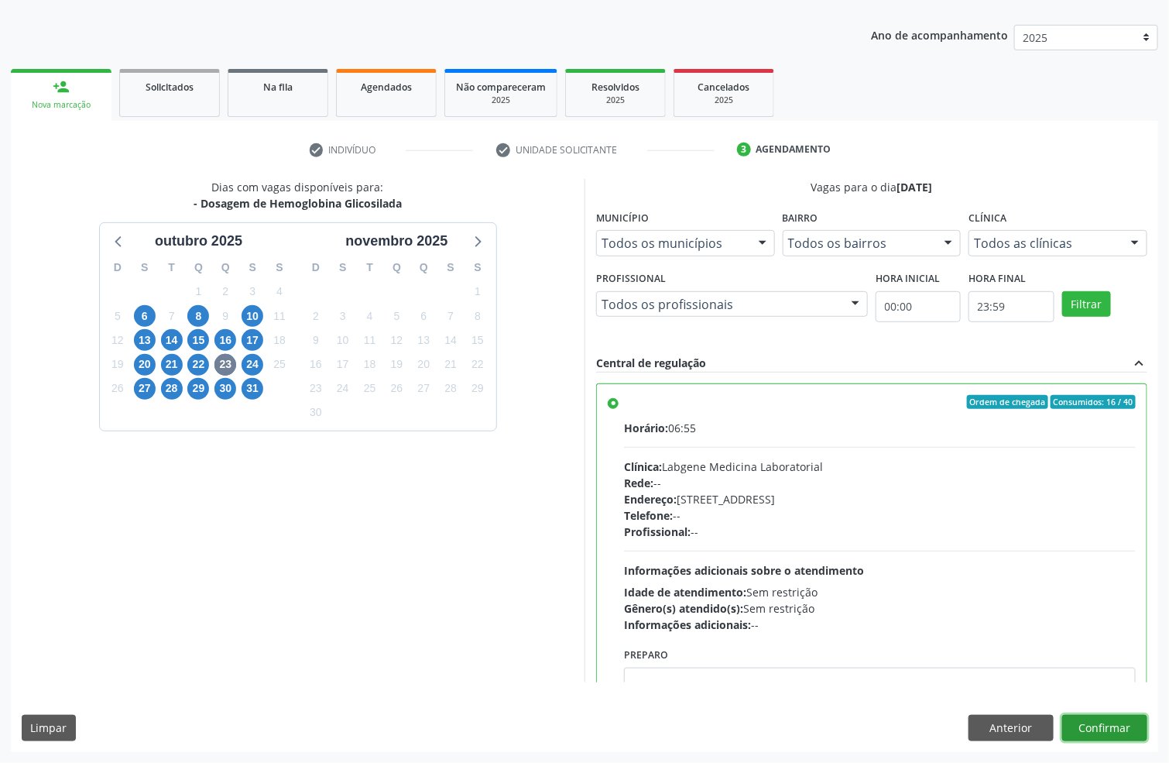
click at [1115, 721] on button "Confirmar" at bounding box center [1104, 728] width 85 height 26
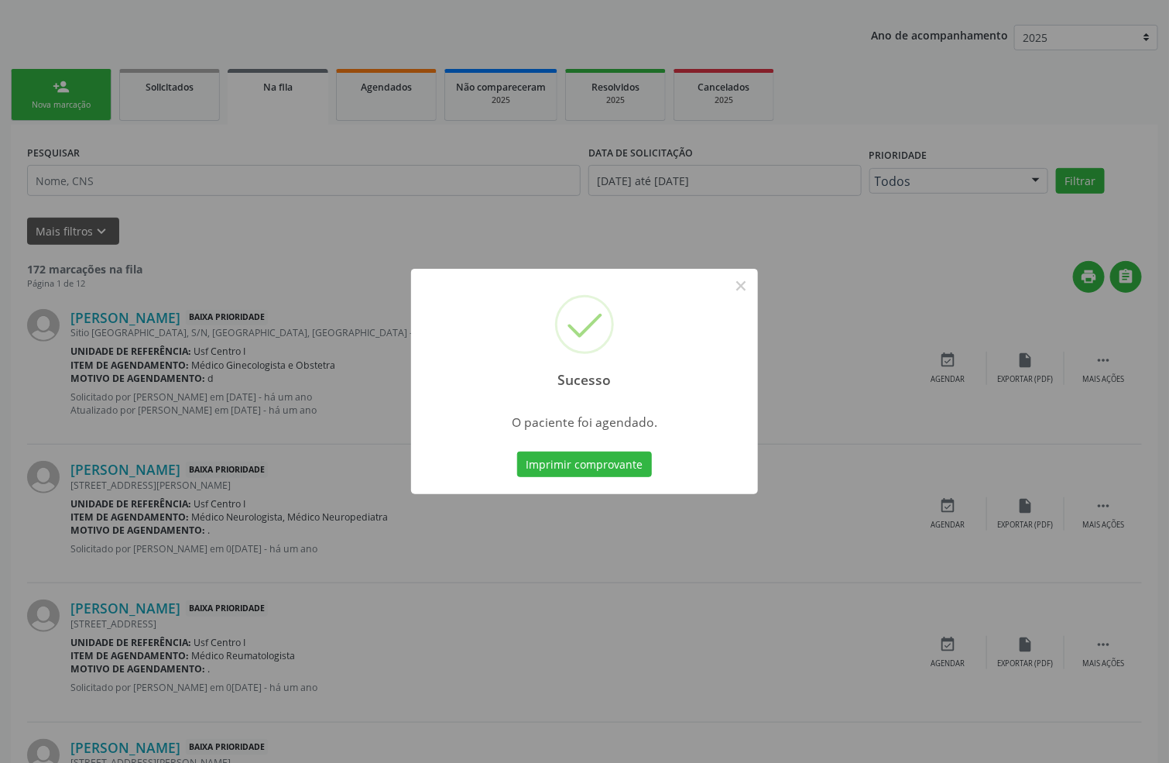
scroll to position [0, 0]
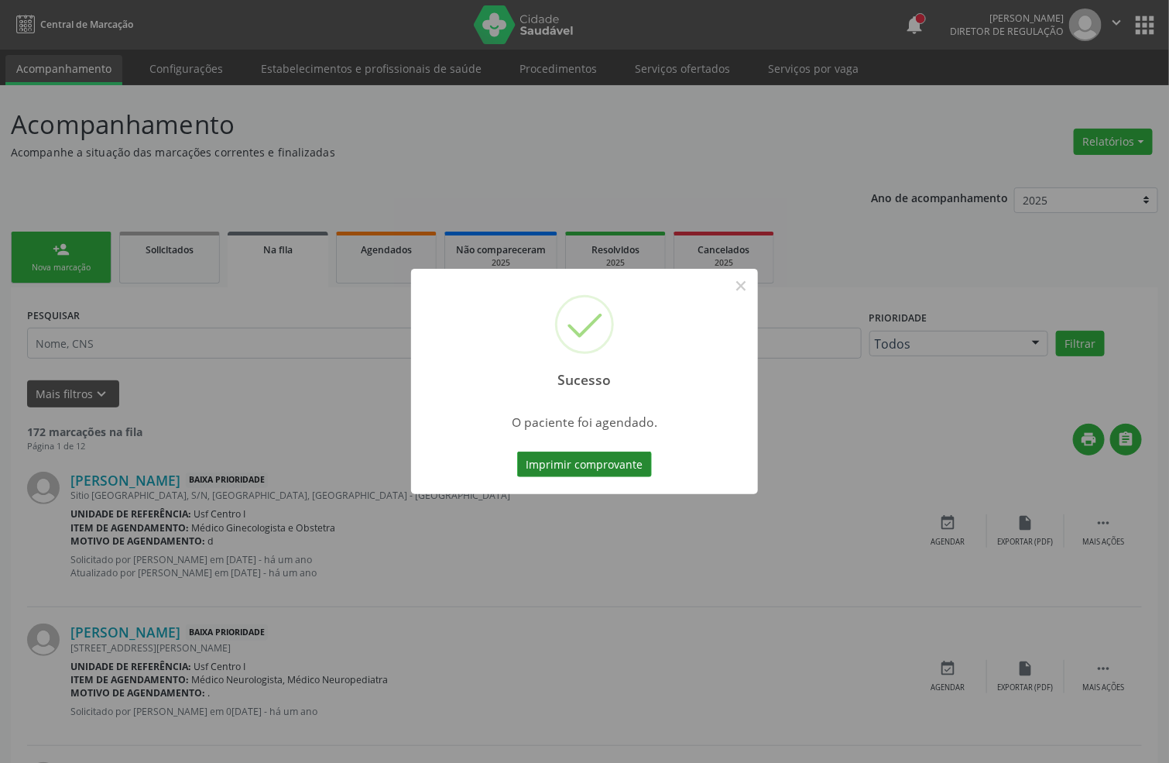
click at [609, 460] on button "Imprimir comprovante" at bounding box center [584, 464] width 135 height 26
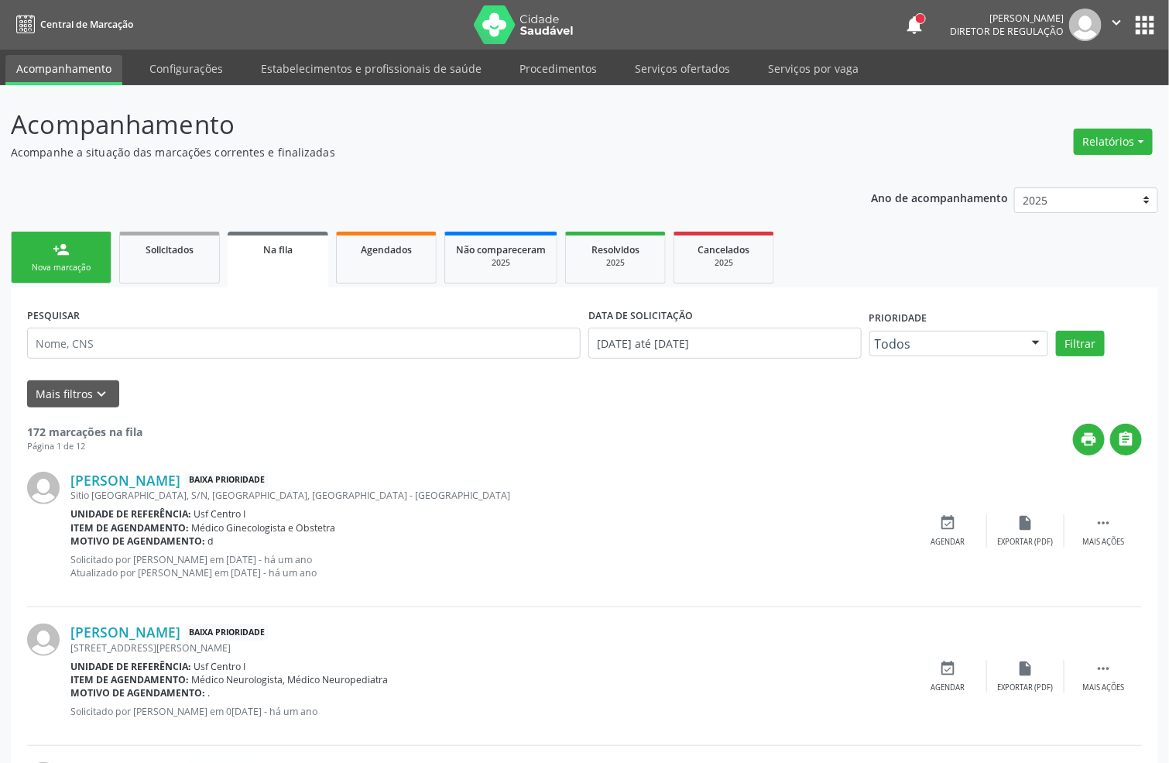
click at [96, 276] on link "person_add Nova marcação" at bounding box center [61, 258] width 101 height 52
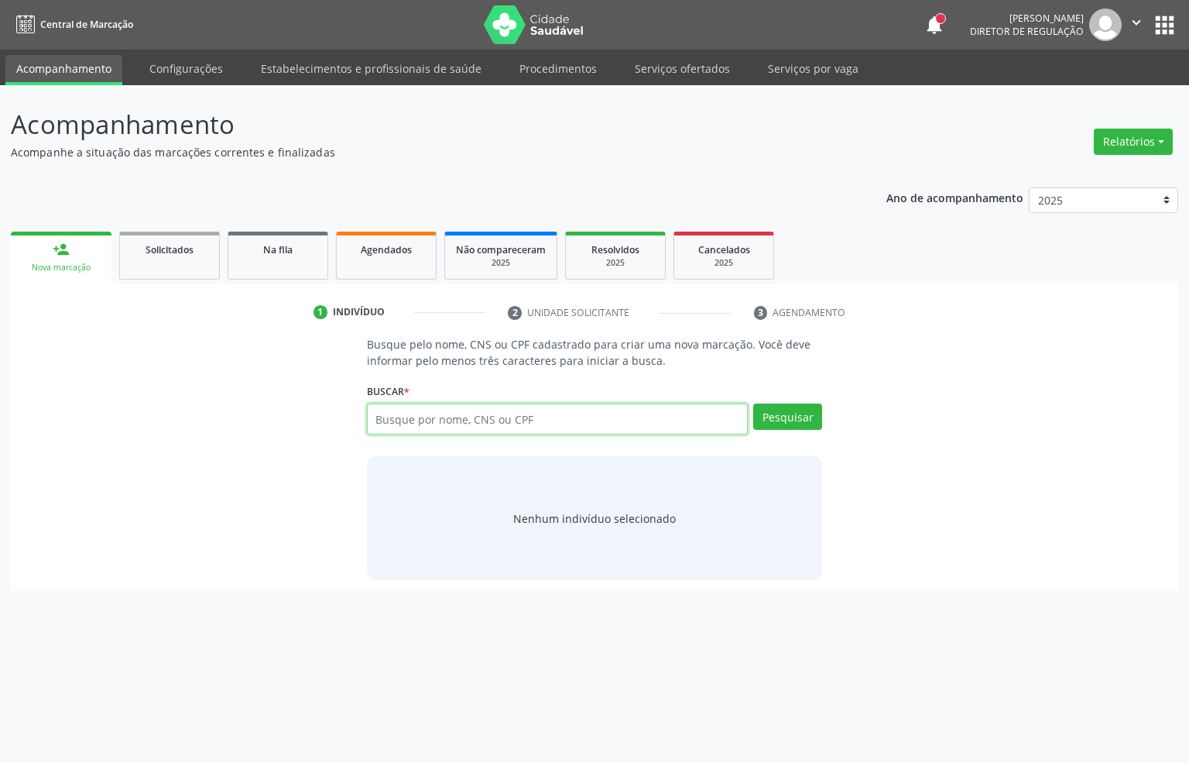
click at [465, 416] on input "text" at bounding box center [558, 418] width 382 height 31
type input "703005850910270"
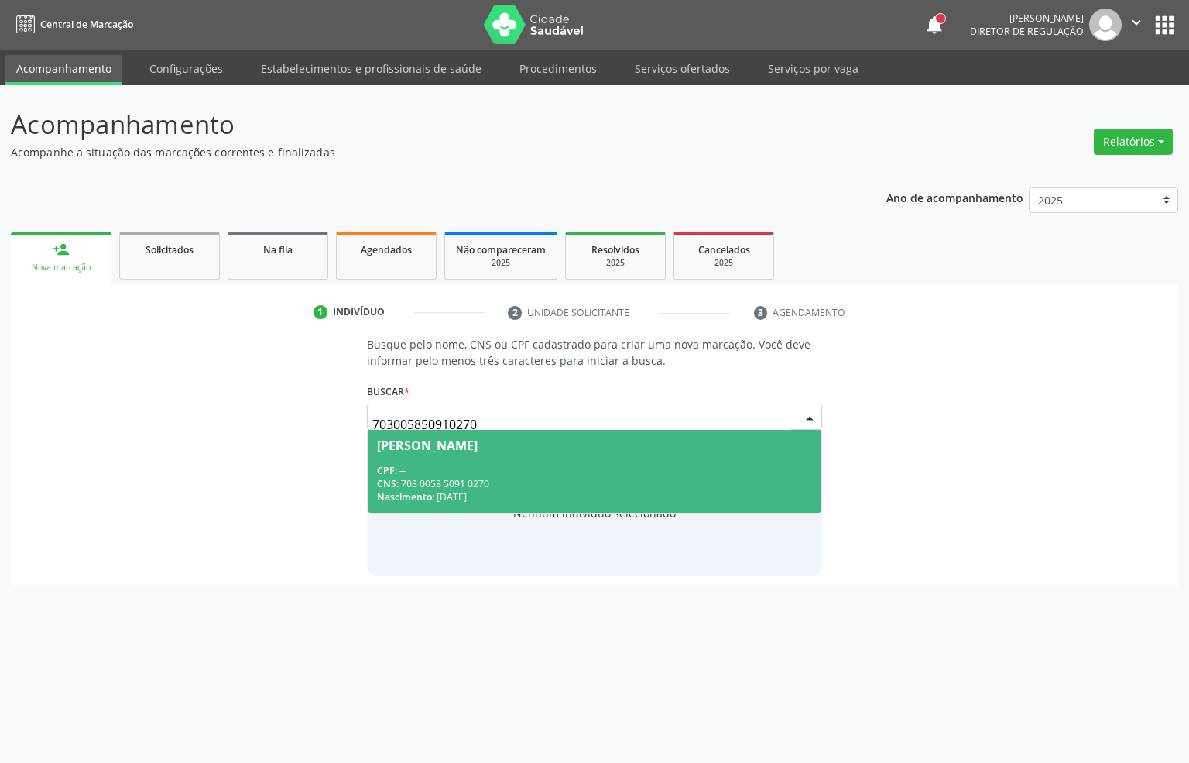
click at [507, 472] on div "CPF: --" at bounding box center [595, 470] width 436 height 13
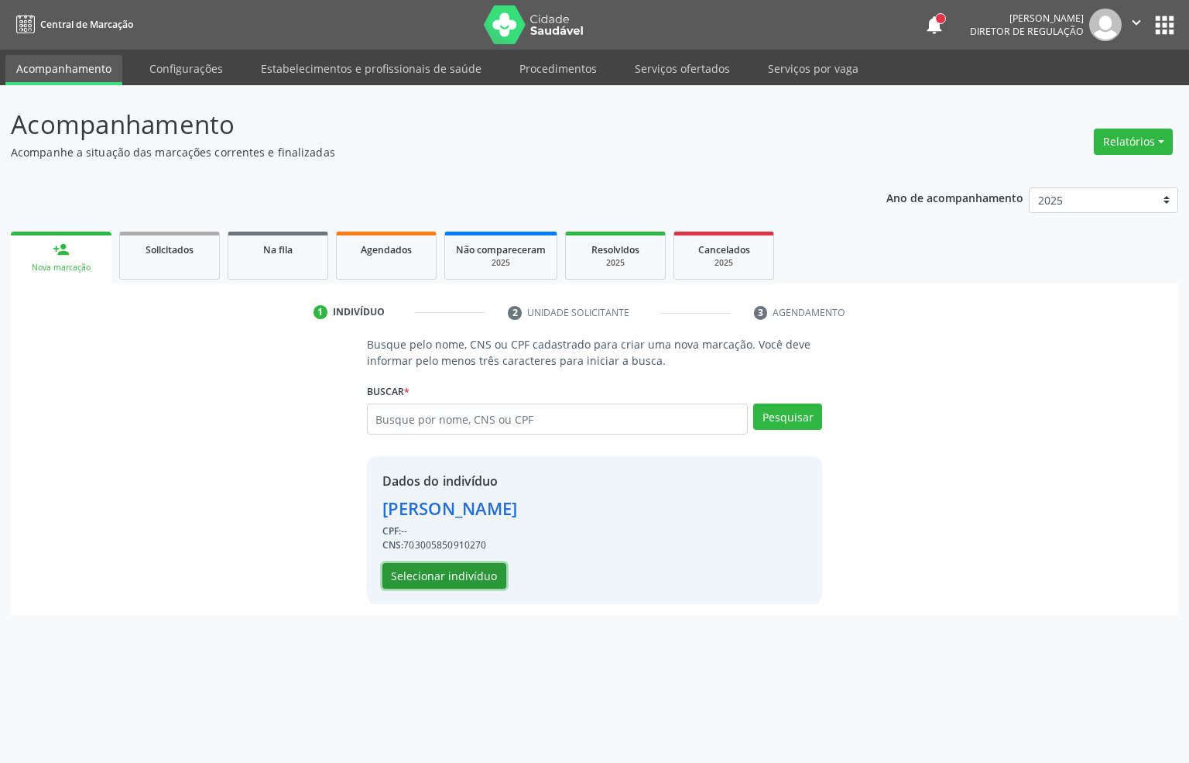
click at [456, 582] on button "Selecionar indivíduo" at bounding box center [445, 576] width 124 height 26
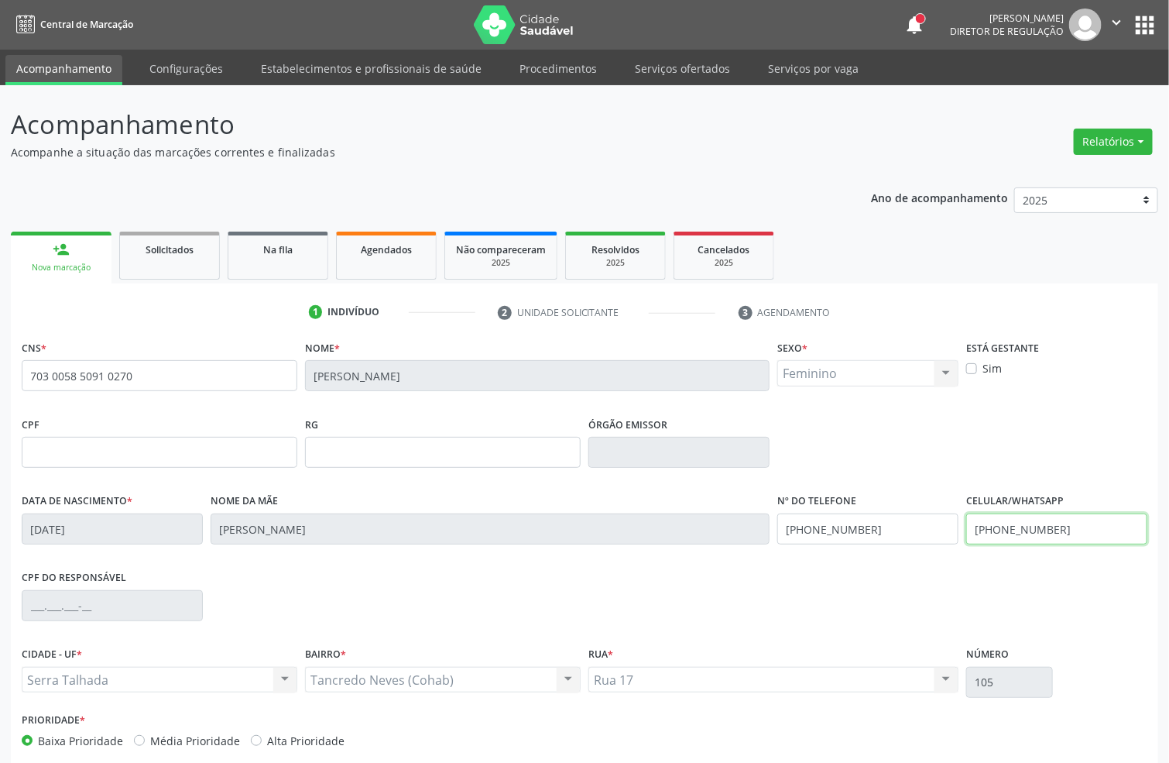
click at [1096, 528] on input "(87) 99991-8282" at bounding box center [1056, 528] width 181 height 31
click at [863, 535] on input "(87) 99991-8282" at bounding box center [867, 528] width 181 height 31
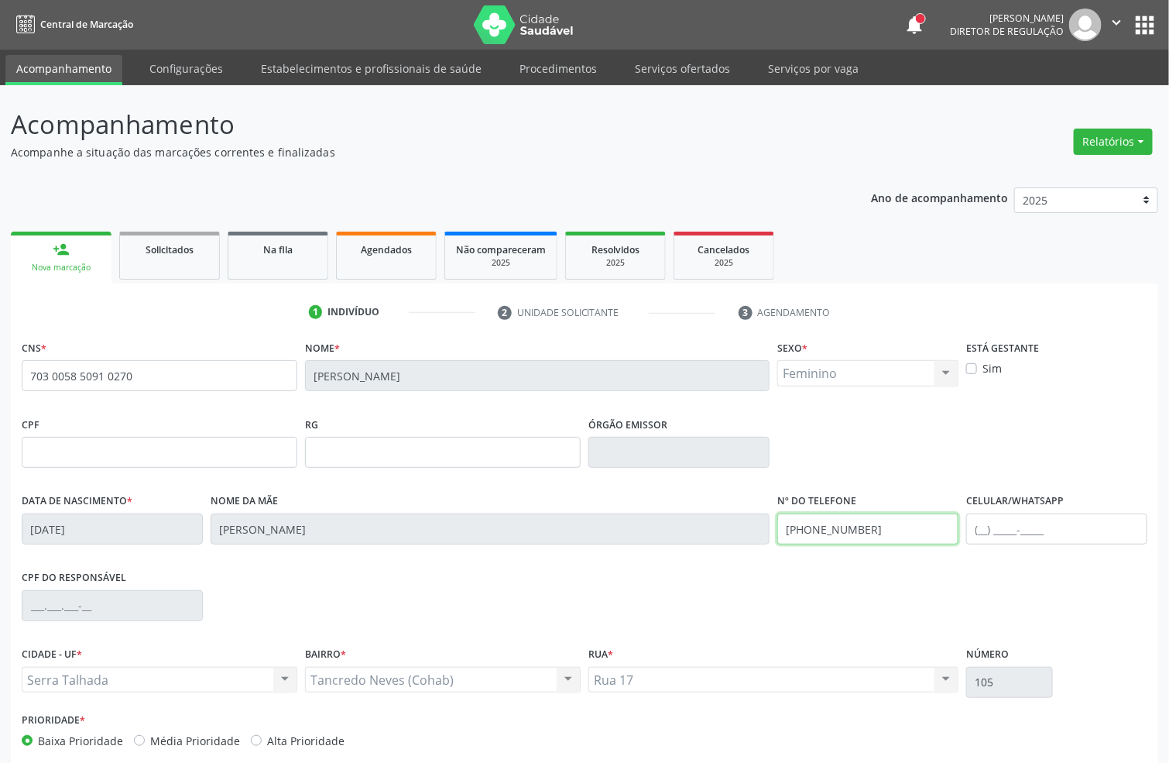
click at [863, 535] on input "(87) 99991-8282" at bounding box center [867, 528] width 181 height 31
click at [1094, 579] on div "CPF do responsável" at bounding box center [585, 604] width 1134 height 77
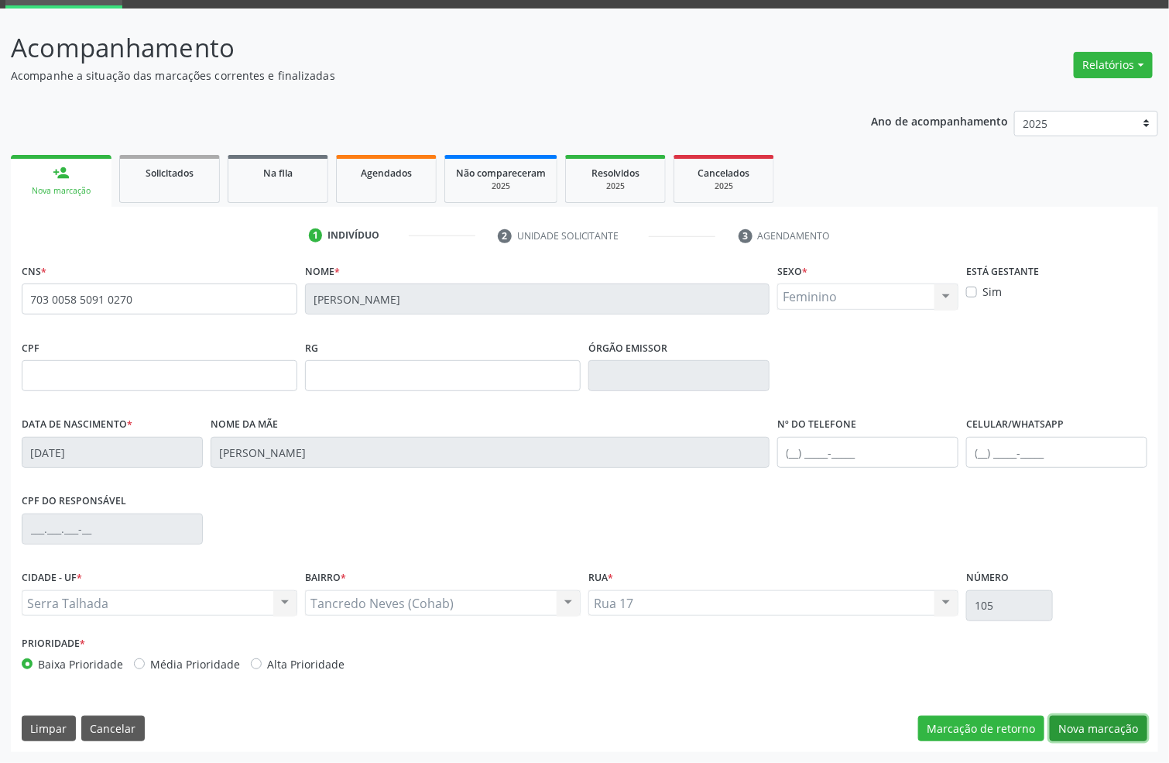
click at [1118, 729] on button "Nova marcação" at bounding box center [1099, 728] width 98 height 26
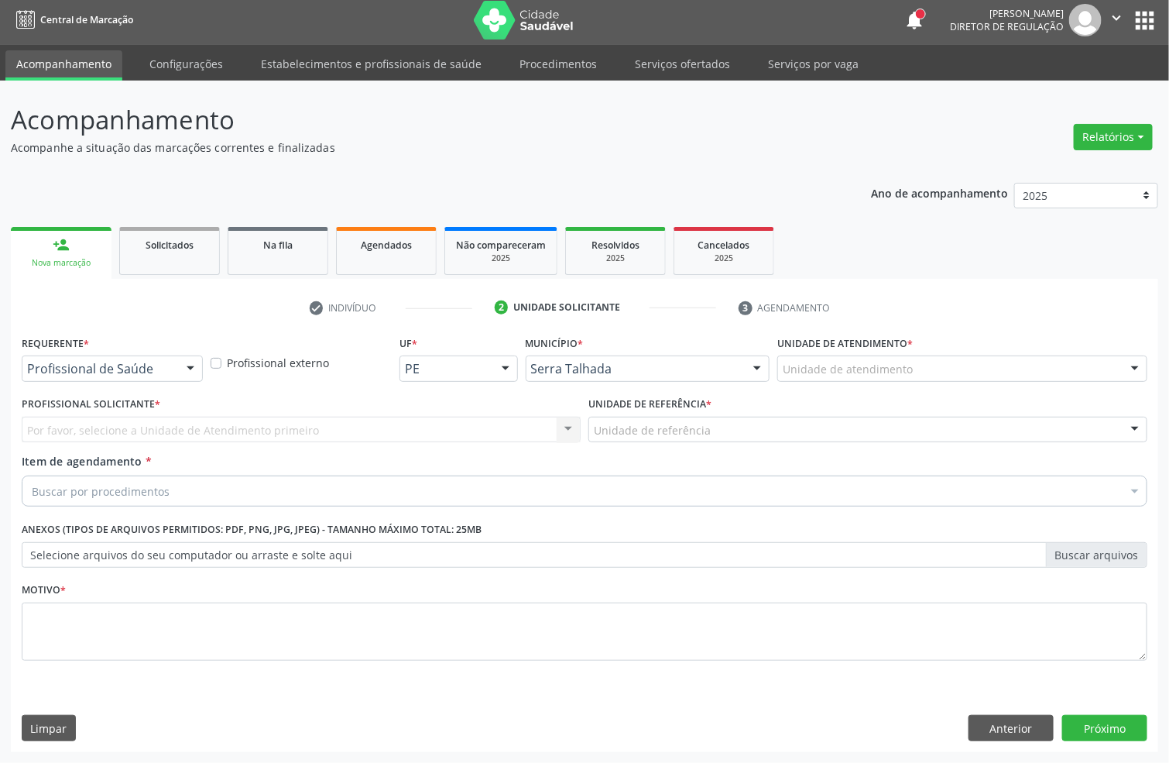
scroll to position [5, 0]
click at [152, 358] on div "Profissional de Saúde" at bounding box center [112, 368] width 181 height 26
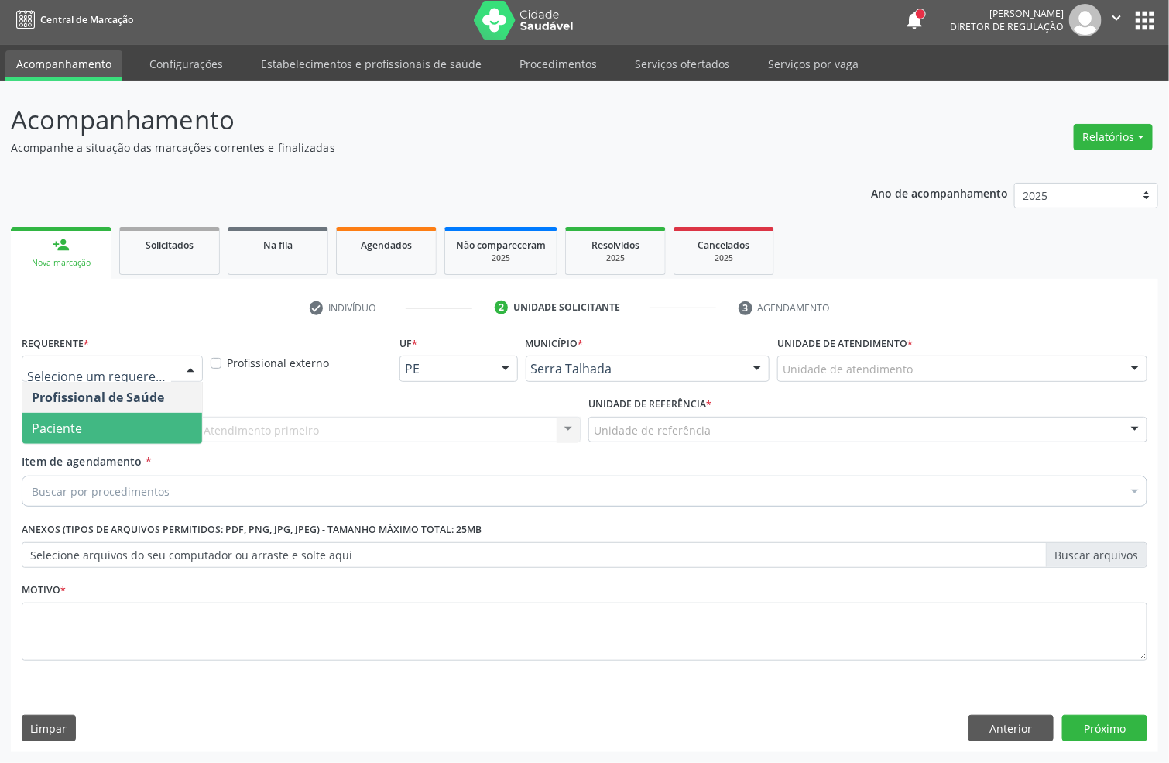
click at [122, 433] on span "Paciente" at bounding box center [112, 428] width 180 height 31
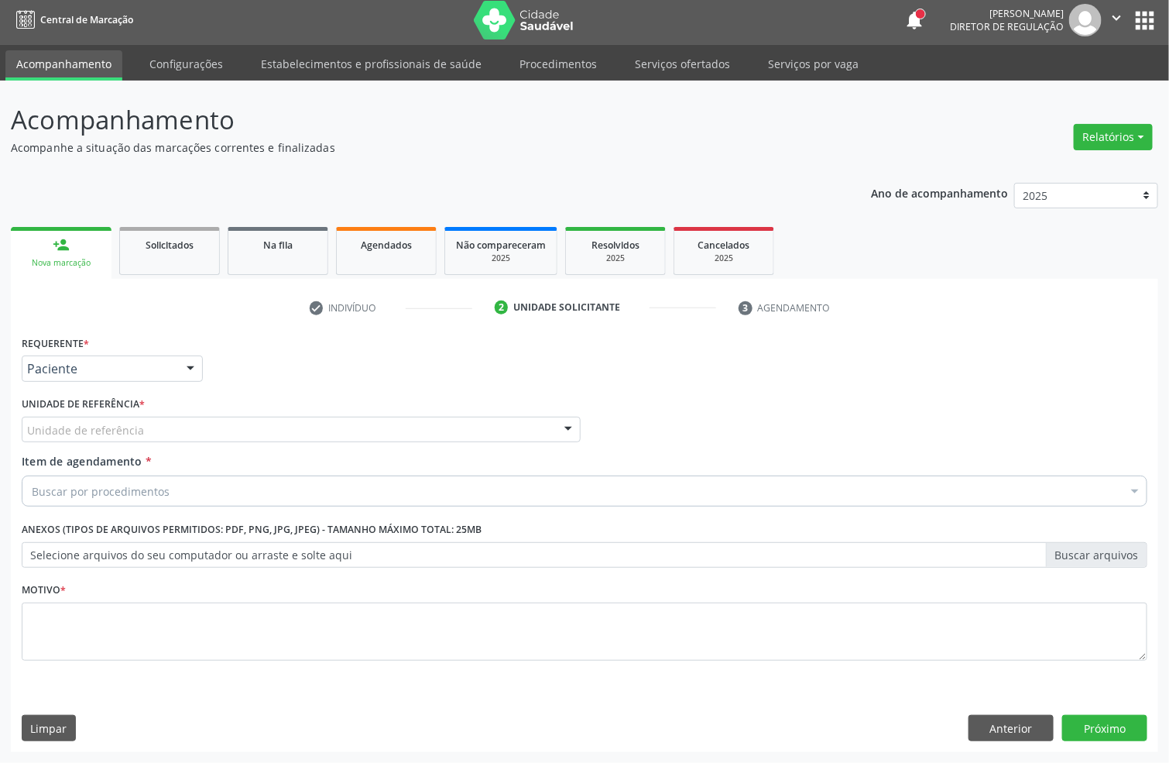
click at [88, 417] on div "Unidade de referência" at bounding box center [301, 430] width 559 height 26
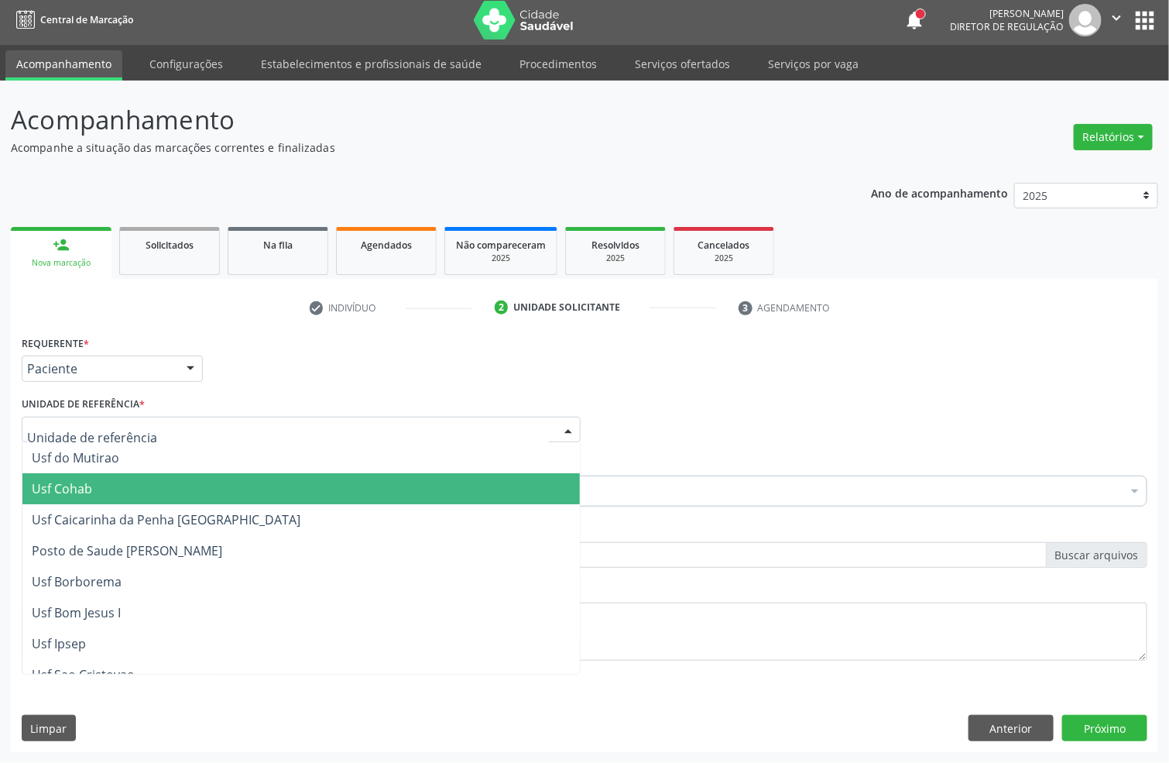
click at [168, 477] on span "Usf Cohab" at bounding box center [300, 488] width 557 height 31
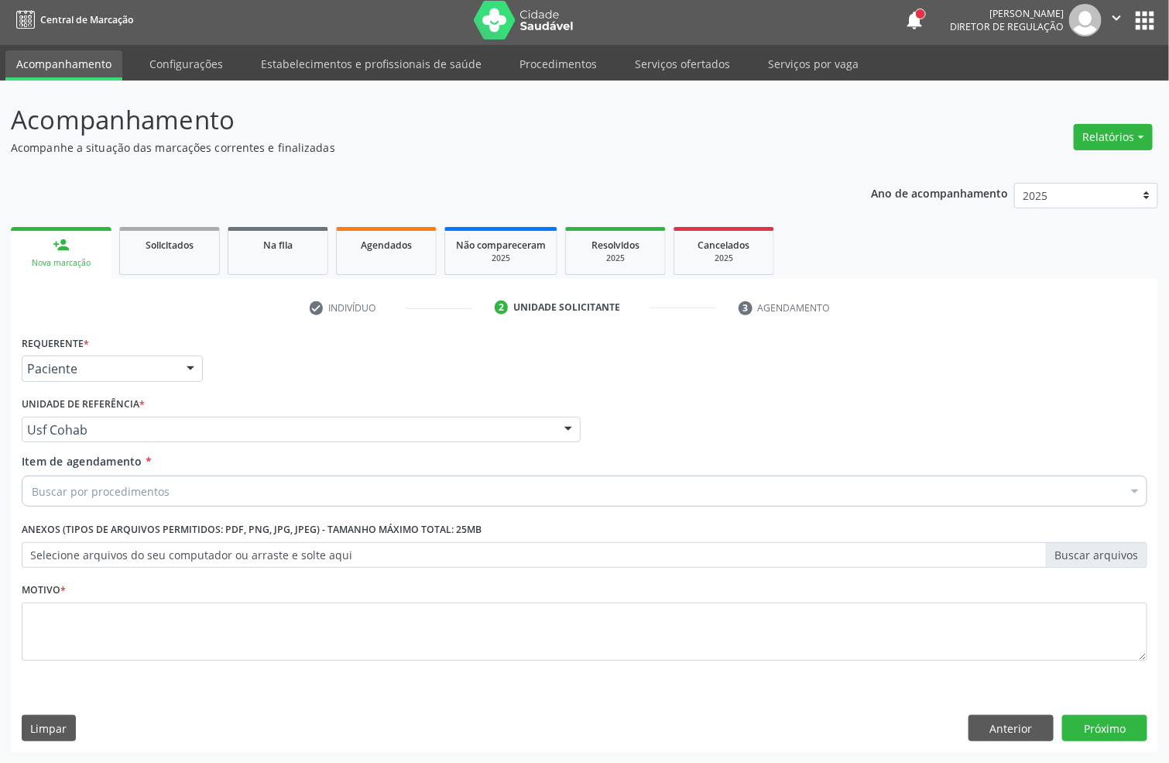
click at [94, 479] on div "Buscar por procedimentos" at bounding box center [585, 490] width 1126 height 31
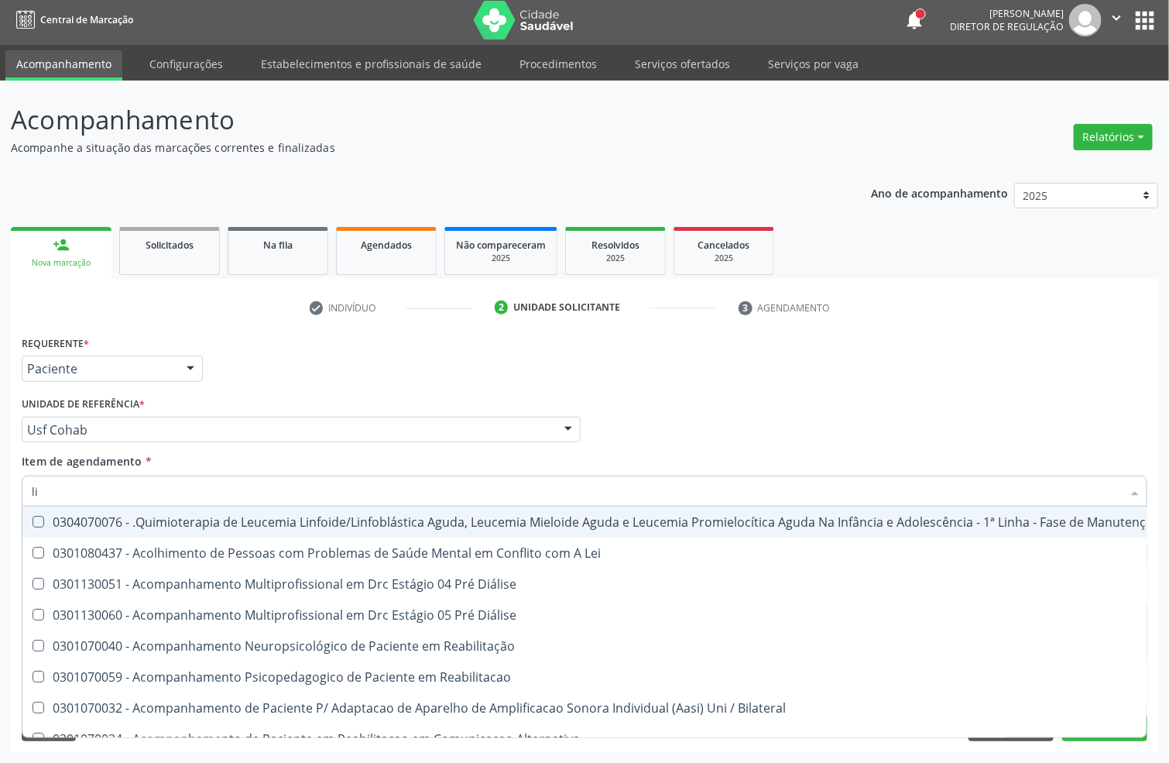
type input "l"
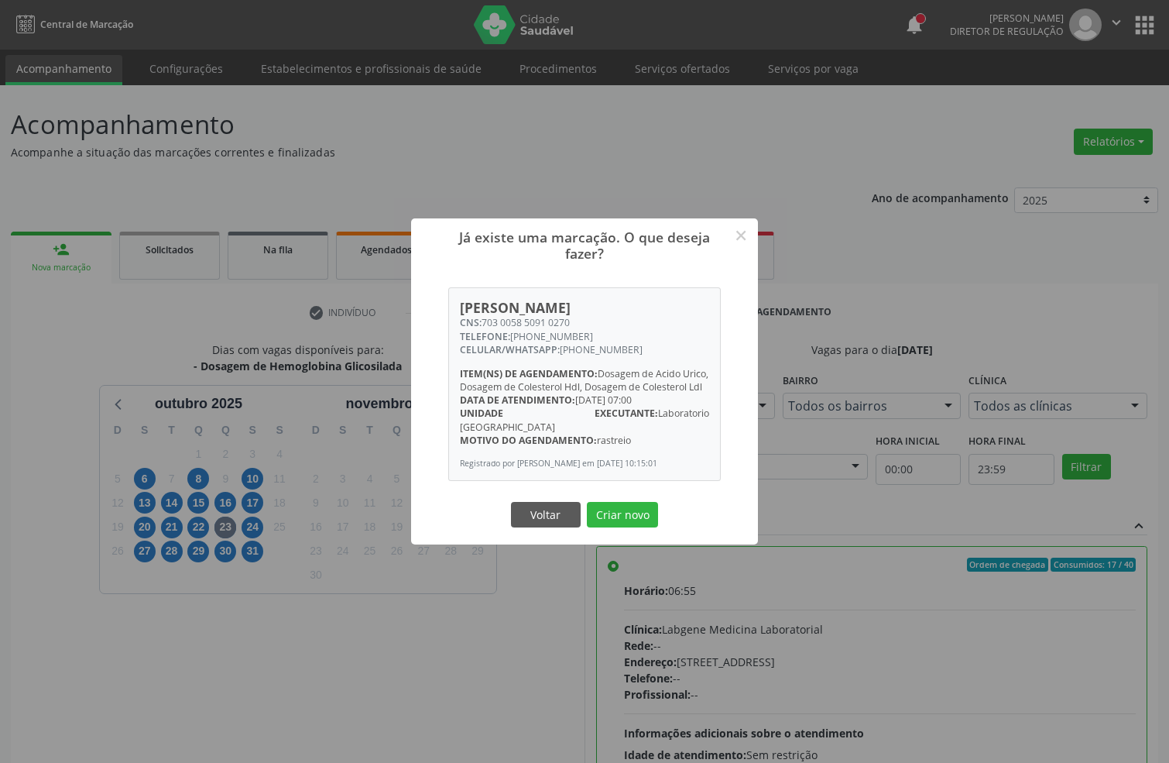
scroll to position [163, 0]
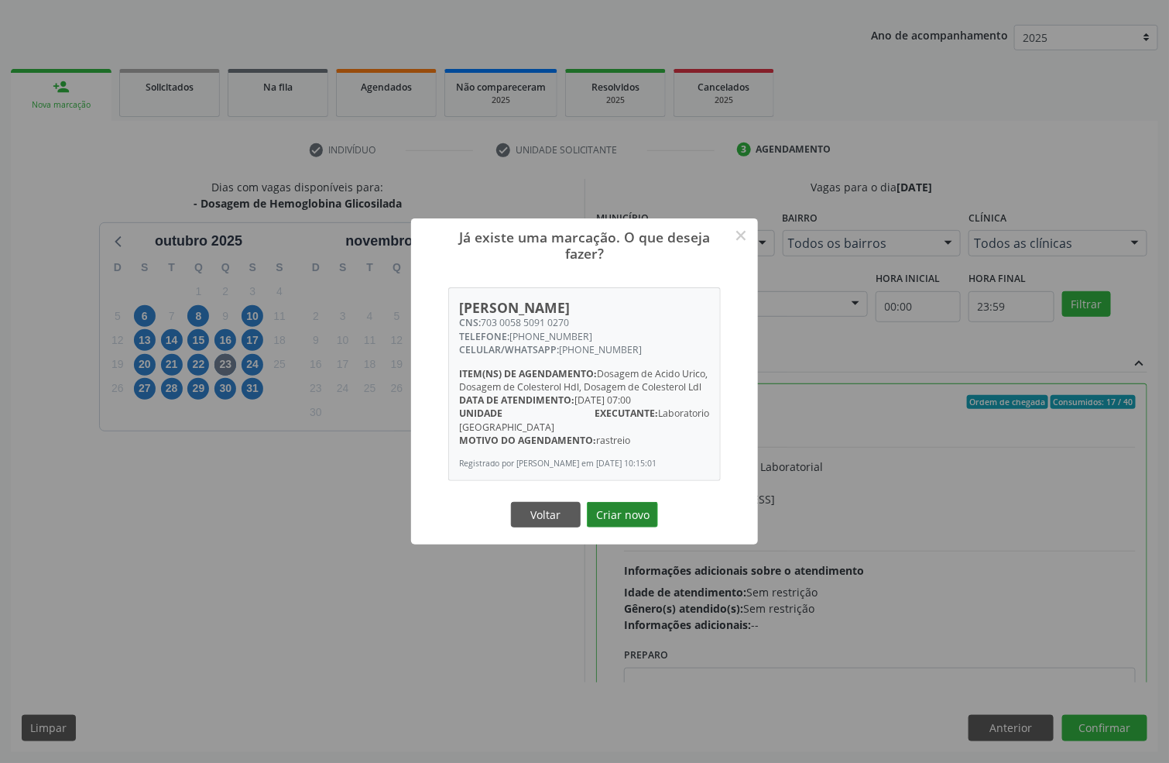
click at [614, 519] on button "Criar novo" at bounding box center [622, 515] width 71 height 26
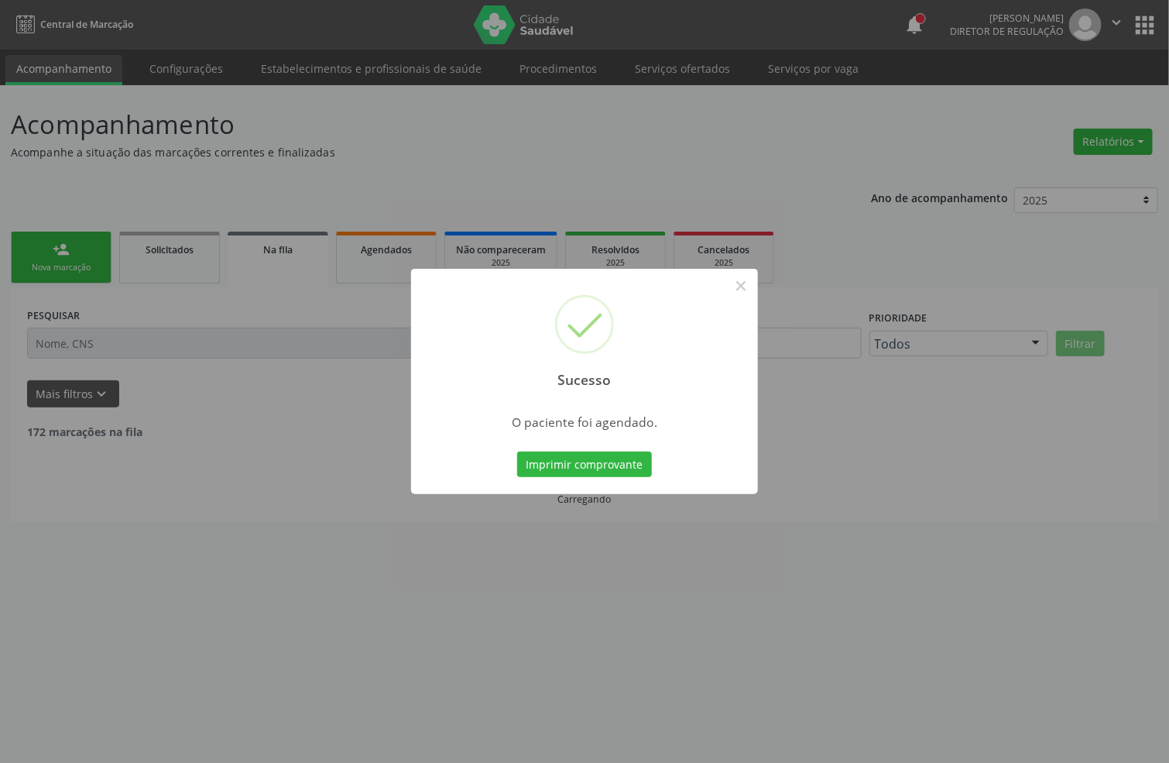
scroll to position [0, 0]
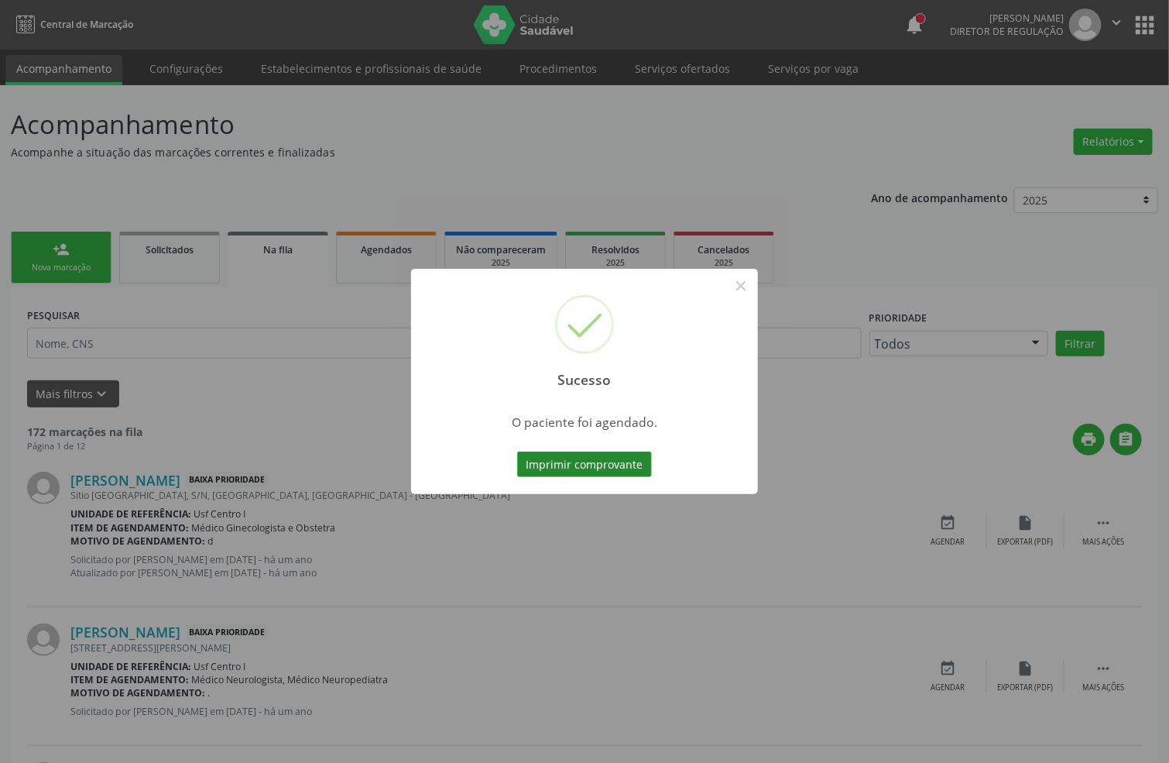
click at [600, 467] on button "Imprimir comprovante" at bounding box center [584, 464] width 135 height 26
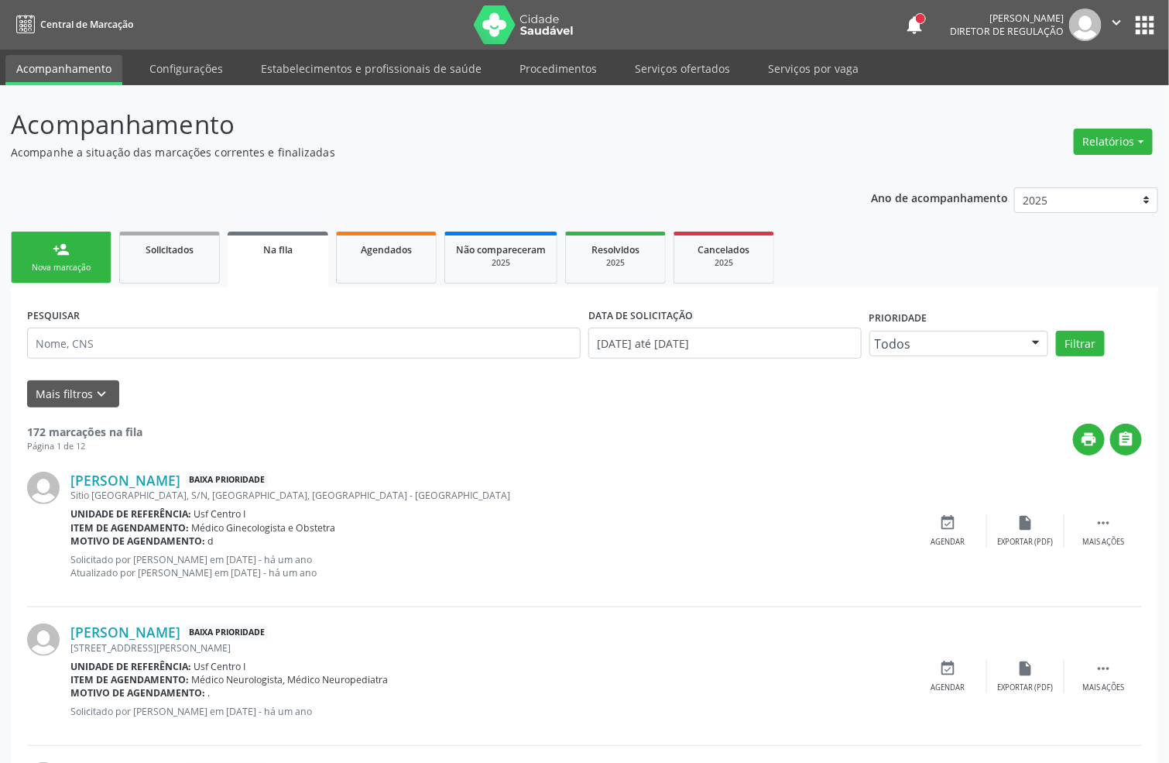
click at [93, 272] on div "Nova marcação" at bounding box center [60, 268] width 77 height 12
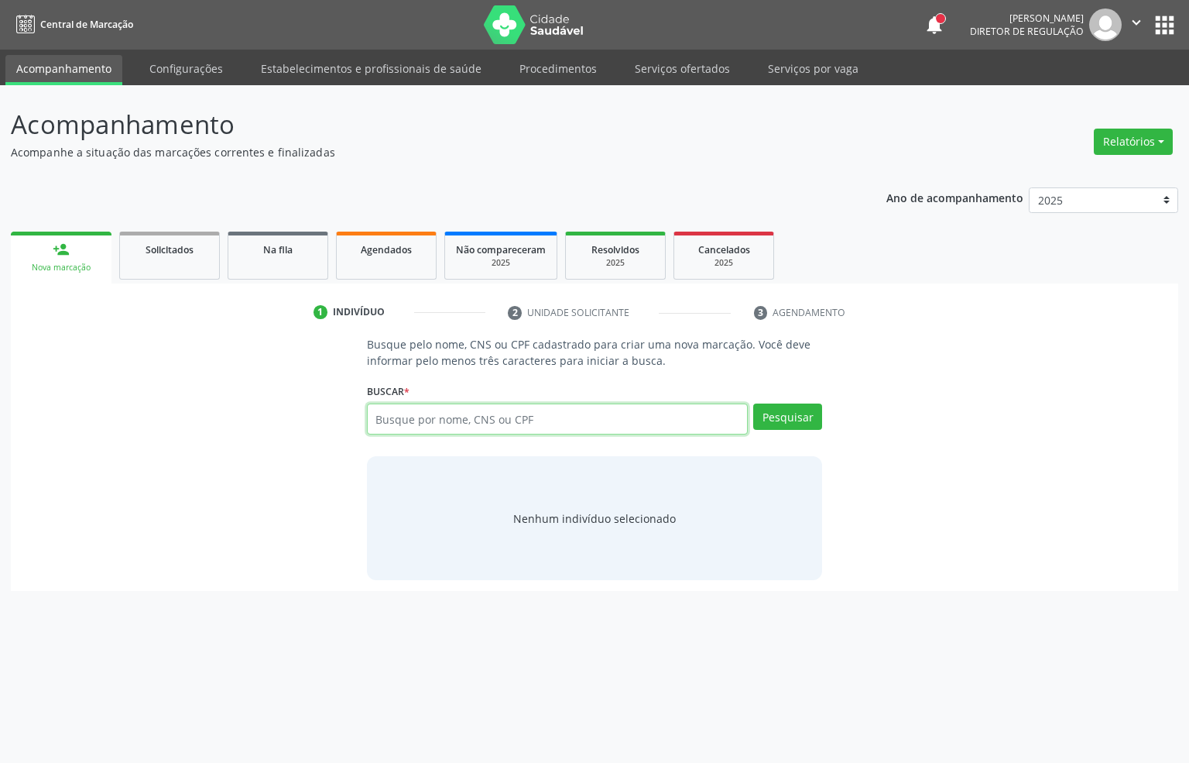
click at [425, 416] on input "text" at bounding box center [558, 418] width 382 height 31
type input "704501147839320"
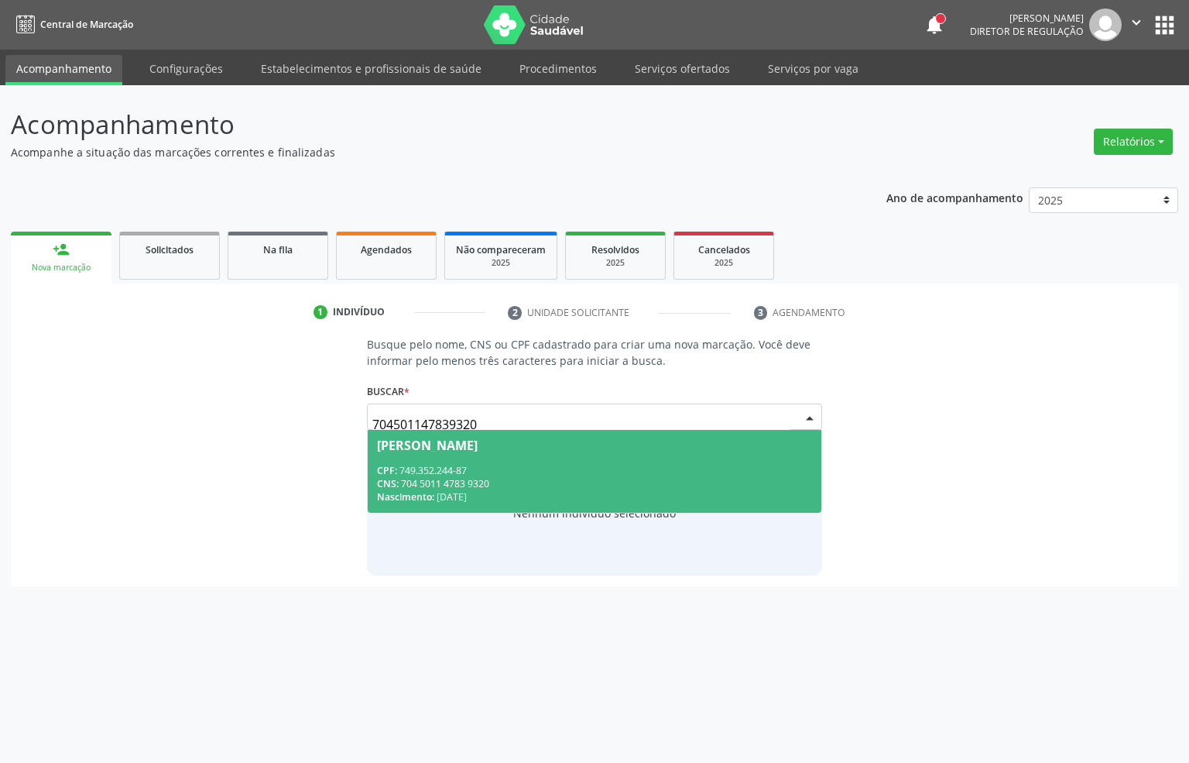
click at [470, 444] on div "[PERSON_NAME]" at bounding box center [427, 445] width 101 height 12
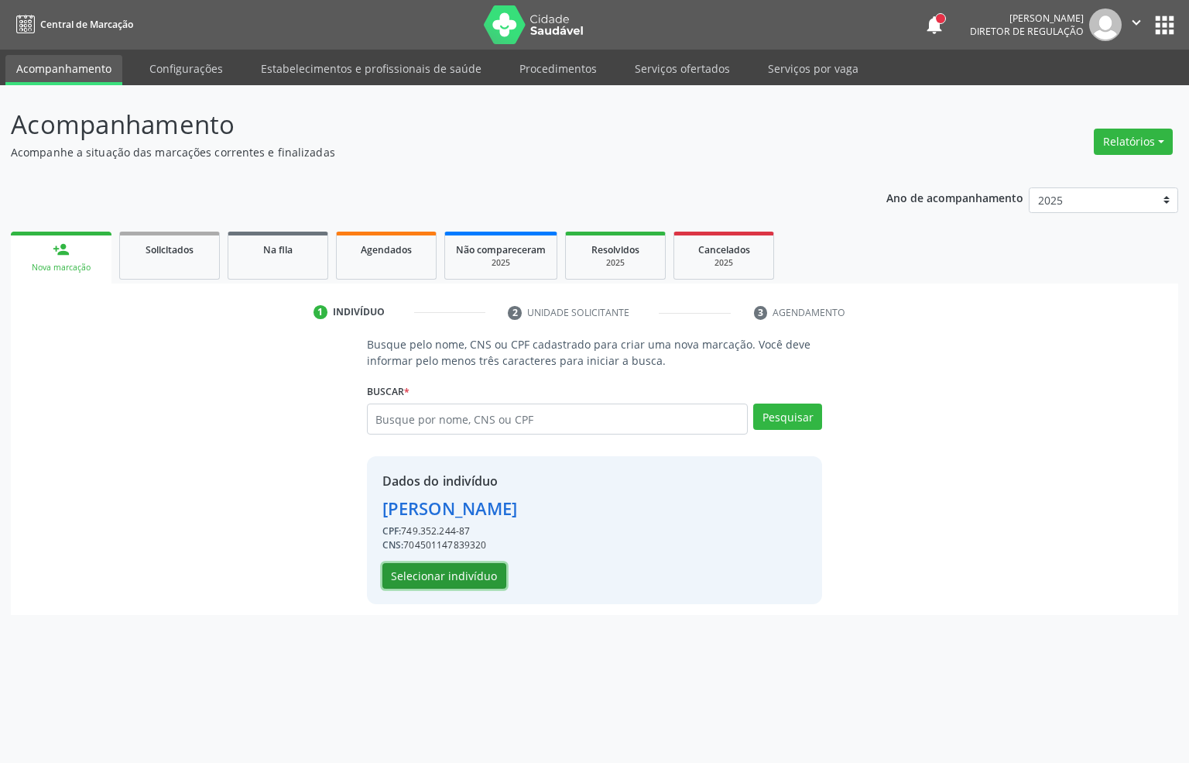
click at [414, 574] on button "Selecionar indivíduo" at bounding box center [445, 576] width 124 height 26
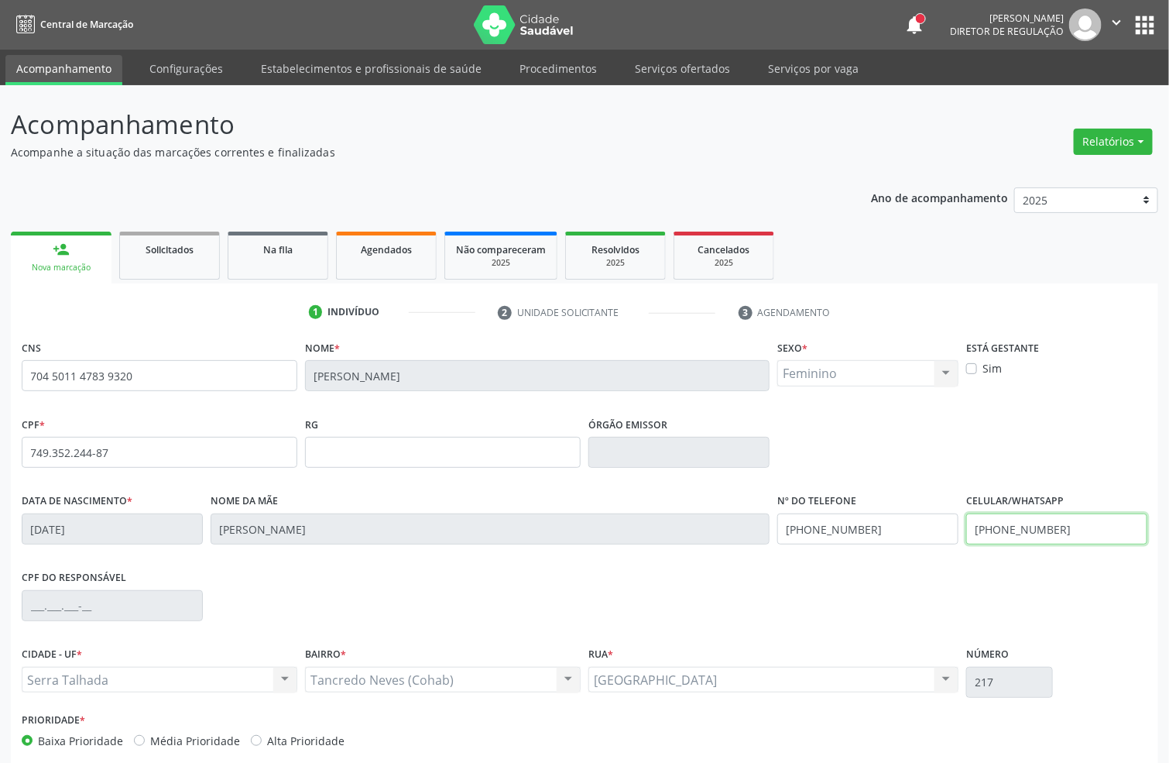
click at [1034, 530] on input "[PHONE_NUMBER]" at bounding box center [1056, 528] width 181 height 31
click at [832, 526] on input "[PHONE_NUMBER]" at bounding box center [867, 528] width 181 height 31
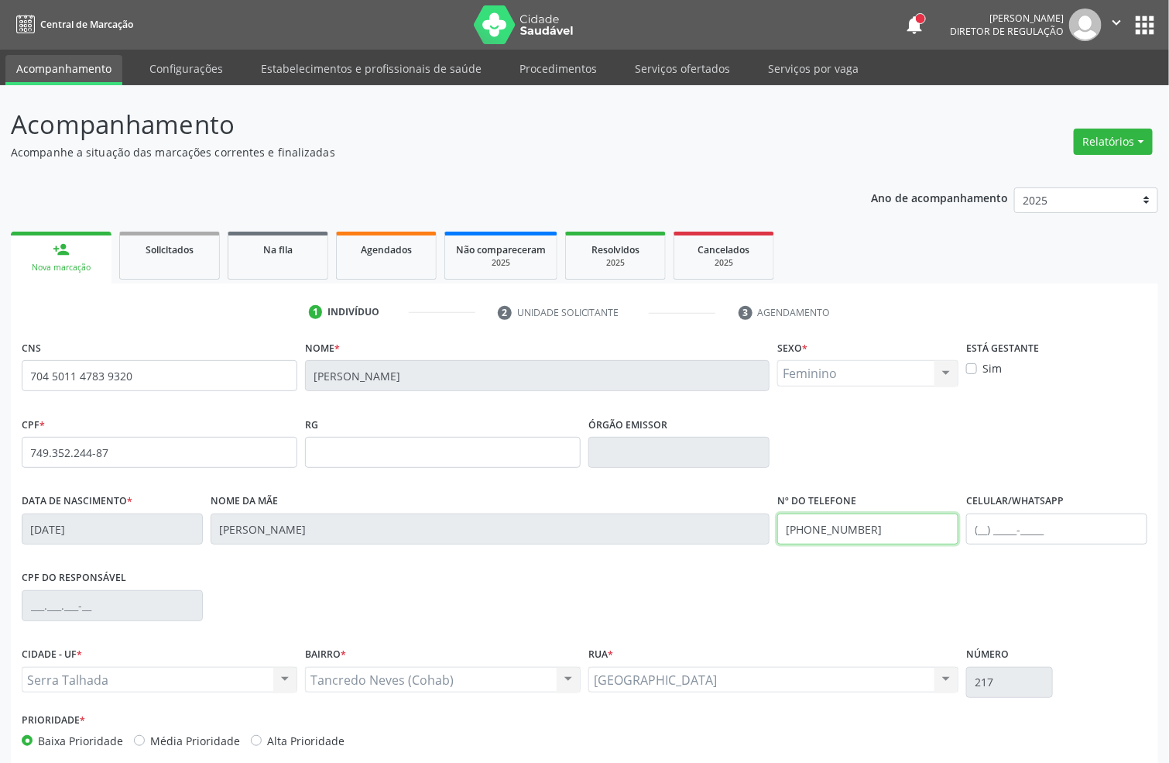
click at [832, 526] on input "[PHONE_NUMBER]" at bounding box center [867, 528] width 181 height 31
click at [874, 455] on div "CPF * 749.352.244-87 RG Órgão emissor" at bounding box center [585, 451] width 1134 height 77
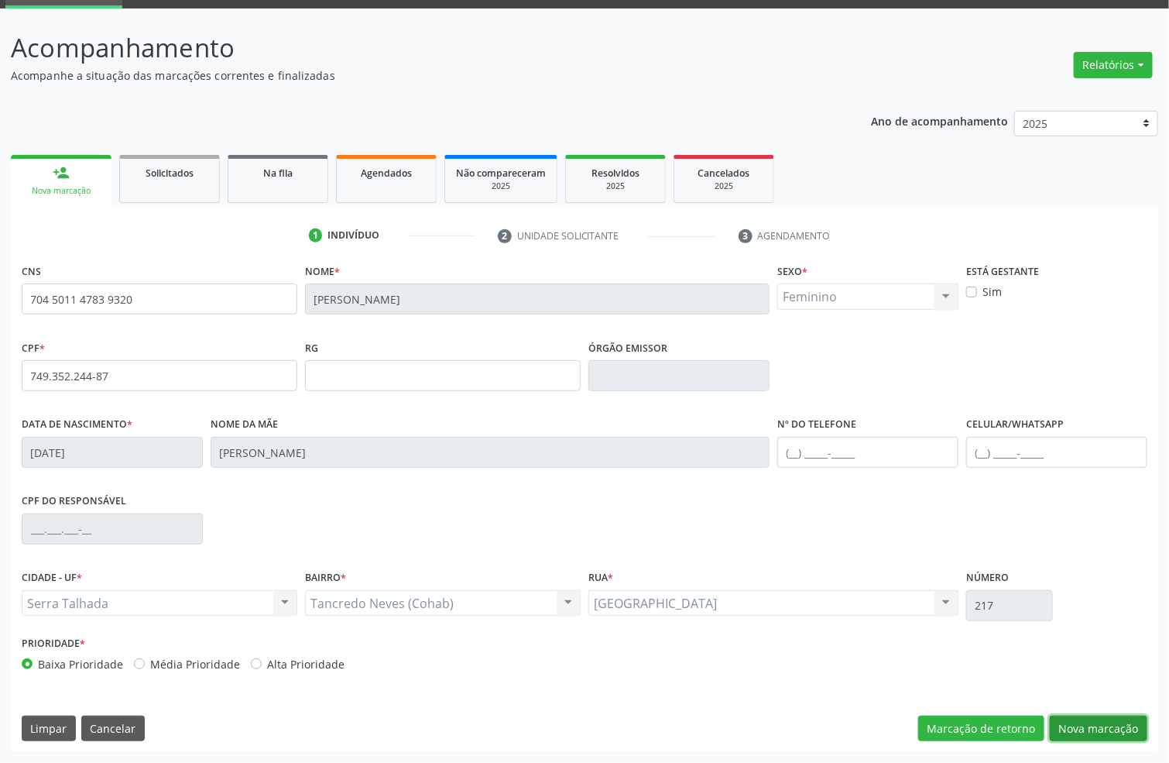
click at [1073, 721] on button "Nova marcação" at bounding box center [1099, 728] width 98 height 26
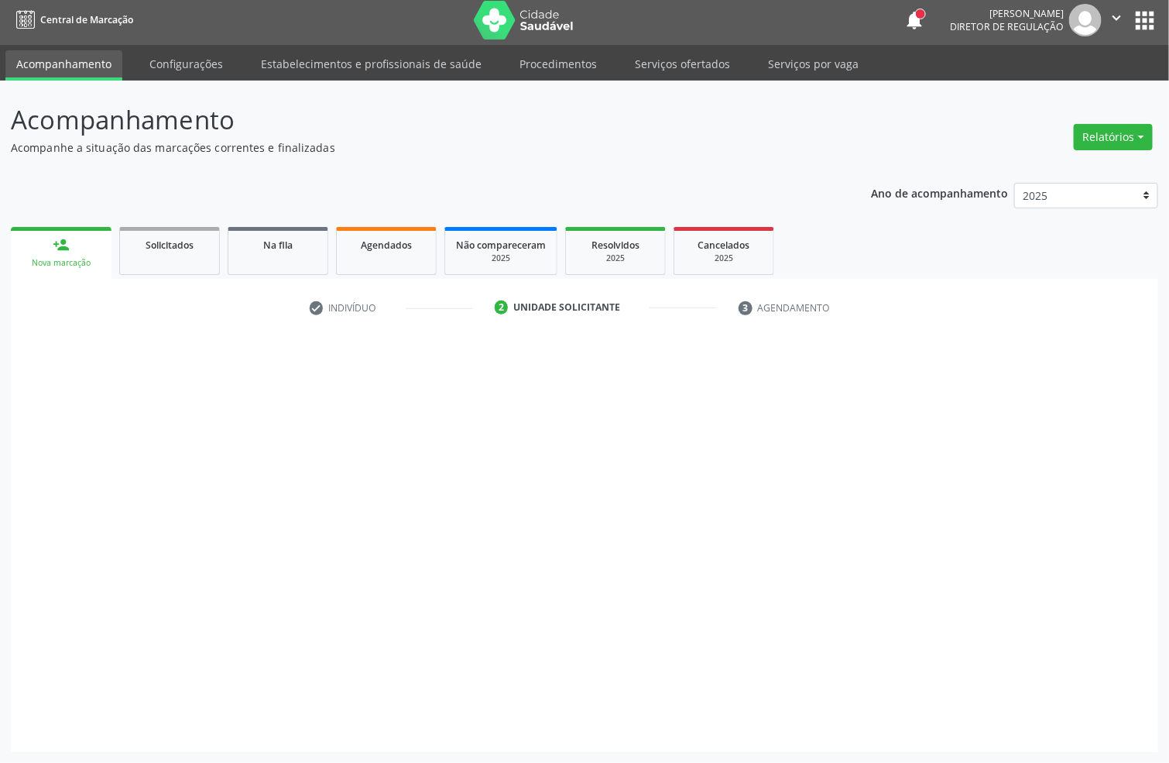
scroll to position [5, 0]
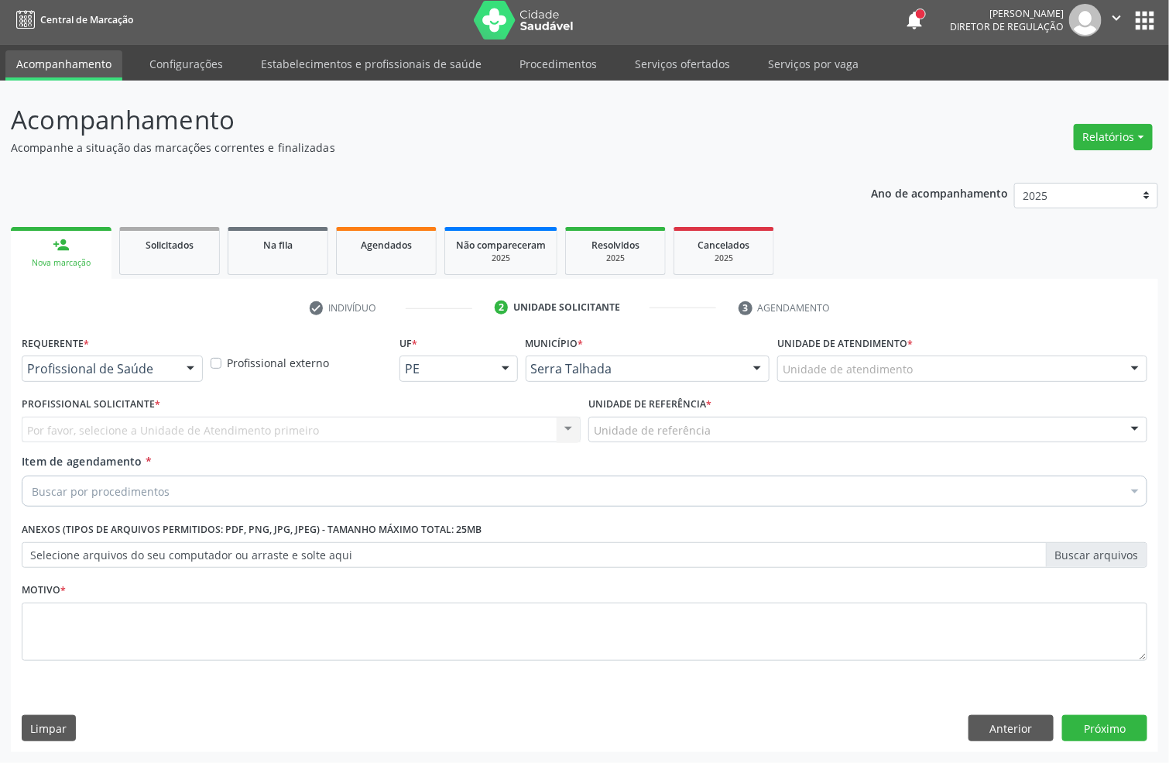
click at [1006, 743] on div "Requerente * Profissional de Saúde Profissional de Saúde Paciente Nenhum result…" at bounding box center [585, 541] width 1148 height 420
click at [1002, 737] on button "Anterior" at bounding box center [1011, 728] width 85 height 26
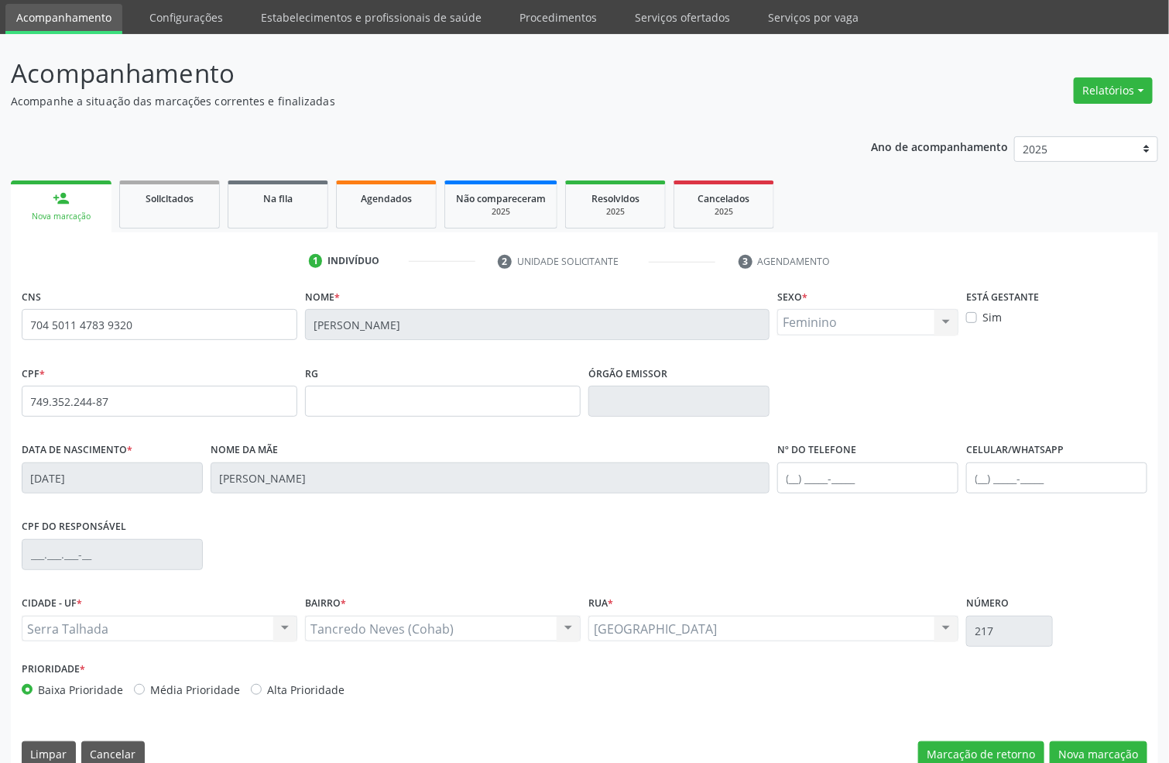
scroll to position [77, 0]
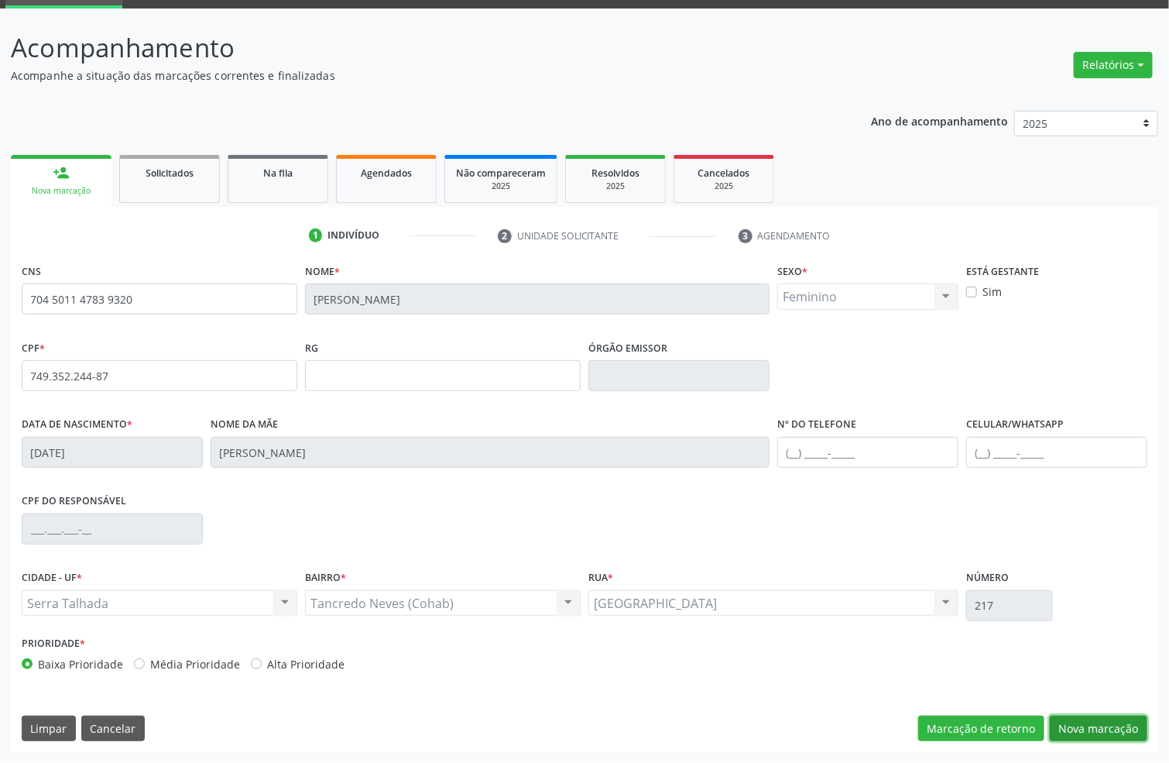
click at [1120, 730] on button "Nova marcação" at bounding box center [1099, 728] width 98 height 26
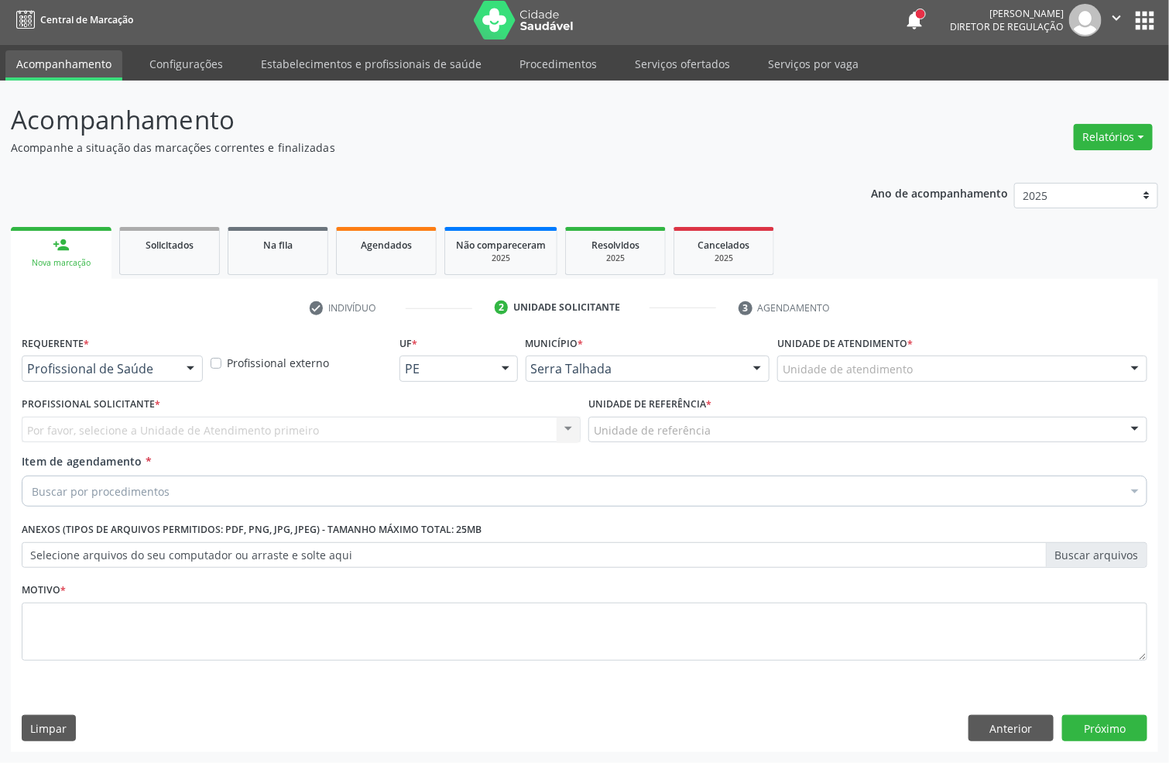
scroll to position [5, 0]
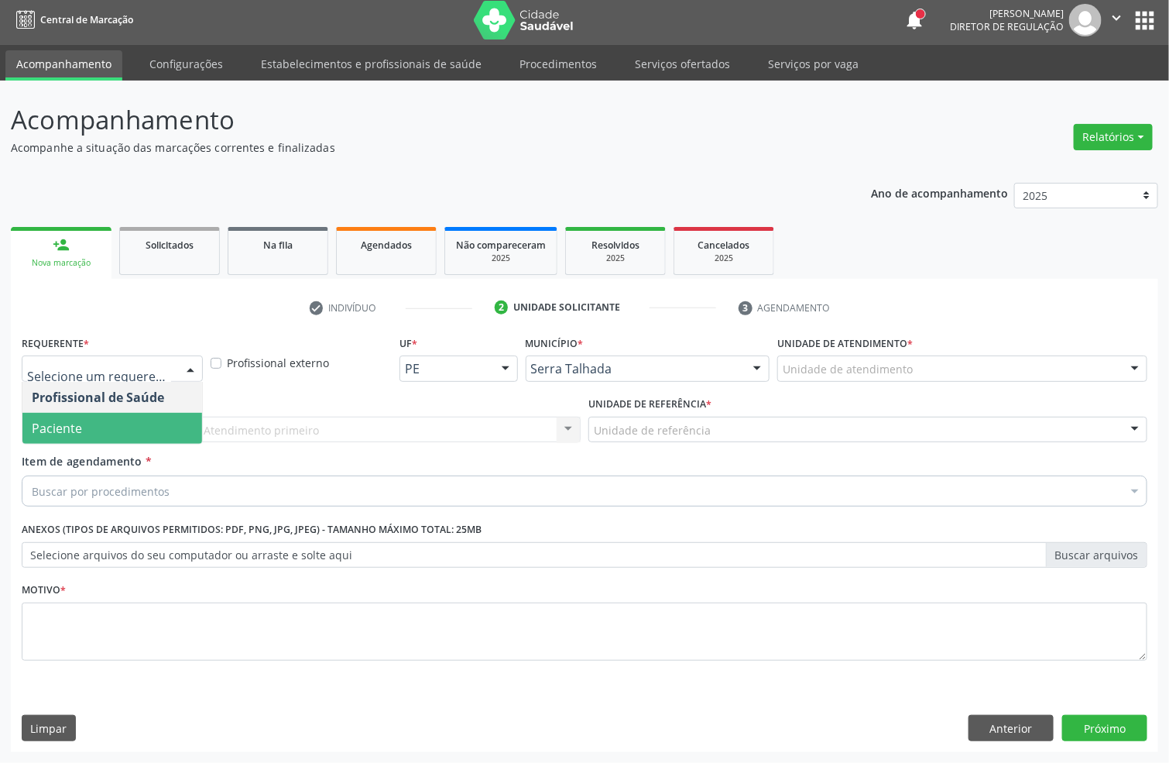
click at [91, 426] on span "Paciente" at bounding box center [112, 428] width 180 height 31
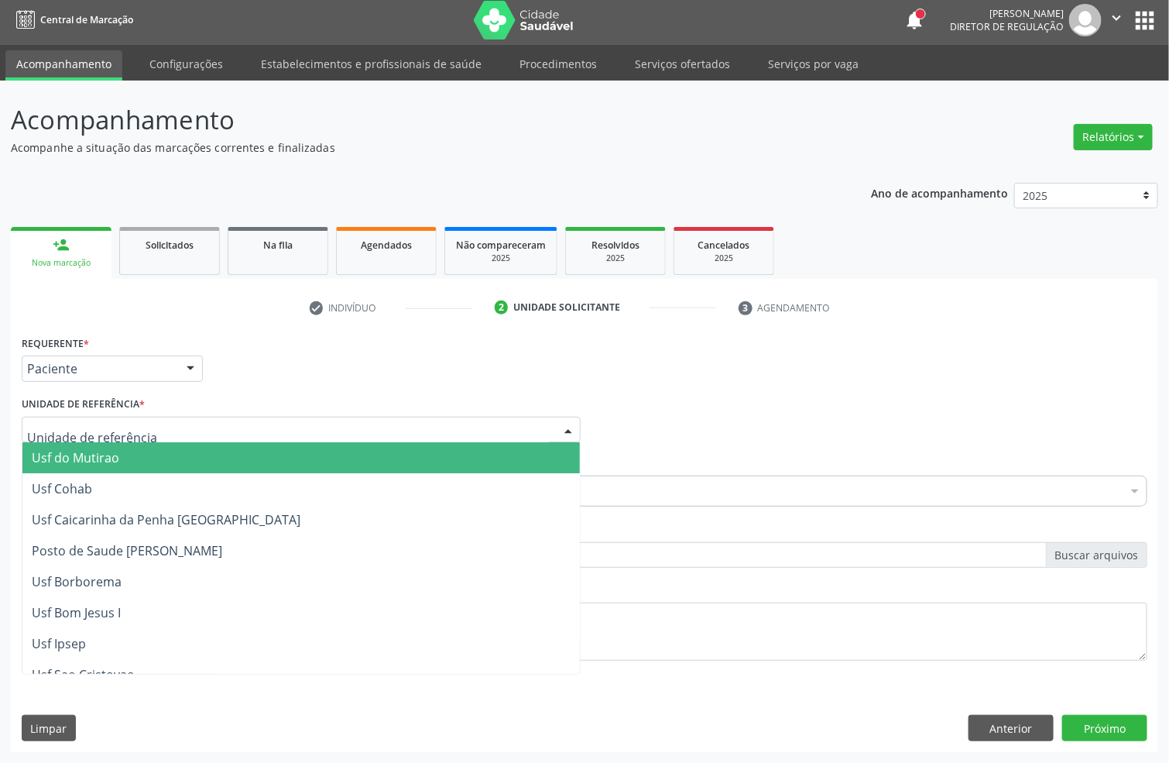
type input "c"
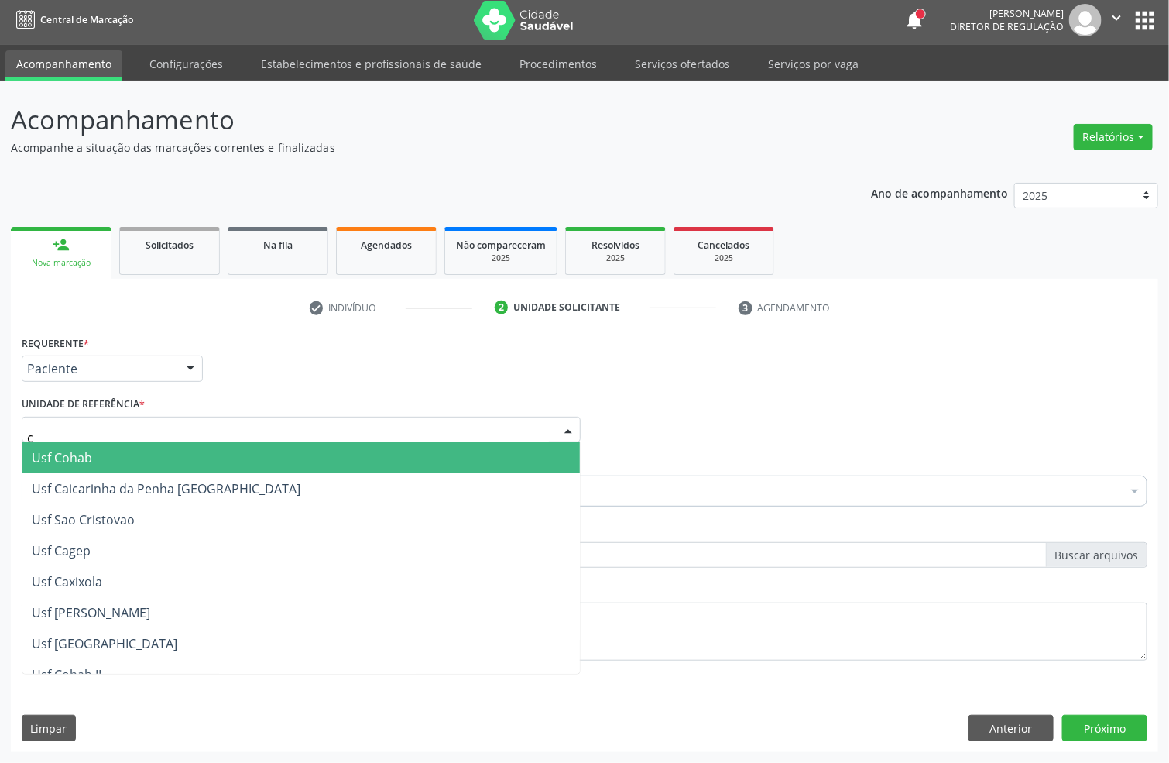
click at [91, 442] on span "Usf Cohab" at bounding box center [300, 457] width 557 height 31
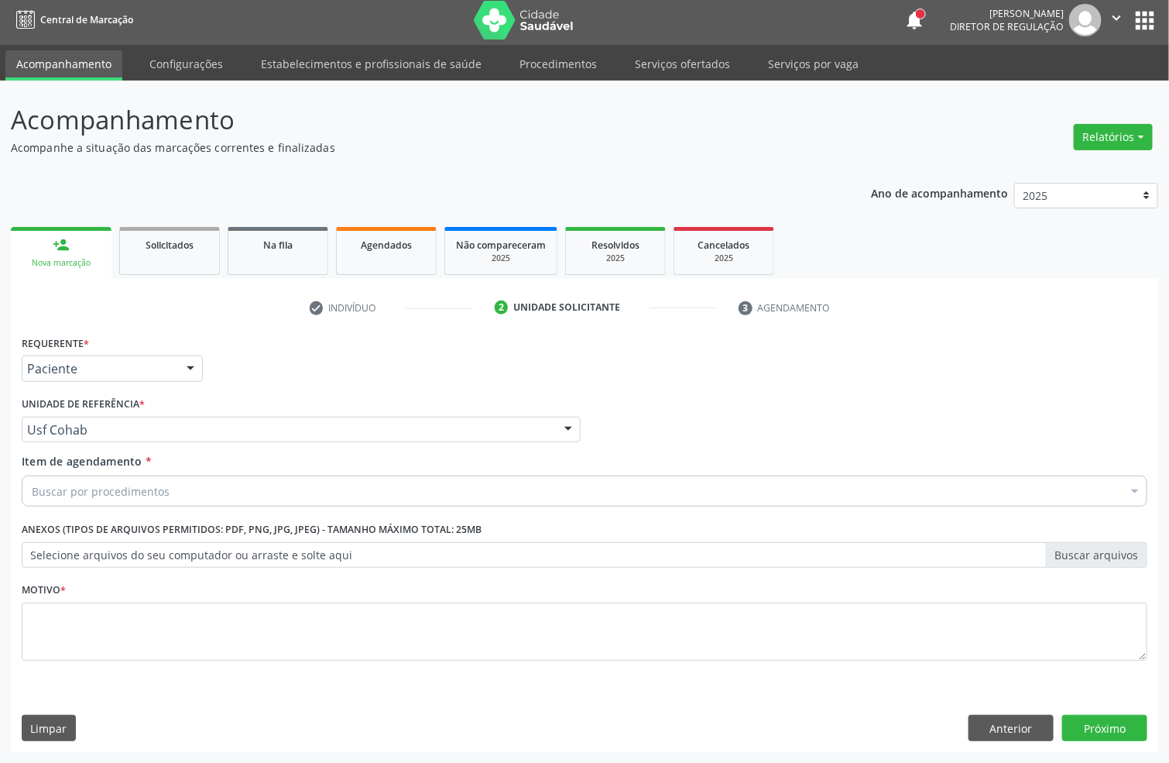
click at [87, 477] on div "Buscar por procedimentos" at bounding box center [585, 490] width 1126 height 31
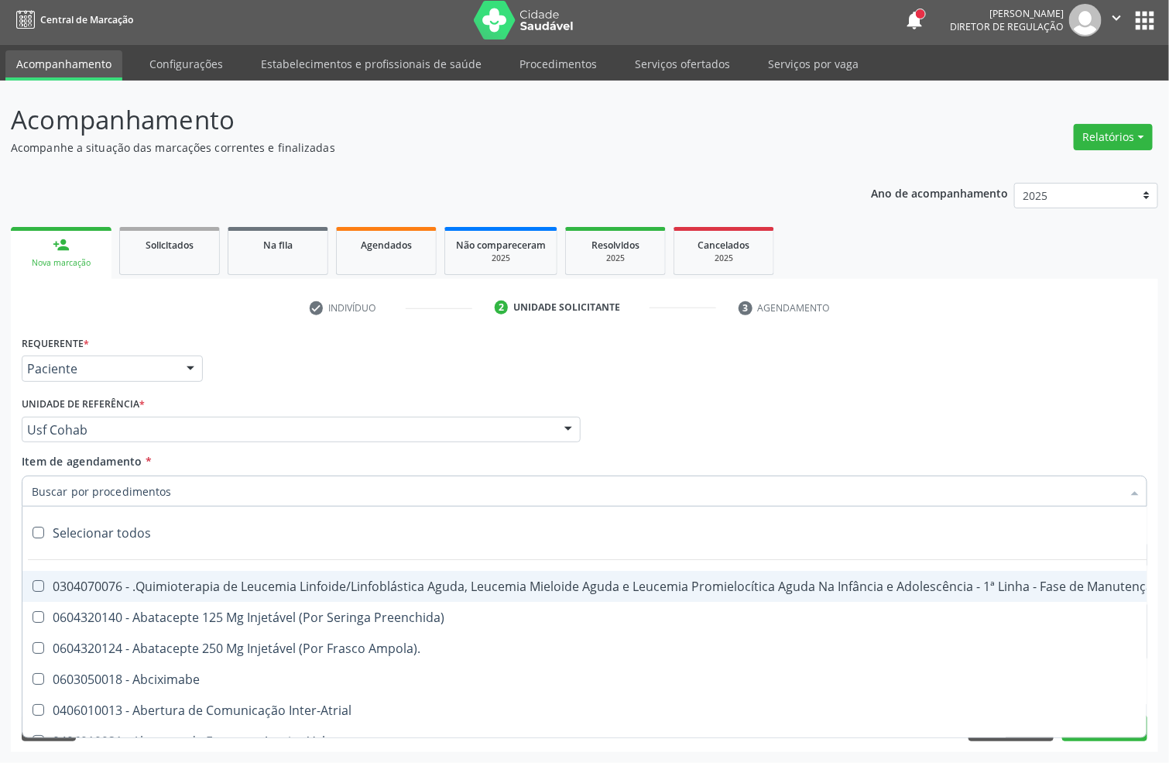
click at [87, 485] on input "Item de agendamento *" at bounding box center [577, 490] width 1090 height 31
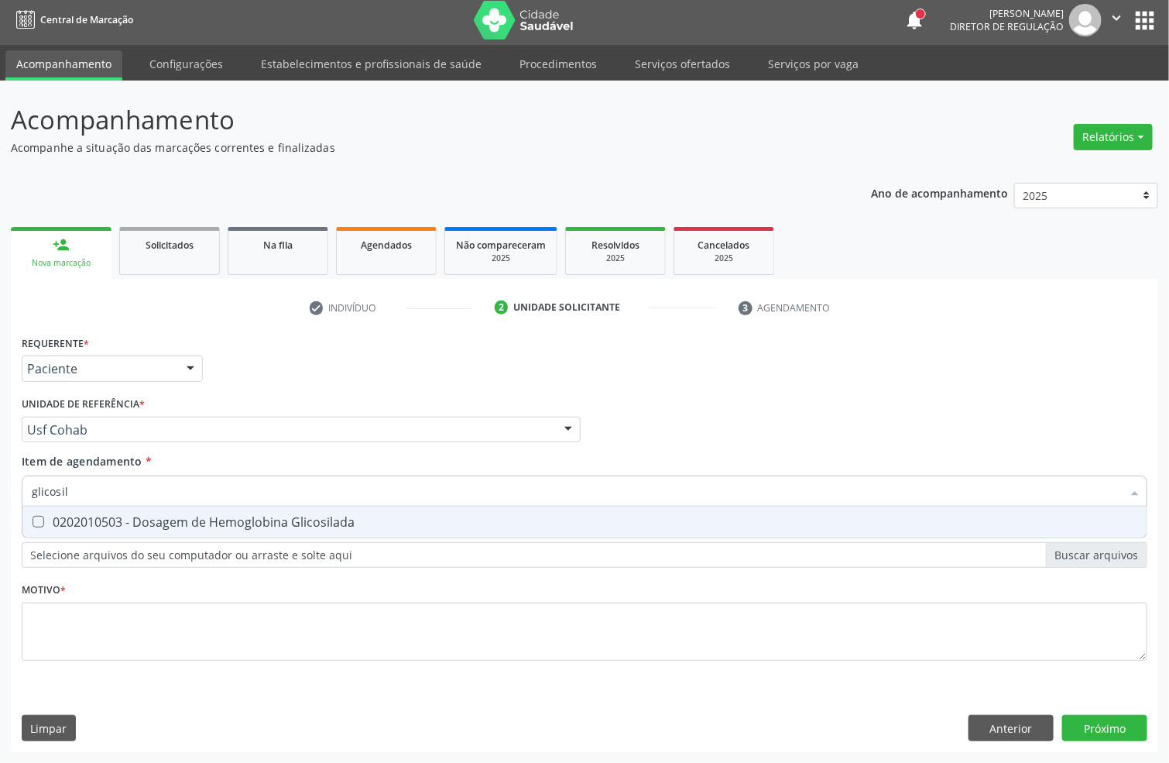
type input "glicosila"
click at [152, 509] on span "0202010503 - Dosagem de Hemoglobina Glicosilada" at bounding box center [584, 521] width 1124 height 31
checkbox Glicosilada "true"
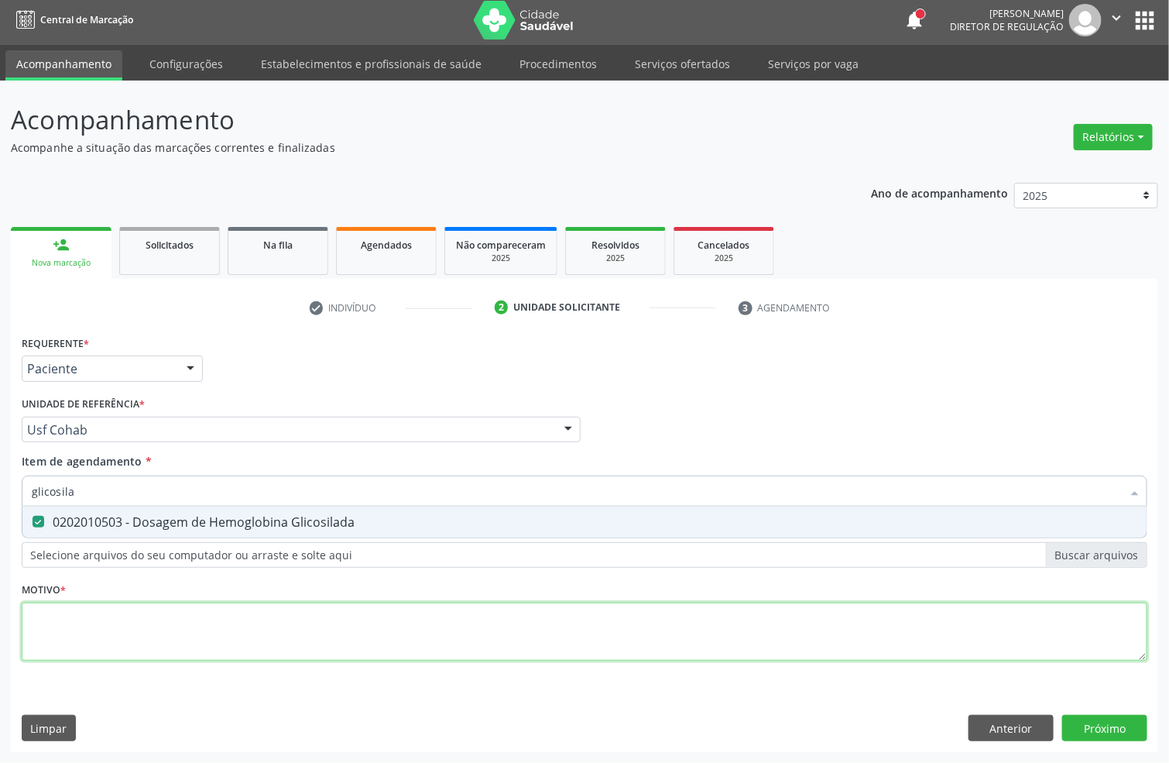
click at [130, 648] on div "Requerente * Paciente Profissional de Saúde Paciente Nenhum resultado encontrad…" at bounding box center [585, 506] width 1126 height 351
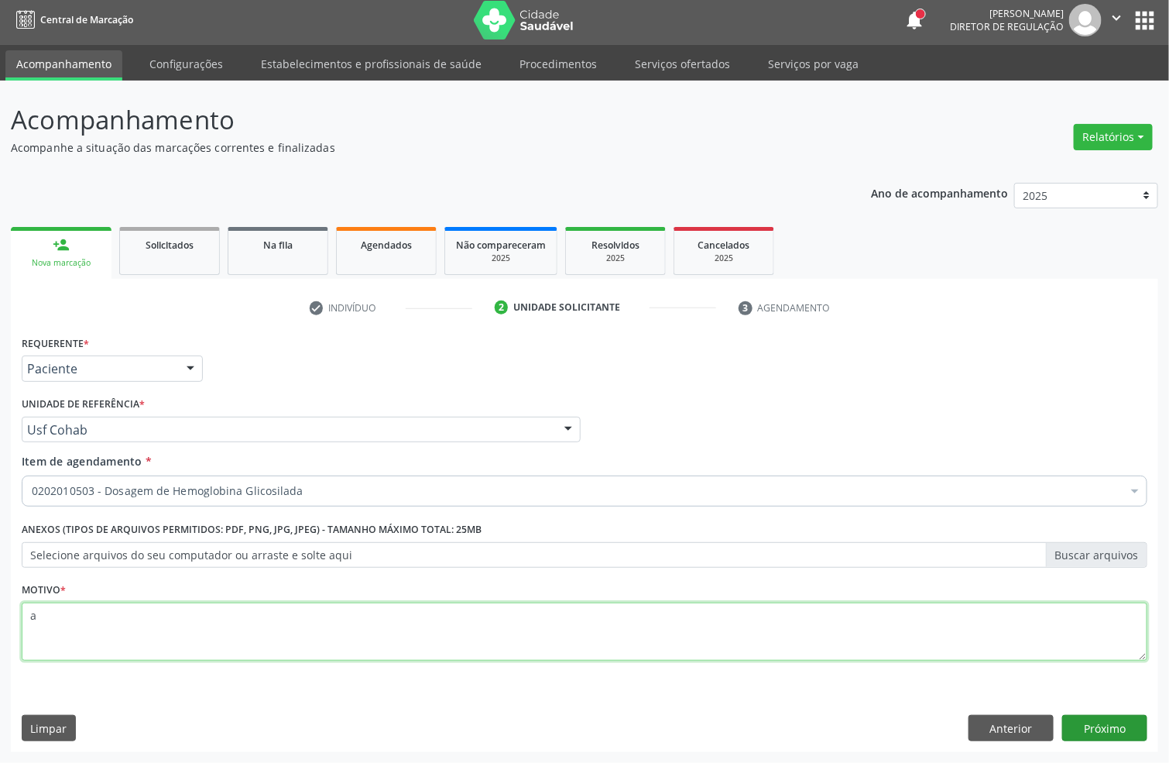
type textarea "a"
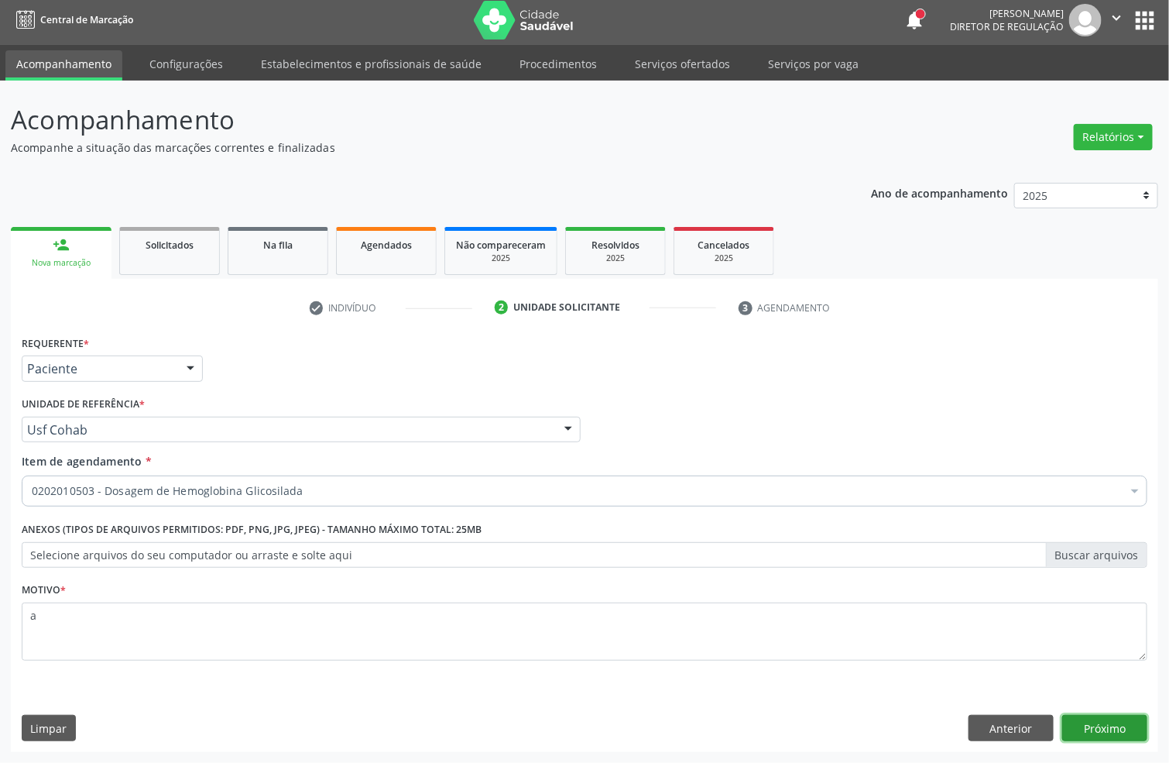
click at [1076, 725] on button "Próximo" at bounding box center [1104, 728] width 85 height 26
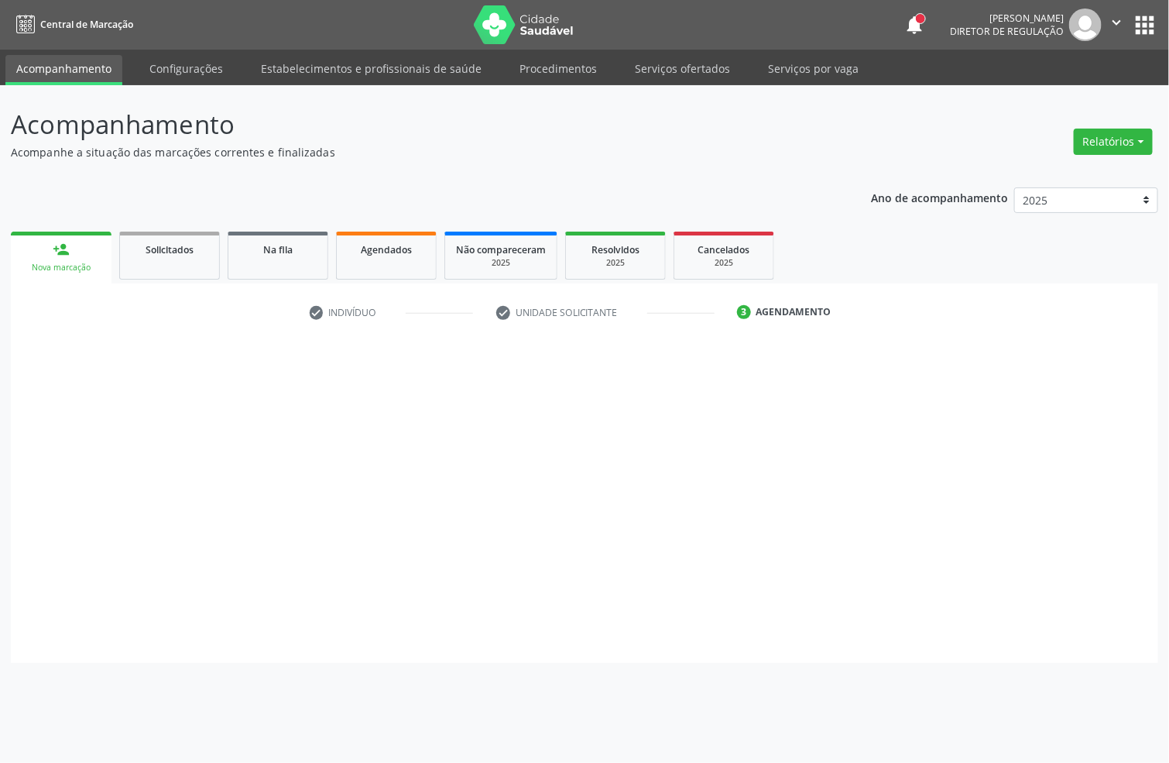
scroll to position [0, 0]
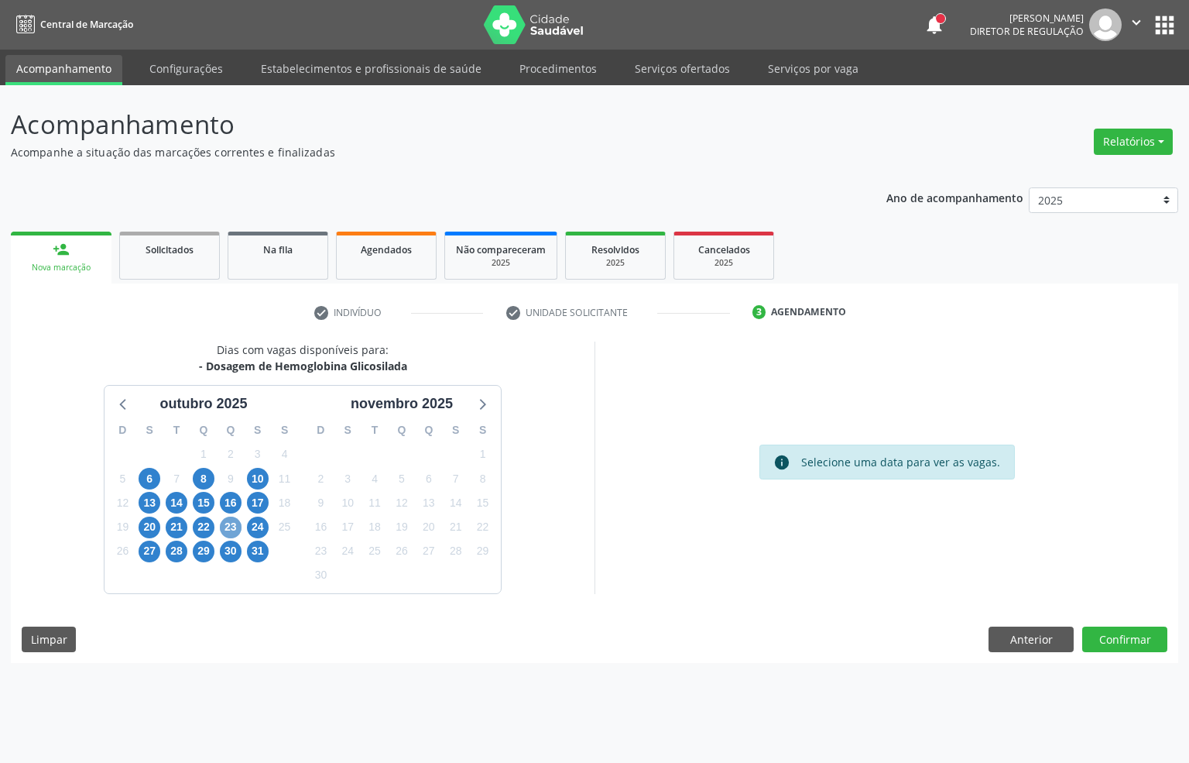
click at [231, 527] on span "23" at bounding box center [231, 527] width 22 height 22
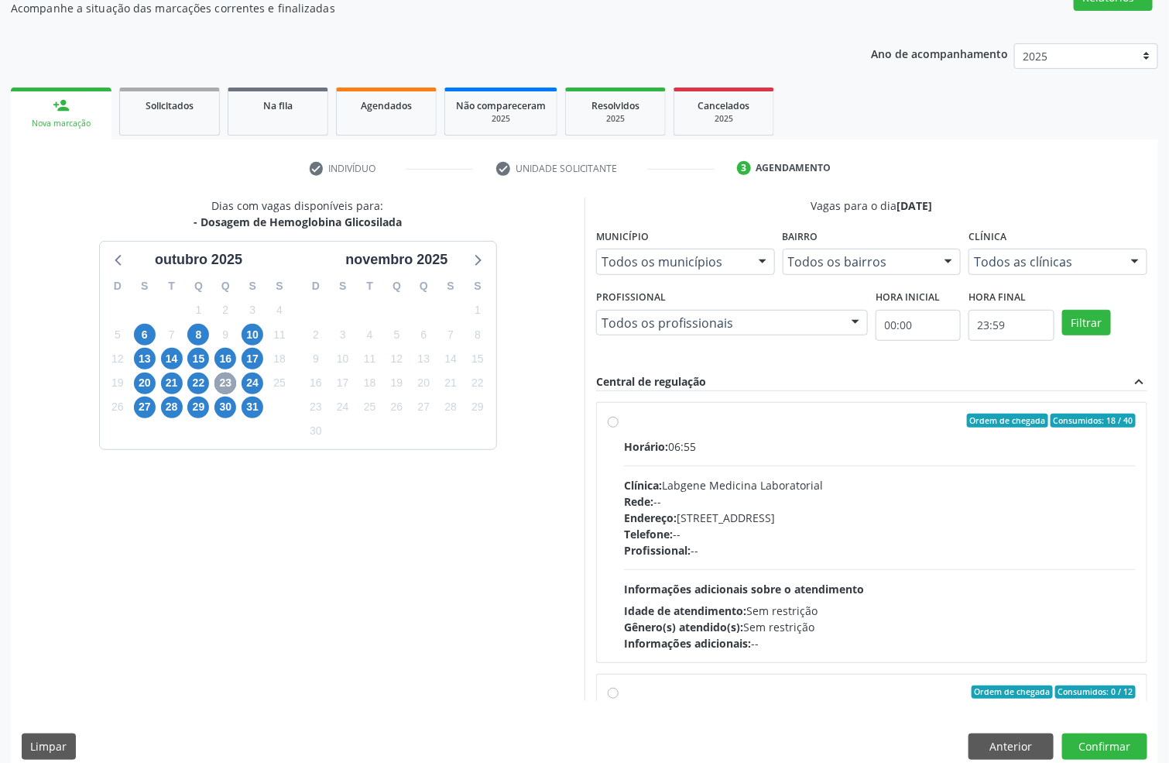
scroll to position [163, 0]
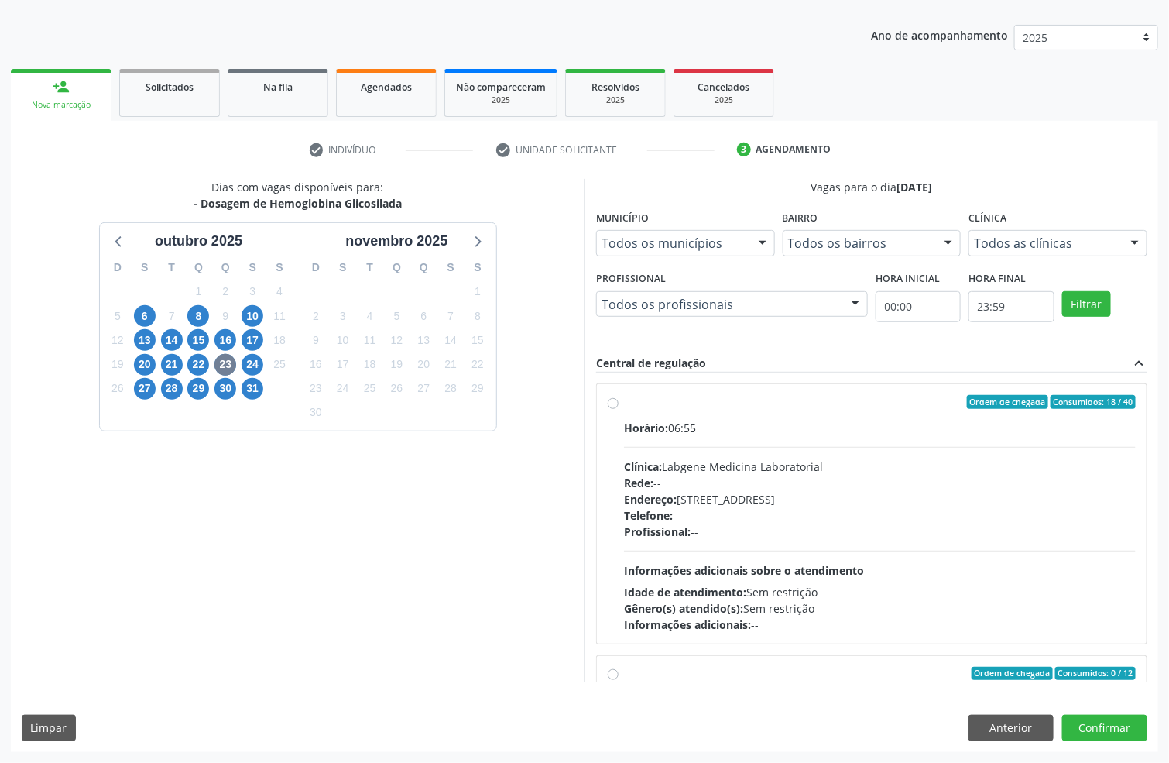
click at [767, 492] on div "Endereço: nº 531, Nossa Senhora da Pen, Serra Talhada - PE" at bounding box center [880, 499] width 512 height 16
click at [619, 409] on input "Ordem de chegada Consumidos: 18 / 40 Horário: 06:55 Clínica: Labgene Medicina L…" at bounding box center [613, 402] width 11 height 14
radio input "true"
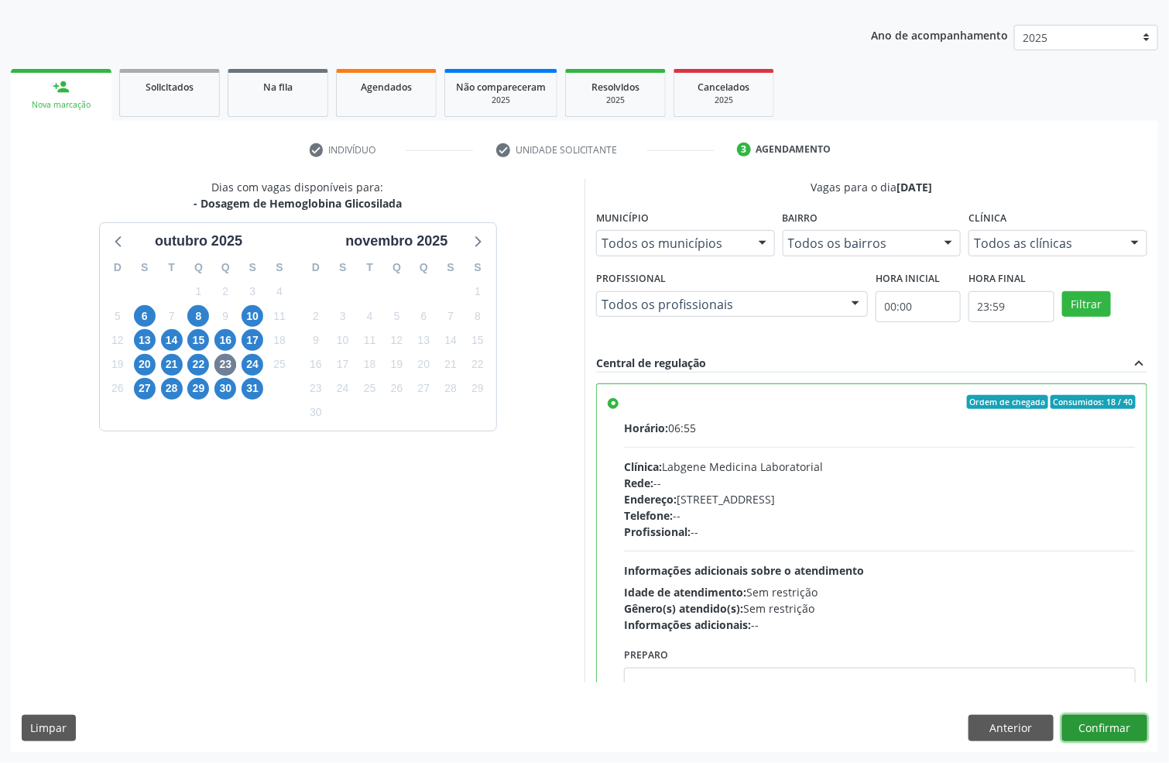
click at [1102, 719] on button "Confirmar" at bounding box center [1104, 728] width 85 height 26
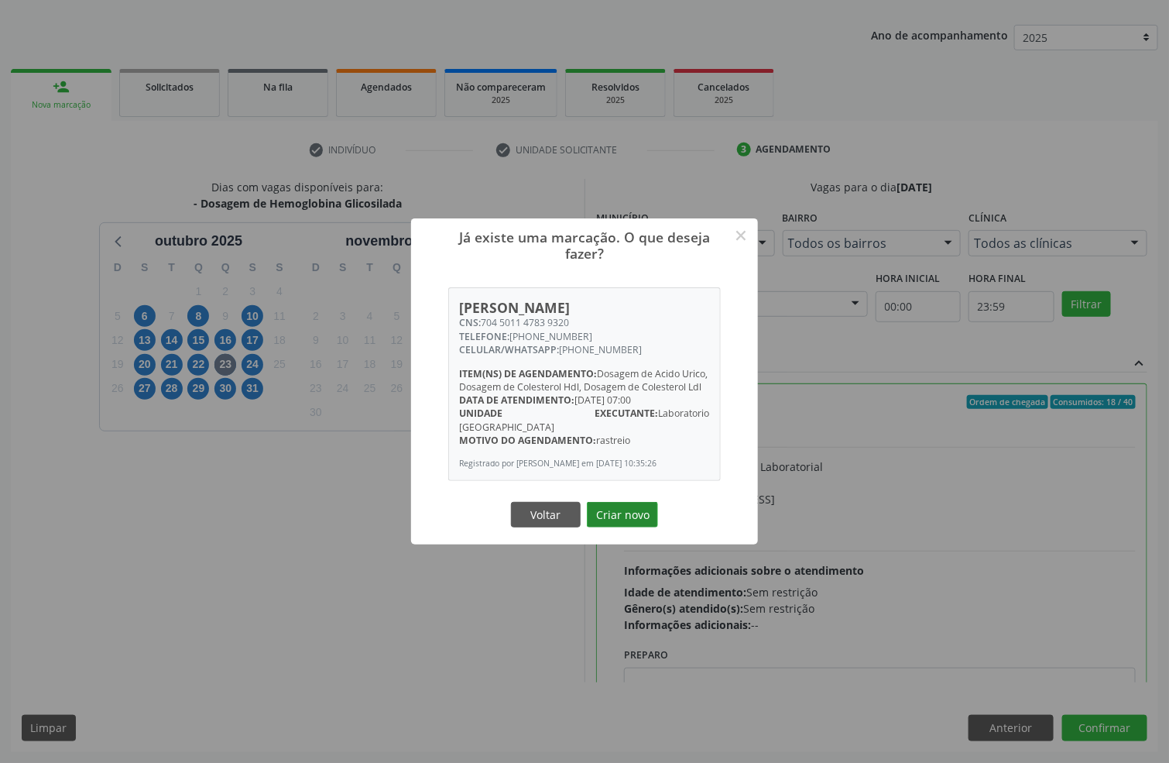
click at [618, 513] on button "Criar novo" at bounding box center [622, 515] width 71 height 26
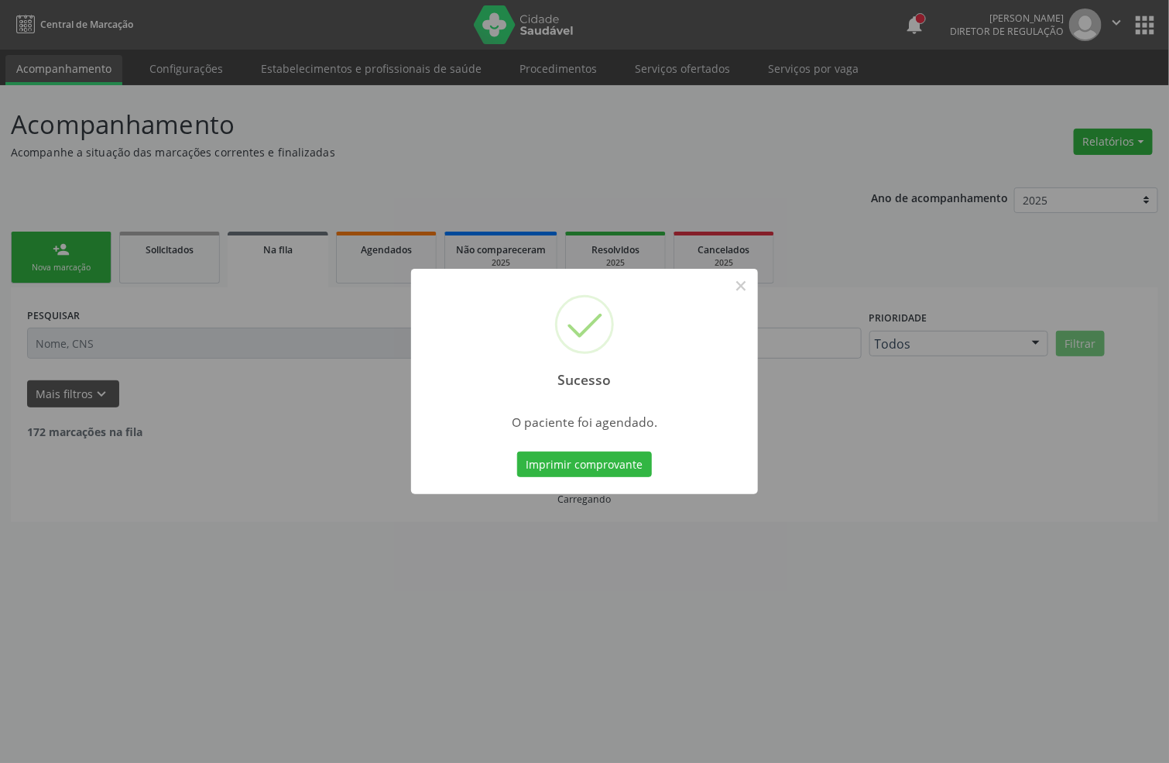
scroll to position [0, 0]
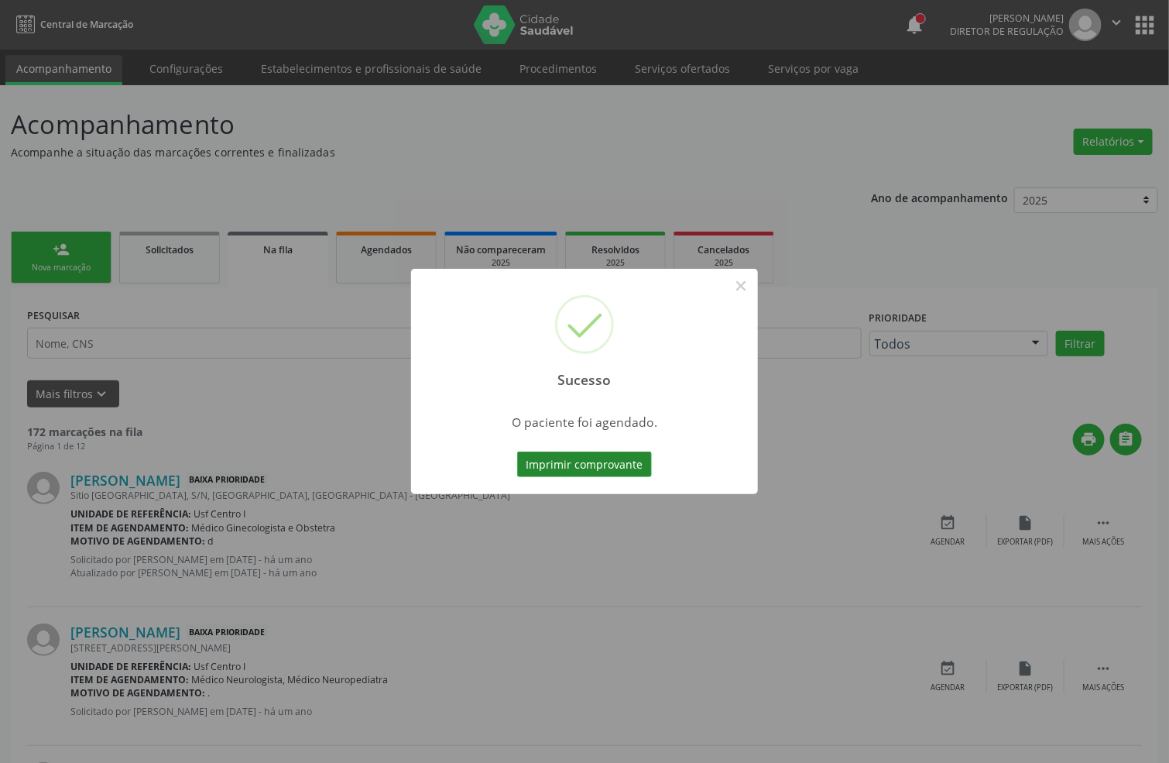
click at [609, 474] on button "Imprimir comprovante" at bounding box center [584, 464] width 135 height 26
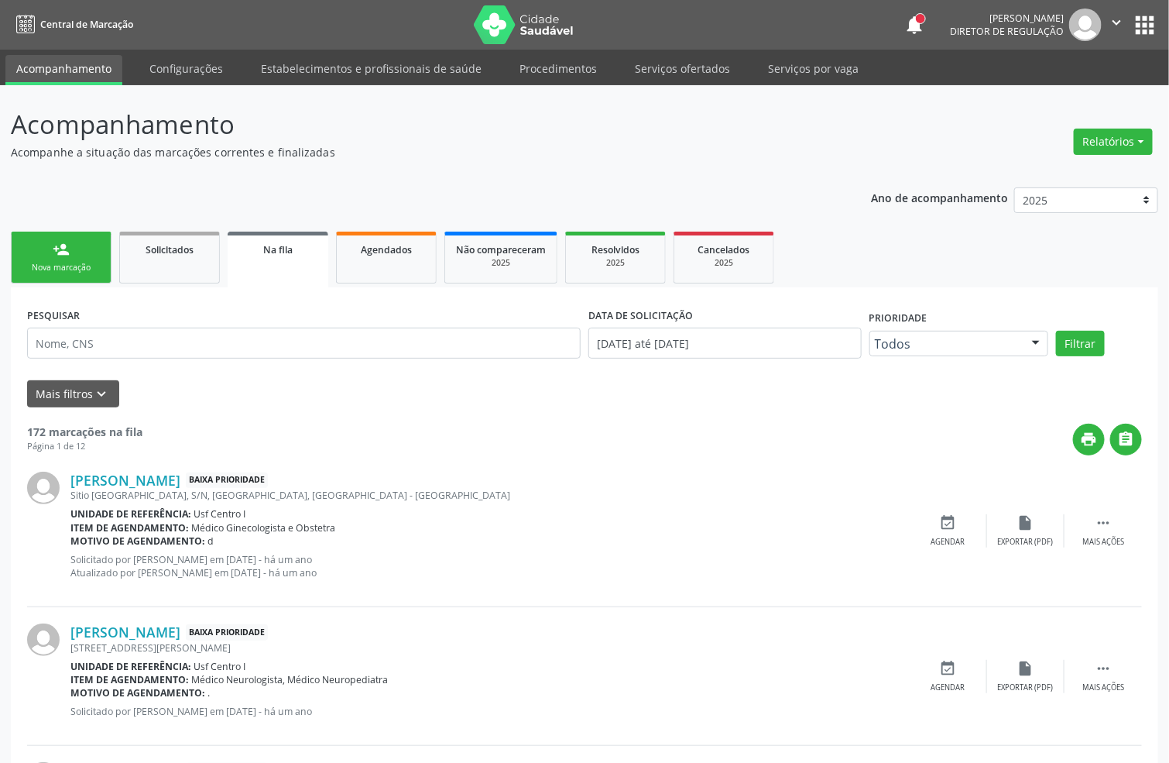
click at [89, 268] on div "Sucesso × O paciente foi agendado. Imprimir comprovante Cancel" at bounding box center [584, 381] width 1169 height 763
click at [91, 258] on div "Sucesso × O paciente foi agendado. Imprimir comprovante Cancel" at bounding box center [584, 381] width 1169 height 763
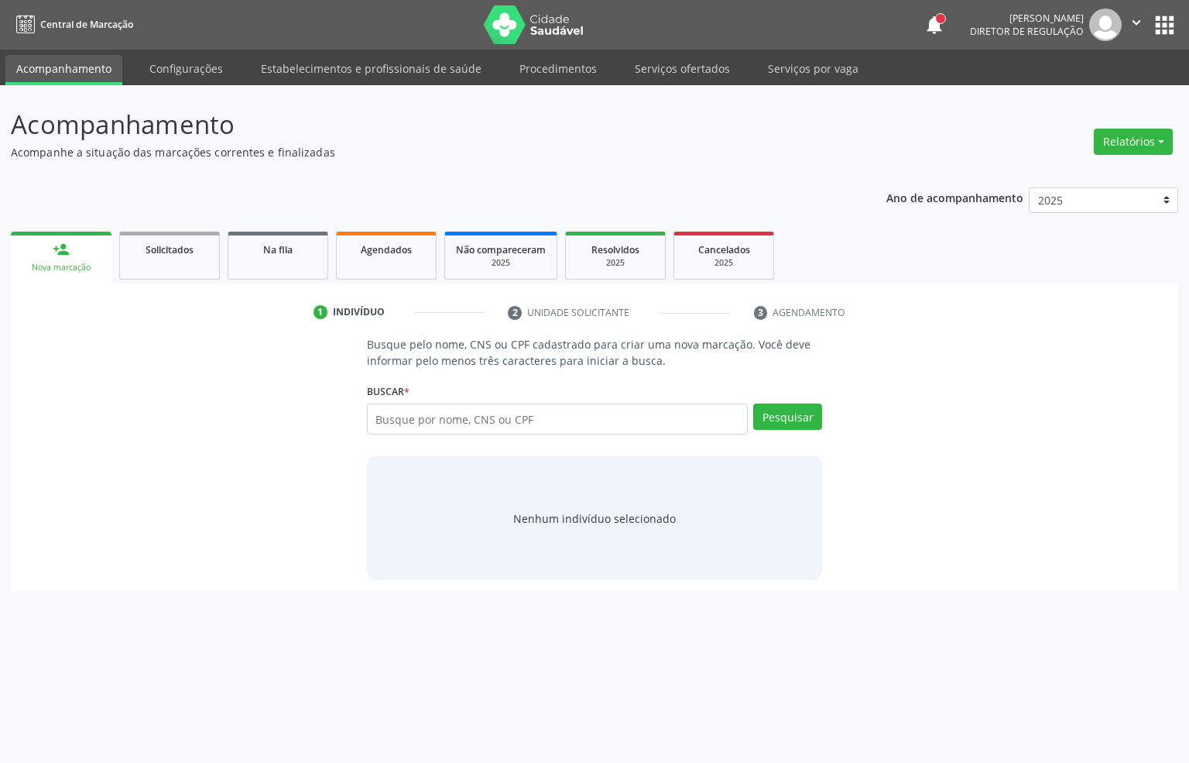
click at [416, 428] on input "text" at bounding box center [558, 418] width 382 height 31
type input "705007846043752"
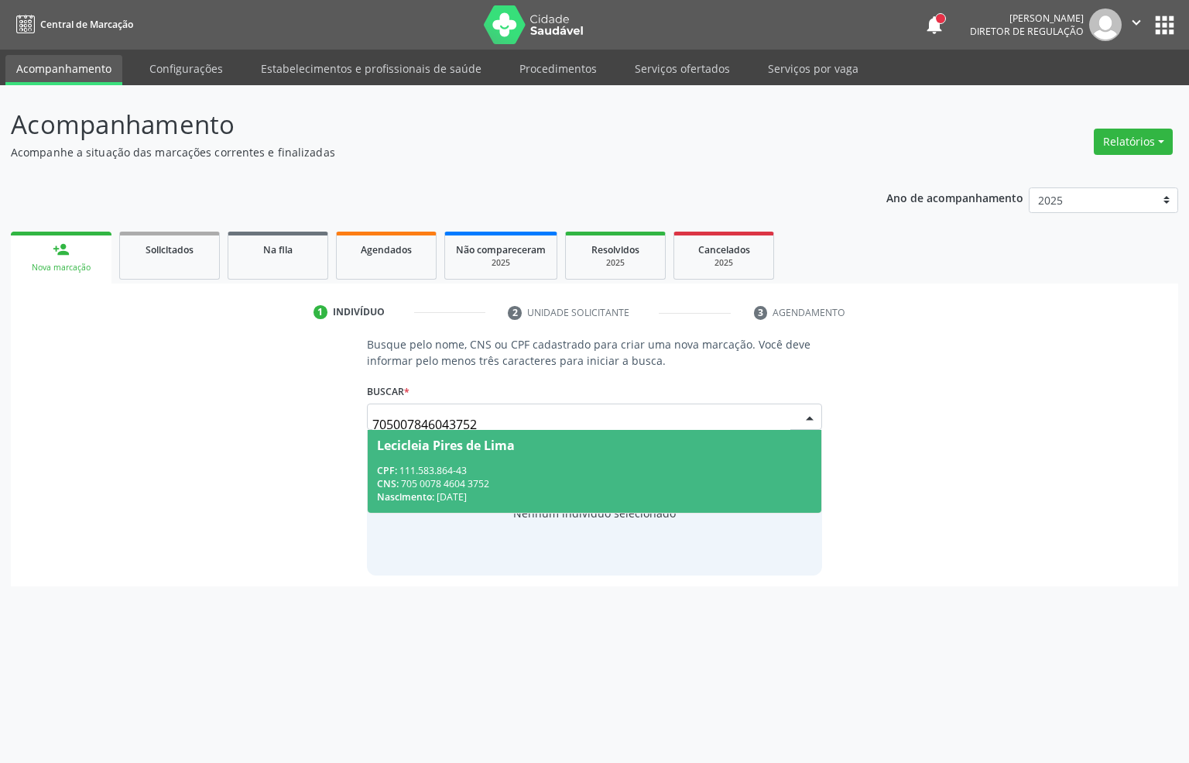
click at [570, 465] on div "CPF: 111.583.864-43" at bounding box center [595, 470] width 436 height 13
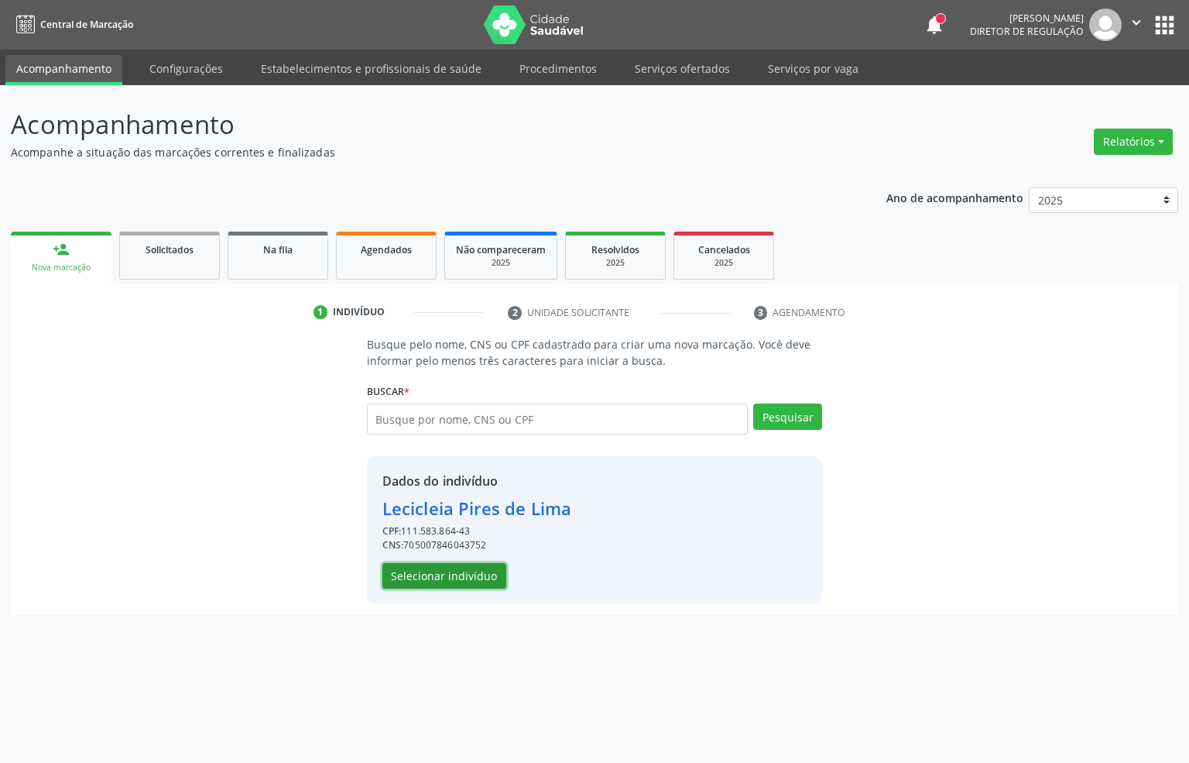
click at [418, 577] on button "Selecionar indivíduo" at bounding box center [445, 576] width 124 height 26
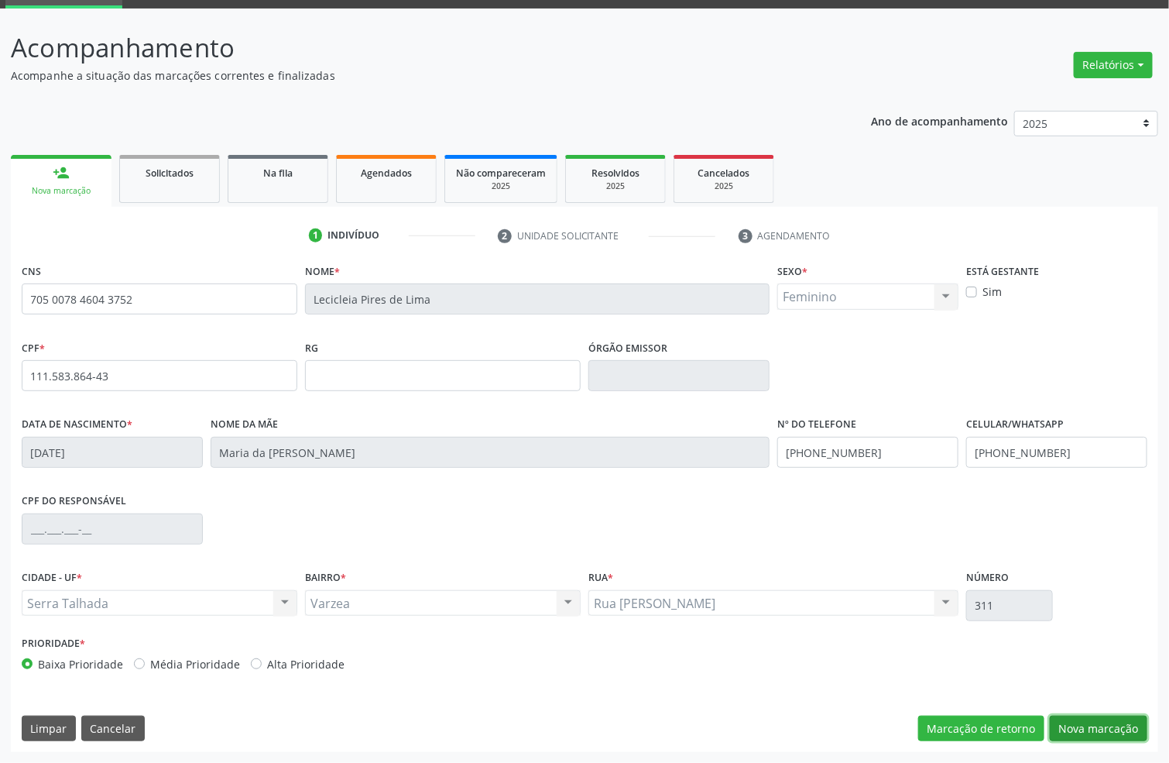
click at [1083, 732] on button "Nova marcação" at bounding box center [1099, 728] width 98 height 26
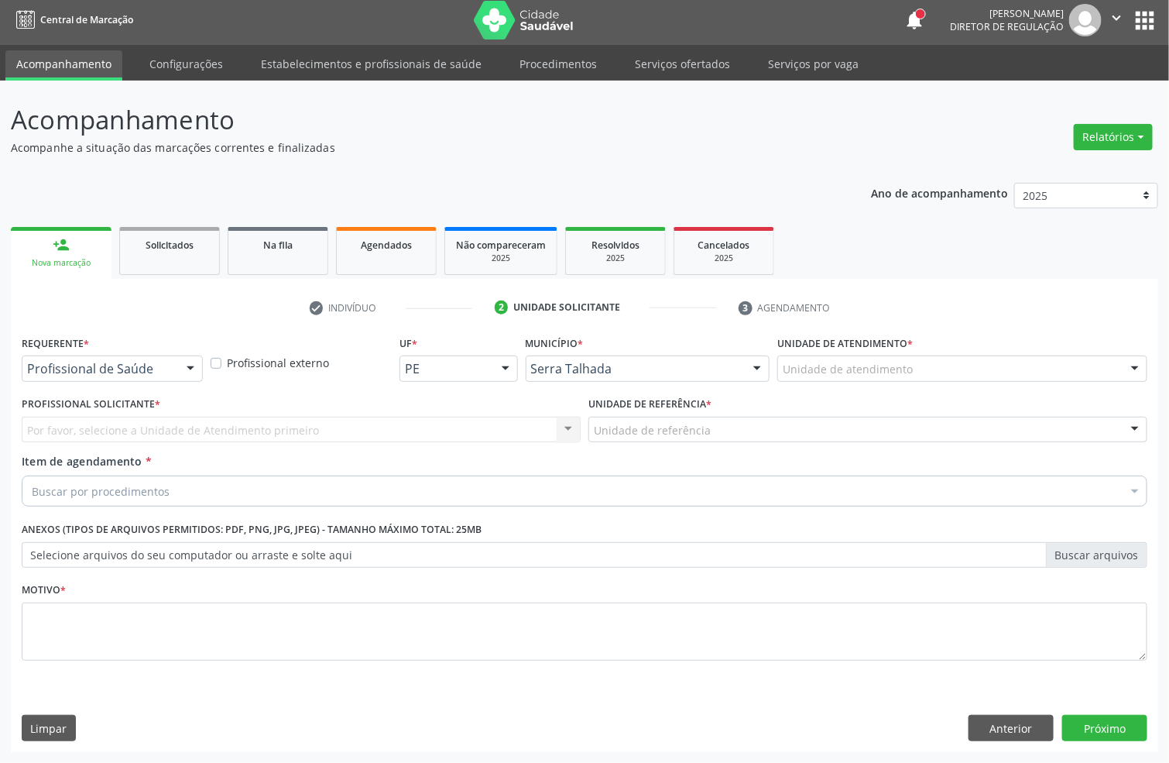
scroll to position [5, 0]
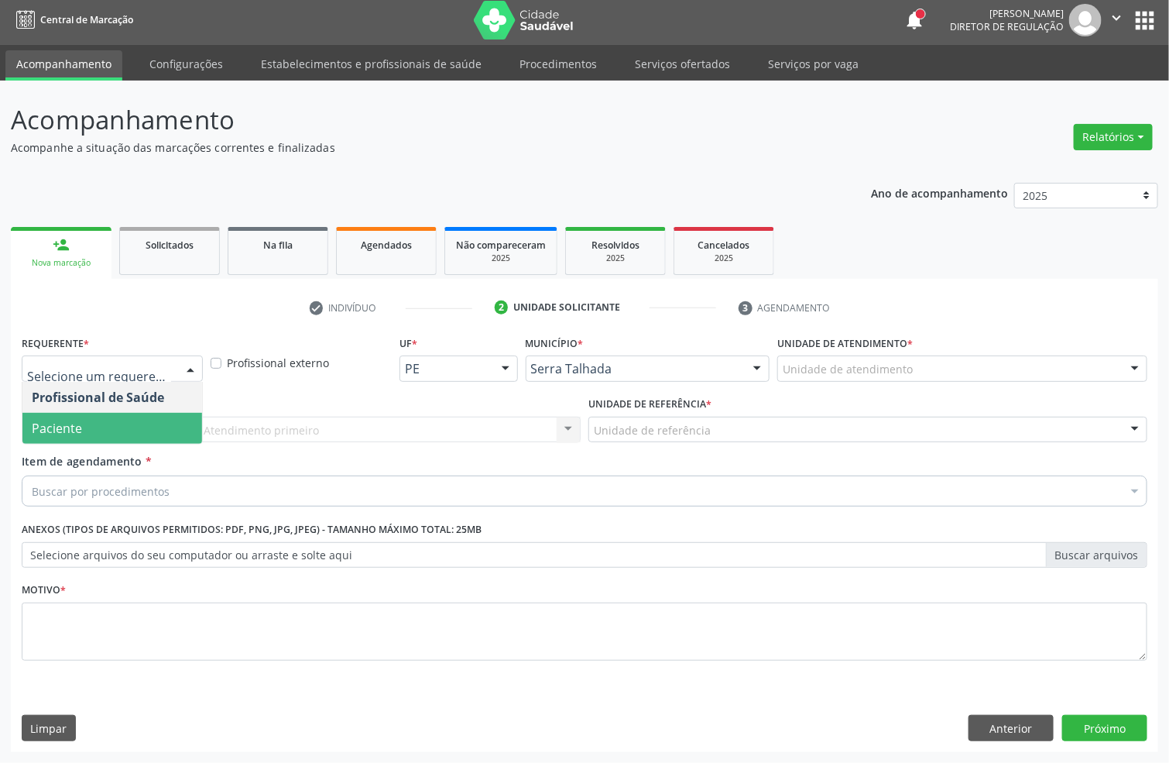
click at [108, 423] on span "Paciente" at bounding box center [112, 428] width 180 height 31
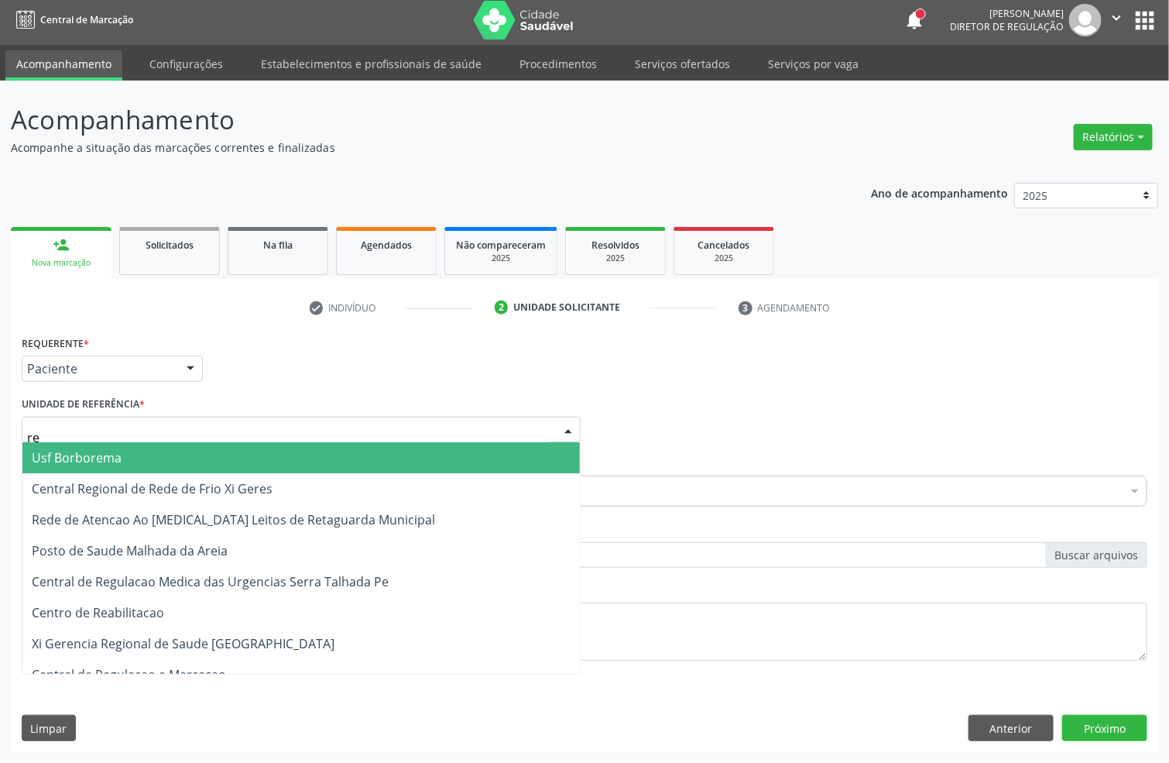
type input "rea"
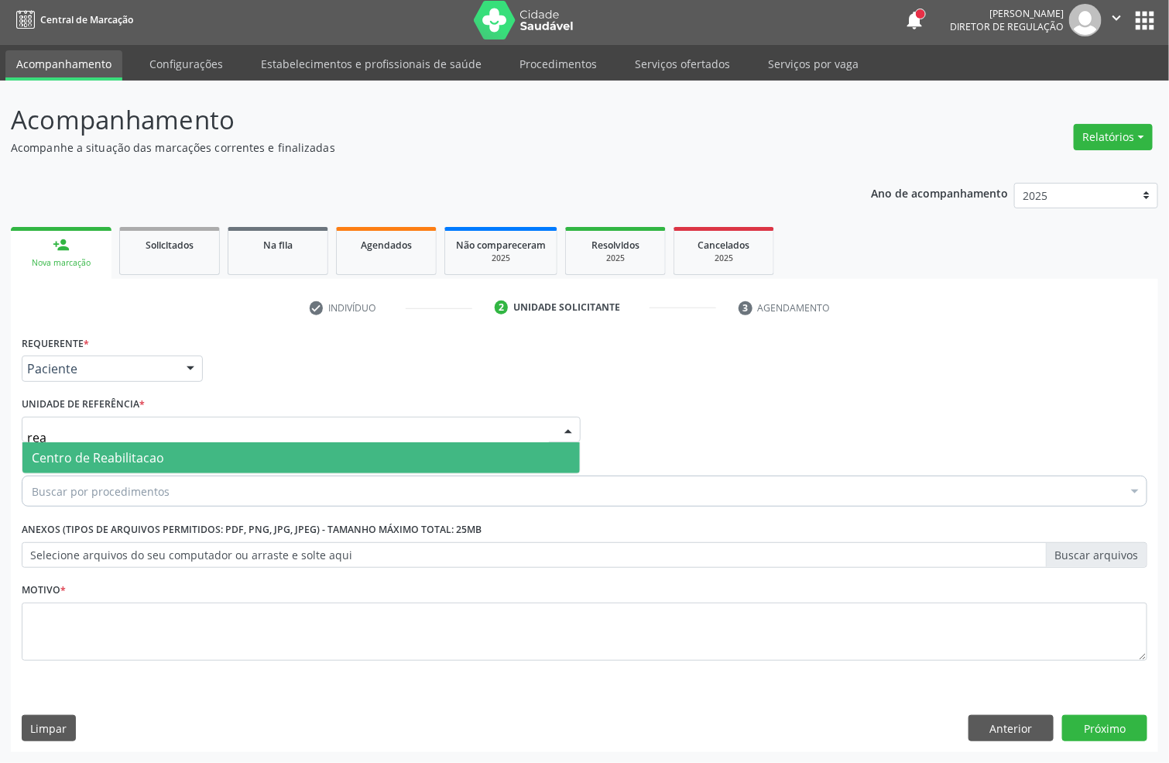
click at [108, 446] on span "Centro de Reabilitacao" at bounding box center [300, 457] width 557 height 31
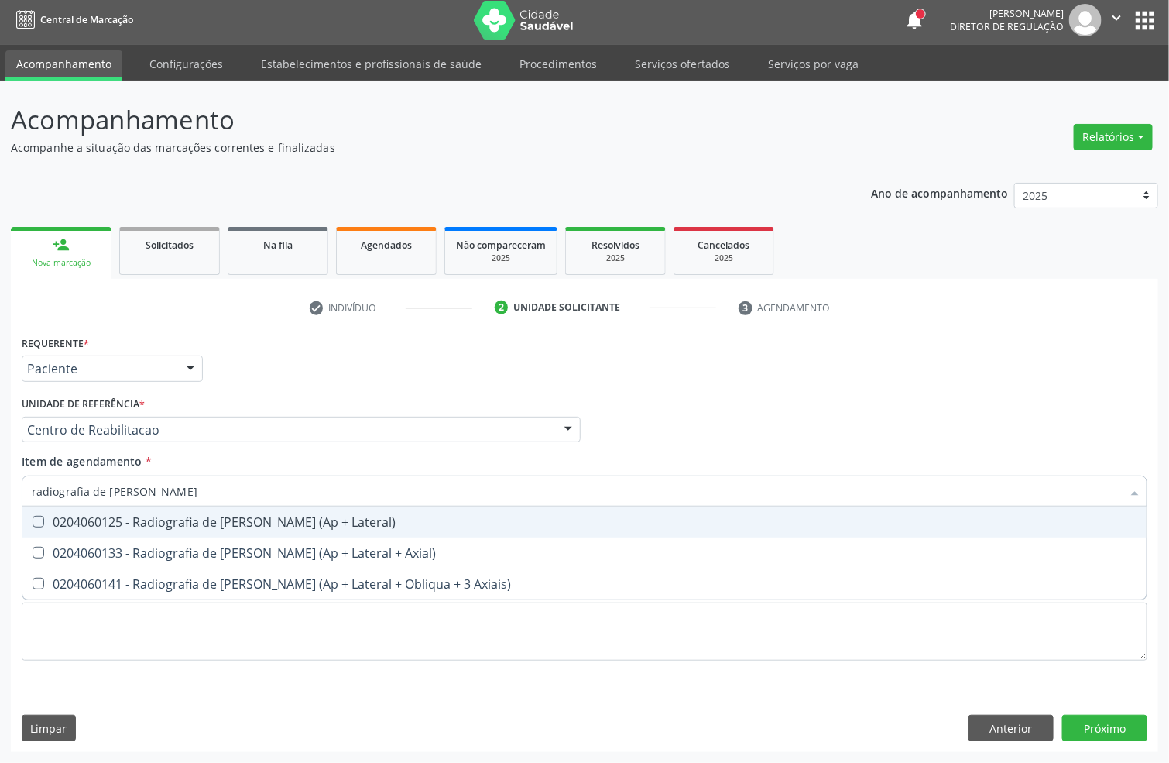
type input "radiografia de [PERSON_NAME]"
click at [117, 526] on div "0204060125 - Radiografia de [PERSON_NAME] (Ap + Lateral)" at bounding box center [585, 522] width 1106 height 12
checkbox Lateral\) "true"
click at [238, 404] on div "Unidade de referência * Centro de Reabilitacao Usf do Mutirao Usf Cohab Usf Cai…" at bounding box center [301, 418] width 559 height 50
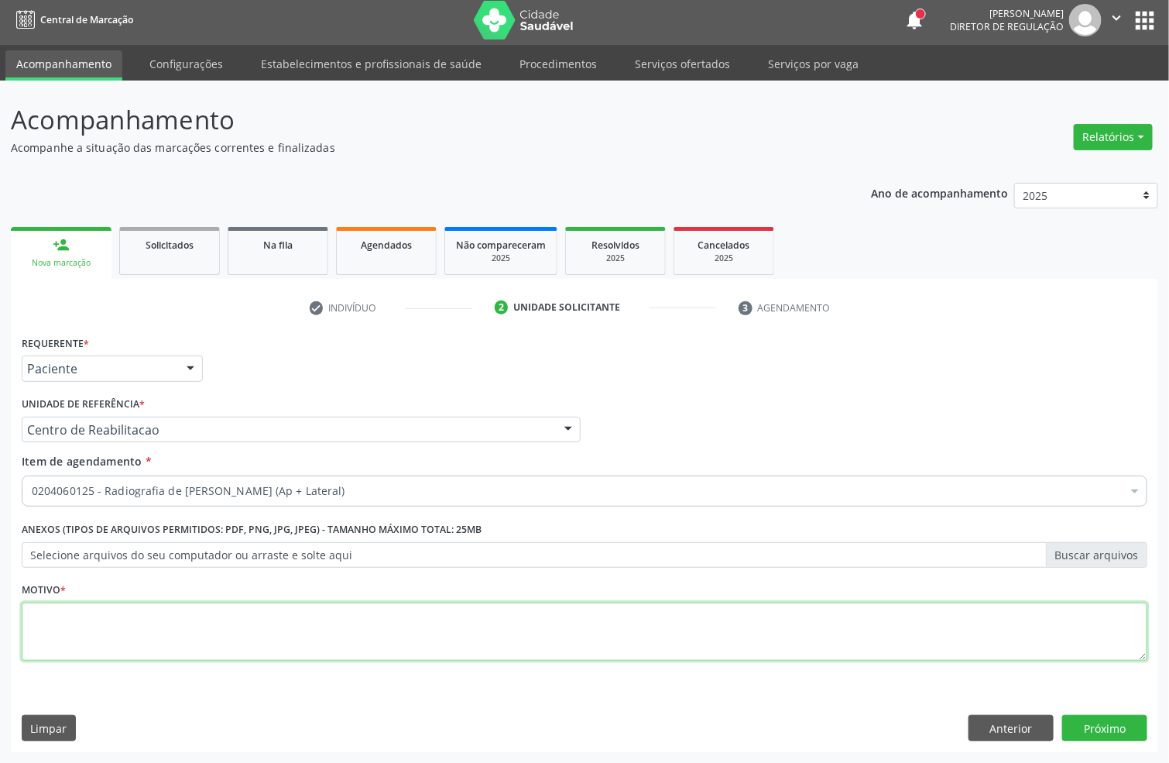
click at [81, 633] on textarea at bounding box center [585, 631] width 1126 height 59
type textarea "sa"
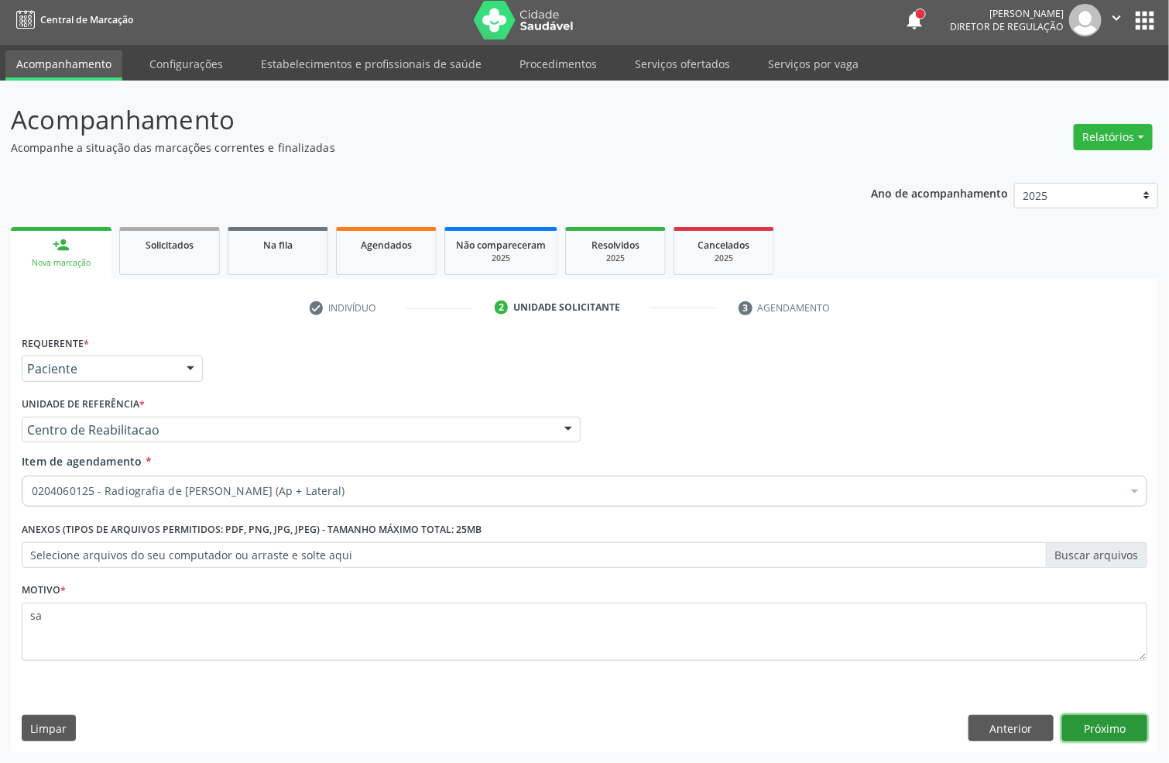
click at [1102, 727] on button "Próximo" at bounding box center [1104, 728] width 85 height 26
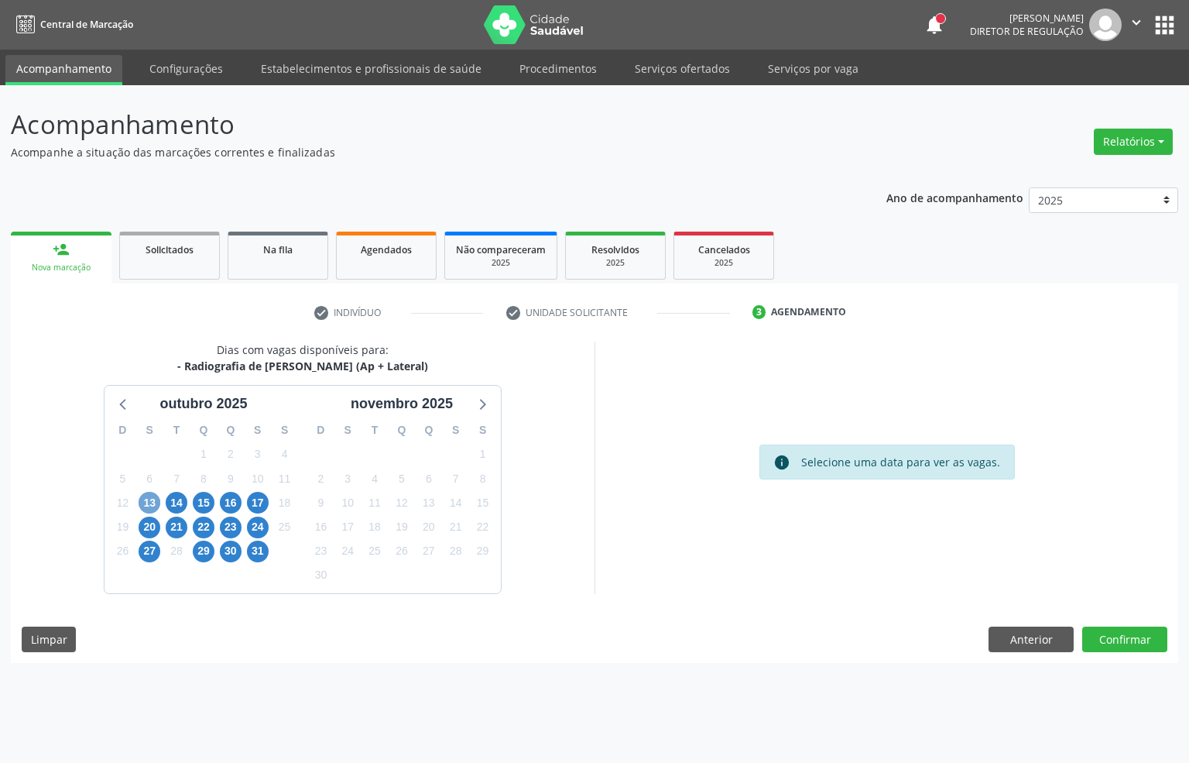
click at [145, 503] on span "13" at bounding box center [150, 503] width 22 height 22
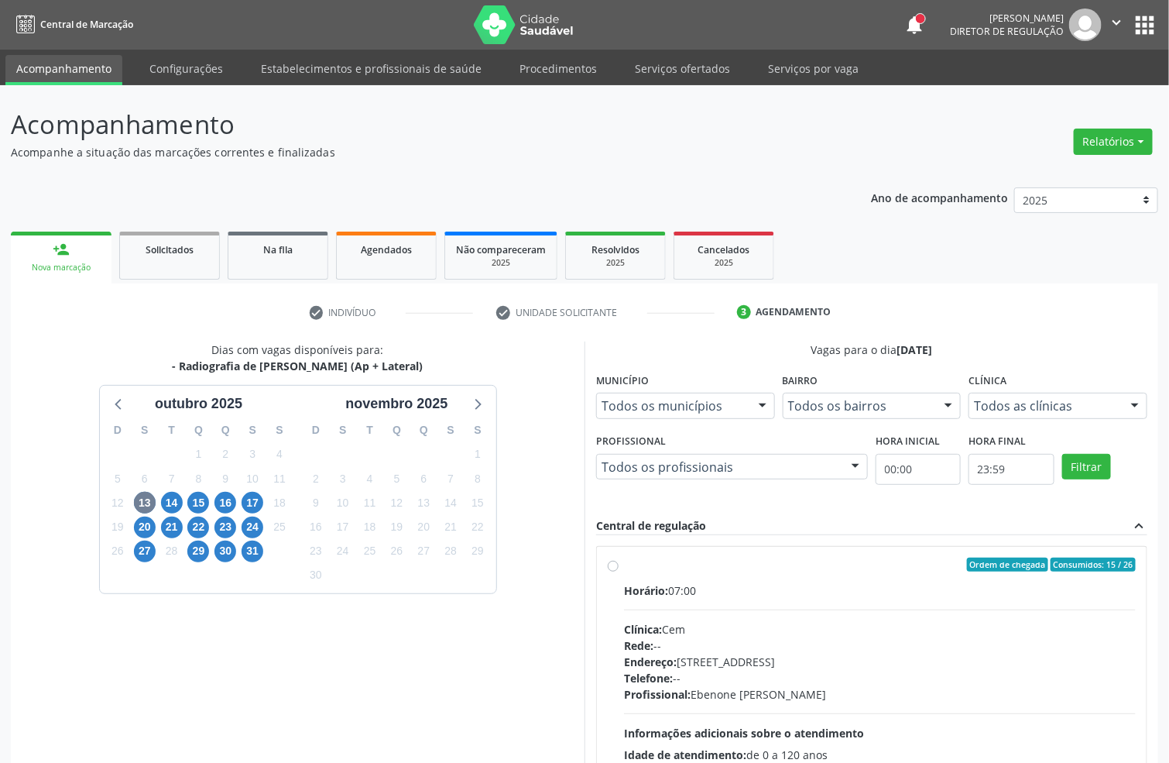
click at [643, 593] on span "Horário:" at bounding box center [646, 590] width 44 height 15
click at [619, 571] on input "Ordem de chegada Consumidos: 15 / 26 Horário: 07:00 Clínica: Cem Rede: -- Ender…" at bounding box center [613, 564] width 11 height 14
radio input "true"
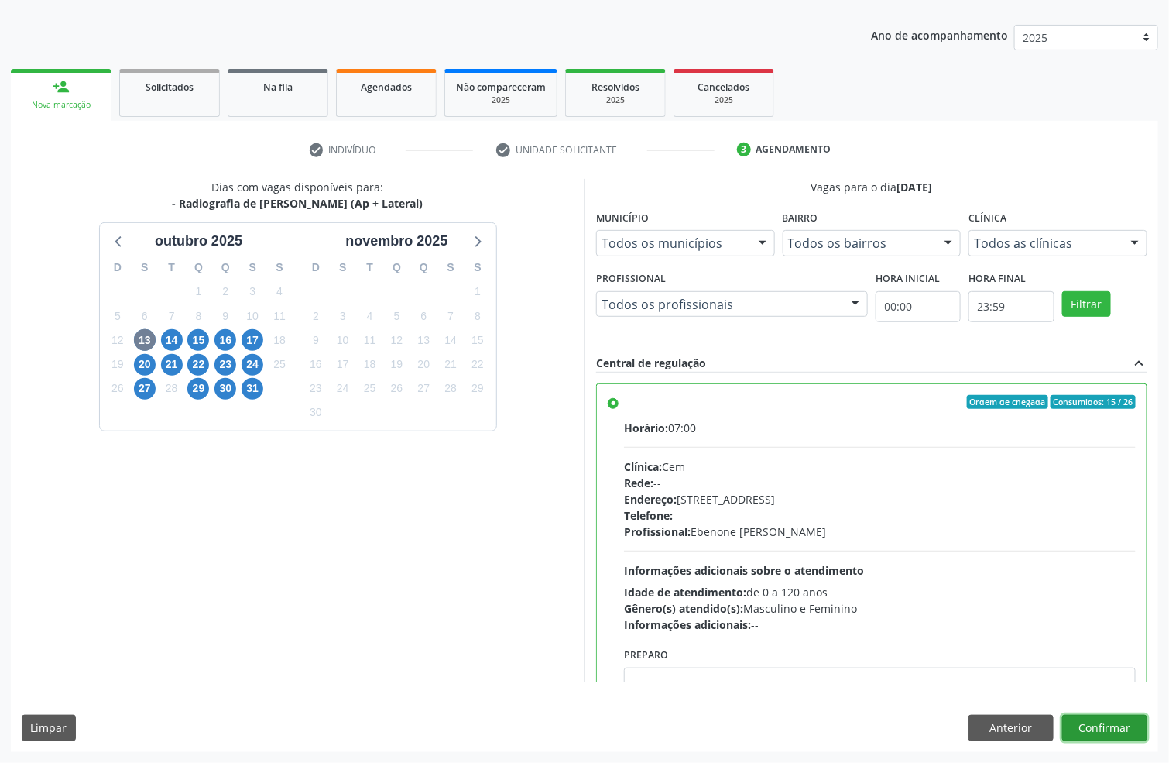
click at [1100, 729] on button "Confirmar" at bounding box center [1104, 728] width 85 height 26
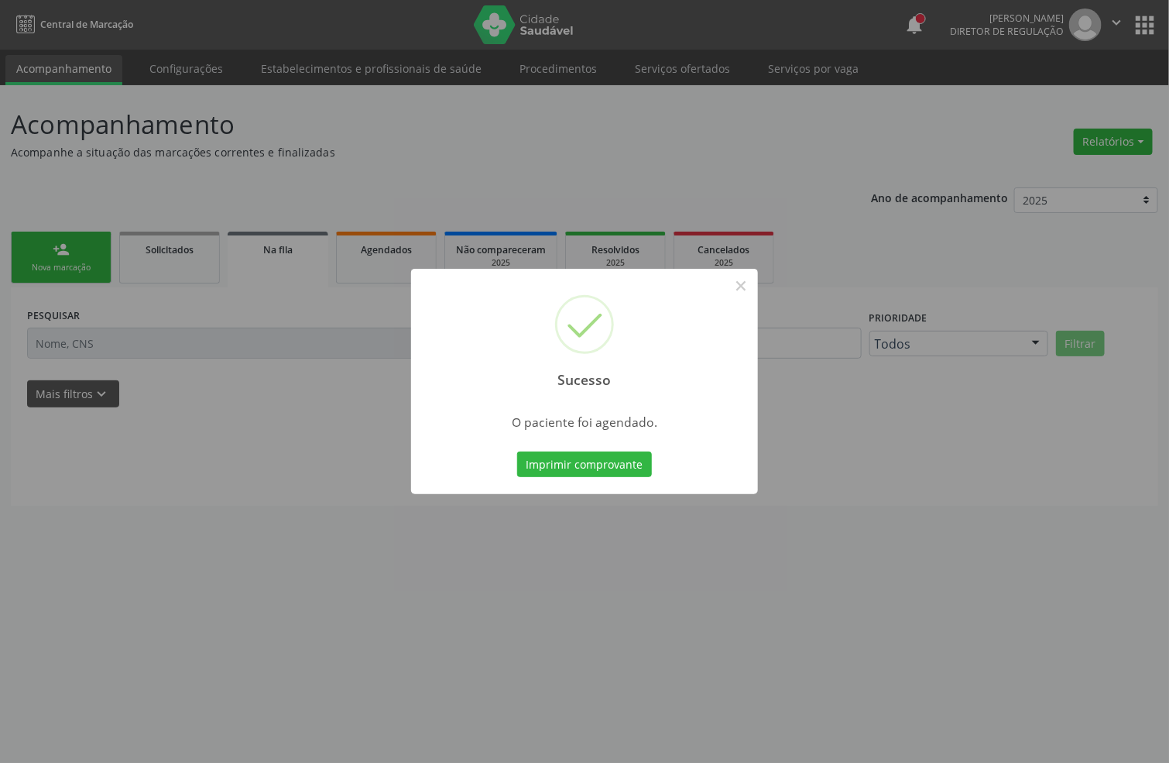
scroll to position [0, 0]
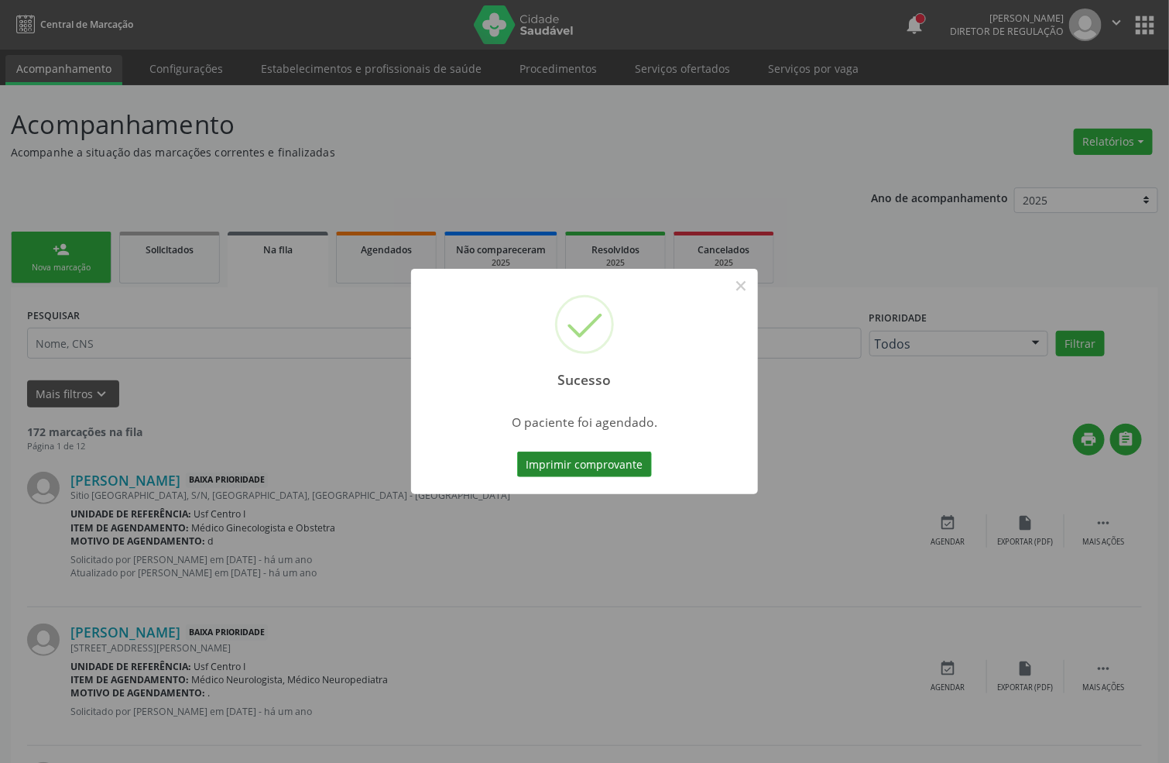
click at [568, 470] on button "Imprimir comprovante" at bounding box center [584, 464] width 135 height 26
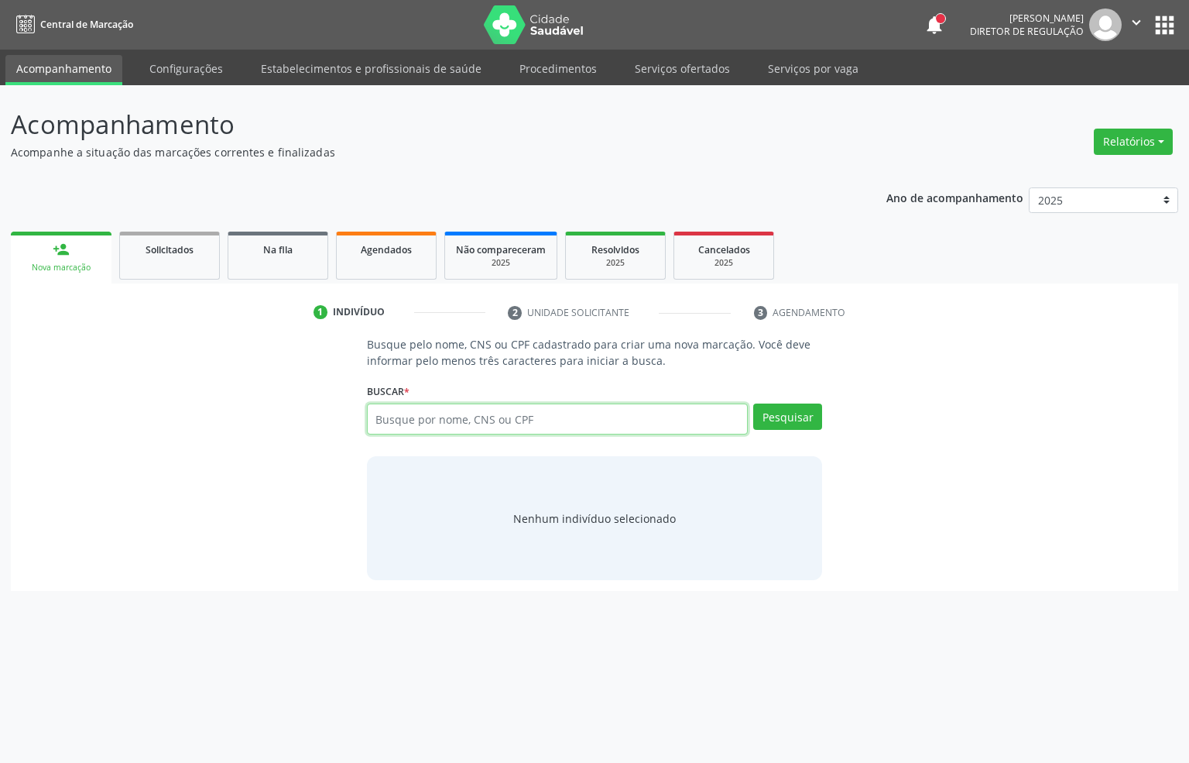
click at [391, 423] on input "text" at bounding box center [558, 418] width 382 height 31
type input "166020475080008"
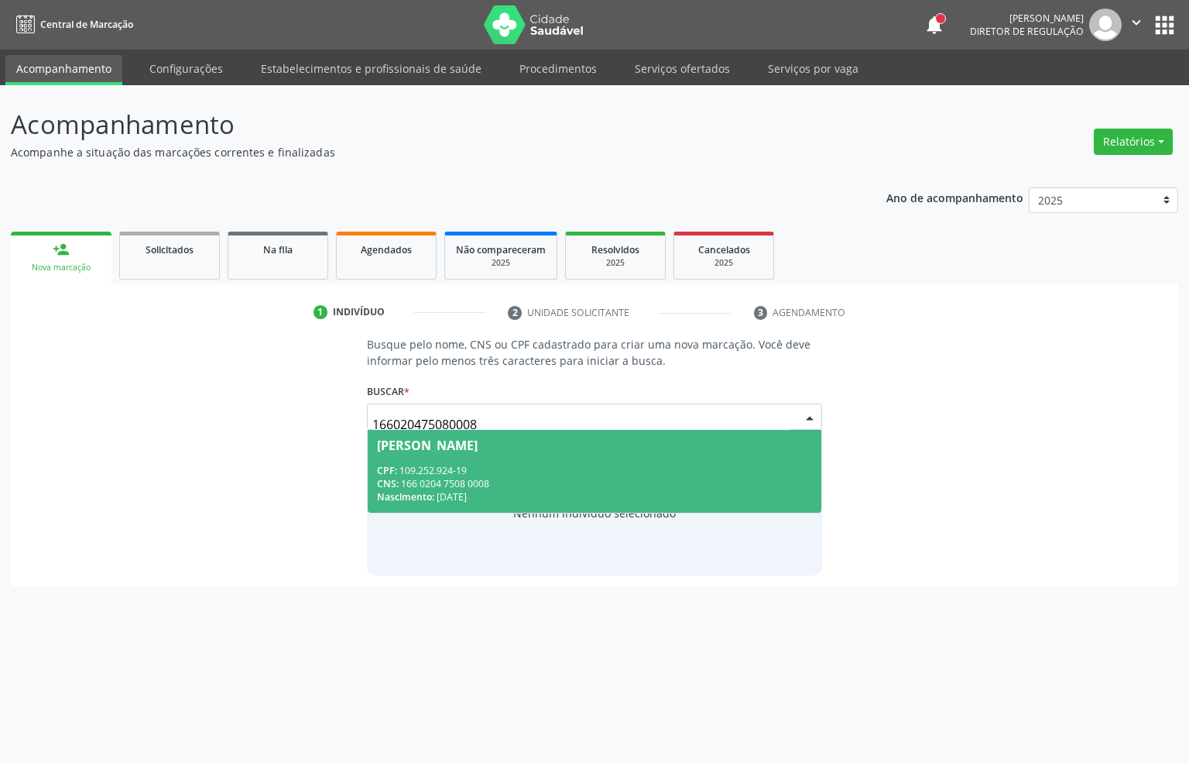
drag, startPoint x: 546, startPoint y: 470, endPoint x: 509, endPoint y: 469, distance: 36.4
click at [544, 470] on div "CPF: 109.252.924-19" at bounding box center [595, 470] width 436 height 13
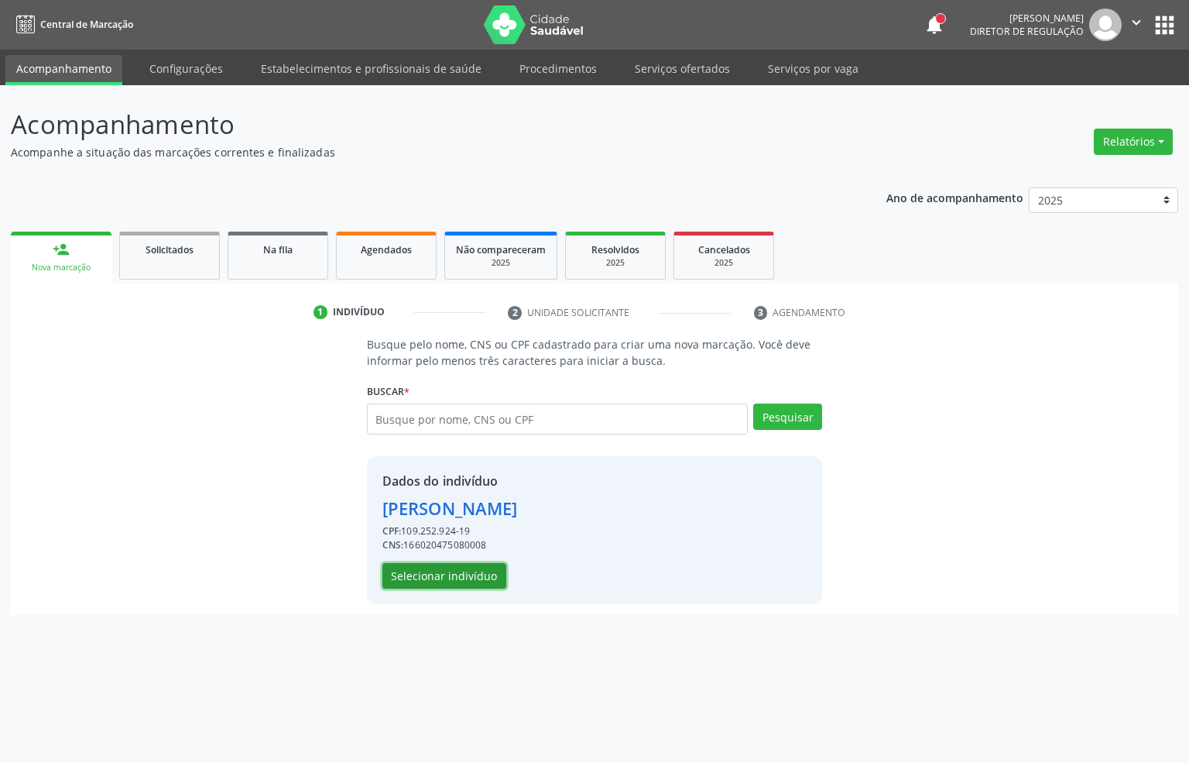
click at [448, 584] on button "Selecionar indivíduo" at bounding box center [445, 576] width 124 height 26
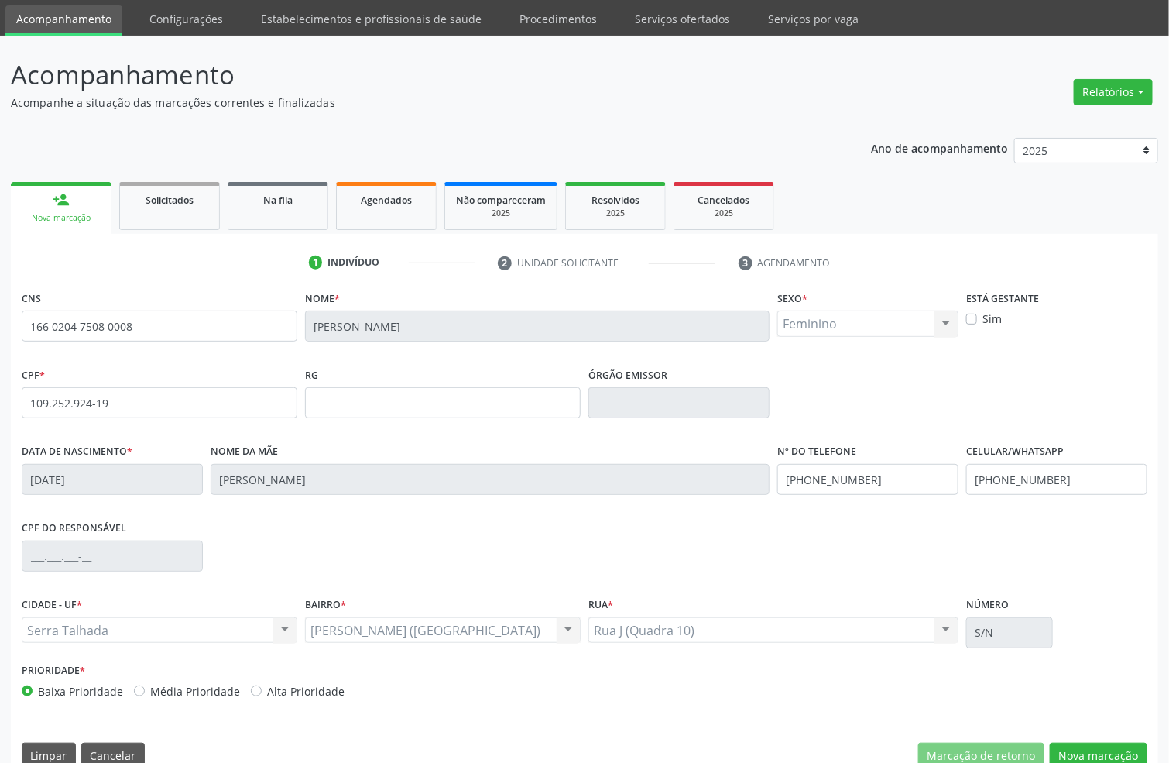
scroll to position [77, 0]
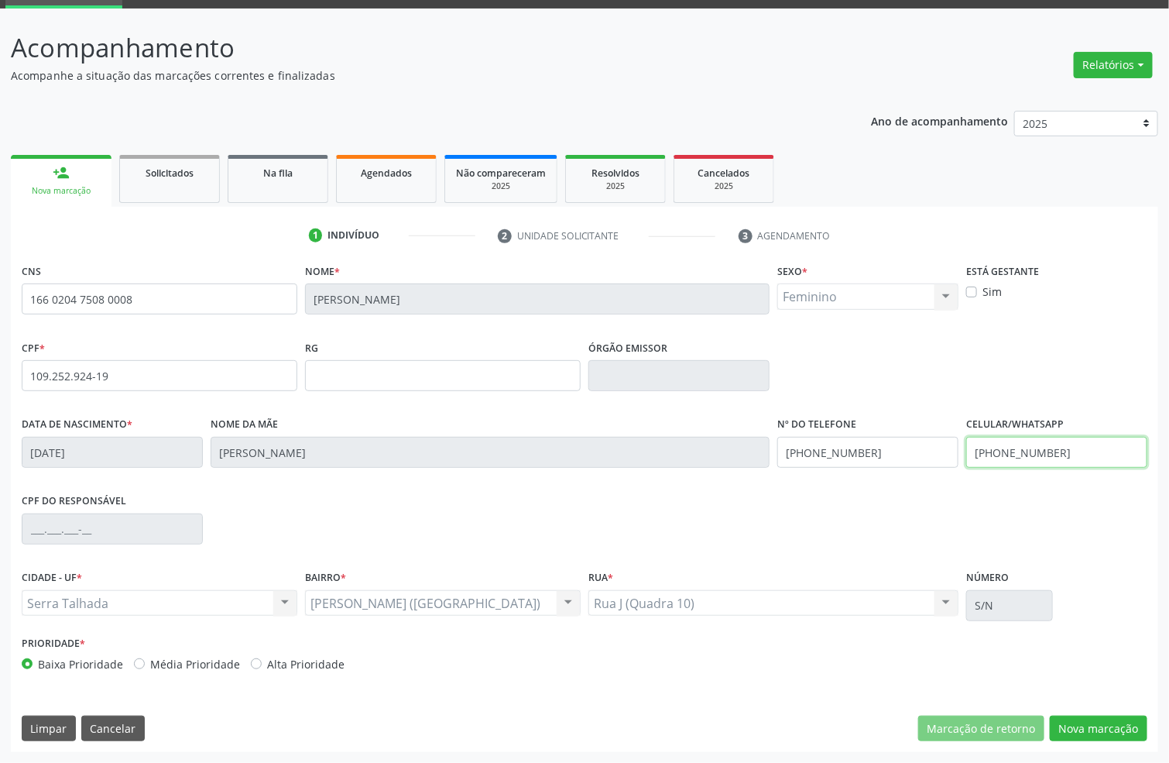
click at [1039, 455] on input "(87) 98809-0323" at bounding box center [1056, 452] width 181 height 31
click at [871, 460] on input "(87) 98809-0323" at bounding box center [867, 452] width 181 height 31
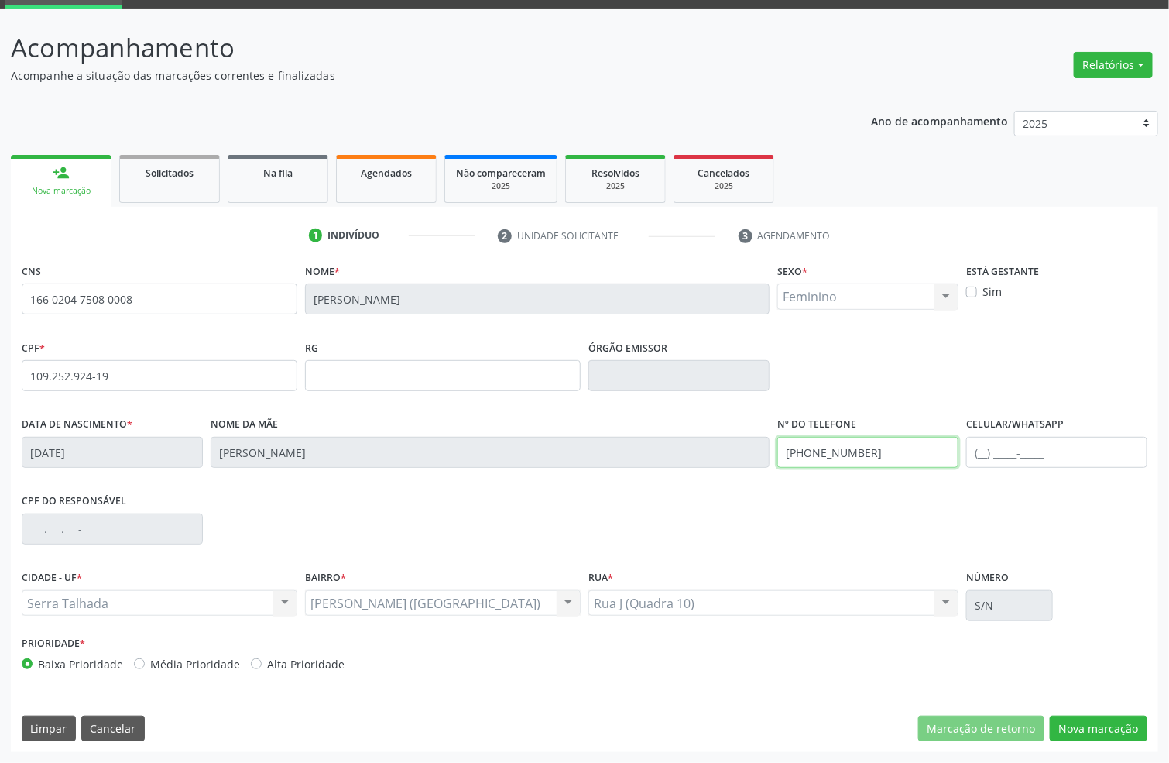
click at [871, 460] on input "(87) 98809-0323" at bounding box center [867, 452] width 181 height 31
click at [1102, 734] on button "Nova marcação" at bounding box center [1099, 728] width 98 height 26
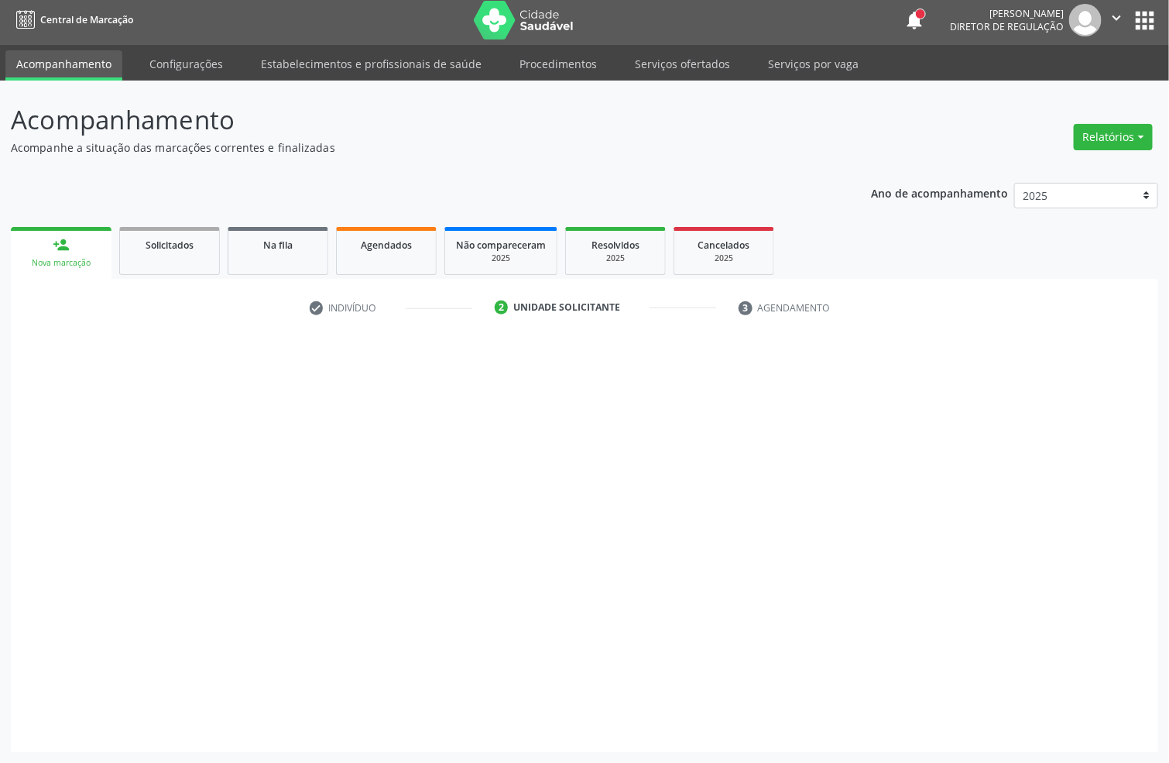
scroll to position [5, 0]
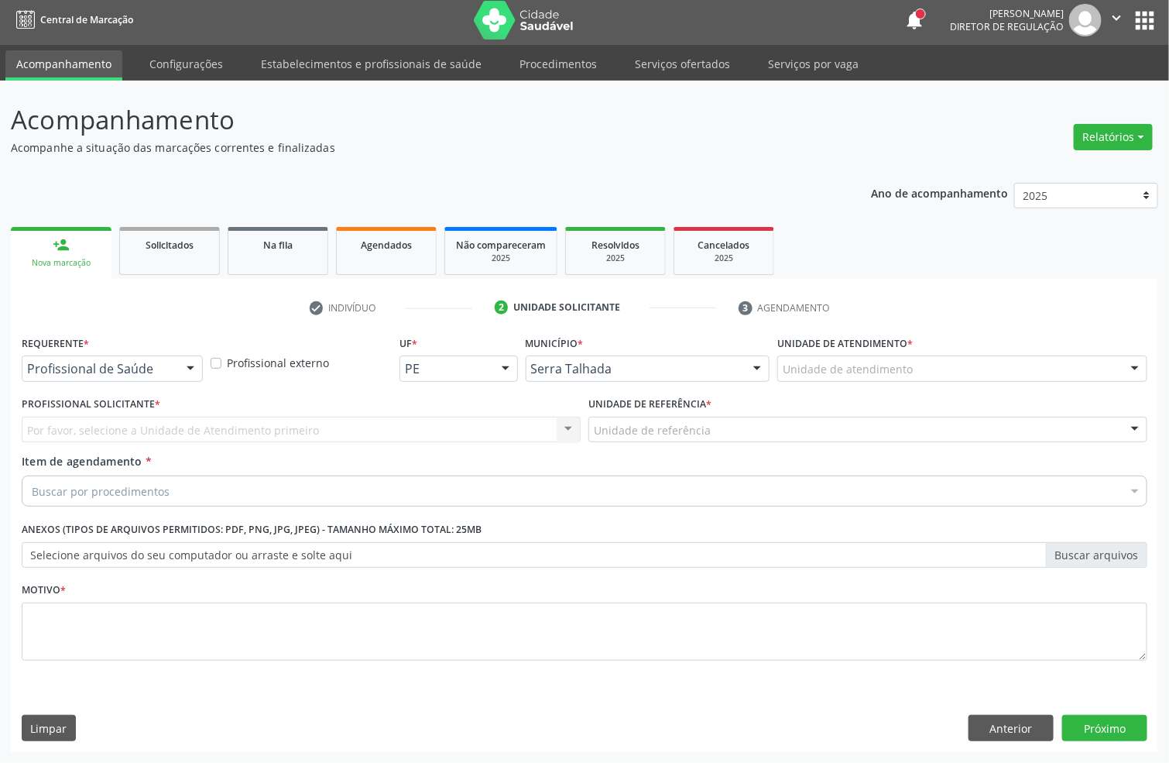
click at [138, 358] on div "Profissional de Saúde" at bounding box center [112, 368] width 181 height 26
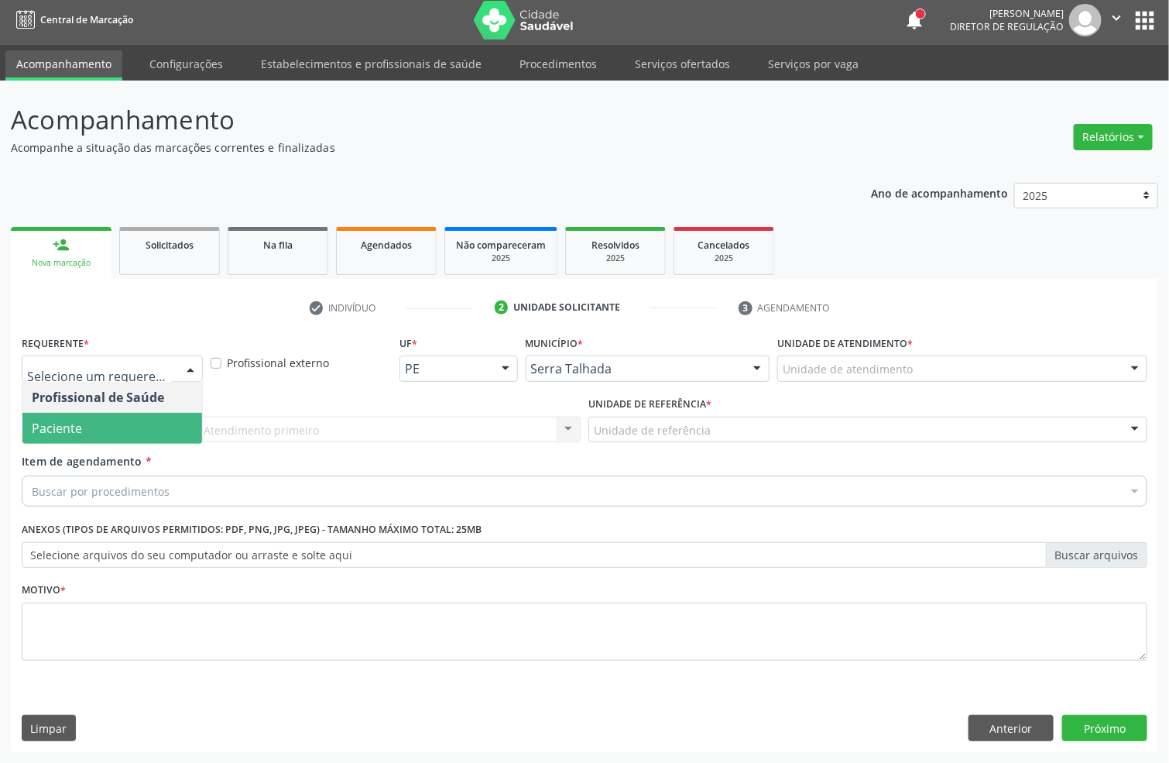
click at [68, 414] on span "Paciente" at bounding box center [112, 428] width 180 height 31
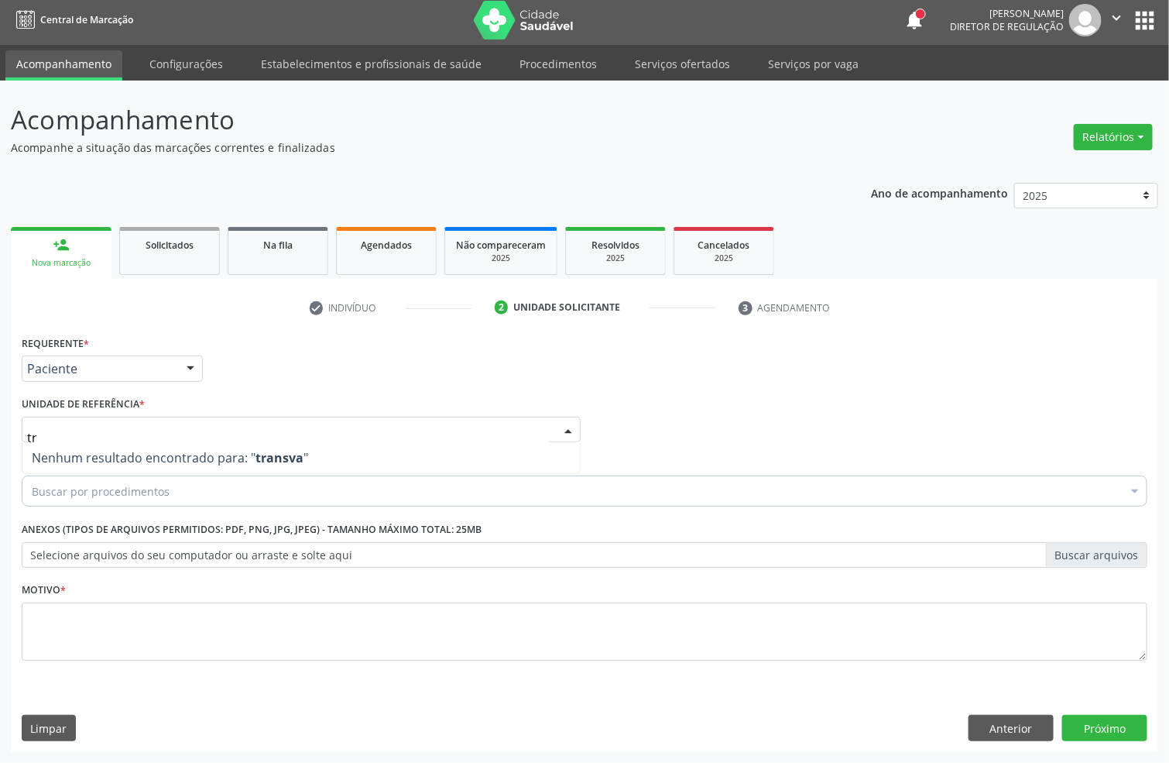
type input "t"
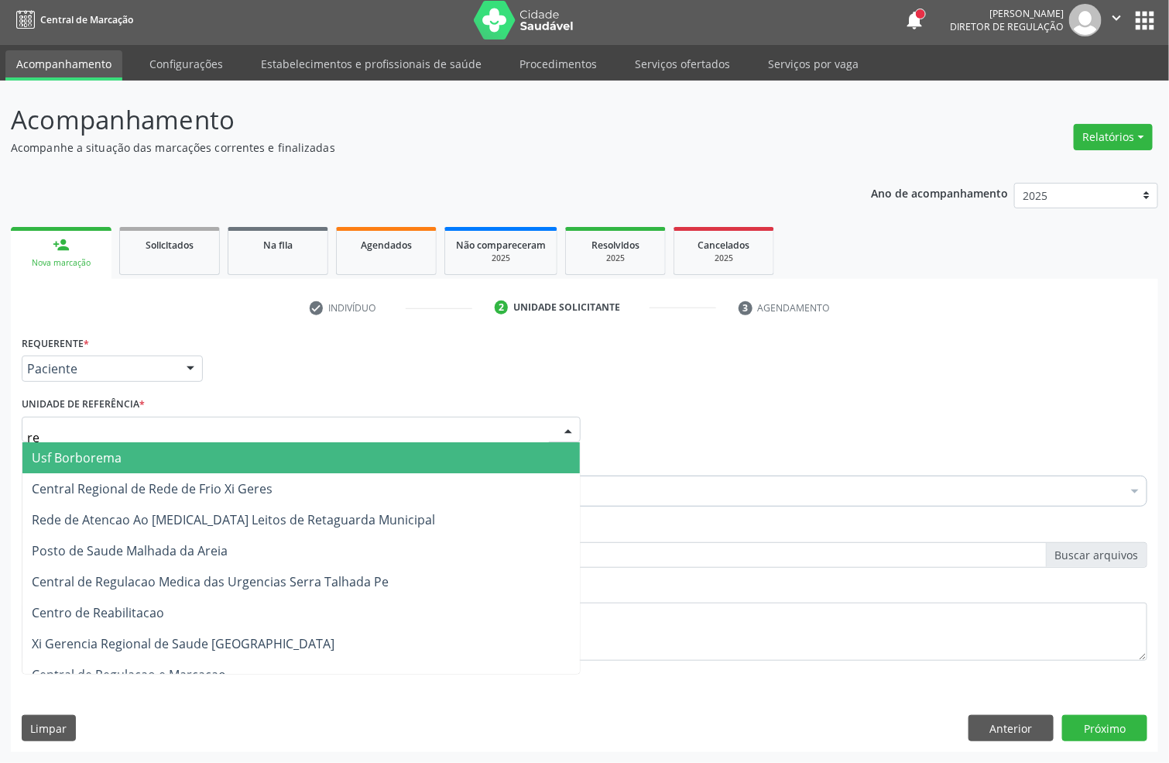
type input "rea"
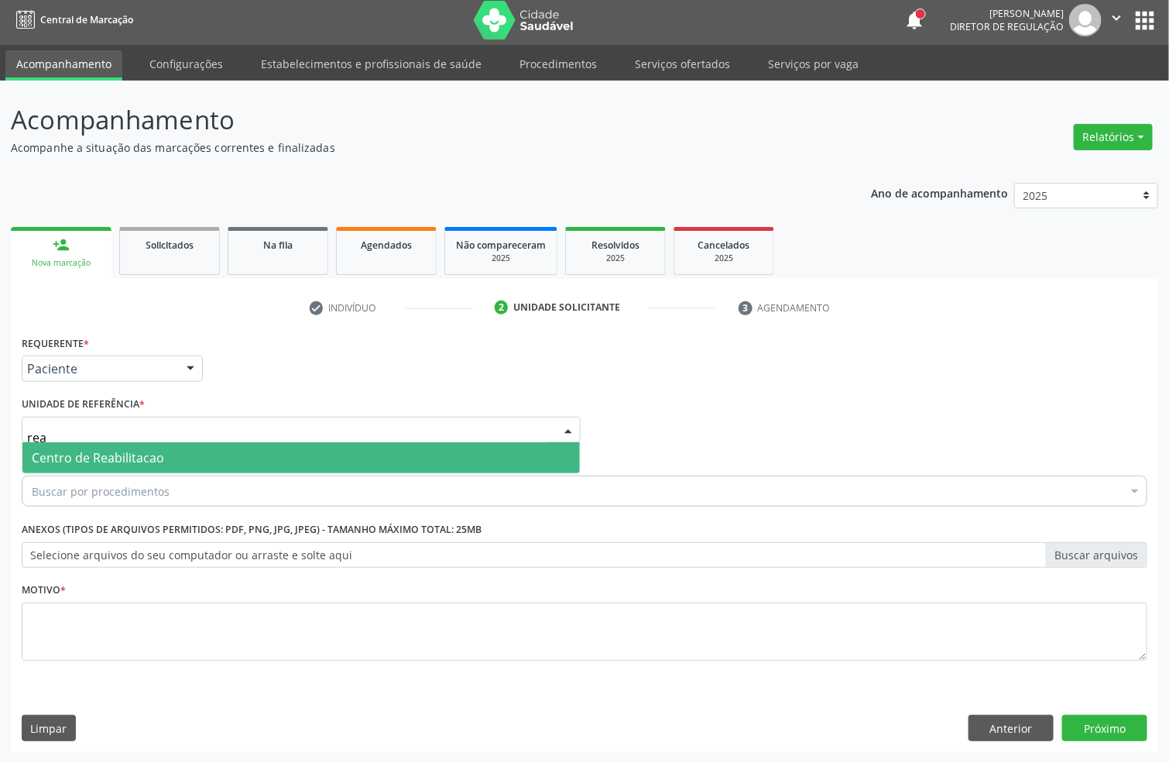
click at [95, 458] on span "Centro de Reabilitacao" at bounding box center [98, 457] width 132 height 17
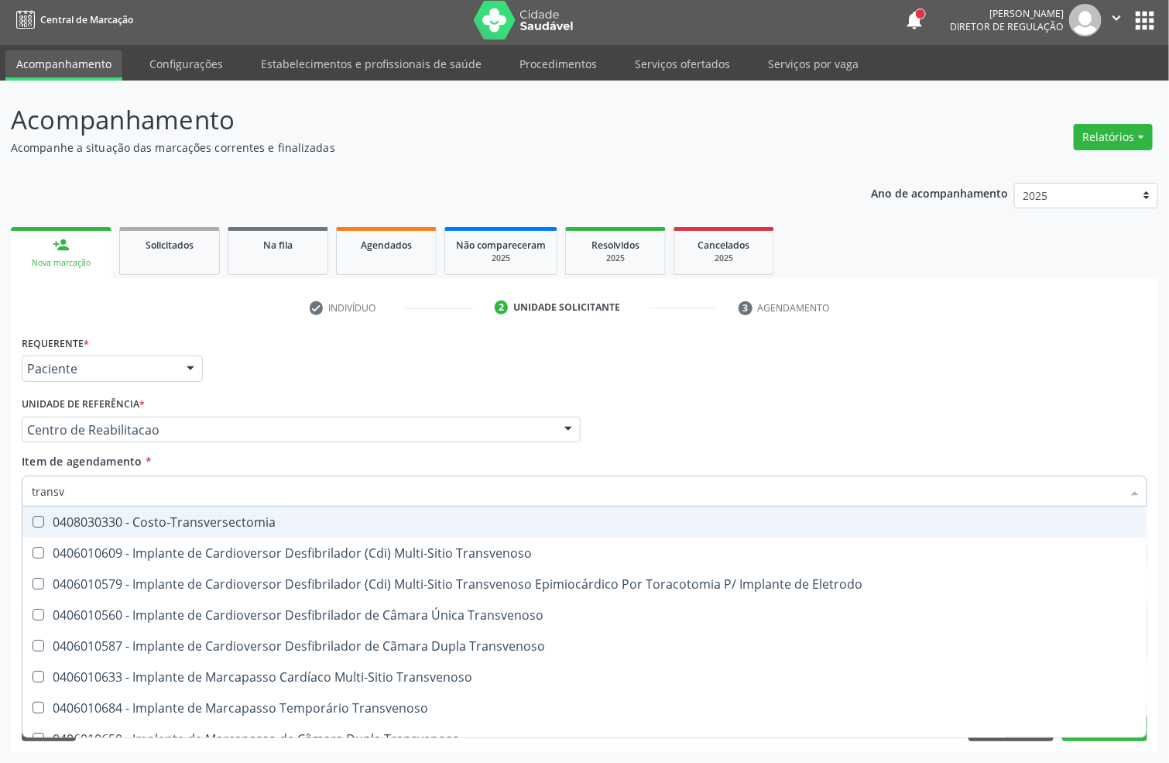
type input "transva"
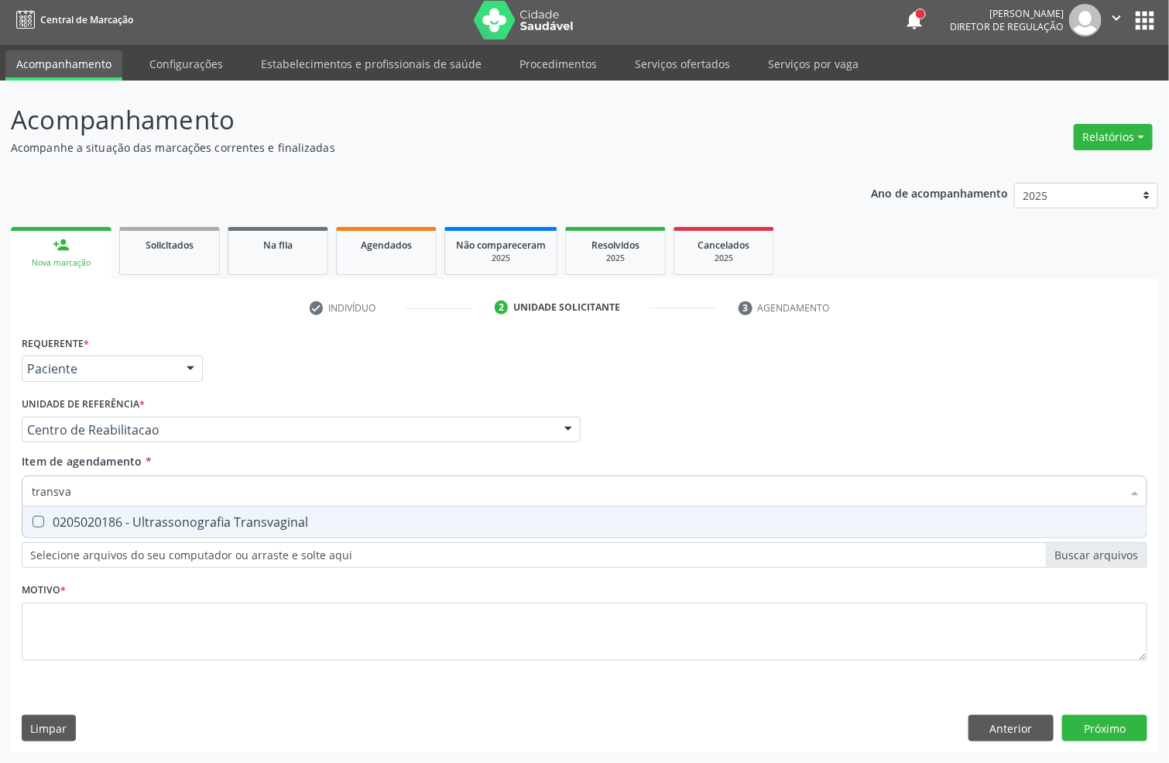
click at [145, 519] on div "0205020186 - Ultrassonografia Transvaginal" at bounding box center [585, 522] width 1106 height 12
checkbox Transvaginal "true"
click at [132, 599] on div "Requerente * Paciente Profissional de Saúde Paciente Nenhum resultado encontrad…" at bounding box center [585, 506] width 1126 height 351
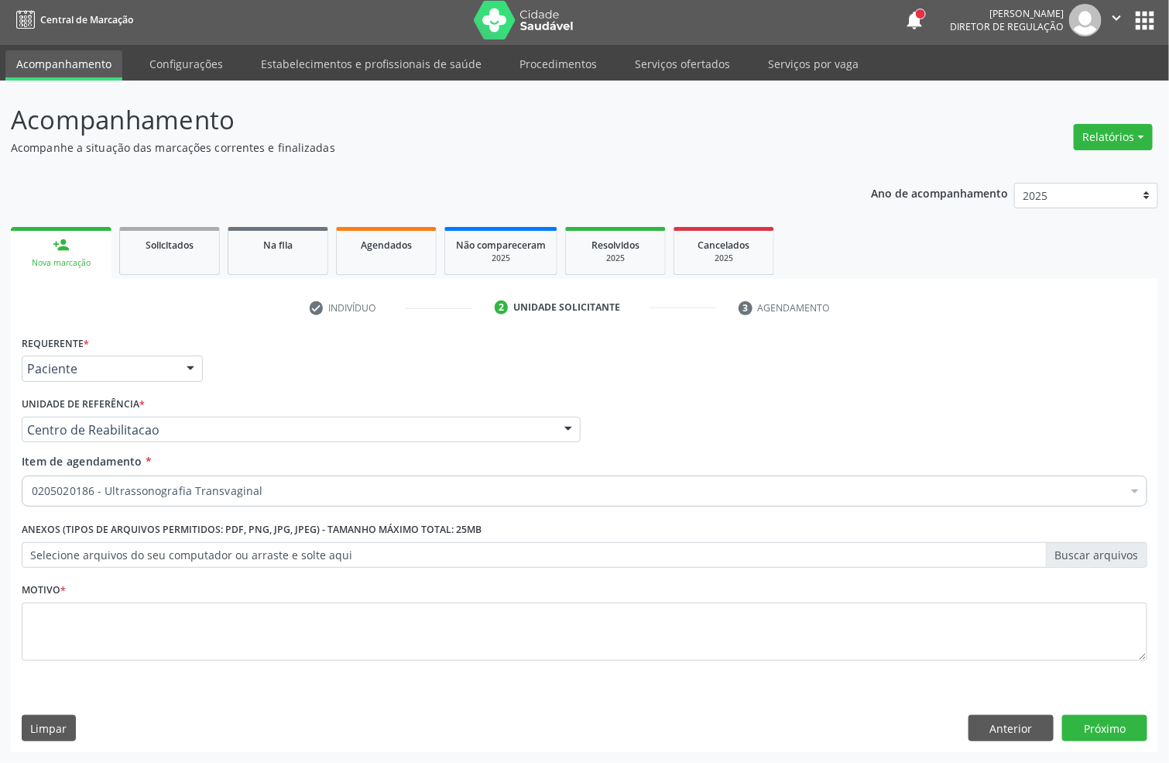
click at [126, 632] on div "Requerente * Paciente Profissional de Saúde Paciente Nenhum resultado encontrad…" at bounding box center [585, 506] width 1126 height 351
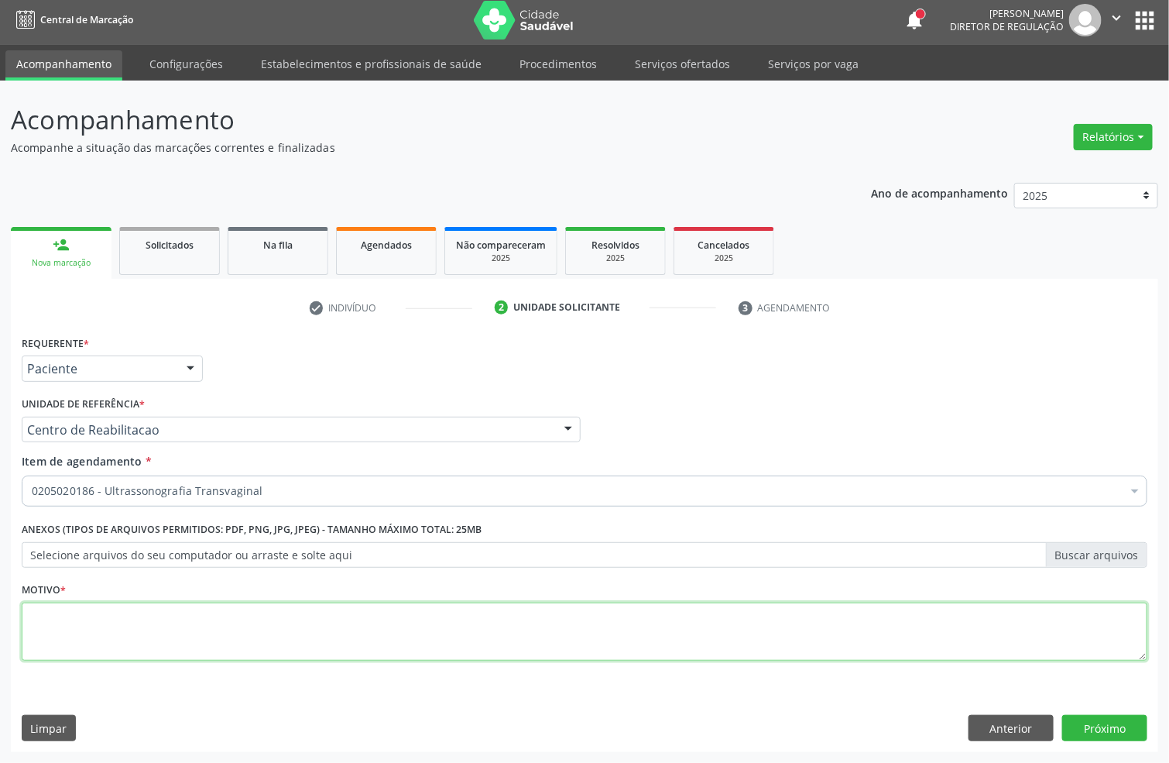
click at [131, 632] on textarea at bounding box center [585, 631] width 1126 height 59
type textarea "a"
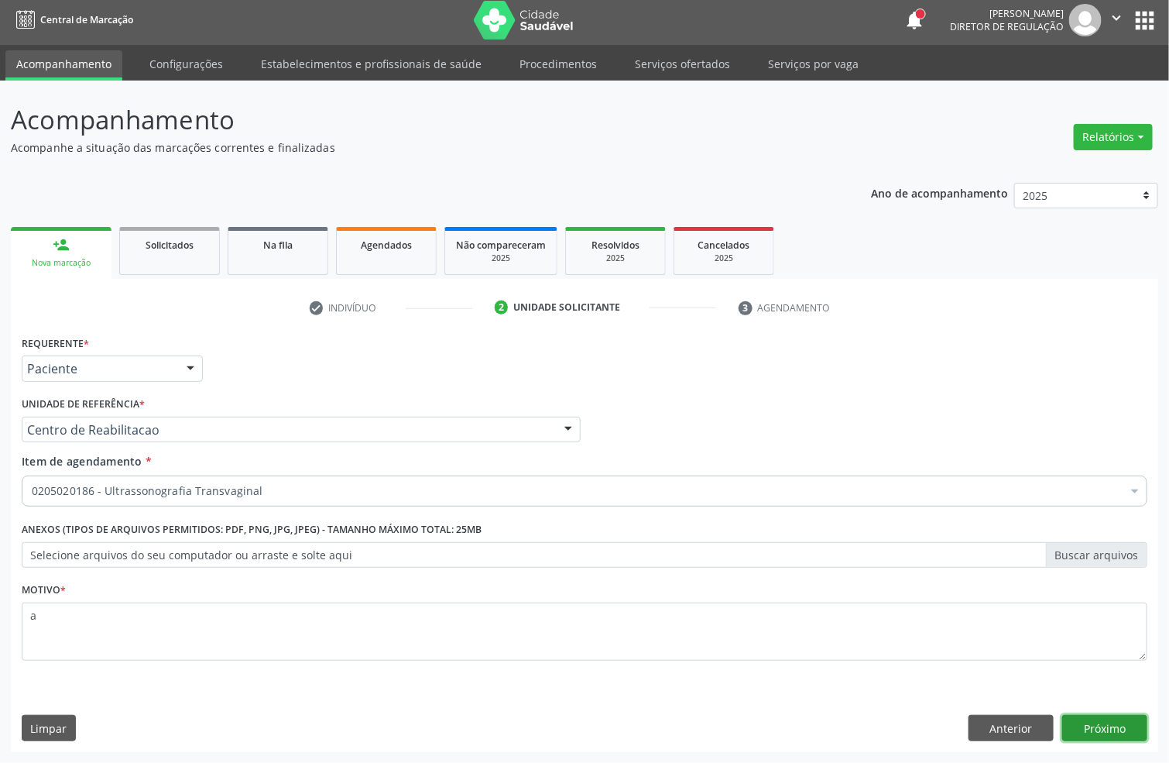
click at [1096, 725] on button "Próximo" at bounding box center [1104, 728] width 85 height 26
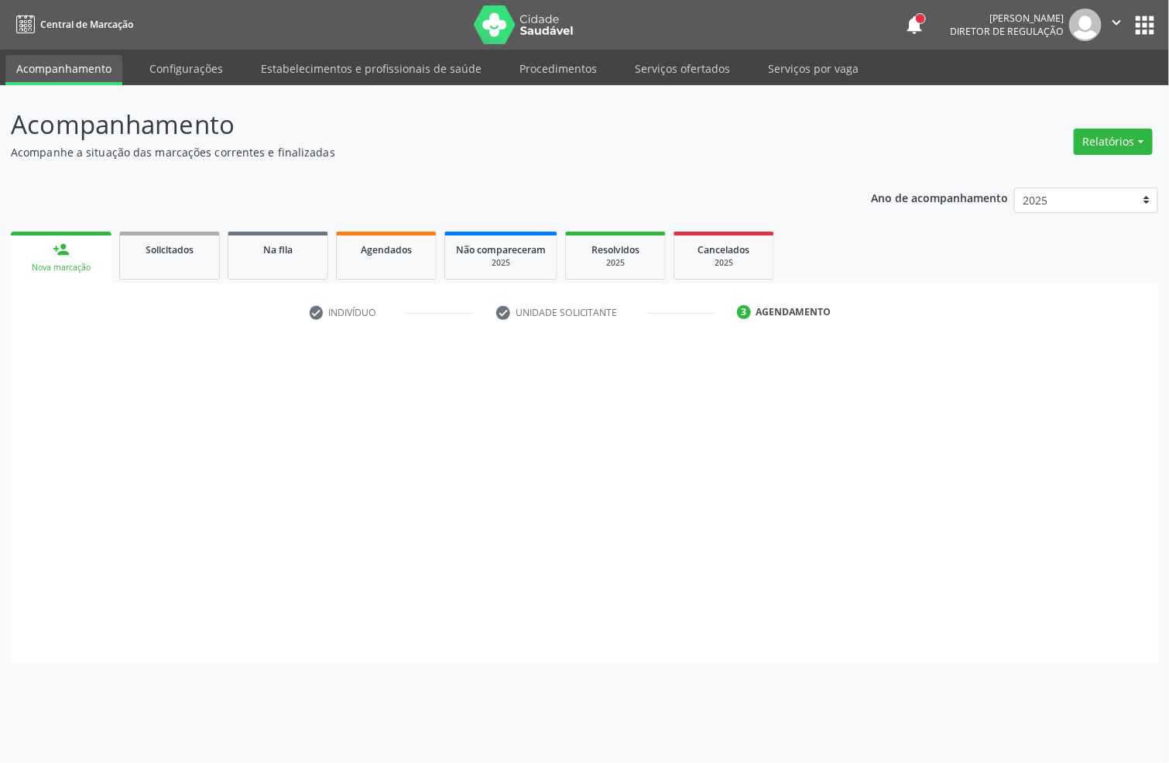
scroll to position [0, 0]
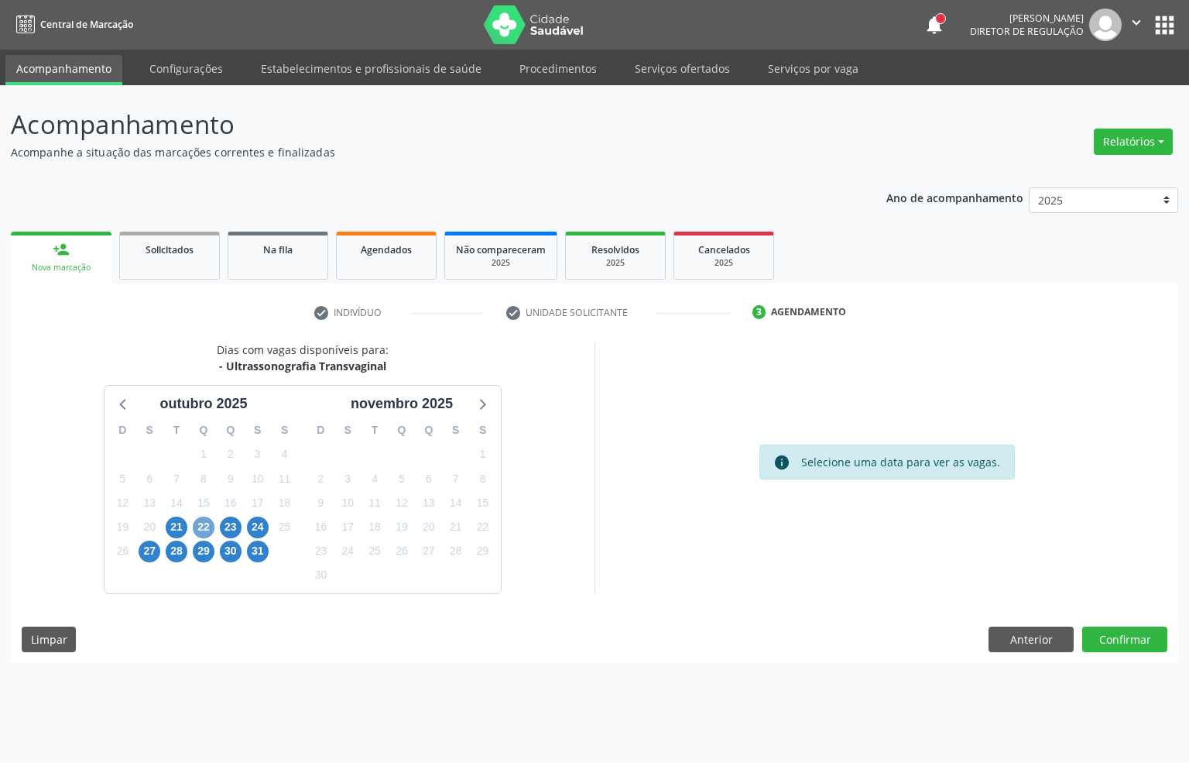
click at [203, 521] on span "22" at bounding box center [204, 527] width 22 height 22
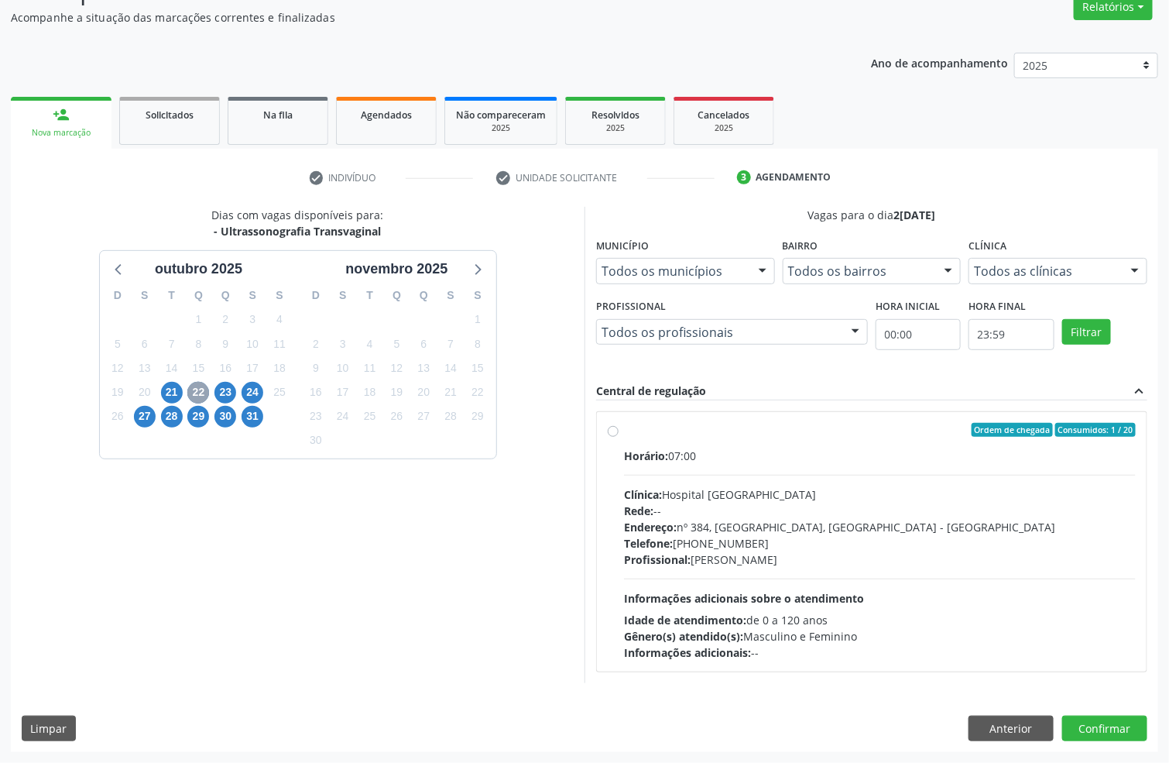
scroll to position [137, 0]
click at [784, 528] on div "Endereço: nº 384, Varzea, Serra Talhada - PE" at bounding box center [880, 527] width 512 height 16
click at [619, 437] on input "Ordem de chegada Consumidos: 1 / 20 Horário: 07:00 Clínica: Hospital Sao Franci…" at bounding box center [613, 430] width 11 height 14
radio input "true"
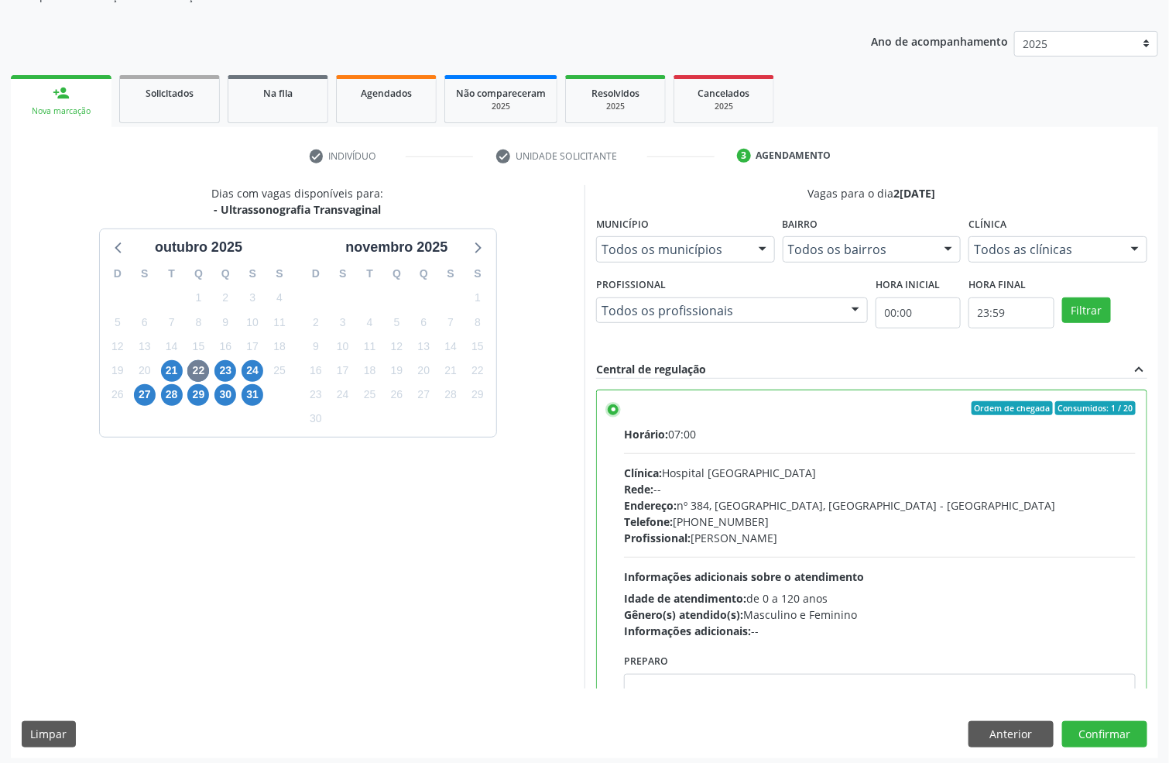
scroll to position [163, 0]
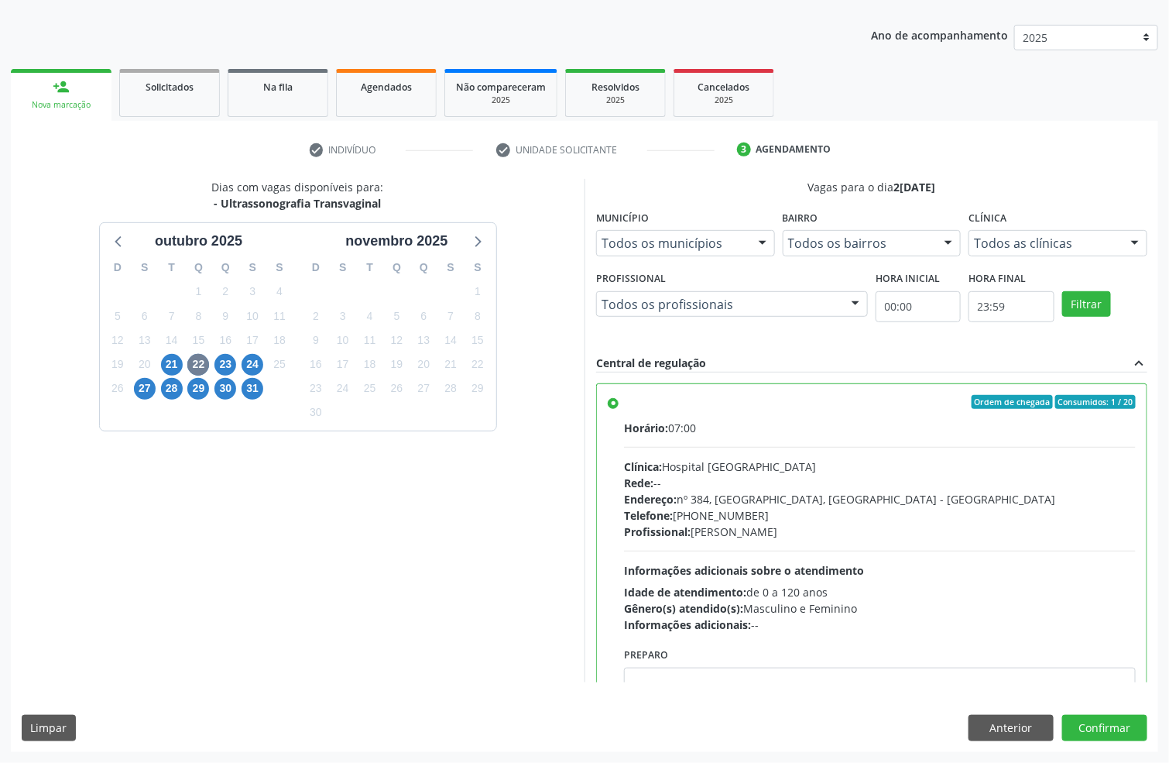
click at [1116, 709] on div "Dias com vagas disponíveis para: - Ultrassonografia Transvaginal outubro 2025 D…" at bounding box center [585, 465] width 1148 height 572
click at [1117, 726] on button "Confirmar" at bounding box center [1104, 728] width 85 height 26
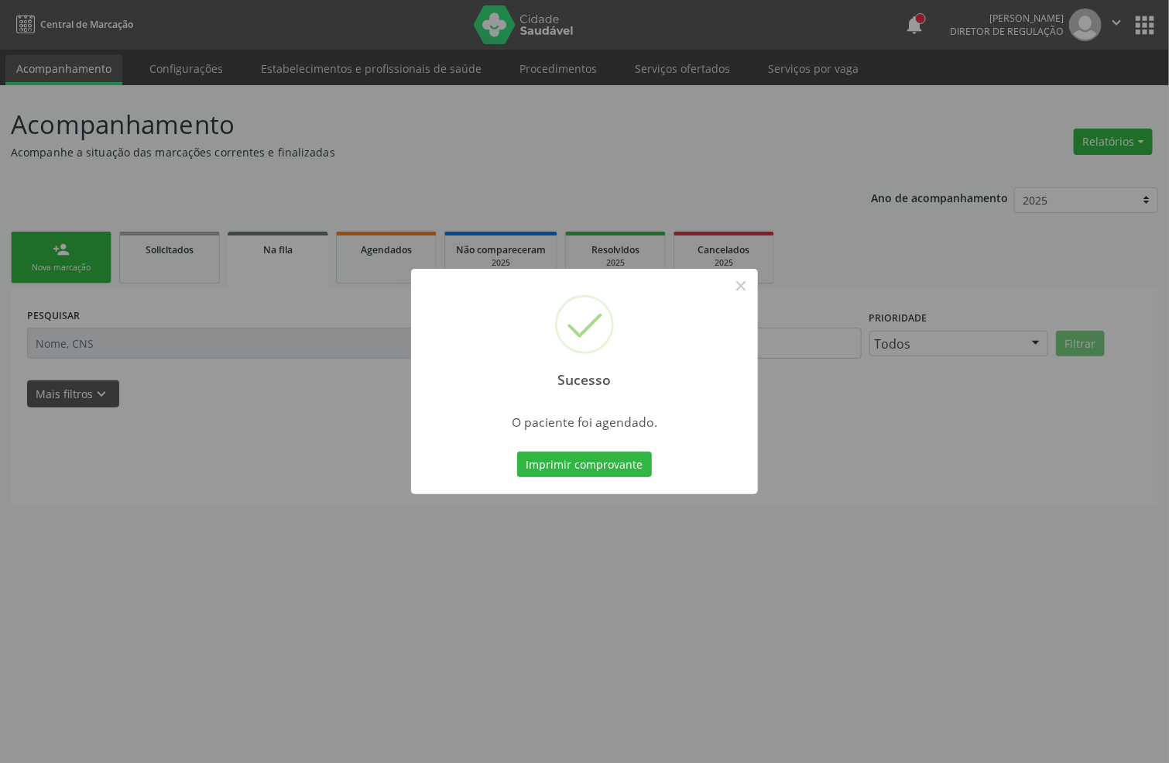
scroll to position [0, 0]
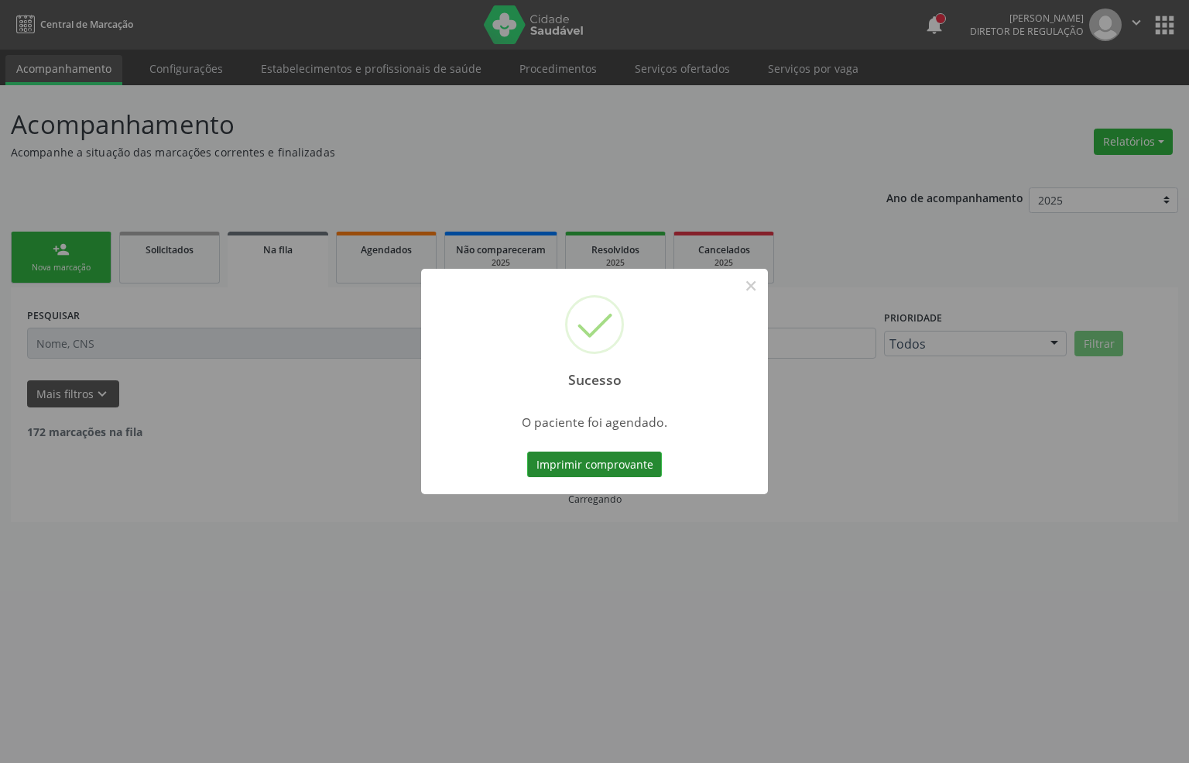
click at [562, 460] on button "Imprimir comprovante" at bounding box center [594, 464] width 135 height 26
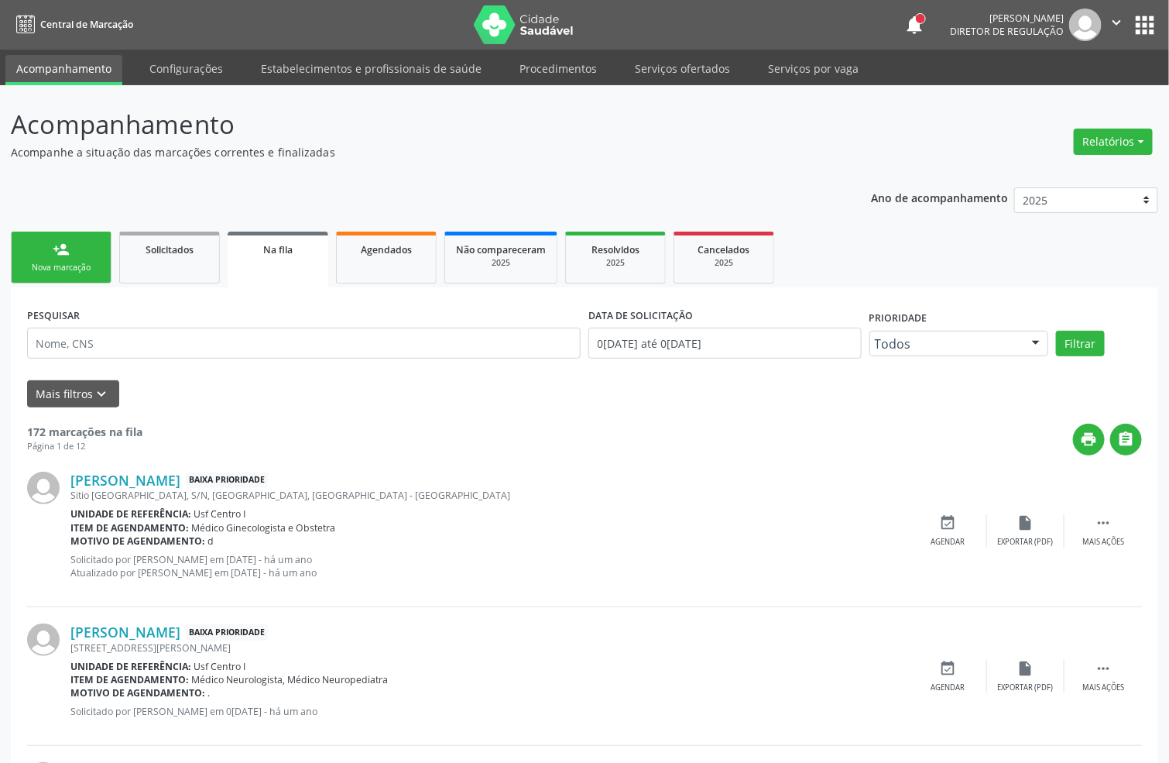
click at [100, 268] on link "person_add Nova marcação" at bounding box center [61, 258] width 101 height 52
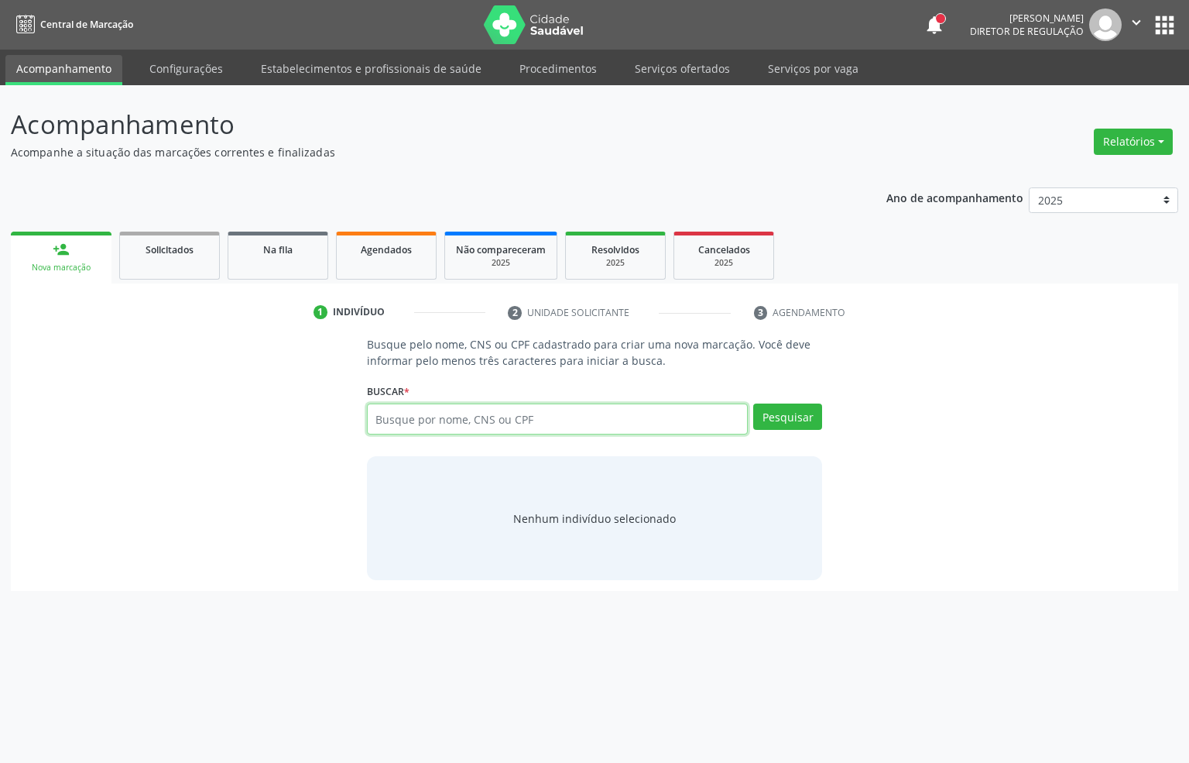
click at [463, 425] on input "text" at bounding box center [558, 418] width 382 height 31
click at [433, 417] on input "text" at bounding box center [558, 418] width 382 height 31
type input "898005919323568"
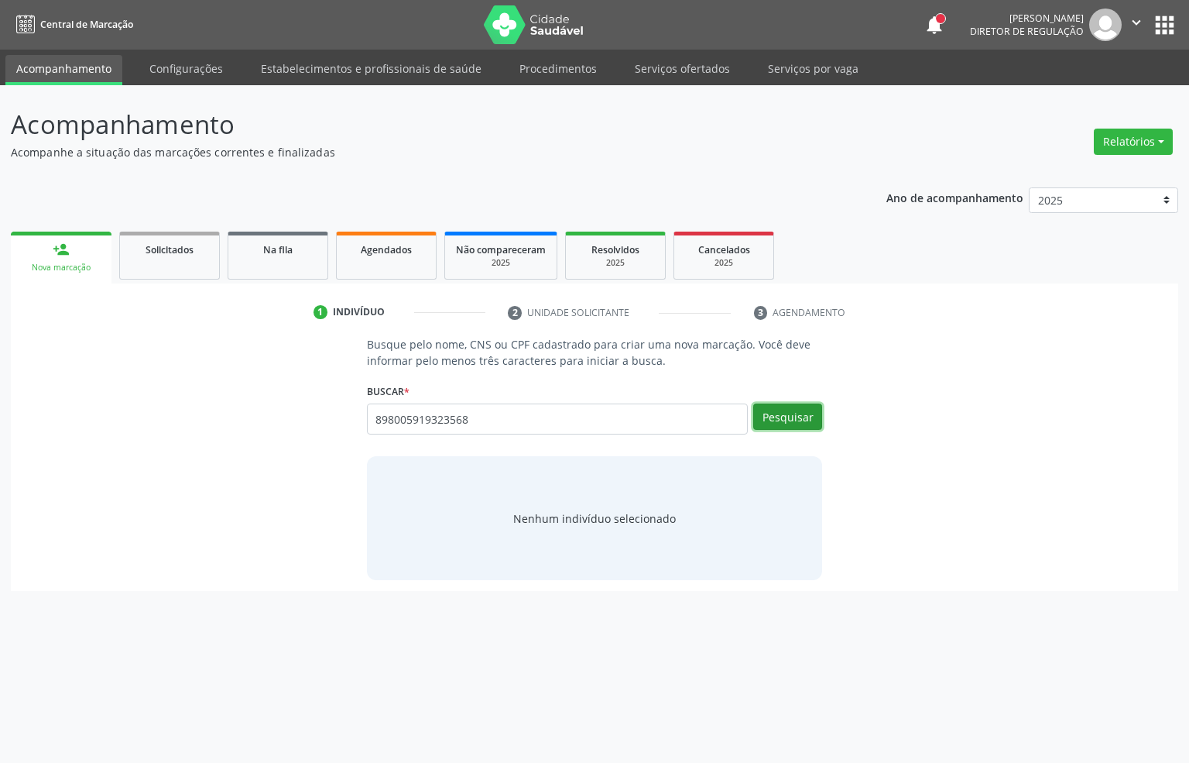
click at [767, 417] on button "Pesquisar" at bounding box center [787, 416] width 69 height 26
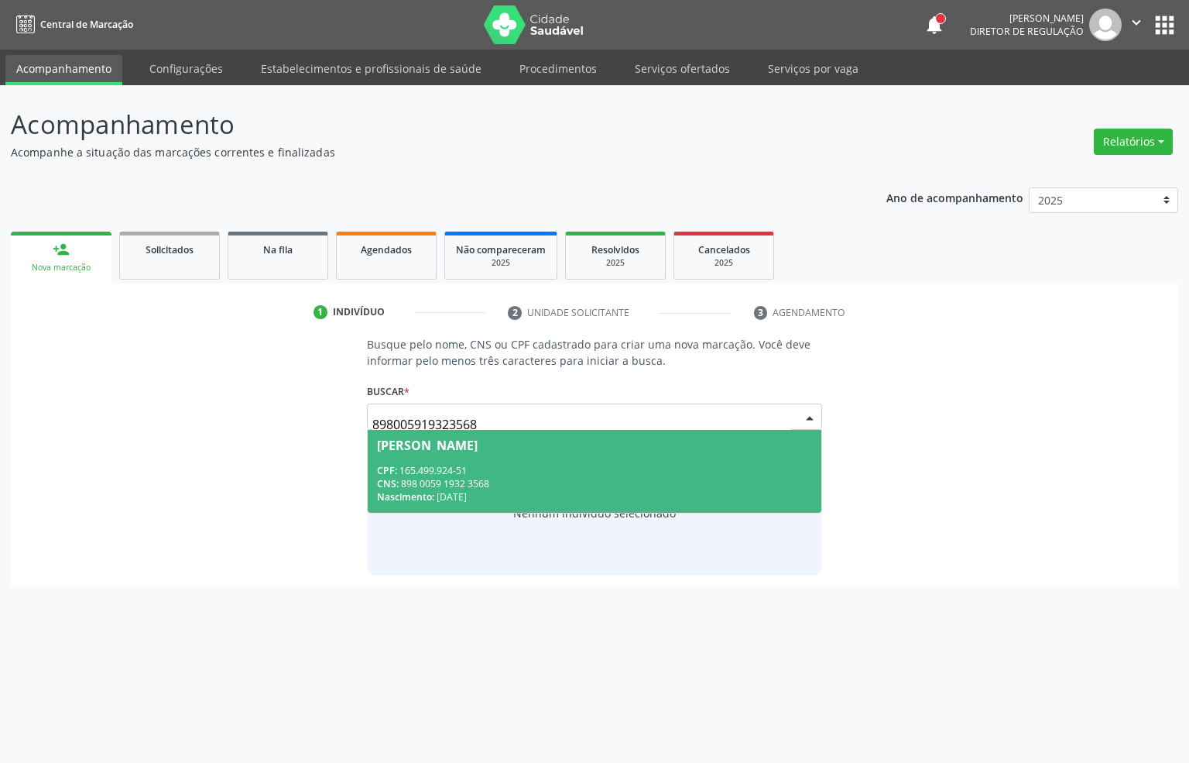
click at [564, 465] on div "CPF: 165.499.924-51" at bounding box center [595, 470] width 436 height 13
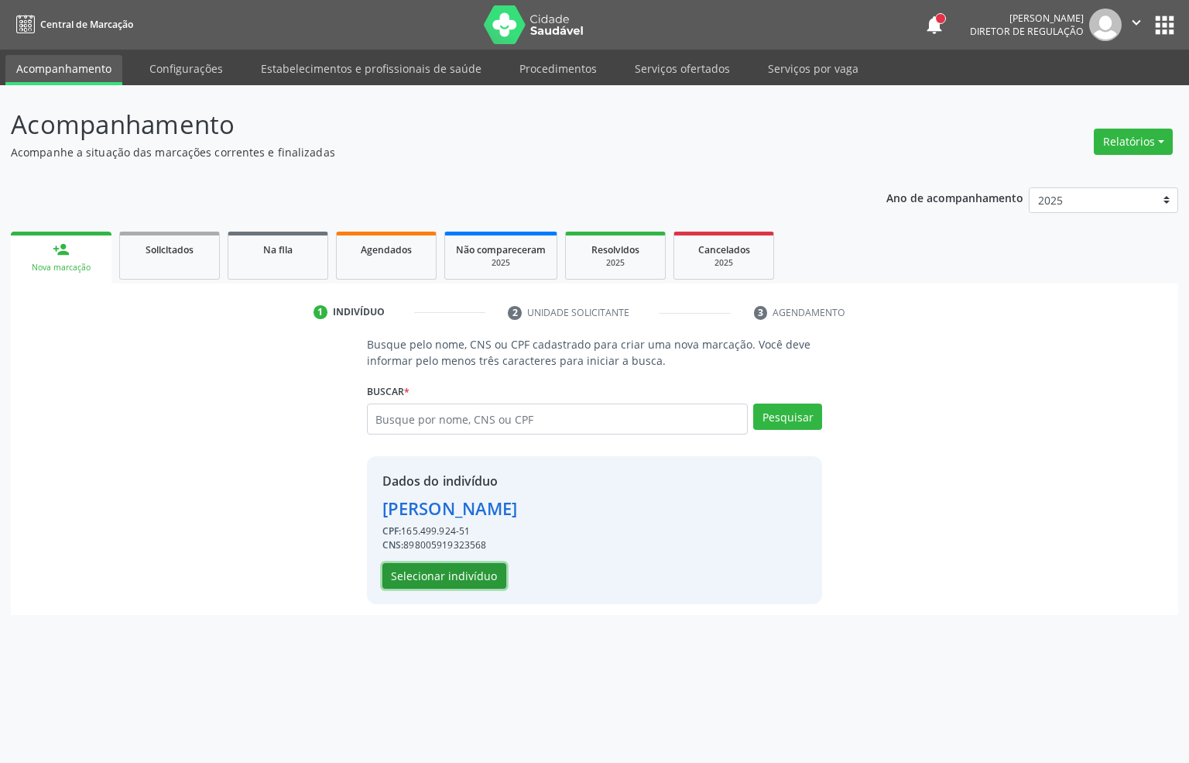
click at [474, 572] on button "Selecionar indivíduo" at bounding box center [445, 576] width 124 height 26
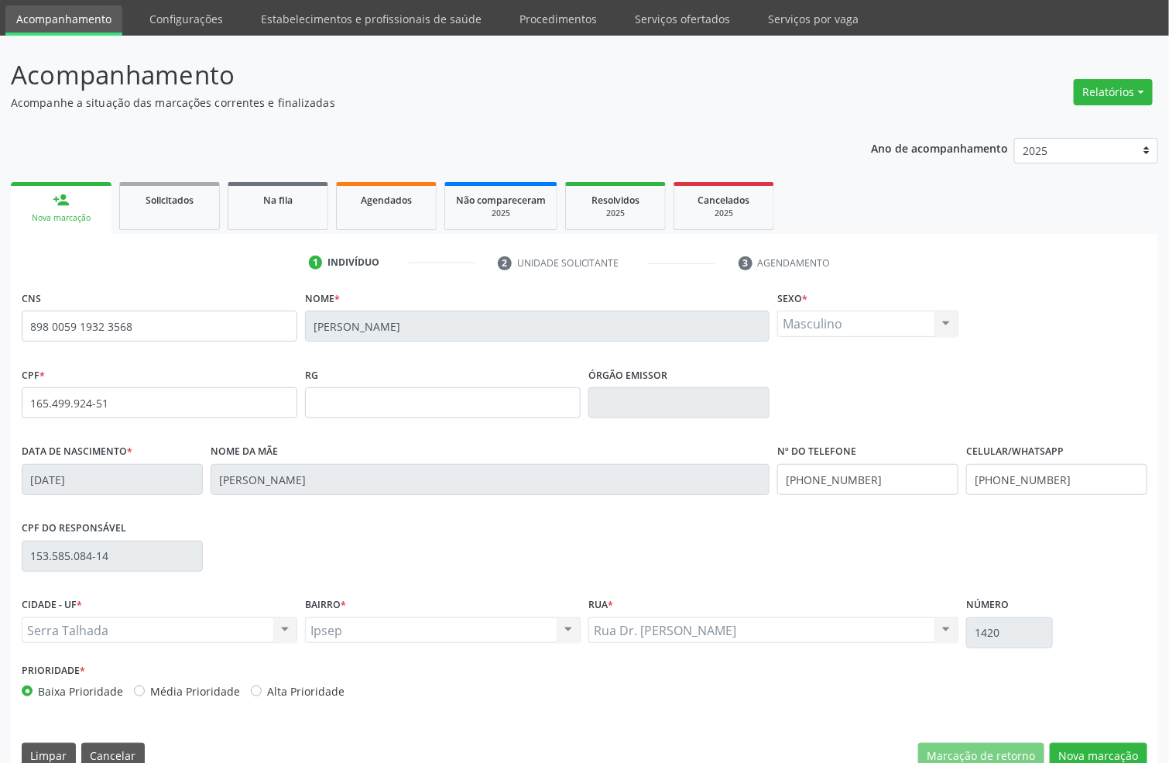
scroll to position [77, 0]
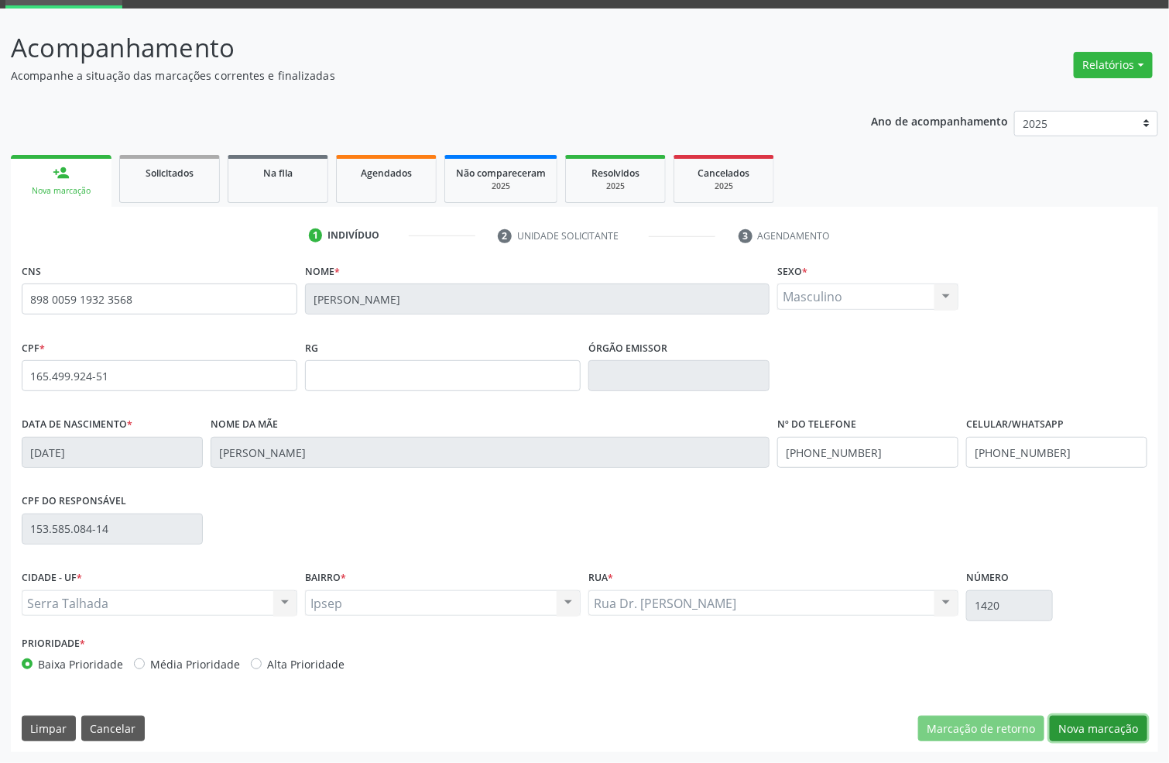
click at [1095, 728] on button "Nova marcação" at bounding box center [1099, 728] width 98 height 26
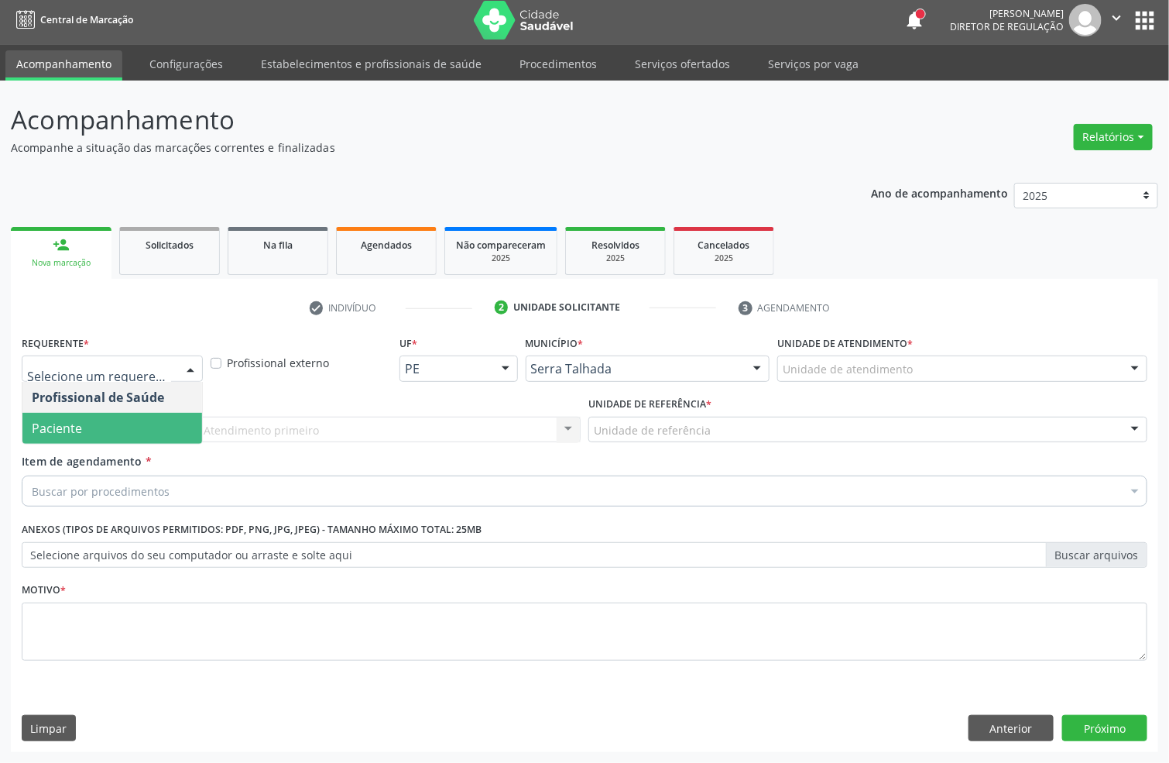
click at [110, 418] on span "Paciente" at bounding box center [112, 428] width 180 height 31
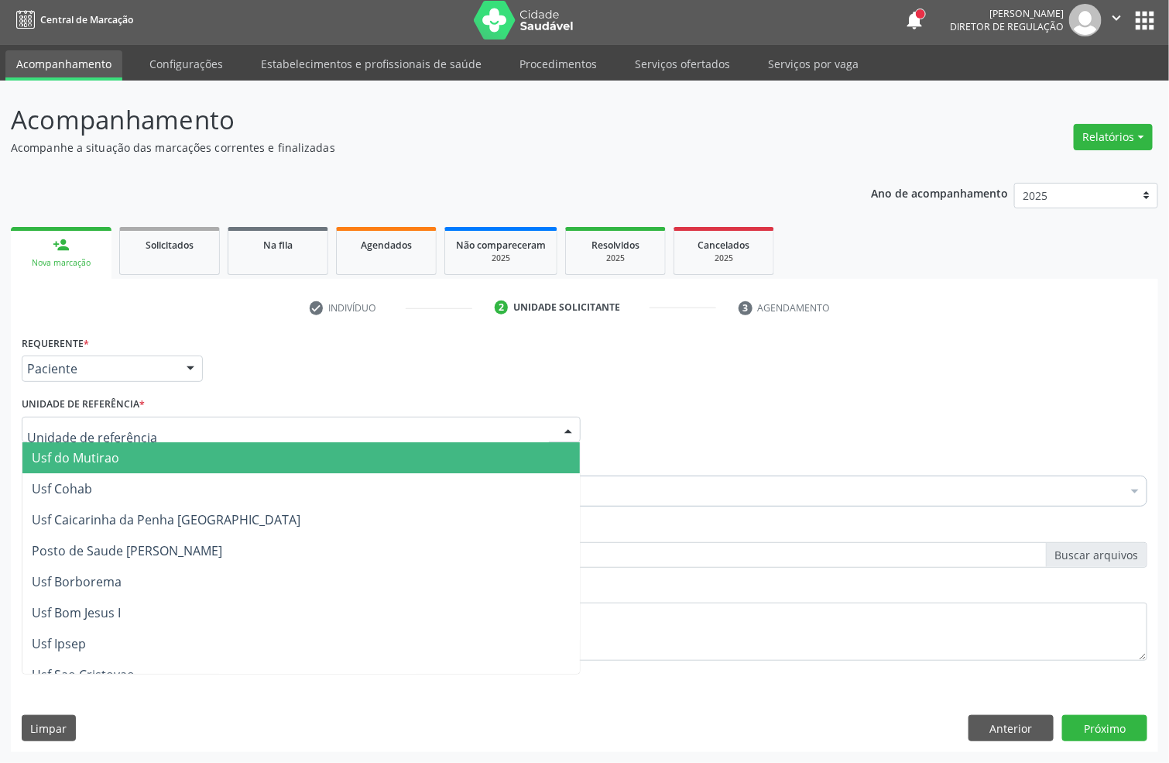
click at [110, 418] on div at bounding box center [301, 430] width 559 height 26
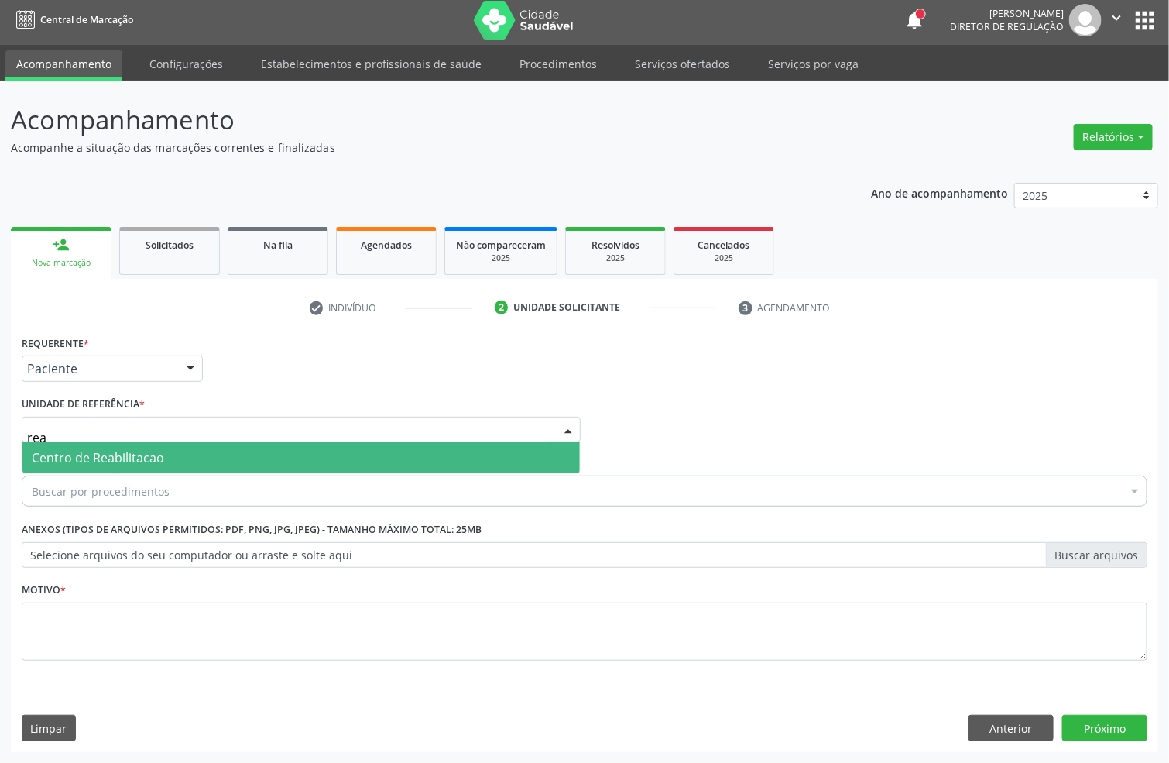
type input "reab"
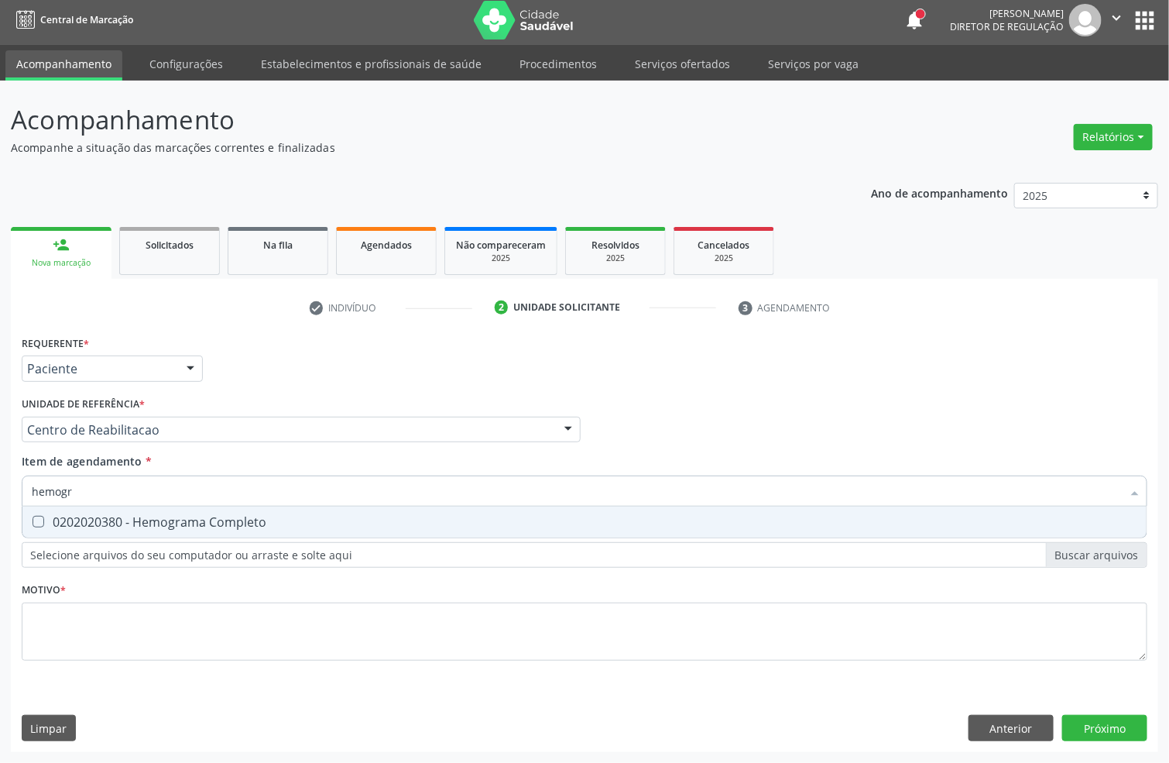
type input "hemogra"
click at [221, 521] on div "0202020380 - Hemograma Completo" at bounding box center [585, 522] width 1106 height 12
checkbox Completo "true"
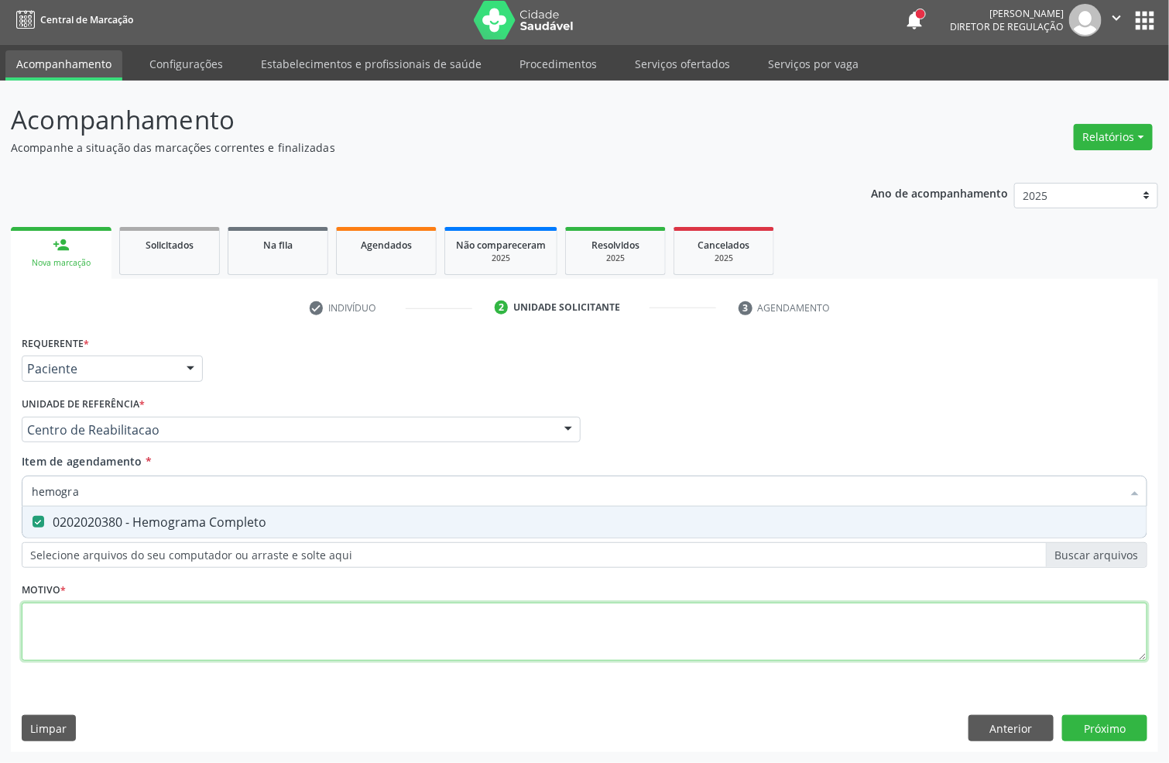
click at [61, 623] on div "Requerente * Paciente Profissional de Saúde Paciente Nenhum resultado encontrad…" at bounding box center [585, 506] width 1126 height 351
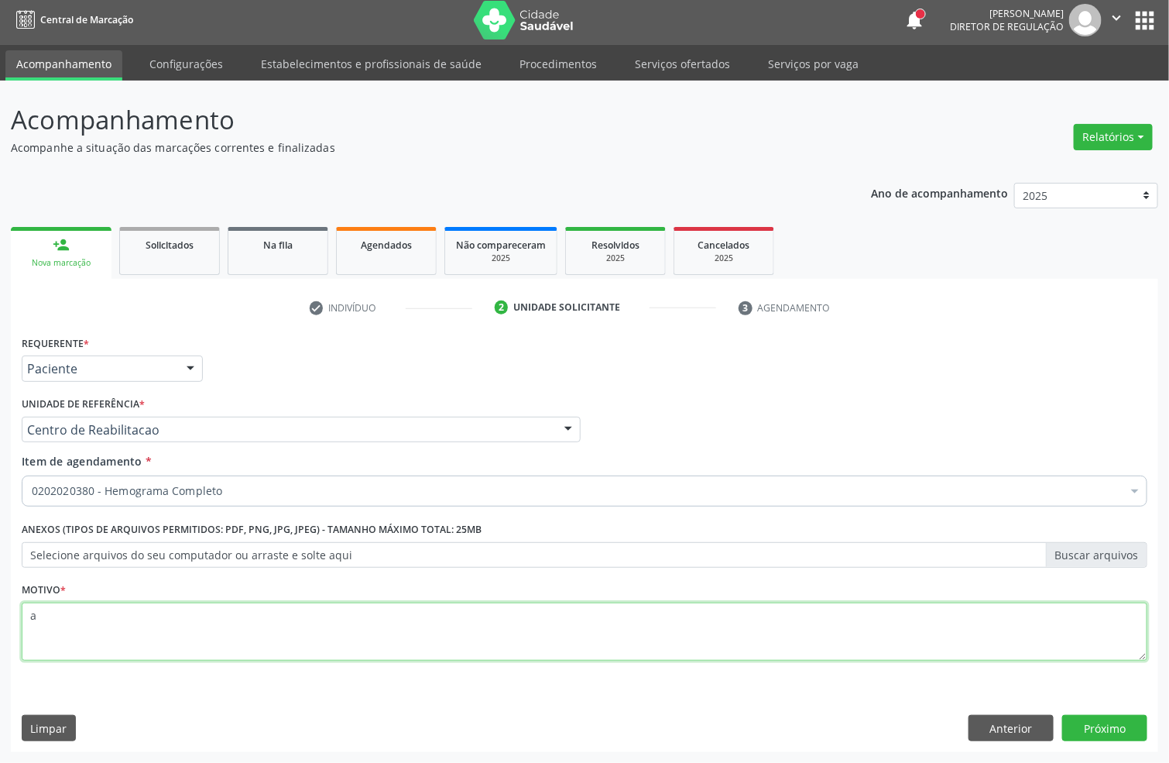
type textarea "a"
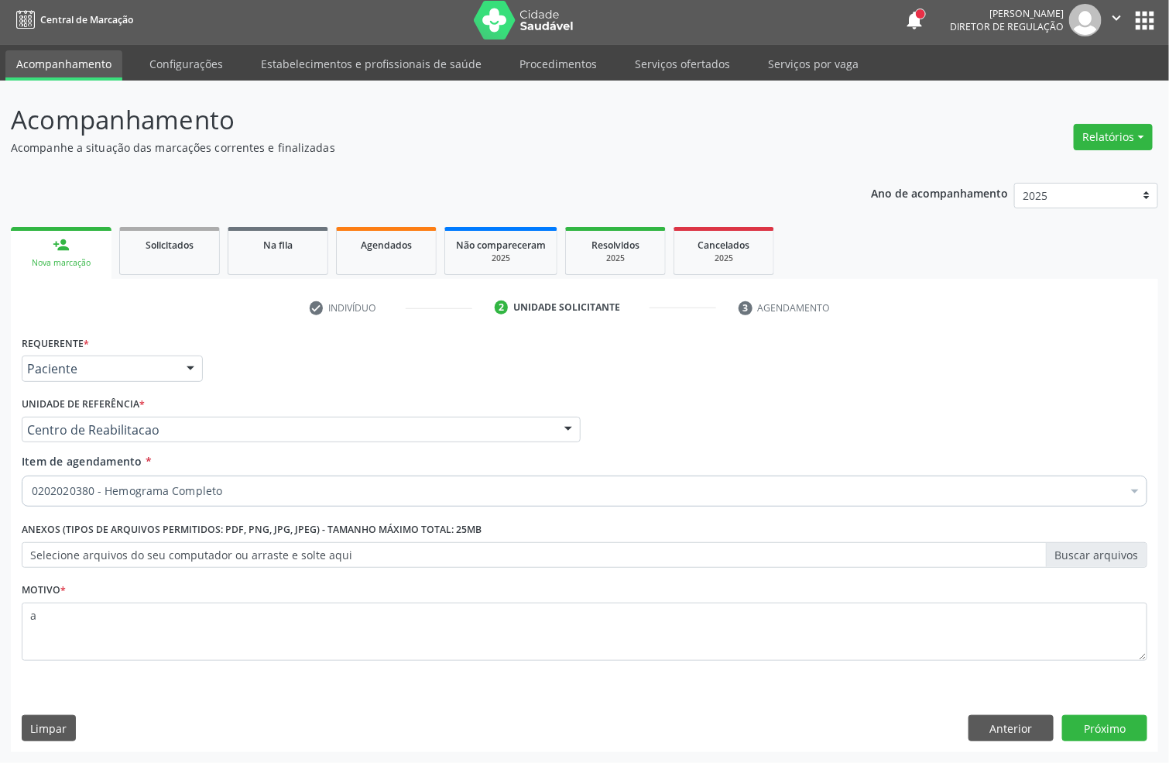
click at [1106, 742] on div "Requerente * Paciente Profissional de Saúde Paciente Nenhum resultado encontrad…" at bounding box center [585, 541] width 1148 height 420
click at [1106, 732] on button "Próximo" at bounding box center [1104, 728] width 85 height 26
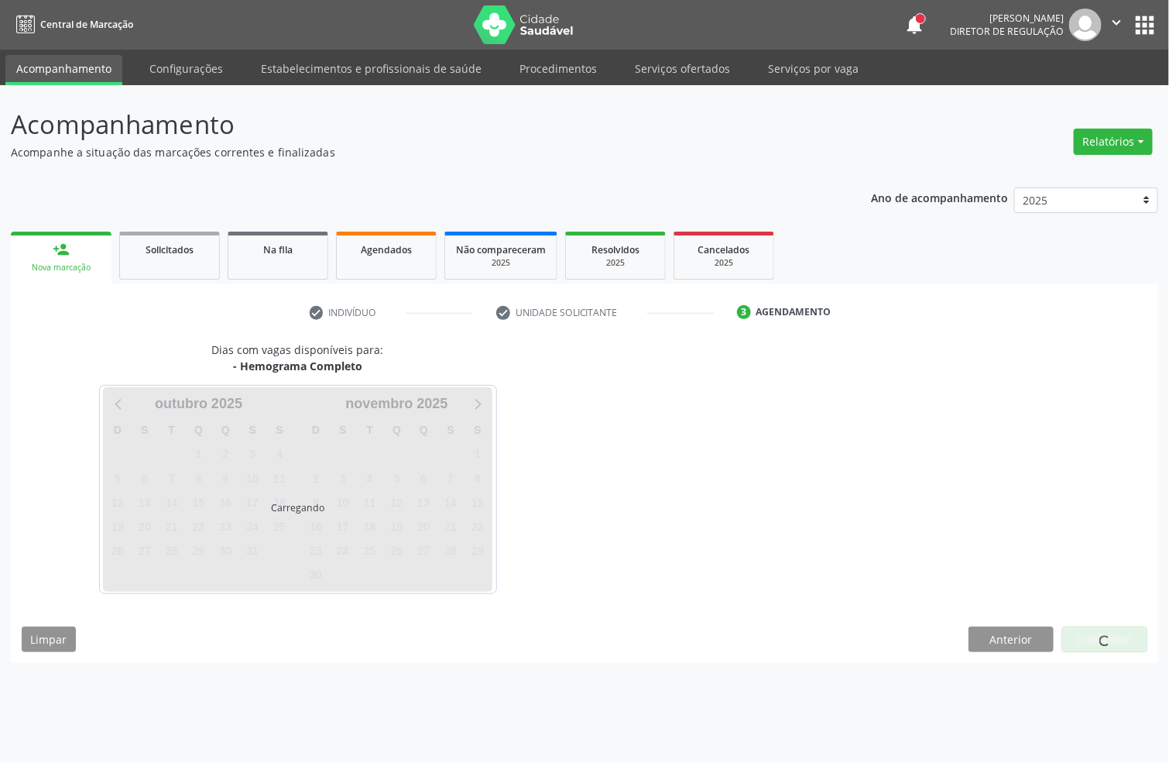
scroll to position [0, 0]
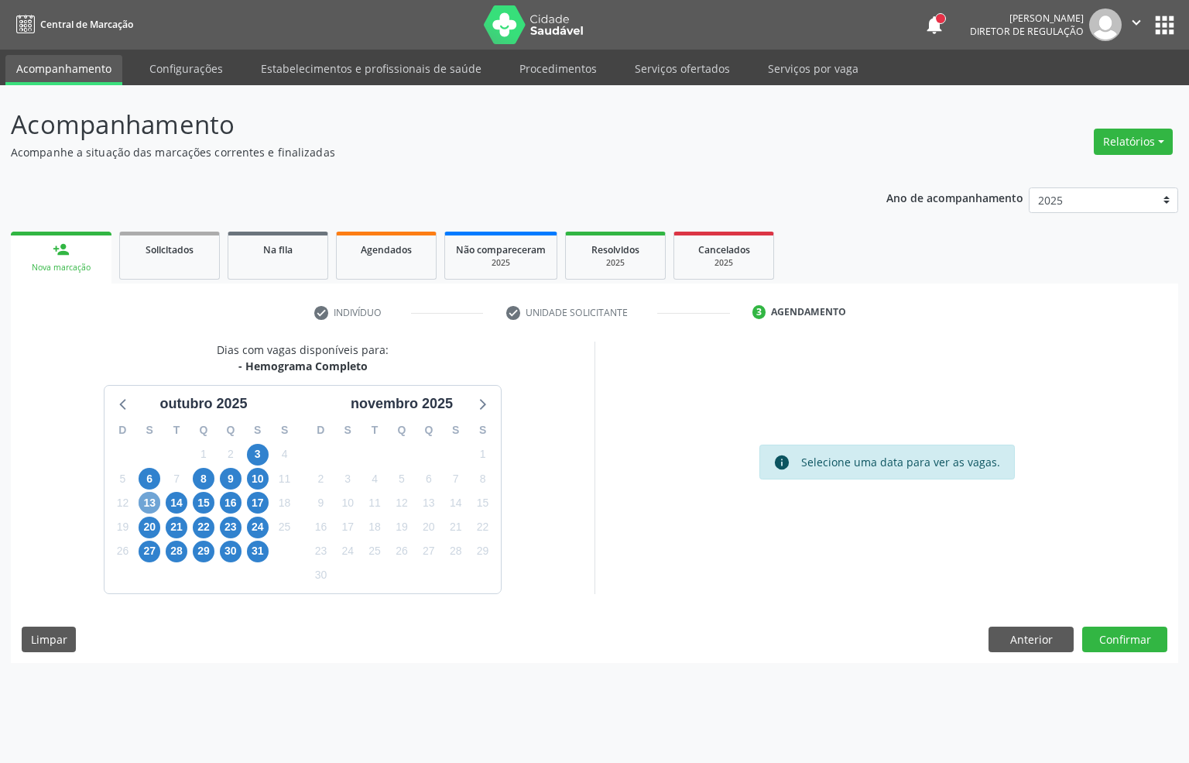
click at [140, 499] on span "13" at bounding box center [150, 503] width 22 height 22
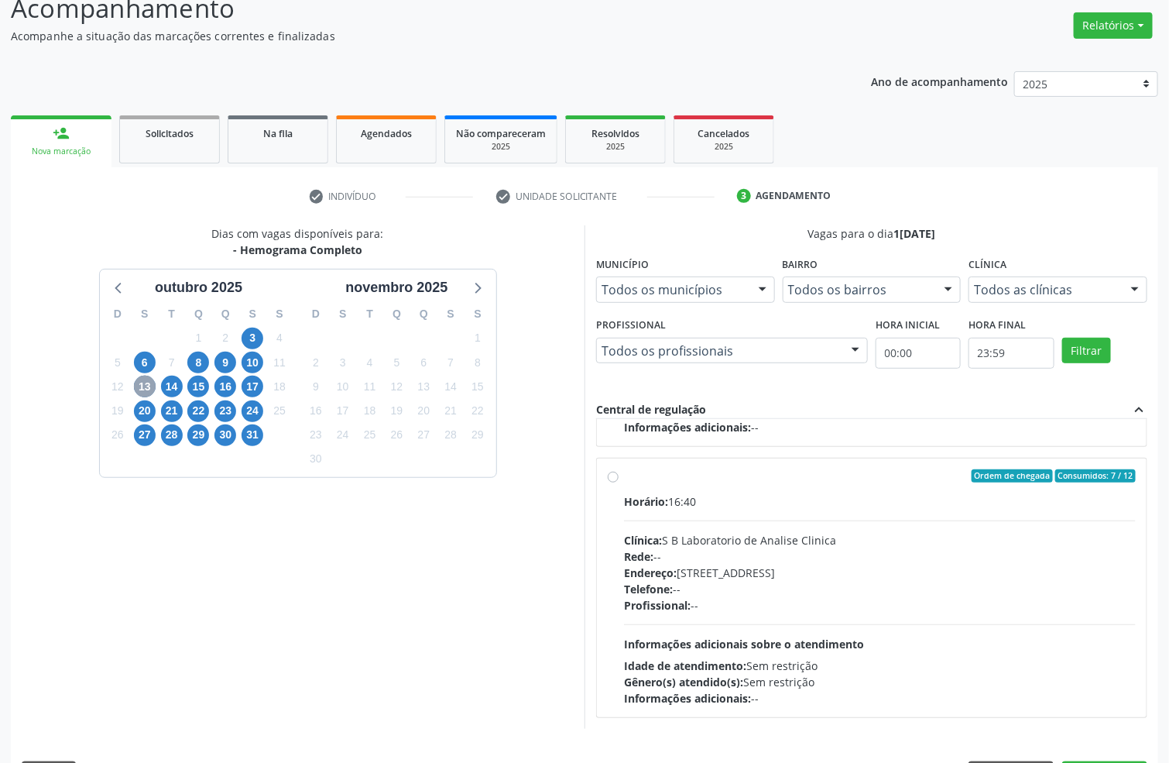
scroll to position [791, 0]
click at [846, 588] on div "Telefone: --" at bounding box center [880, 589] width 512 height 16
click at [619, 483] on input "Ordem de chegada Consumidos: 7 / 12 Horário: 16:40 Clínica: S B Laboratorio de …" at bounding box center [613, 476] width 11 height 14
radio input "true"
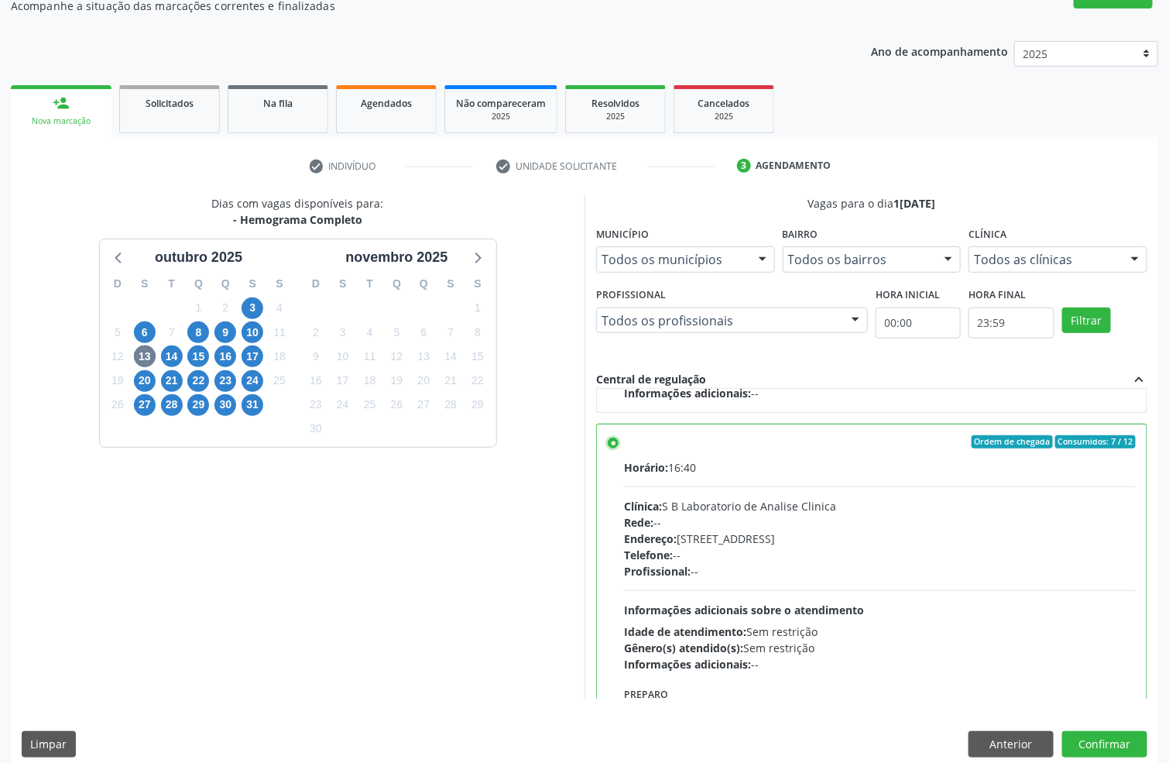
scroll to position [163, 0]
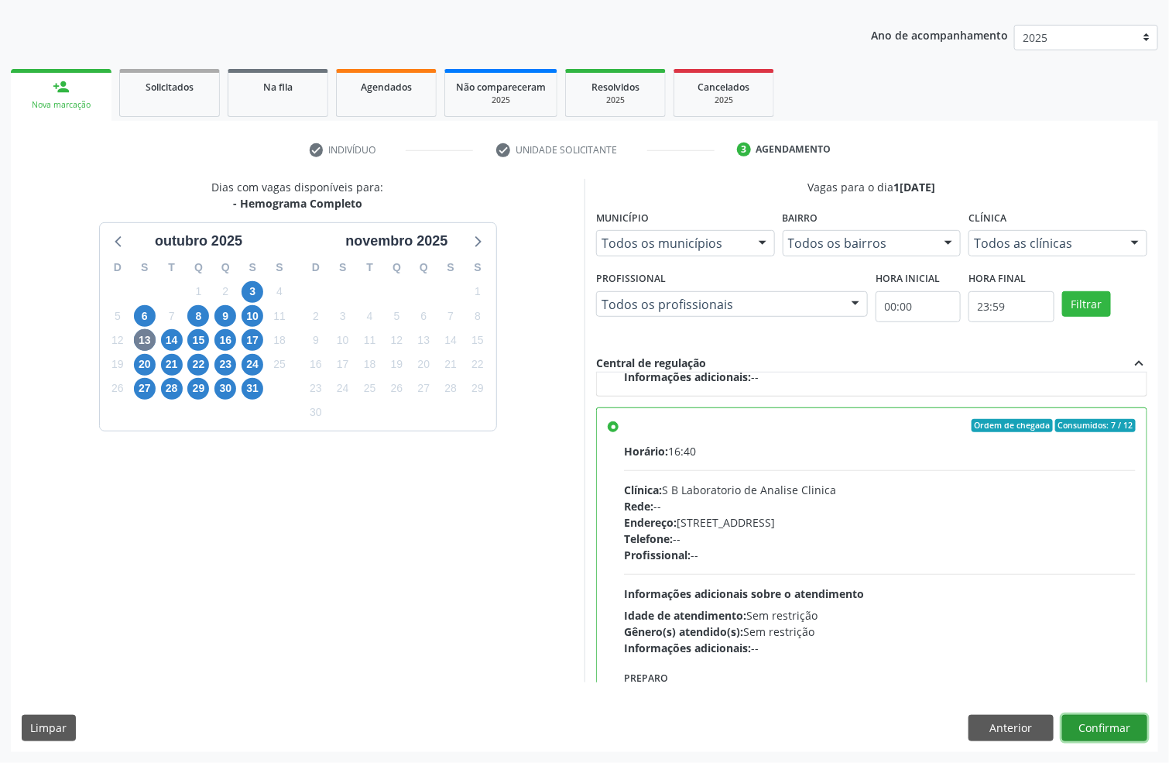
click at [1124, 730] on button "Confirmar" at bounding box center [1104, 728] width 85 height 26
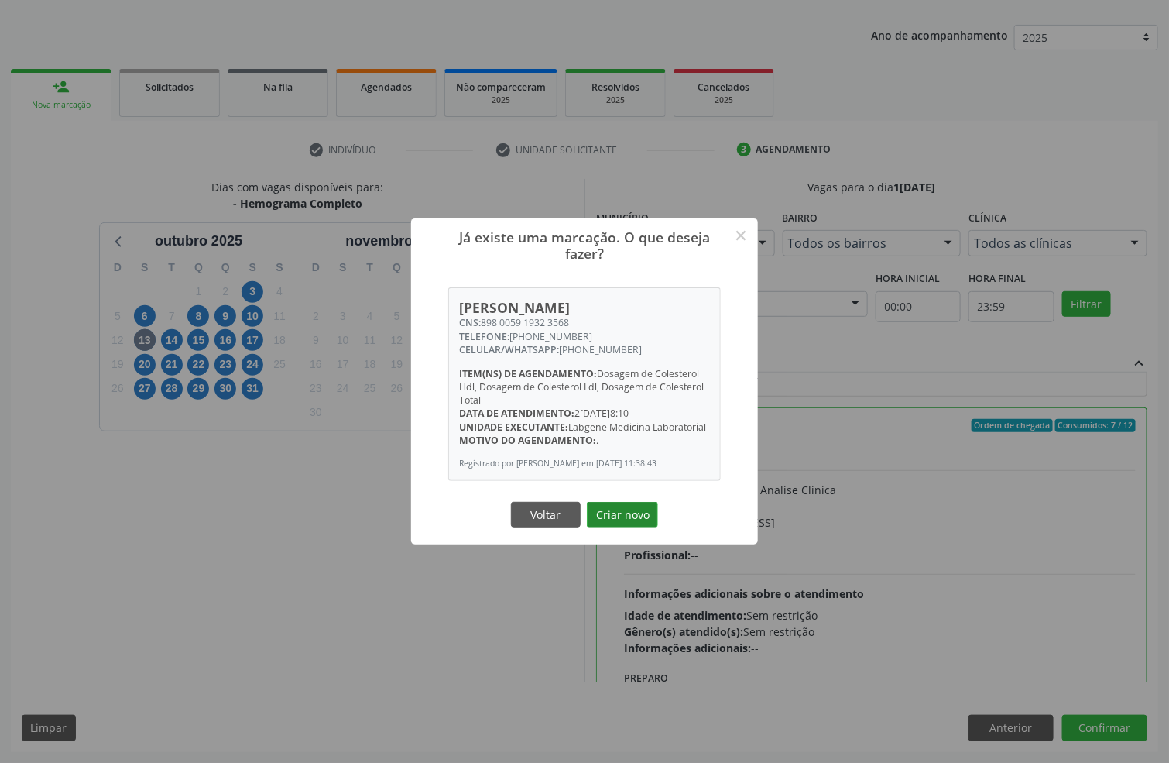
click at [604, 520] on button "Criar novo" at bounding box center [622, 515] width 71 height 26
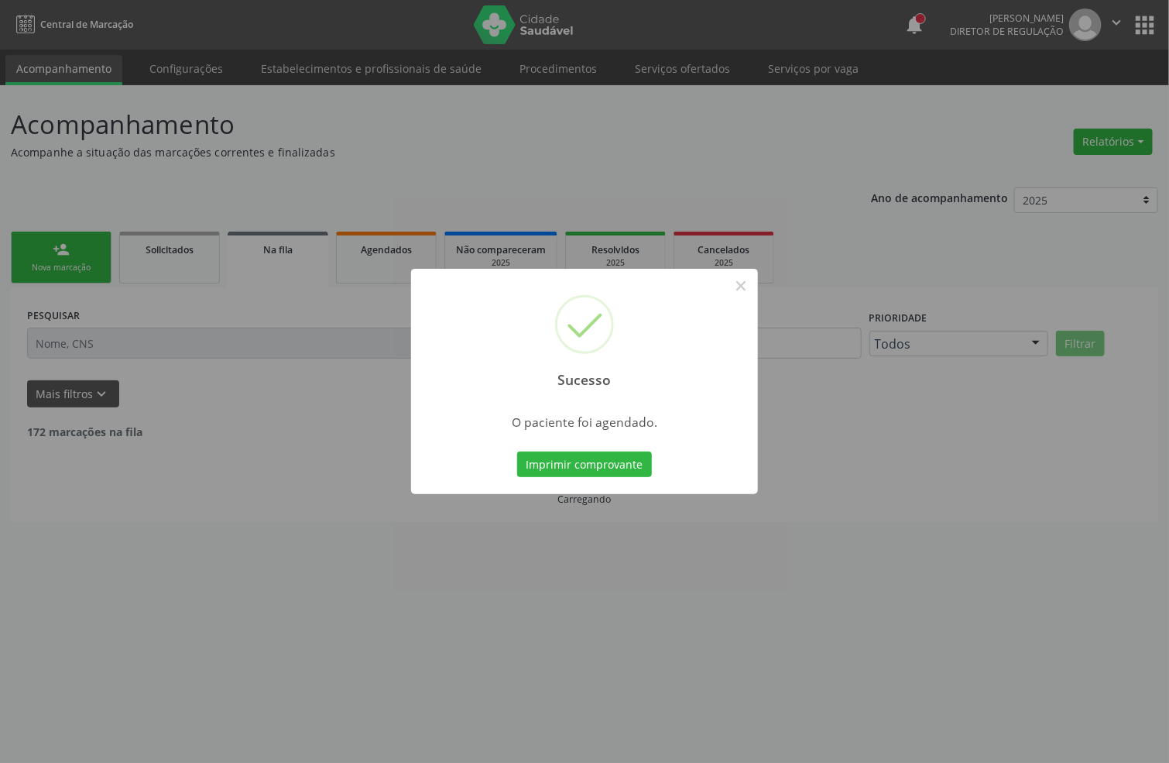
scroll to position [0, 0]
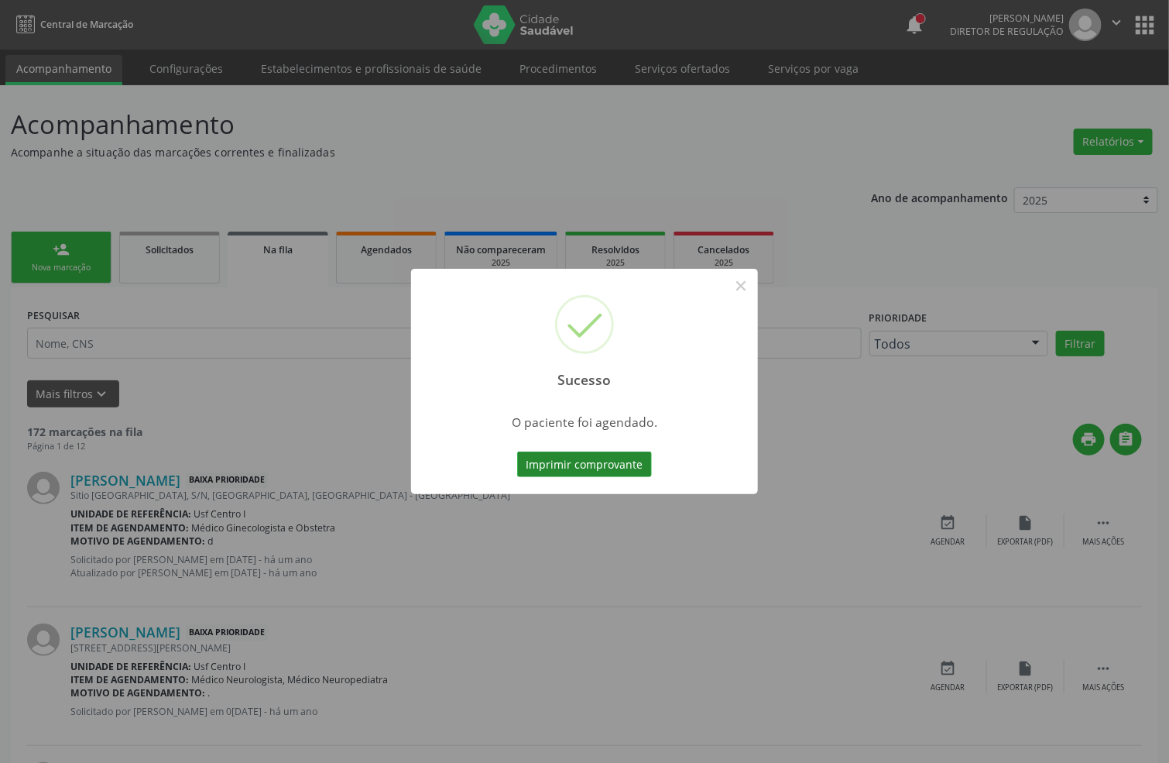
click at [585, 465] on button "Imprimir comprovante" at bounding box center [584, 464] width 135 height 26
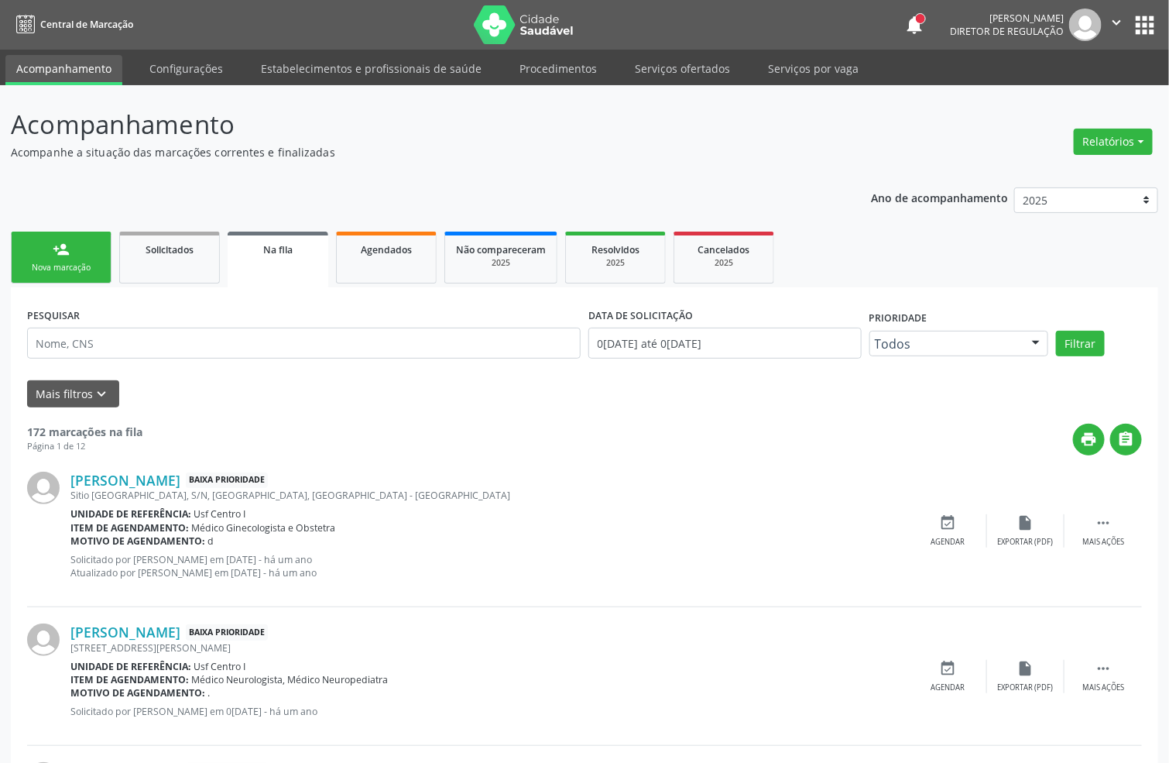
click at [98, 263] on div "Nova marcação" at bounding box center [60, 268] width 77 height 12
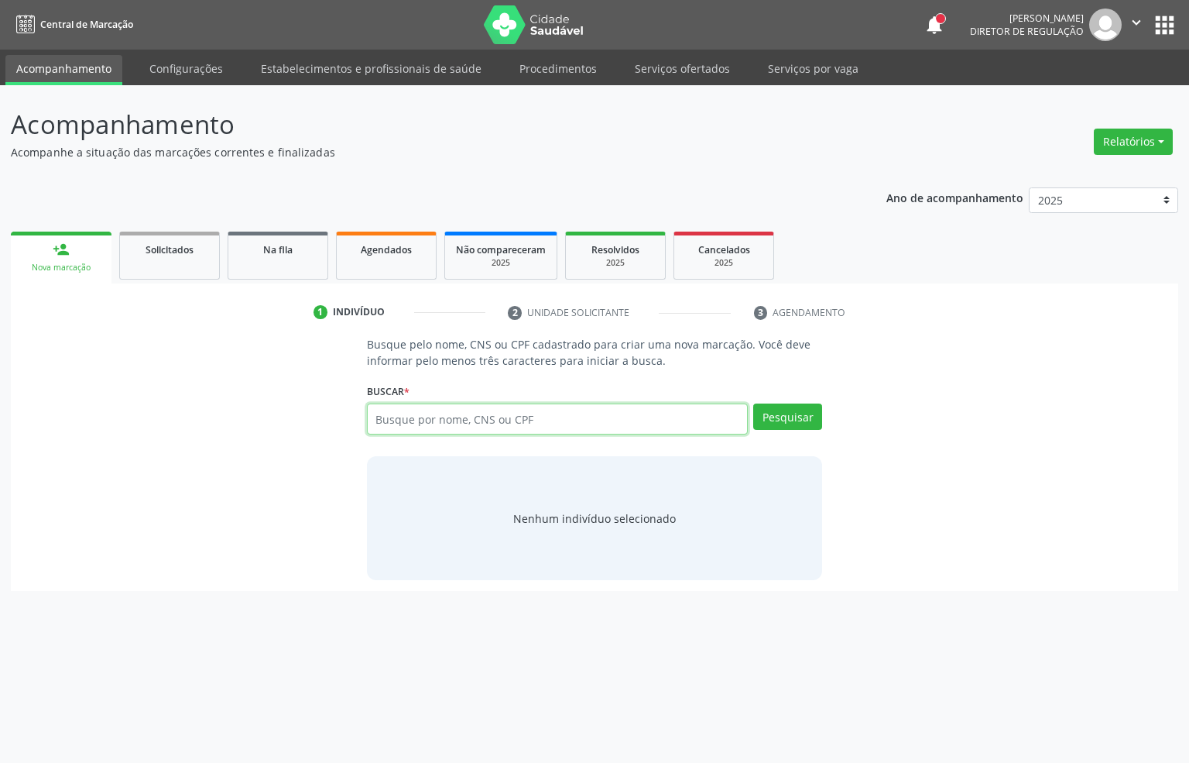
click at [395, 420] on input "text" at bounding box center [558, 418] width 382 height 31
type input "106656003020008"
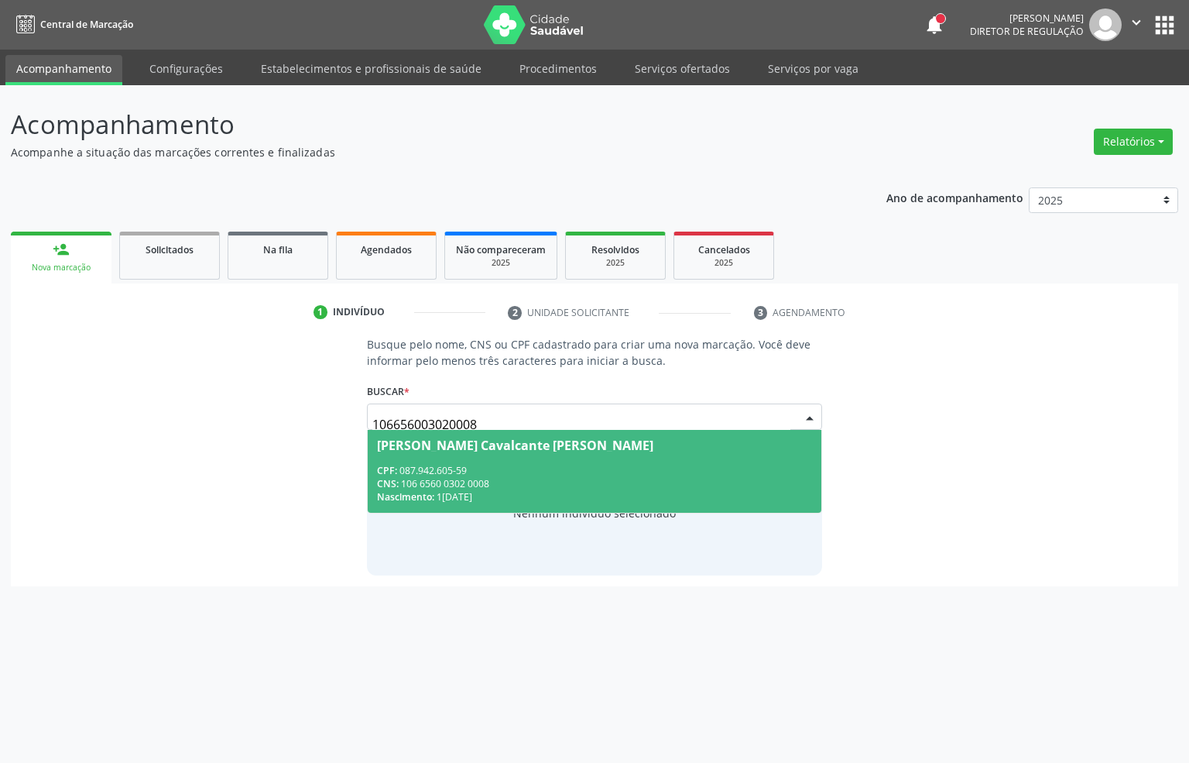
click at [497, 490] on div "Nascimento: 15/07/1953" at bounding box center [595, 496] width 436 height 13
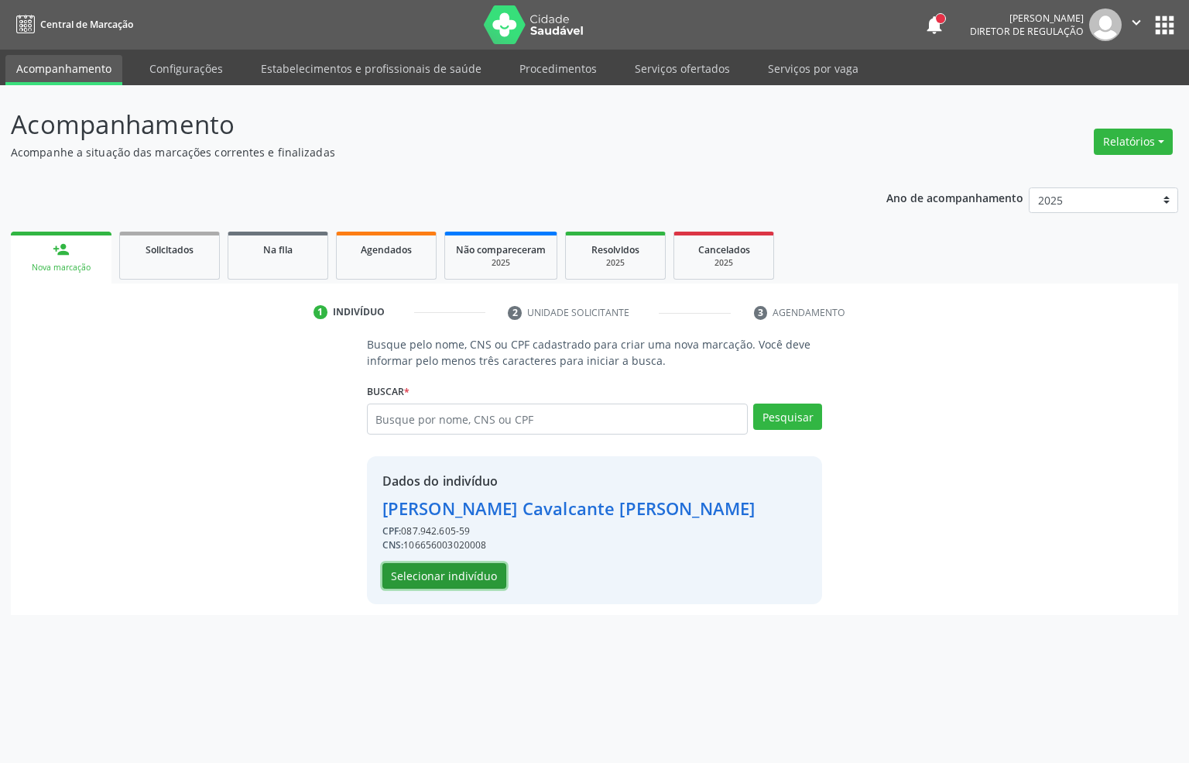
click at [446, 577] on button "Selecionar indivíduo" at bounding box center [445, 576] width 124 height 26
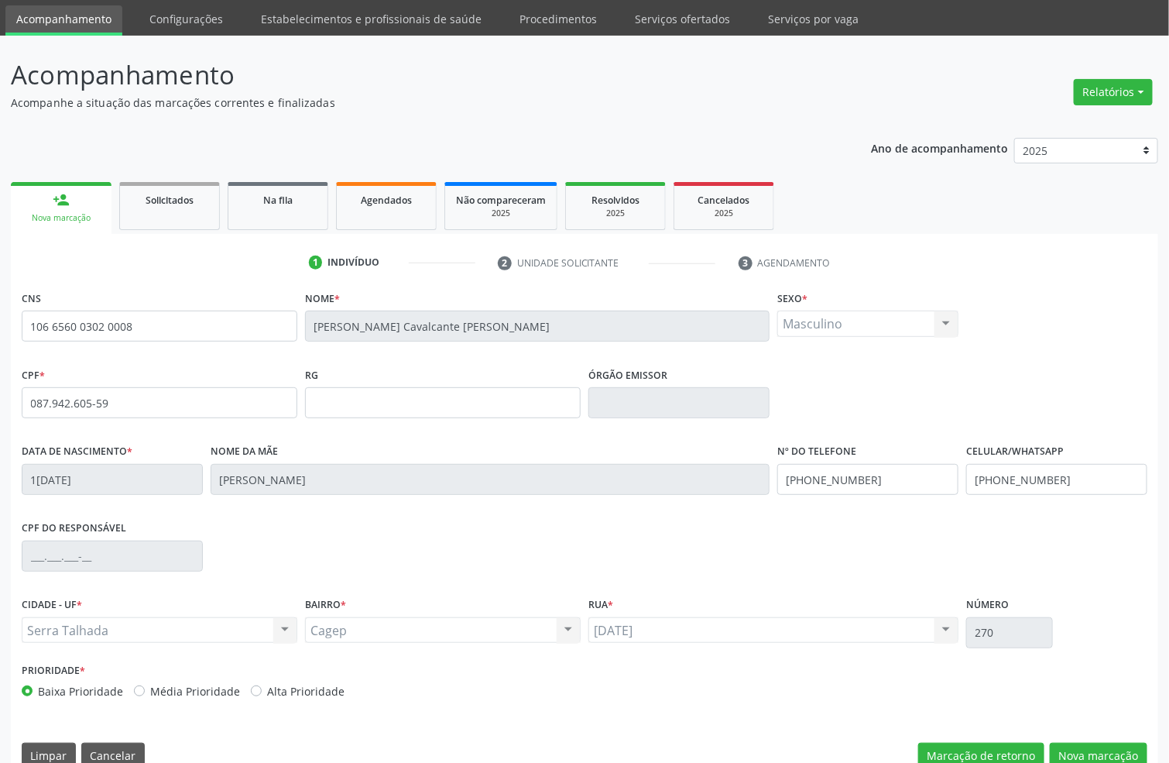
scroll to position [77, 0]
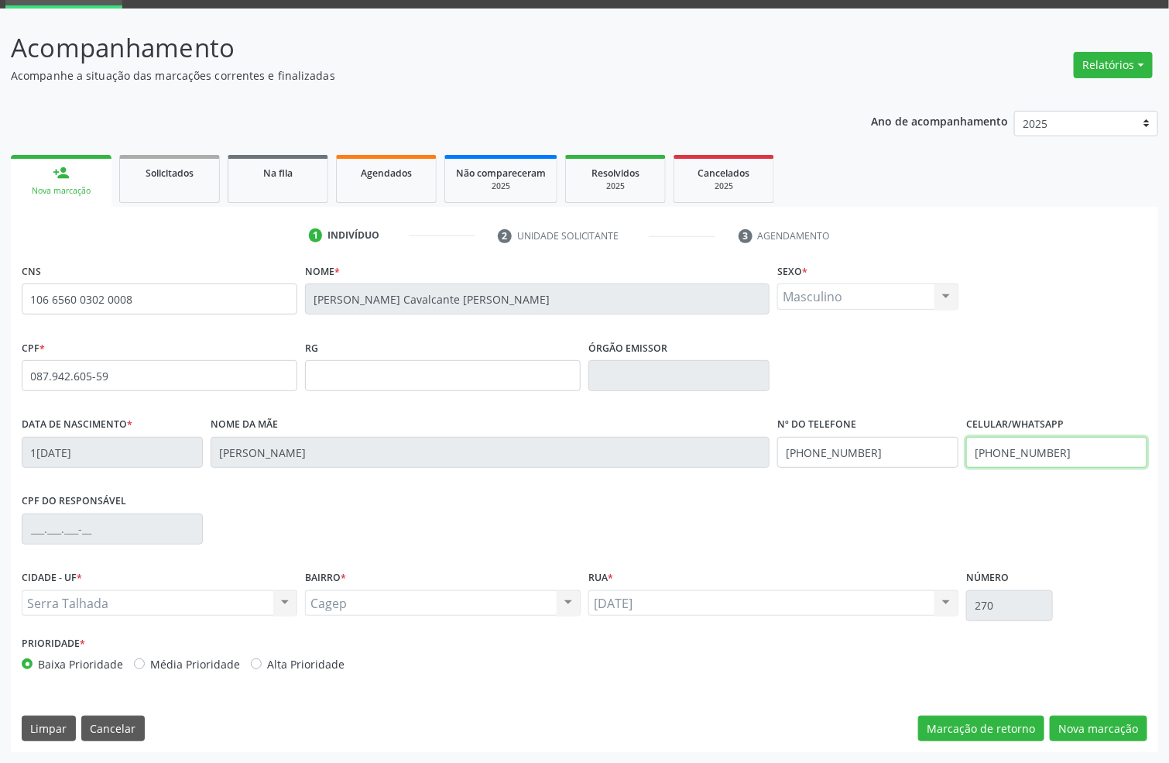
click at [1016, 465] on input "[PHONE_NUMBER]" at bounding box center [1056, 452] width 181 height 31
click at [792, 446] on input "[PHONE_NUMBER]" at bounding box center [867, 452] width 181 height 31
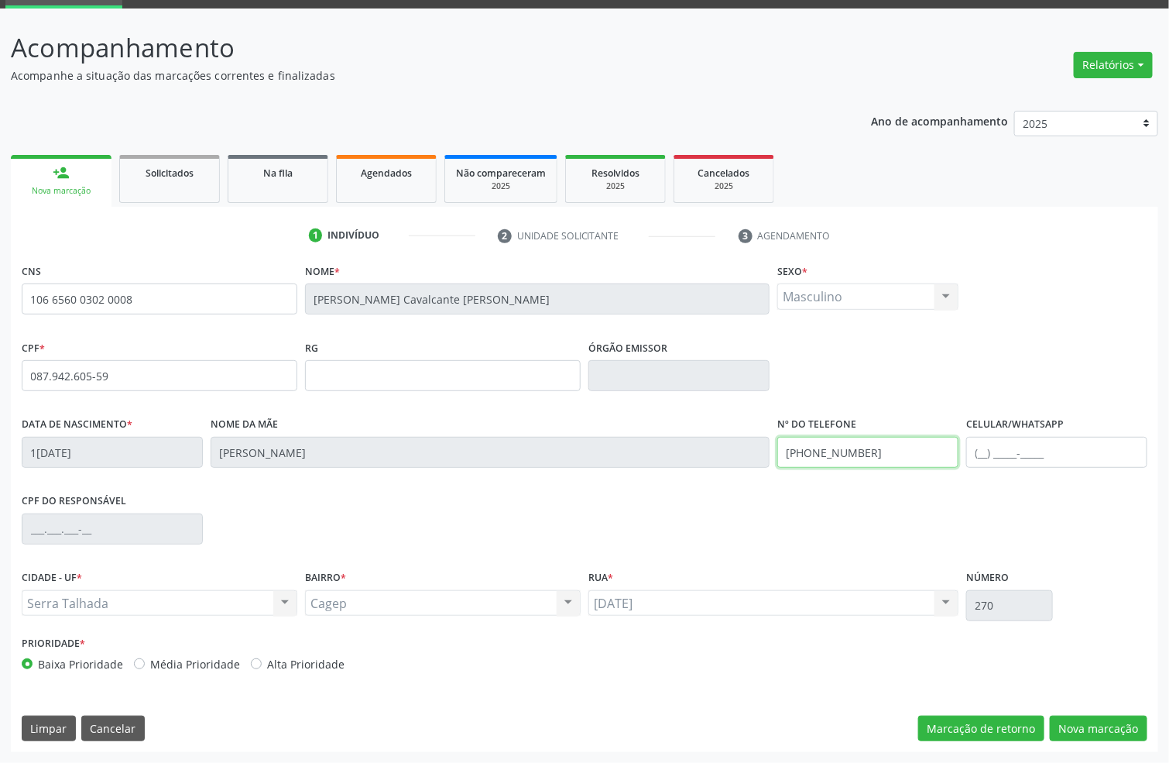
click at [792, 446] on input "[PHONE_NUMBER]" at bounding box center [867, 452] width 181 height 31
click at [1088, 713] on div "CNS 106 6560 0302 0008 Nome * Cicero Cavalcante Duarte Sexo * Masculino Masculi…" at bounding box center [585, 505] width 1148 height 492
click at [1088, 720] on button "Nova marcação" at bounding box center [1099, 728] width 98 height 26
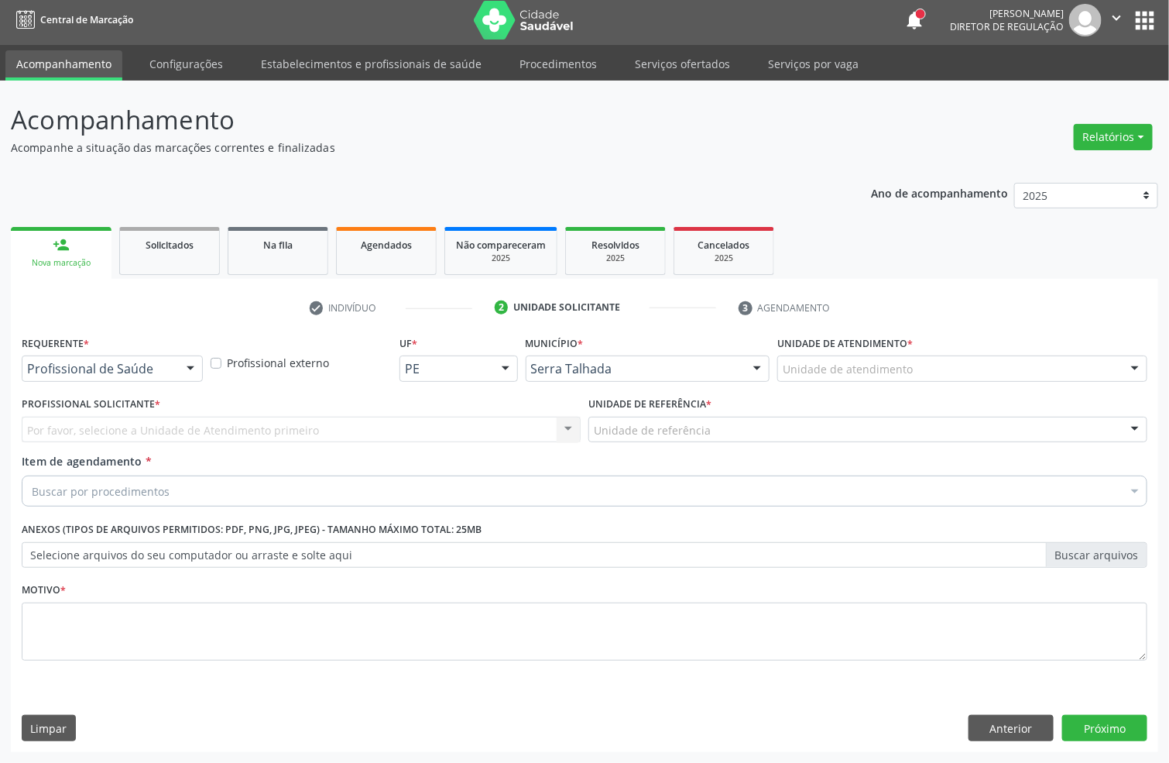
scroll to position [5, 0]
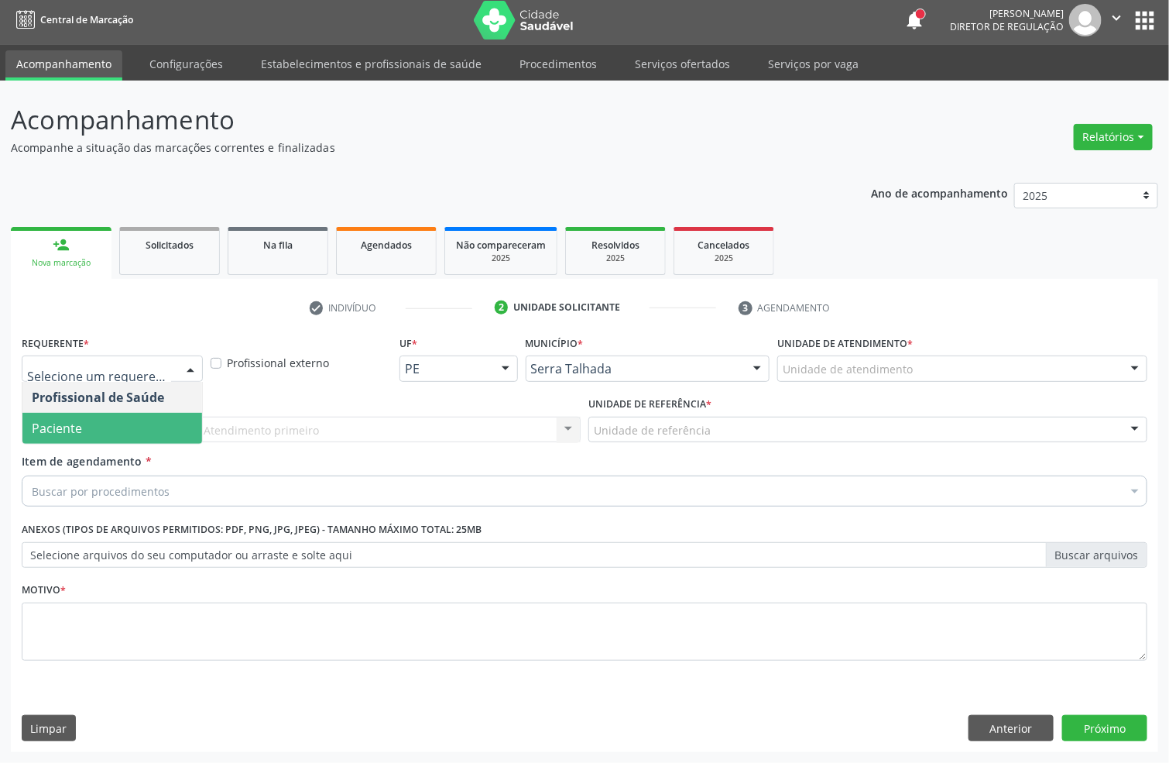
click at [140, 413] on span "Paciente" at bounding box center [112, 428] width 180 height 31
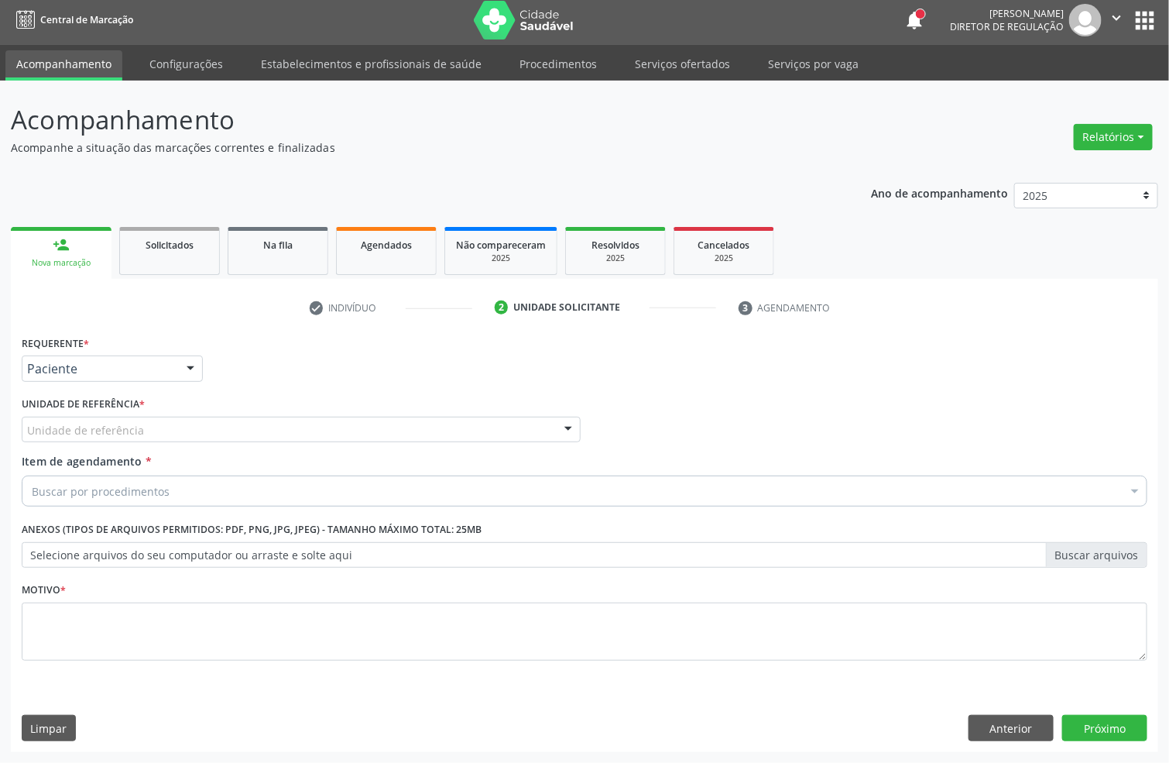
drag, startPoint x: 140, startPoint y: 412, endPoint x: 138, endPoint y: 425, distance: 13.4
click at [138, 425] on div "Unidade de referência * Unidade de referência Usf do Mutirao Usf Cohab Usf Caic…" at bounding box center [301, 418] width 559 height 50
click at [149, 432] on div "Unidade de referência" at bounding box center [301, 430] width 559 height 26
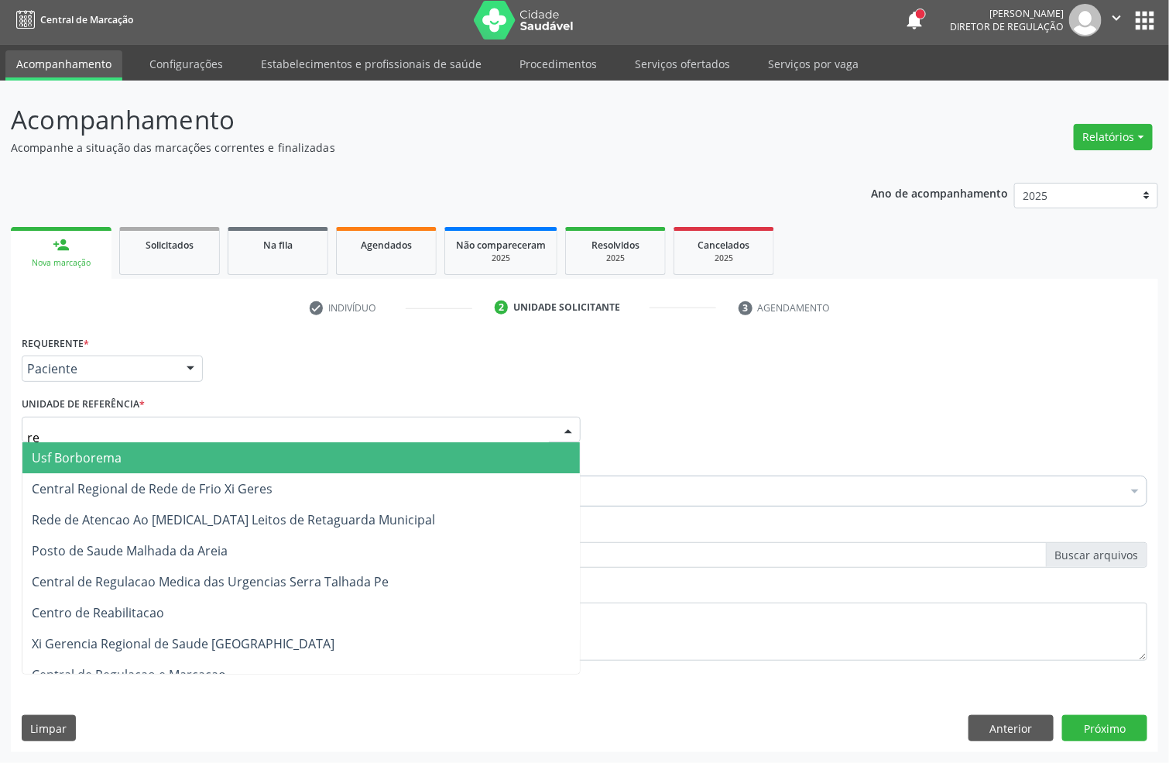
type input "rea"
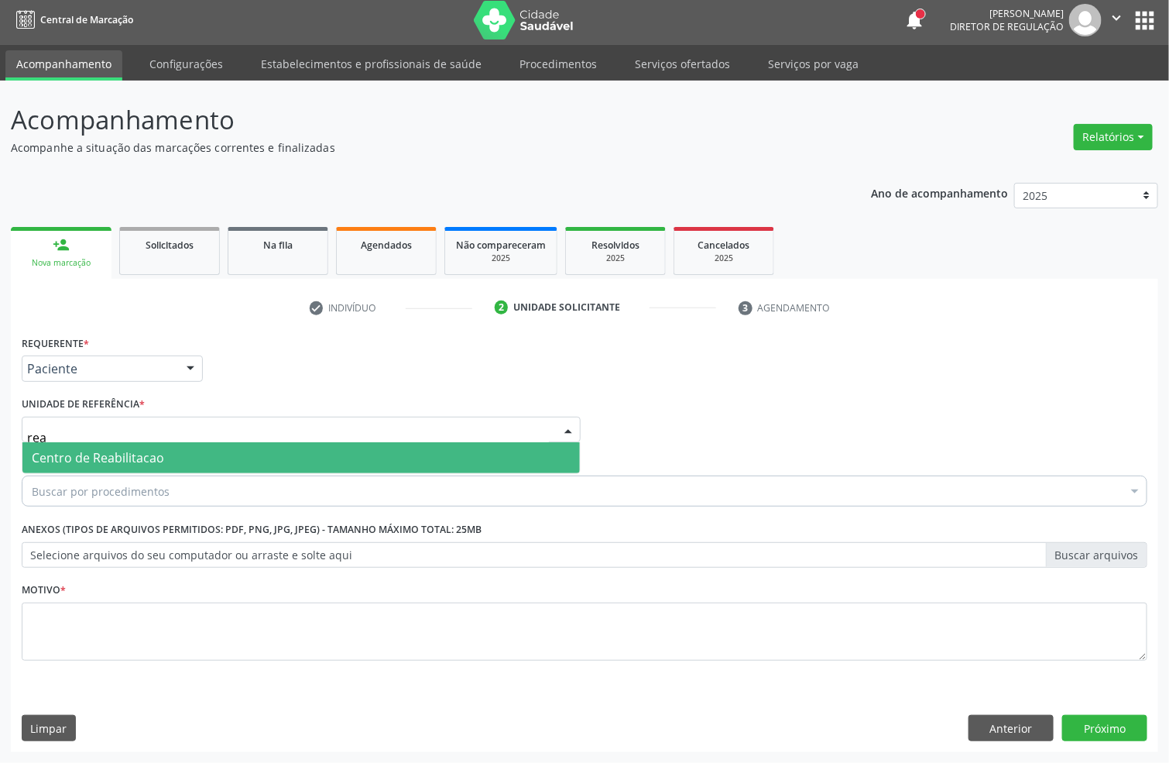
click at [152, 442] on span "Centro de Reabilitacao" at bounding box center [300, 457] width 557 height 31
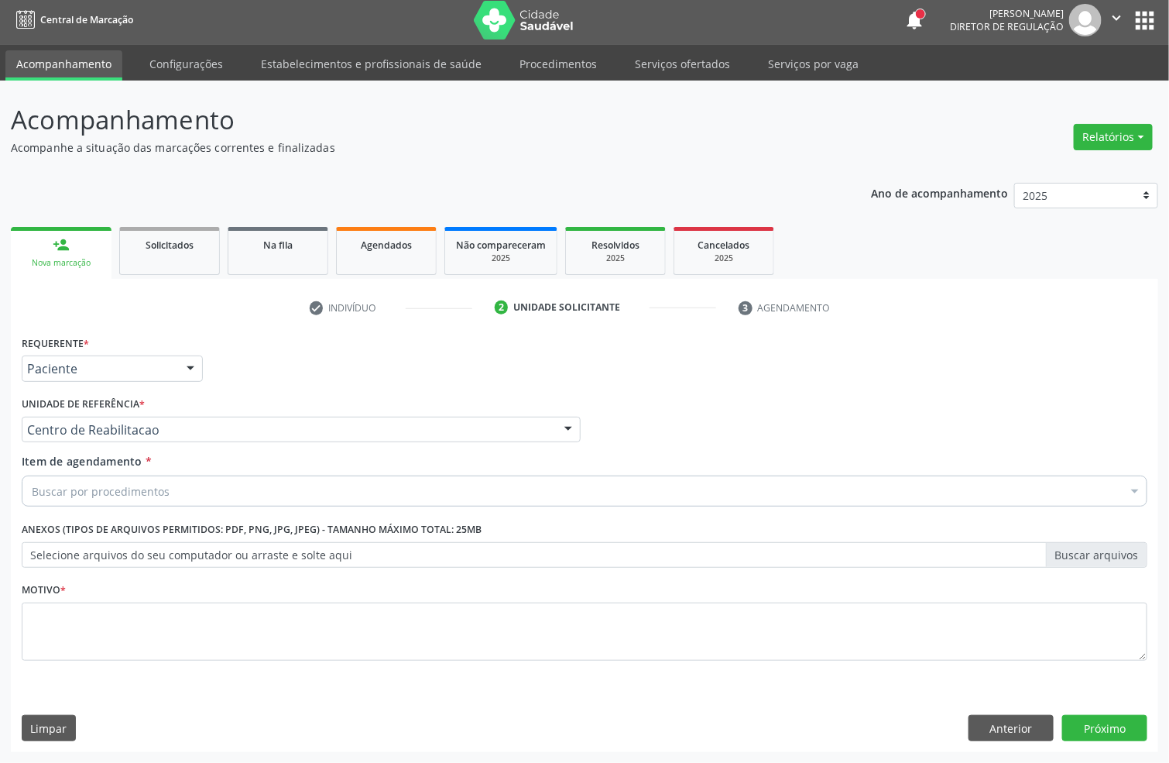
click at [149, 475] on div "Buscar por procedimentos" at bounding box center [585, 490] width 1126 height 31
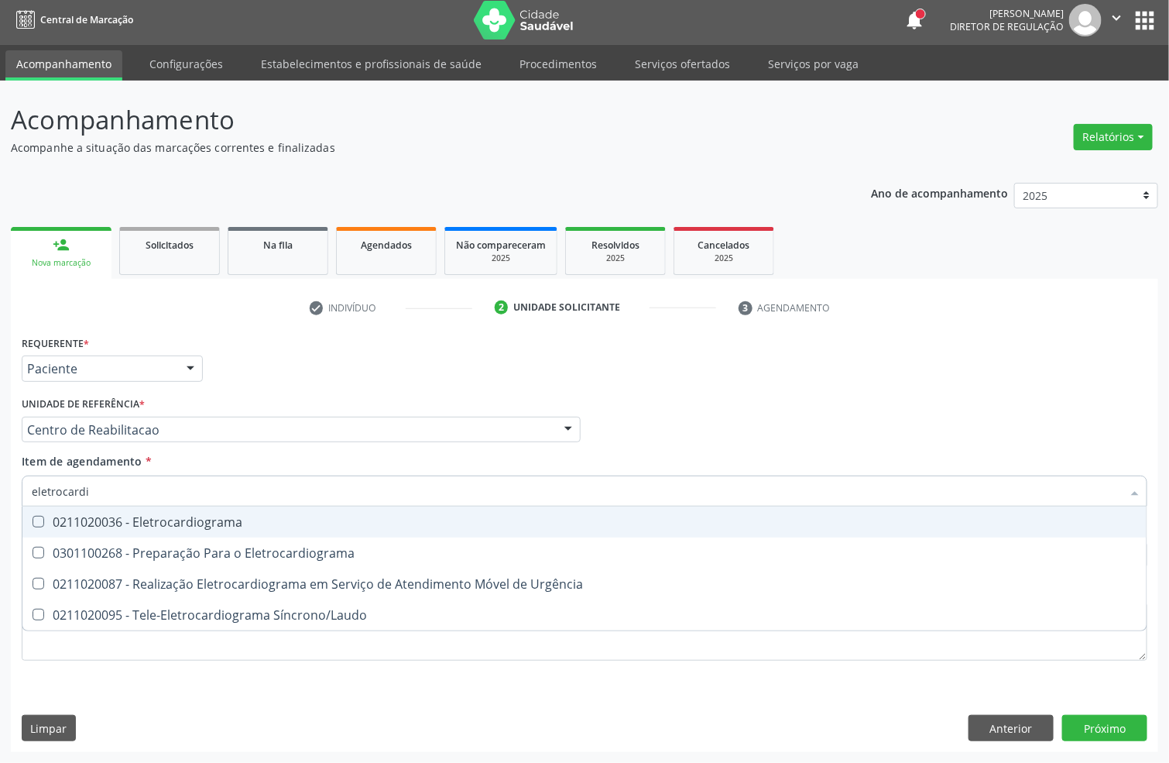
type input "eletrocardio"
click at [170, 516] on div "0211020036 - Eletrocardiograma" at bounding box center [585, 522] width 1106 height 12
checkbox Eletrocardiograma "true"
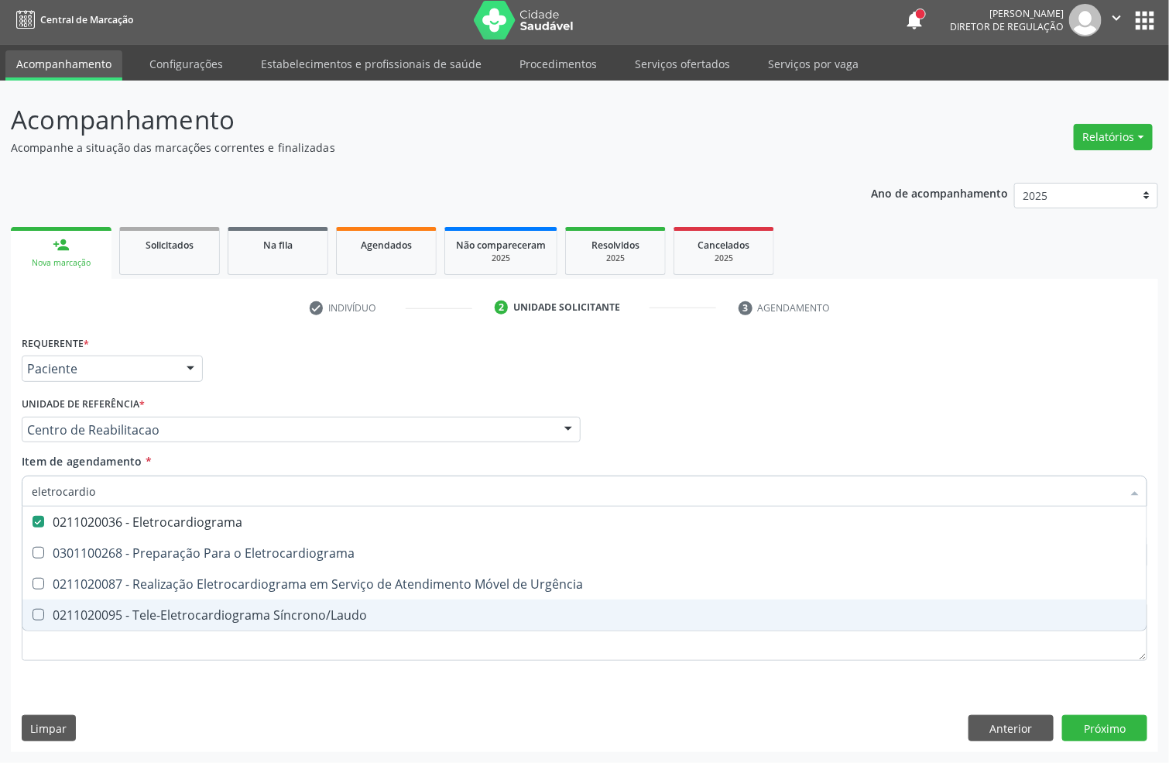
click at [93, 688] on div "Requerente * Paciente Profissional de Saúde Paciente Nenhum resultado encontrad…" at bounding box center [585, 541] width 1148 height 420
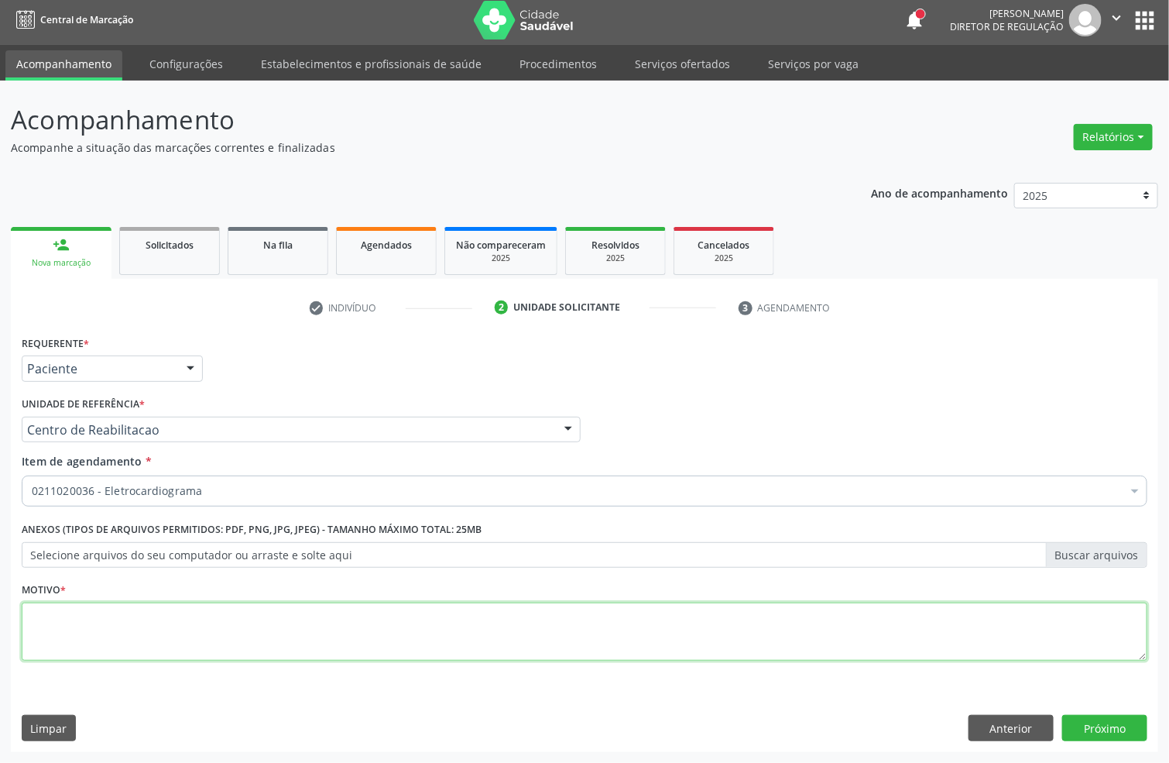
click at [87, 649] on textarea at bounding box center [585, 631] width 1126 height 59
type textarea "s"
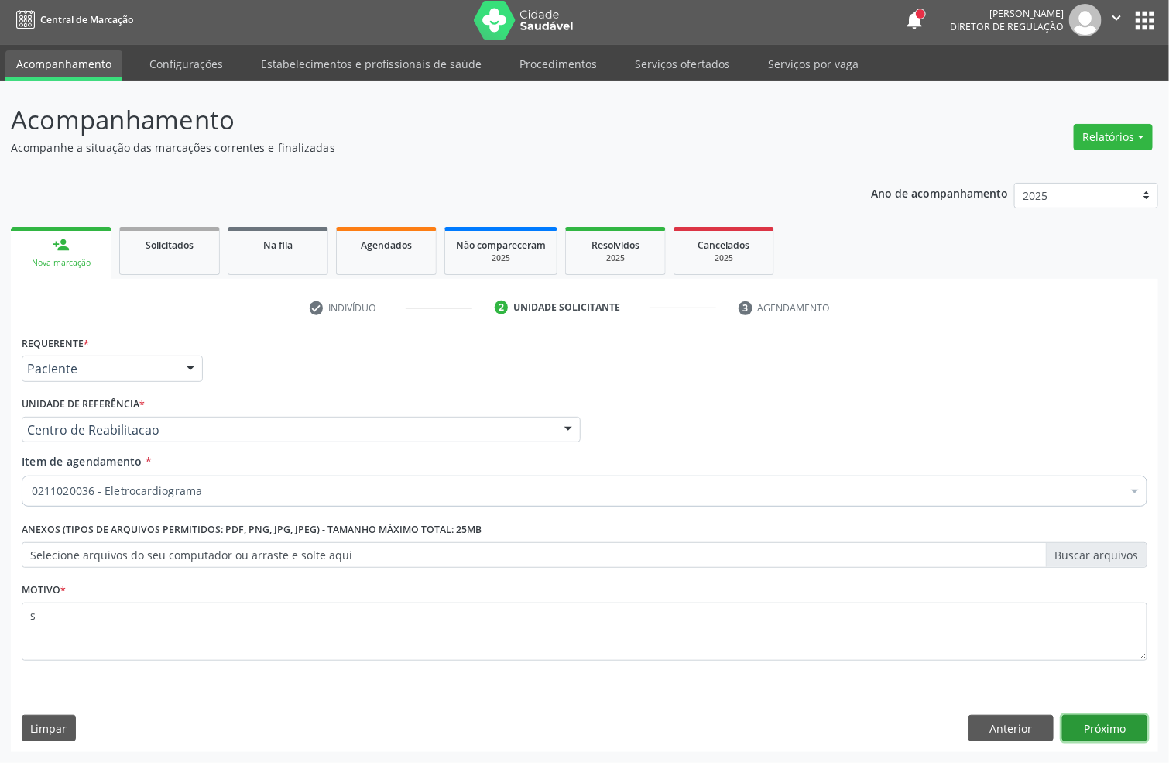
click at [1099, 727] on button "Próximo" at bounding box center [1104, 728] width 85 height 26
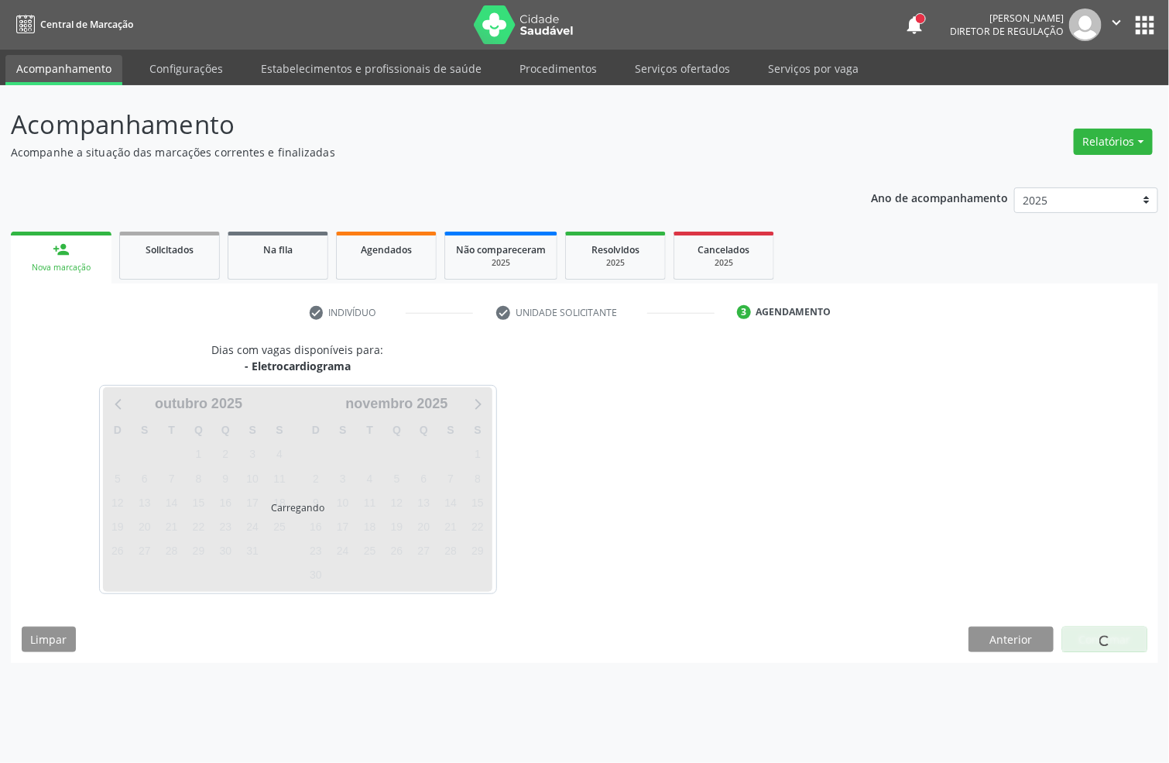
scroll to position [0, 0]
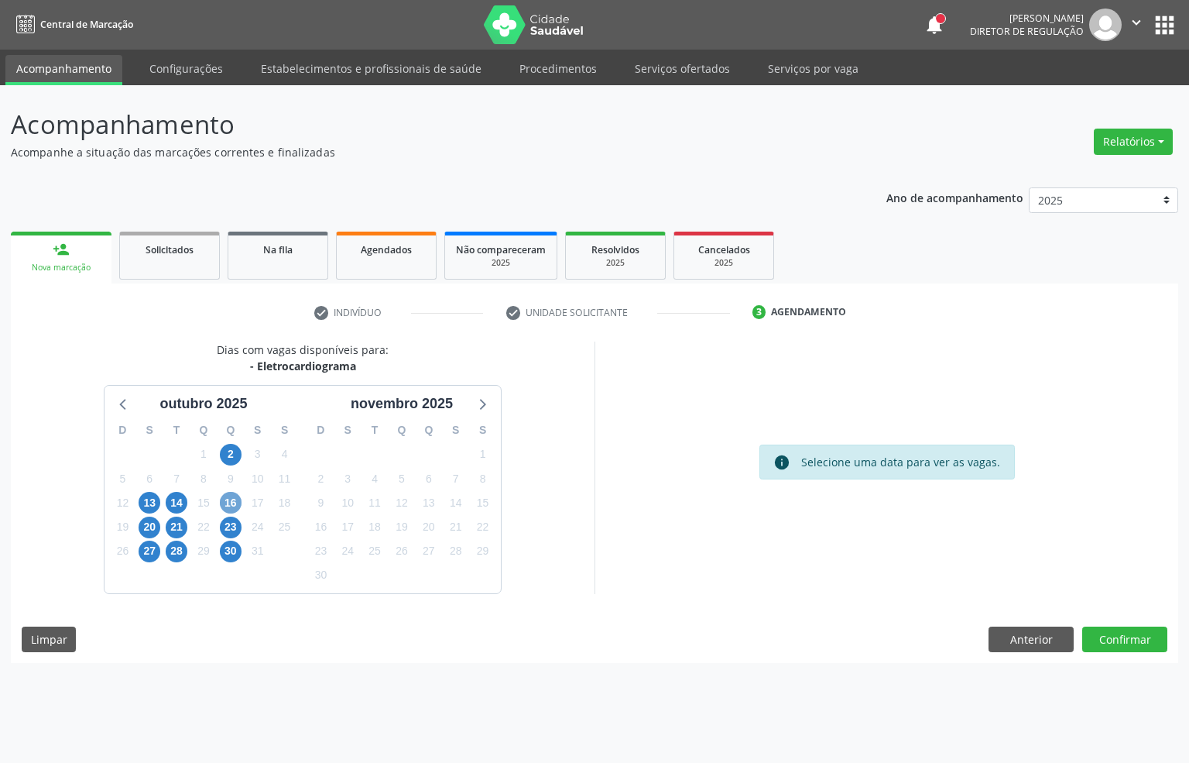
click at [225, 497] on span "16" at bounding box center [231, 503] width 22 height 22
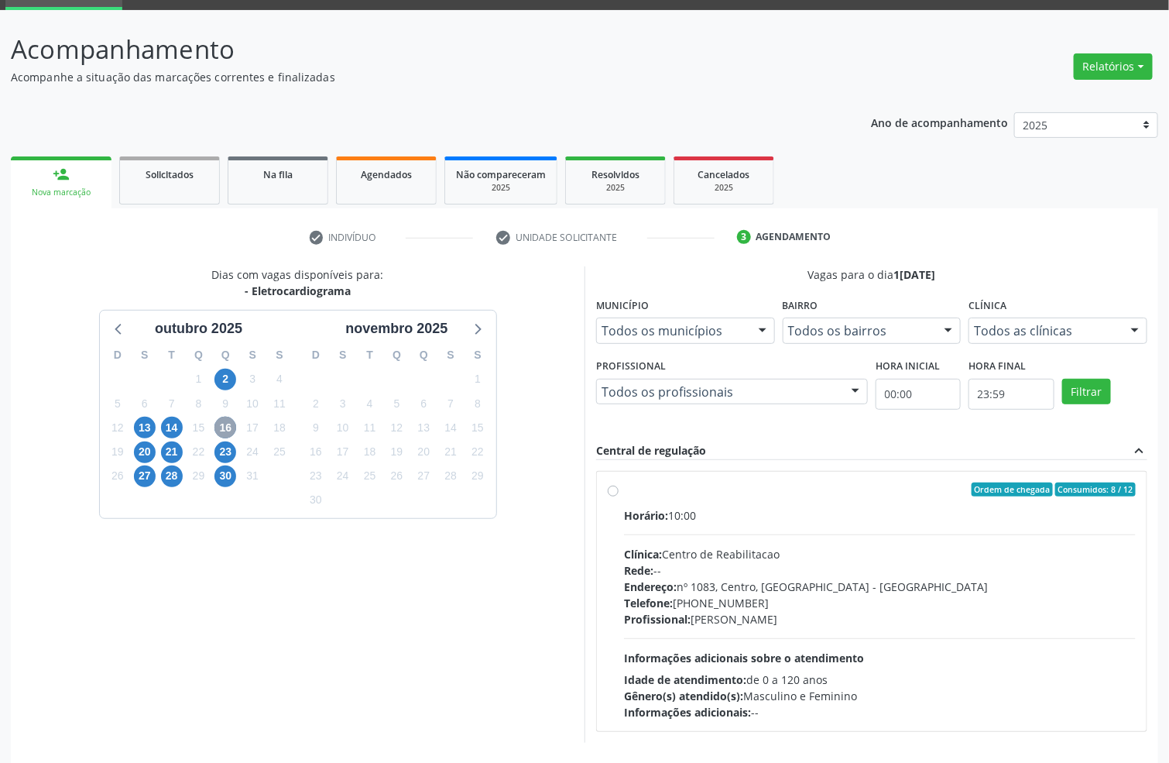
scroll to position [116, 0]
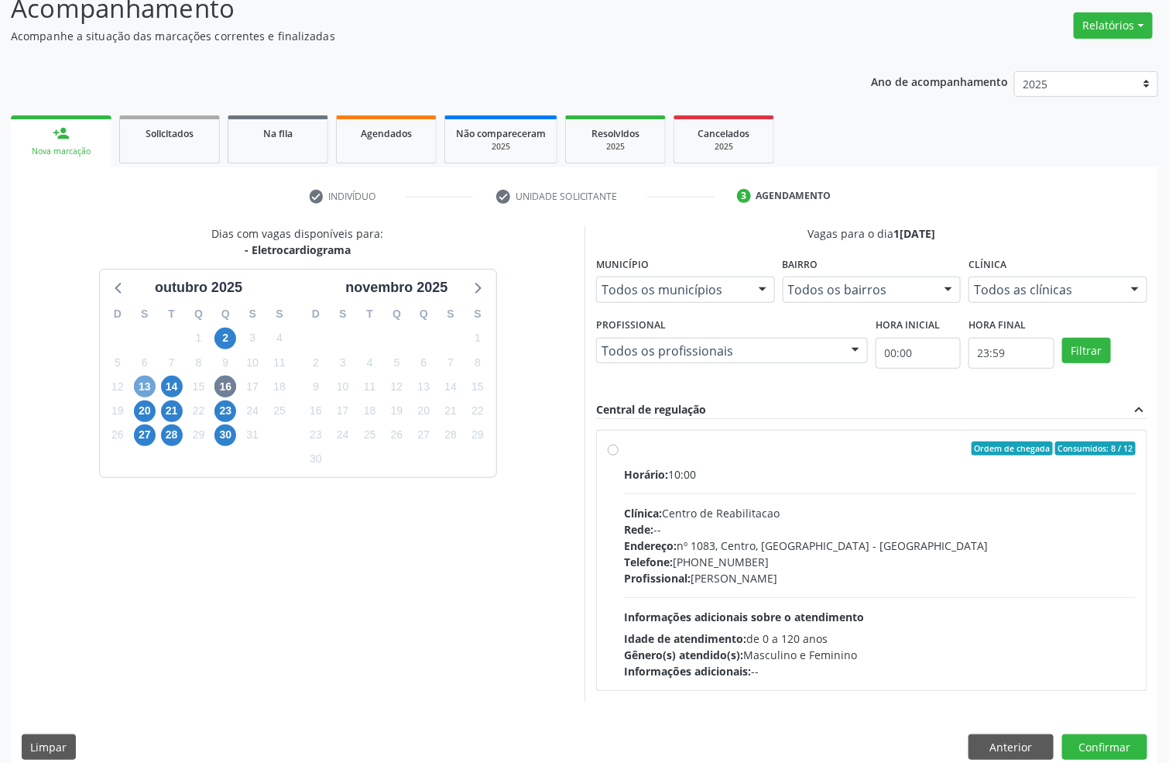
click at [139, 382] on span "13" at bounding box center [145, 387] width 22 height 22
click at [686, 463] on label "Ordem de chegada Consumidos: 3 / 12 Horário: 10:00 Clínica: Centro de Reabilita…" at bounding box center [880, 560] width 512 height 238
click at [619, 455] on input "Ordem de chegada Consumidos: 3 / 12 Horário: 10:00 Clínica: Centro de Reabilita…" at bounding box center [613, 448] width 11 height 14
radio input "true"
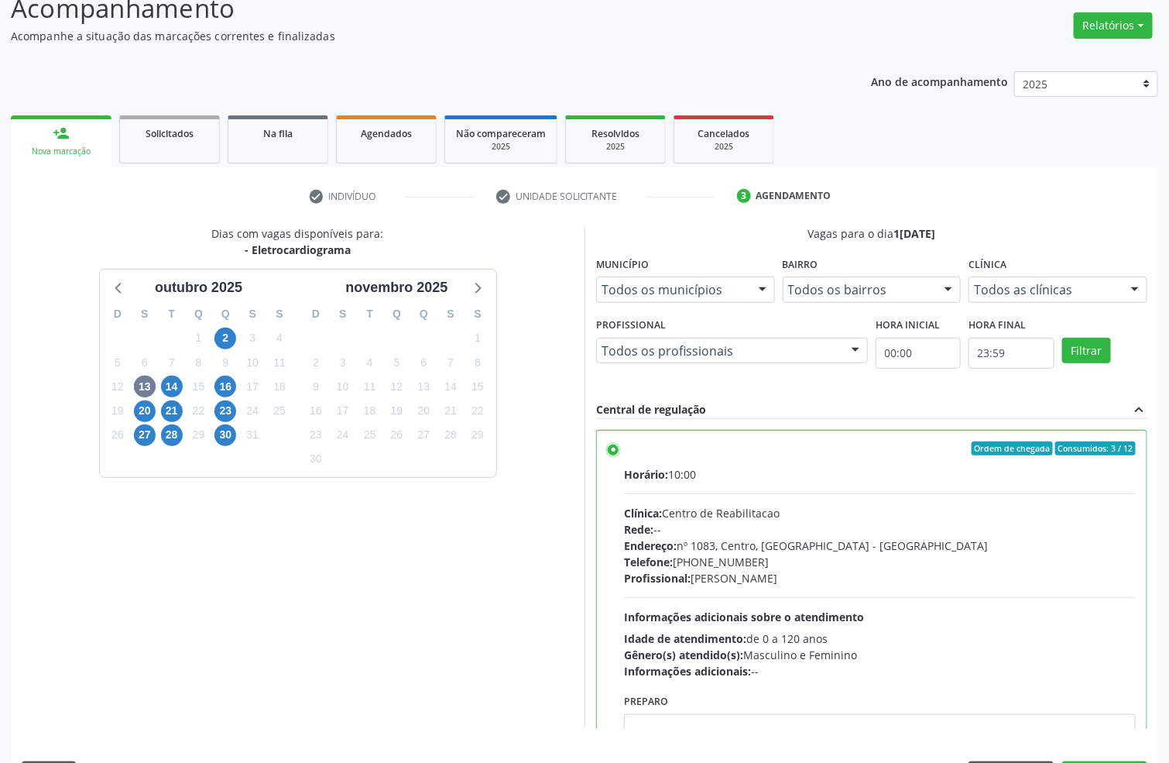
scroll to position [163, 0]
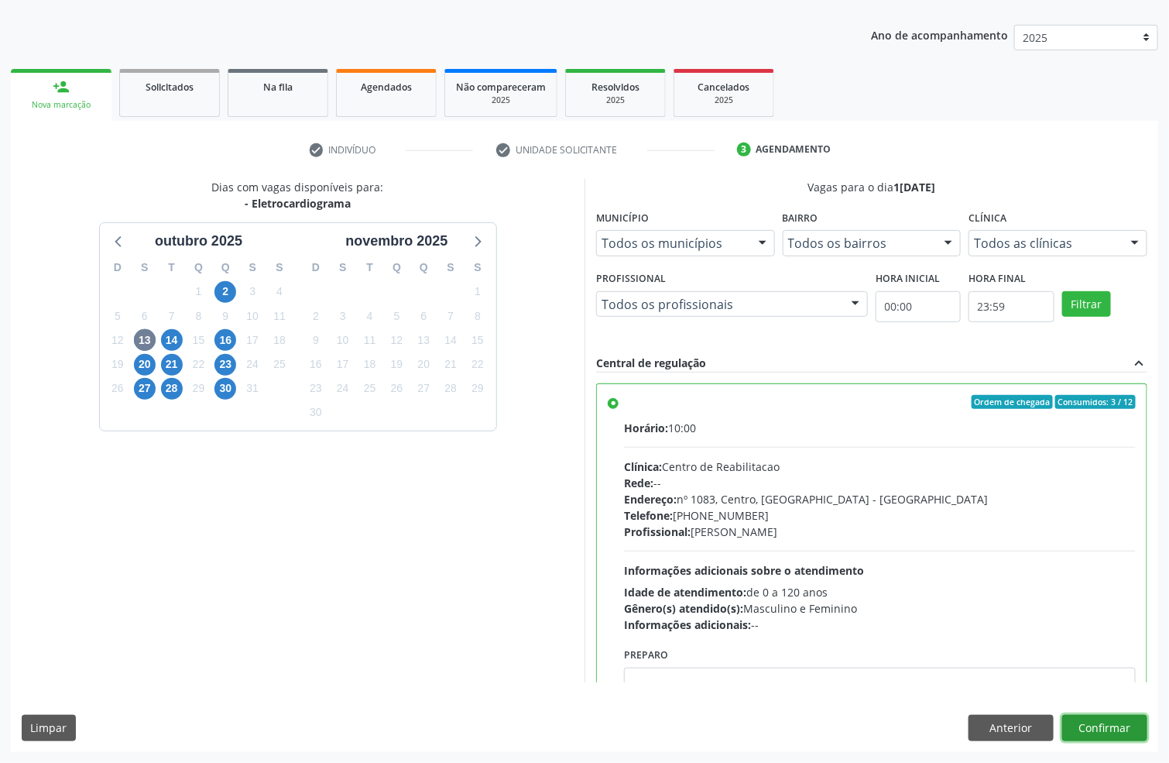
click at [1125, 721] on button "Confirmar" at bounding box center [1104, 728] width 85 height 26
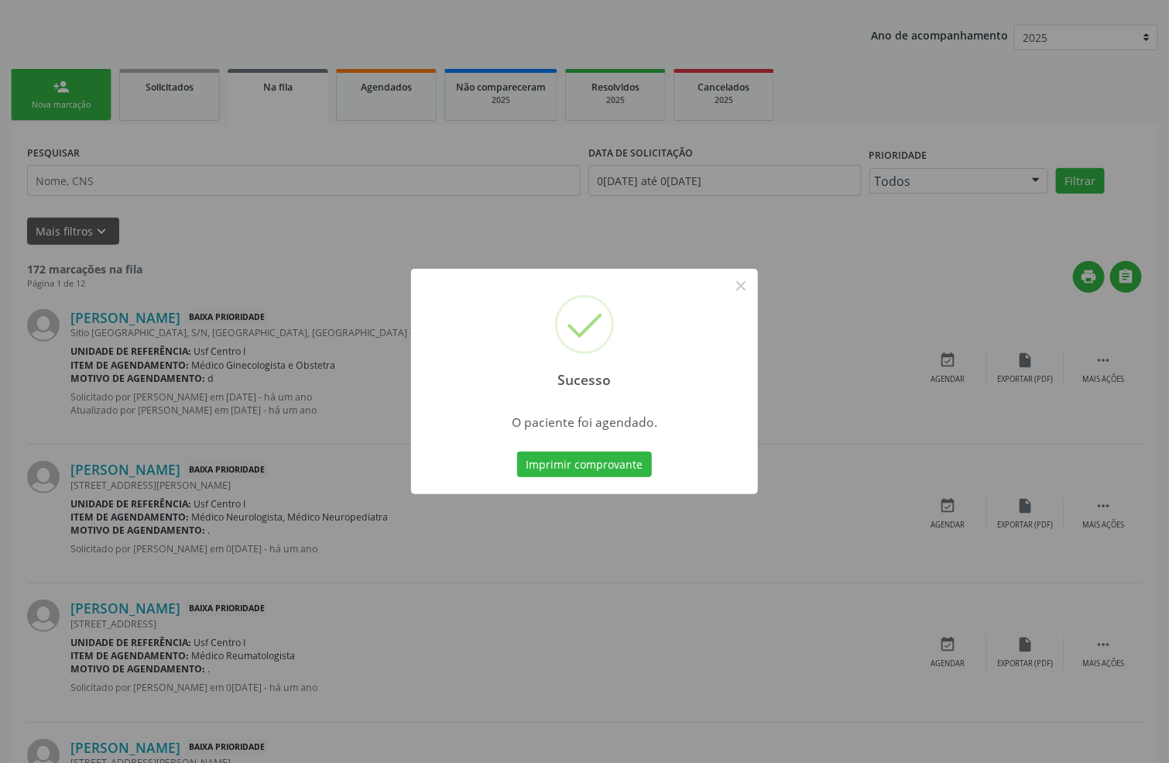
scroll to position [0, 0]
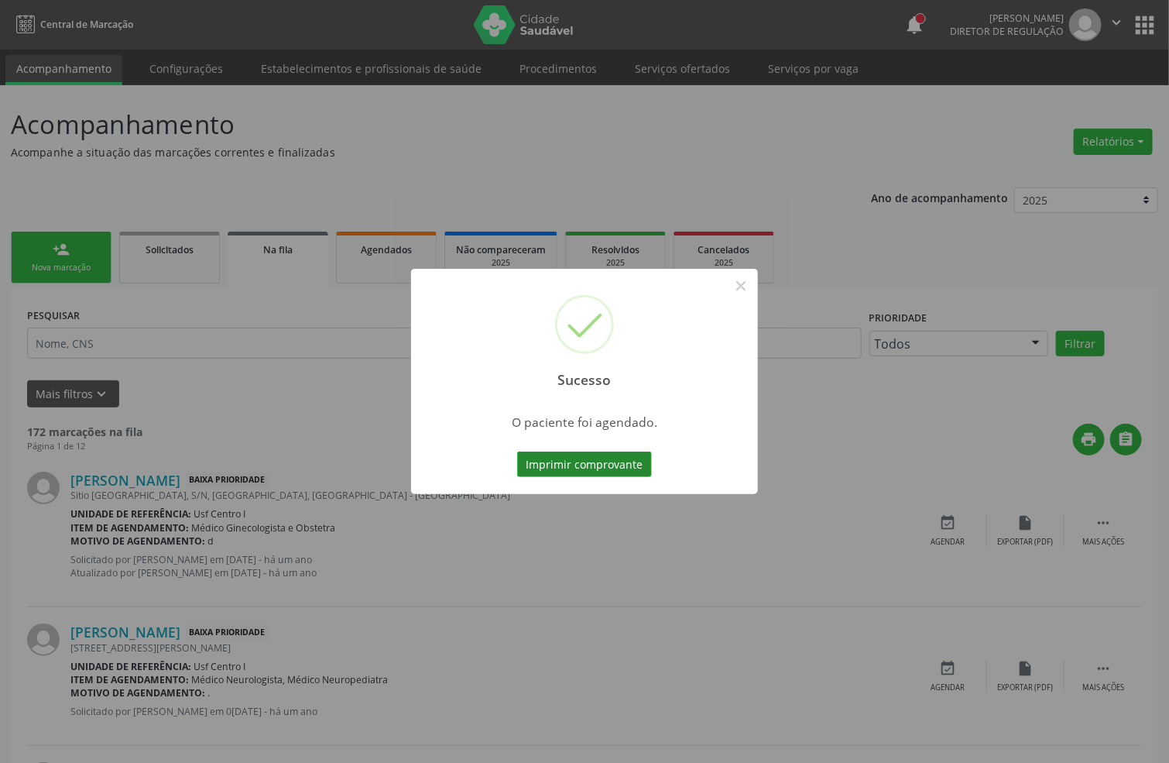
click at [616, 468] on button "Imprimir comprovante" at bounding box center [584, 464] width 135 height 26
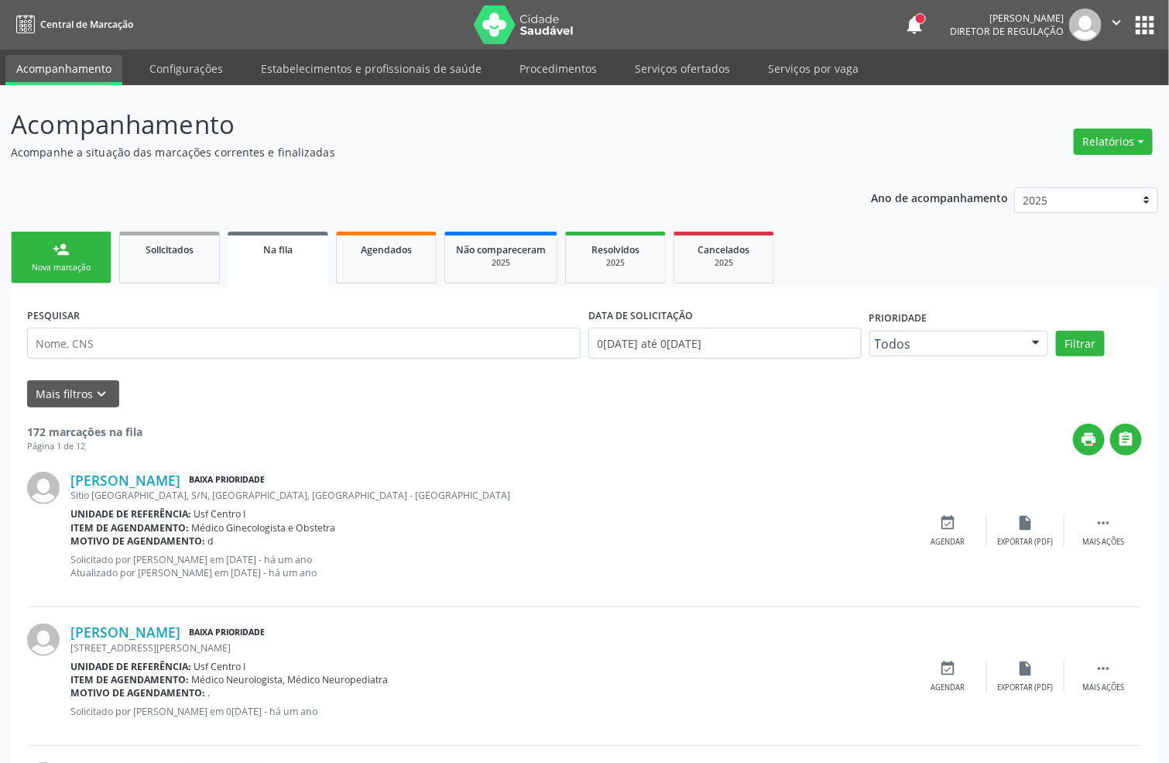
click at [60, 279] on div "Sucesso × O paciente foi agendado. Imprimir comprovante Cancel" at bounding box center [584, 381] width 1169 height 763
click at [70, 275] on div "Sucesso × O paciente foi agendado. Imprimir comprovante Cancel" at bounding box center [584, 381] width 1169 height 763
click at [91, 262] on div "Sucesso × O paciente foi agendado. Imprimir comprovante Cancel" at bounding box center [584, 381] width 1169 height 763
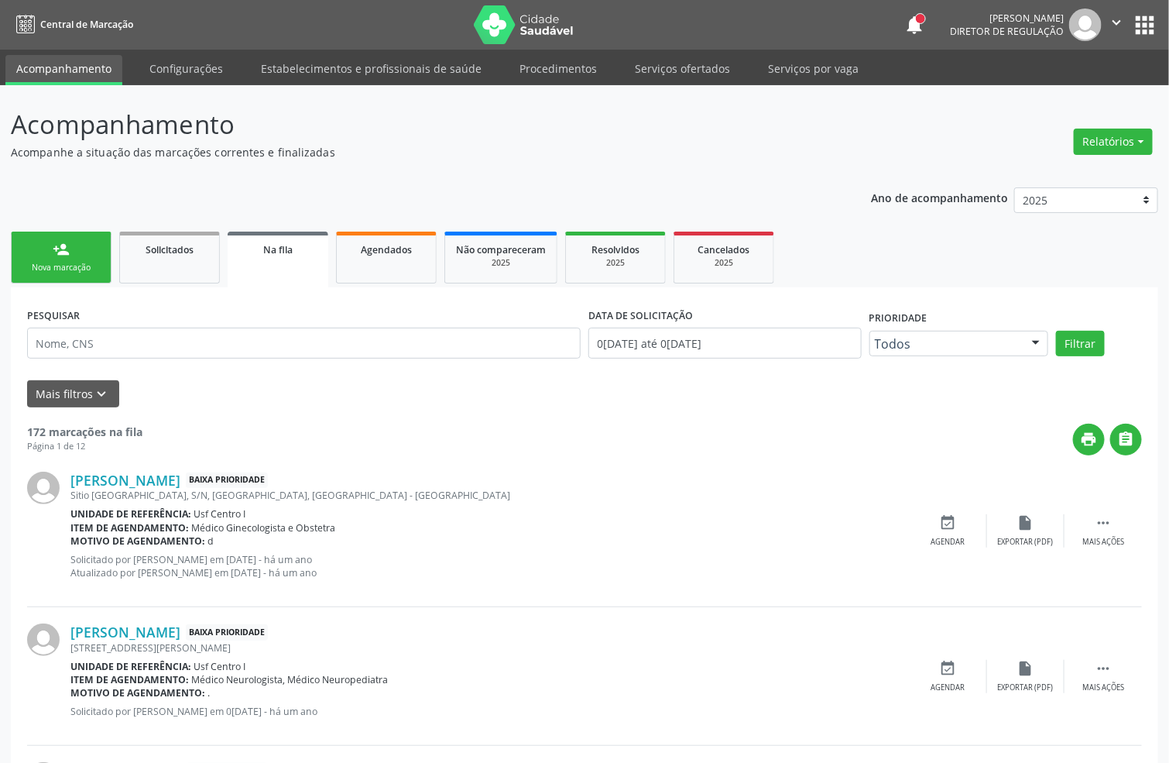
click at [91, 262] on div "Sucesso × O paciente foi agendado. Imprimir comprovante Cancel" at bounding box center [584, 381] width 1169 height 763
click at [98, 256] on div "Sucesso × O paciente foi agendado. Imprimir comprovante Cancel" at bounding box center [584, 381] width 1169 height 763
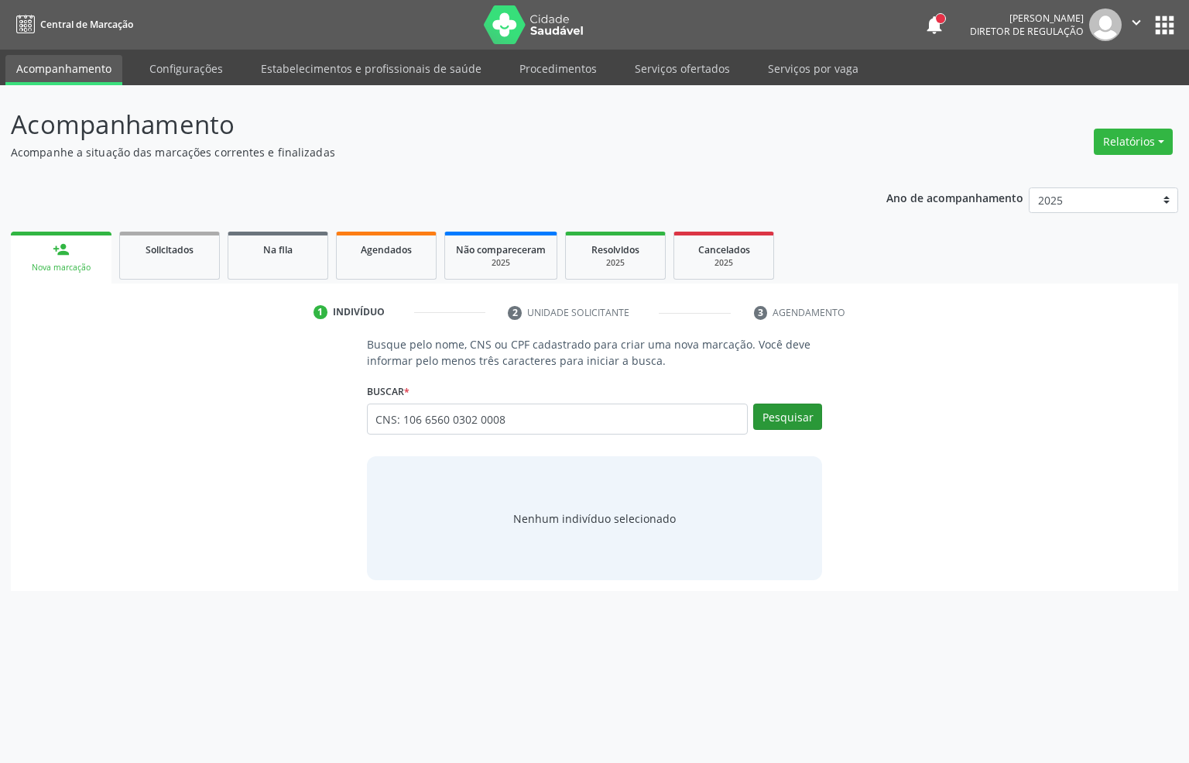
type input "CNS: 106 6560 0302 0008"
click at [795, 411] on button "Pesquisar" at bounding box center [787, 416] width 69 height 26
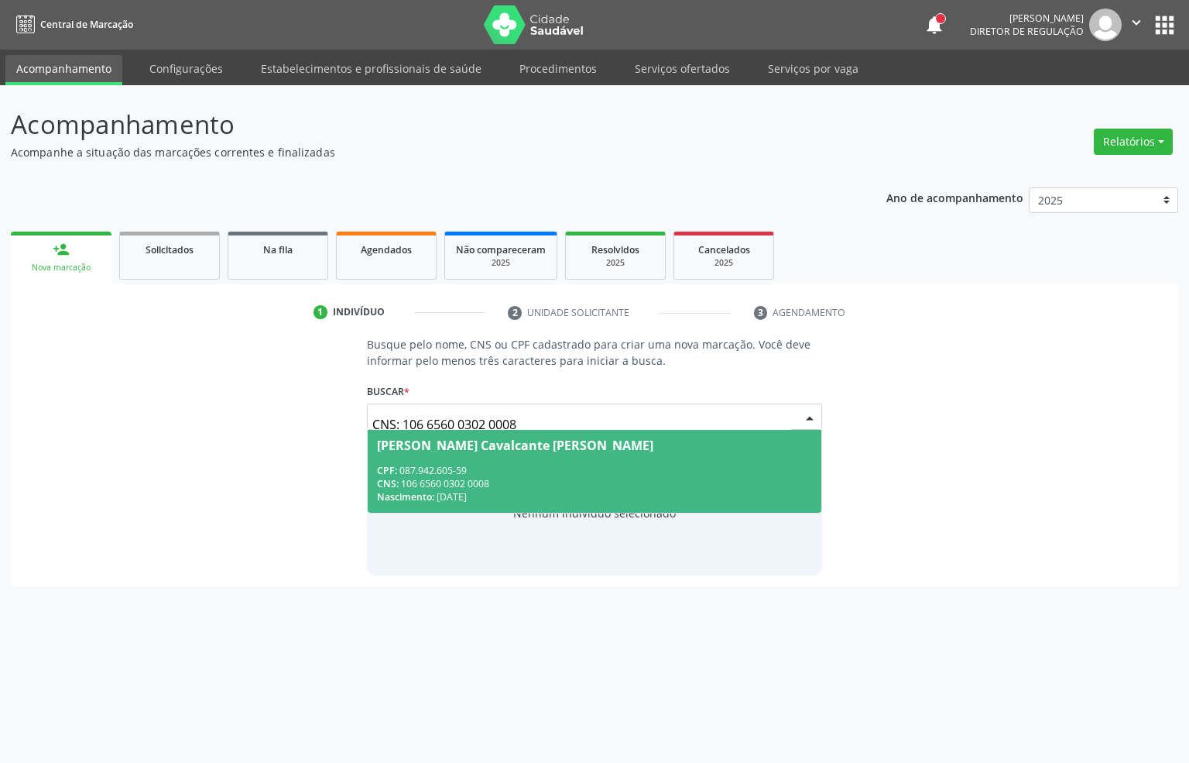
click at [565, 485] on div "CNS: 106 6560 0302 0008" at bounding box center [595, 483] width 436 height 13
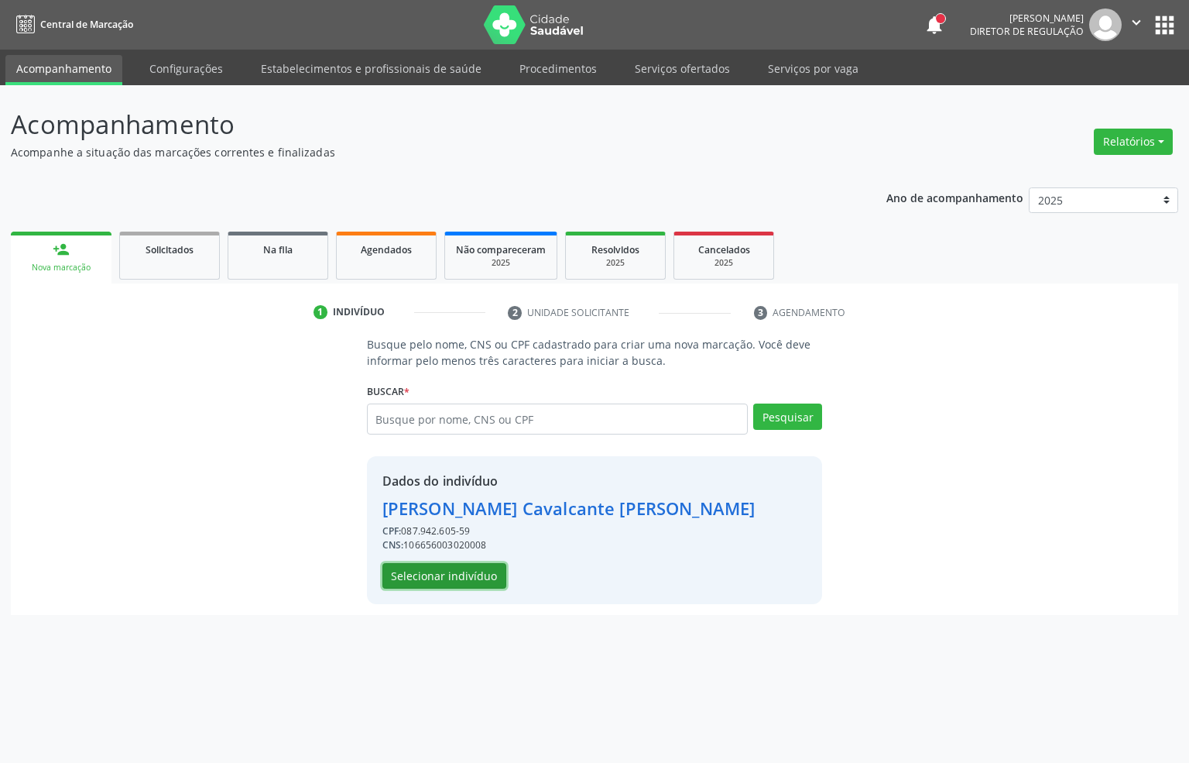
click at [465, 581] on button "Selecionar indivíduo" at bounding box center [445, 576] width 124 height 26
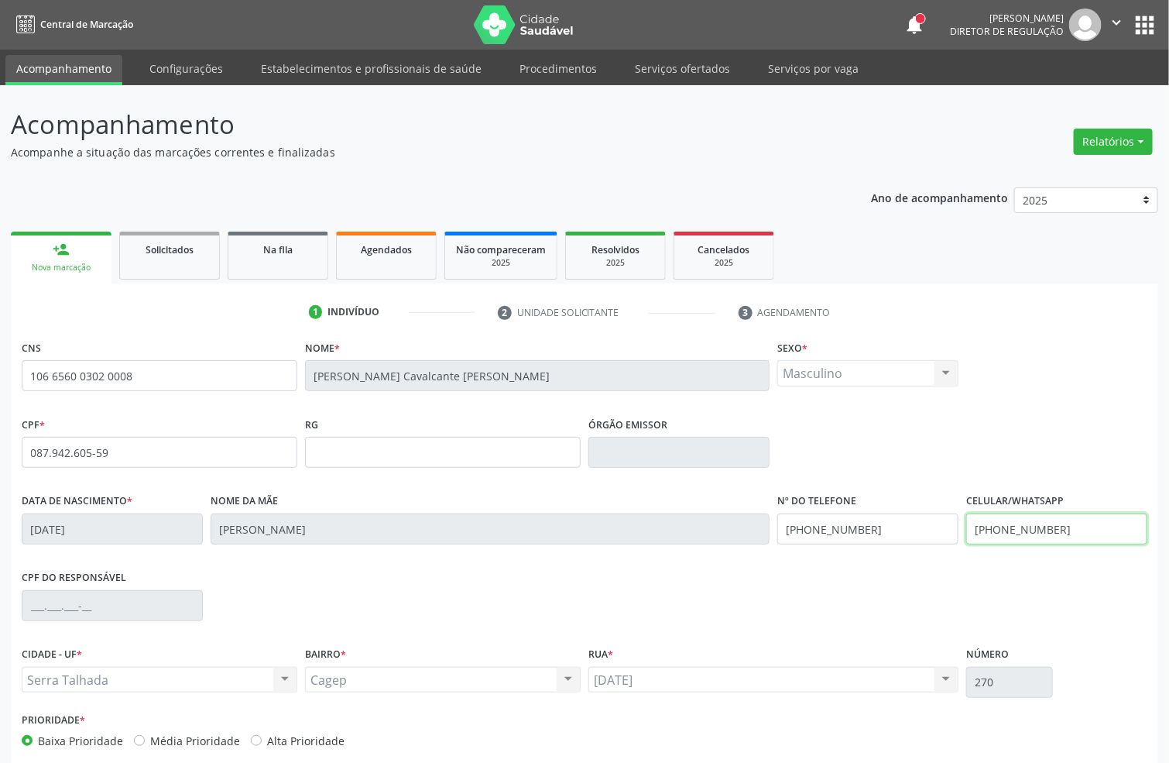
click at [1066, 527] on input "[PHONE_NUMBER]" at bounding box center [1056, 528] width 181 height 31
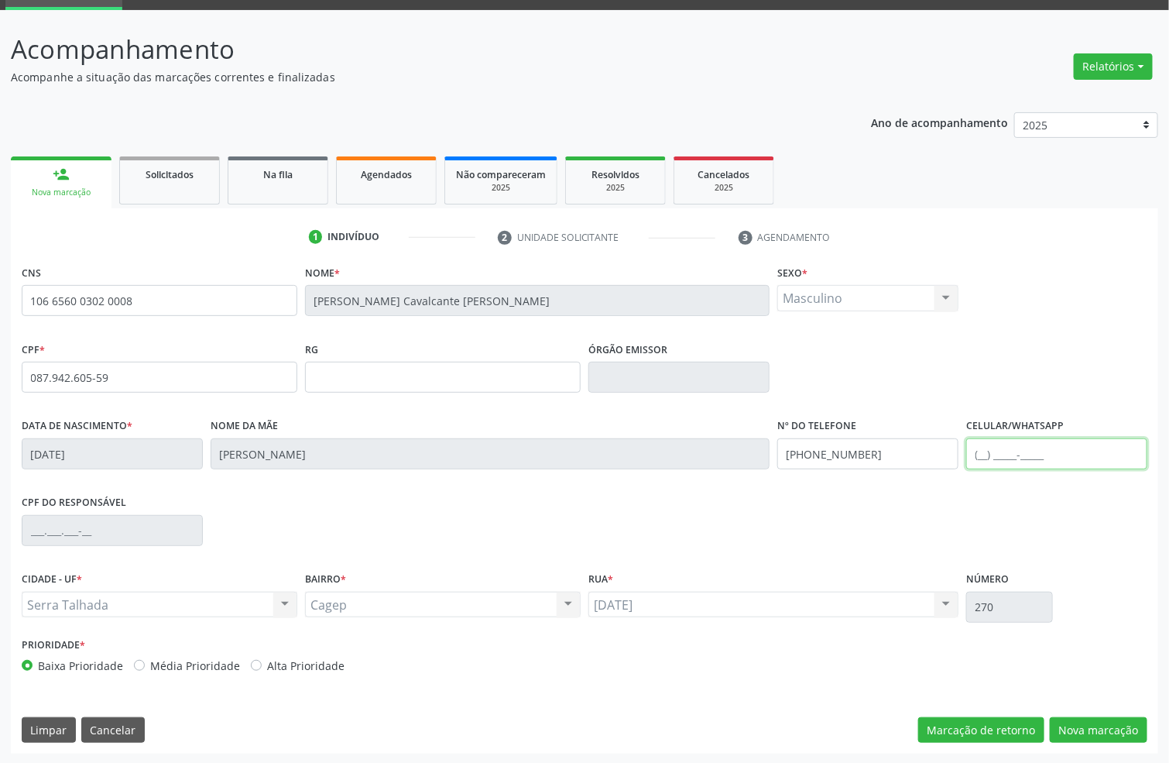
scroll to position [77, 0]
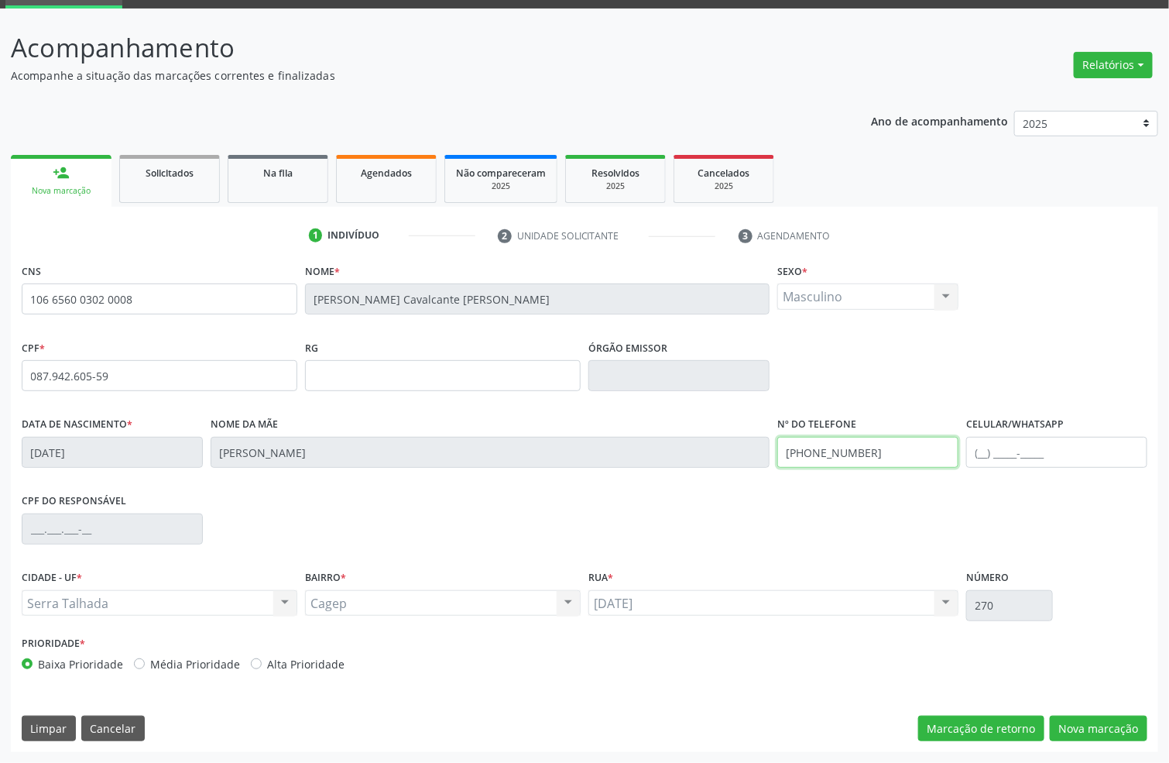
click at [849, 444] on input "[PHONE_NUMBER]" at bounding box center [867, 452] width 181 height 31
click at [1067, 725] on button "Nova marcação" at bounding box center [1099, 728] width 98 height 26
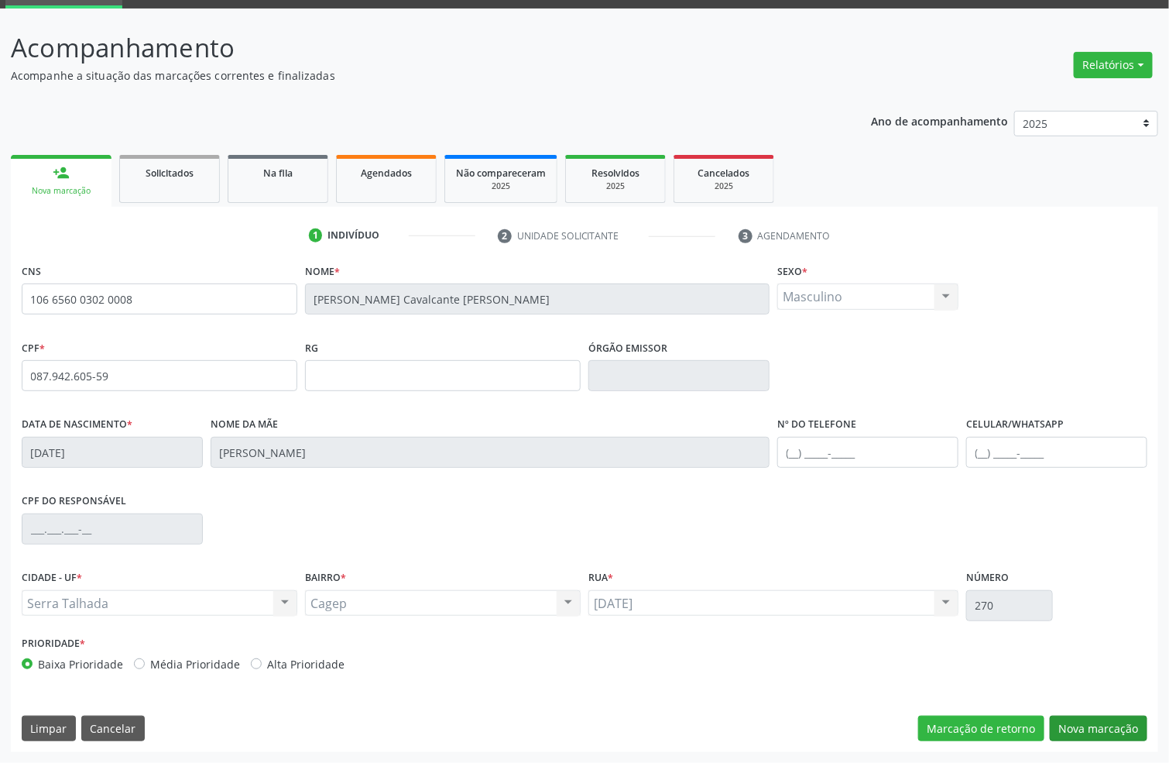
scroll to position [5, 0]
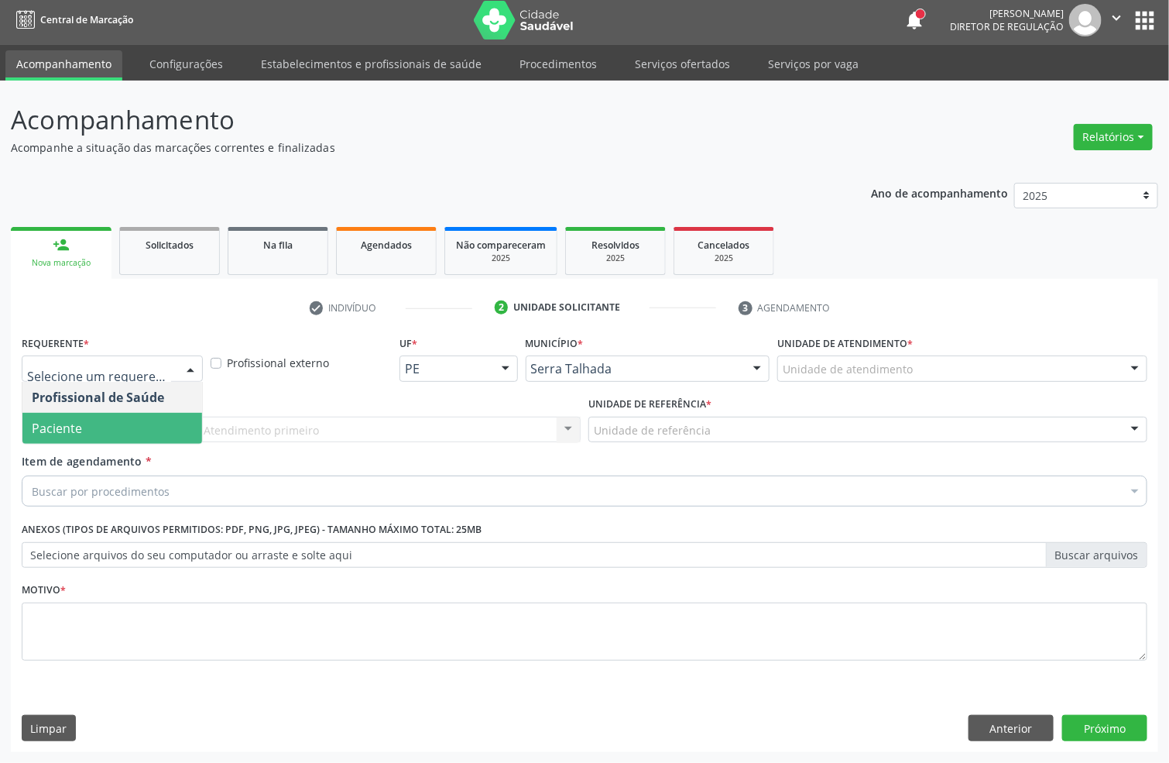
click at [86, 418] on span "Paciente" at bounding box center [112, 428] width 180 height 31
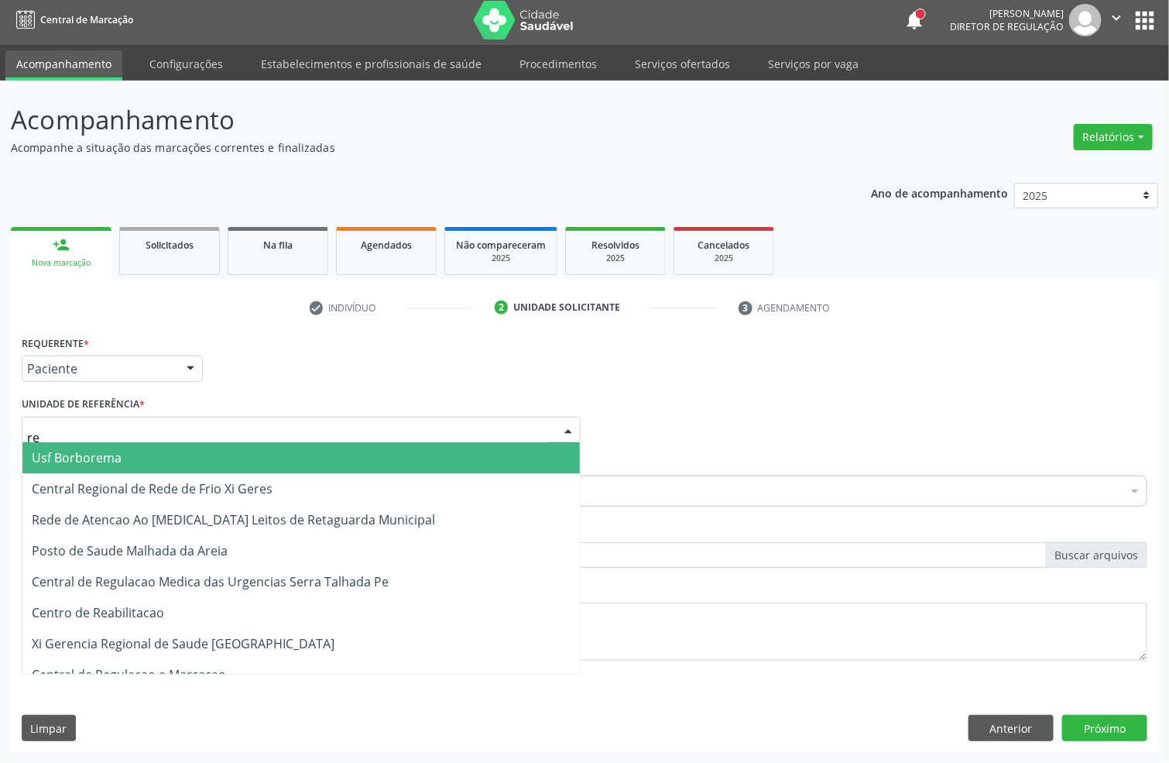
type input "rea"
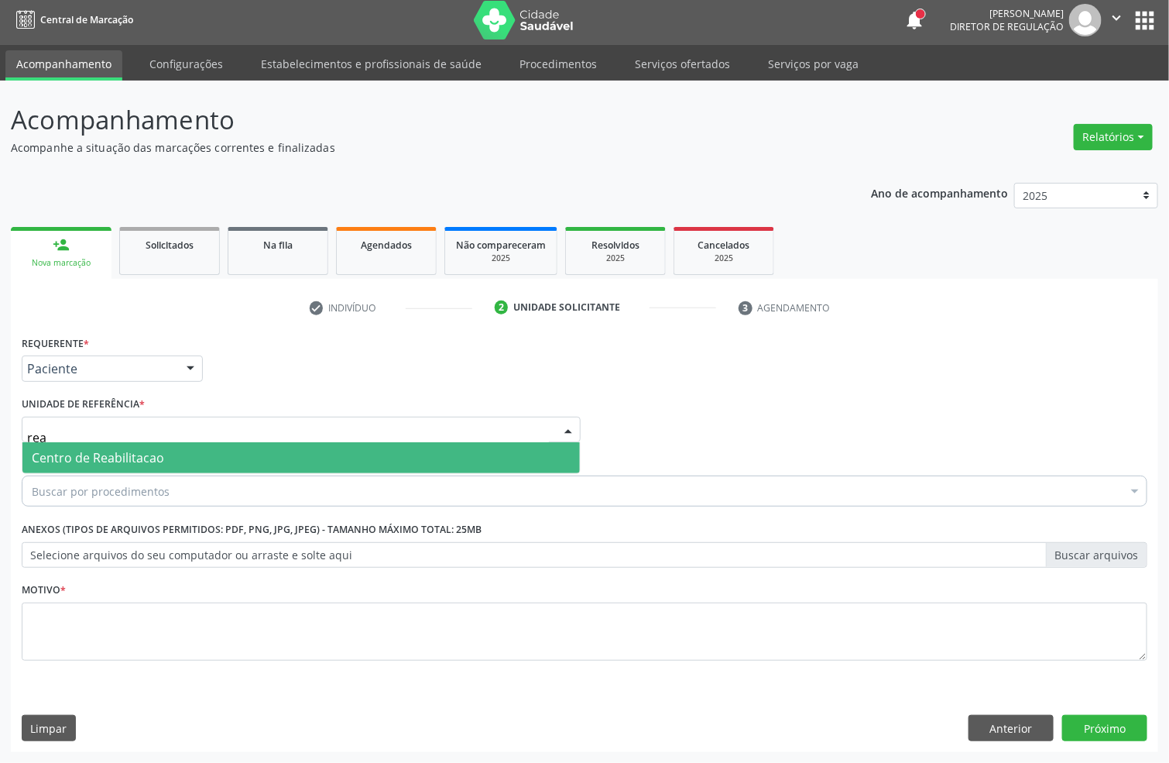
click at [73, 465] on span "Centro de Reabilitacao" at bounding box center [300, 457] width 557 height 31
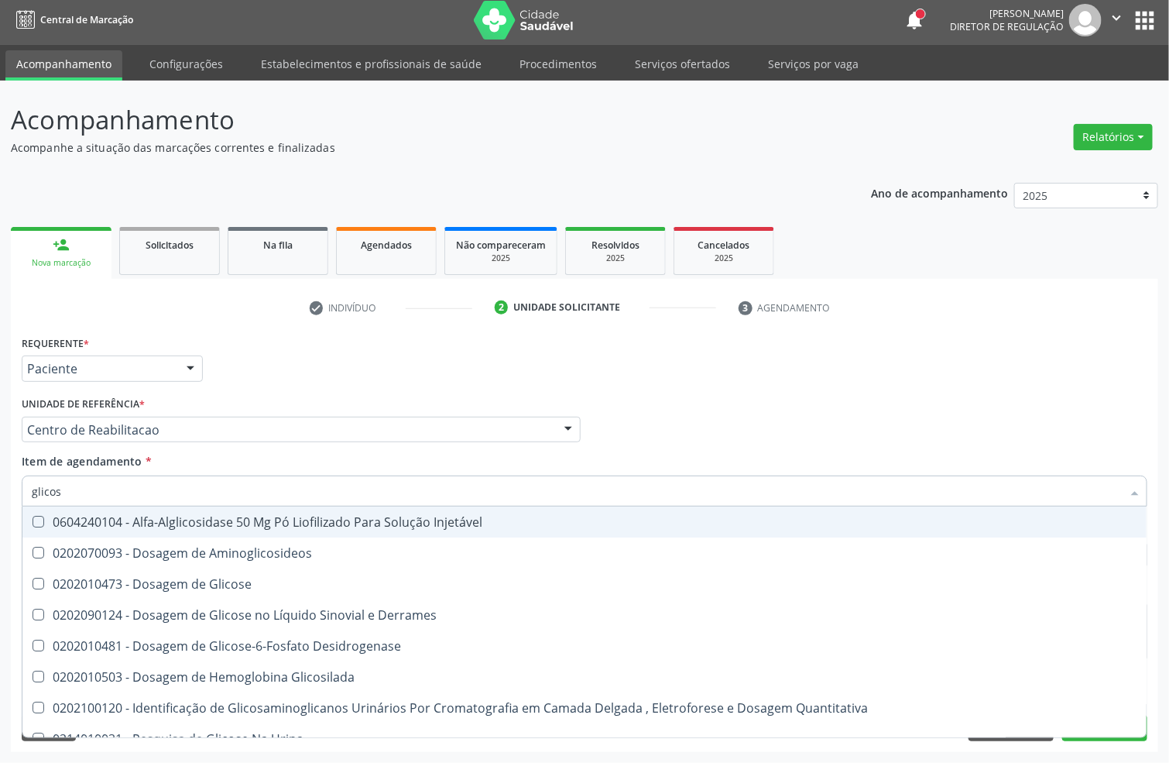
type input "glicose"
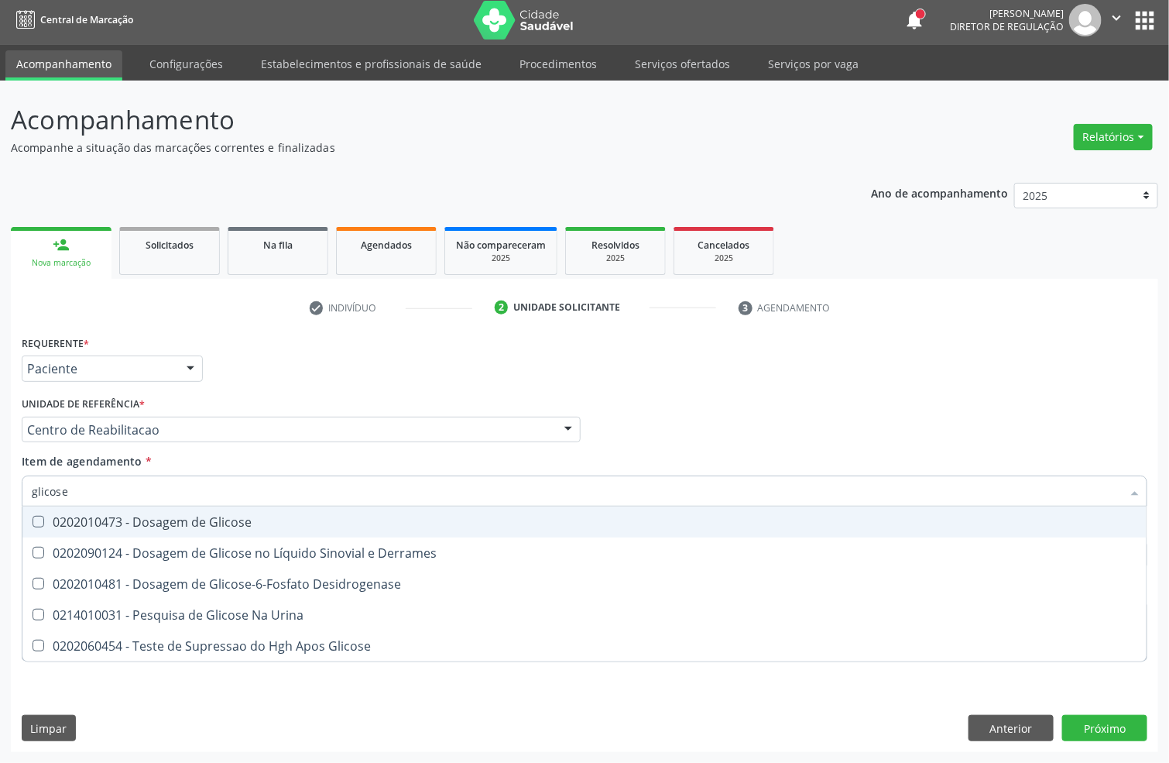
click at [131, 530] on span "0202010473 - Dosagem de Glicose" at bounding box center [584, 521] width 1124 height 31
checkbox Glicose "true"
click at [87, 477] on input "glicose" at bounding box center [577, 490] width 1090 height 31
checkbox Glicose "false"
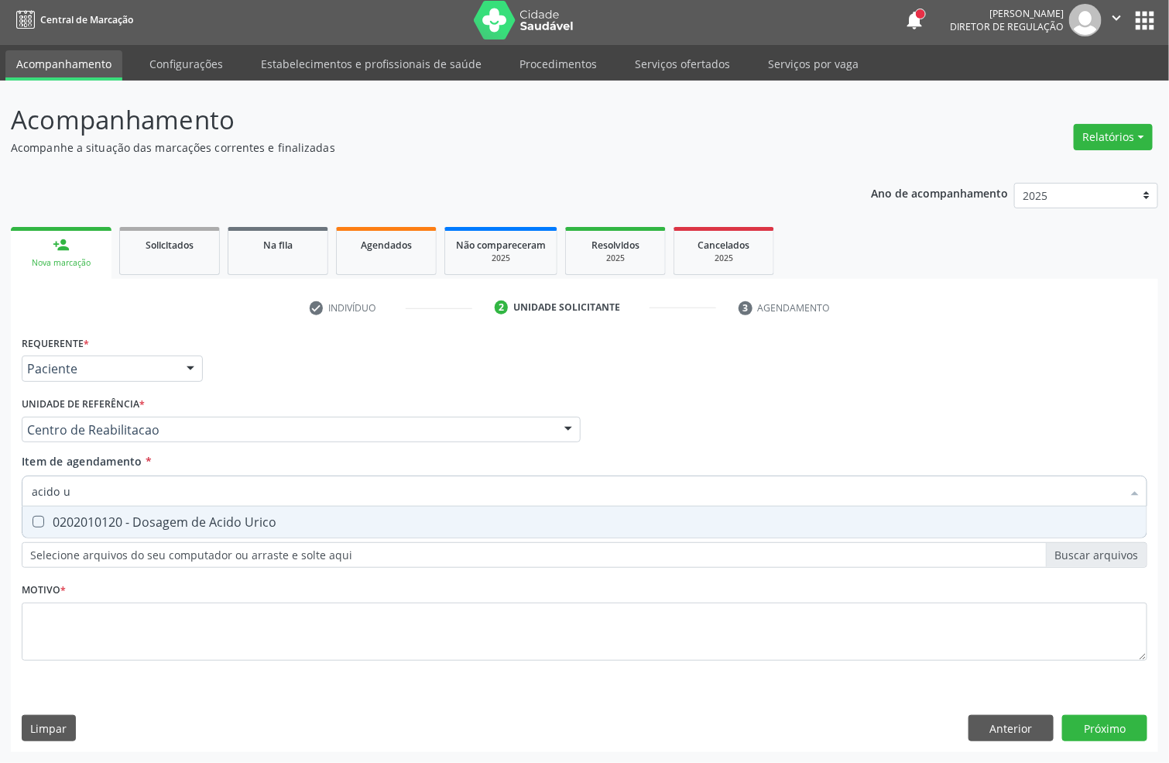
type input "acido ur"
click at [81, 518] on div "0202010120 - Dosagem de Acido Urico" at bounding box center [585, 522] width 1106 height 12
checkbox Urico "true"
click at [84, 496] on input "acido ur" at bounding box center [577, 490] width 1090 height 31
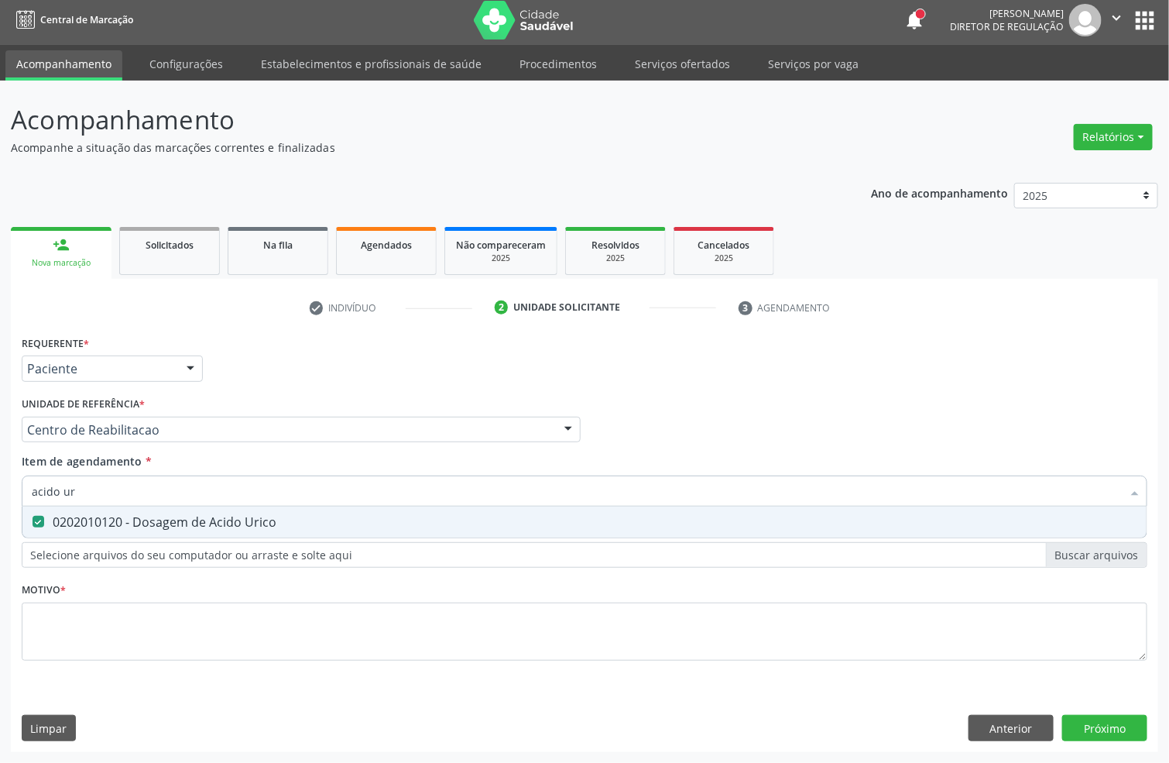
click at [84, 496] on input "acido ur" at bounding box center [577, 490] width 1090 height 31
checkbox Urico "false"
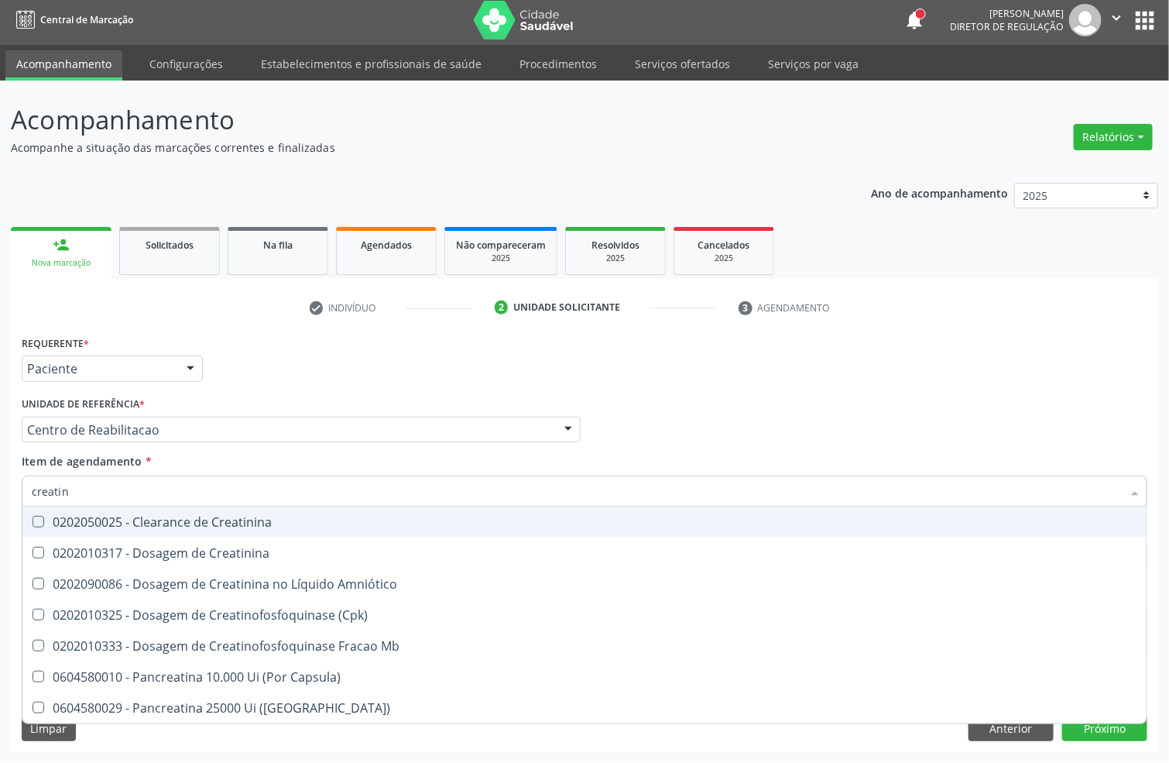
type input "creatini"
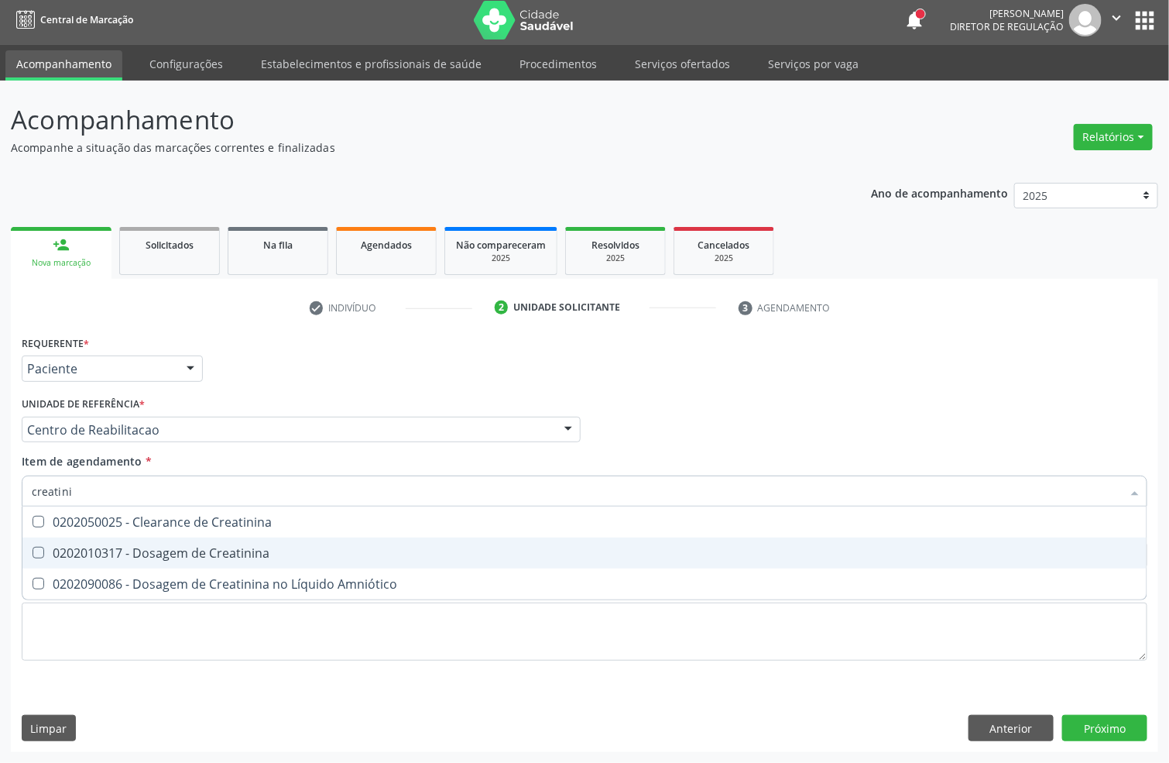
click at [91, 556] on div "0202010317 - Dosagem de Creatinina" at bounding box center [585, 553] width 1106 height 12
checkbox Creatinina "true"
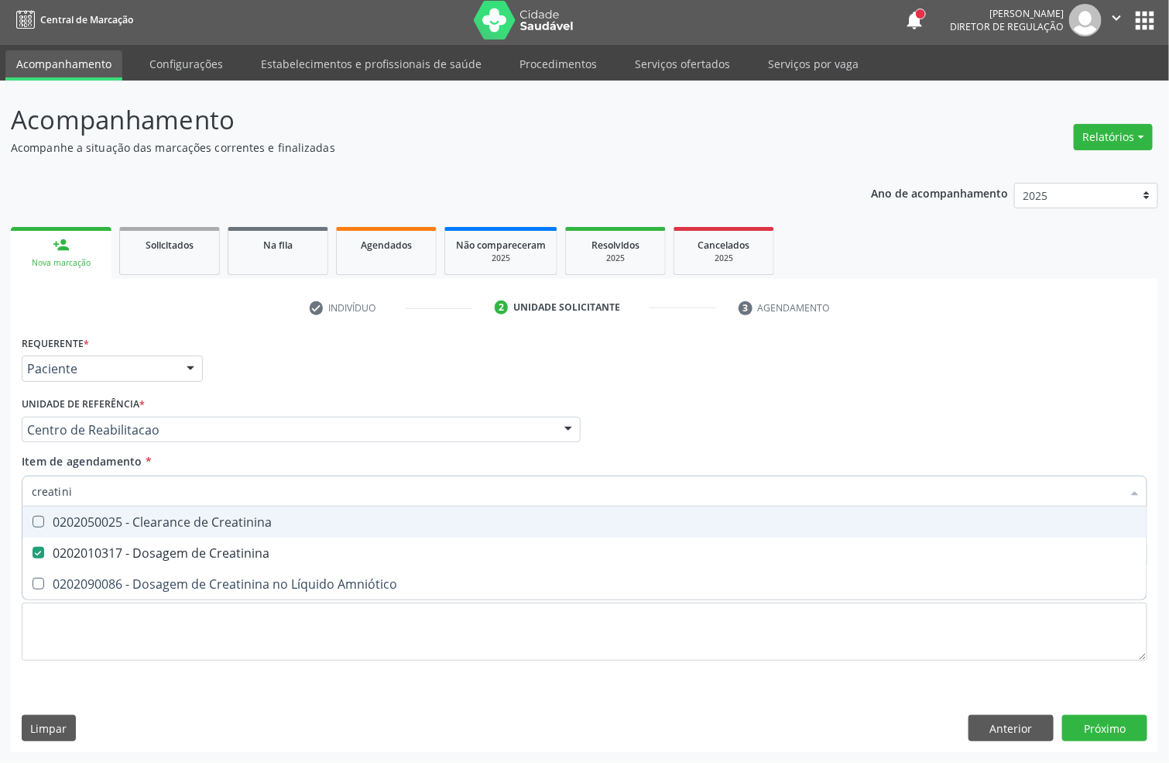
click at [95, 495] on input "creatini" at bounding box center [577, 490] width 1090 height 31
checkbox Creatinina "false"
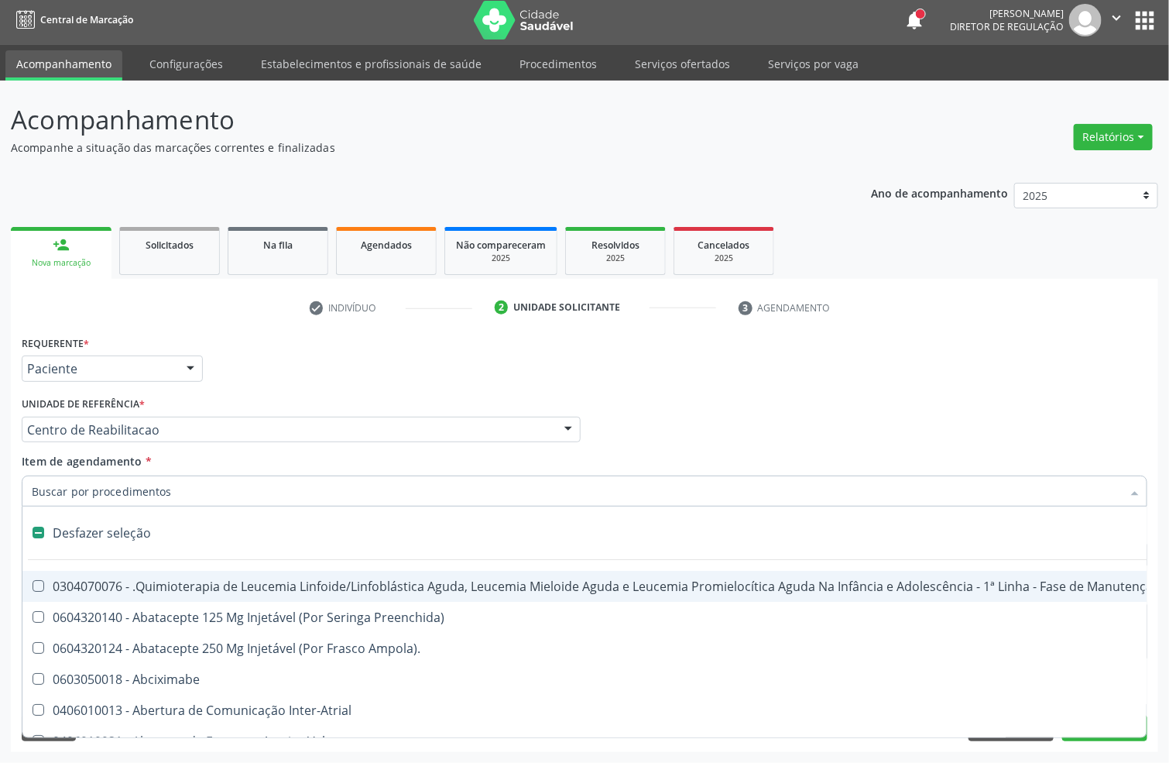
type input "u"
checkbox Cistometro "true"
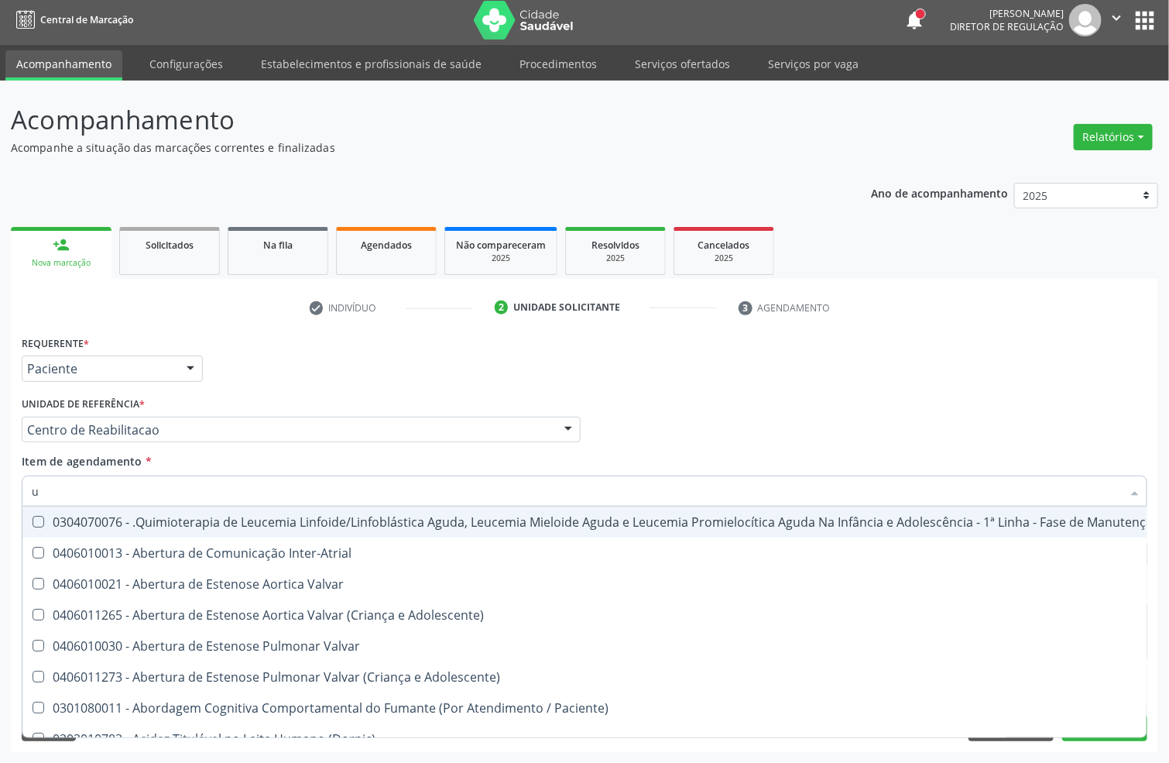
type input "ur"
checkbox Níveis "true"
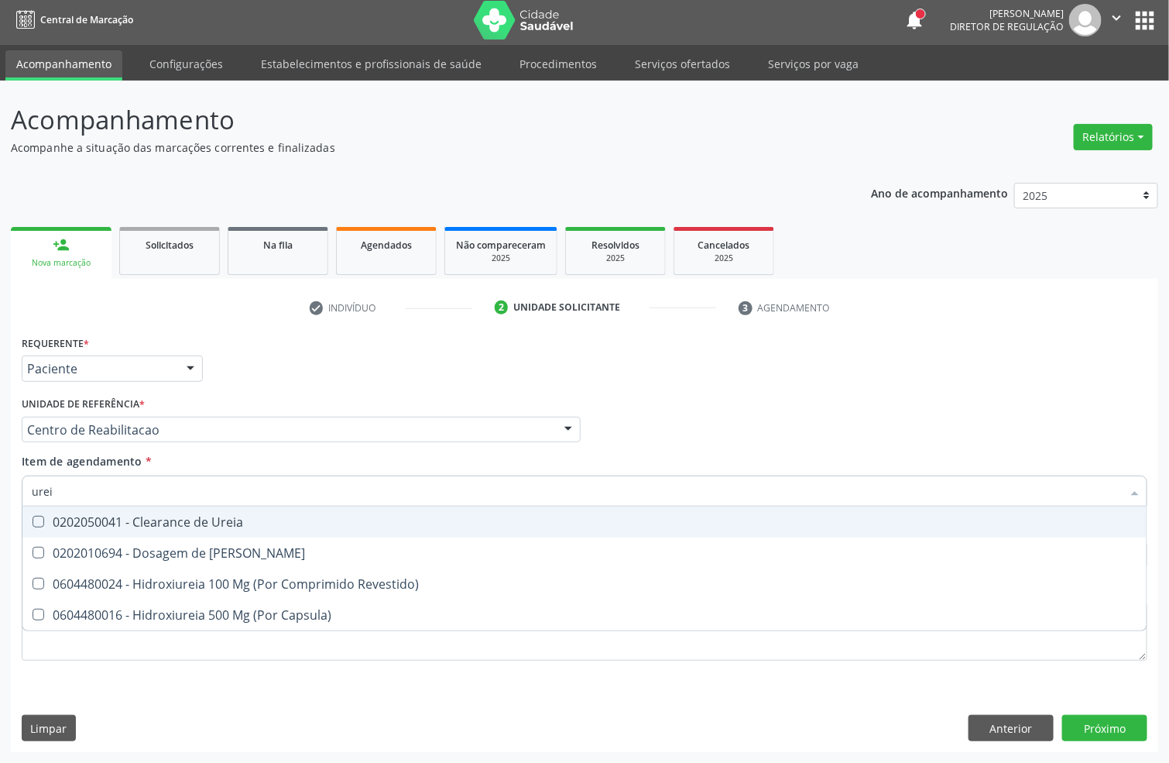
type input "ureia"
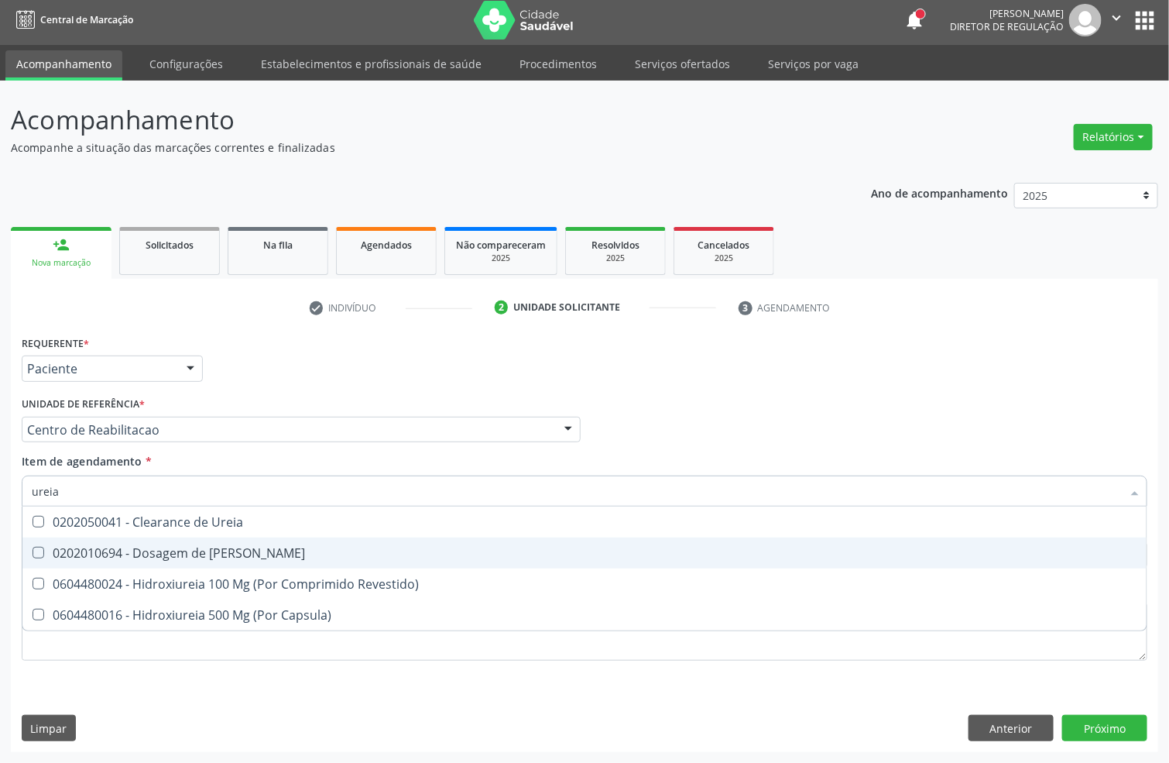
click at [98, 561] on span "0202010694 - Dosagem de [PERSON_NAME]" at bounding box center [584, 552] width 1124 height 31
checkbox Ureia "true"
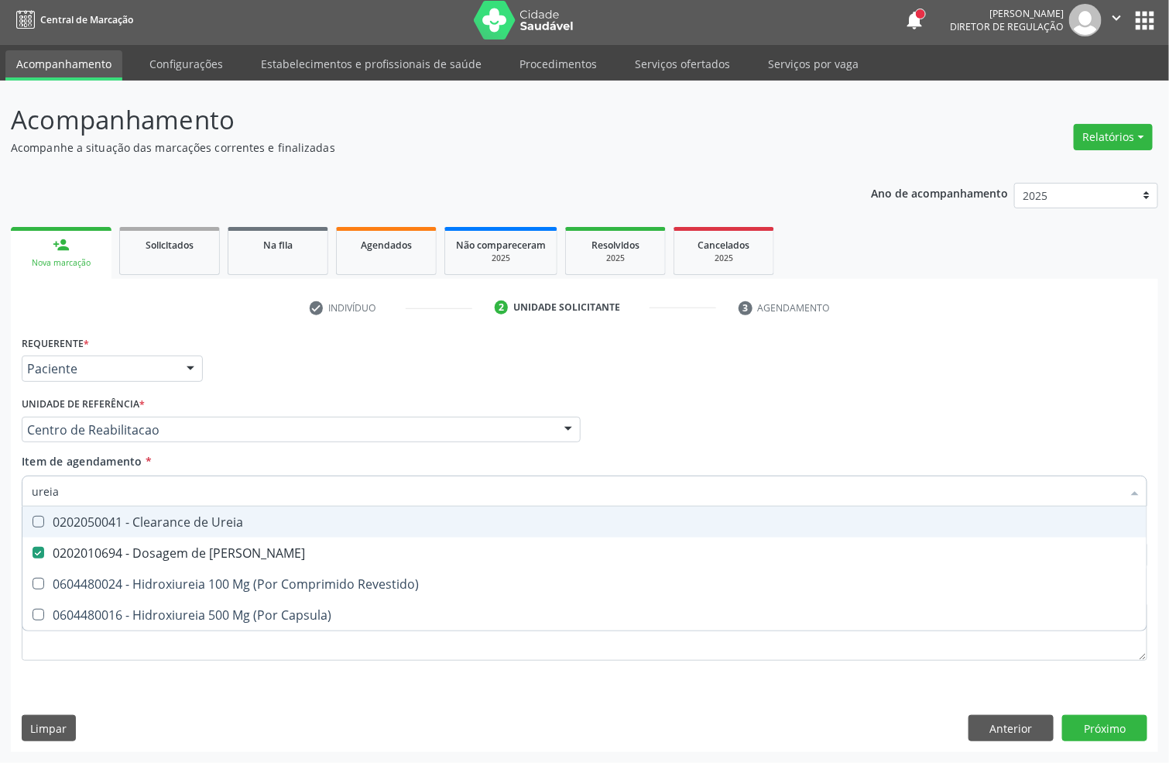
click at [101, 498] on input "ureia" at bounding box center [577, 490] width 1090 height 31
type input "coles"
checkbox Ureia "false"
click at [77, 518] on div "0202010279 - Dosagem de Colesterol Hdl" at bounding box center [585, 522] width 1106 height 12
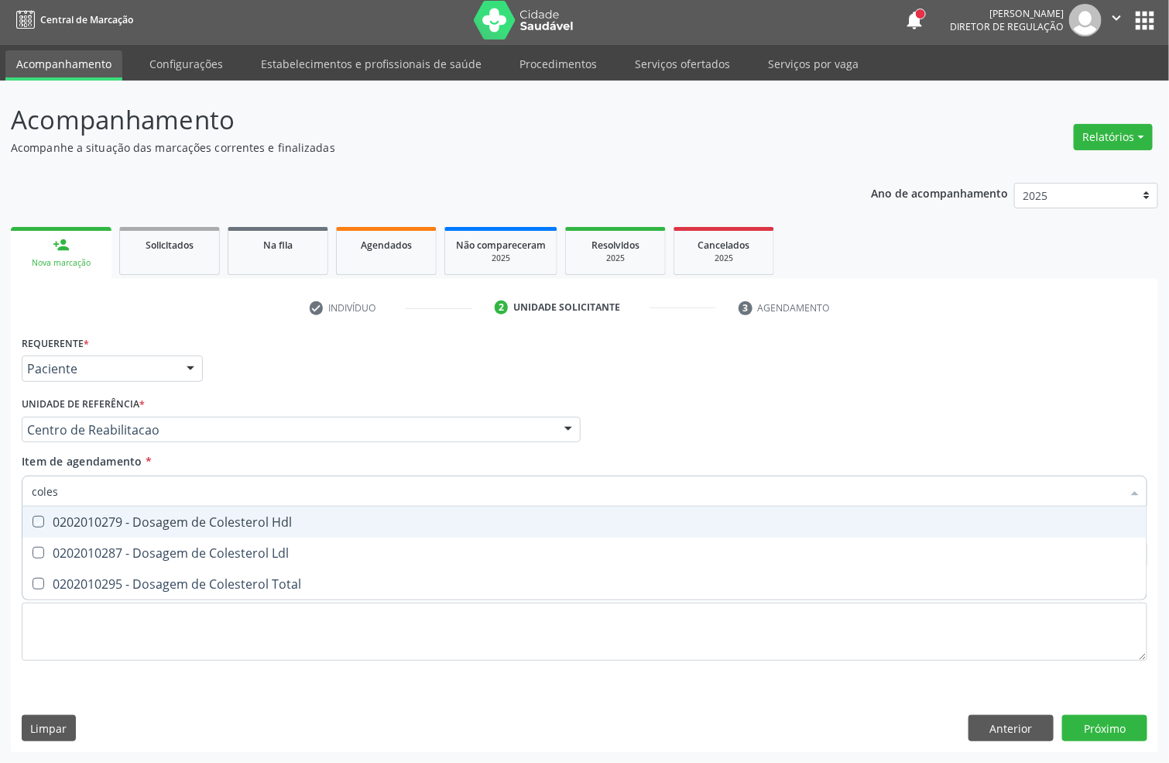
checkbox Hdl "true"
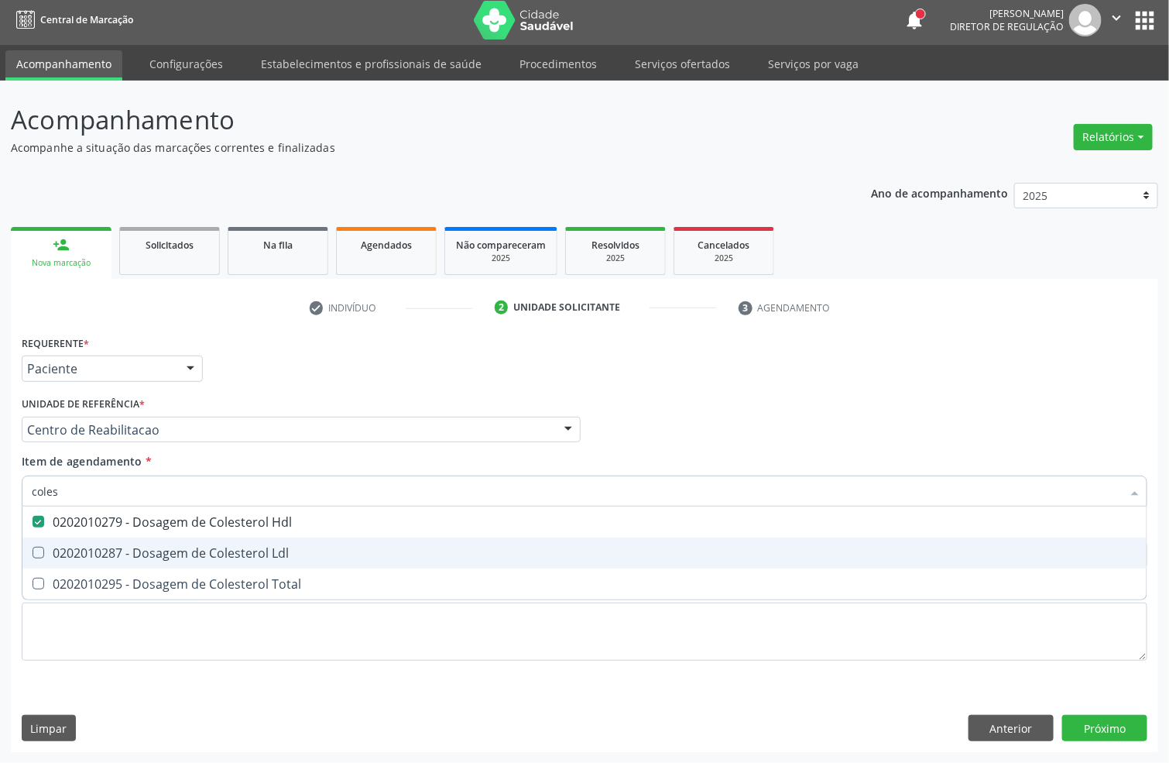
click at [68, 540] on span "0202010287 - Dosagem de Colesterol Ldl" at bounding box center [584, 552] width 1124 height 31
checkbox Ldl "true"
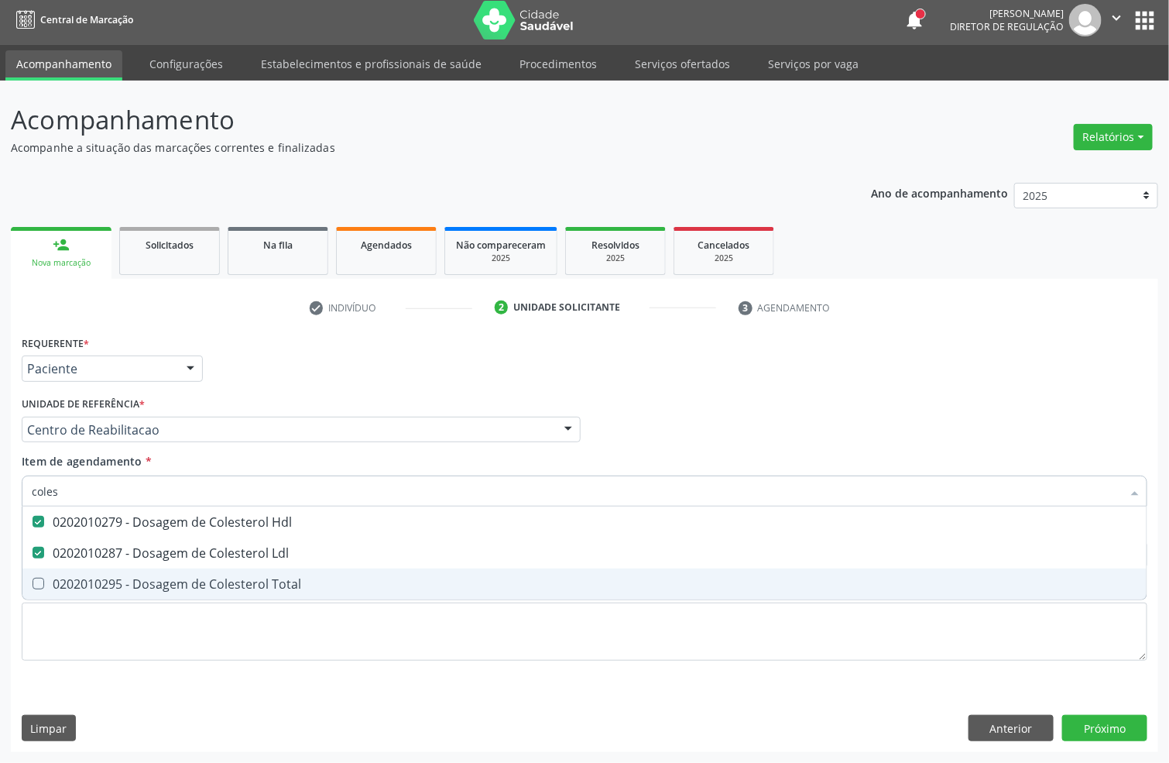
click at [50, 571] on span "0202010295 - Dosagem de Colesterol Total" at bounding box center [584, 583] width 1124 height 31
checkbox Total "true"
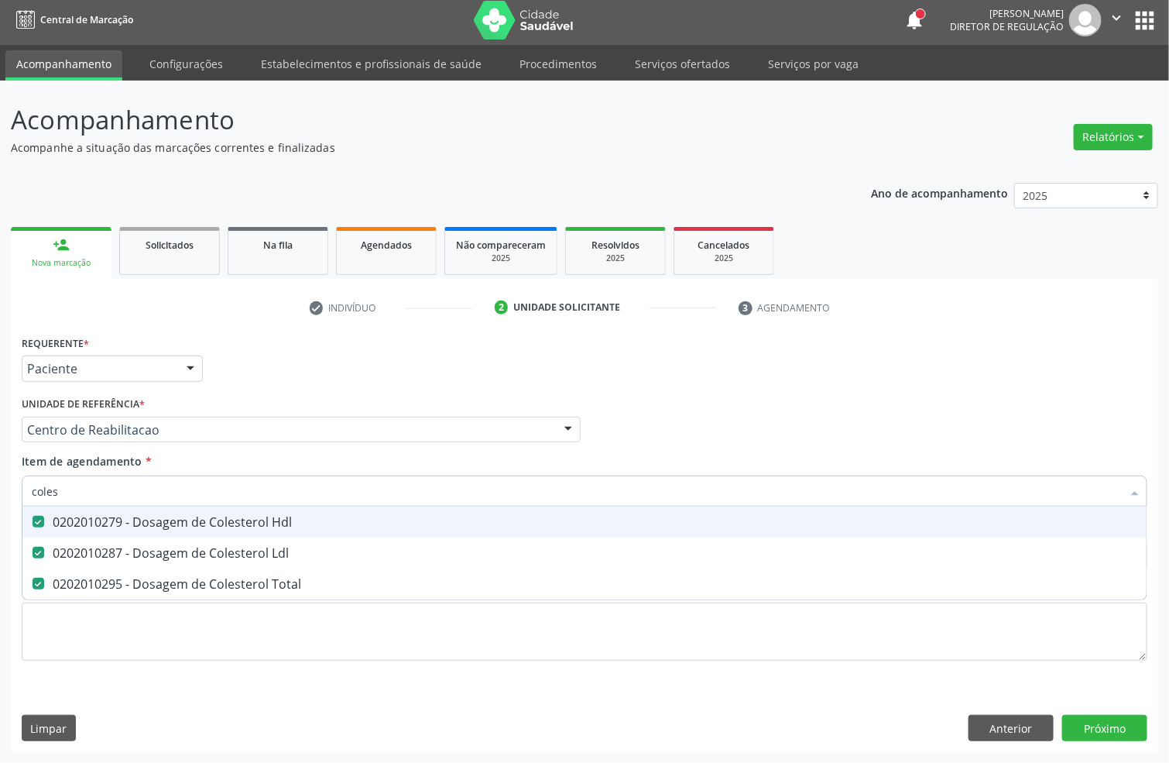
click at [58, 506] on span "0202010279 - Dosagem de Colesterol Hdl" at bounding box center [584, 521] width 1124 height 31
click at [59, 503] on input "coles" at bounding box center [577, 490] width 1090 height 31
click at [61, 516] on div "0202010279 - Dosagem de Colesterol Hdl" at bounding box center [585, 522] width 1106 height 12
checkbox Hdl "true"
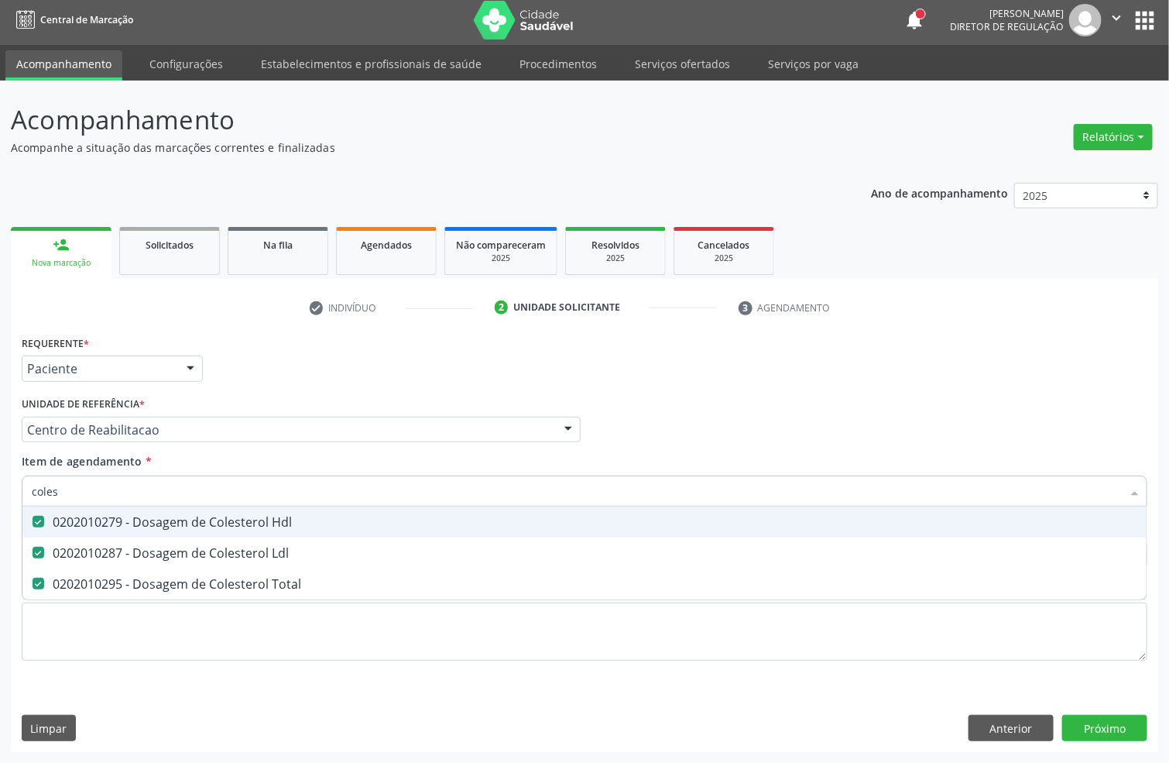
click at [63, 486] on input "coles" at bounding box center [577, 490] width 1090 height 31
type input "bi"
checkbox Hdl "false"
checkbox Ldl "false"
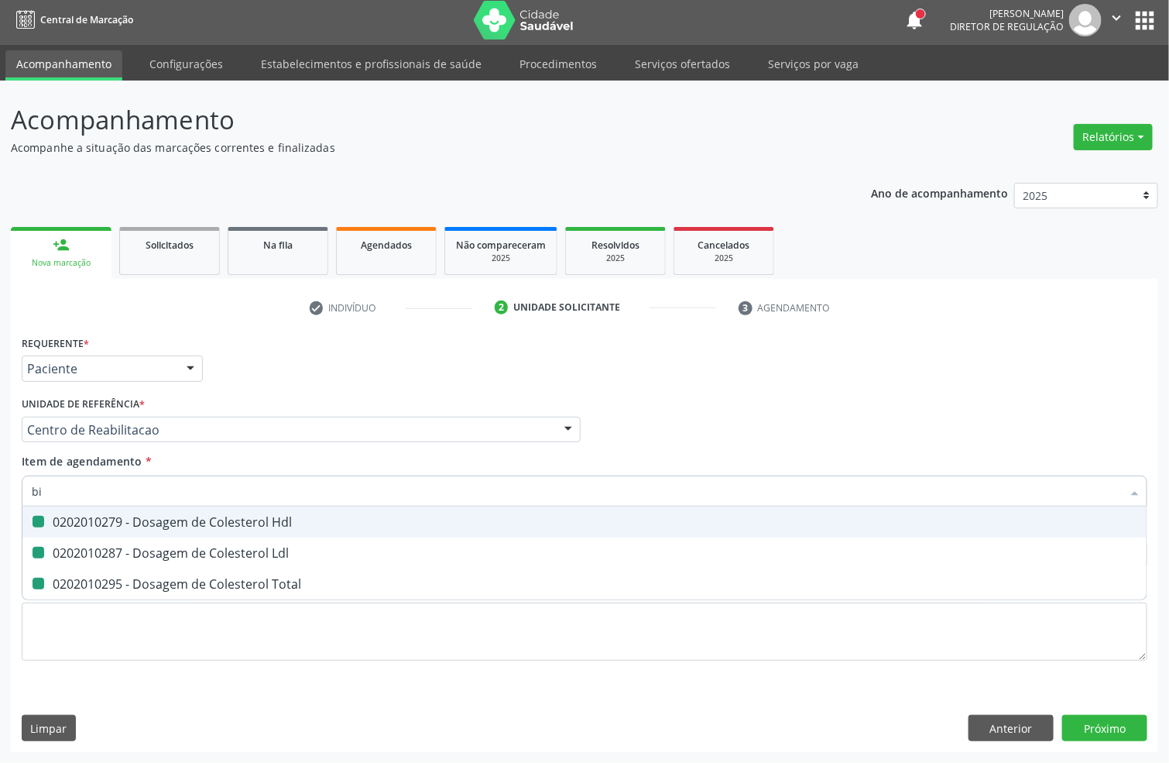
checkbox Total "false"
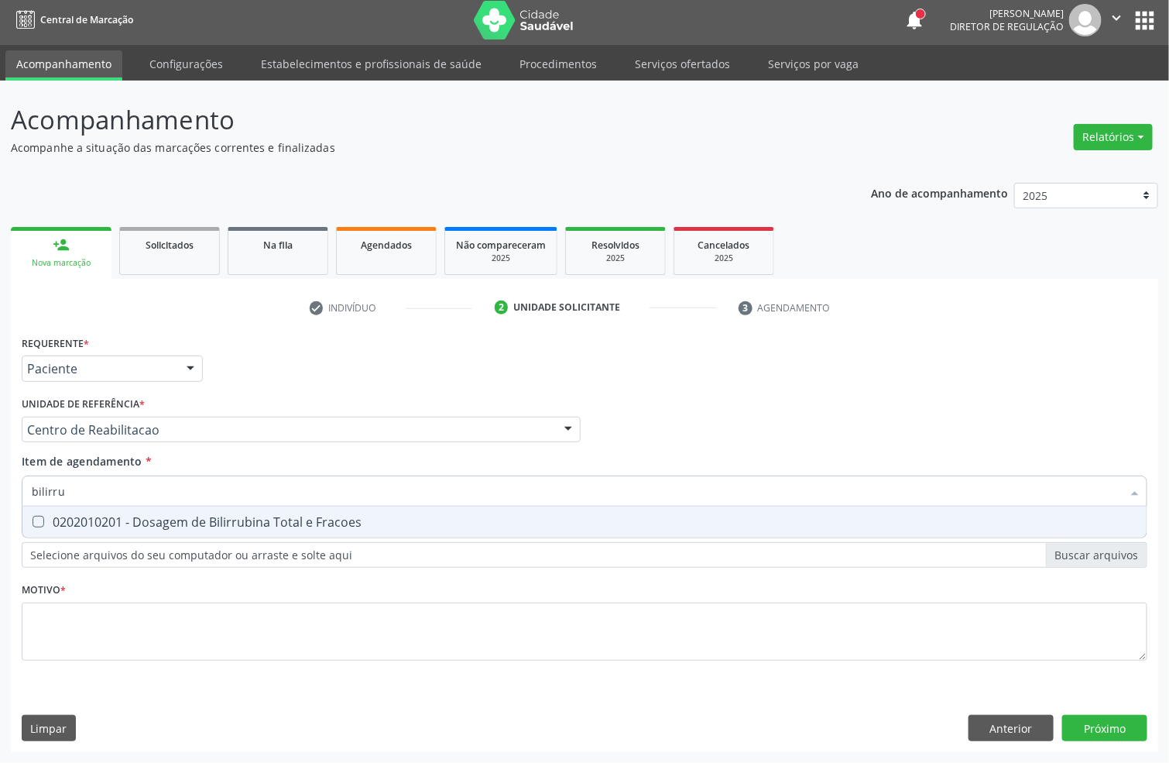
type input "bilirrub"
click at [102, 516] on div "0202010201 - Dosagem de Bilirrubina Total e Fracoes" at bounding box center [585, 522] width 1106 height 12
checkbox Fracoes "true"
click at [101, 493] on input "bilirrub" at bounding box center [577, 490] width 1090 height 31
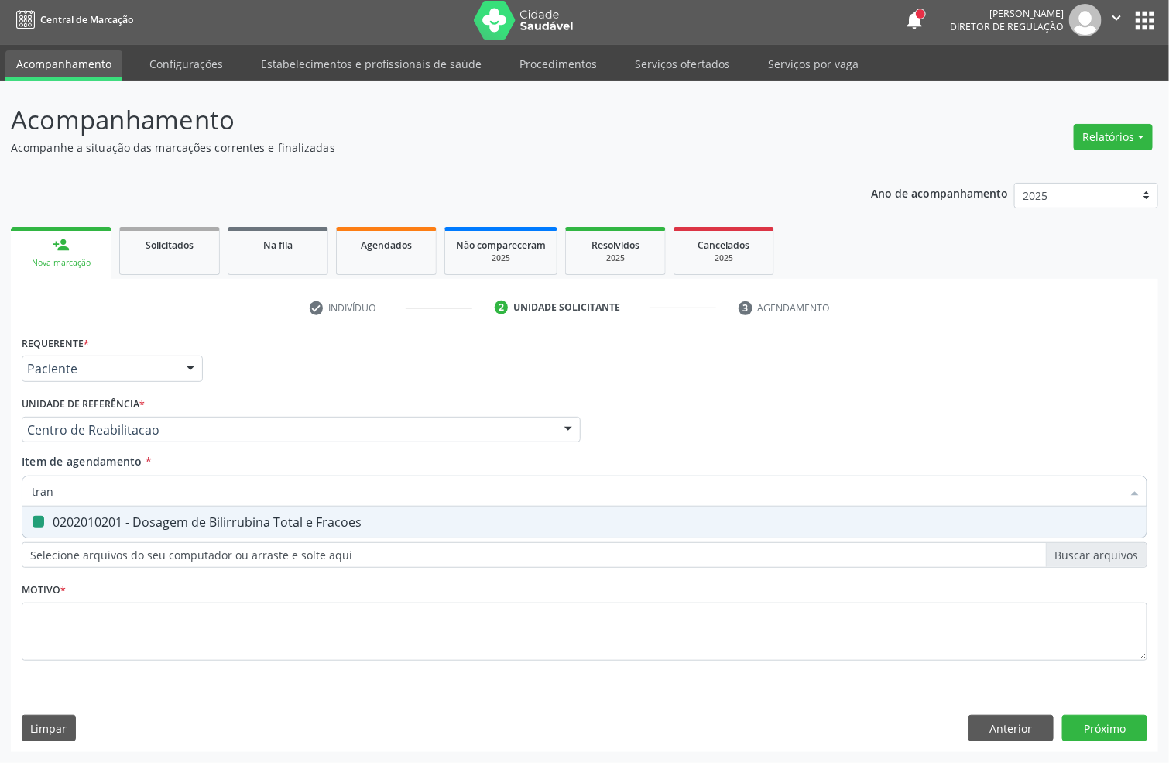
type input "trans"
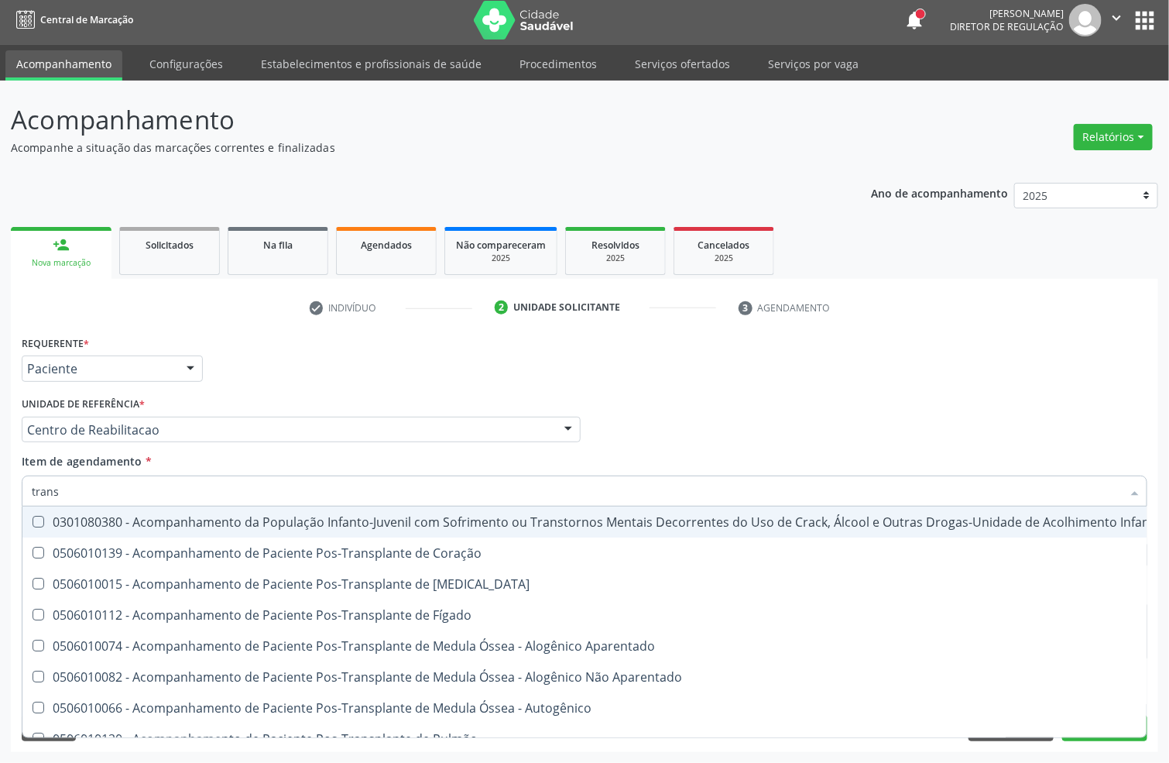
checkbox \(Uai\)\ "false"
type input "transa"
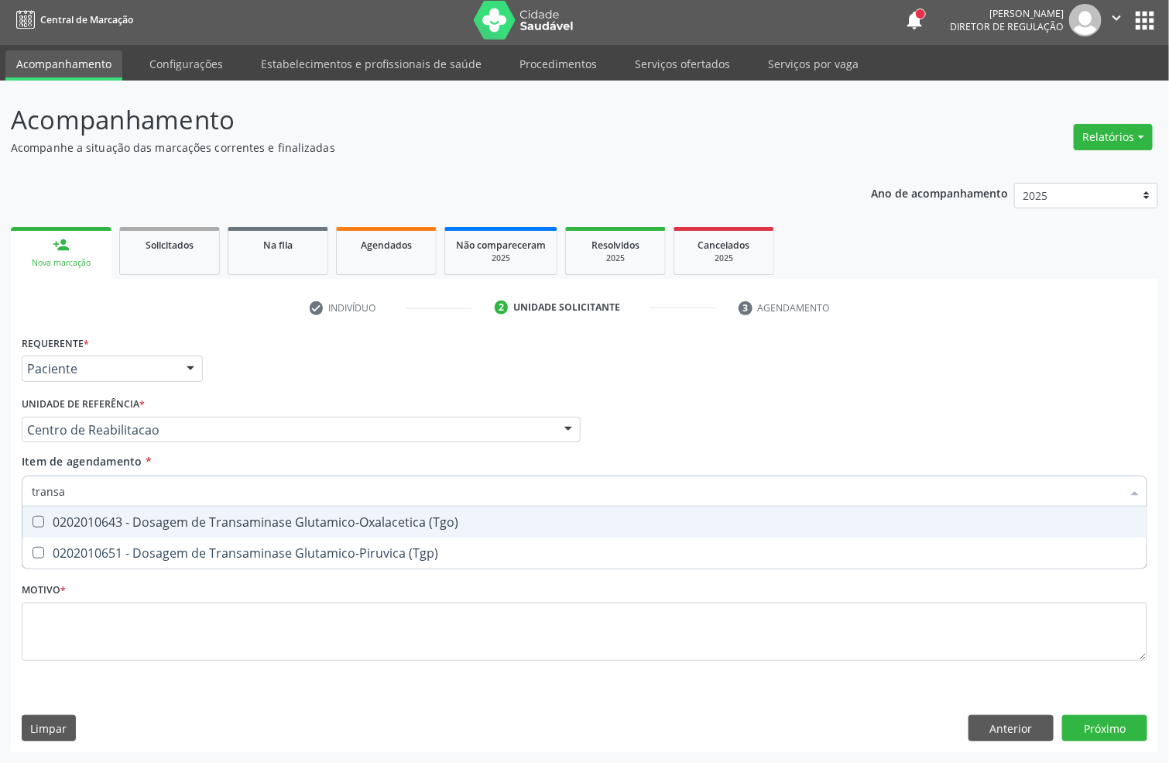
click at [130, 530] on span "0202010643 - Dosagem de Transaminase Glutamico-Oxalacetica (Tgo)" at bounding box center [584, 521] width 1124 height 31
checkbox \(Tgo\) "true"
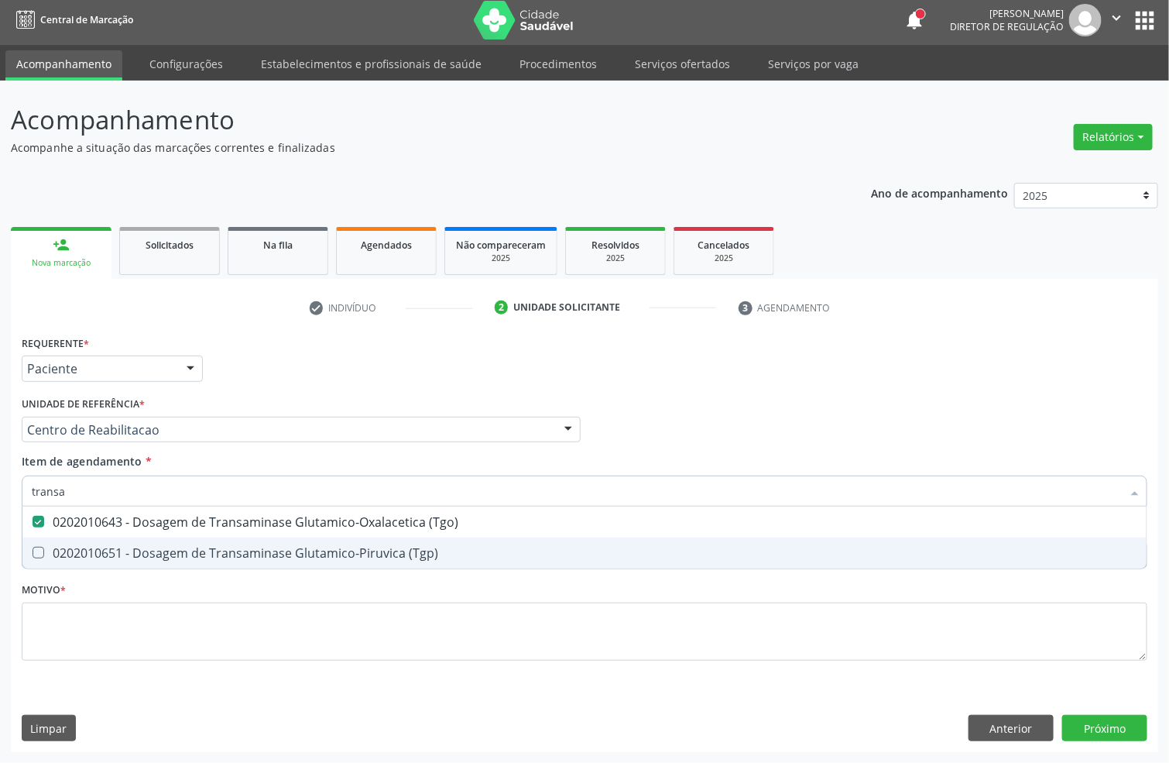
click at [119, 551] on div "0202010651 - Dosagem de Transaminase Glutamico-Piruvica (Tgp)" at bounding box center [585, 553] width 1106 height 12
checkbox \(Tgp\) "true"
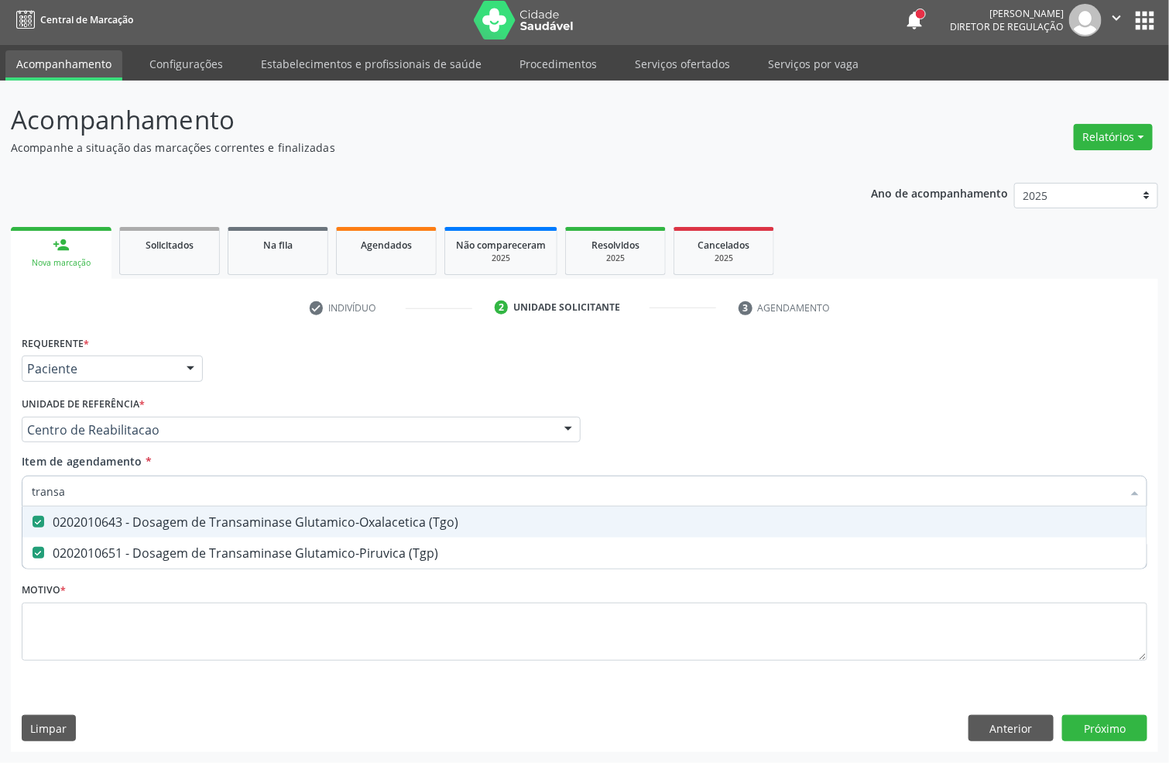
click at [102, 493] on input "transa" at bounding box center [577, 490] width 1090 height 31
checkbox \(Tgo\) "false"
checkbox \(Tgp\) "false"
